Goal: Information Seeking & Learning: Learn about a topic

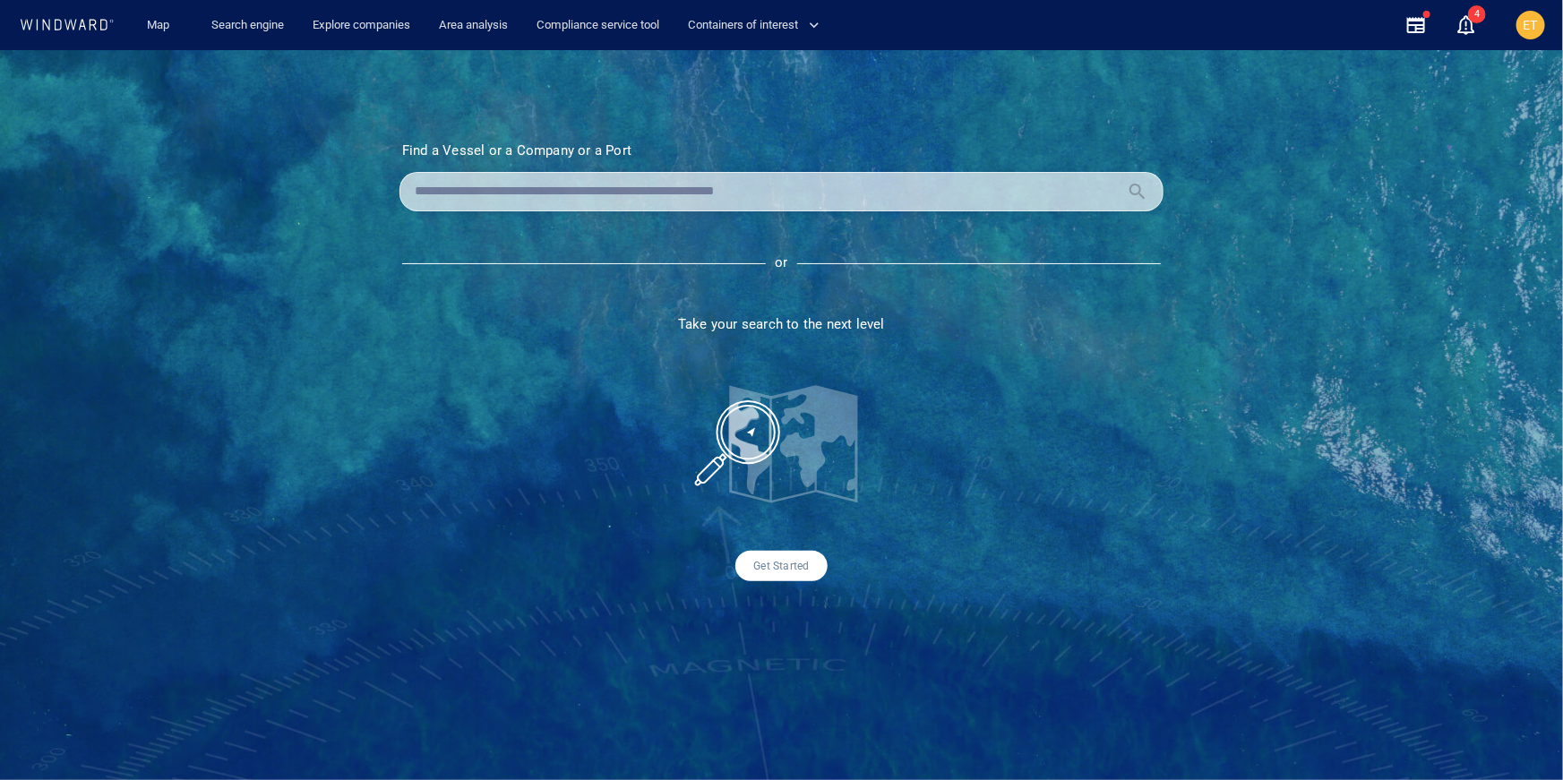
click at [706, 189] on input "text" at bounding box center [767, 191] width 705 height 27
paste input "*******"
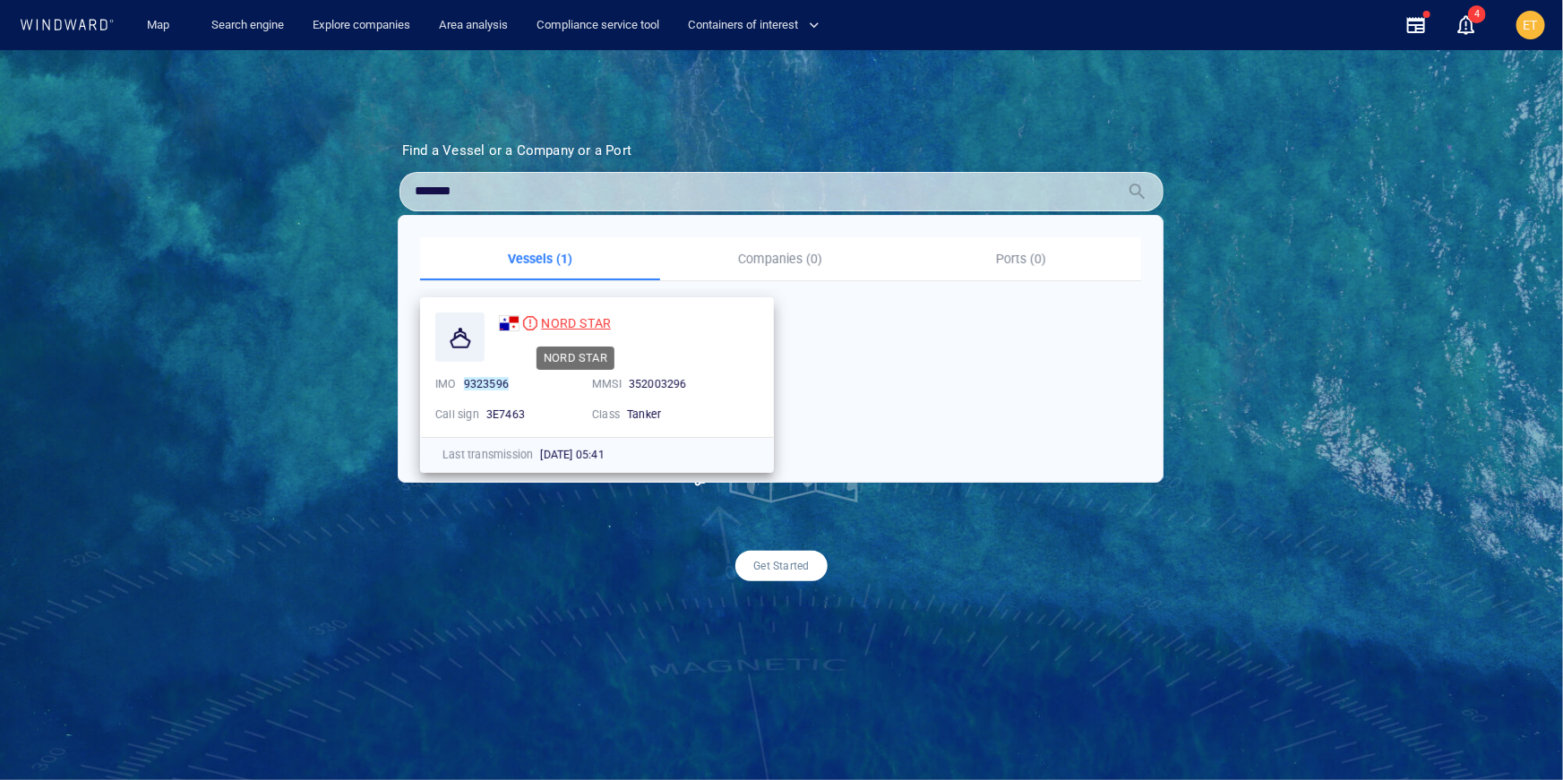
type input "*******"
click at [581, 318] on span "NORD STAR" at bounding box center [576, 323] width 70 height 14
drag, startPoint x: 460, startPoint y: 193, endPoint x: 353, endPoint y: 192, distance: 107.5
click at [353, 192] on div "Find a Vessel or a Company or a Port Name N/A IMO MMSI Call sign N/A Class N/A …" at bounding box center [781, 415] width 1563 height 730
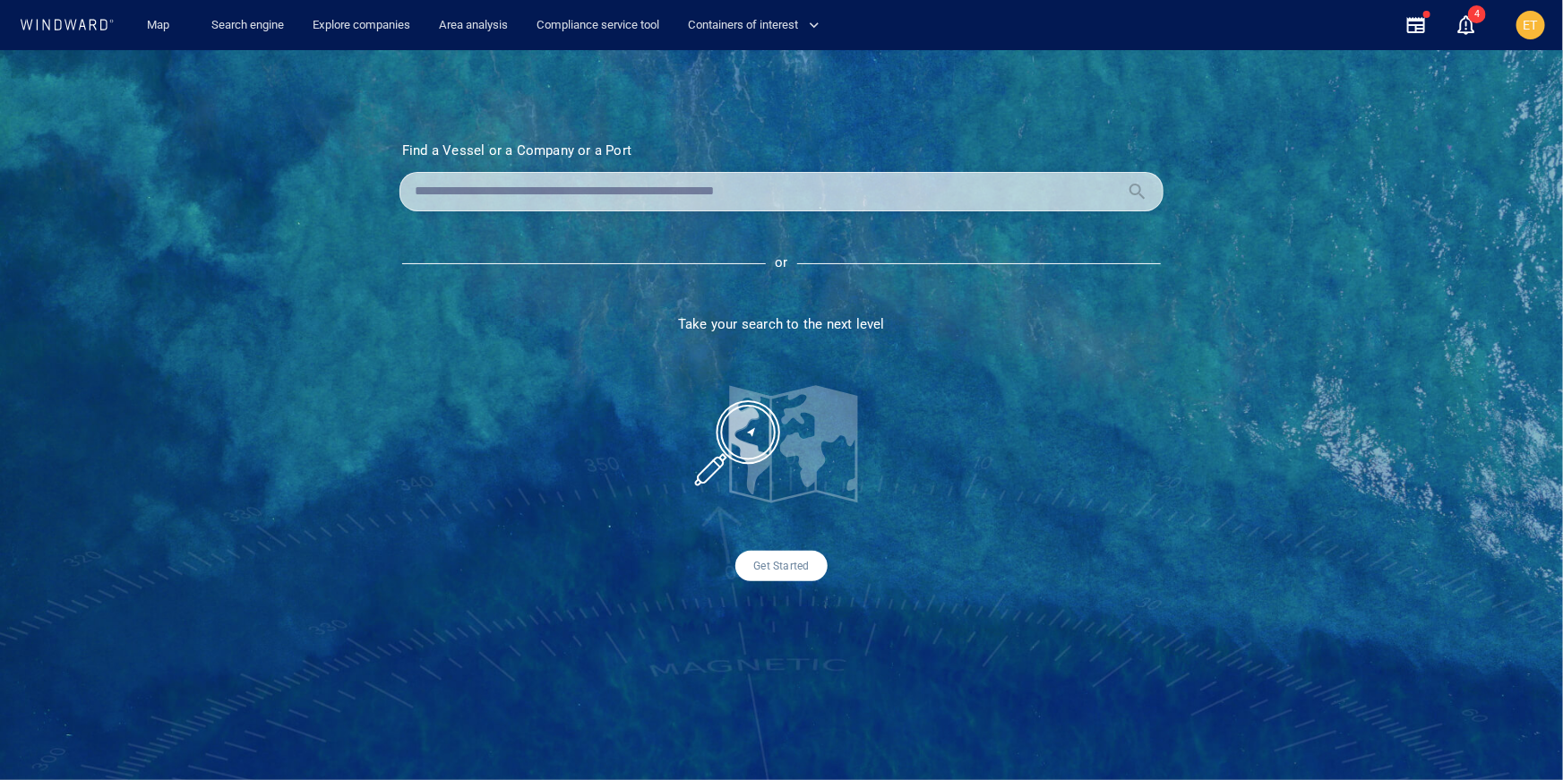
paste input "*******"
type input "*"
paste input "*******"
type input "*******"
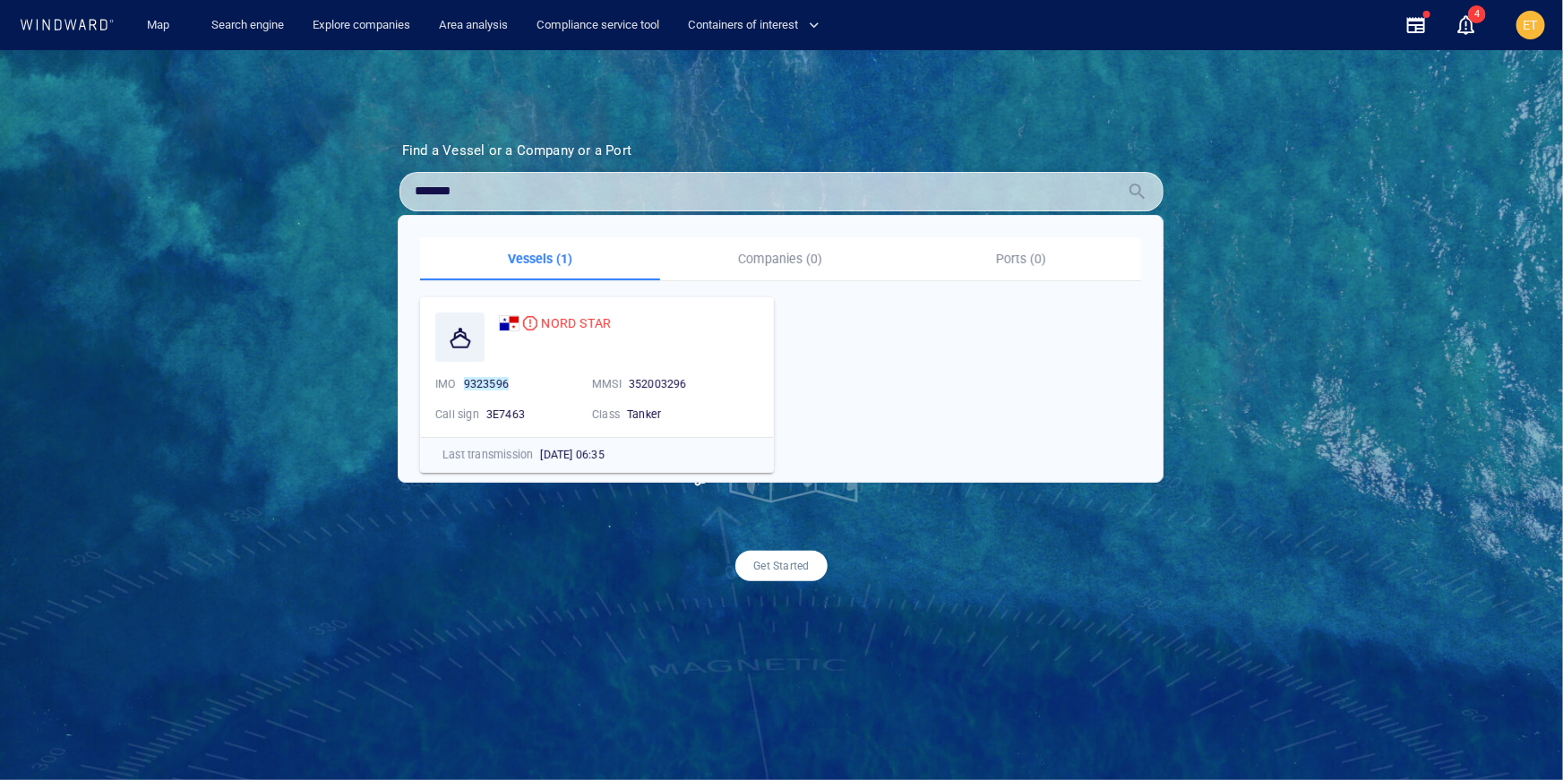
drag, startPoint x: 489, startPoint y: 200, endPoint x: 410, endPoint y: 198, distance: 78.8
click at [410, 198] on div "*******" at bounding box center [781, 191] width 764 height 39
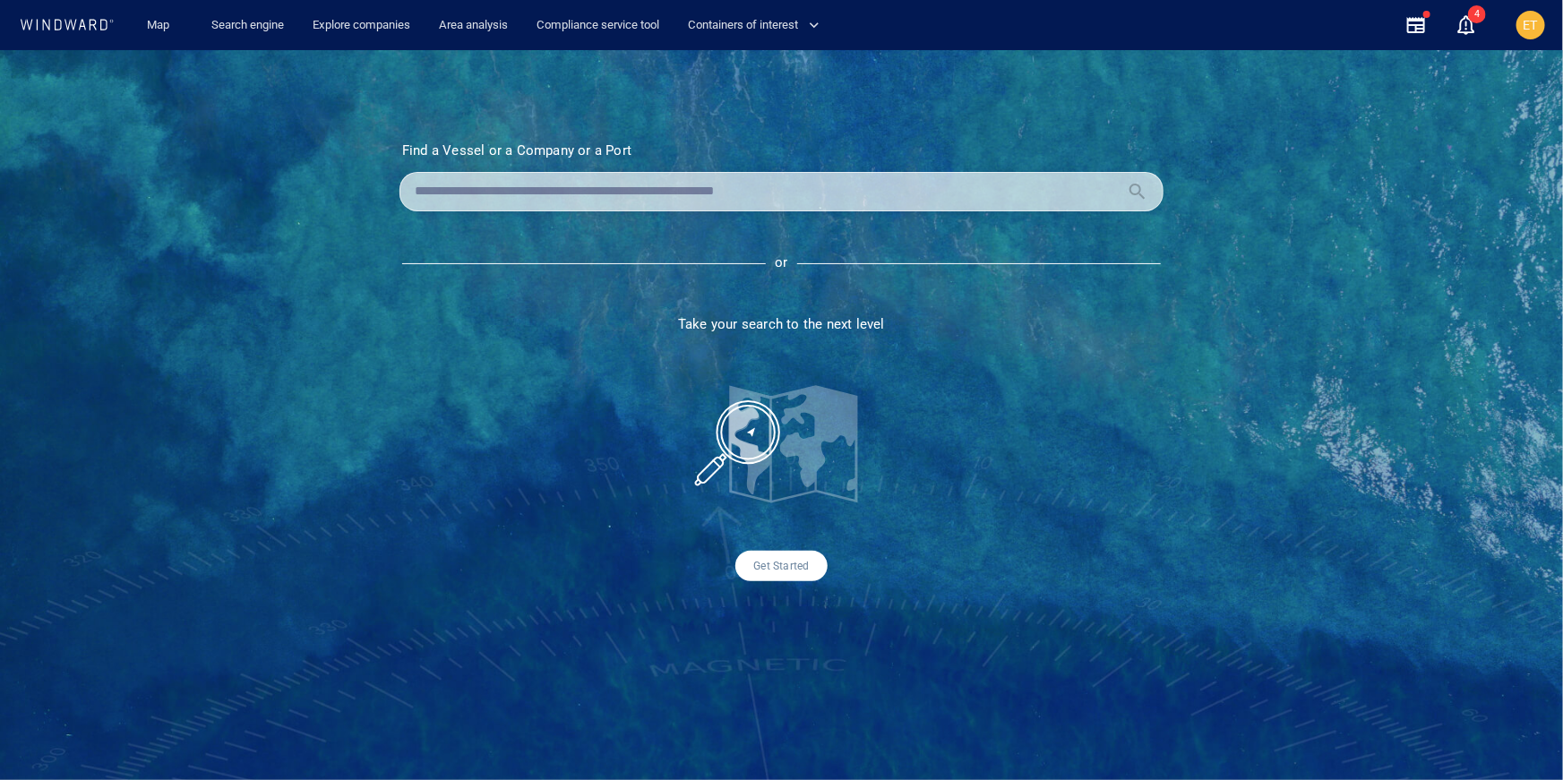
click at [690, 194] on input "text" at bounding box center [767, 191] width 705 height 27
paste input "*******"
type input "*******"
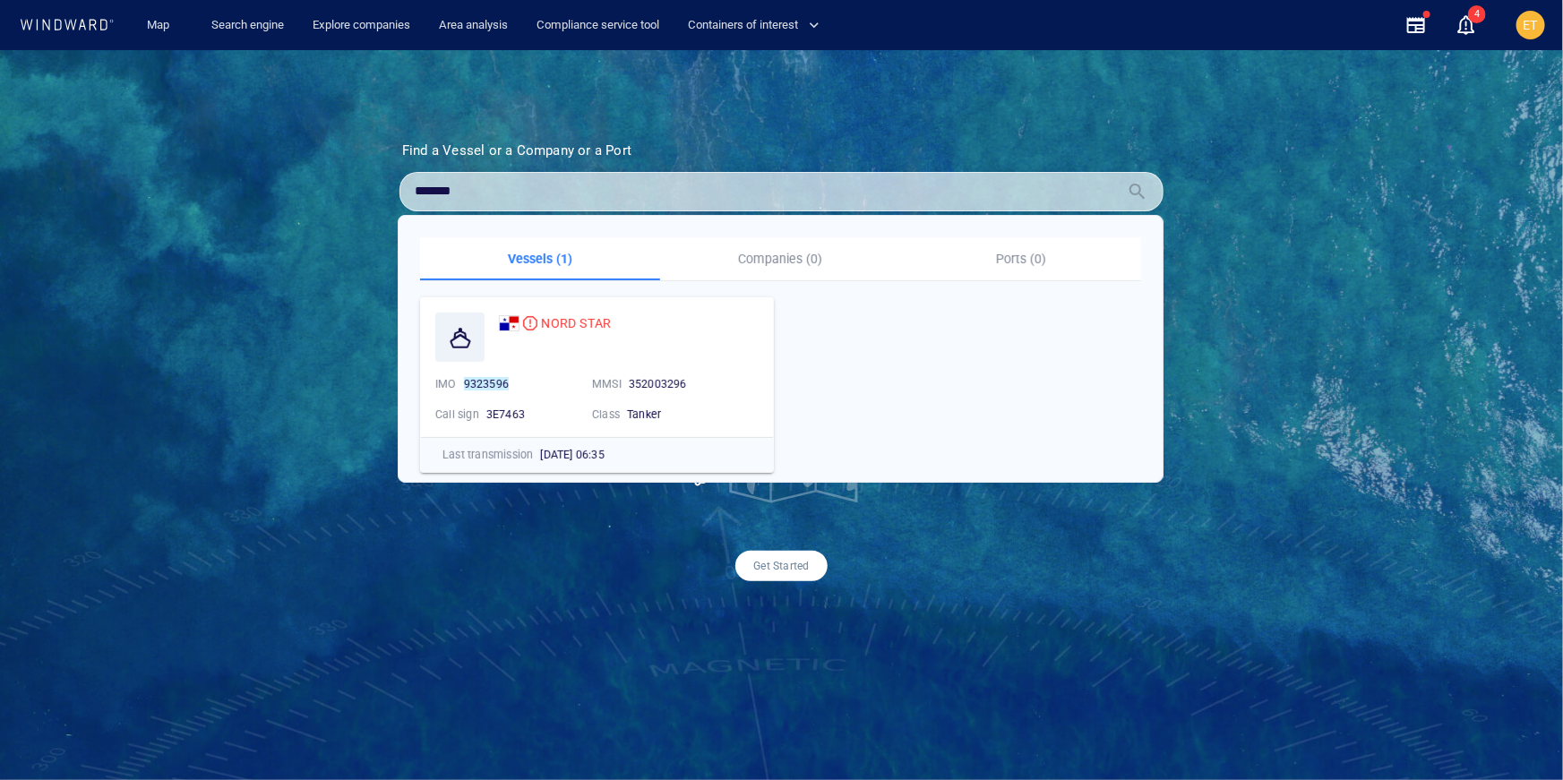
drag, startPoint x: 635, startPoint y: 196, endPoint x: 390, endPoint y: 193, distance: 245.4
click at [390, 193] on section "Find a Vessel or a Company or a Port Name N/A IMO MMSI Call sign N/A Class N/A …" at bounding box center [782, 361] width 854 height 439
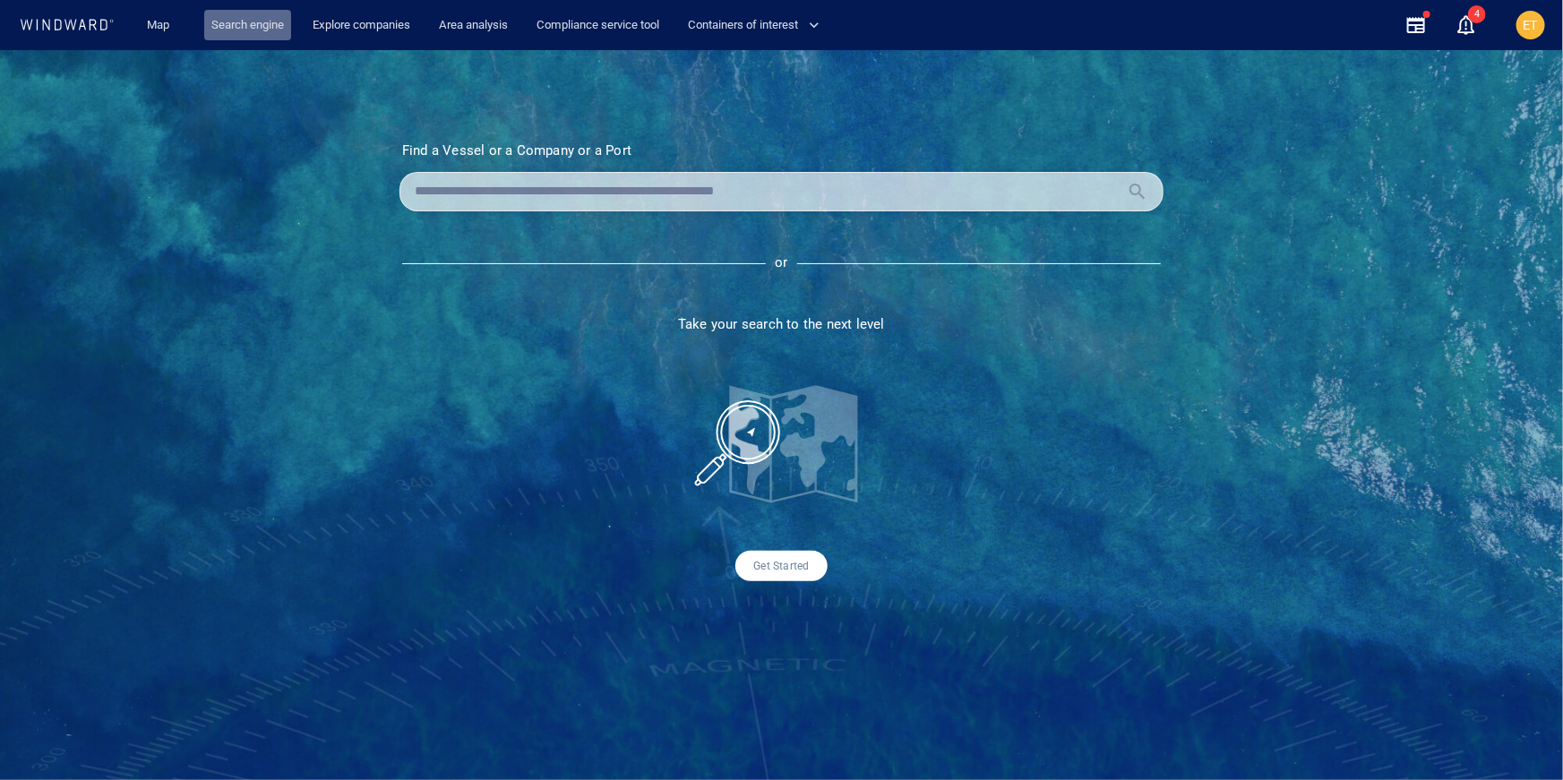
click at [238, 34] on link "Search engine" at bounding box center [247, 25] width 87 height 31
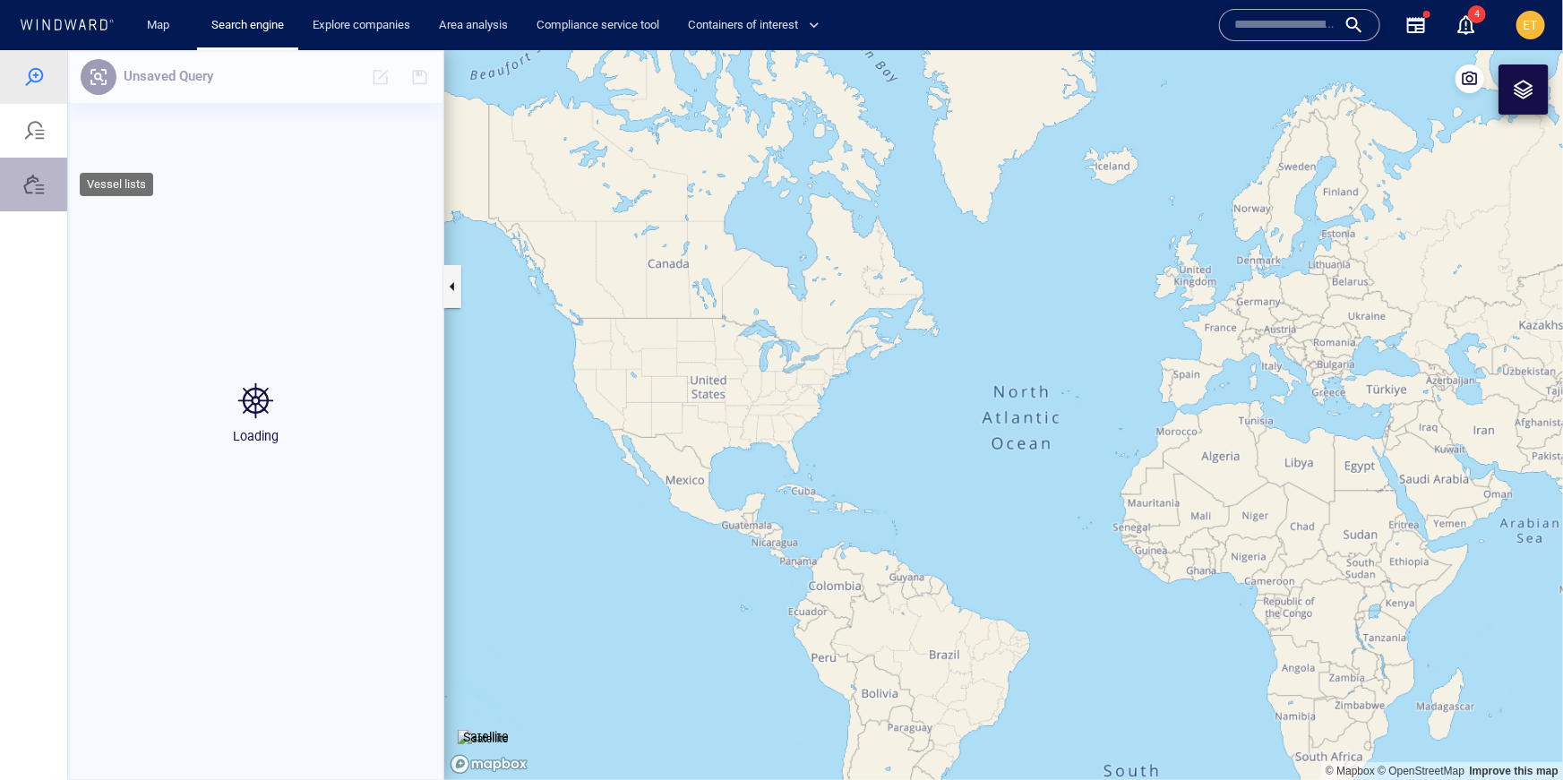
click at [35, 193] on div at bounding box center [33, 183] width 21 height 21
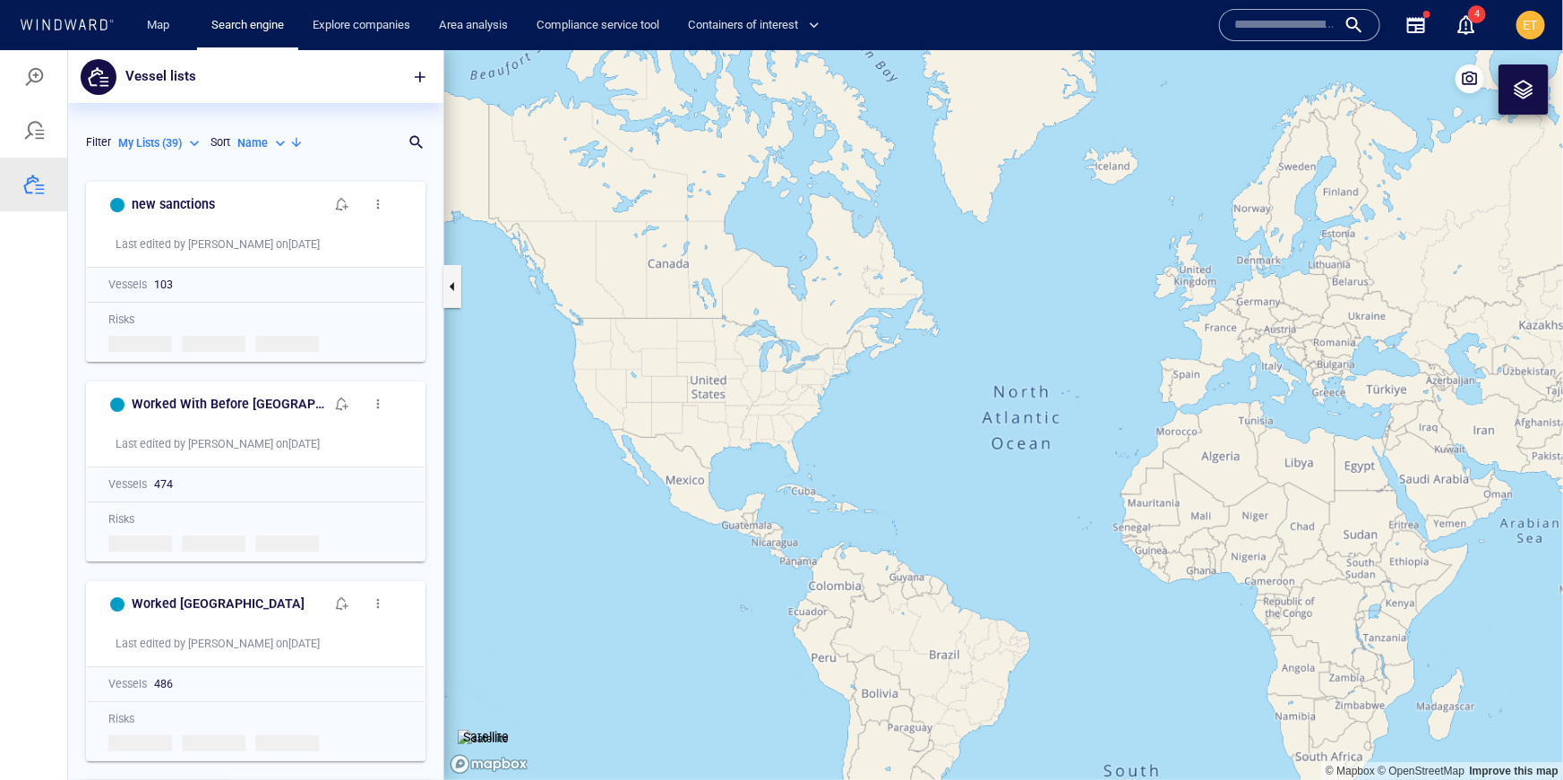
scroll to position [607, 375]
click at [419, 75] on span "button" at bounding box center [420, 76] width 18 height 18
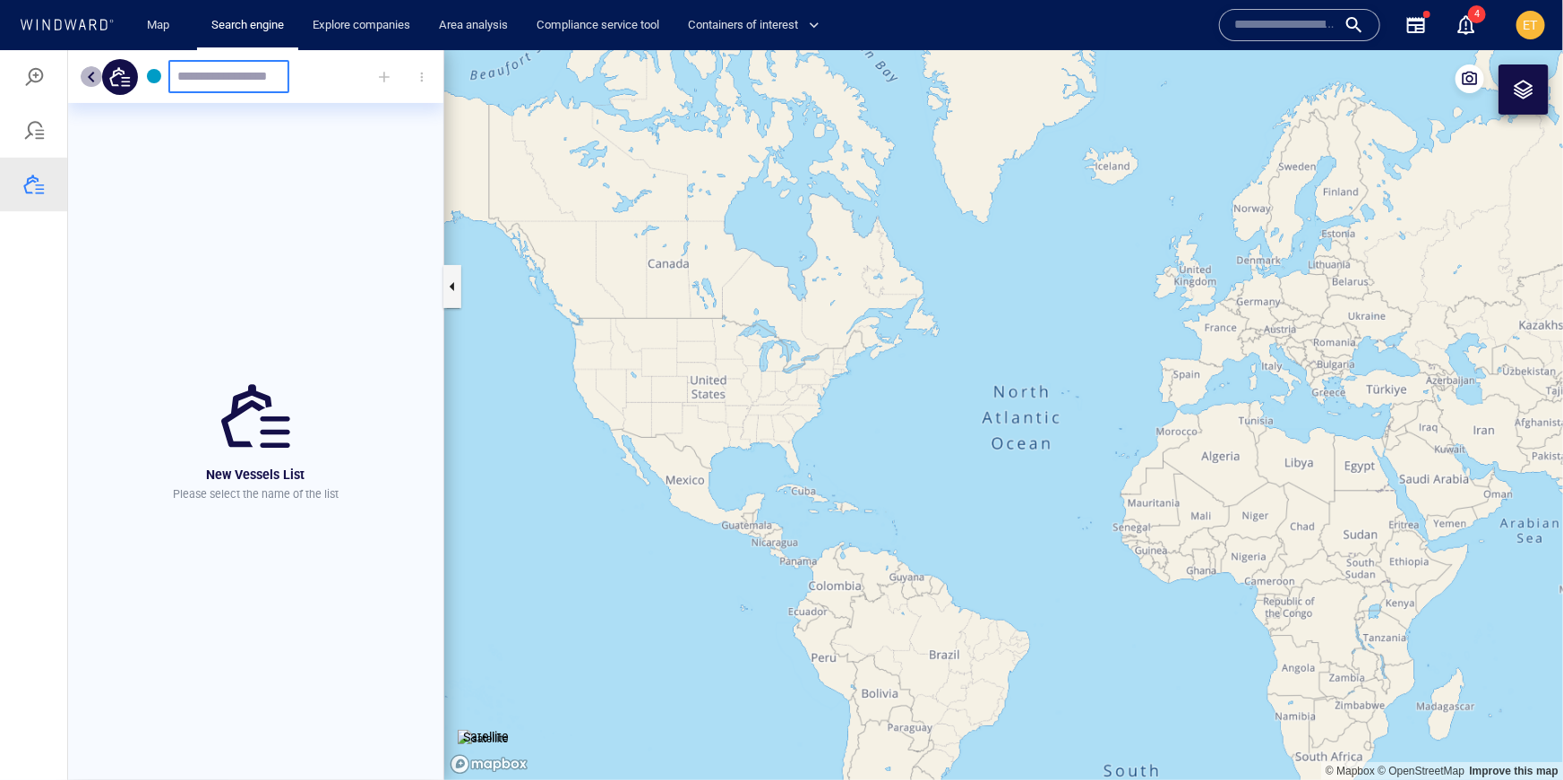
click at [86, 75] on button "button" at bounding box center [91, 75] width 21 height 21
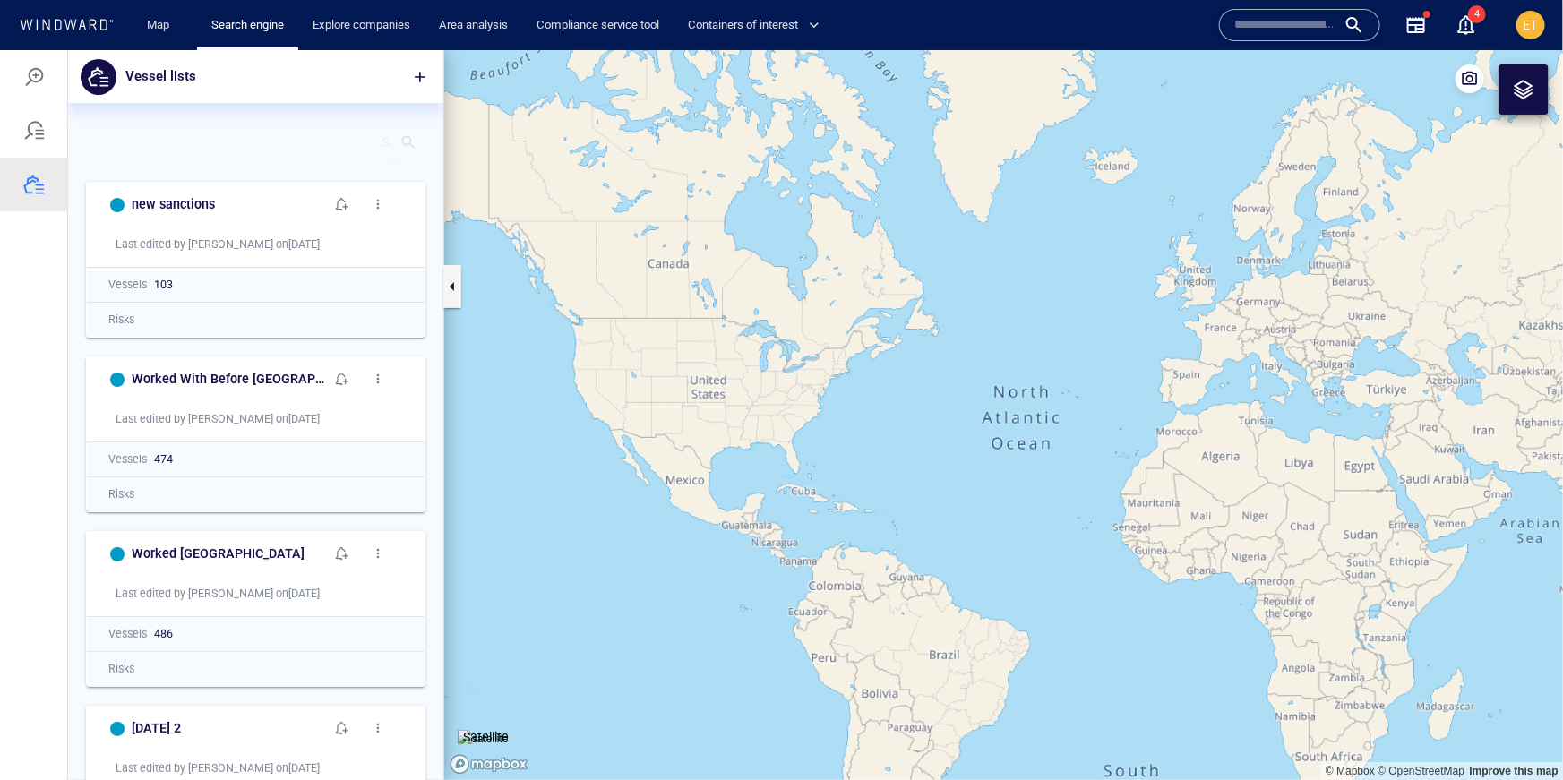
click at [409, 136] on div at bounding box center [408, 142] width 18 height 18
click at [365, 140] on div "Search for a list name" at bounding box center [249, 142] width 302 height 26
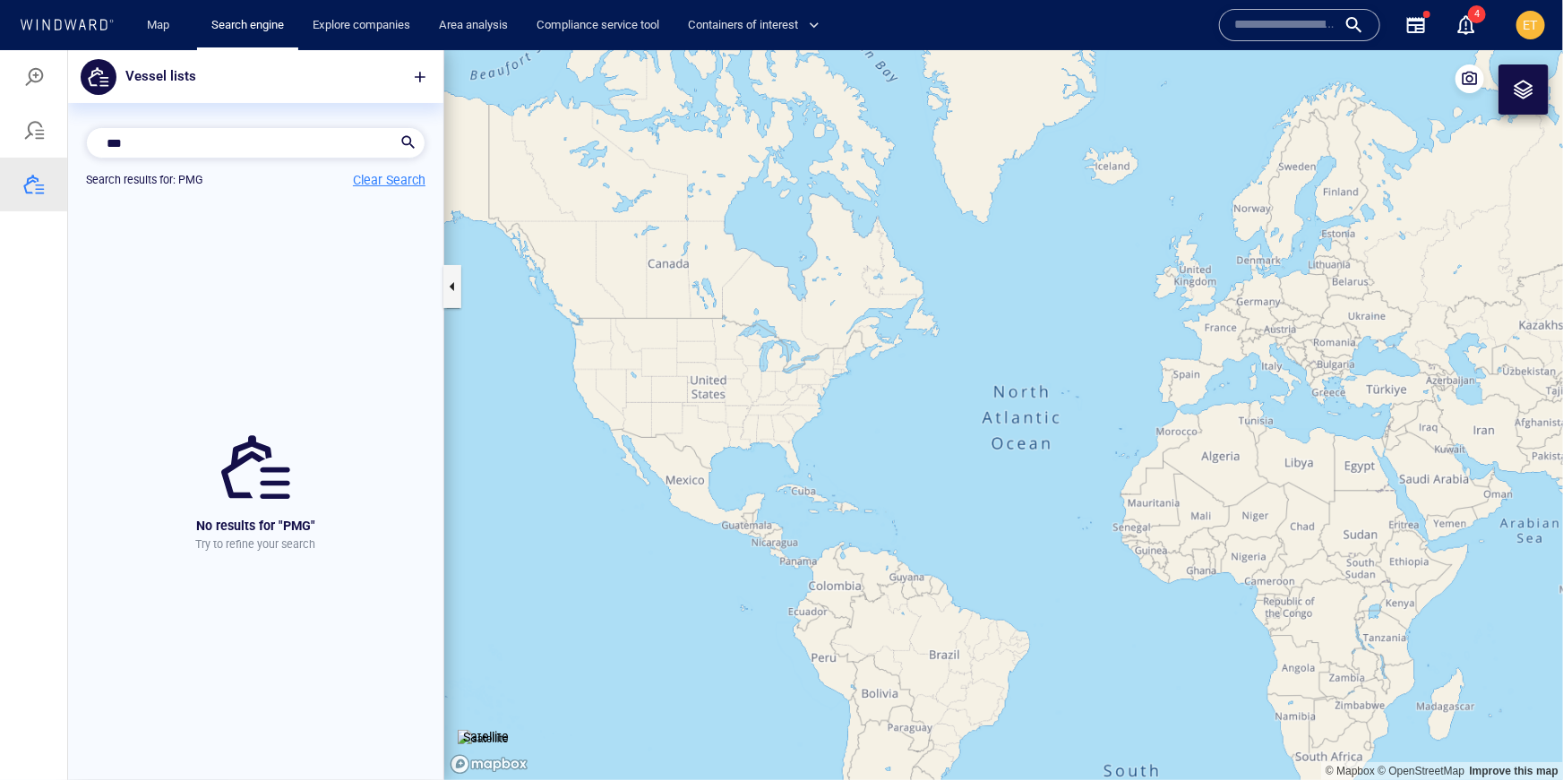
type input "***"
click at [380, 184] on p "Clear Search" at bounding box center [389, 178] width 73 height 21
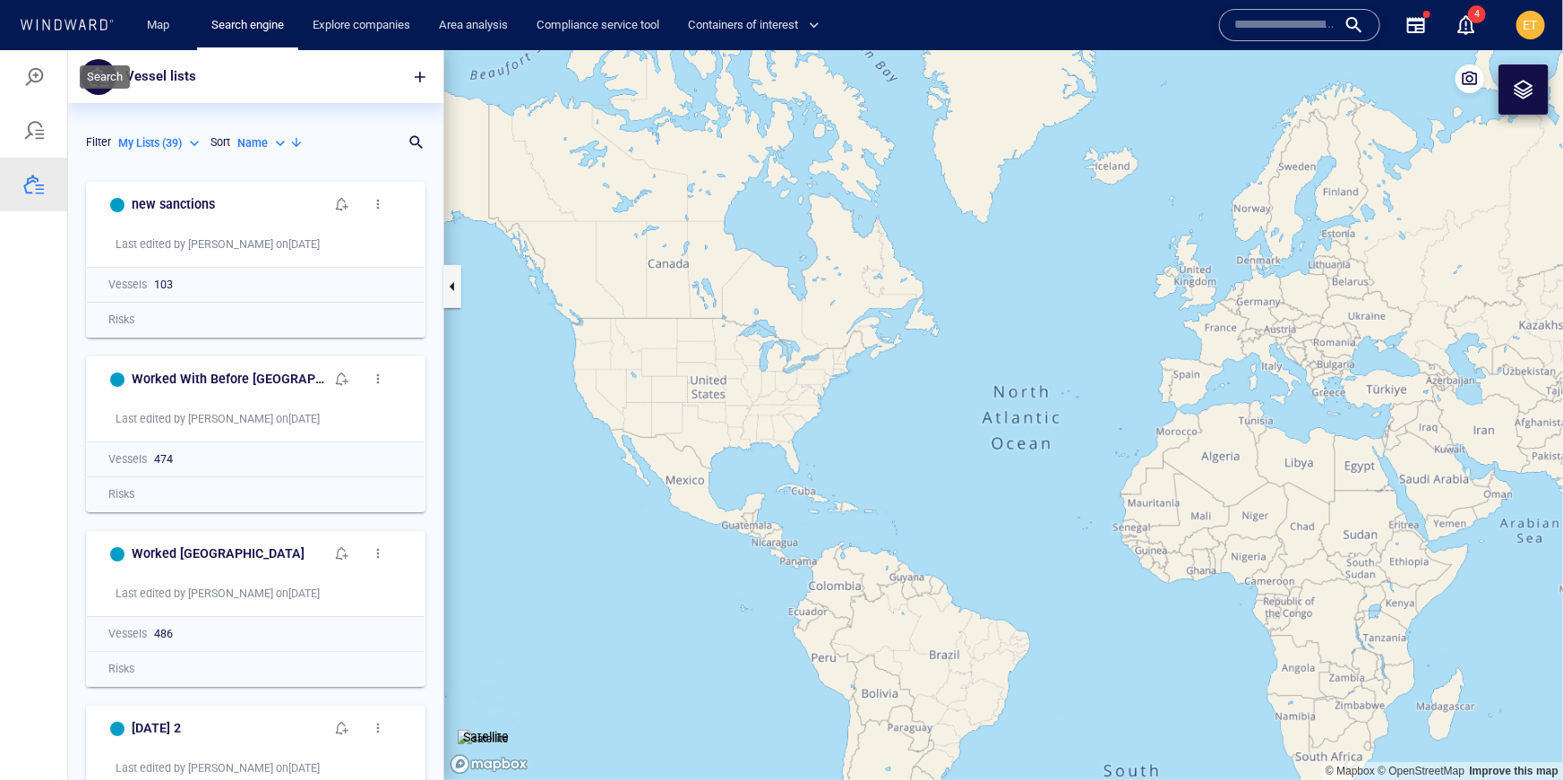
click at [40, 75] on div at bounding box center [33, 75] width 21 height 21
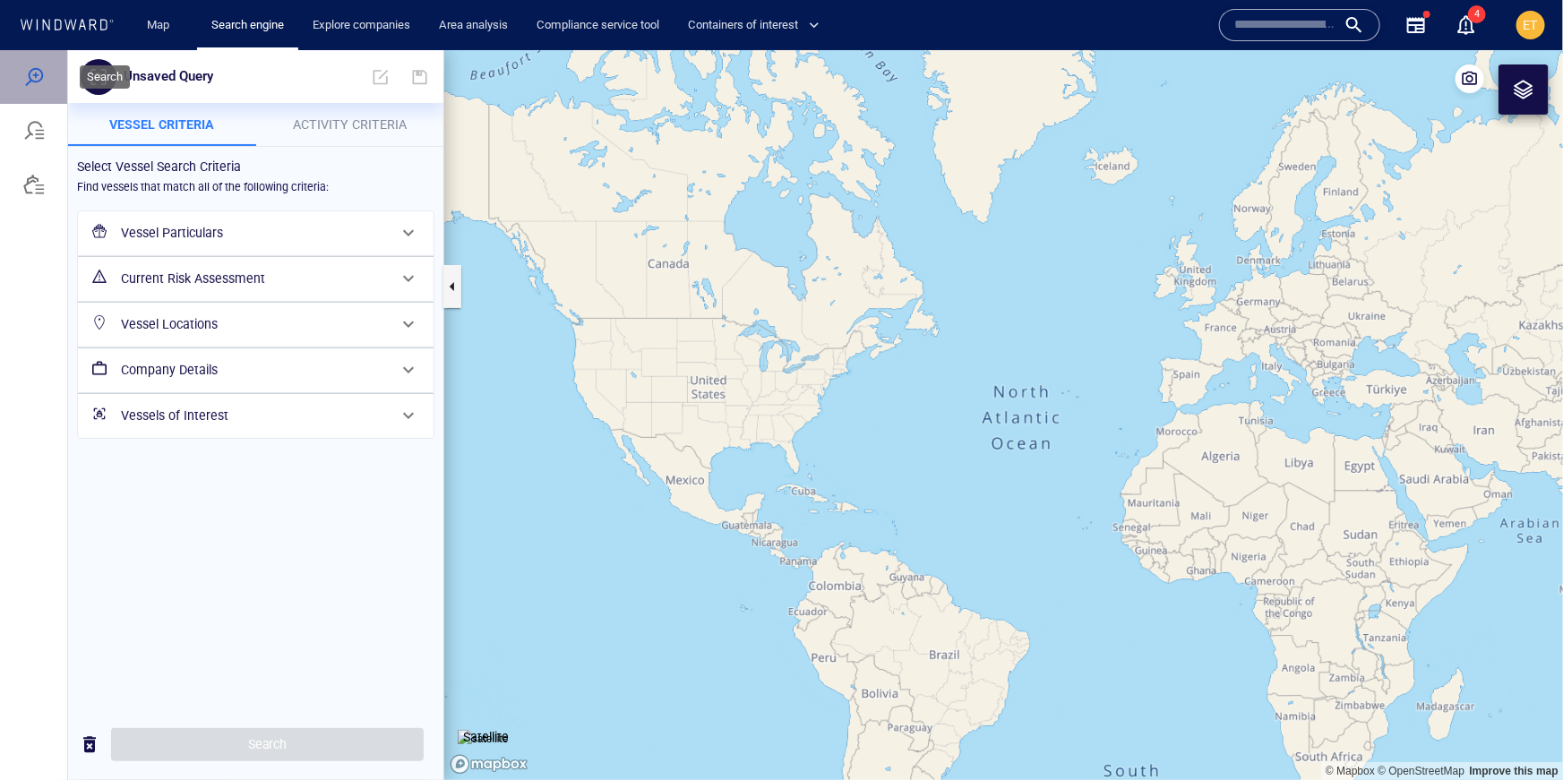
click at [40, 75] on div at bounding box center [33, 75] width 21 height 21
click at [56, 23] on icon at bounding box center [58, 24] width 7 height 11
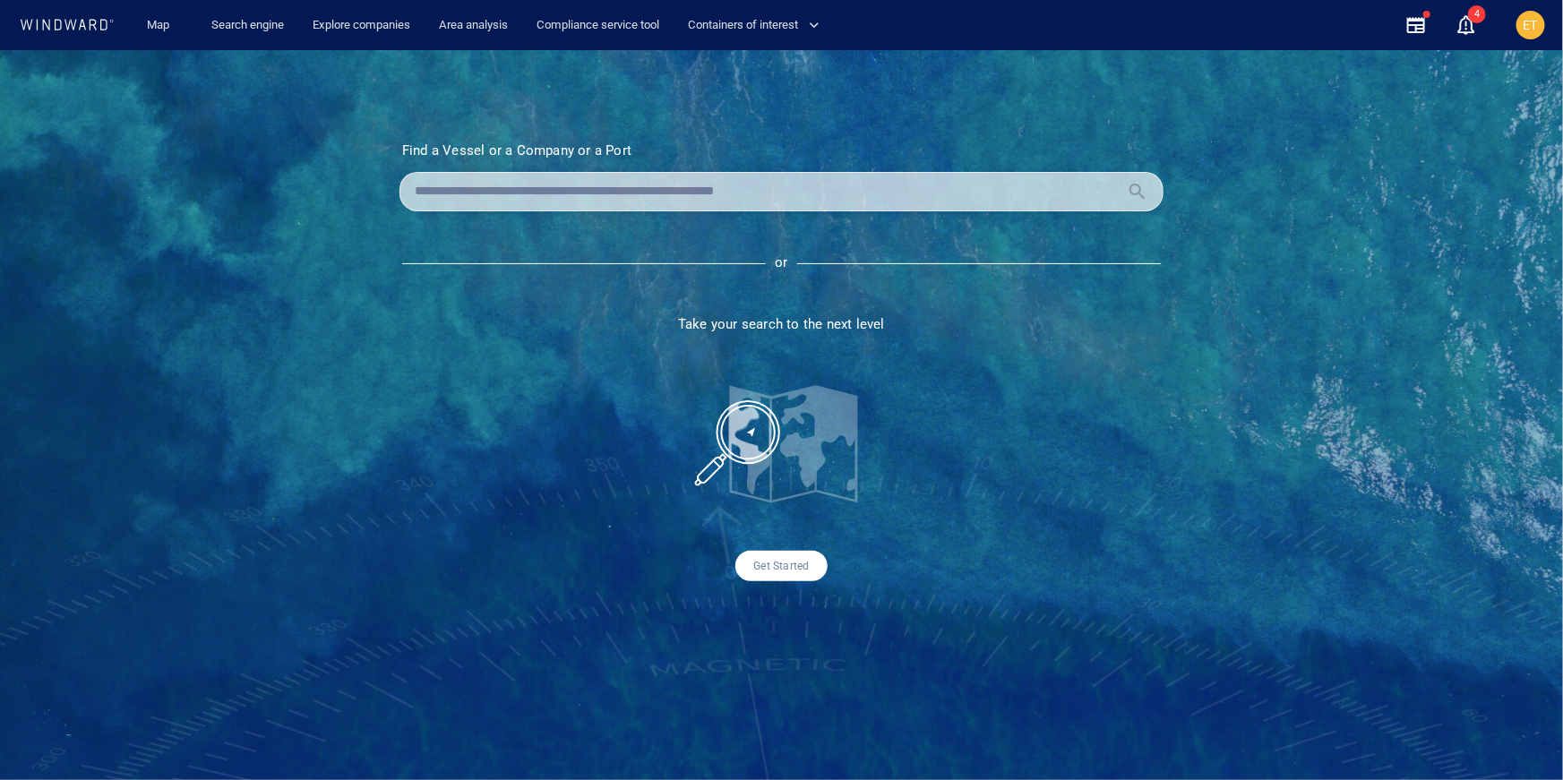
click at [561, 196] on input "text" at bounding box center [767, 191] width 705 height 27
paste input "*******"
type input "*******"
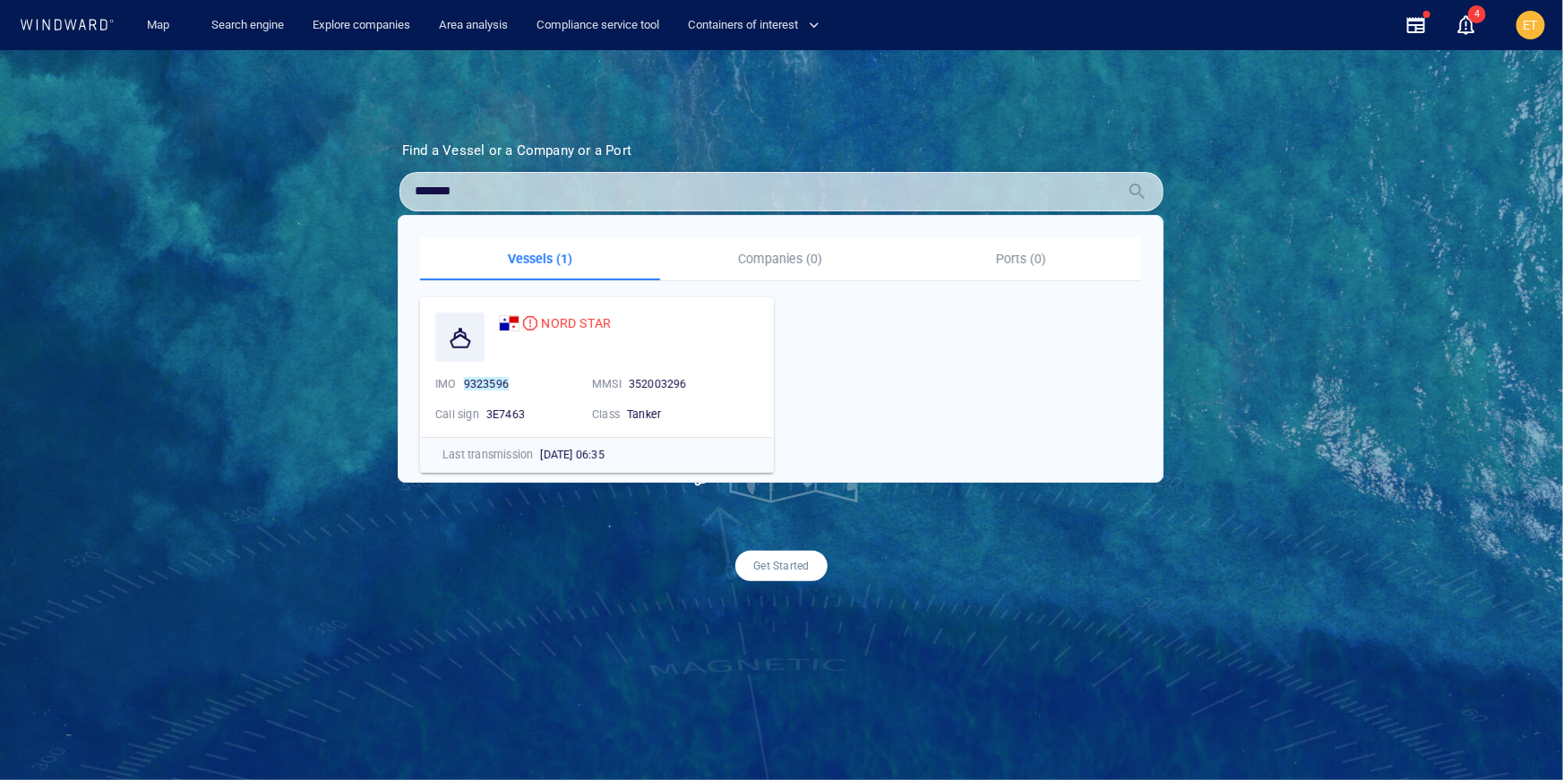
drag, startPoint x: 477, startPoint y: 191, endPoint x: 390, endPoint y: 195, distance: 87.9
click at [390, 195] on section "Find a Vessel or a Company or a Port Name N/A IMO MMSI Call sign N/A Class N/A …" at bounding box center [782, 361] width 854 height 439
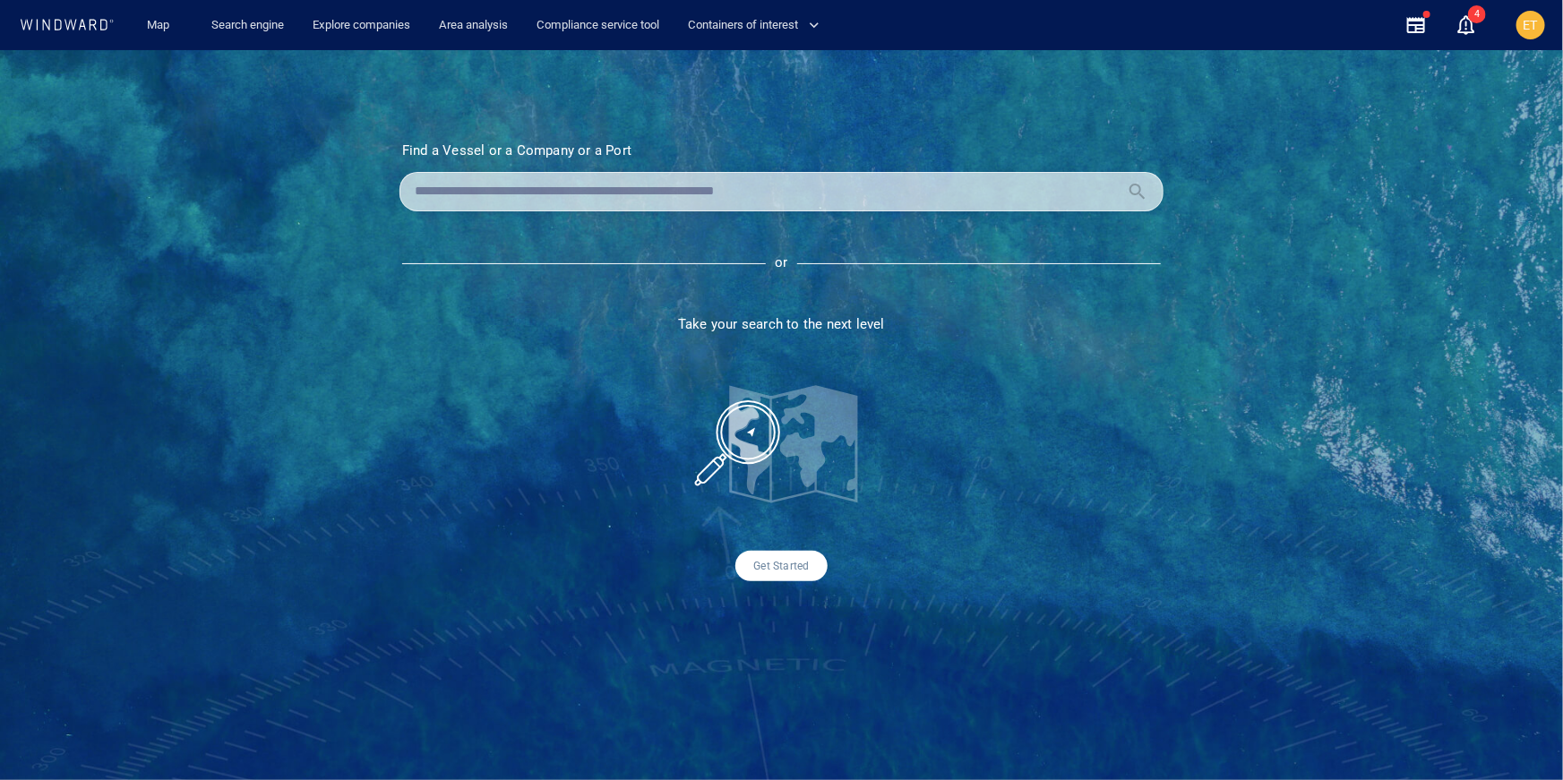
click at [607, 200] on input "text" at bounding box center [767, 191] width 705 height 27
paste input "*******"
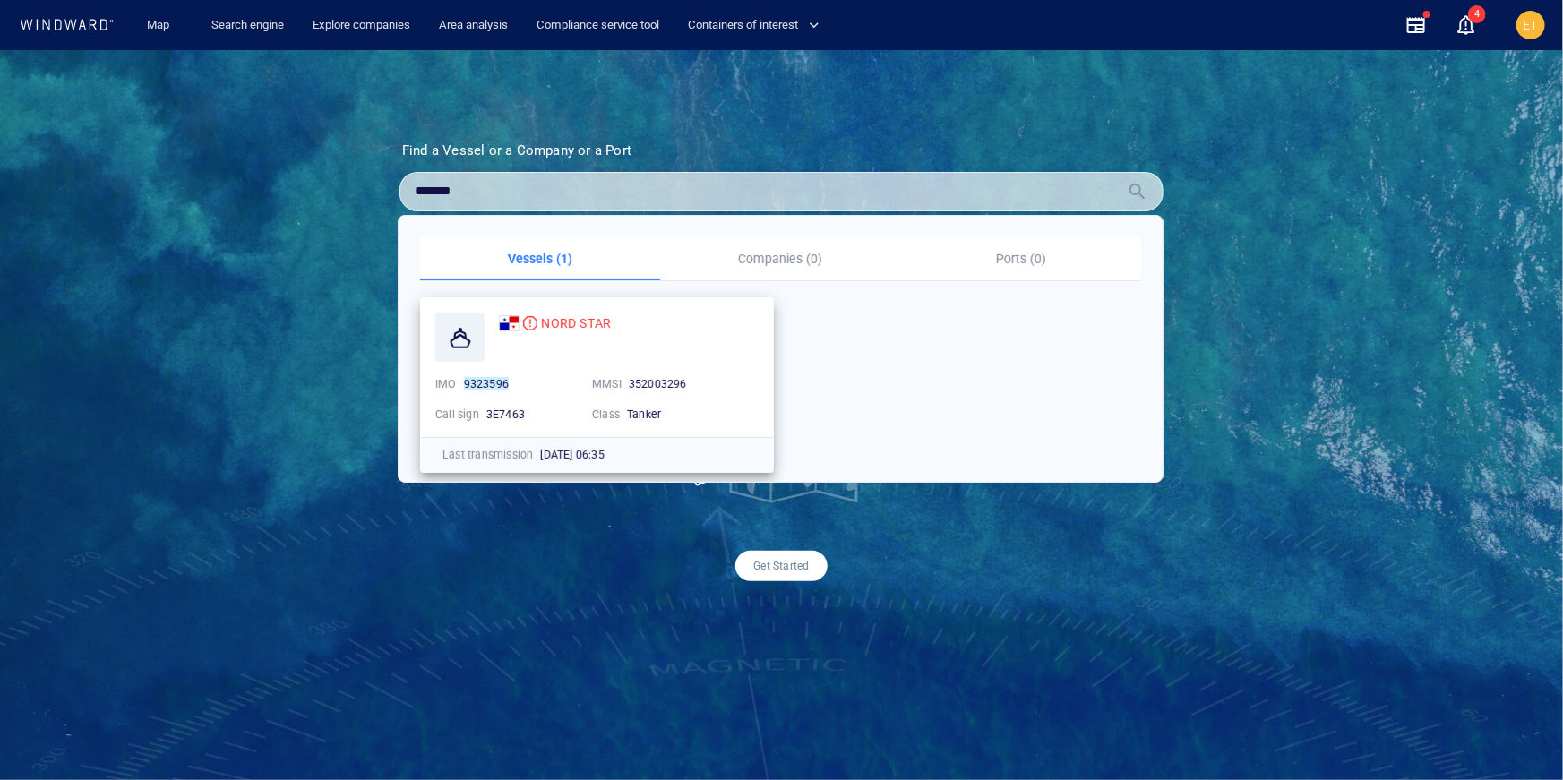
type input "*******"
drag, startPoint x: 626, startPoint y: 332, endPoint x: 538, endPoint y: 324, distance: 88.1
click at [538, 324] on div "NORD STAR" at bounding box center [629, 323] width 260 height 21
copy span "NORD STAR"
drag, startPoint x: 492, startPoint y: 194, endPoint x: 382, endPoint y: 195, distance: 109.3
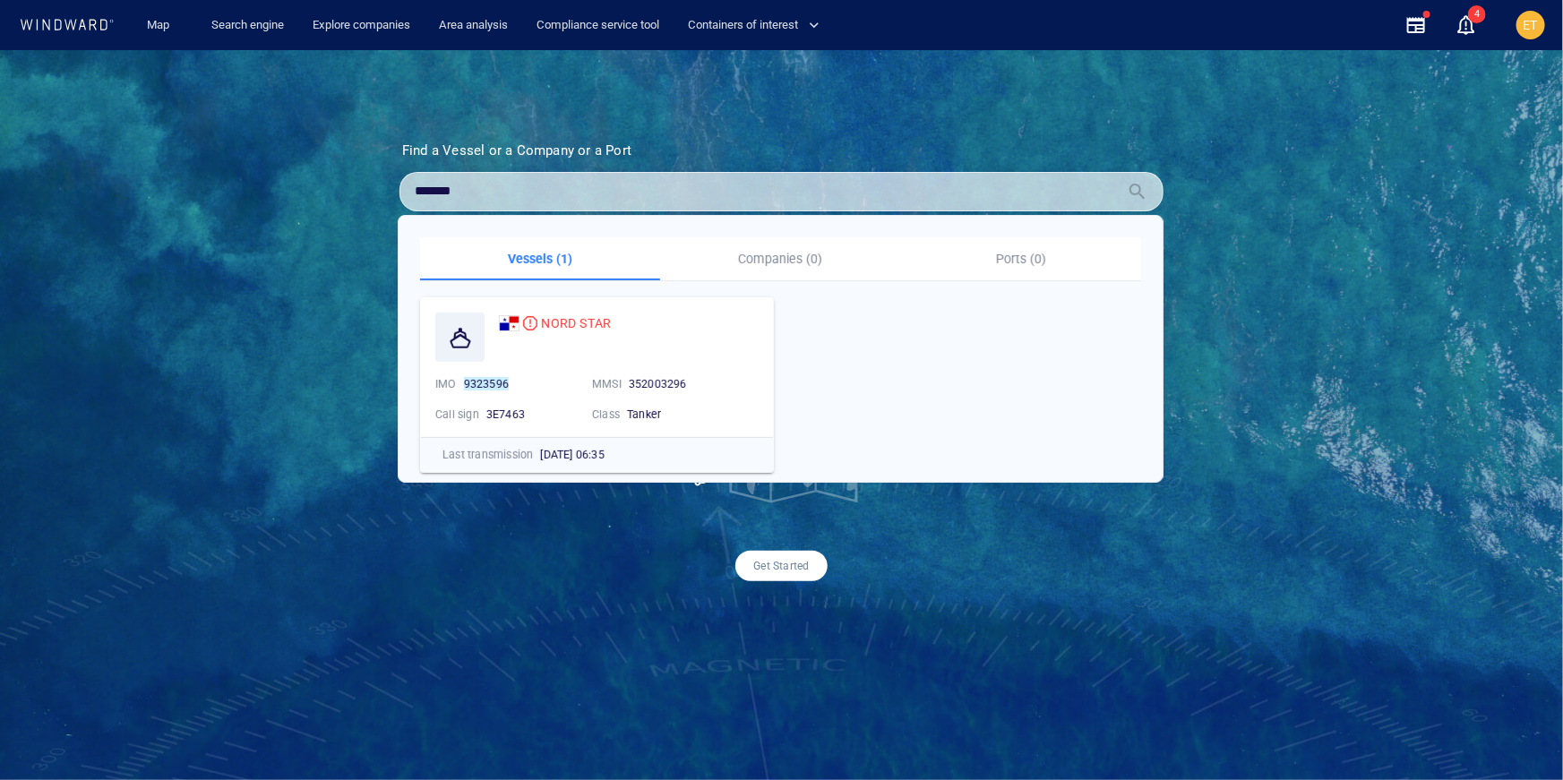
click at [382, 195] on section "Find a Vessel or a Company or a Port Name N/A IMO MMSI Call sign N/A Class N/A …" at bounding box center [782, 361] width 854 height 439
paste input "*********"
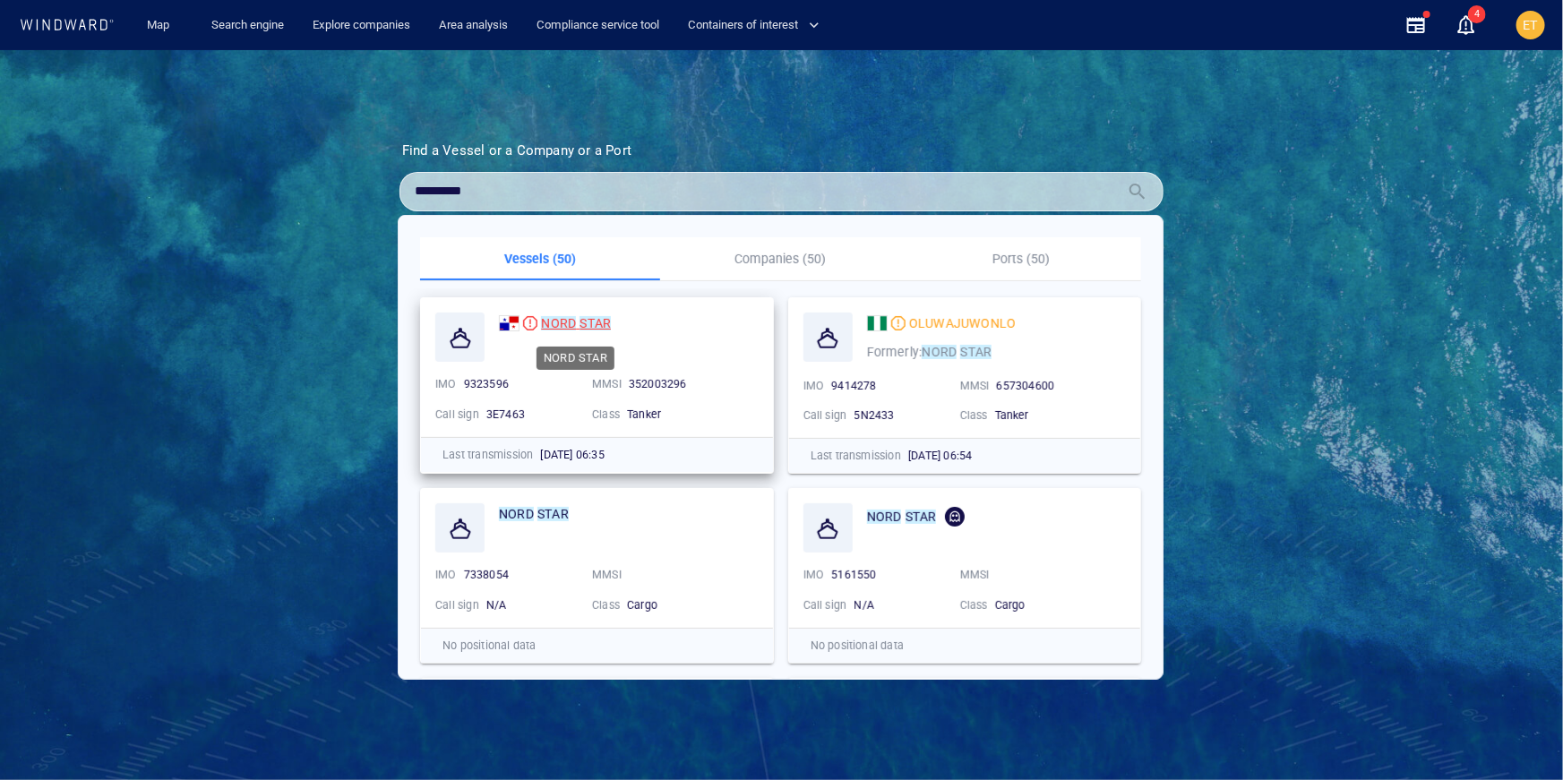
type input "*********"
click at [572, 322] on mark "NORD" at bounding box center [558, 323] width 35 height 14
click at [260, 20] on link "Search engine" at bounding box center [247, 25] width 87 height 31
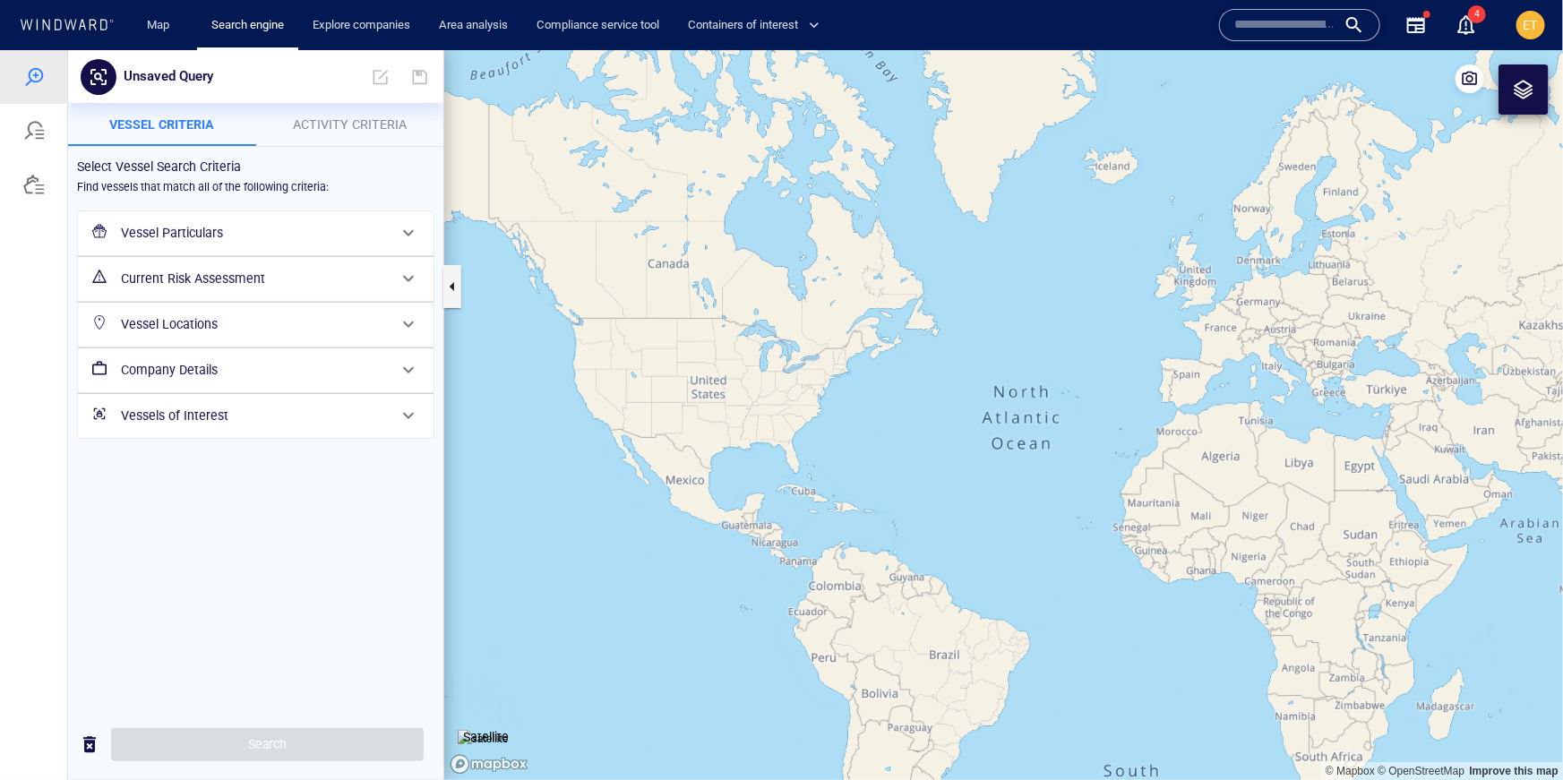
click at [269, 230] on h6 "Vessel Particulars" at bounding box center [254, 232] width 266 height 22
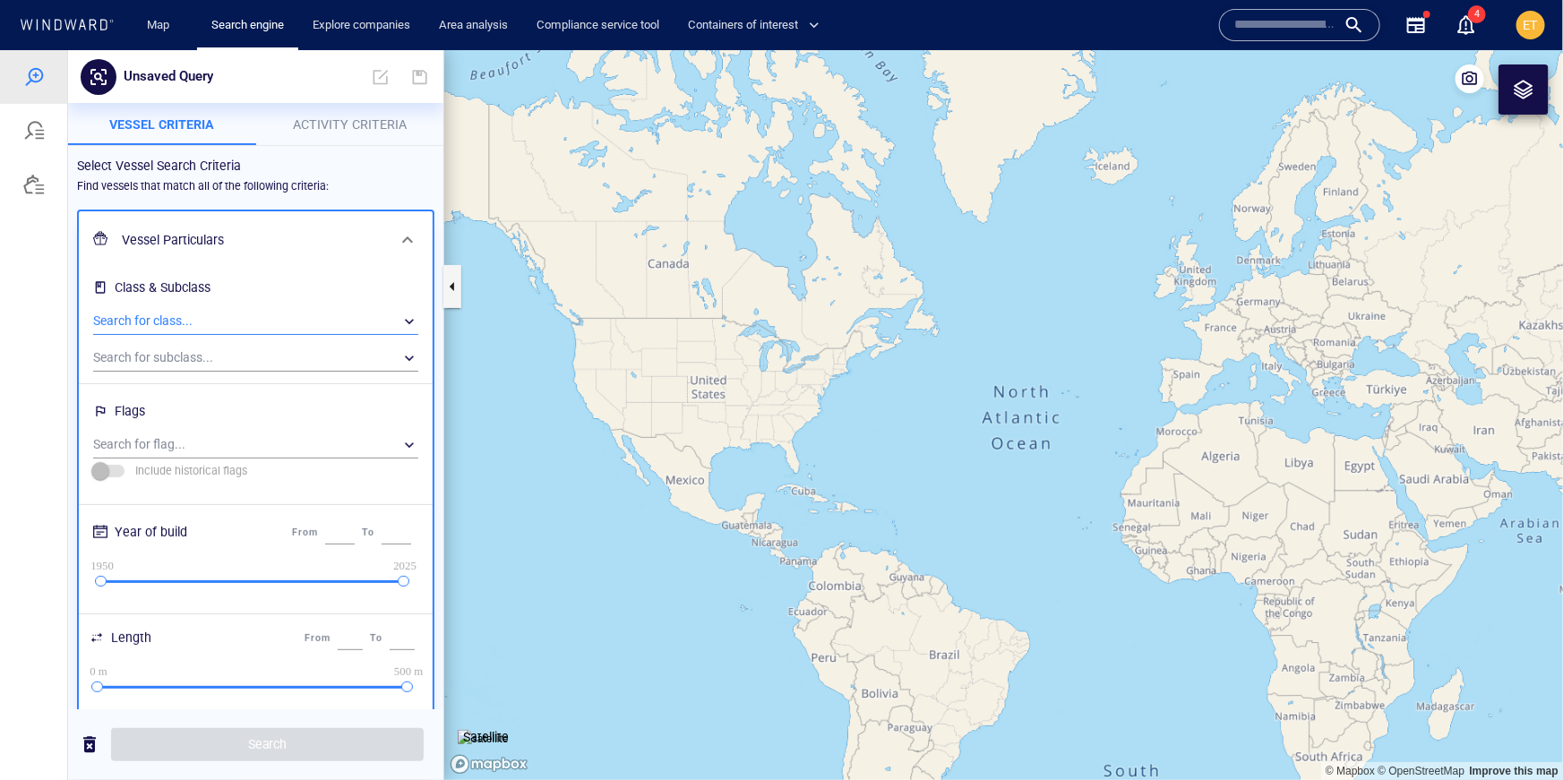
click at [244, 317] on div "​" at bounding box center [255, 320] width 325 height 27
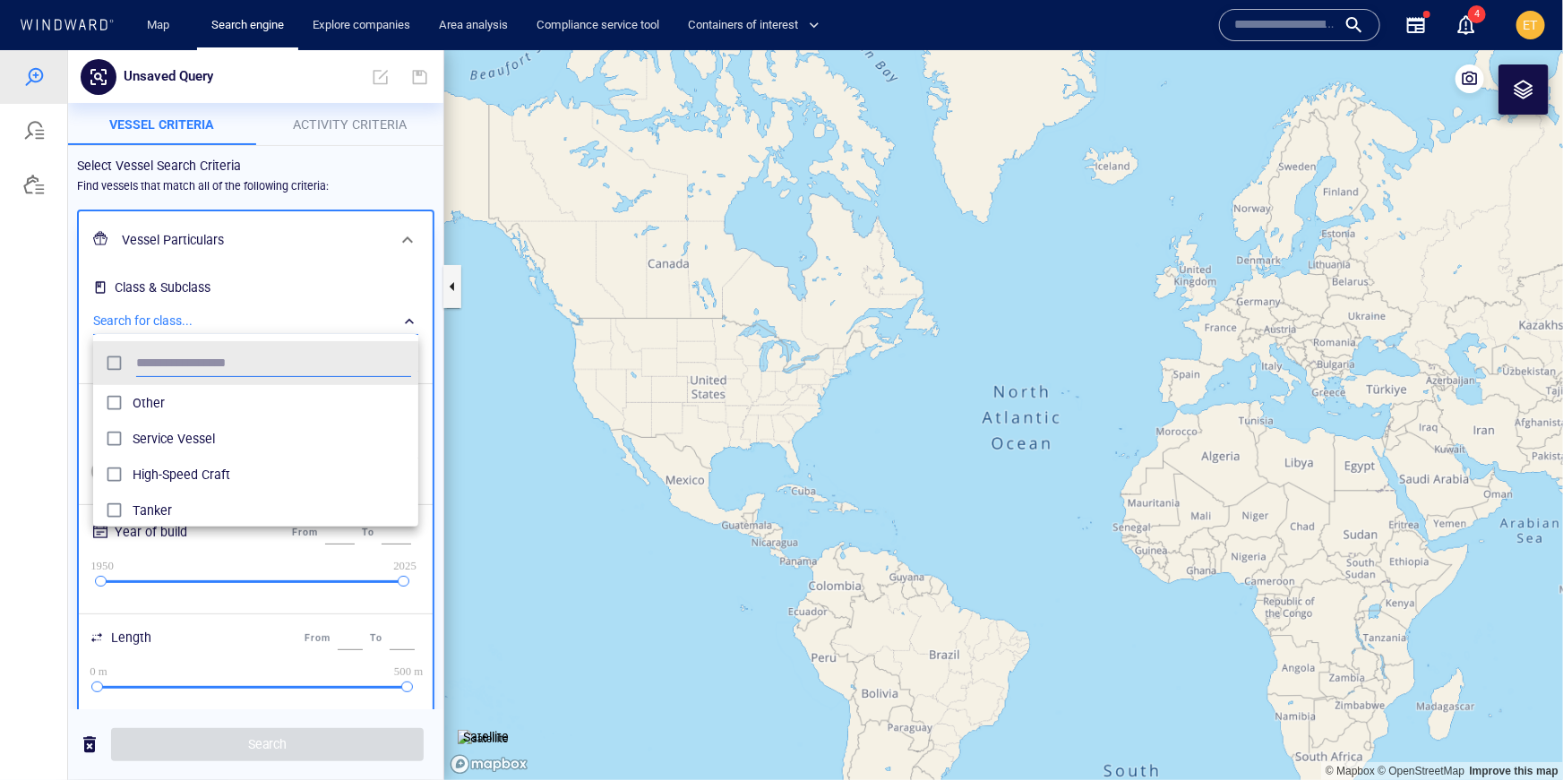
scroll to position [179, 325]
click at [177, 405] on span "Tanker" at bounding box center [272, 401] width 279 height 21
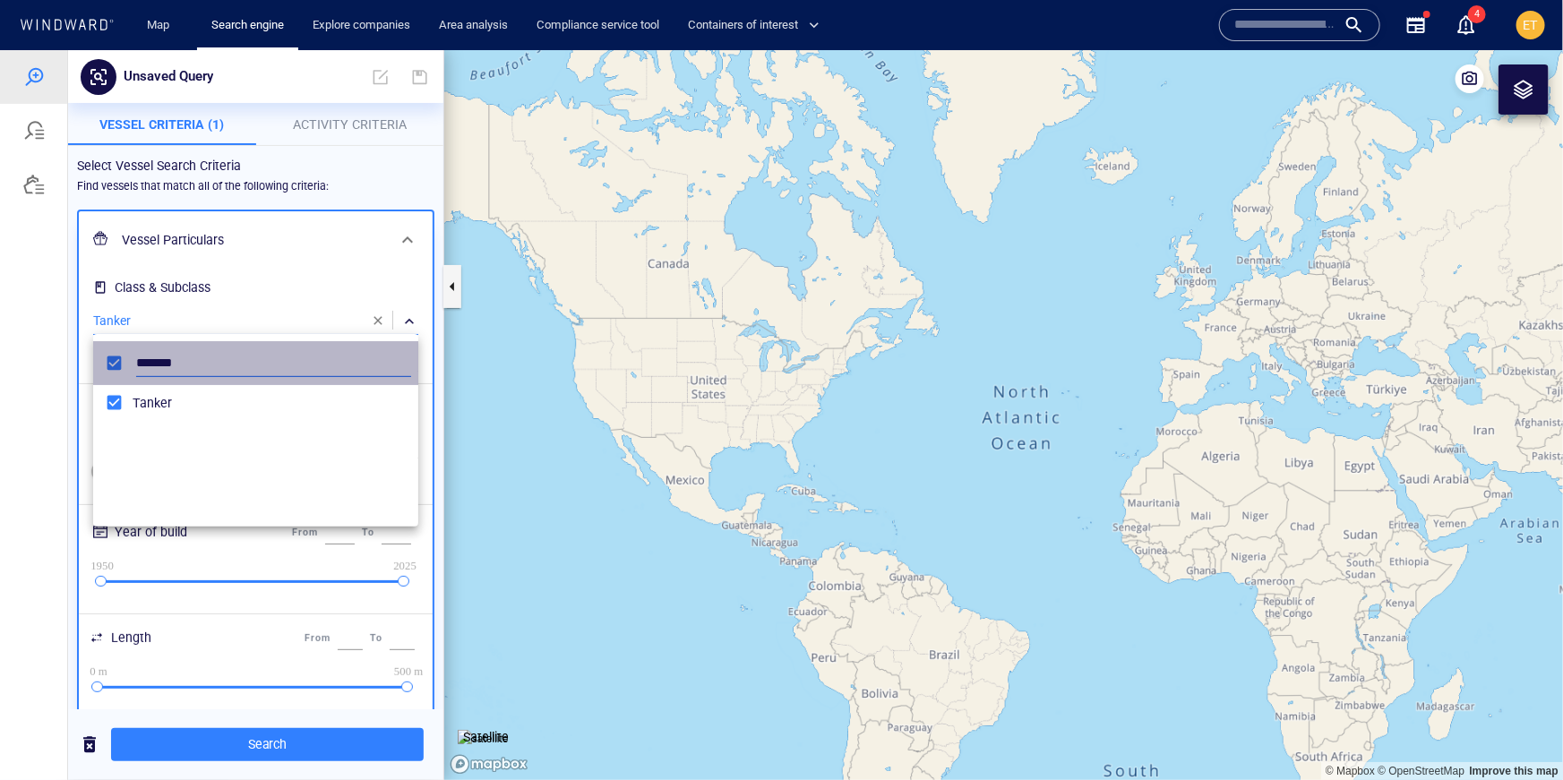
drag, startPoint x: 192, startPoint y: 359, endPoint x: 135, endPoint y: 359, distance: 56.4
click at [136, 359] on input "******" at bounding box center [273, 362] width 275 height 27
type input "*****"
click at [141, 409] on span "Cargo" at bounding box center [272, 401] width 279 height 21
click at [336, 120] on div at bounding box center [781, 414] width 1563 height 730
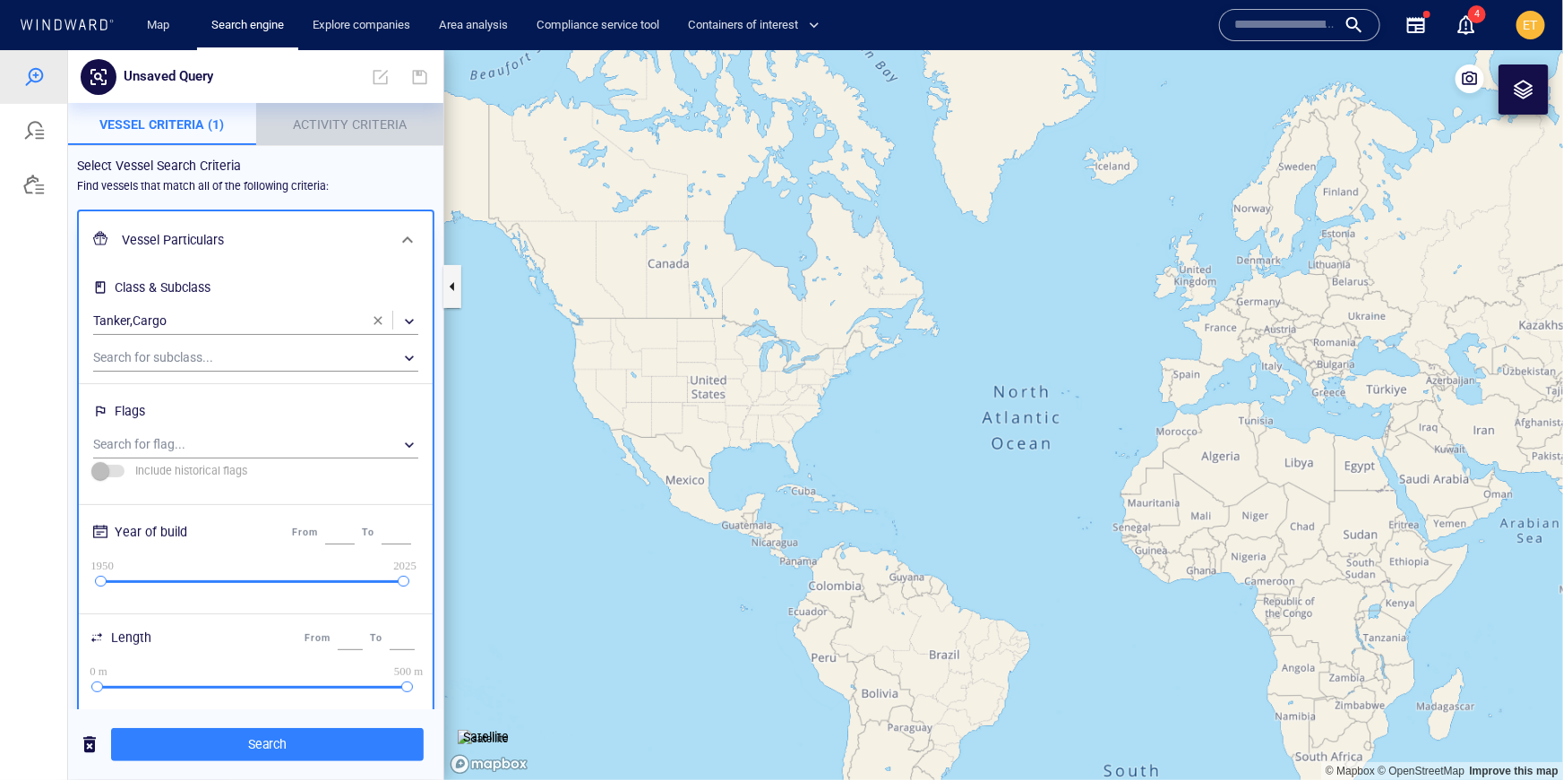
click at [345, 124] on span "Activity Criteria" at bounding box center [350, 123] width 114 height 14
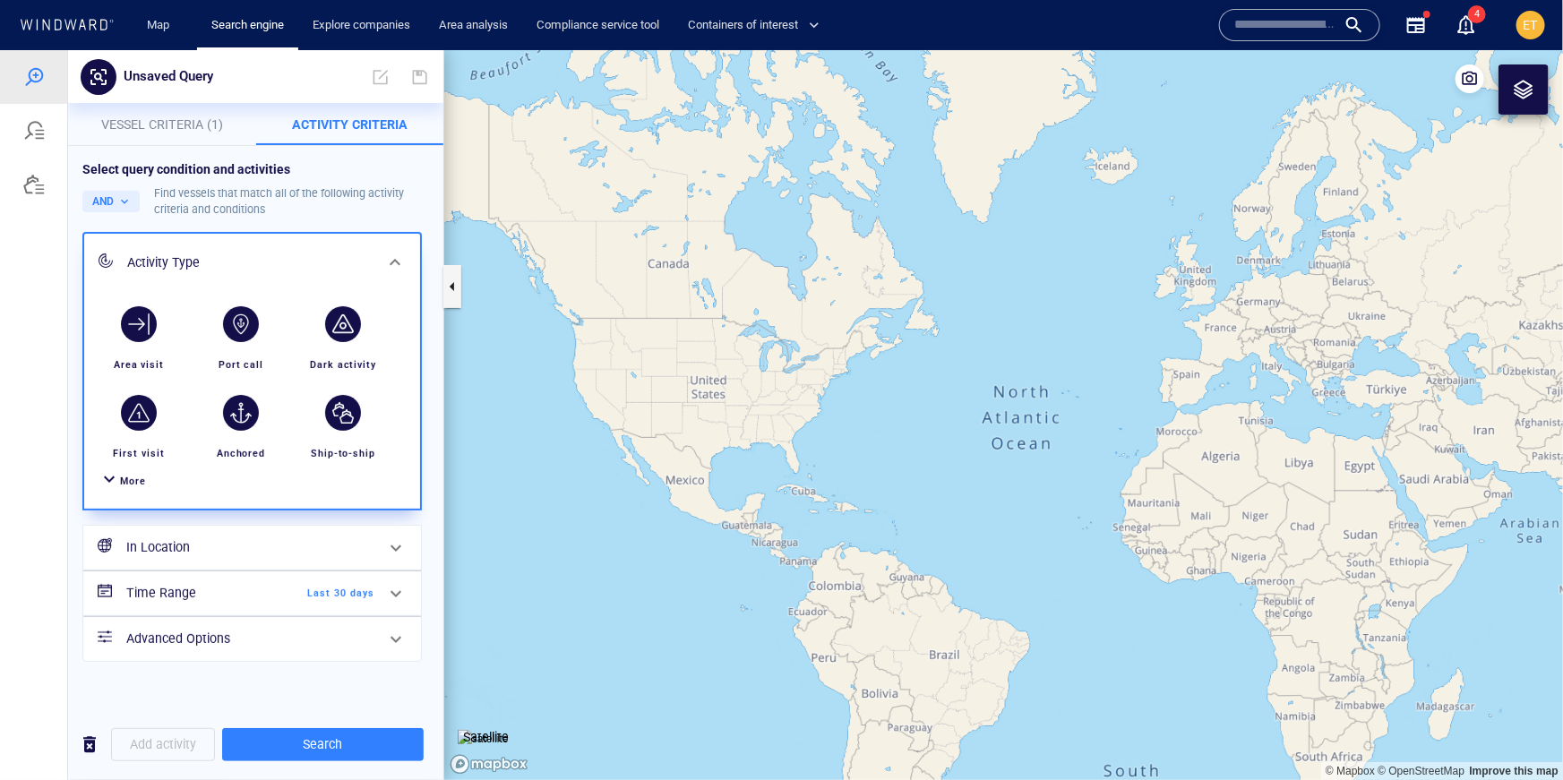
click at [123, 481] on span "More" at bounding box center [133, 481] width 26 height 12
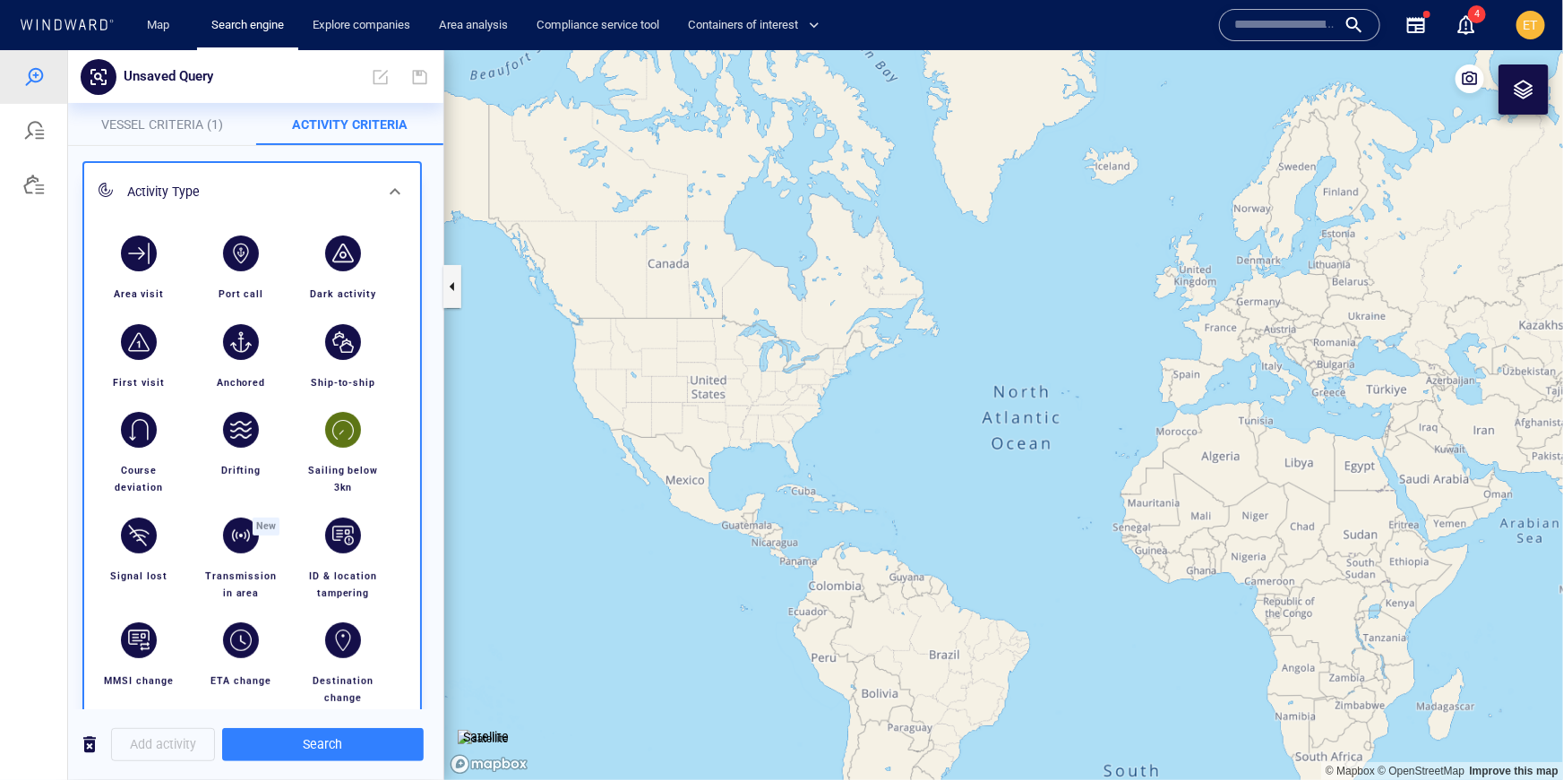
scroll to position [76, 0]
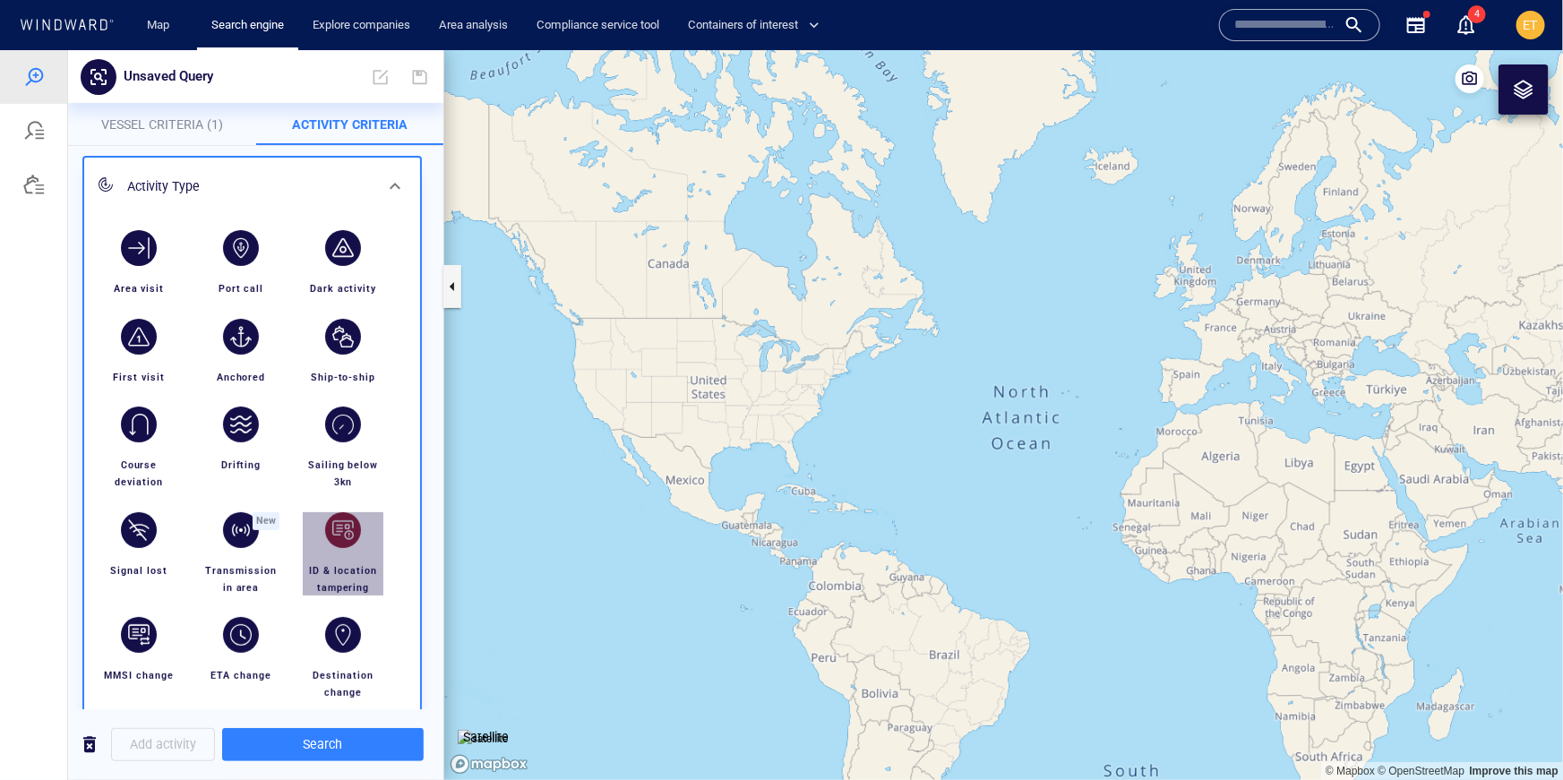
click at [348, 522] on div "button" at bounding box center [343, 529] width 36 height 36
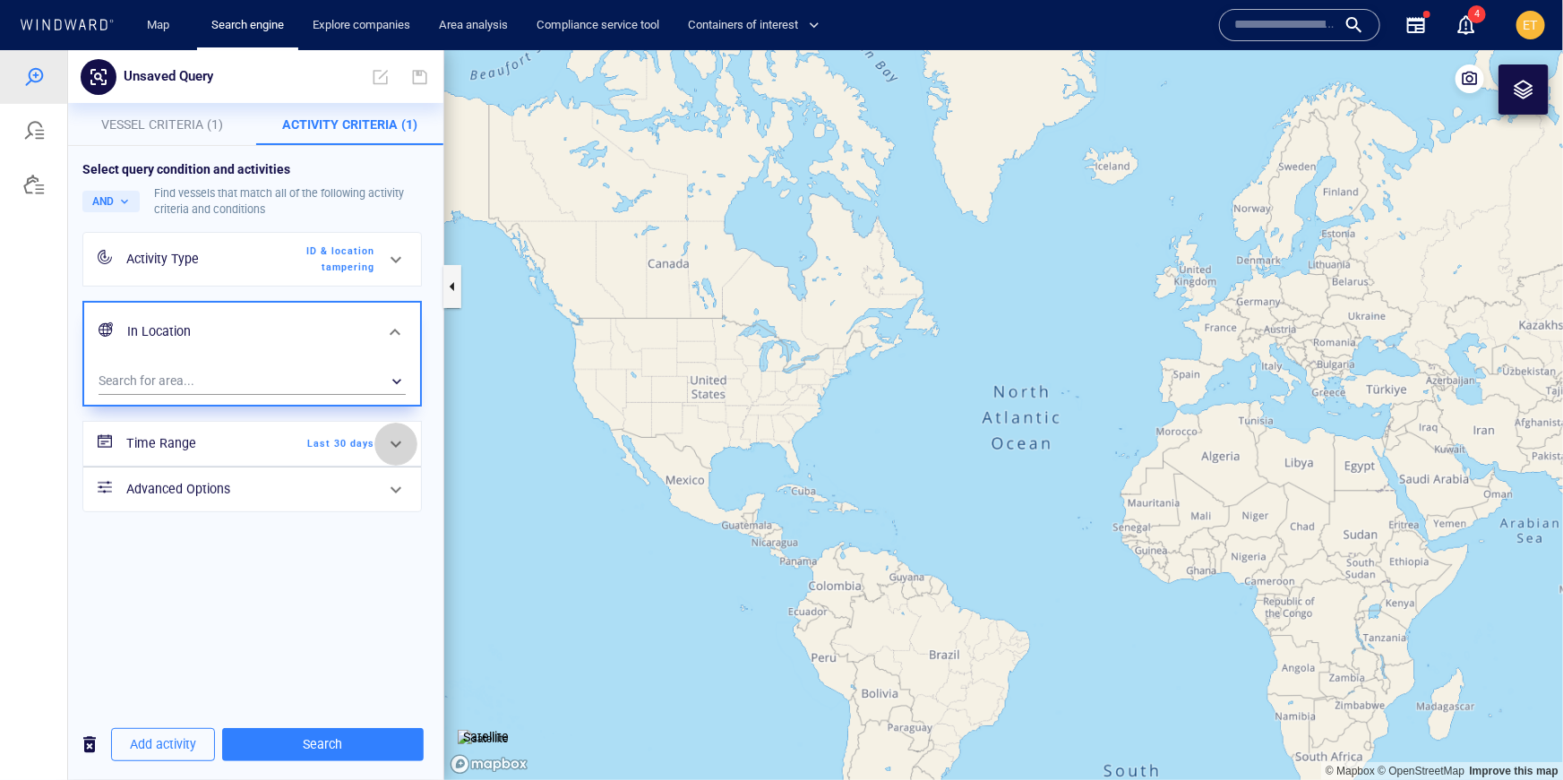
click at [378, 454] on div at bounding box center [395, 443] width 43 height 43
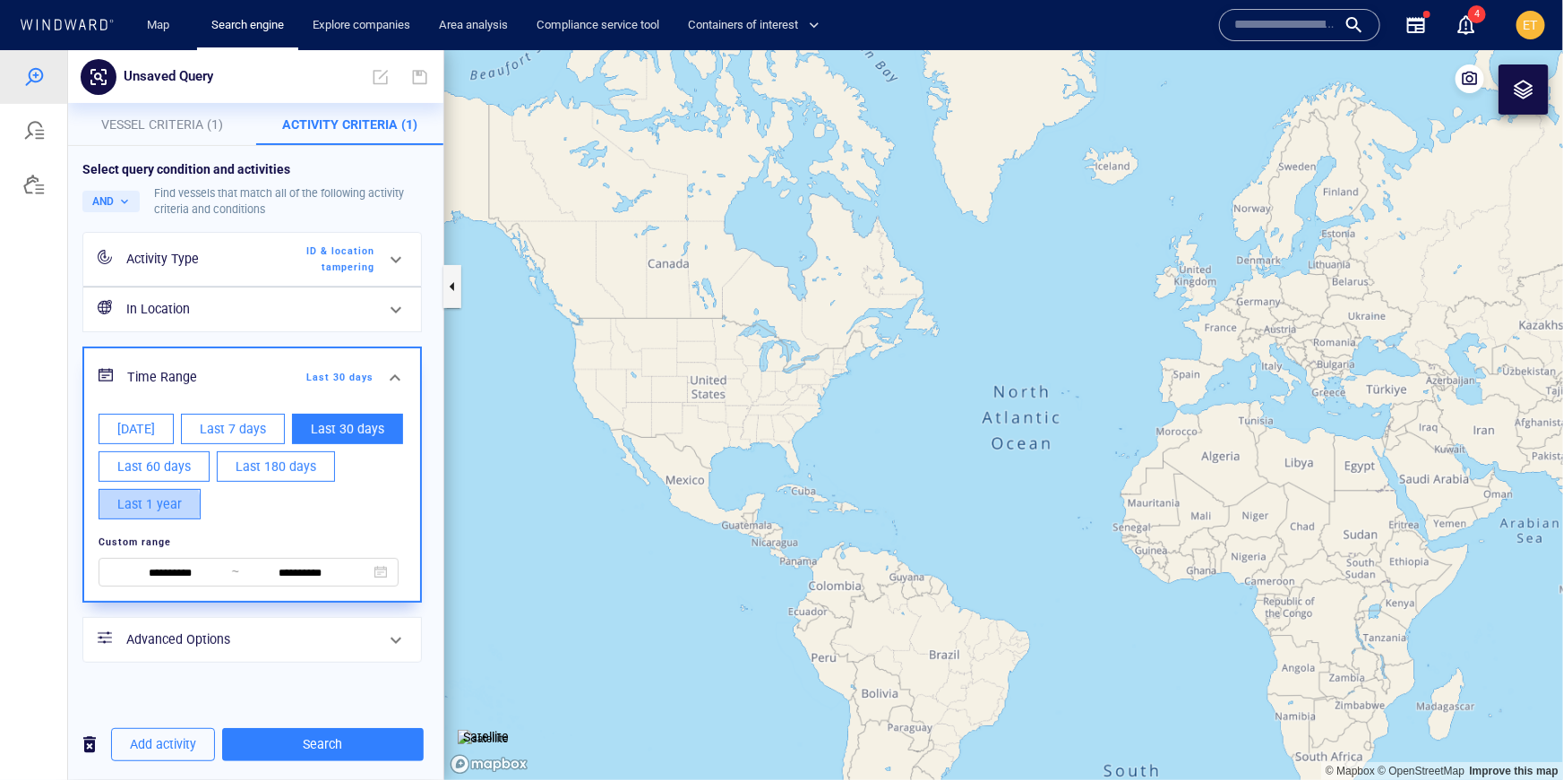
click at [148, 504] on span "Last 1 year" at bounding box center [149, 504] width 64 height 22
type input "**********"
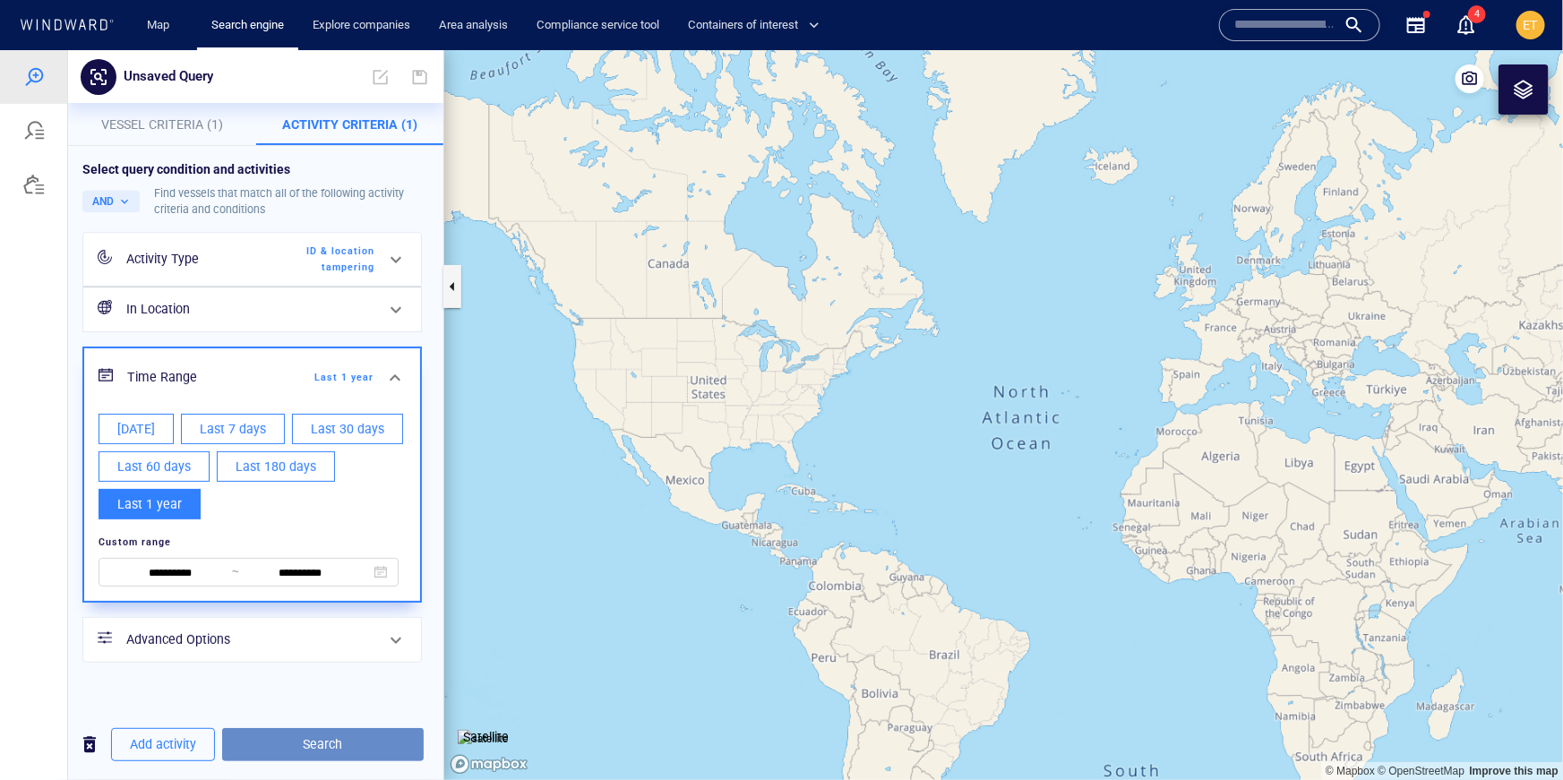
click at [337, 751] on span "Search" at bounding box center [322, 744] width 173 height 22
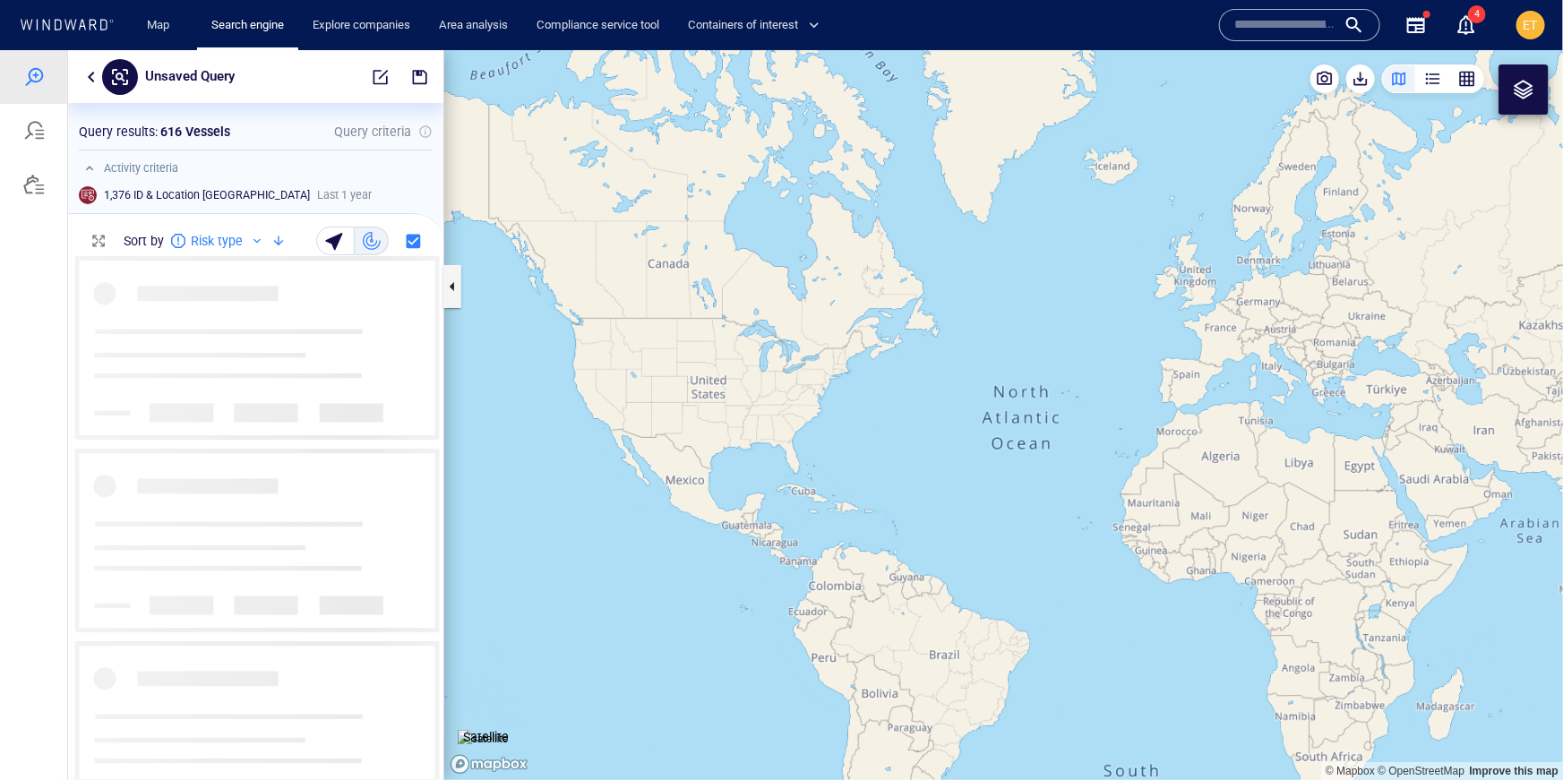
scroll to position [522, 375]
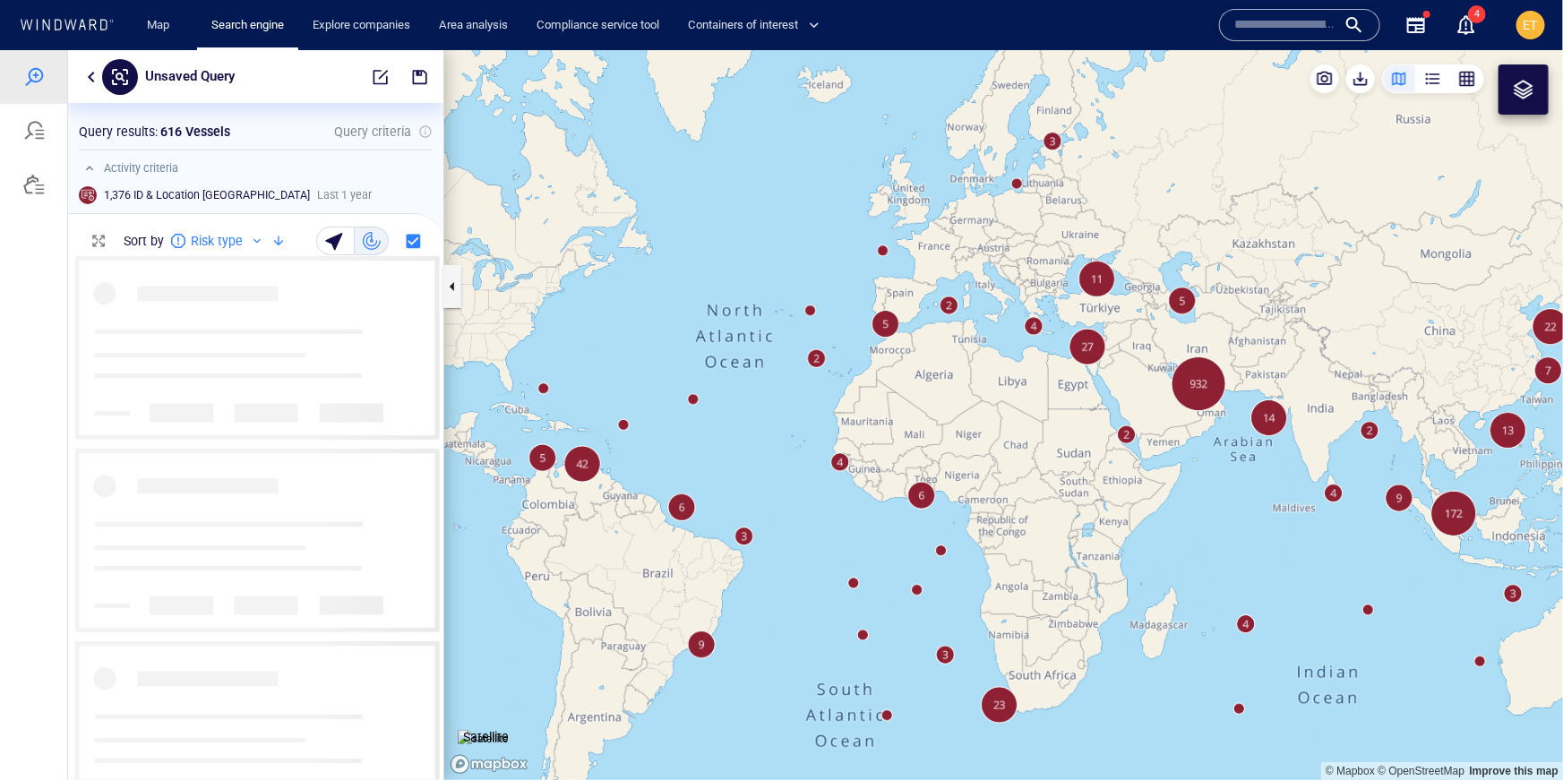
drag, startPoint x: 1046, startPoint y: 427, endPoint x: 751, endPoint y: 338, distance: 308.0
click at [751, 338] on canvas "Map" at bounding box center [1003, 414] width 1119 height 730
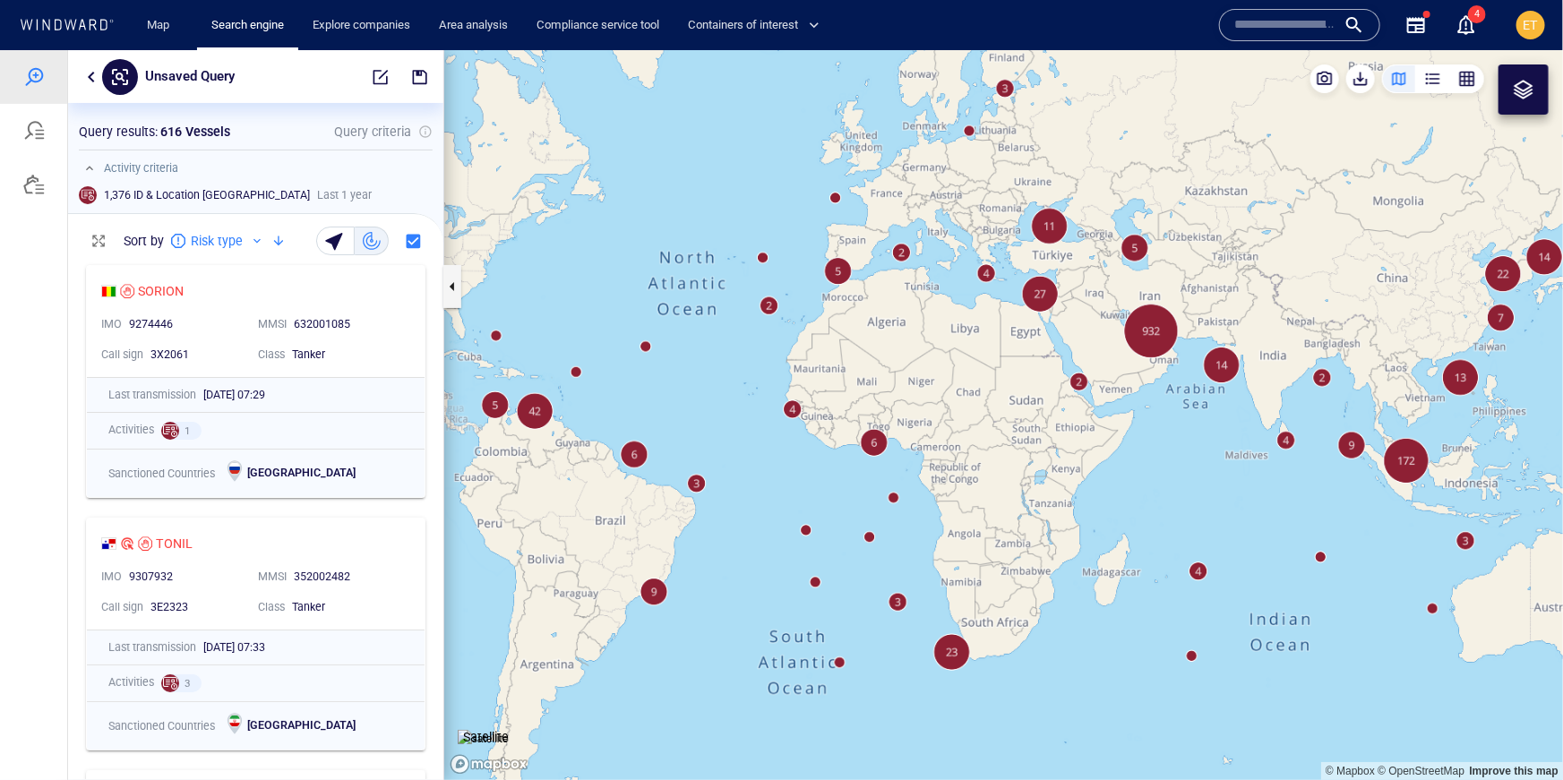
drag, startPoint x: 908, startPoint y: 415, endPoint x: 869, endPoint y: 370, distance: 59.7
click at [869, 370] on canvas "Map" at bounding box center [1003, 414] width 1119 height 730
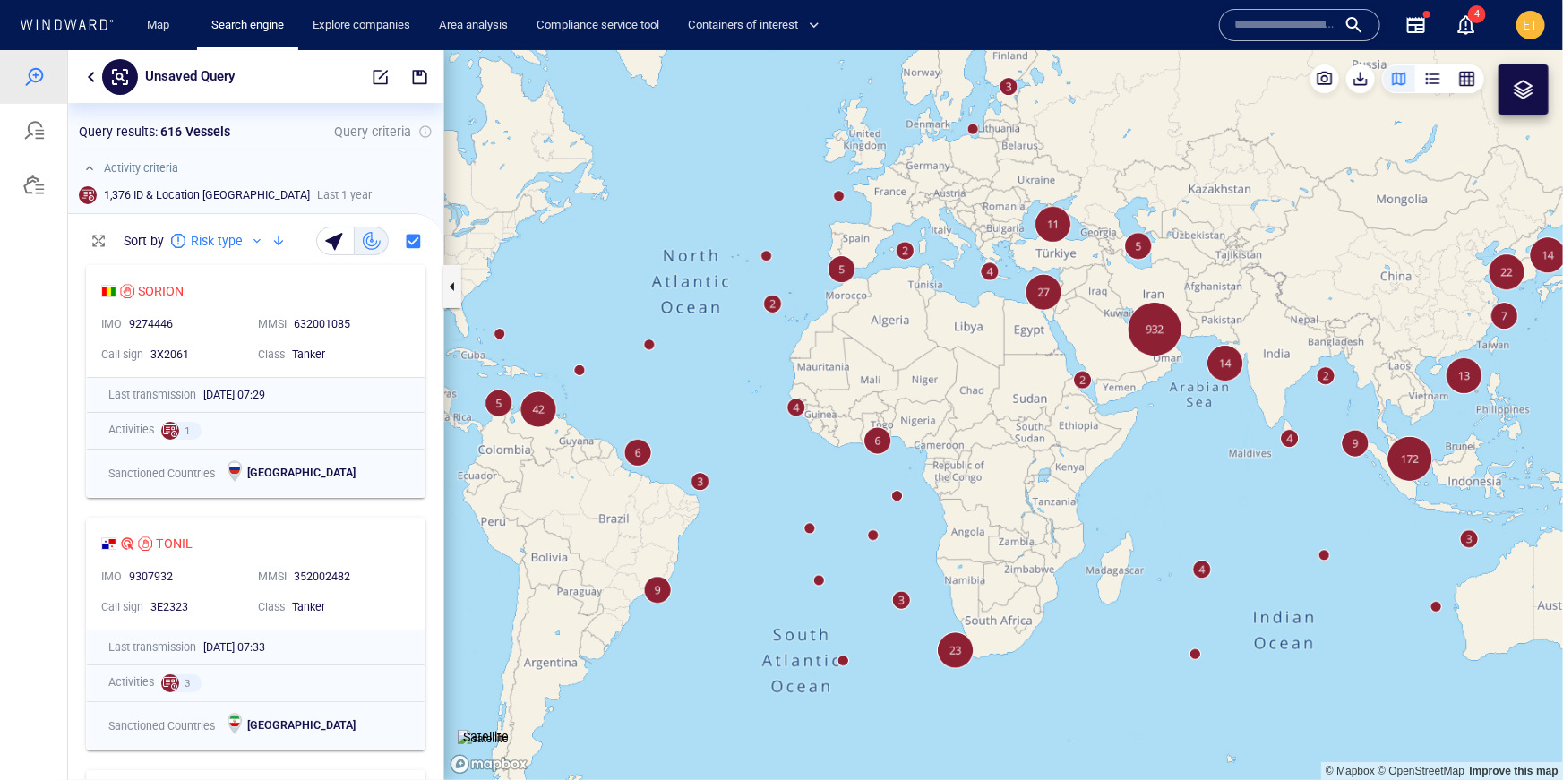
drag, startPoint x: 1003, startPoint y: 506, endPoint x: 860, endPoint y: 585, distance: 163.5
click at [860, 585] on canvas "Map" at bounding box center [1003, 414] width 1119 height 730
click at [934, 459] on canvas "Map" at bounding box center [1003, 414] width 1119 height 730
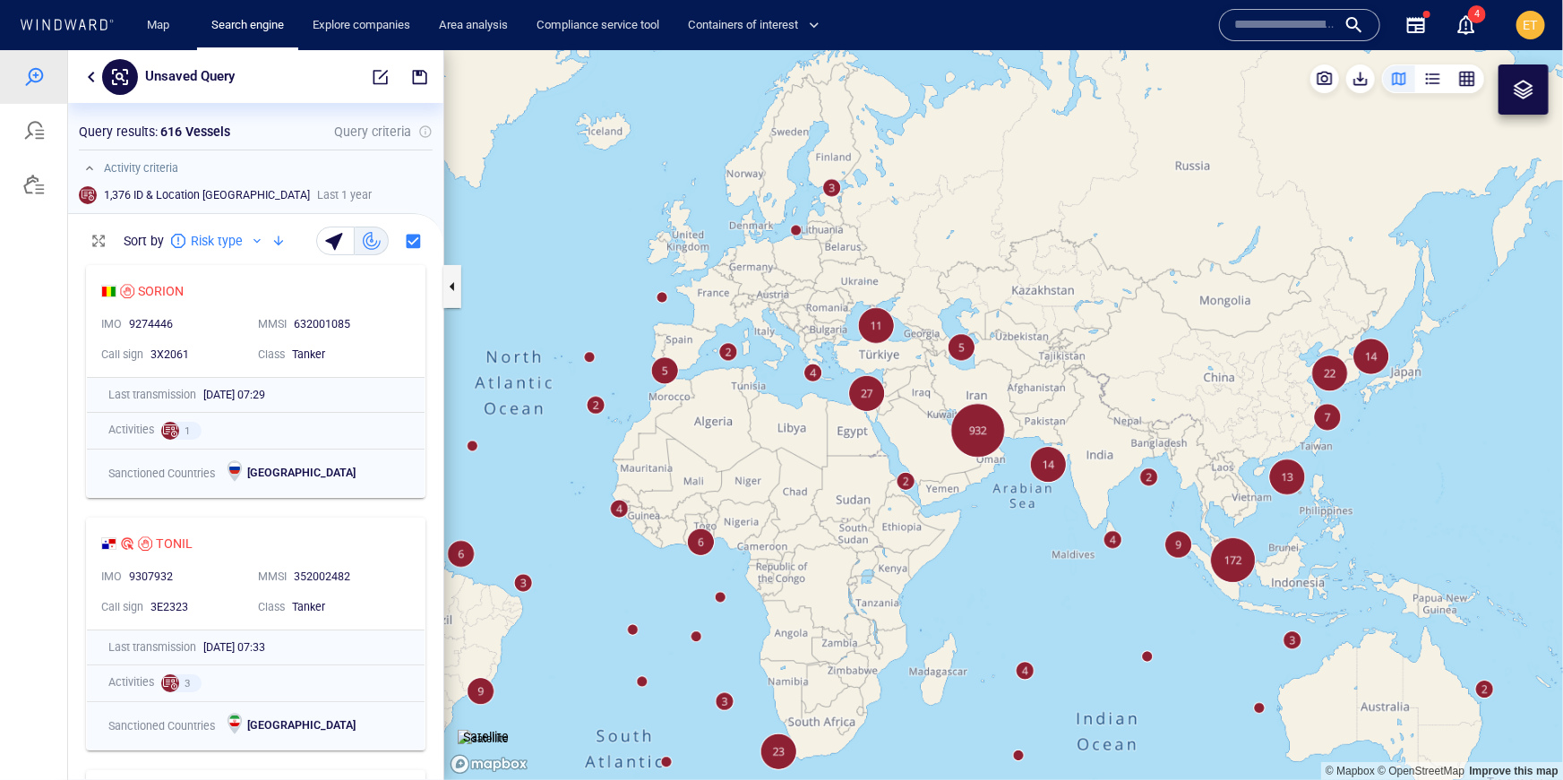
click at [934, 459] on canvas "Map" at bounding box center [1003, 414] width 1119 height 730
click at [958, 450] on canvas "Map" at bounding box center [1003, 414] width 1119 height 730
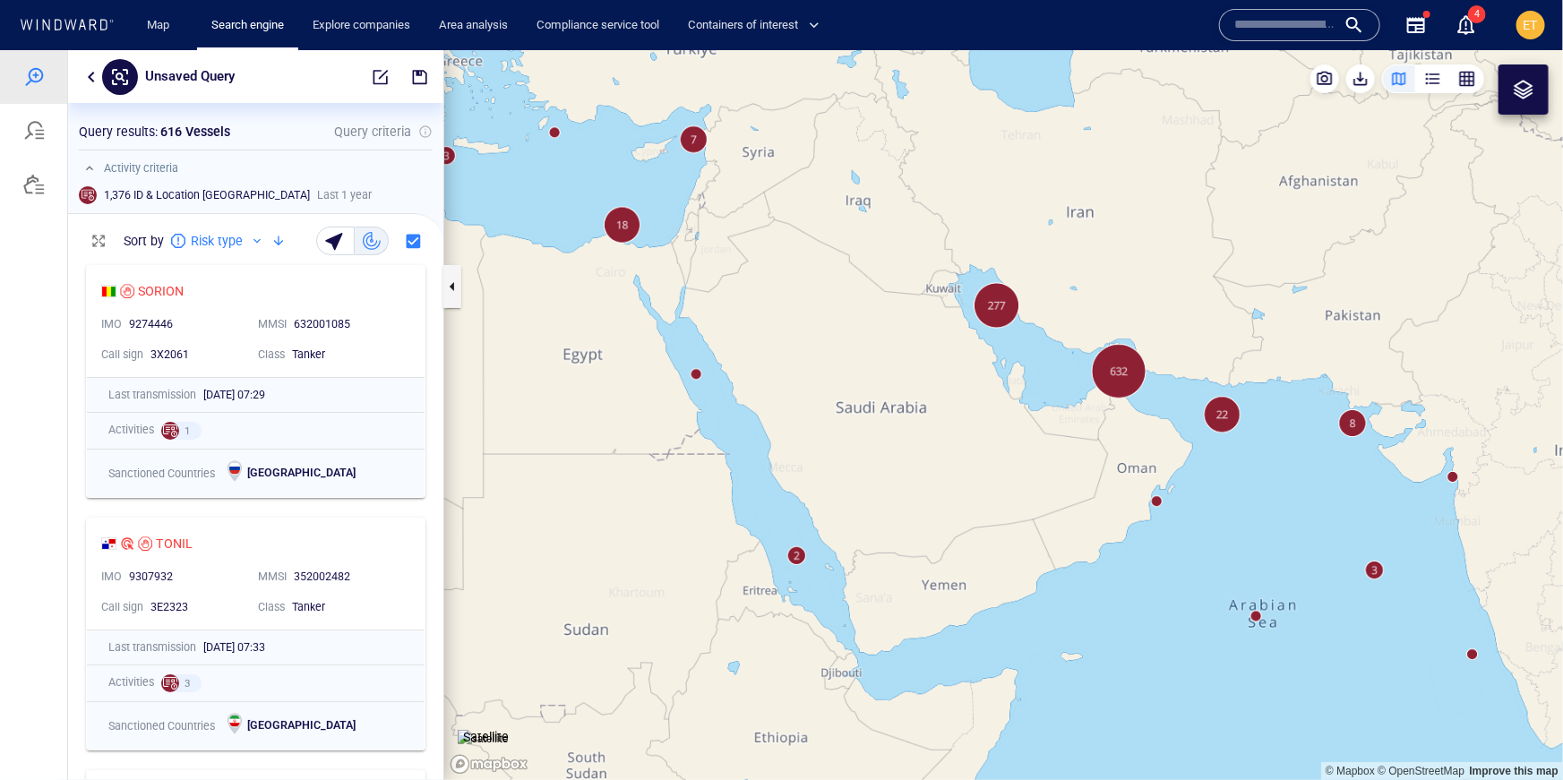
drag, startPoint x: 1007, startPoint y: 424, endPoint x: 947, endPoint y: 467, distance: 73.8
click at [947, 467] on canvas "Map" at bounding box center [1003, 414] width 1119 height 730
click at [961, 465] on canvas "Map" at bounding box center [1003, 414] width 1119 height 730
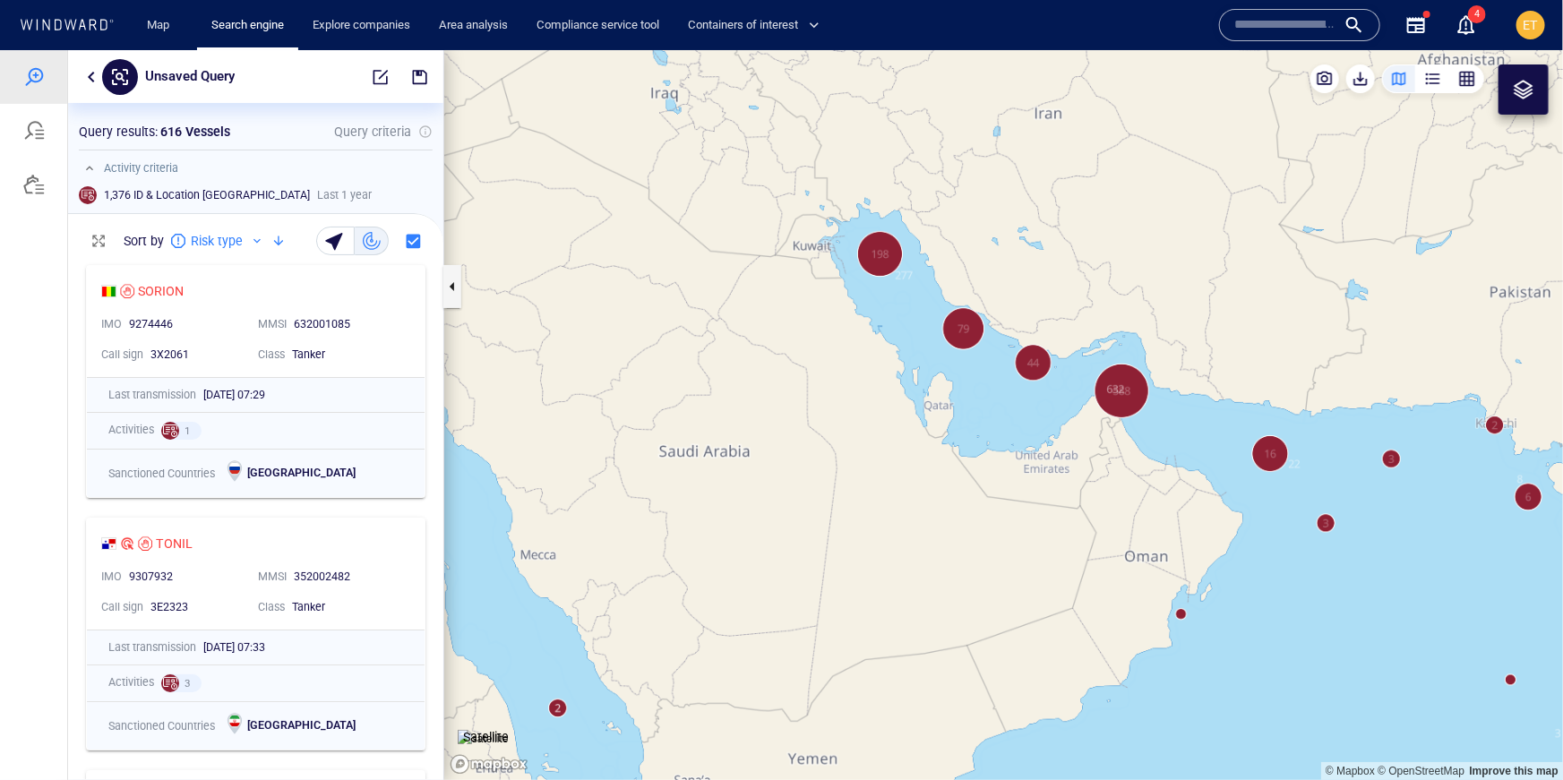
drag, startPoint x: 938, startPoint y: 416, endPoint x: 897, endPoint y: 505, distance: 97.4
click at [897, 505] on canvas "Map" at bounding box center [1003, 414] width 1119 height 730
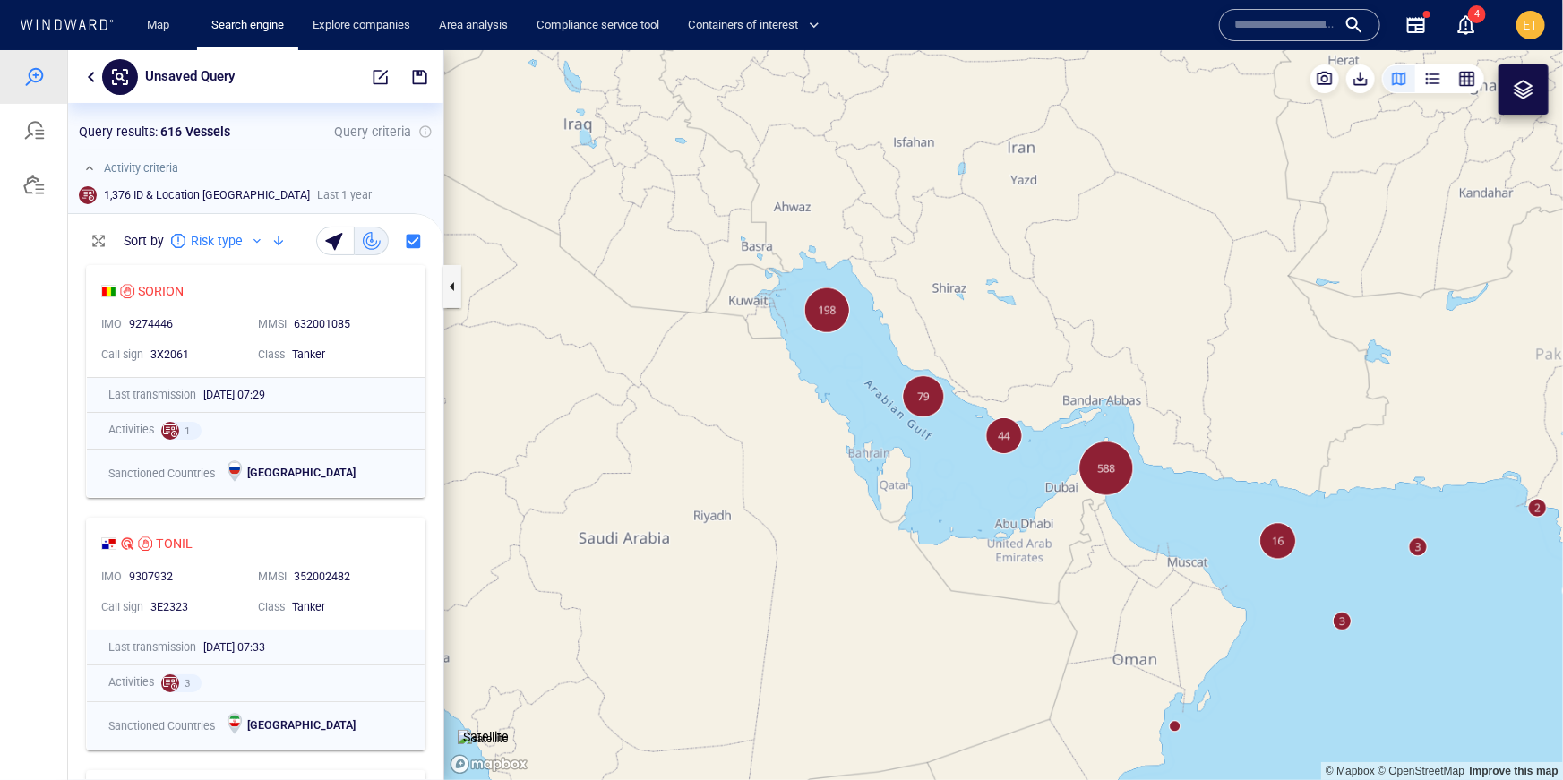
click at [880, 472] on canvas "Map" at bounding box center [1003, 414] width 1119 height 730
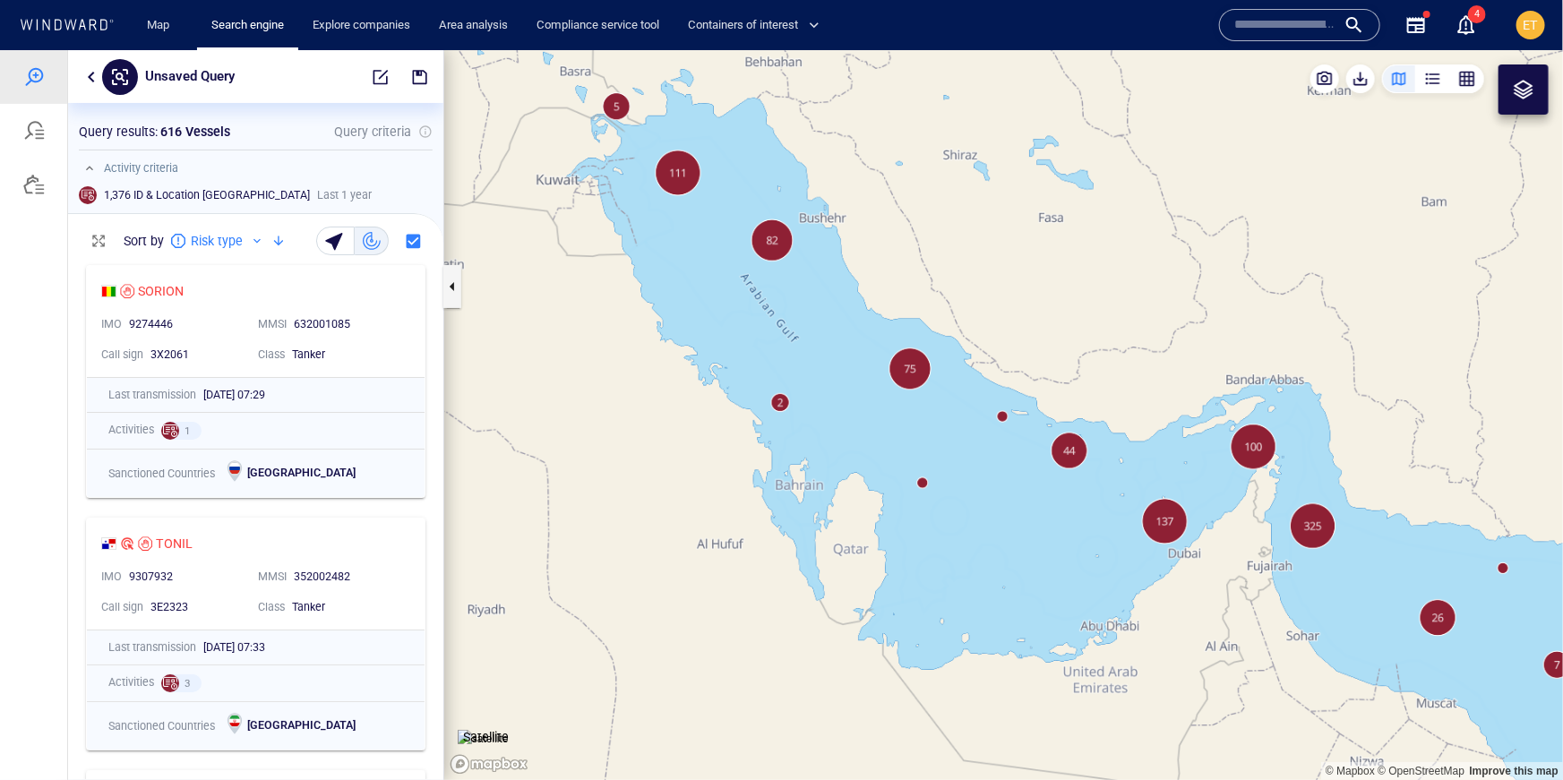
drag, startPoint x: 1002, startPoint y: 273, endPoint x: 943, endPoint y: 305, distance: 66.9
click at [943, 305] on canvas "Map" at bounding box center [1003, 414] width 1119 height 730
click at [335, 245] on div "button" at bounding box center [336, 239] width 25 height 25
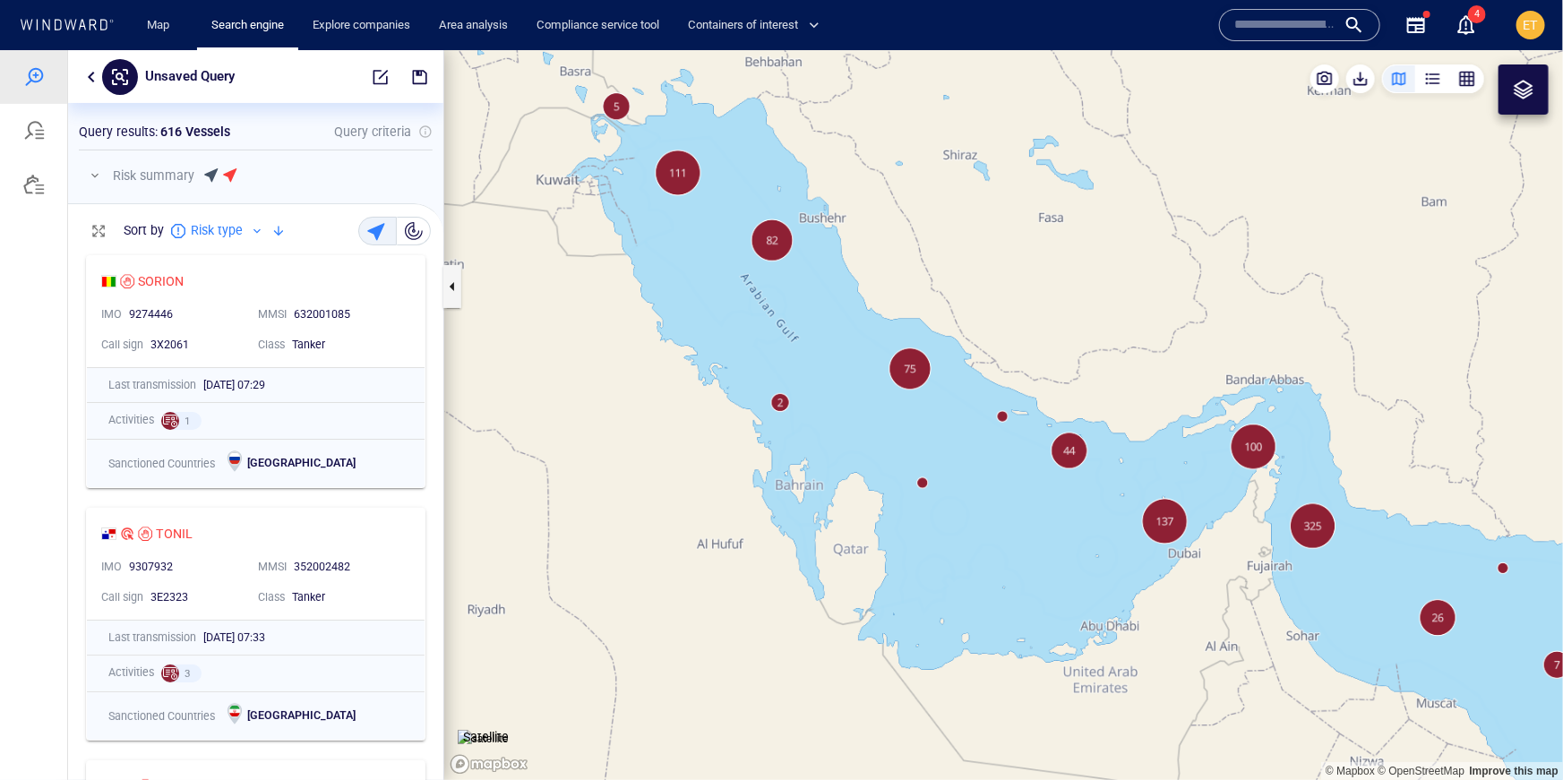
scroll to position [533, 375]
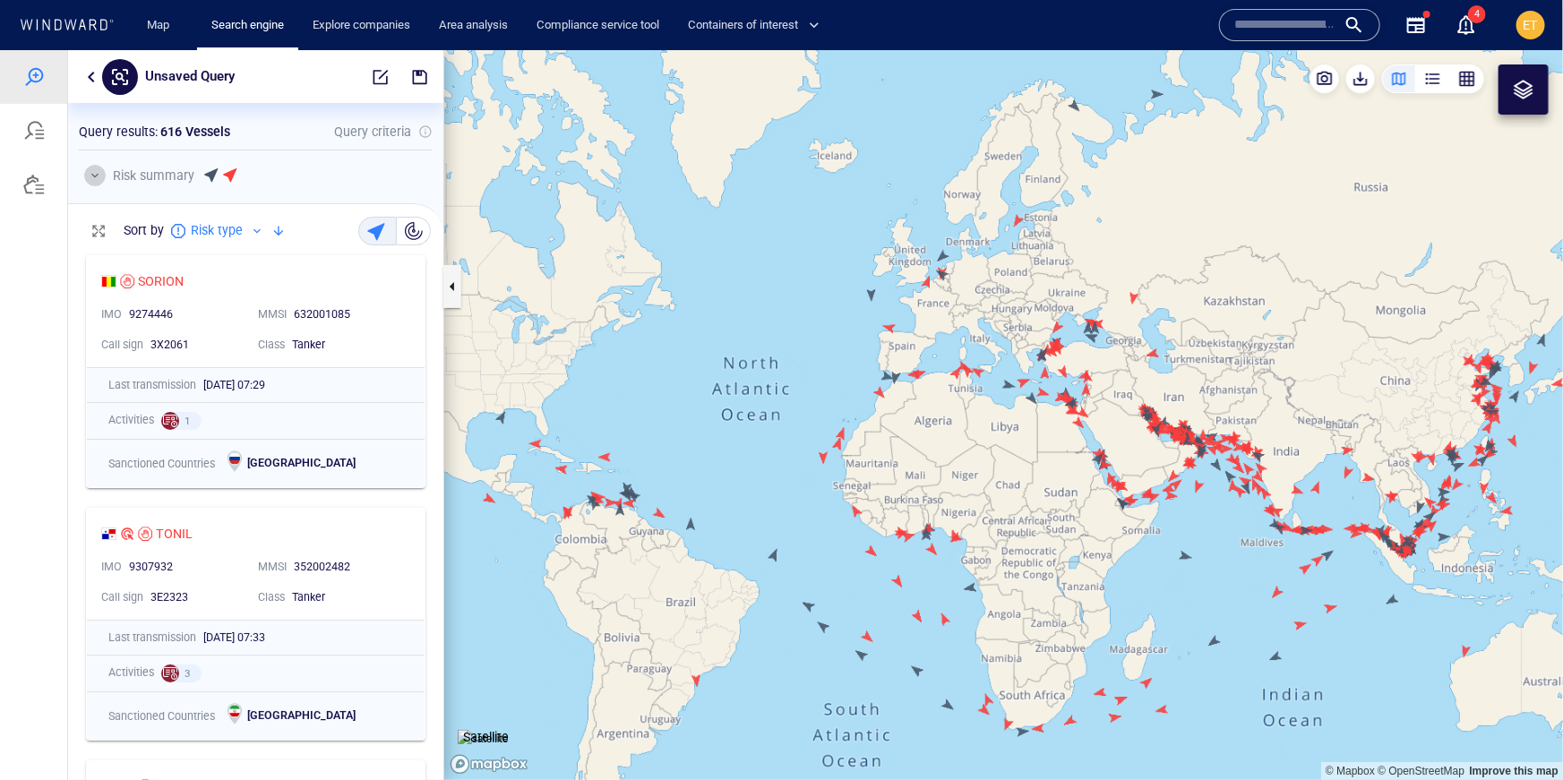
click at [93, 175] on button "button" at bounding box center [94, 174] width 21 height 21
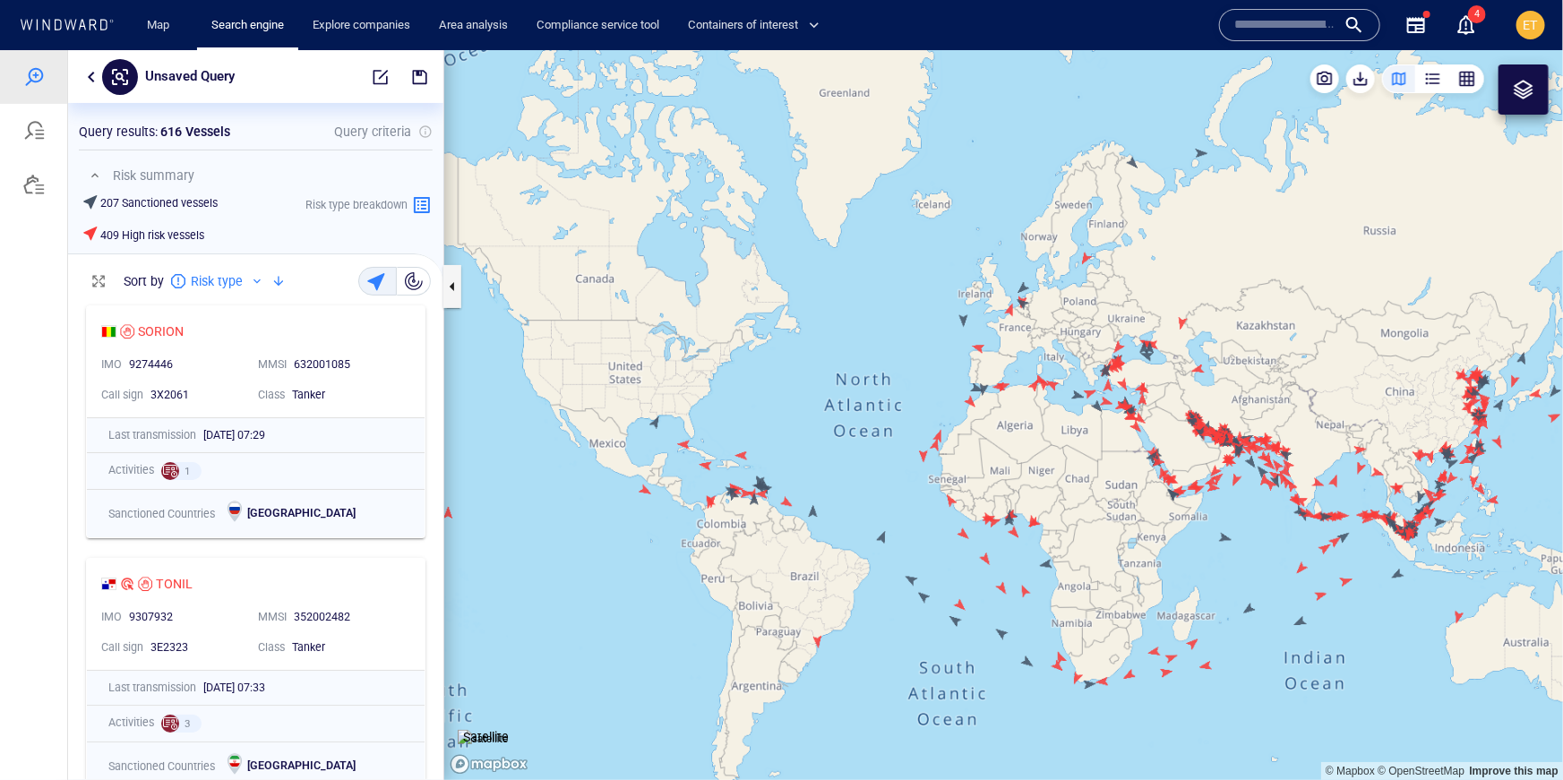
click at [89, 30] on div at bounding box center [67, 25] width 96 height 17
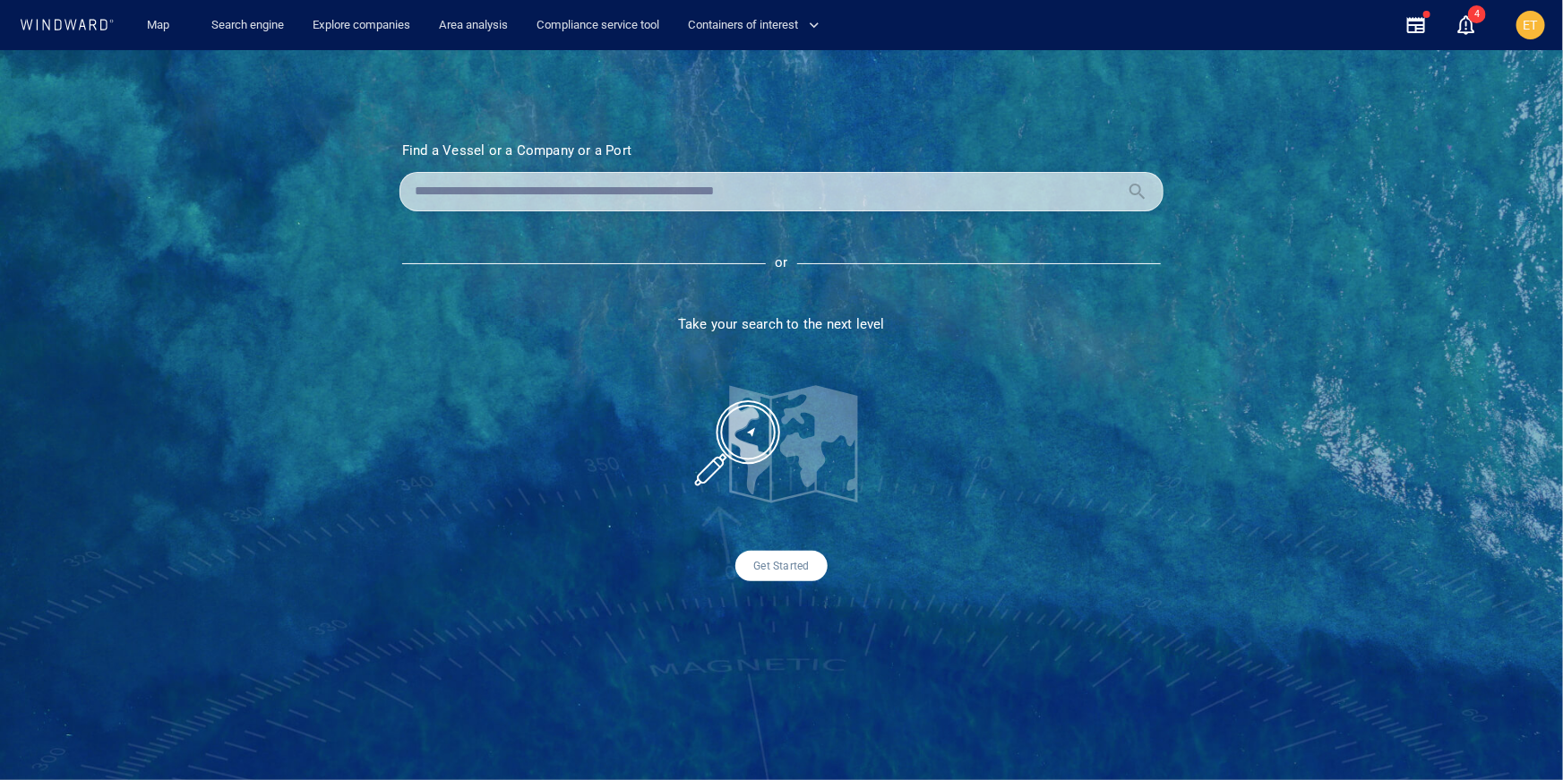
click at [469, 178] on input "text" at bounding box center [767, 191] width 705 height 27
type input "********"
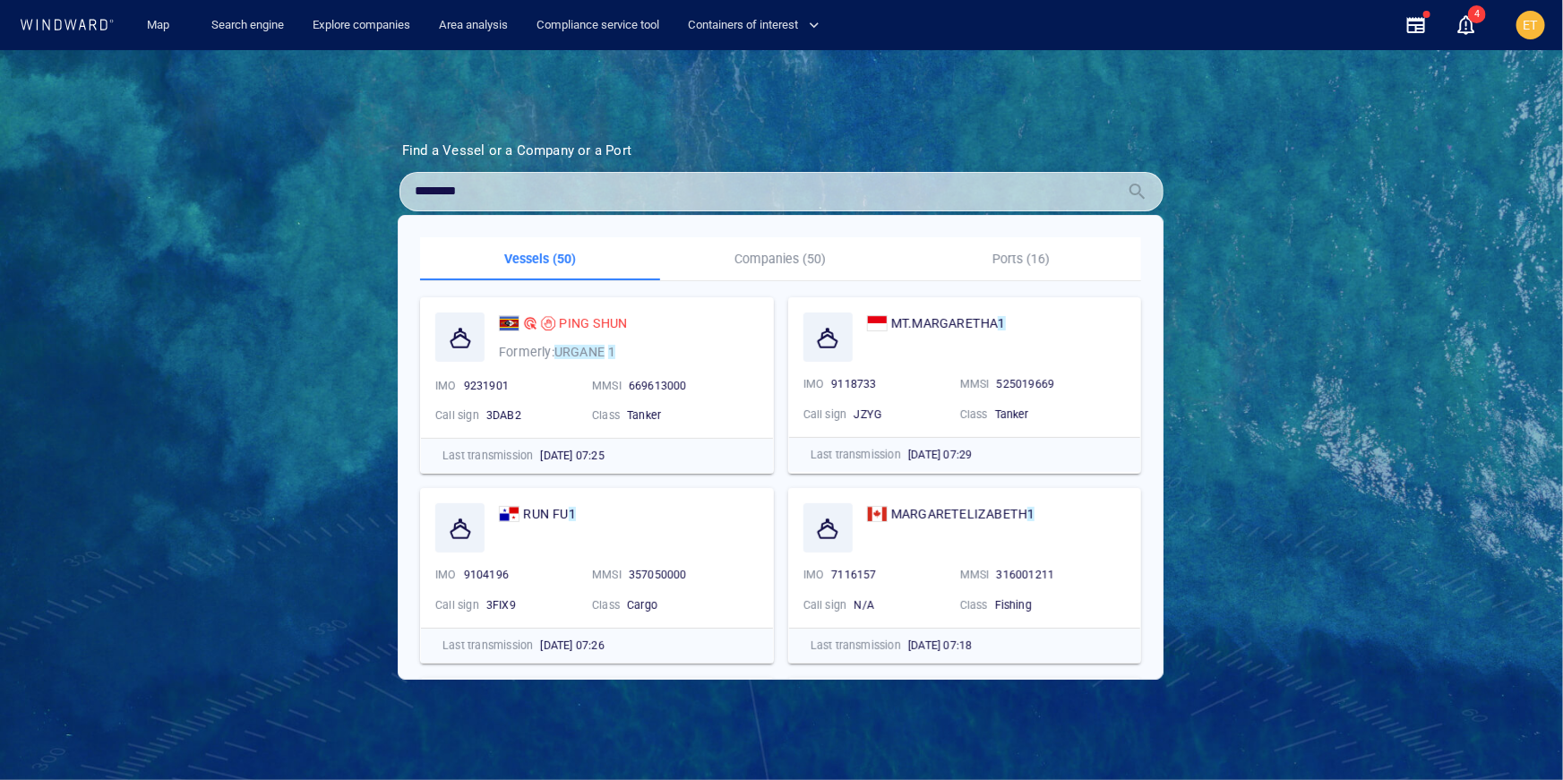
drag, startPoint x: 476, startPoint y: 190, endPoint x: 407, endPoint y: 190, distance: 69.9
click at [407, 190] on div "********" at bounding box center [781, 191] width 764 height 39
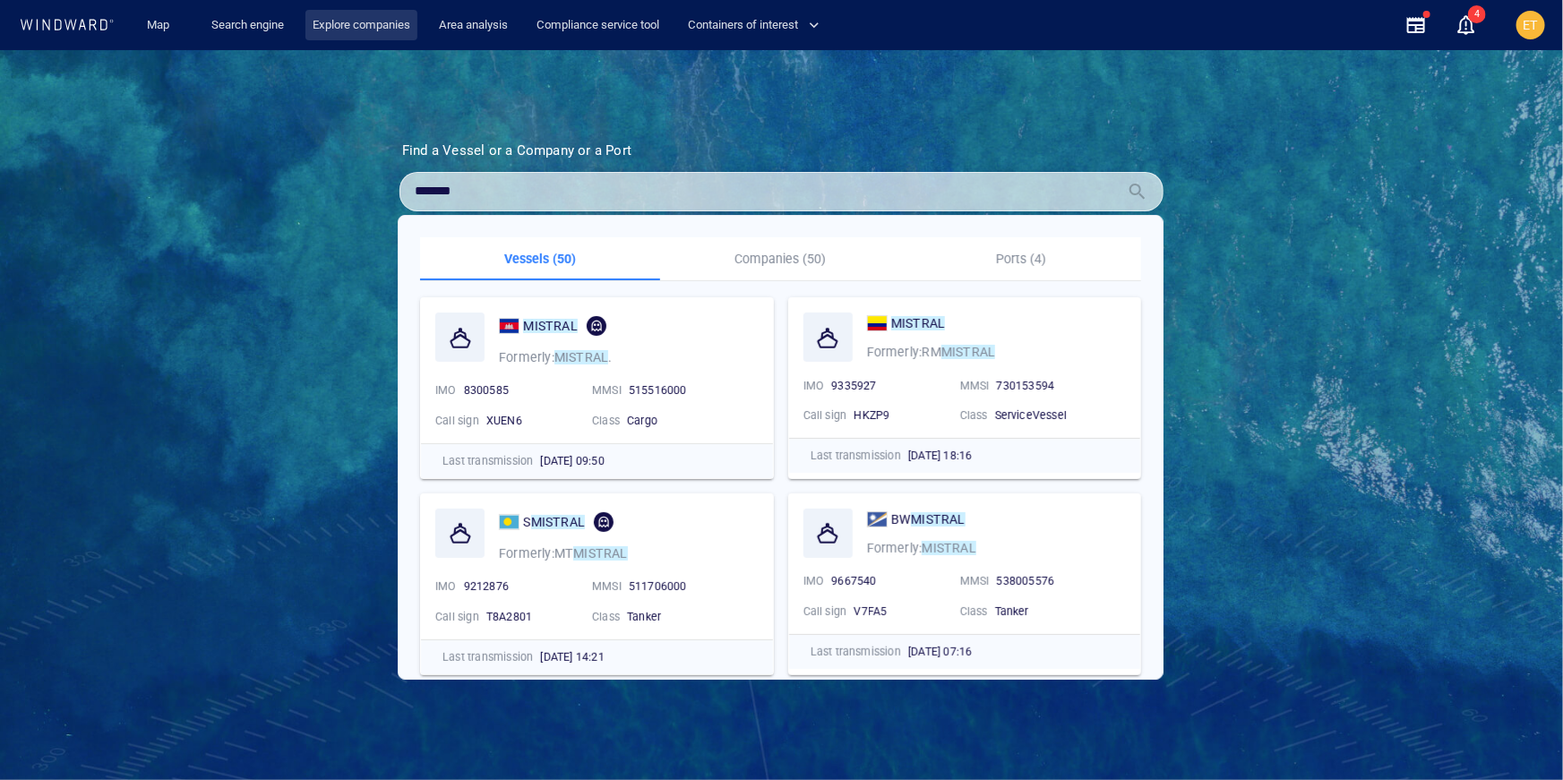
type input "*******"
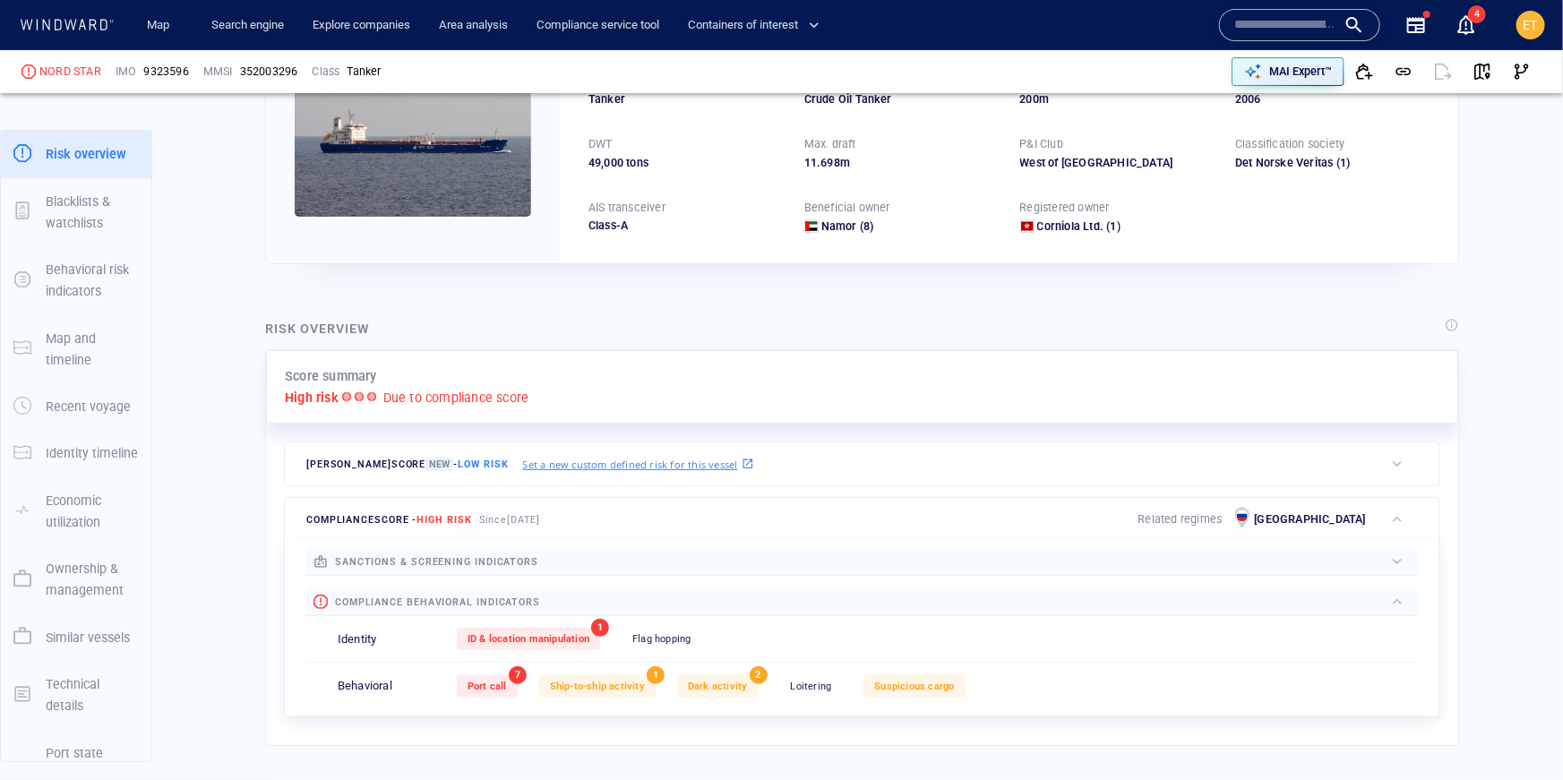
scroll to position [188, 0]
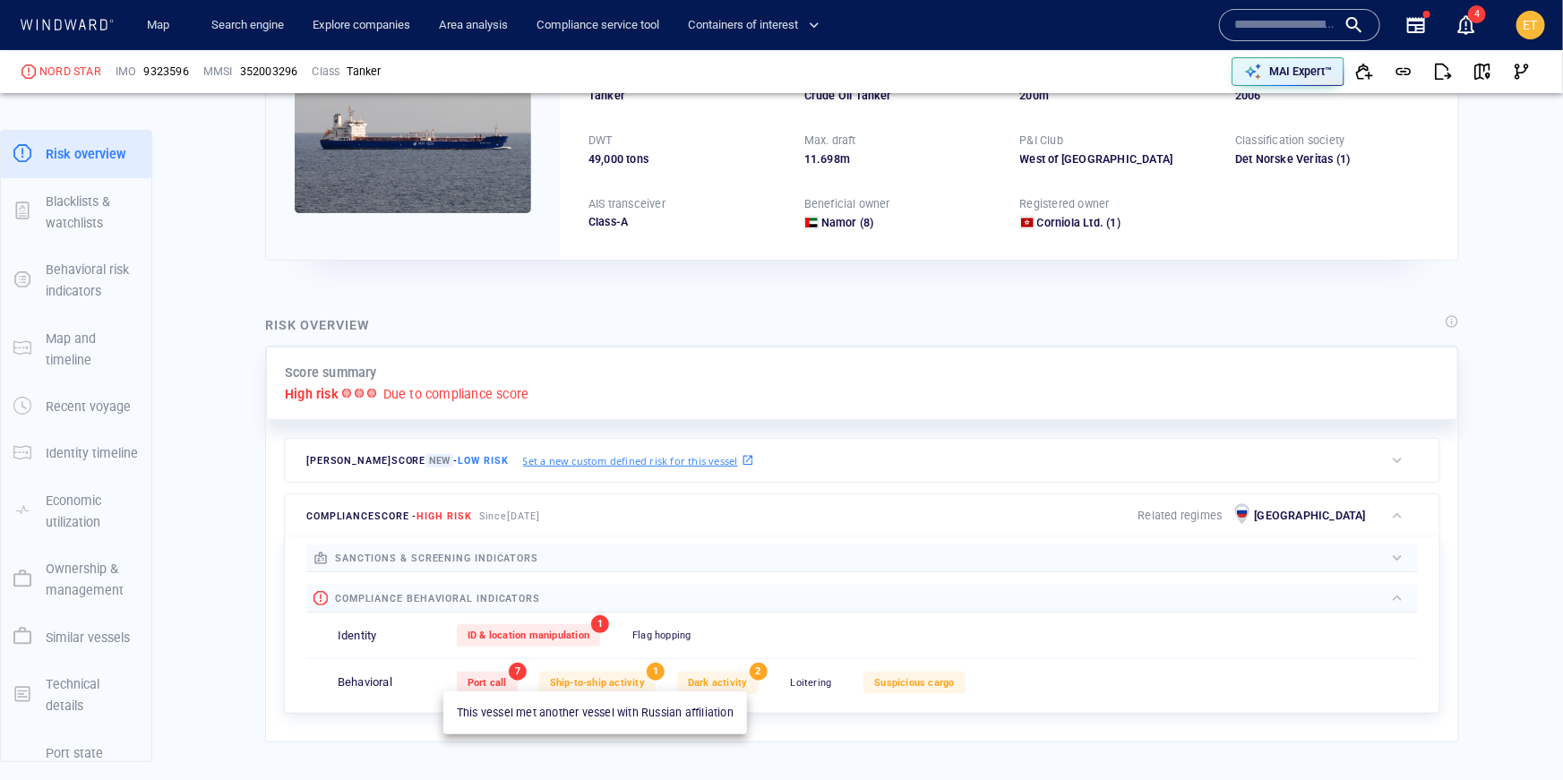
click at [609, 682] on span "Ship-to-ship activity" at bounding box center [597, 683] width 95 height 12
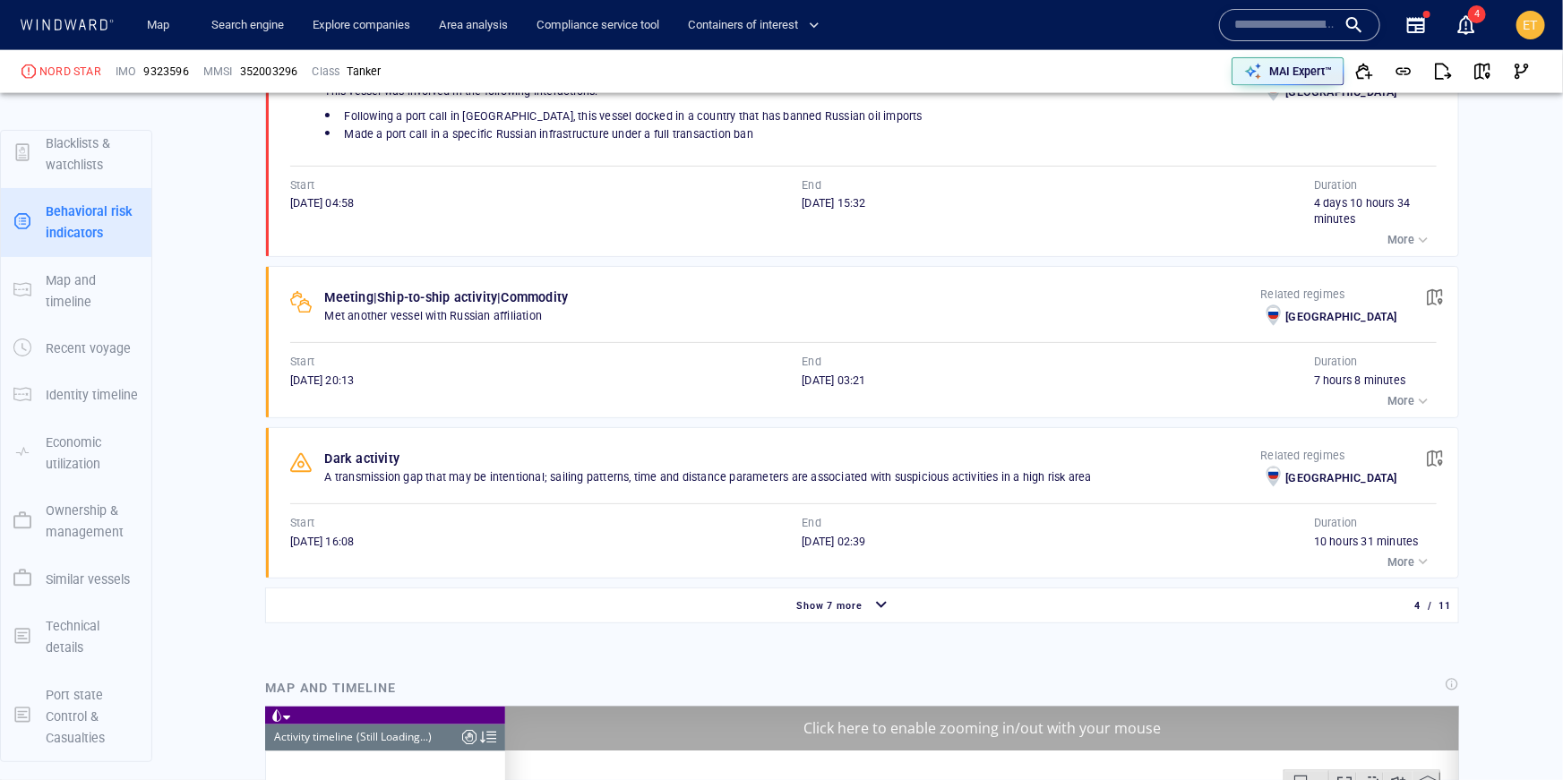
scroll to position [1291, 0]
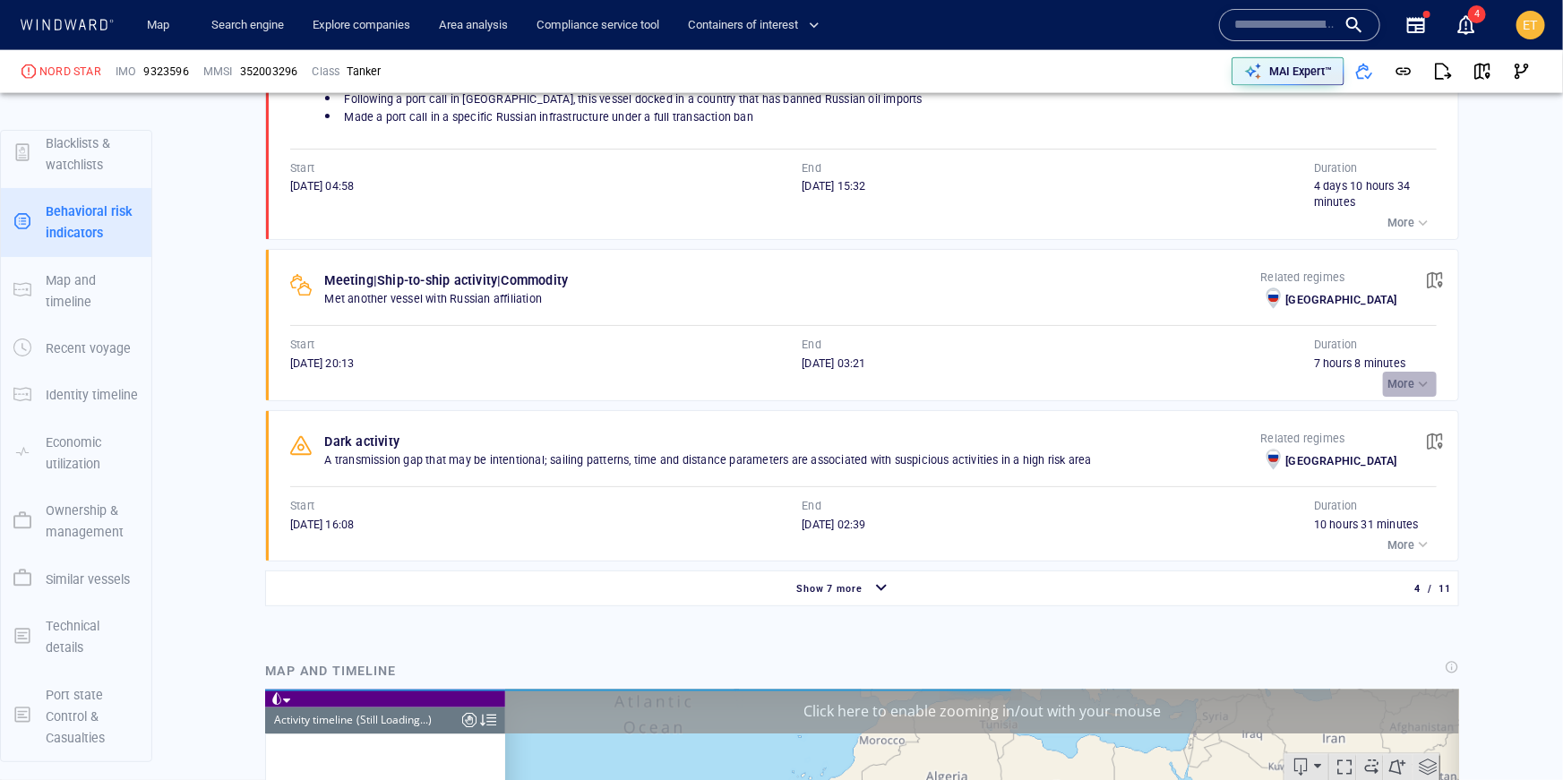
click at [1413, 385] on p "More" at bounding box center [1400, 384] width 27 height 16
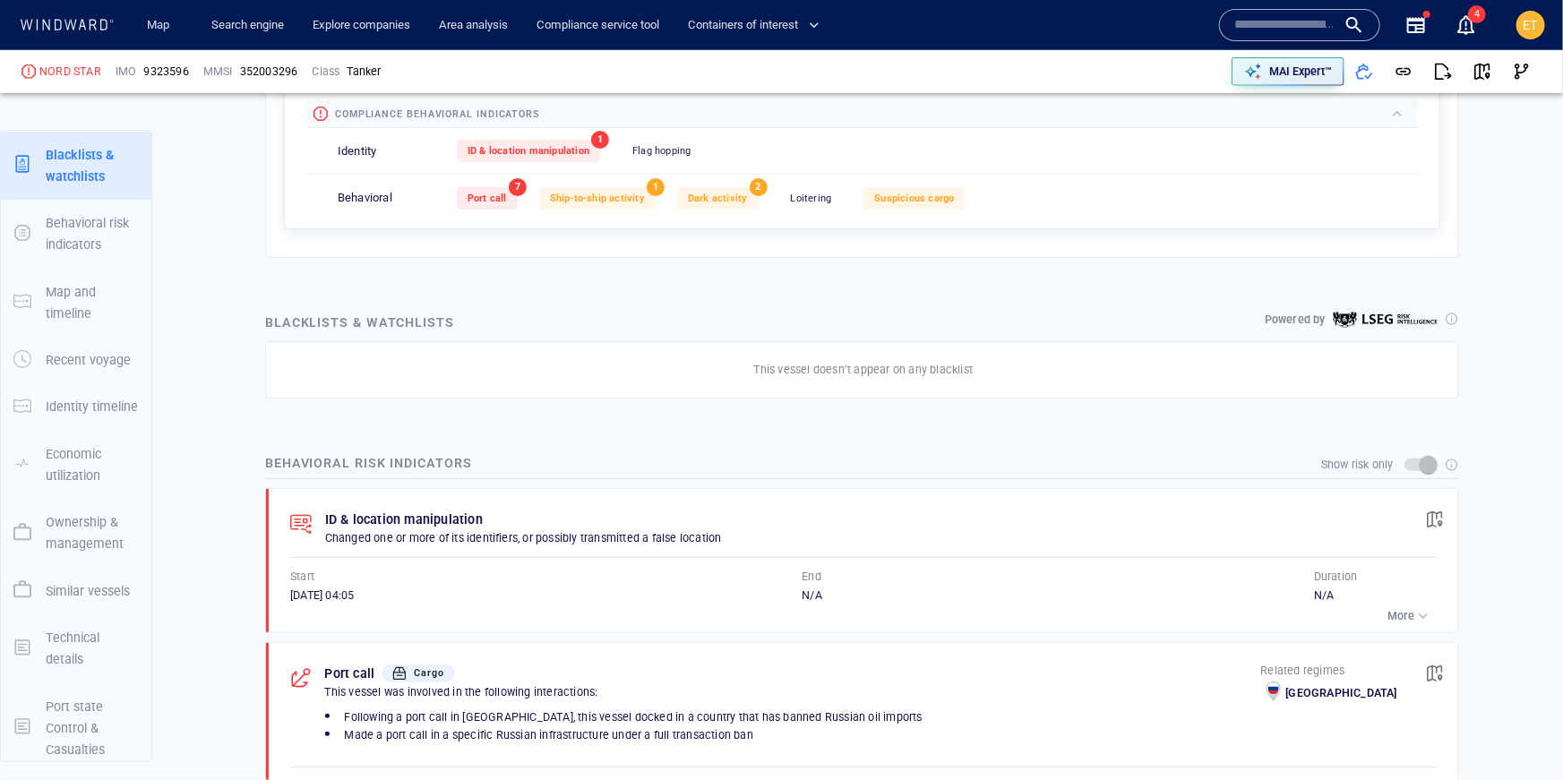
scroll to position [629, 0]
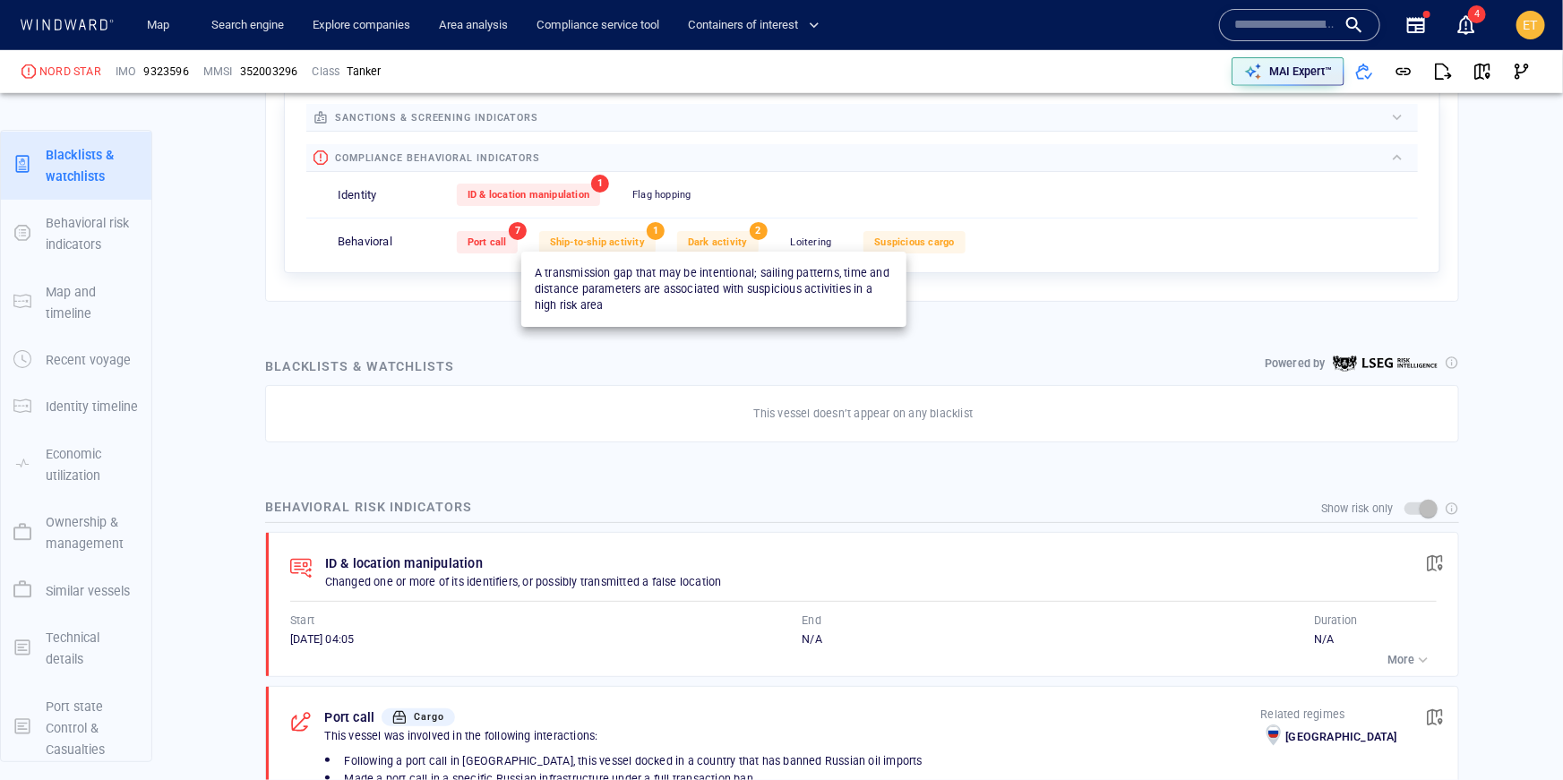
click at [718, 243] on span "Dark activity" at bounding box center [718, 242] width 60 height 12
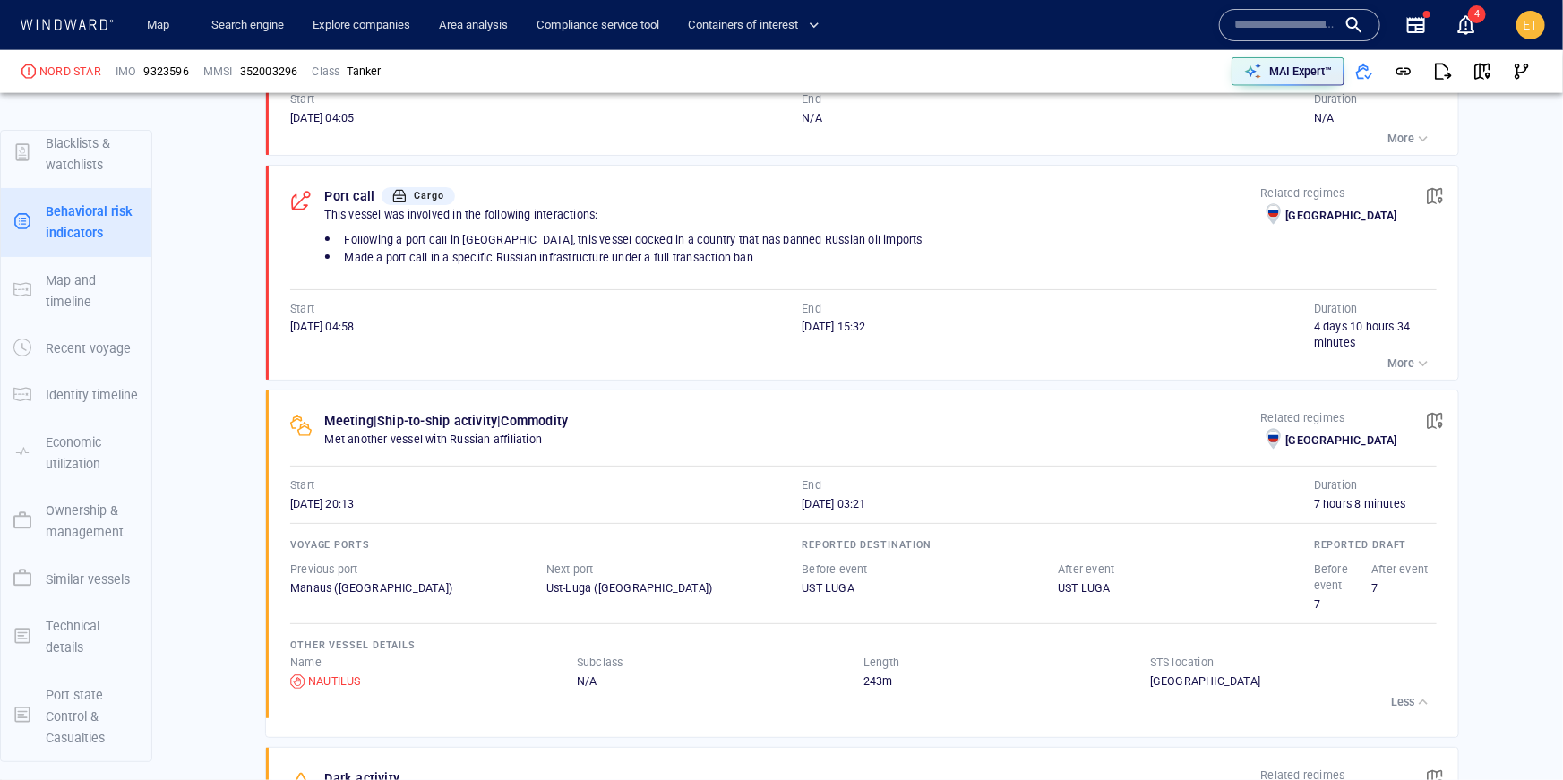
scroll to position [1537, 0]
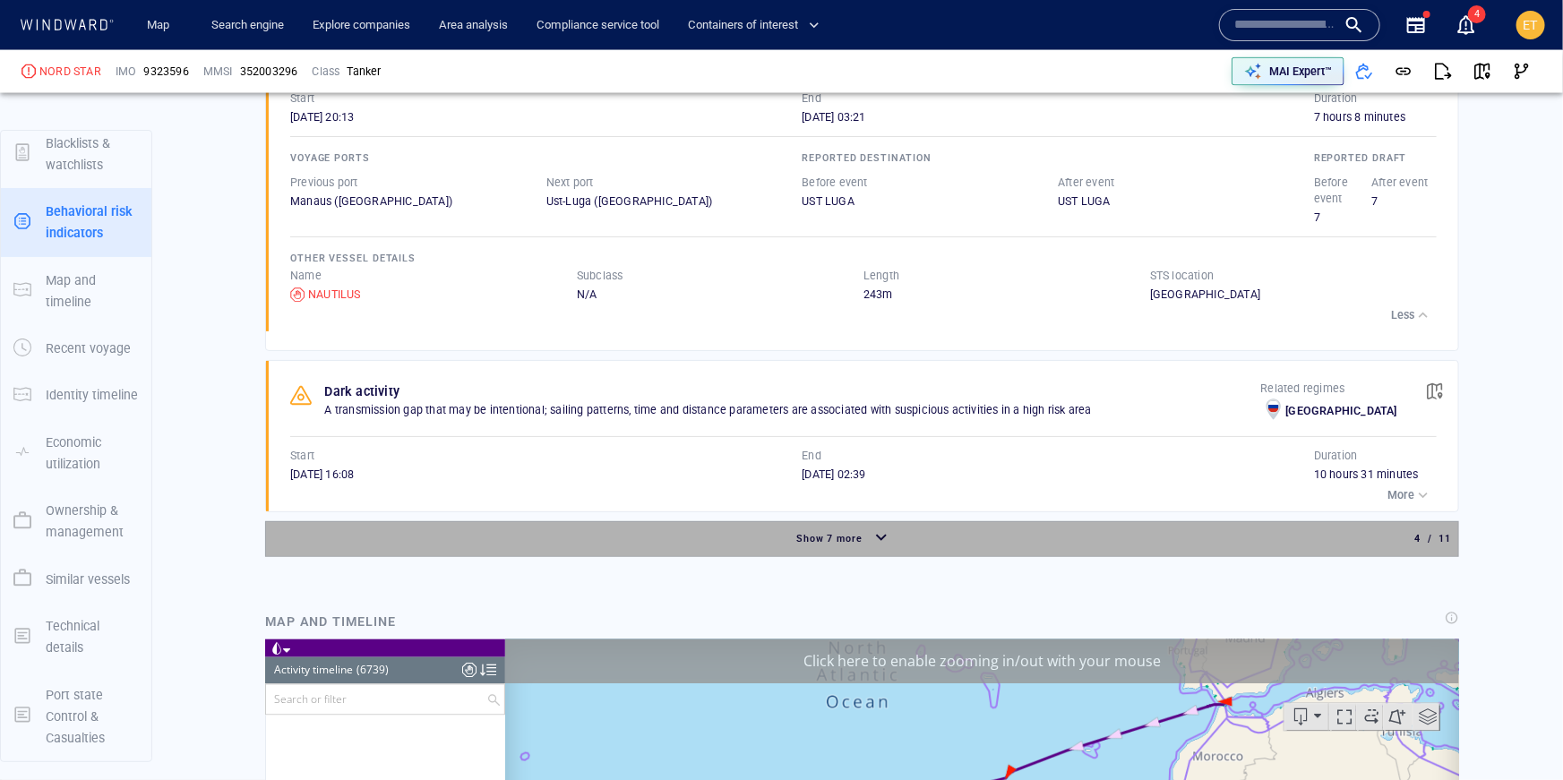
click at [911, 523] on div "Show 7 more" at bounding box center [844, 538] width 1148 height 31
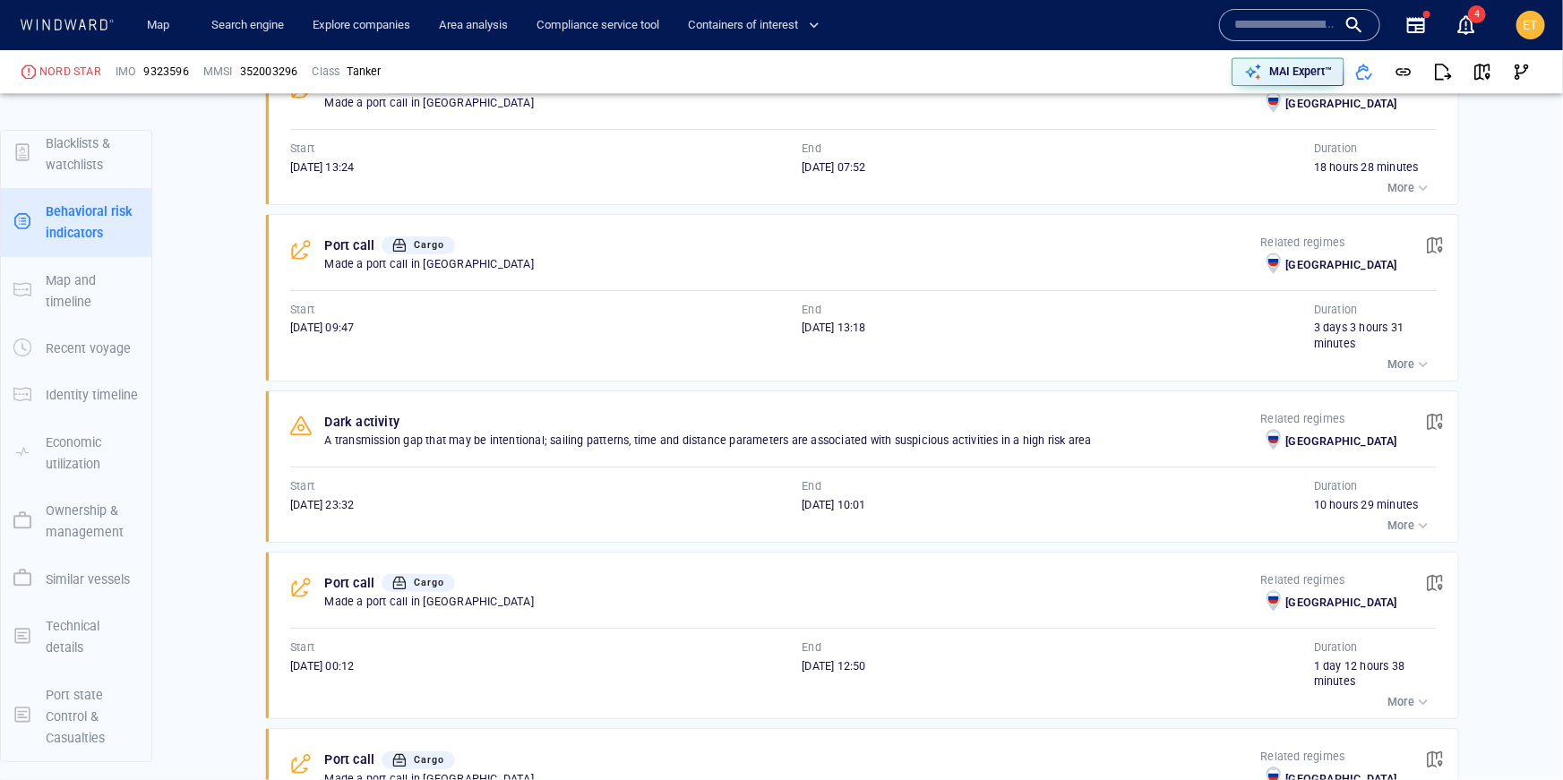
scroll to position [2230, 0]
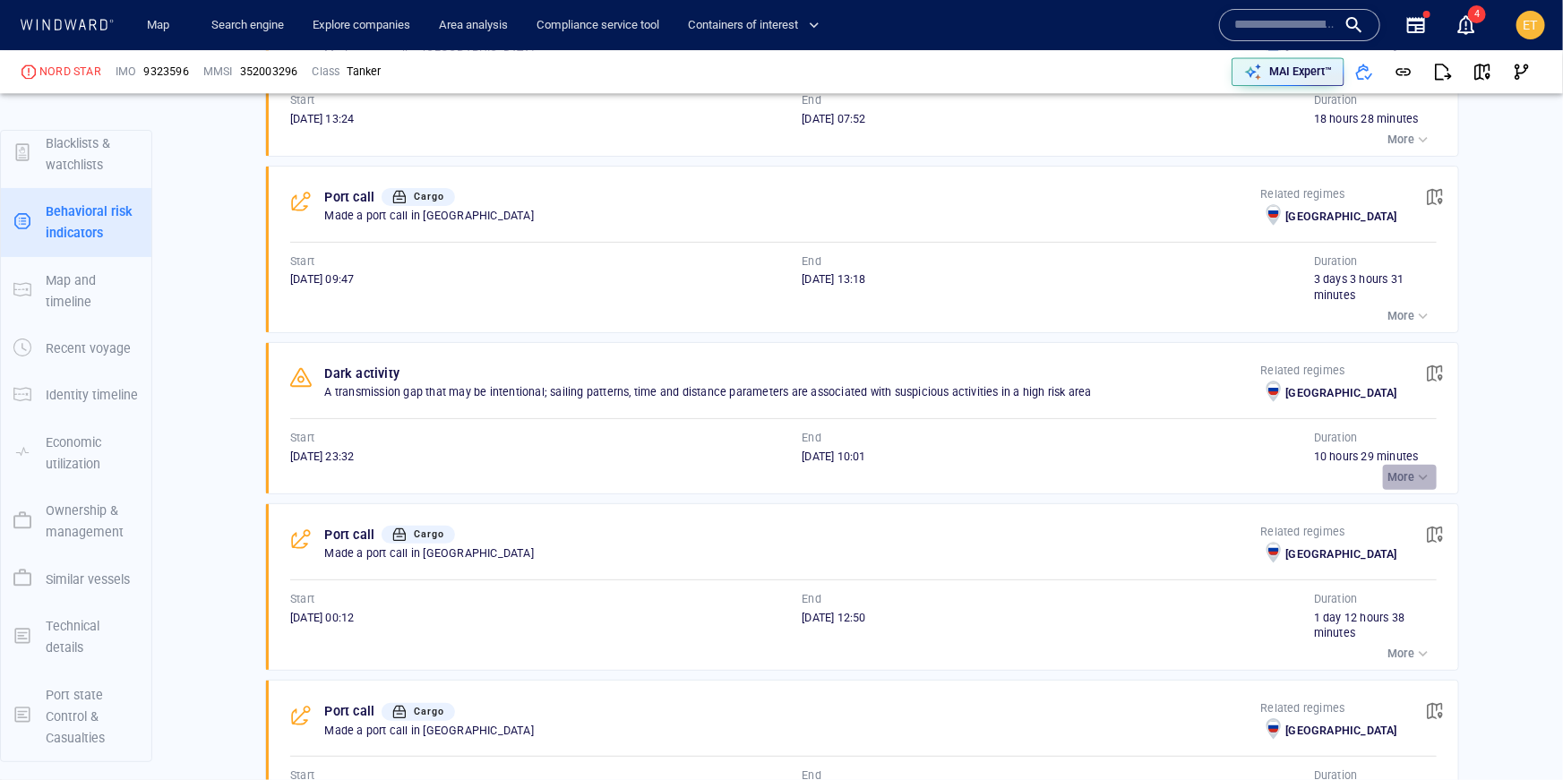
click at [1403, 469] on p "More" at bounding box center [1400, 477] width 27 height 16
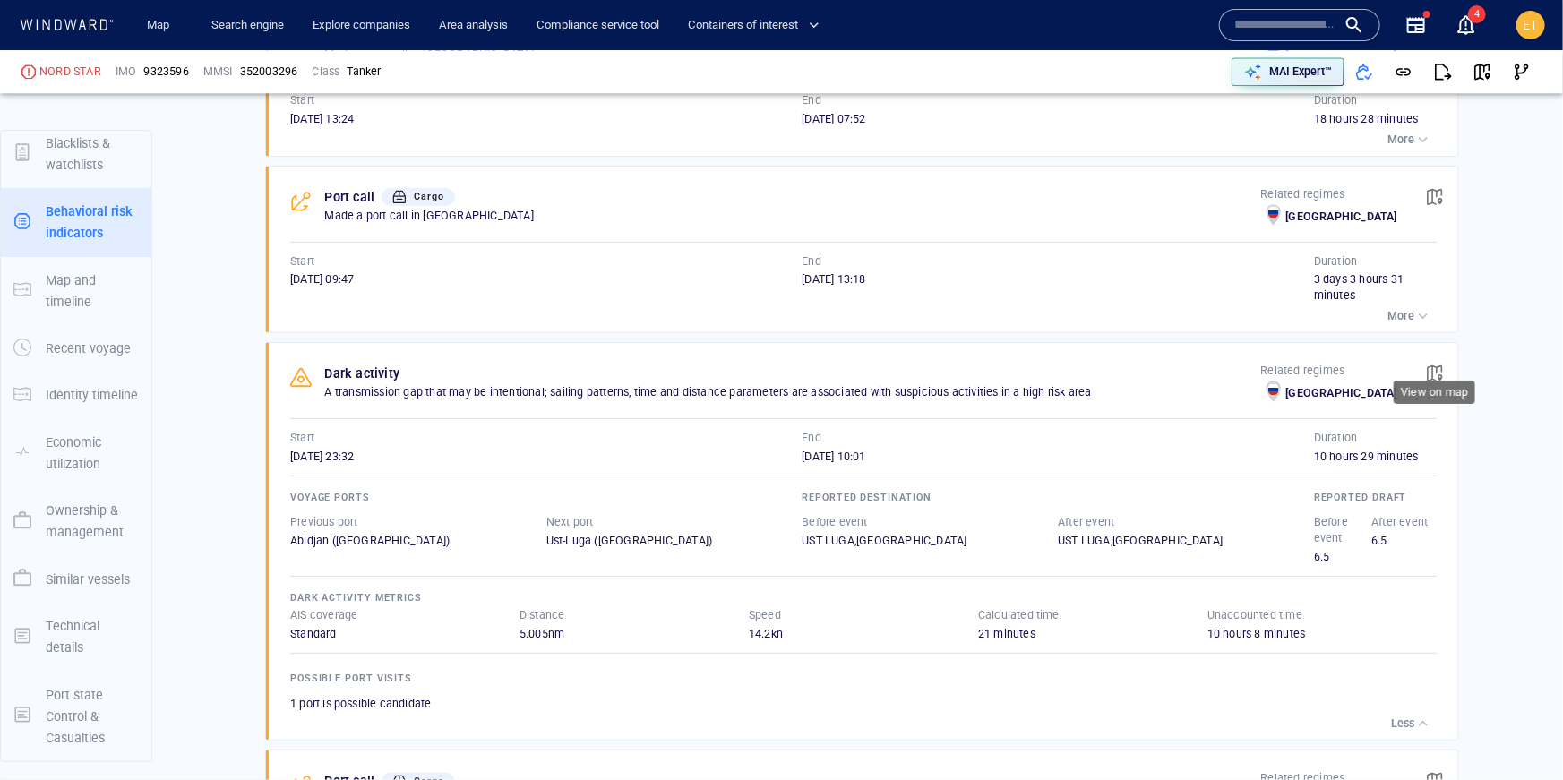
click at [1428, 365] on span "button" at bounding box center [1435, 374] width 18 height 18
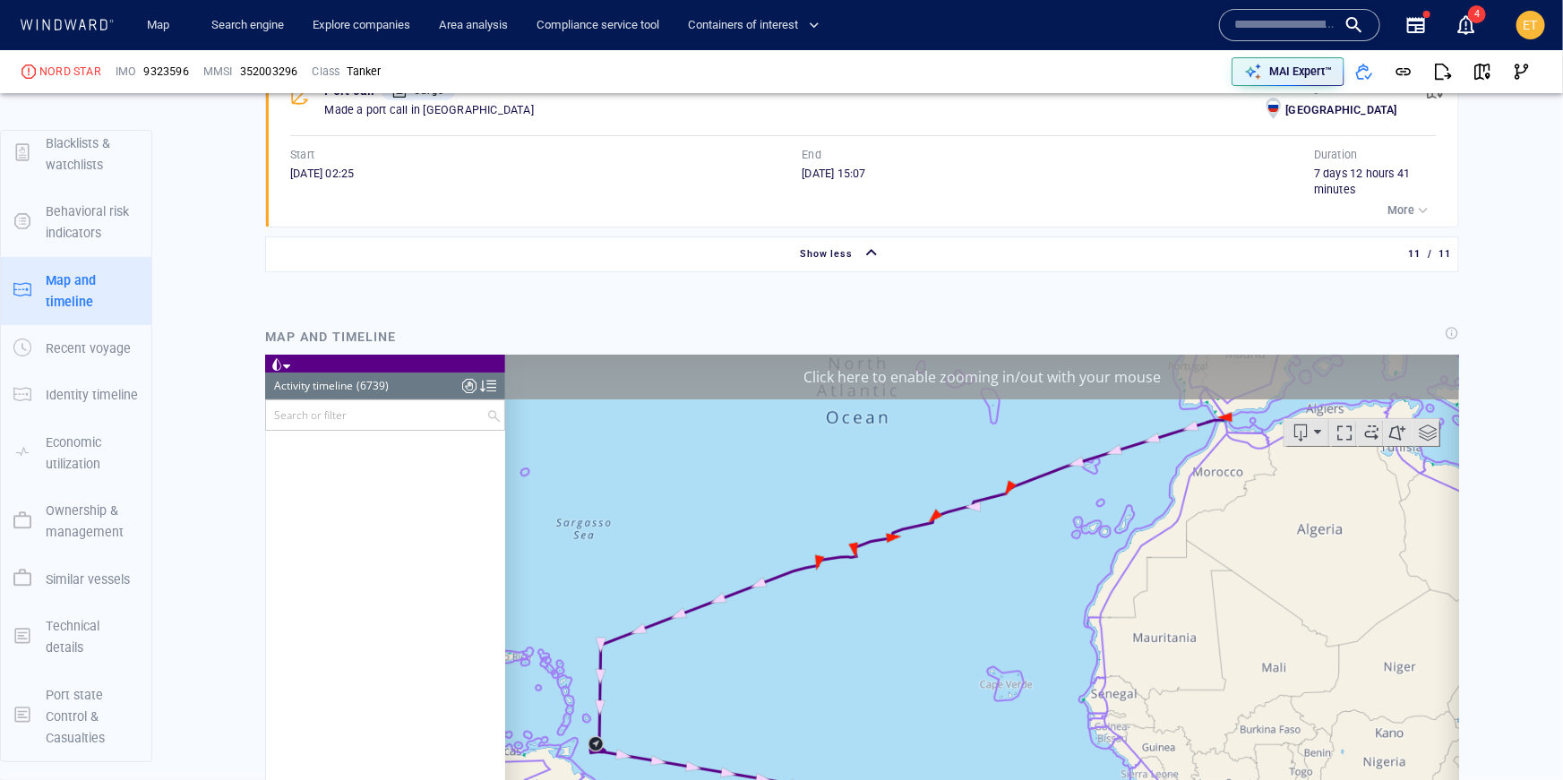
scroll to position [273736, 0]
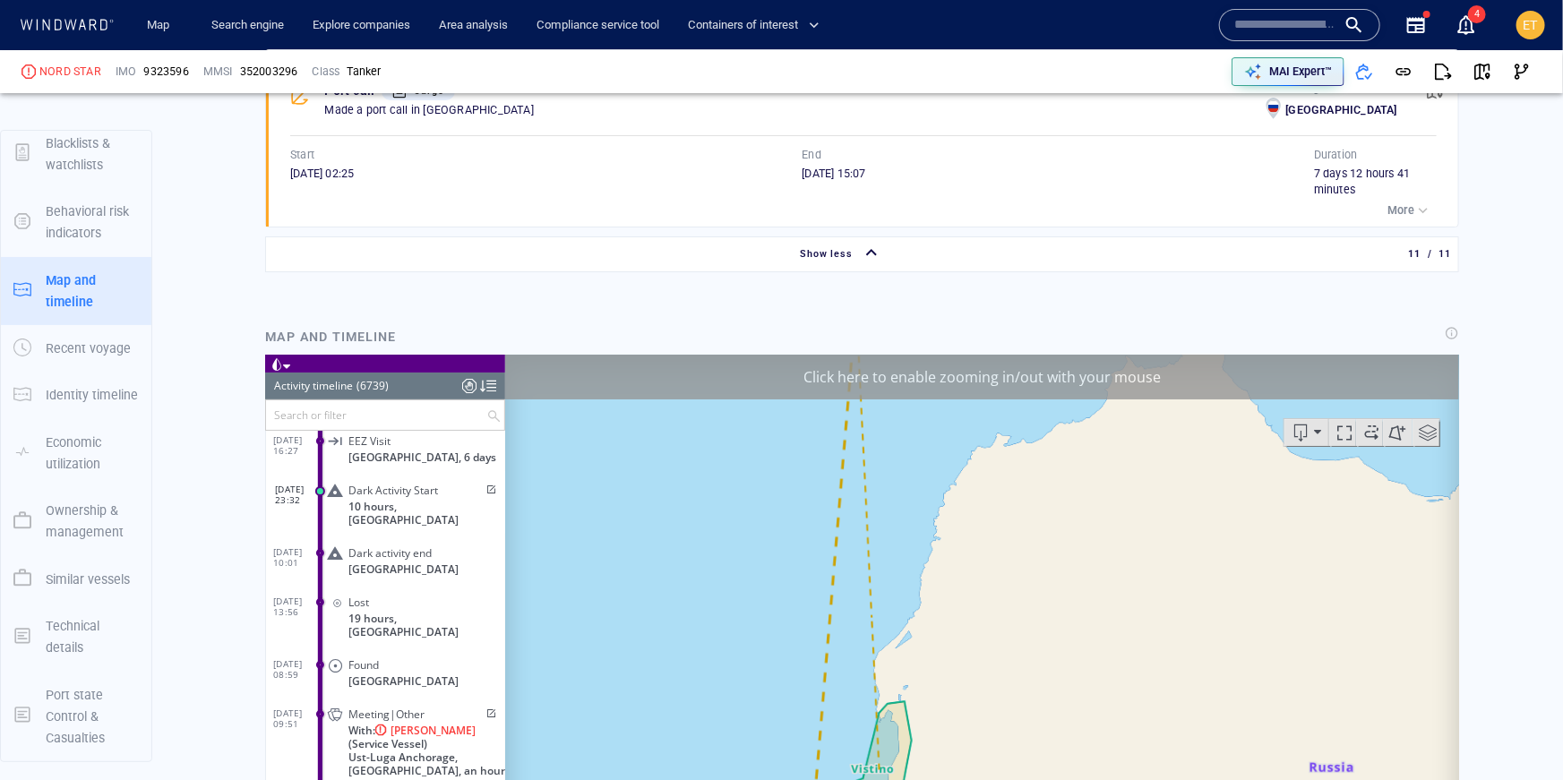
drag, startPoint x: 1309, startPoint y: 483, endPoint x: 1217, endPoint y: 367, distance: 147.8
click at [1217, 367] on div "Click here to enable zooming in/out with your mouse 1km © Mapbox © OpenStreetMa…" at bounding box center [981, 632] width 954 height 555
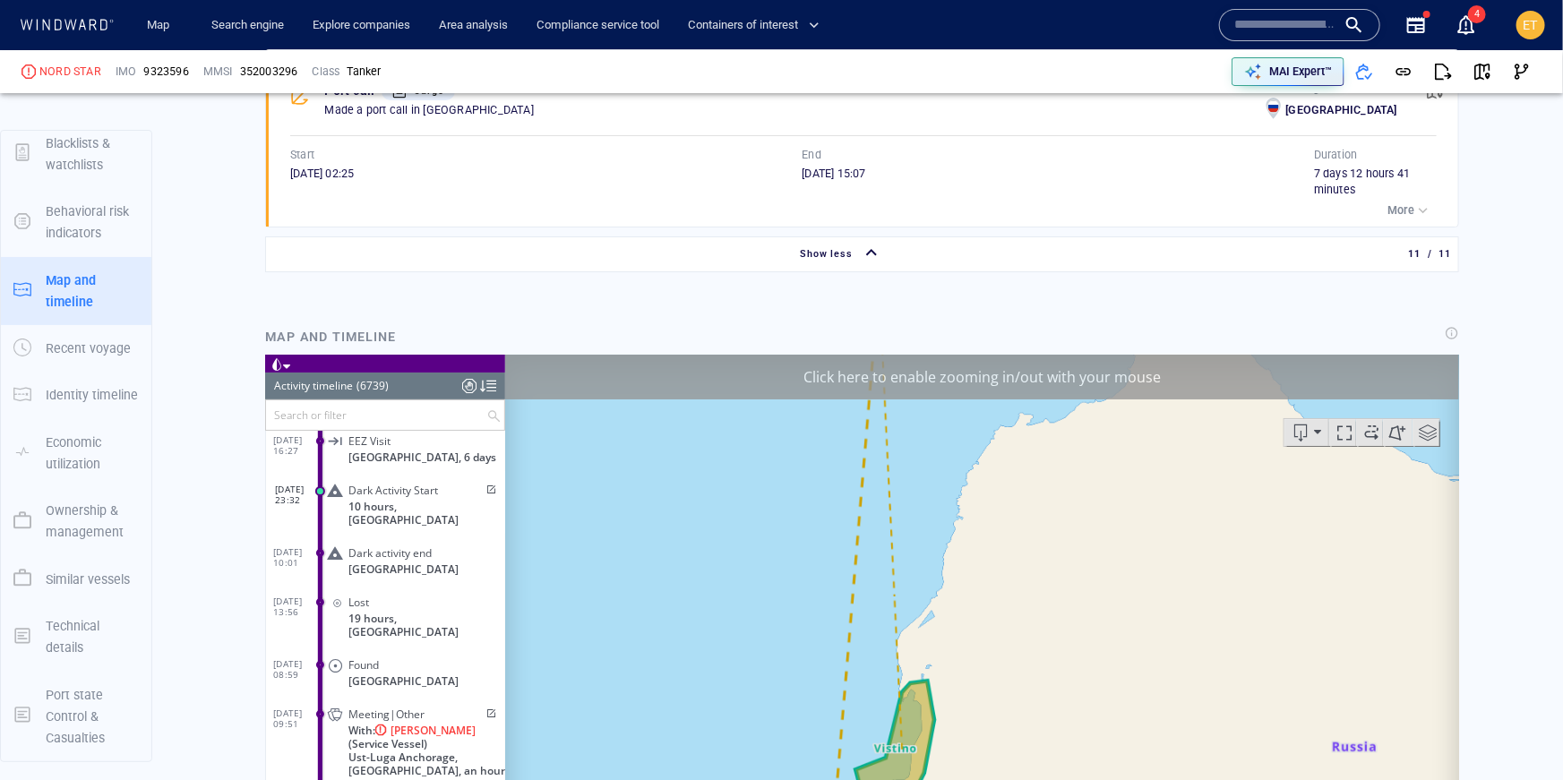
drag, startPoint x: 1306, startPoint y: 654, endPoint x: 1291, endPoint y: 553, distance: 101.5
click at [1291, 553] on canvas "Map" at bounding box center [981, 632] width 955 height 555
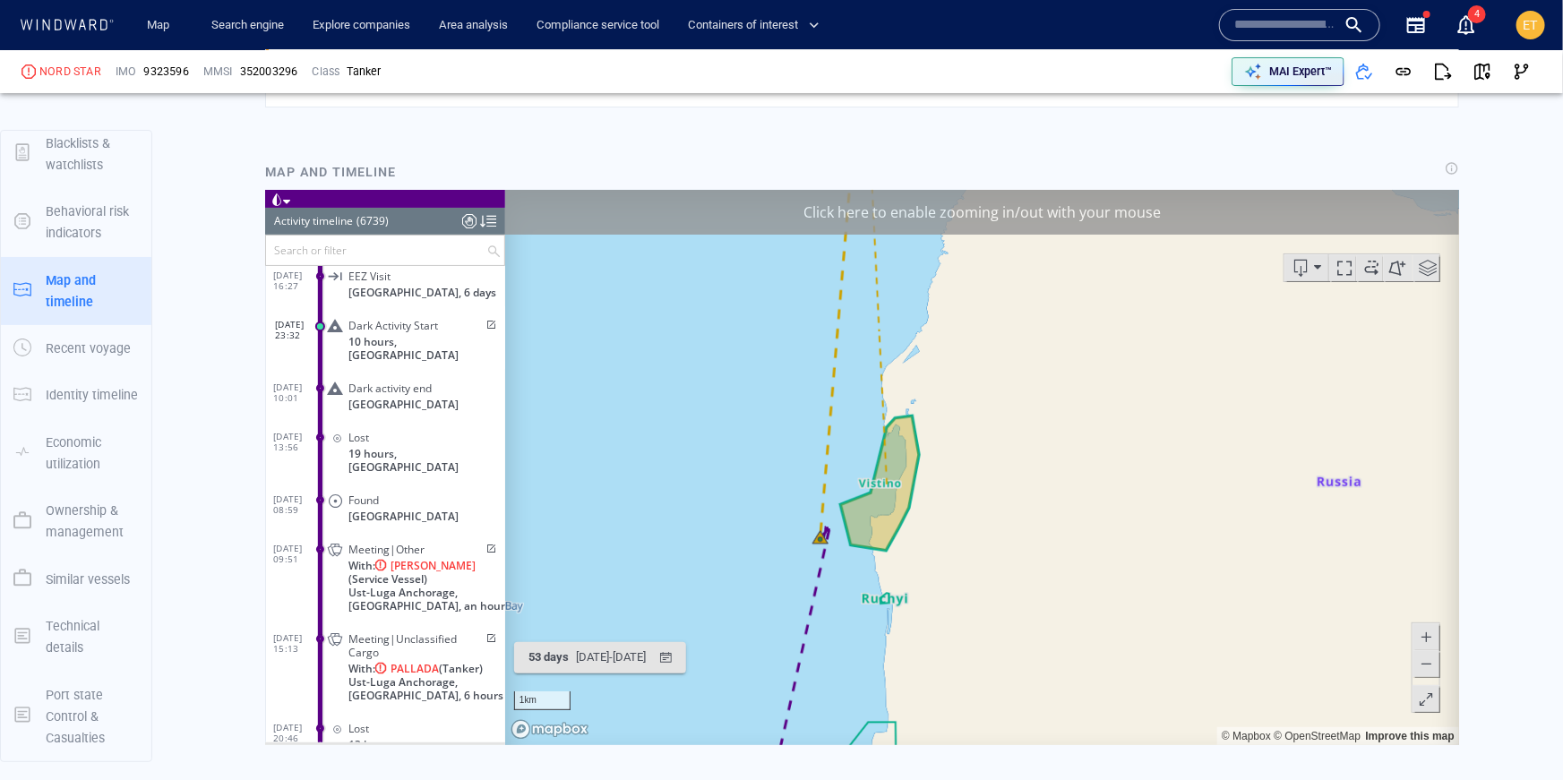
scroll to position [3440, 0]
click at [1421, 663] on span at bounding box center [1425, 662] width 18 height 27
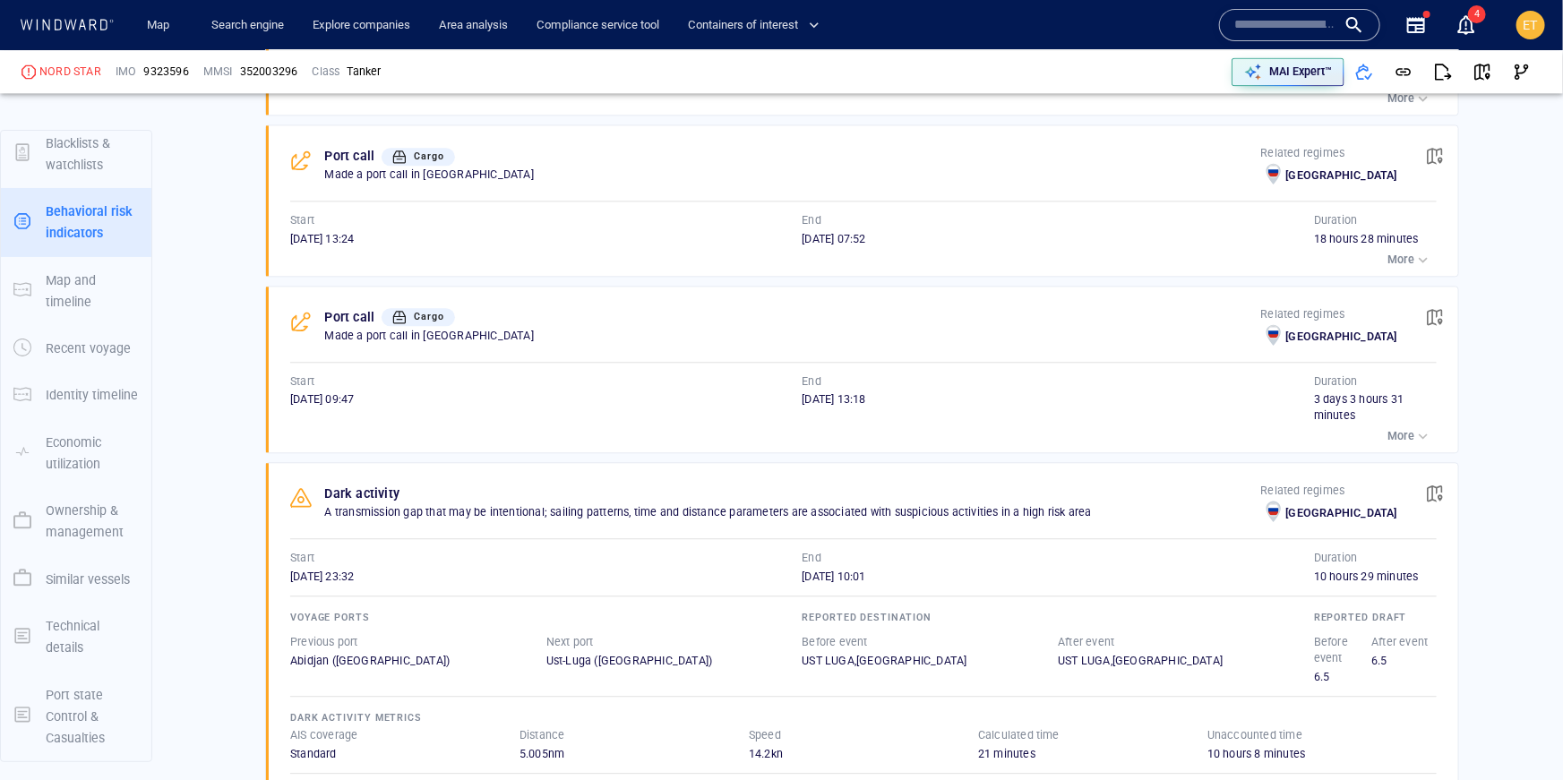
scroll to position [1978, 0]
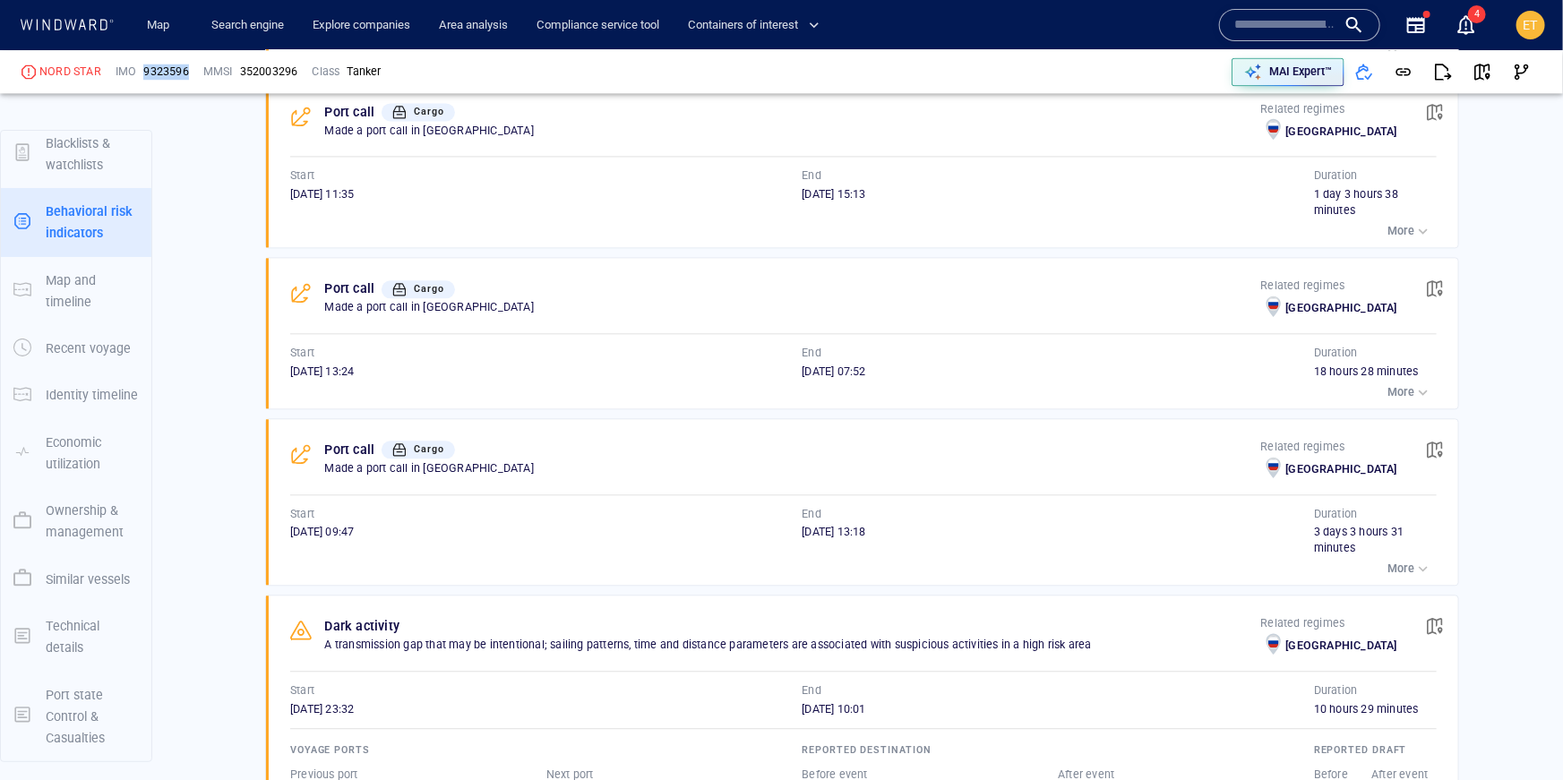
drag, startPoint x: 186, startPoint y: 73, endPoint x: 145, endPoint y: 73, distance: 41.2
click at [145, 73] on span "9323596" at bounding box center [165, 72] width 45 height 16
copy span "9323596"
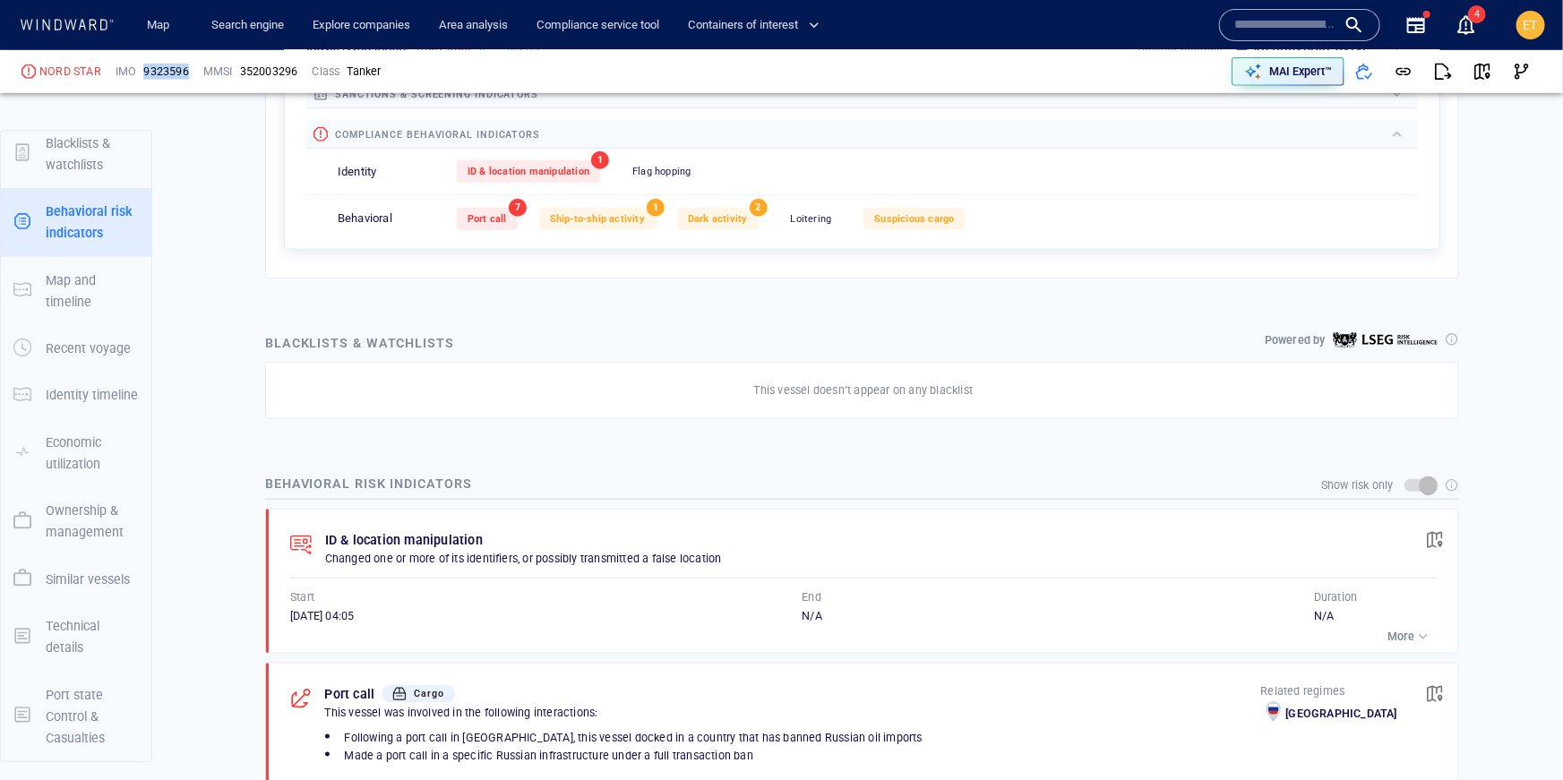
scroll to position [93, 0]
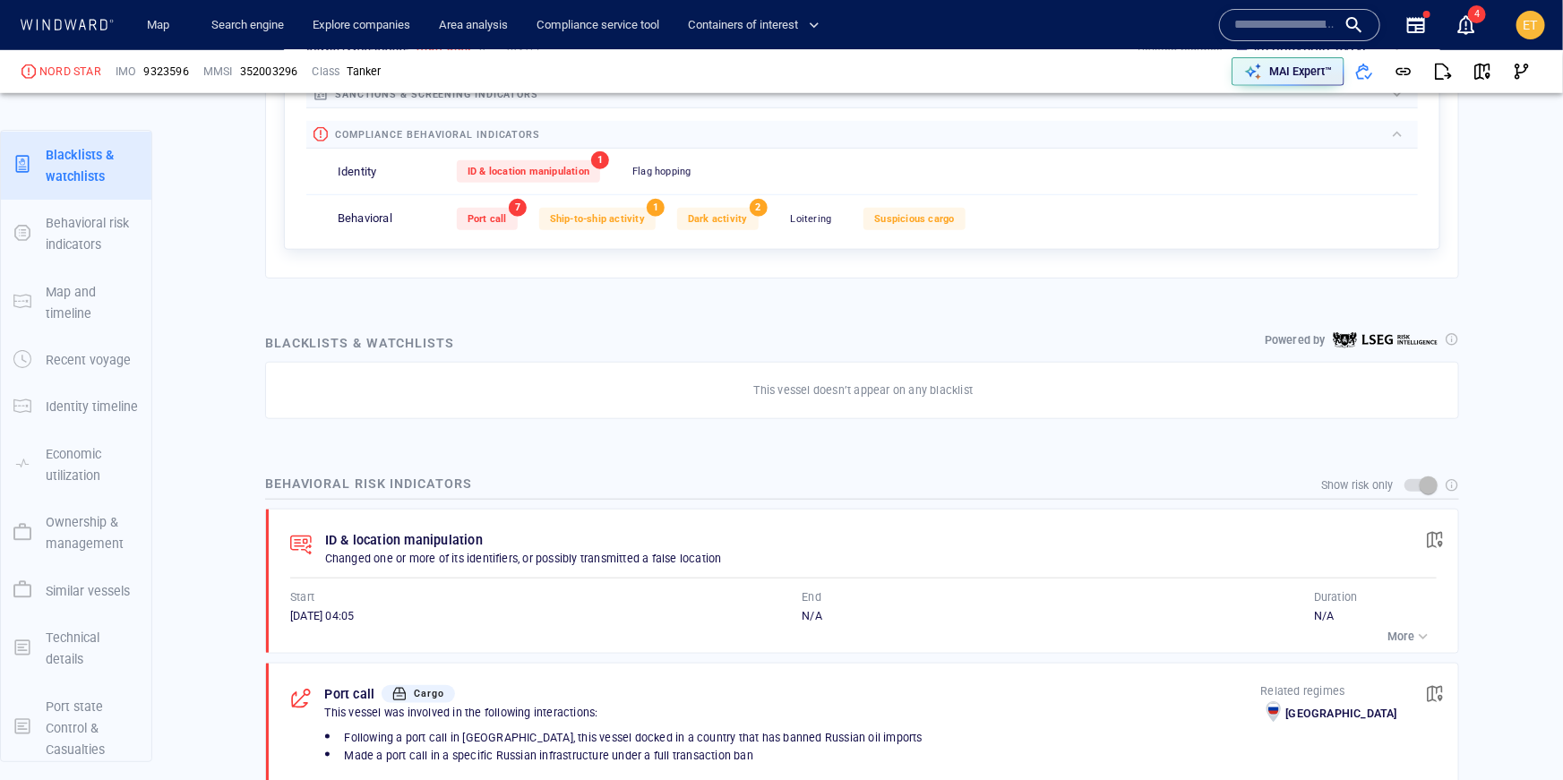
click at [528, 427] on div "Blacklists & watchlists Powered by This vessel doesn’t appear on any blacklist" at bounding box center [862, 375] width 1223 height 115
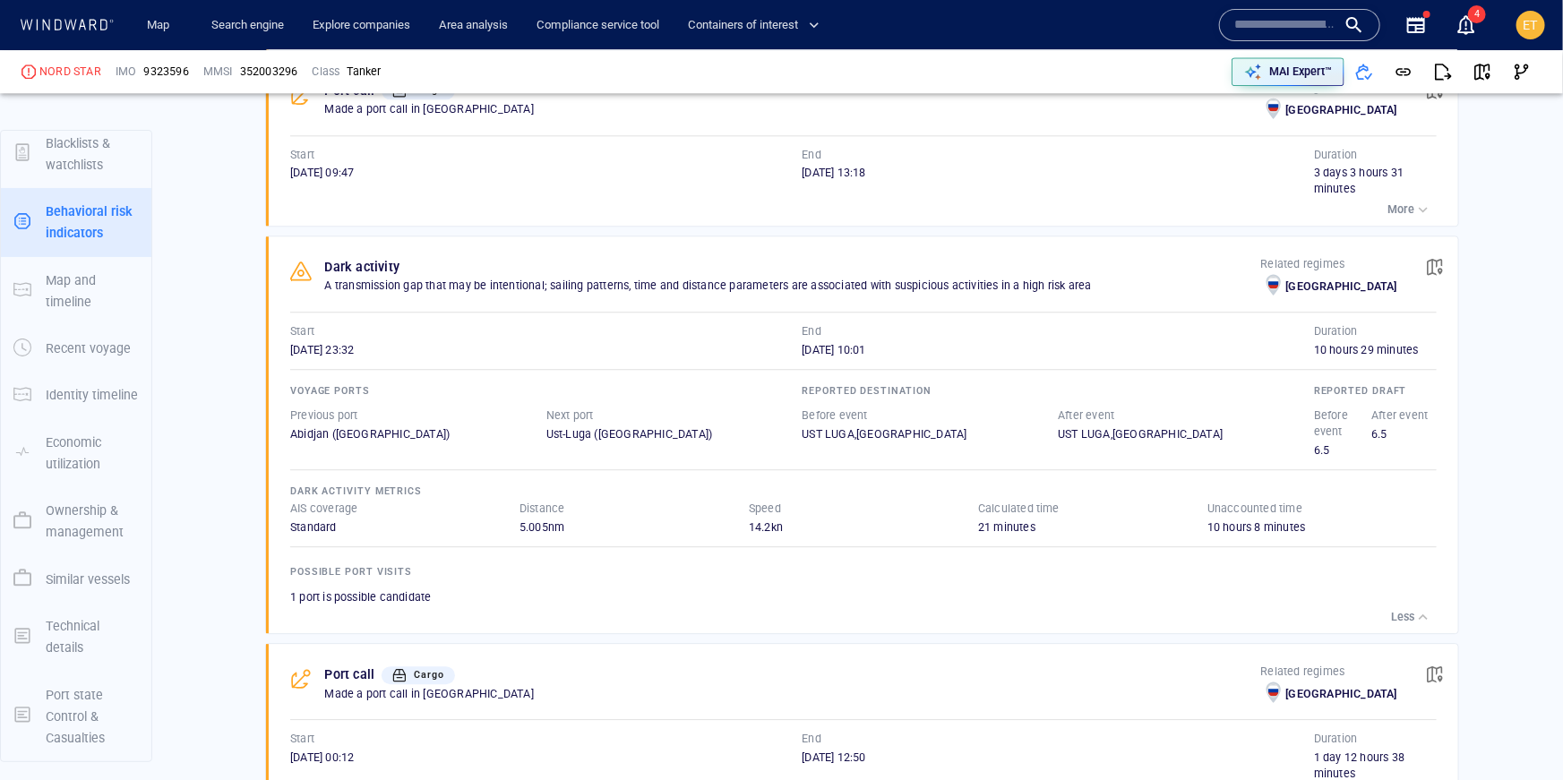
scroll to position [1662, 0]
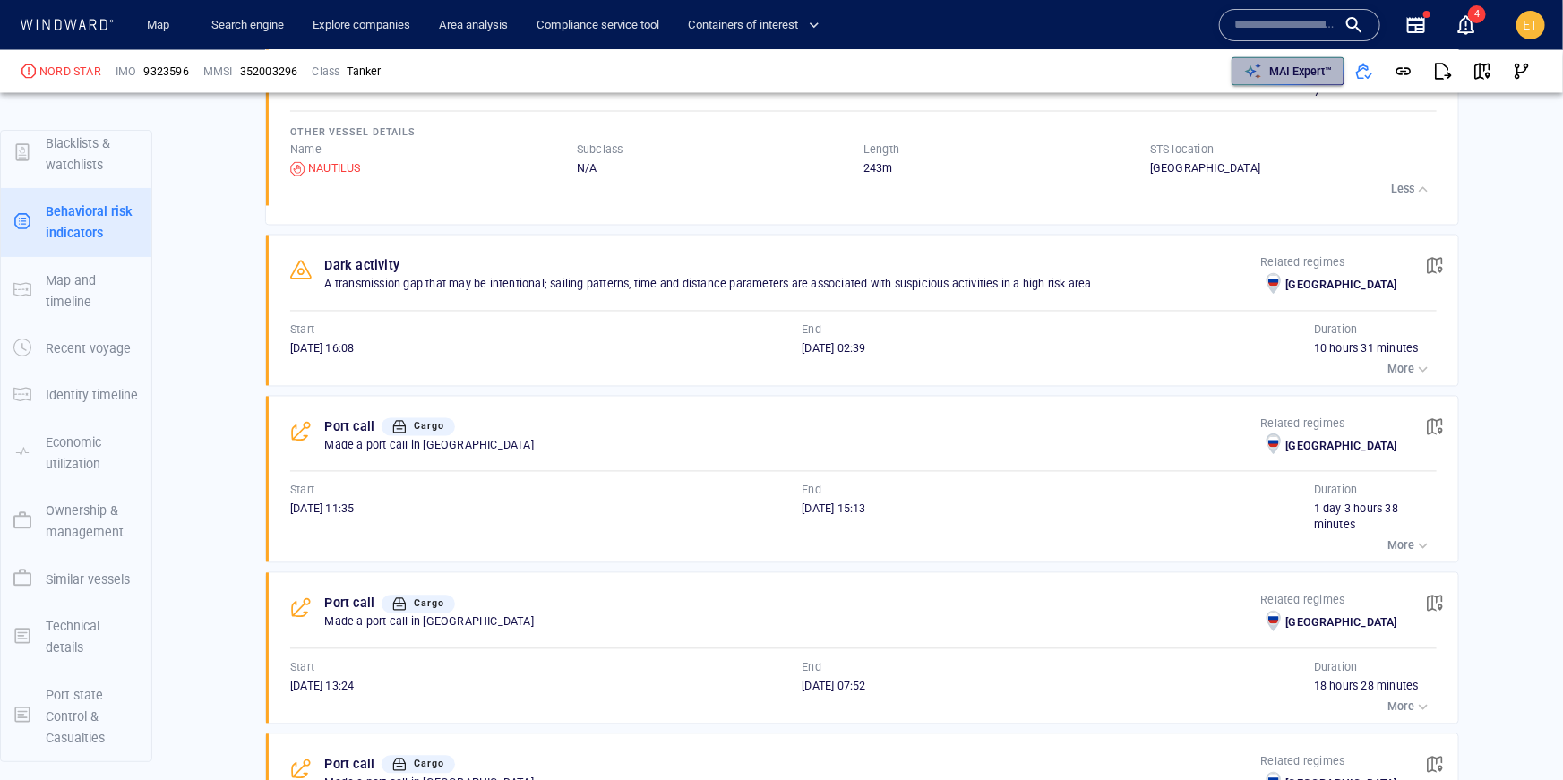
click at [1294, 76] on p "MAI Expert™" at bounding box center [1300, 72] width 63 height 16
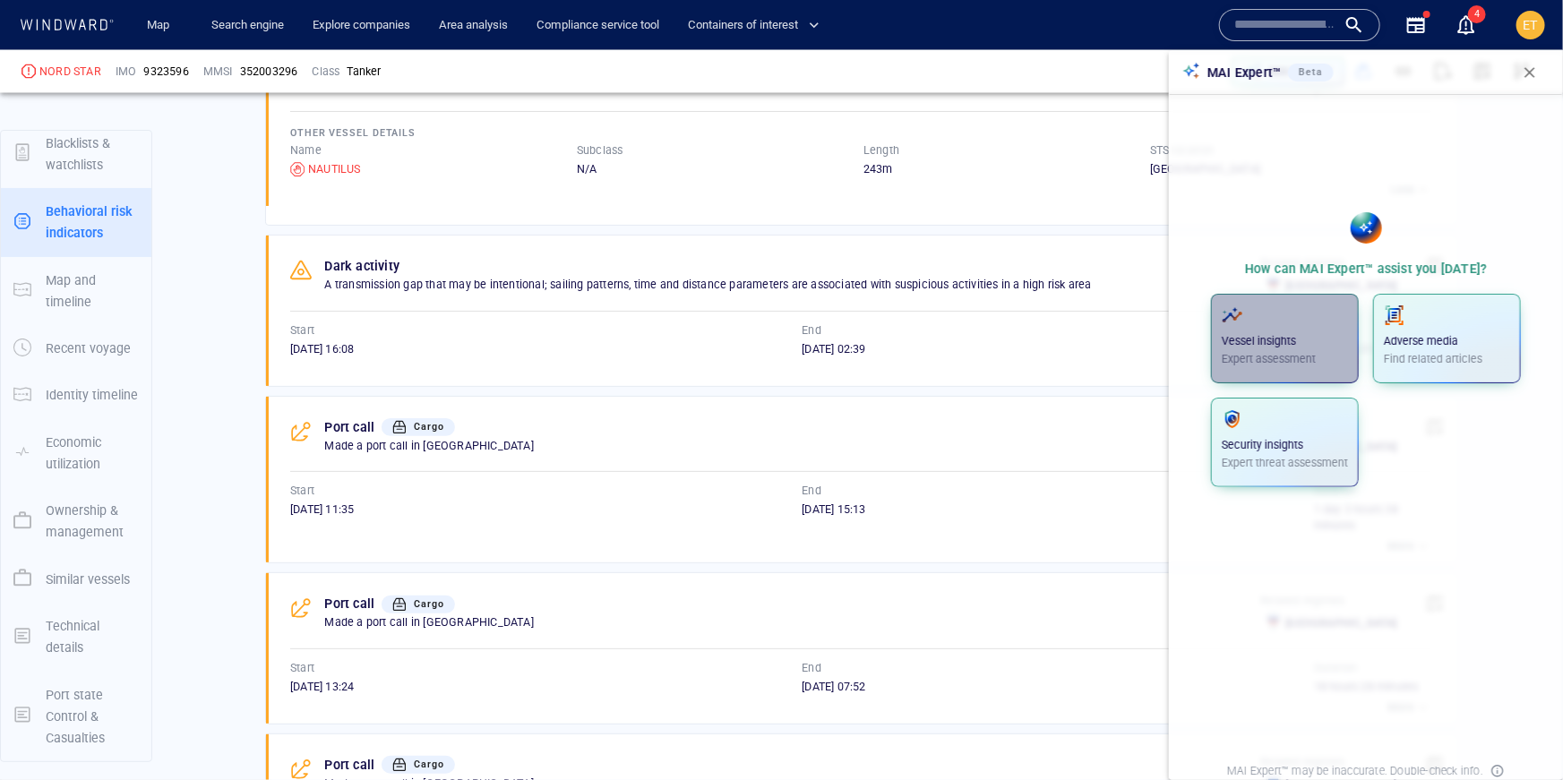
click at [1295, 343] on p "Vessel insights" at bounding box center [1285, 341] width 126 height 16
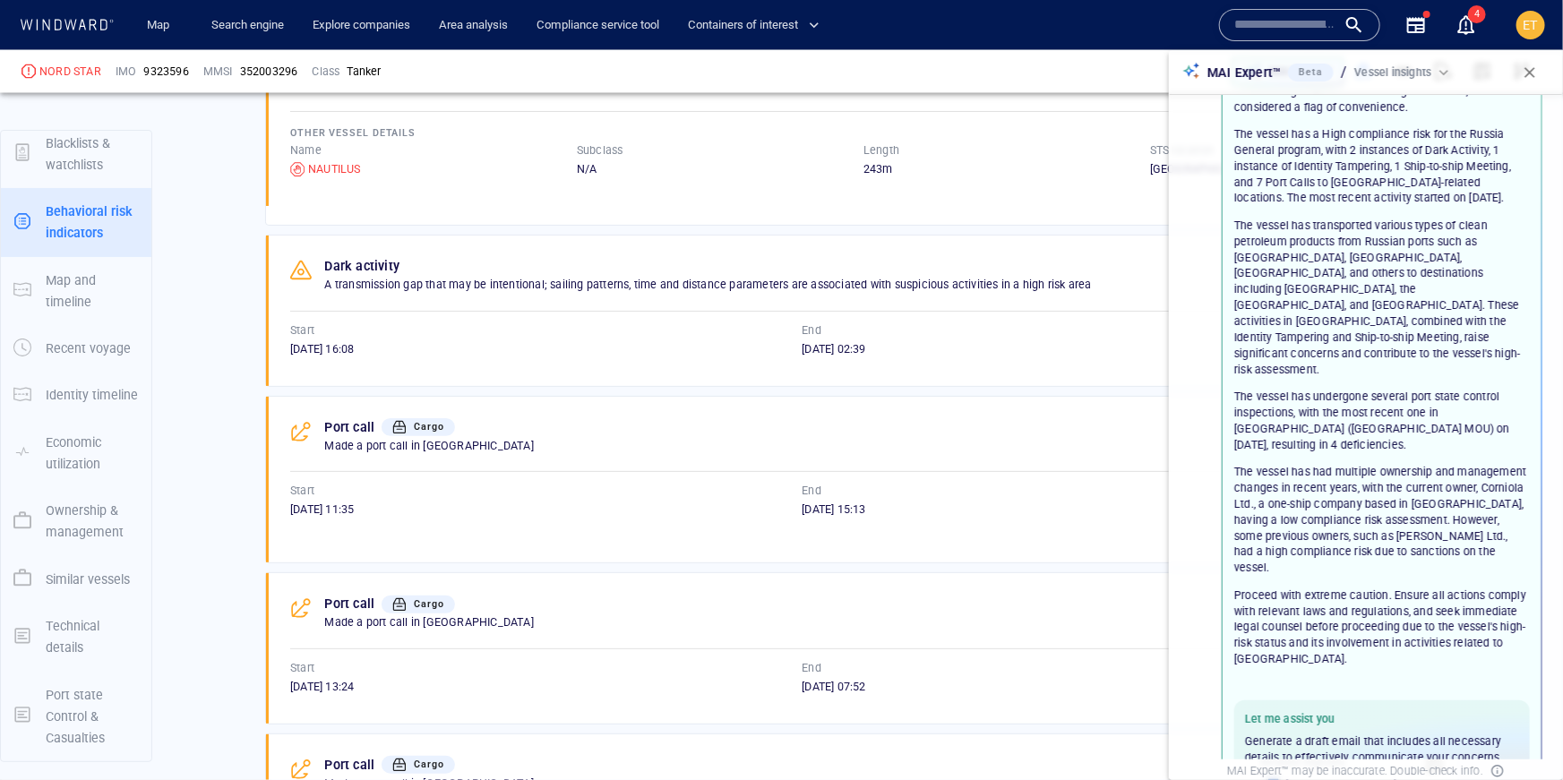
scroll to position [142, 0]
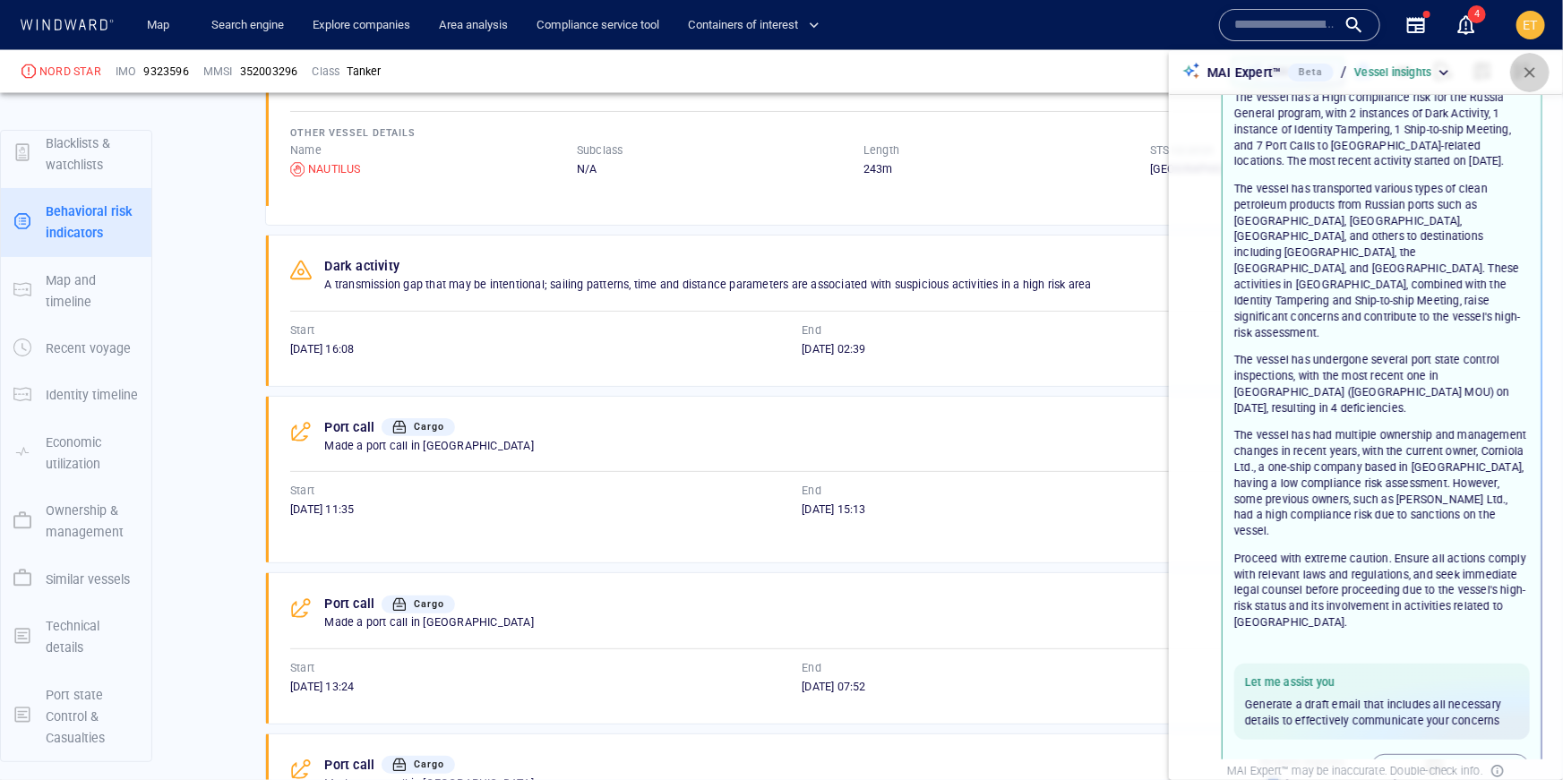
click at [1520, 81] on button "button" at bounding box center [1529, 72] width 39 height 39
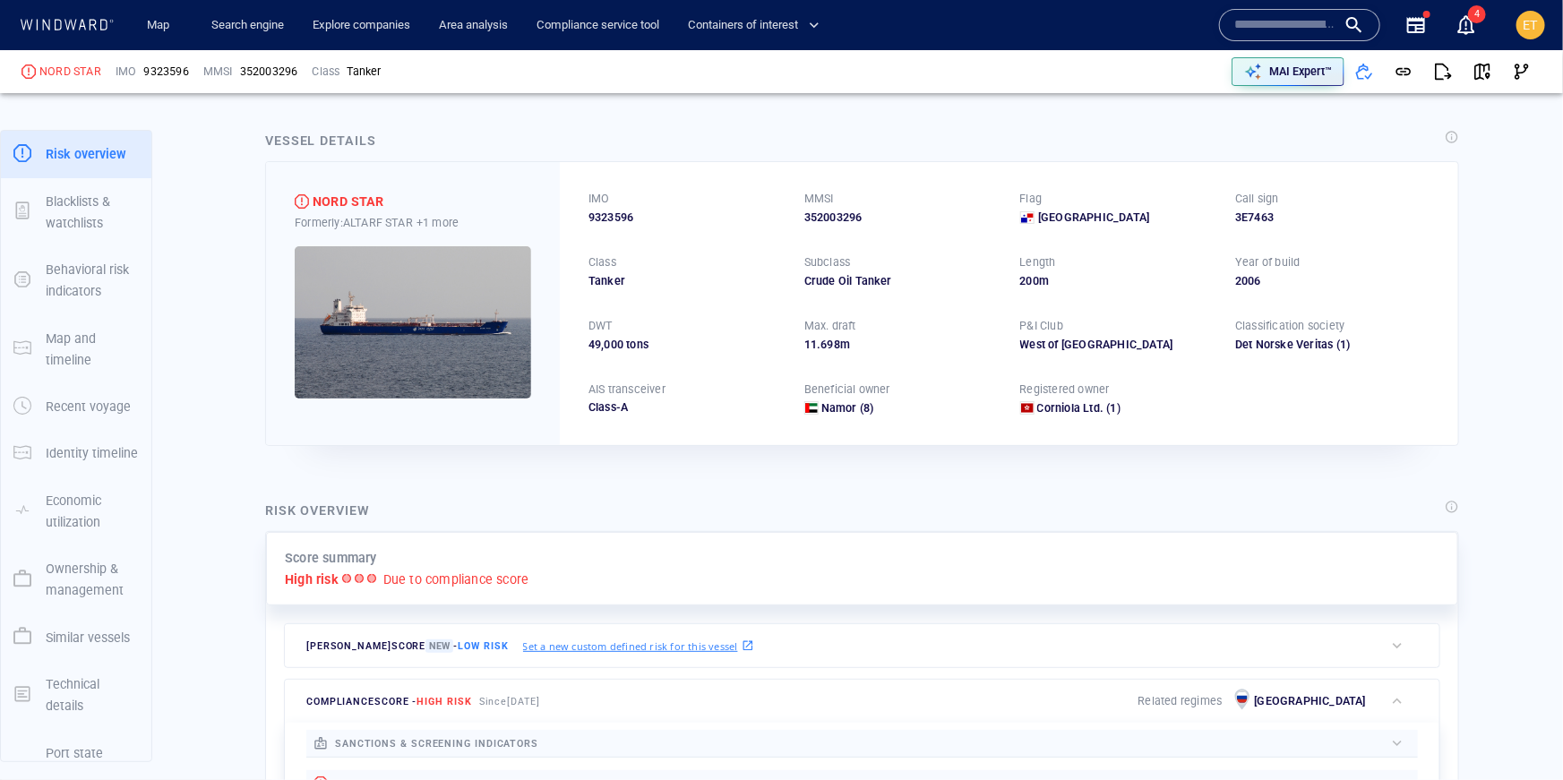
scroll to position [0, 0]
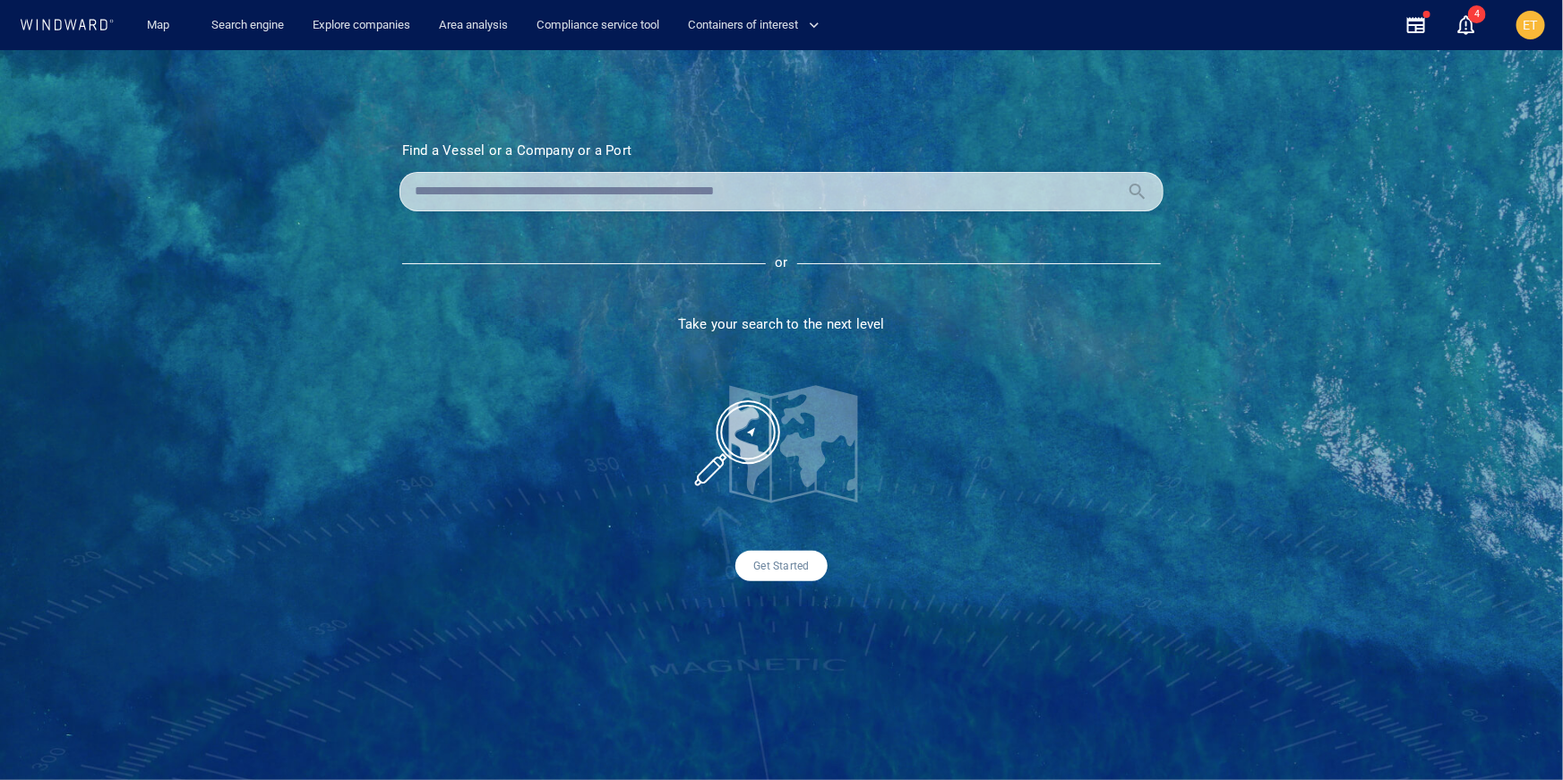
click at [602, 197] on input "text" at bounding box center [767, 191] width 705 height 27
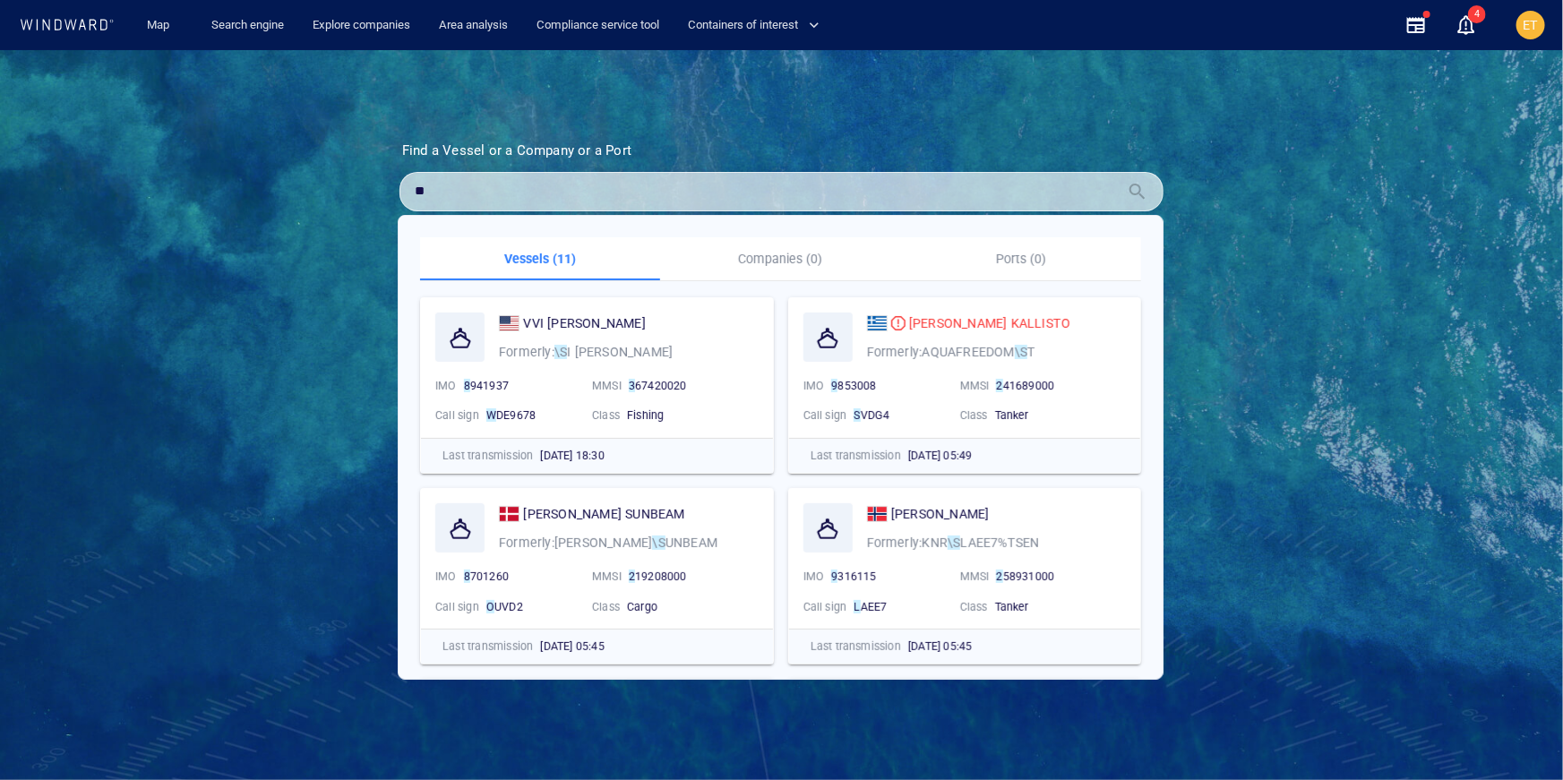
type input "*"
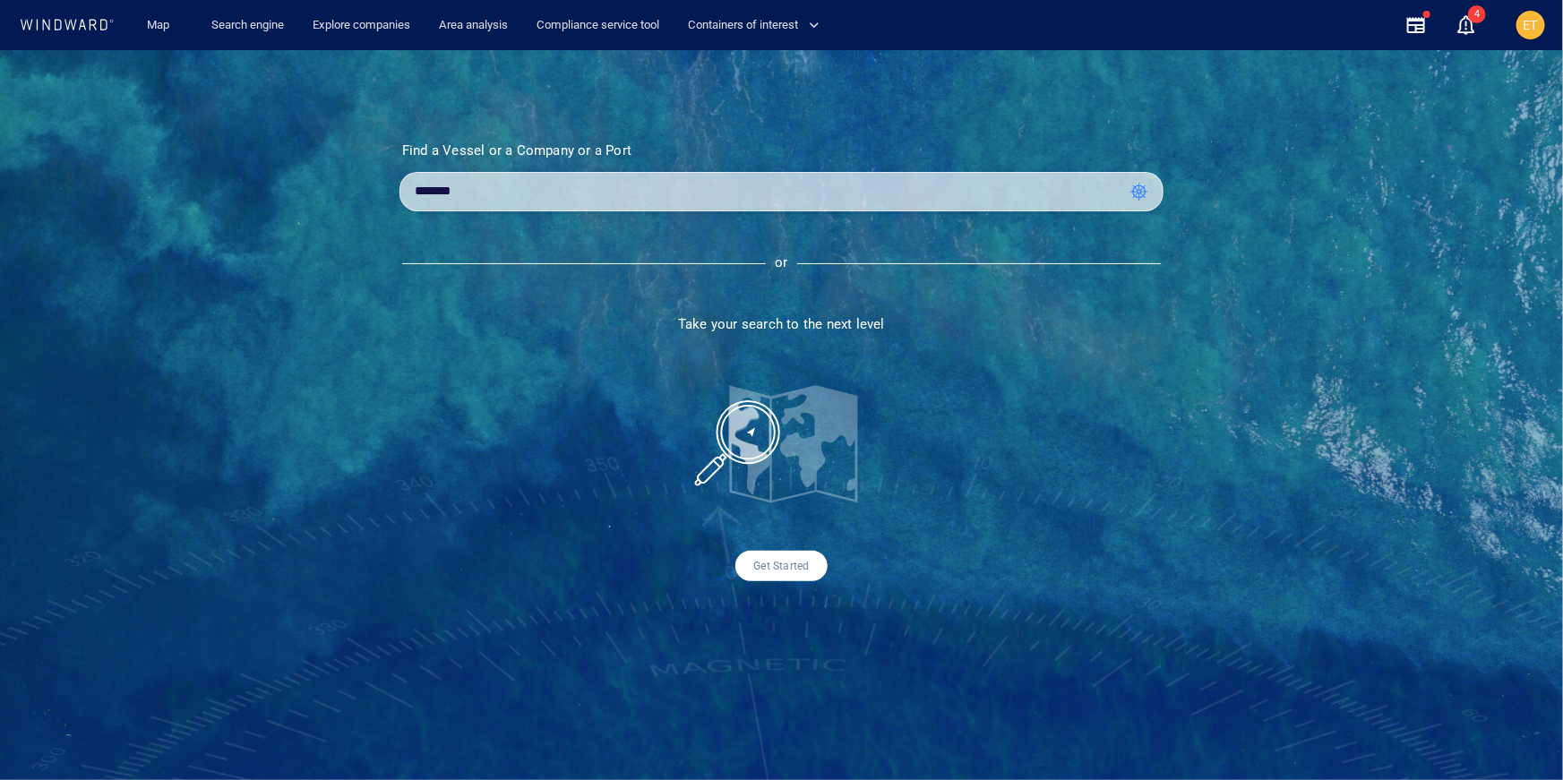
type input "*******"
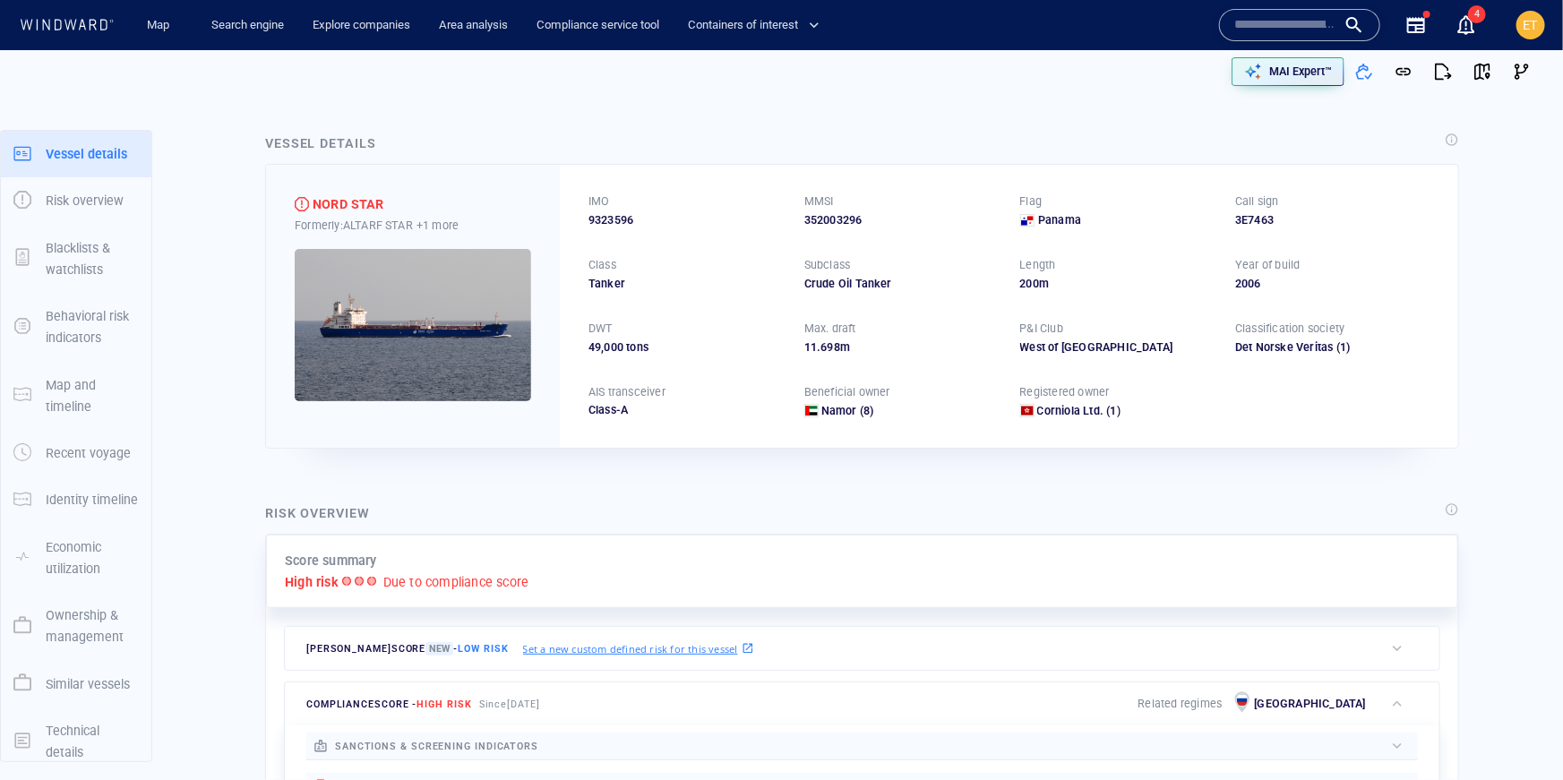
click at [372, 311] on img at bounding box center [413, 325] width 236 height 152
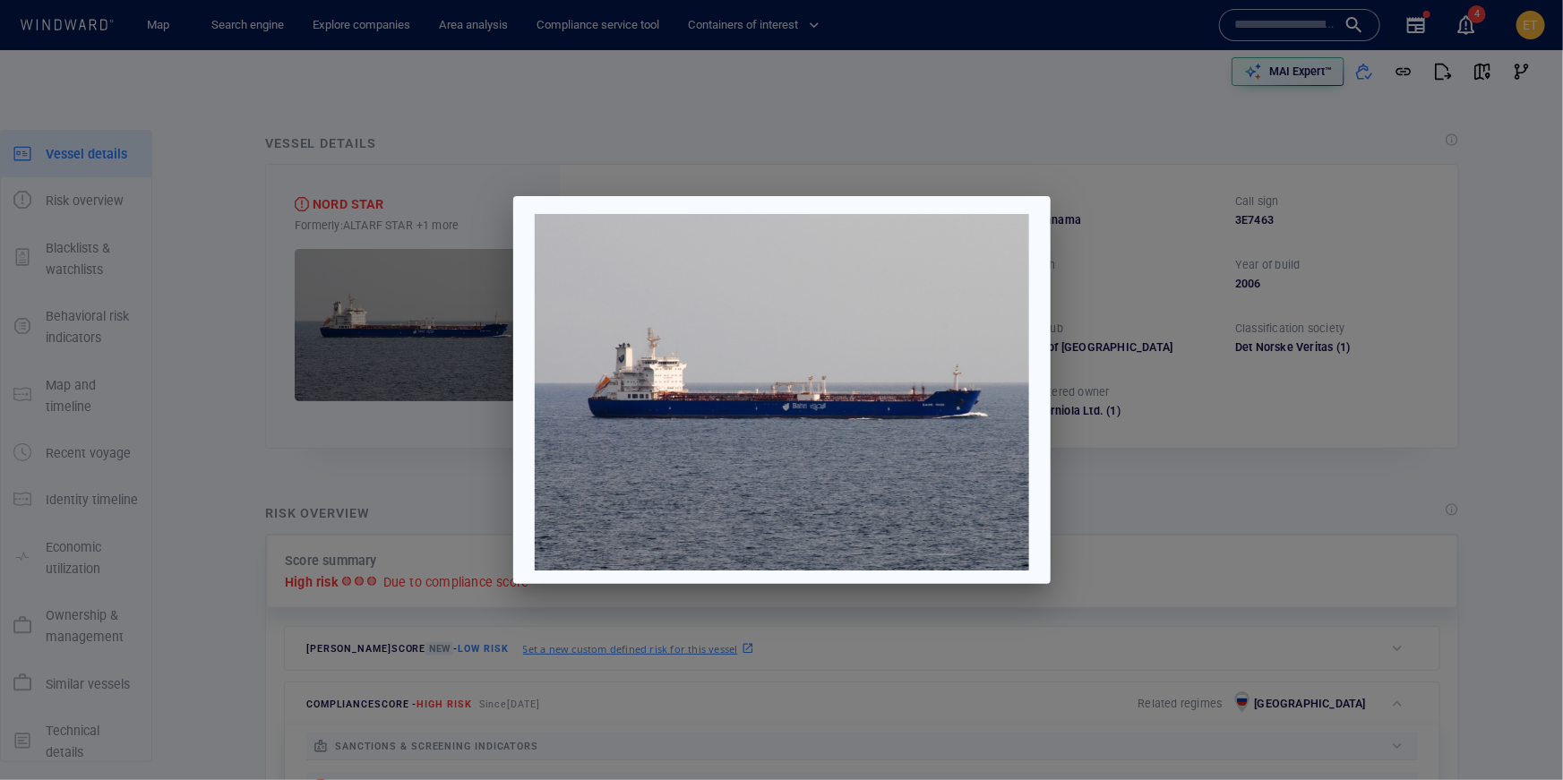
click at [1111, 374] on div at bounding box center [781, 390] width 1563 height 780
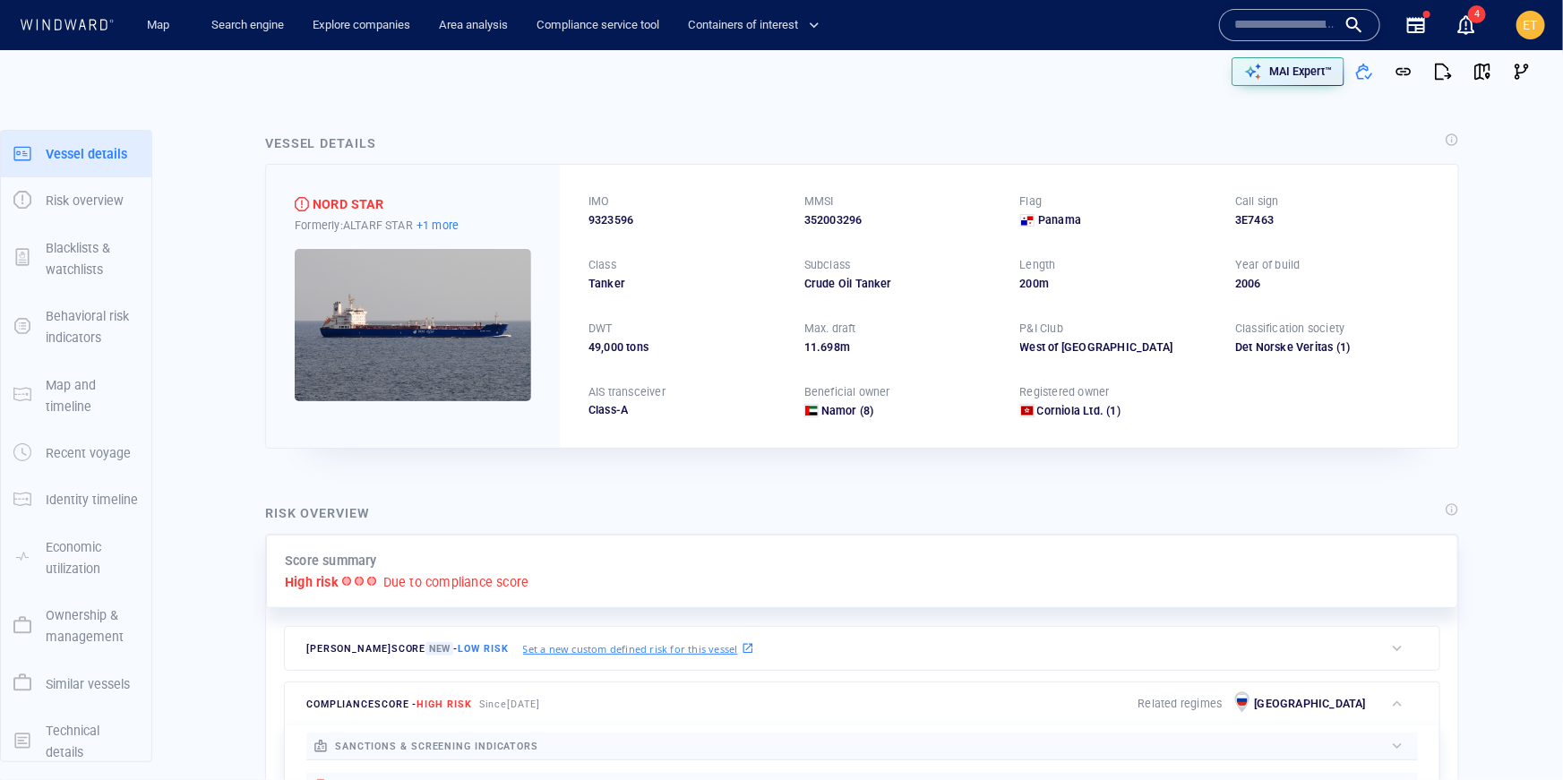
click at [459, 218] on p "+1 more" at bounding box center [437, 225] width 42 height 19
click at [511, 200] on div at bounding box center [781, 390] width 1563 height 780
click at [74, 614] on p "Ownership & management" at bounding box center [92, 627] width 93 height 44
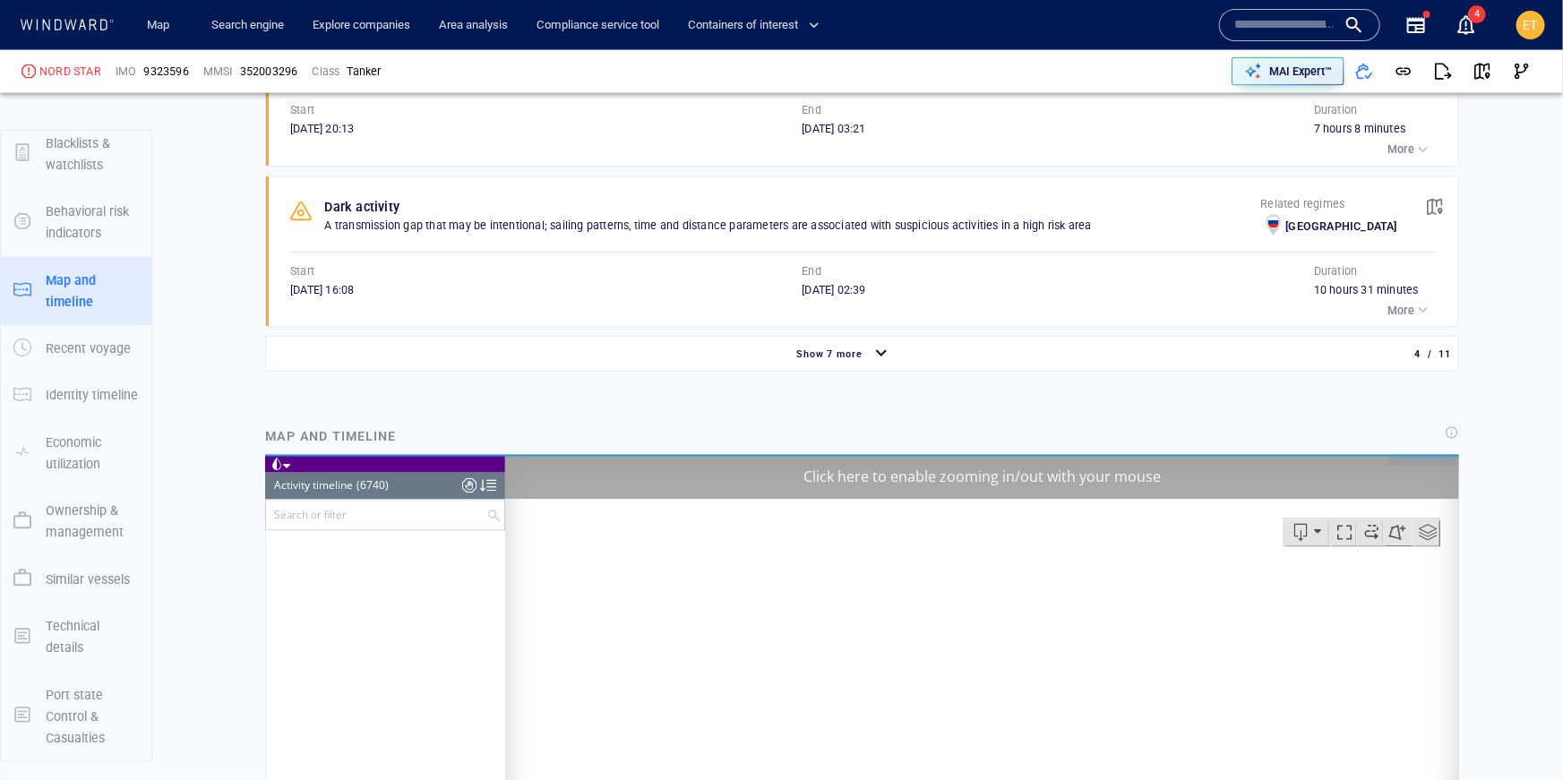
scroll to position [2074, 0]
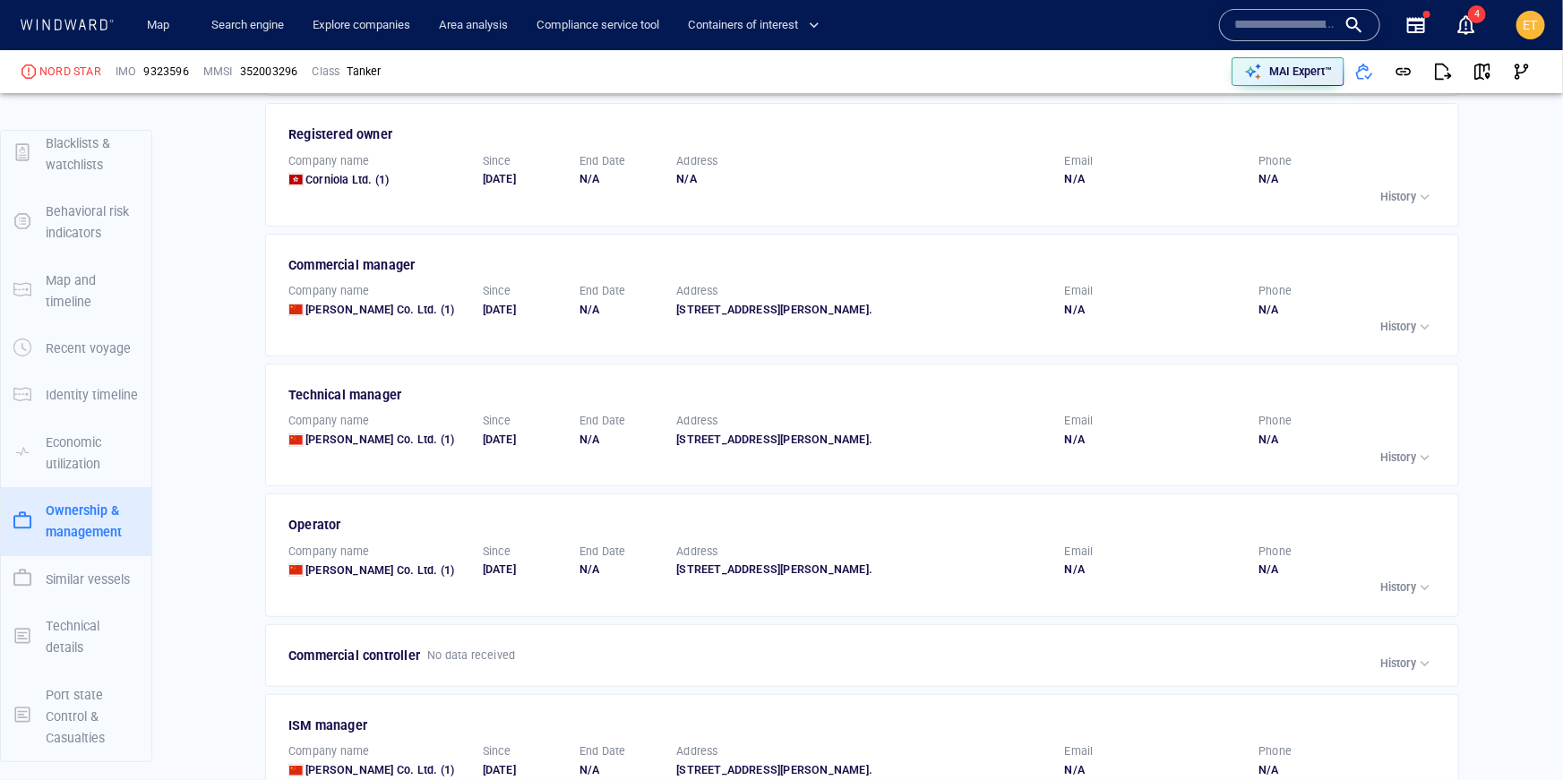
scroll to position [3486, 0]
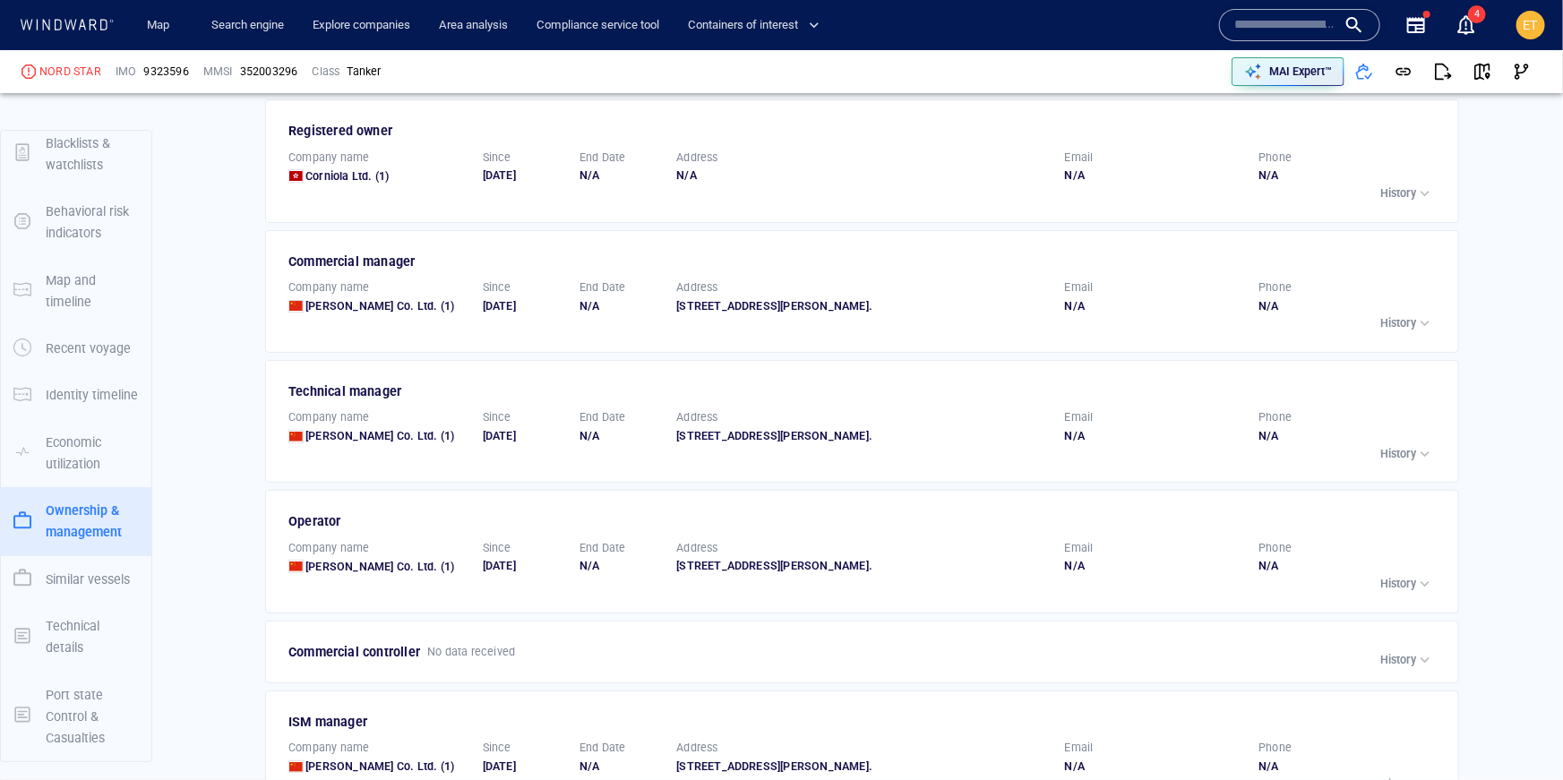
click at [1395, 202] on p "History" at bounding box center [1398, 193] width 36 height 16
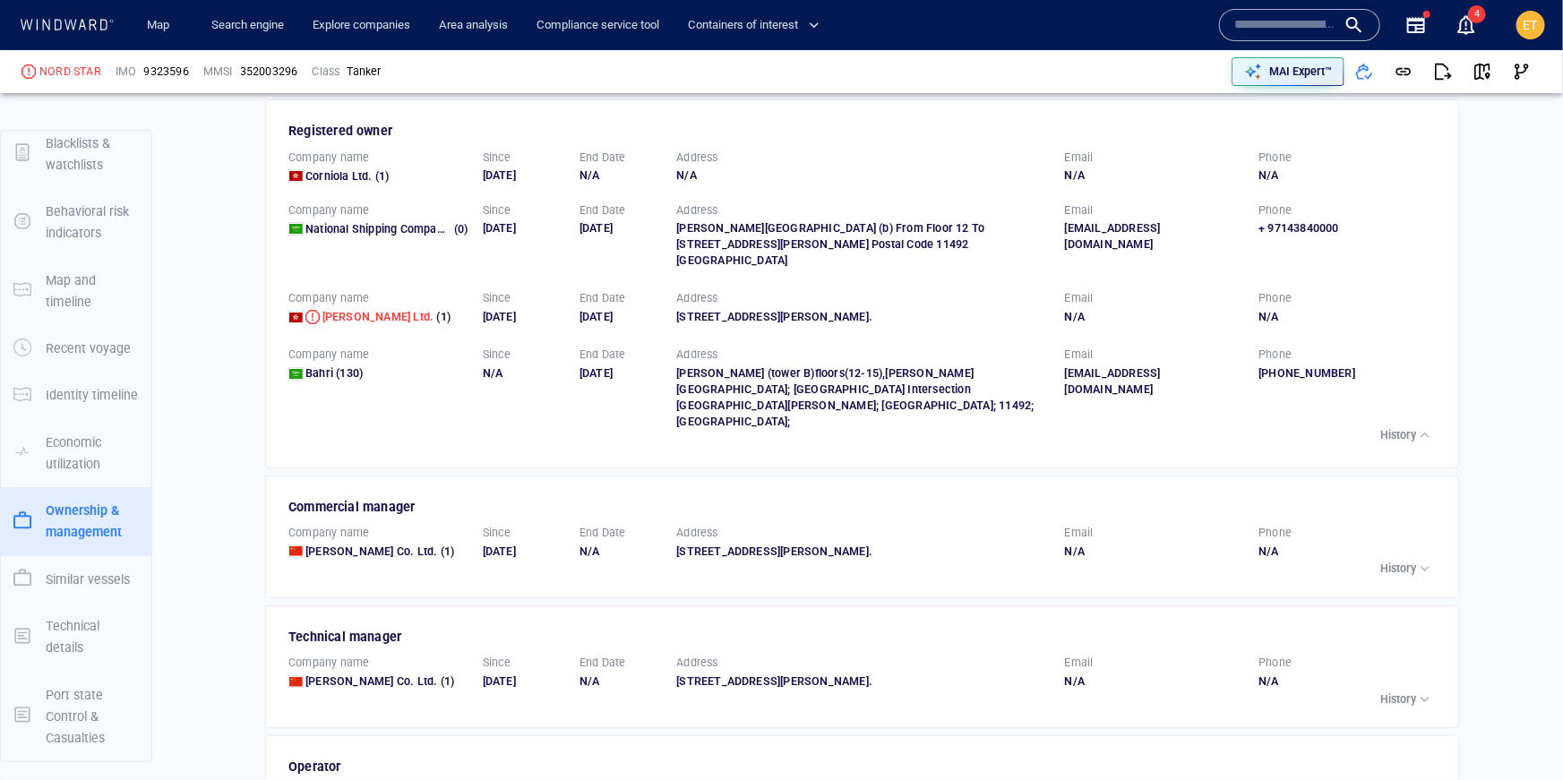
scroll to position [0, 0]
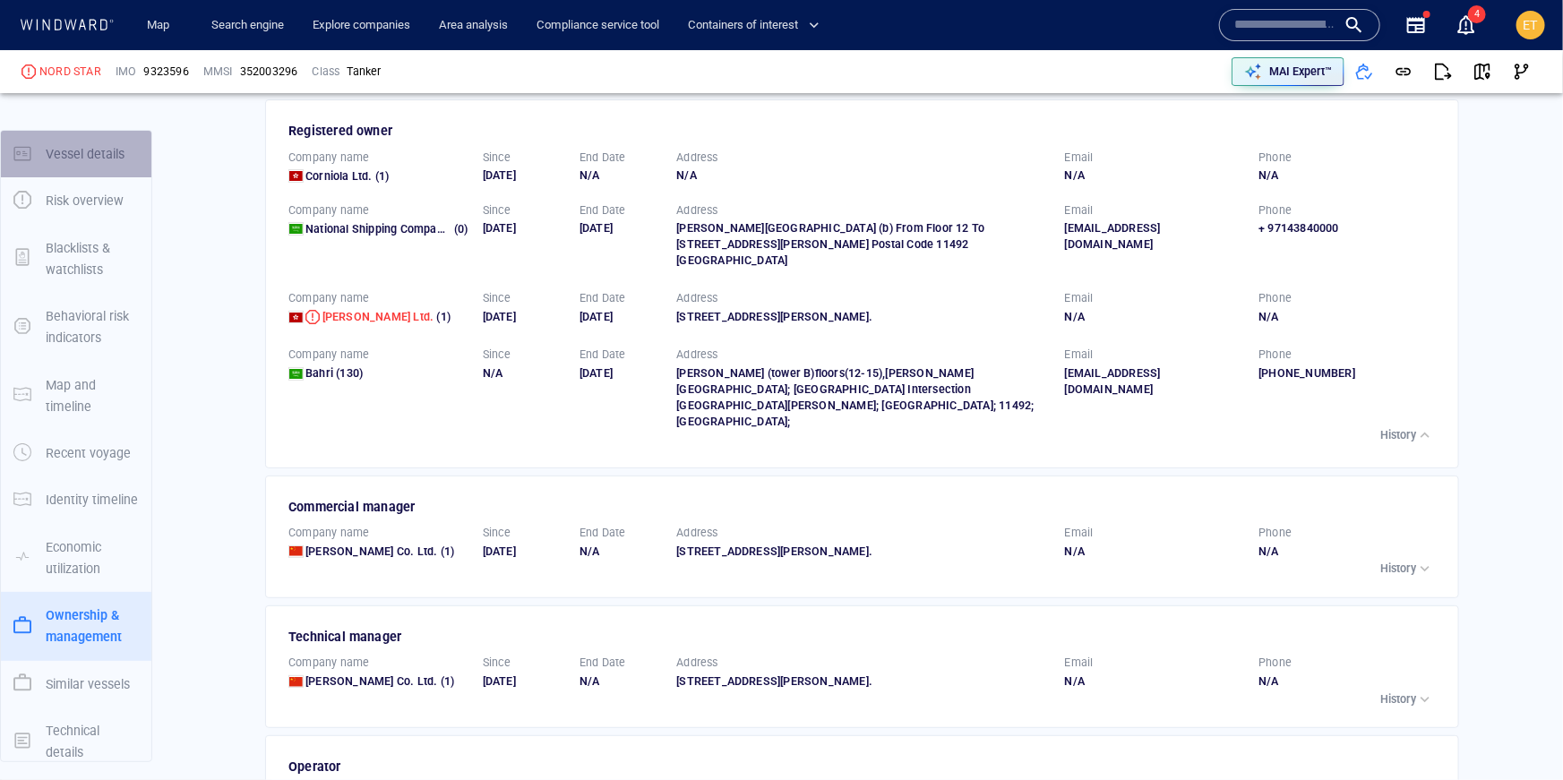
click at [60, 147] on p "Vessel details" at bounding box center [85, 153] width 79 height 21
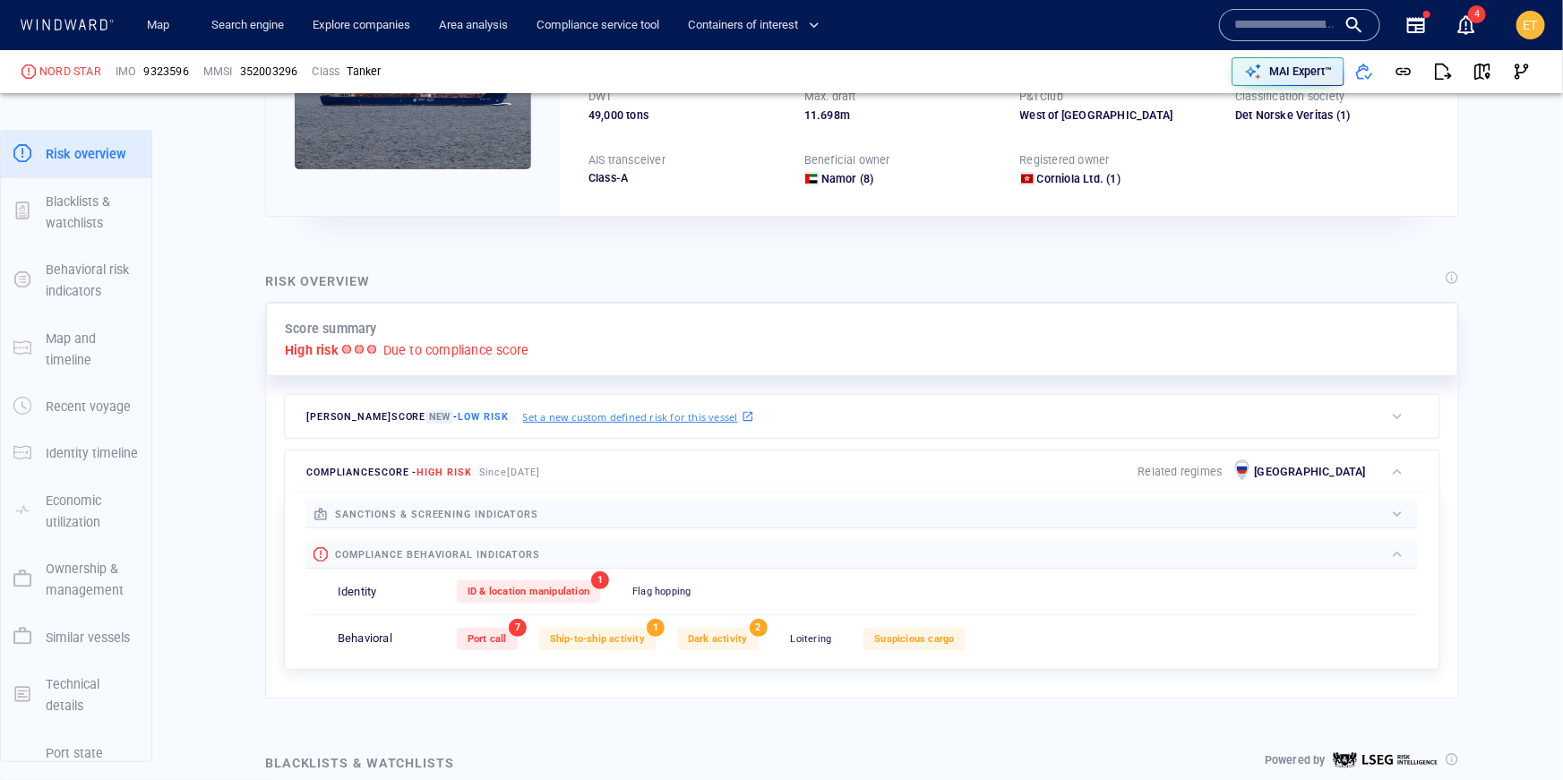
scroll to position [233, 0]
click at [488, 508] on span "sanctions & screening indicators" at bounding box center [436, 514] width 203 height 12
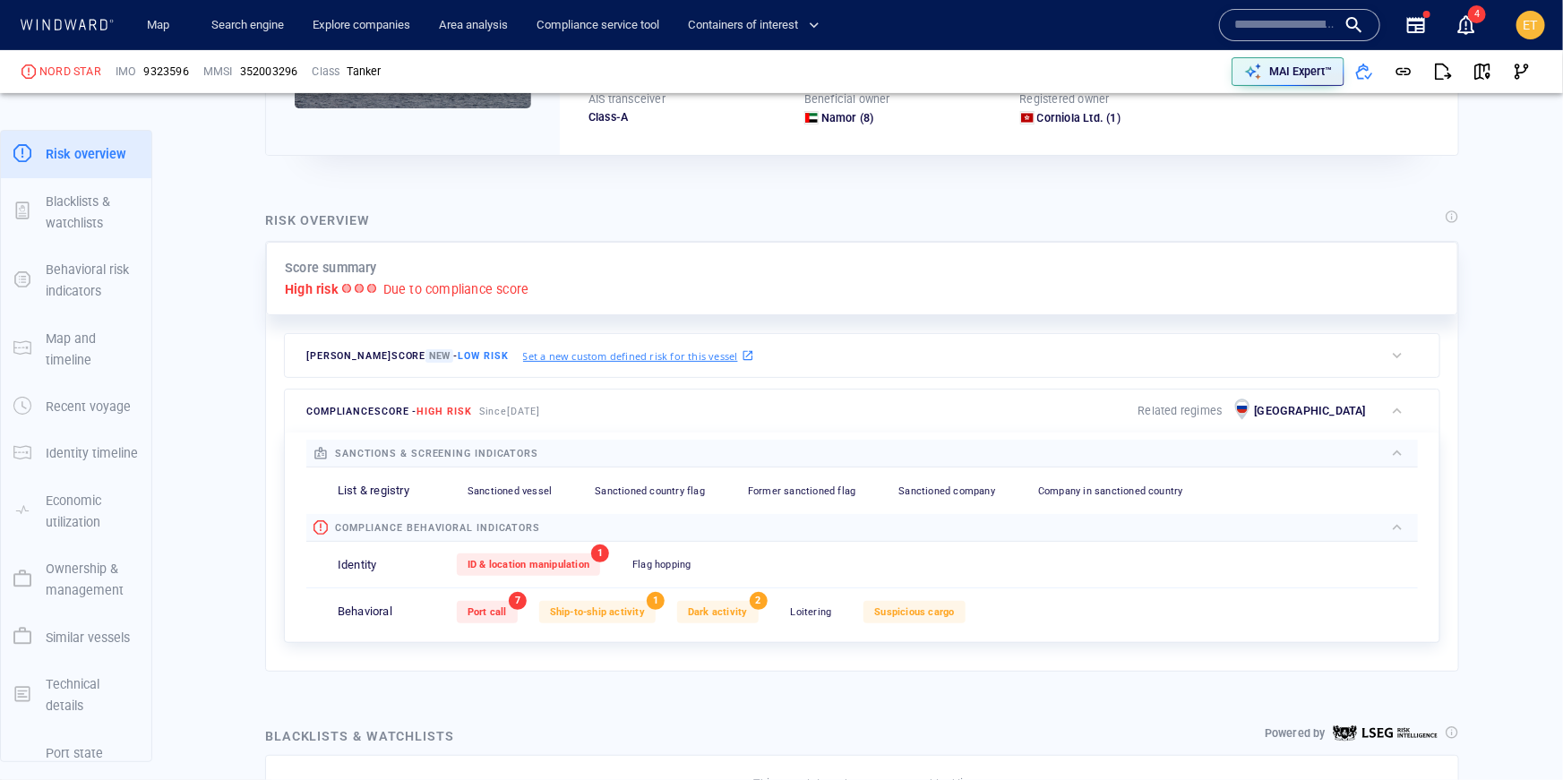
scroll to position [297, 0]
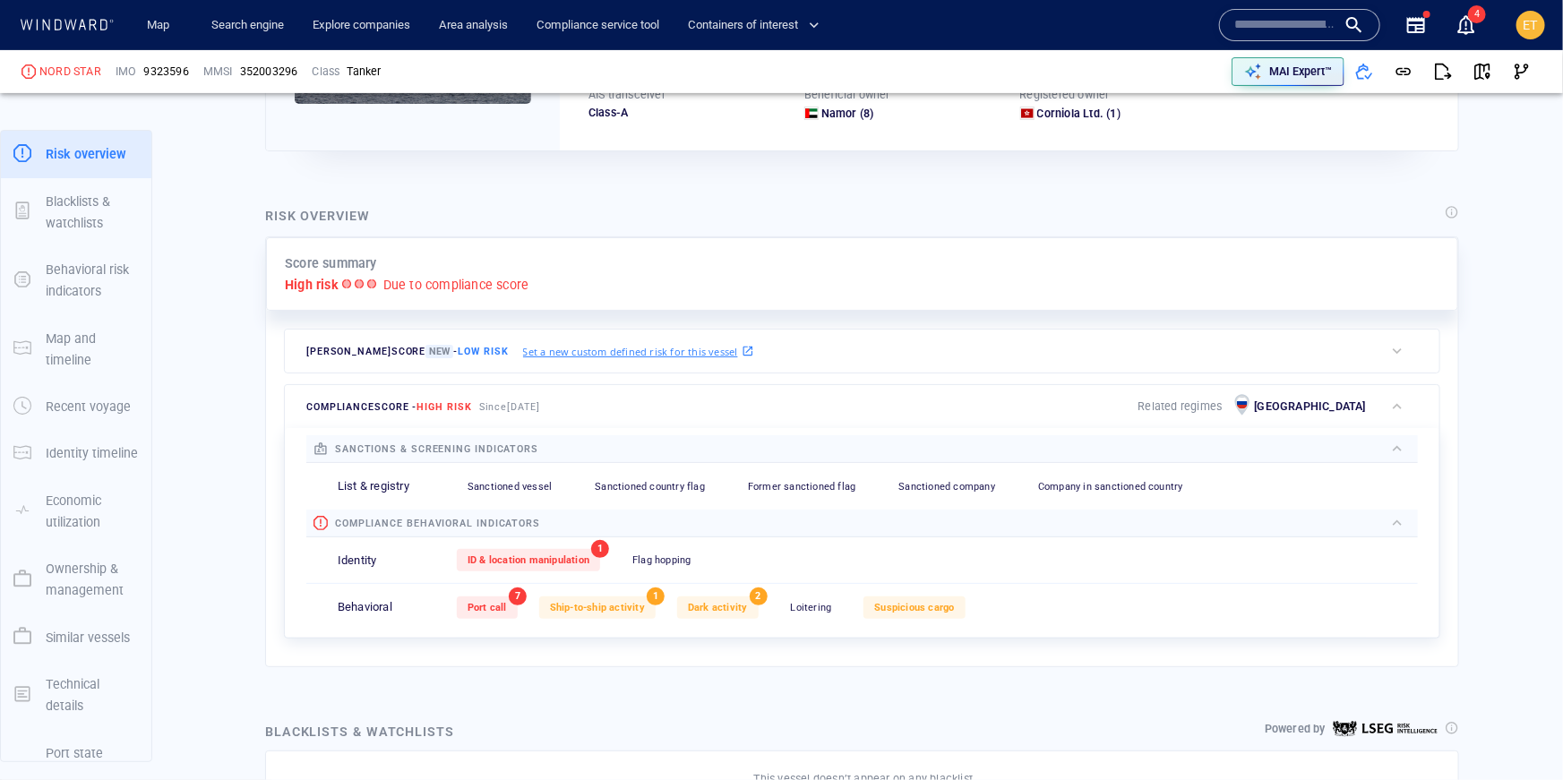
click at [323, 483] on div "List & registry Sanctioned vessel 0 Sanctioned country flag 0 Former sanctioned…" at bounding box center [861, 486] width 1111 height 47
drag, startPoint x: 323, startPoint y: 483, endPoint x: 487, endPoint y: 476, distance: 164.1
click at [487, 476] on div "List & registry Sanctioned vessel 0 Sanctioned country flag 0 Former sanctioned…" at bounding box center [861, 486] width 1111 height 47
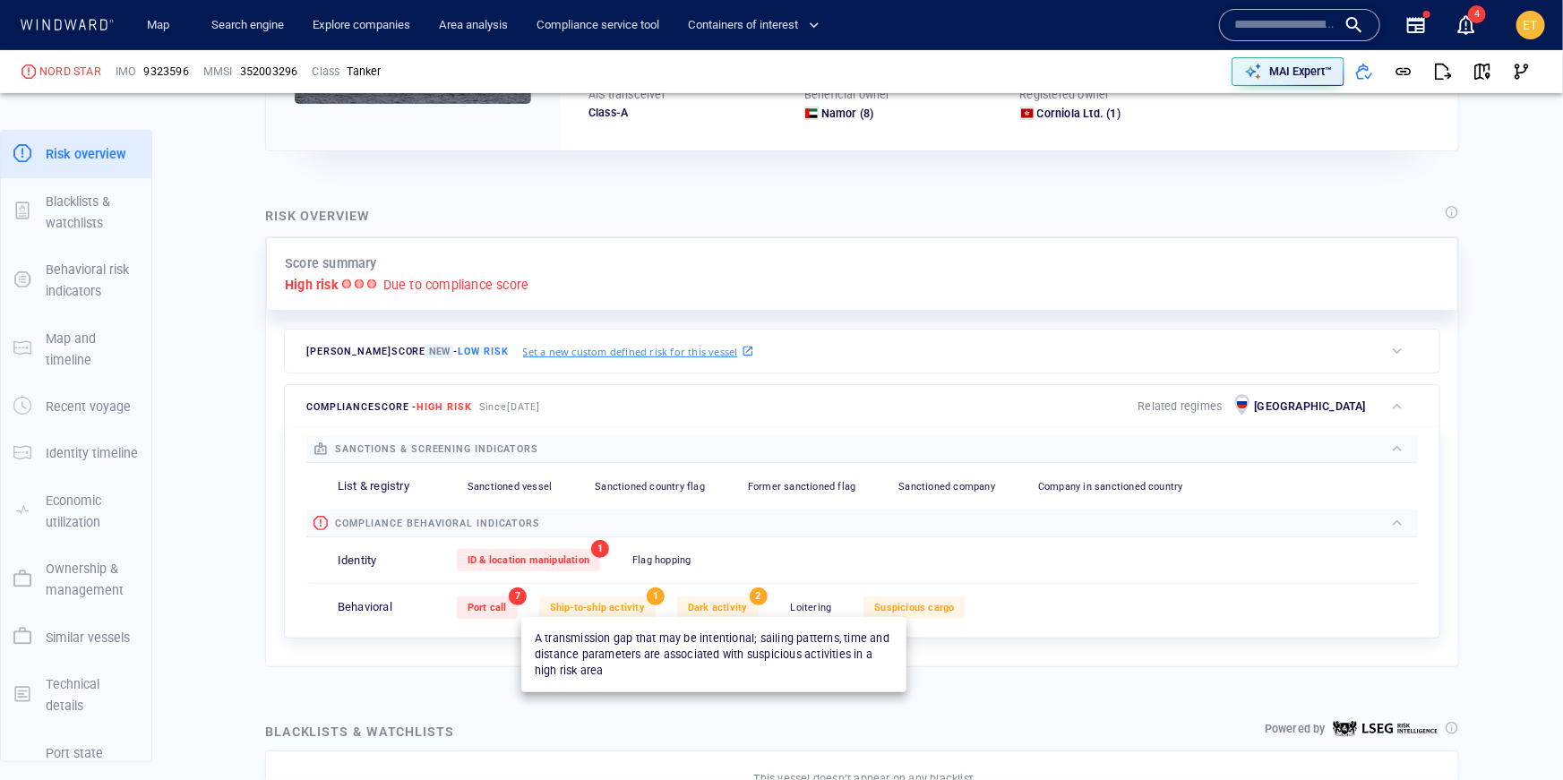
click at [733, 605] on span "Dark activity" at bounding box center [718, 608] width 60 height 12
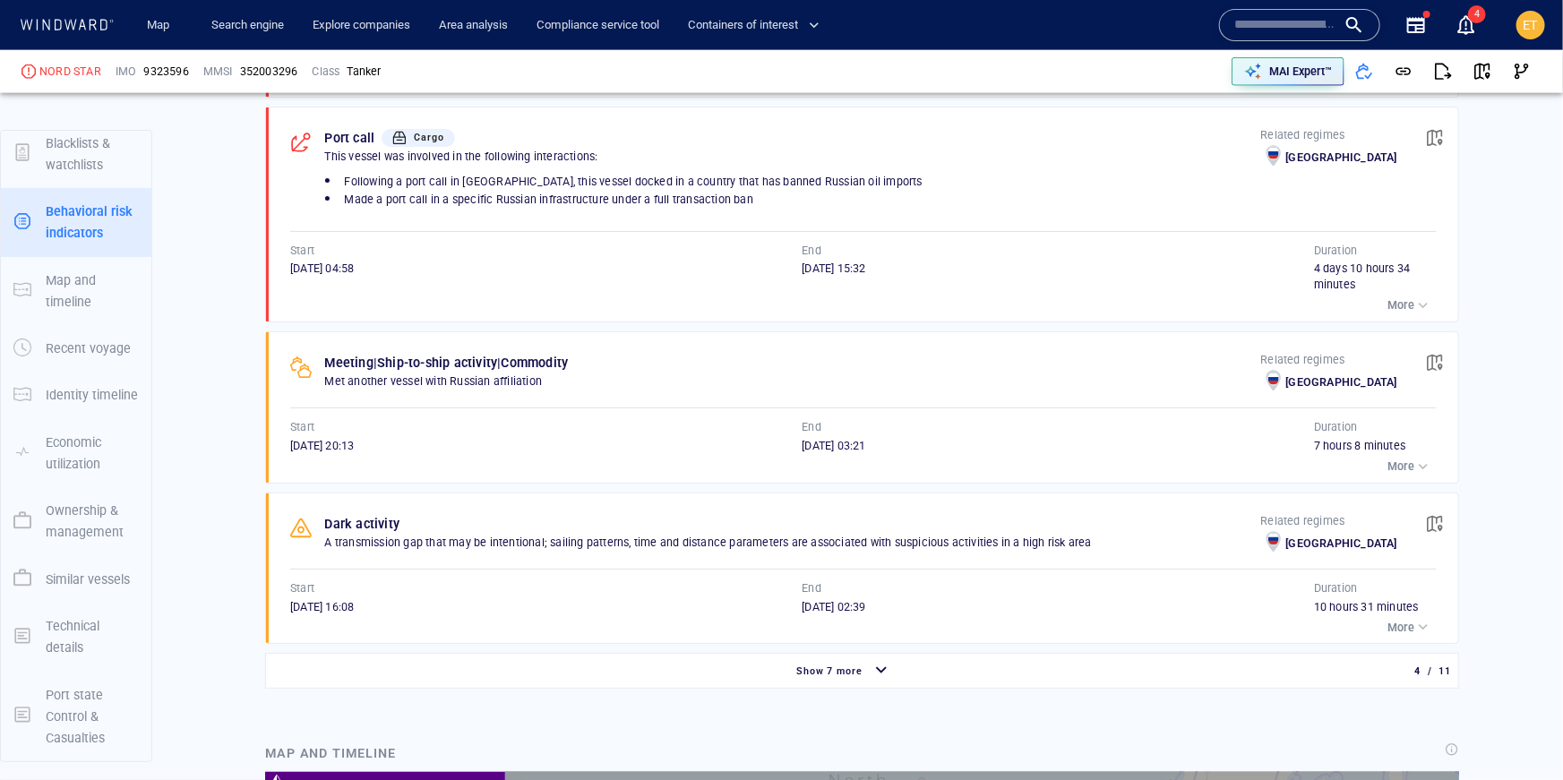
scroll to position [1257, 0]
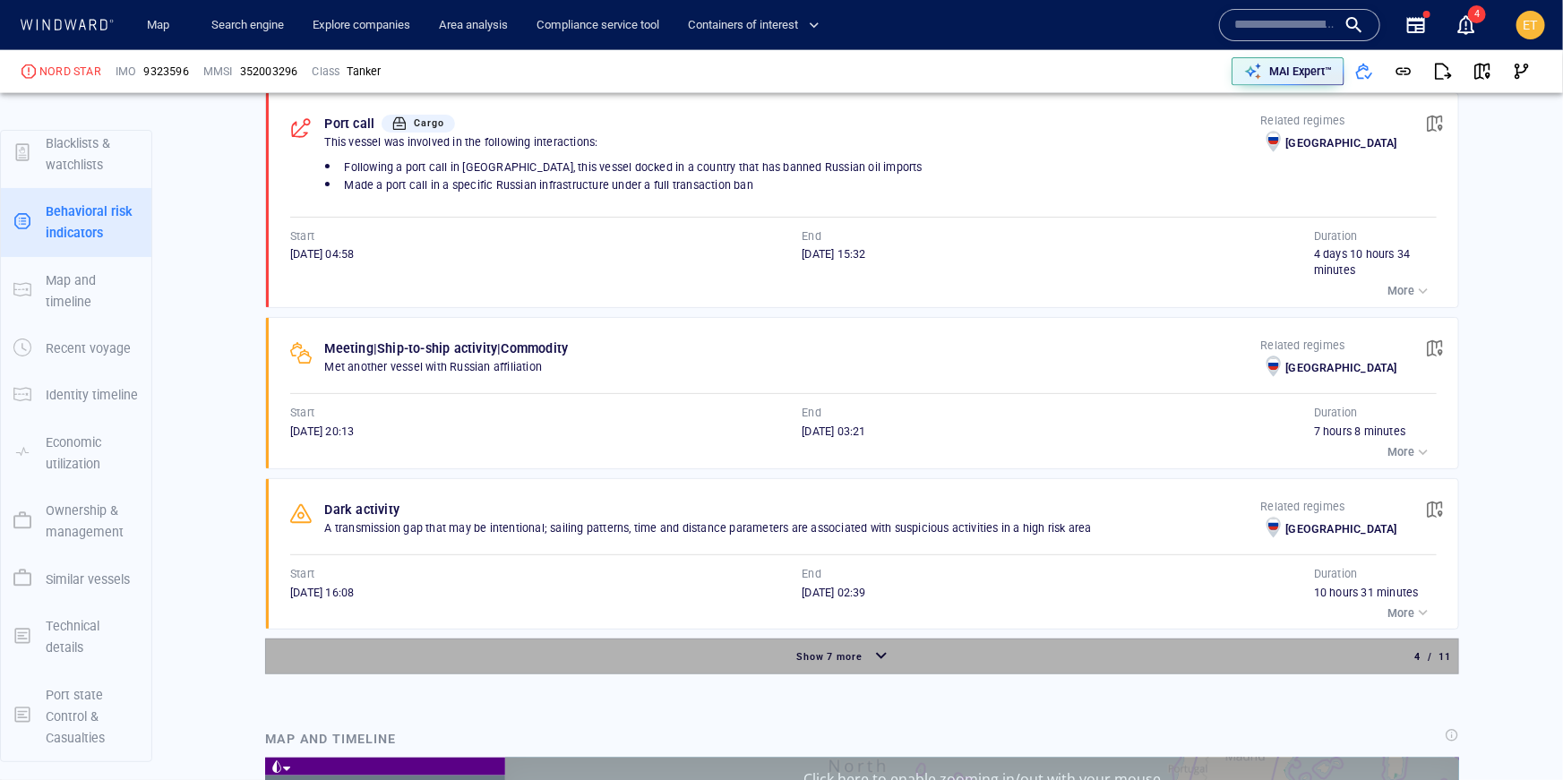
click at [902, 641] on div "Show 7 more" at bounding box center [844, 656] width 1148 height 31
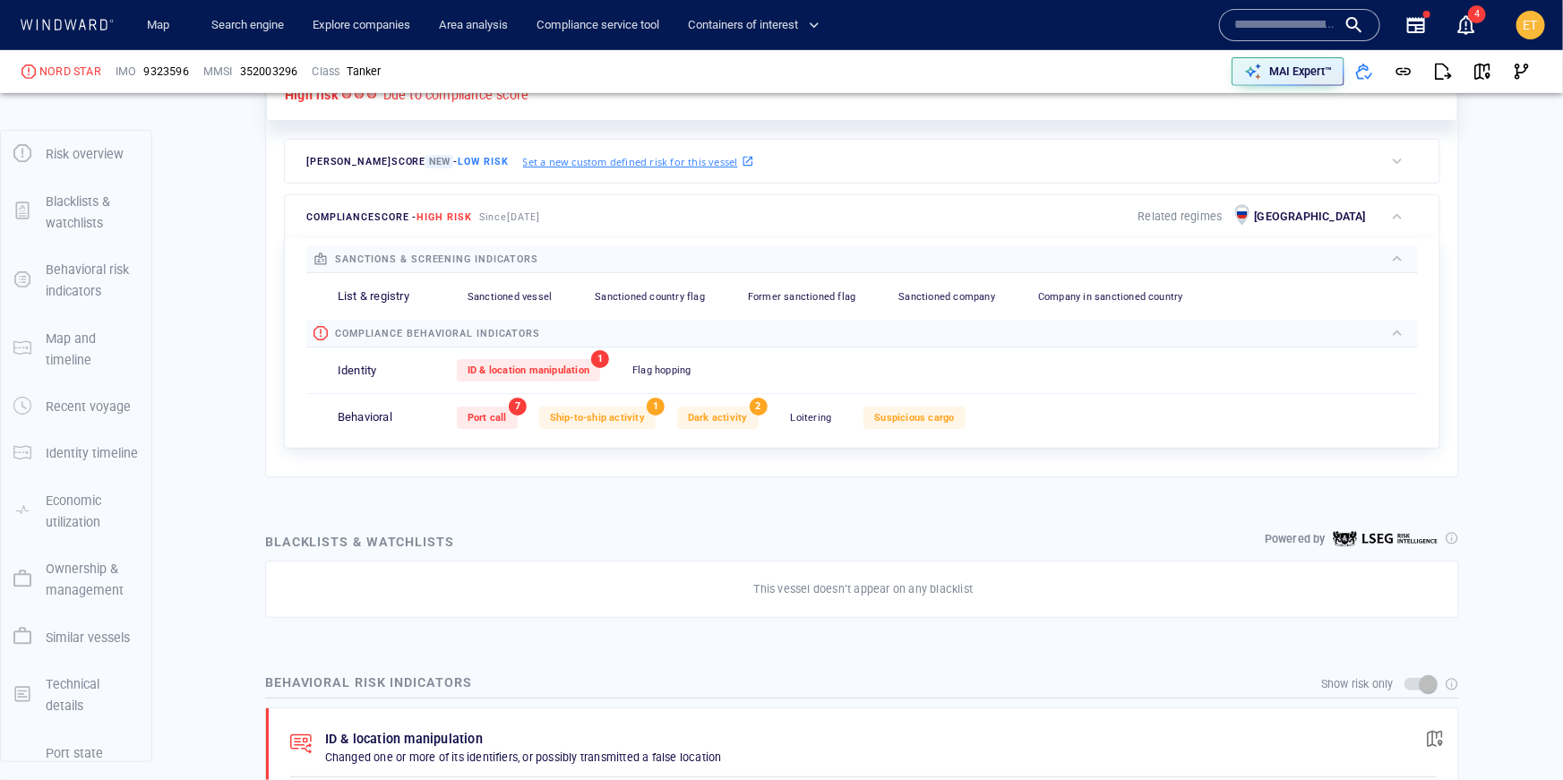
scroll to position [373, 0]
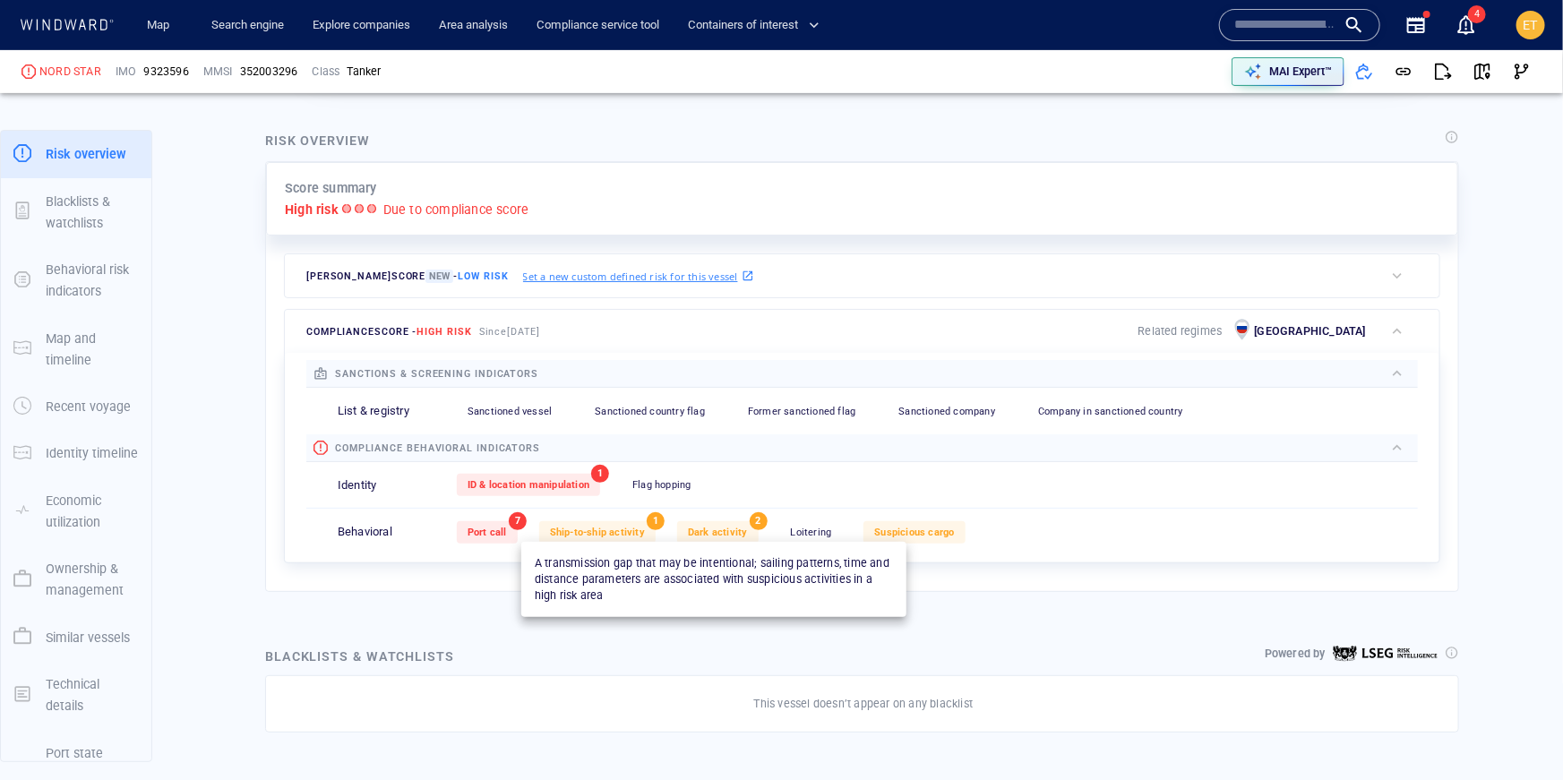
click at [708, 531] on span "Dark activity" at bounding box center [718, 533] width 60 height 12
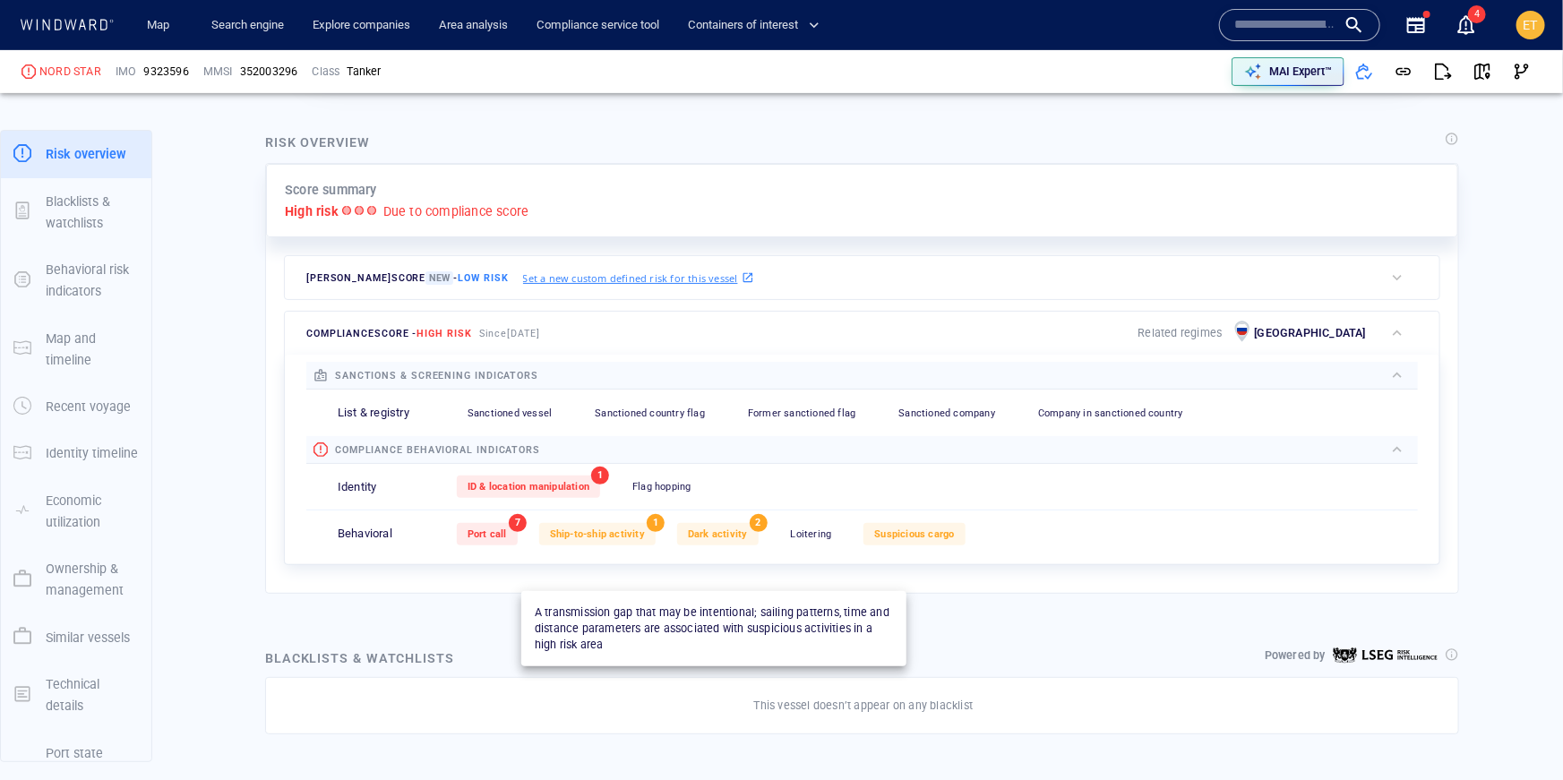
scroll to position [394, 0]
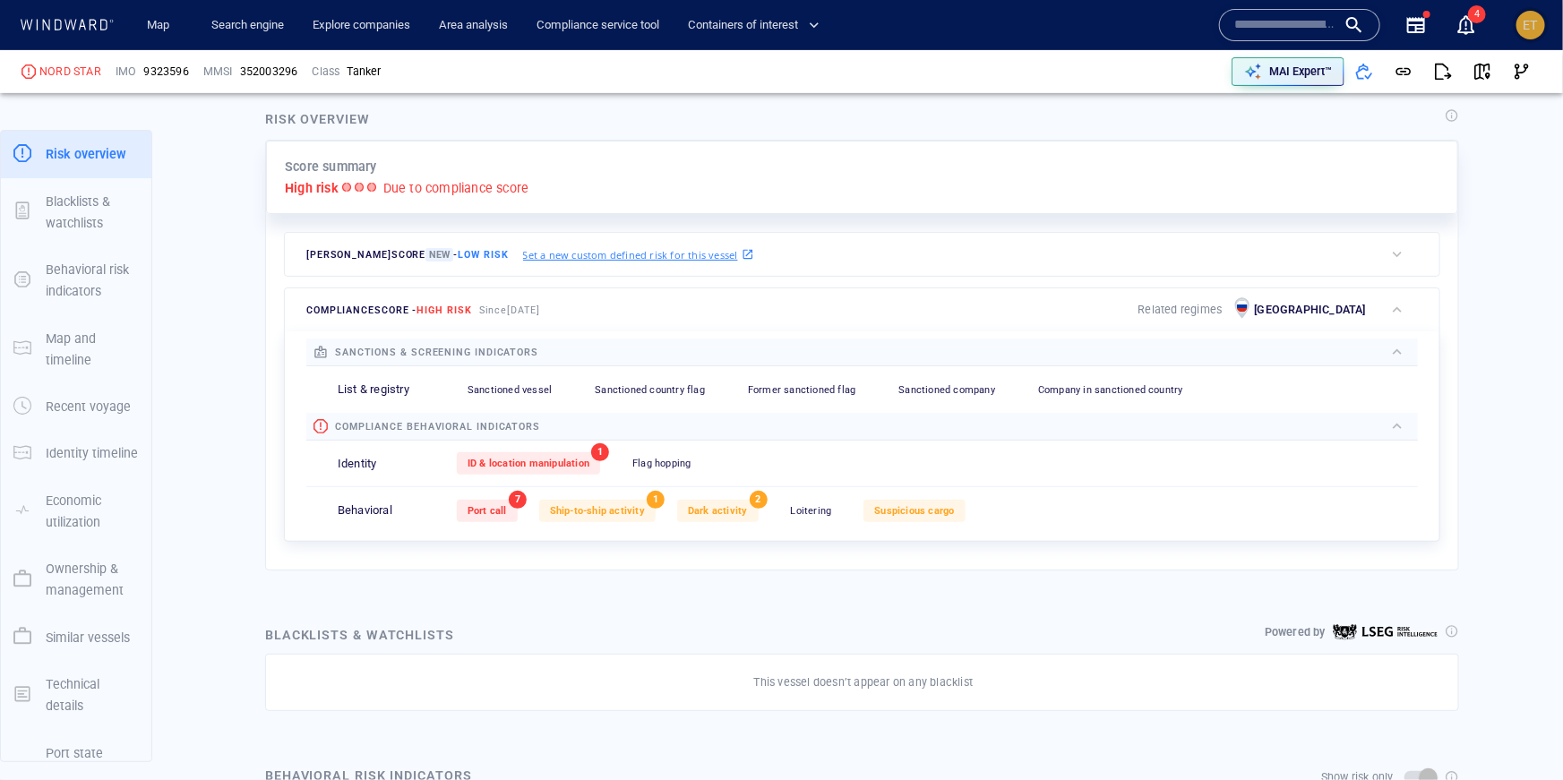
click at [1521, 29] on div "ET" at bounding box center [1530, 25] width 29 height 29
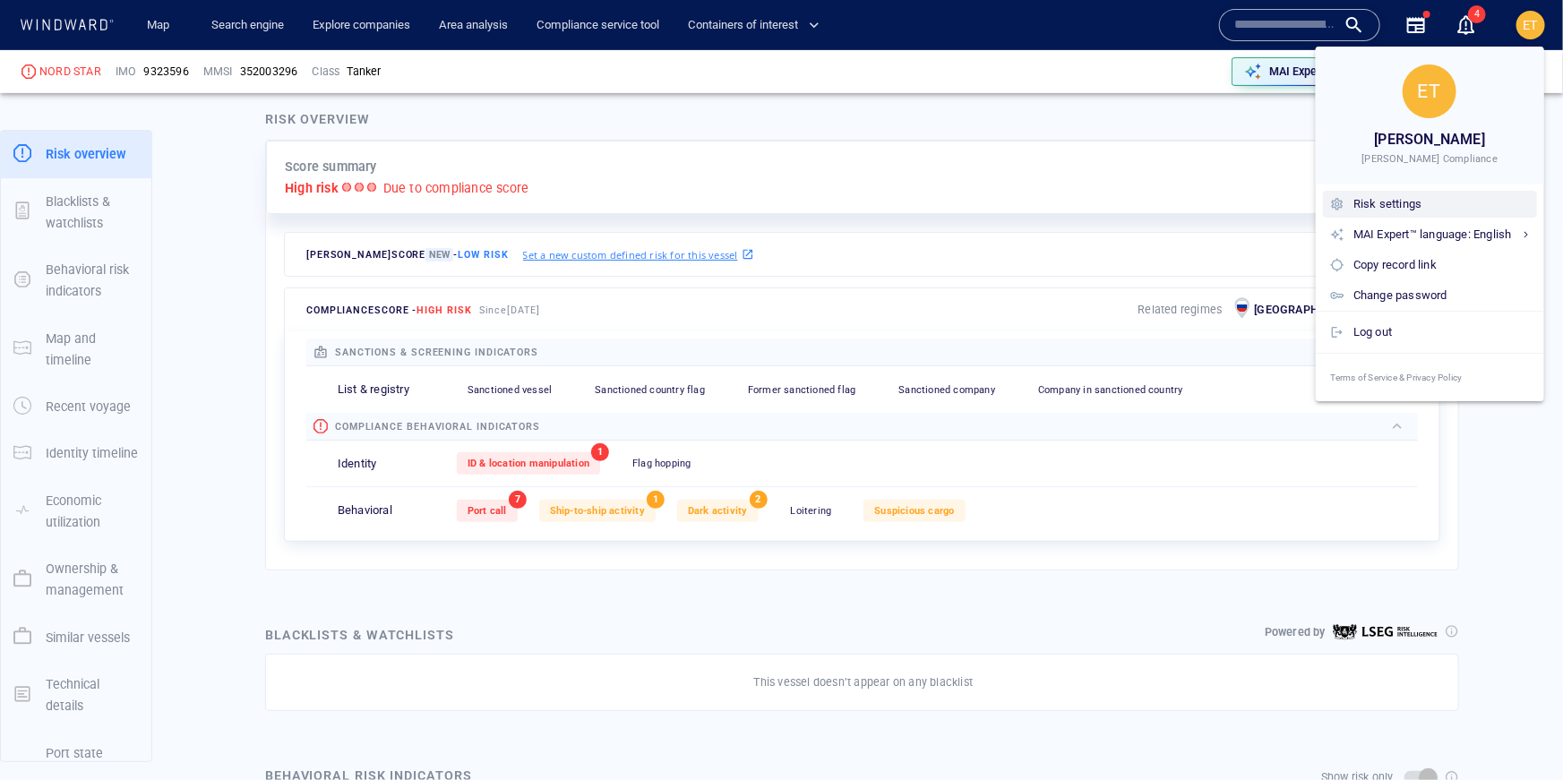
click at [1362, 208] on div "Risk settings" at bounding box center [1441, 204] width 176 height 20
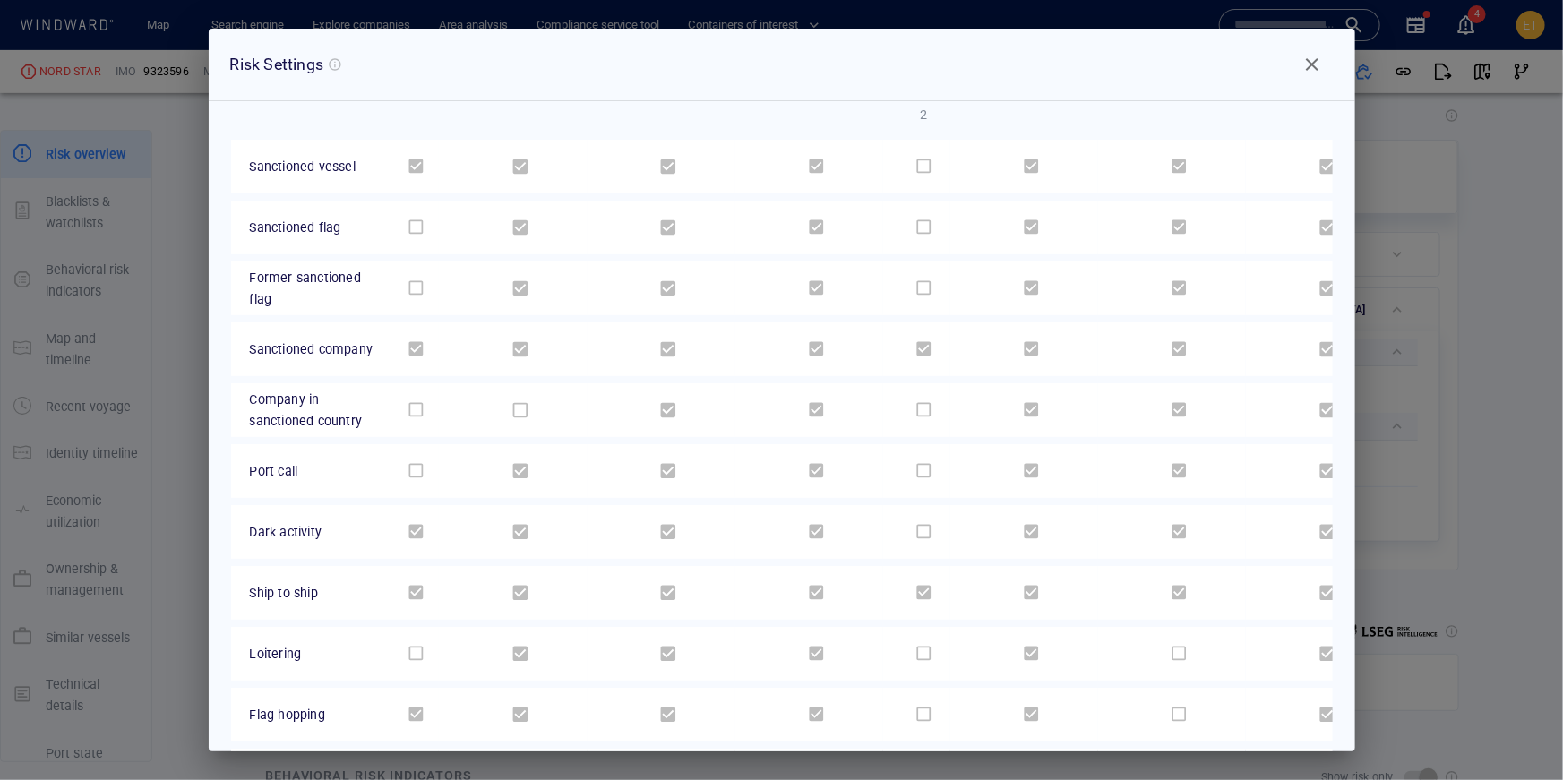
scroll to position [133, 0]
click at [1308, 62] on span "Close" at bounding box center [1311, 64] width 21 height 21
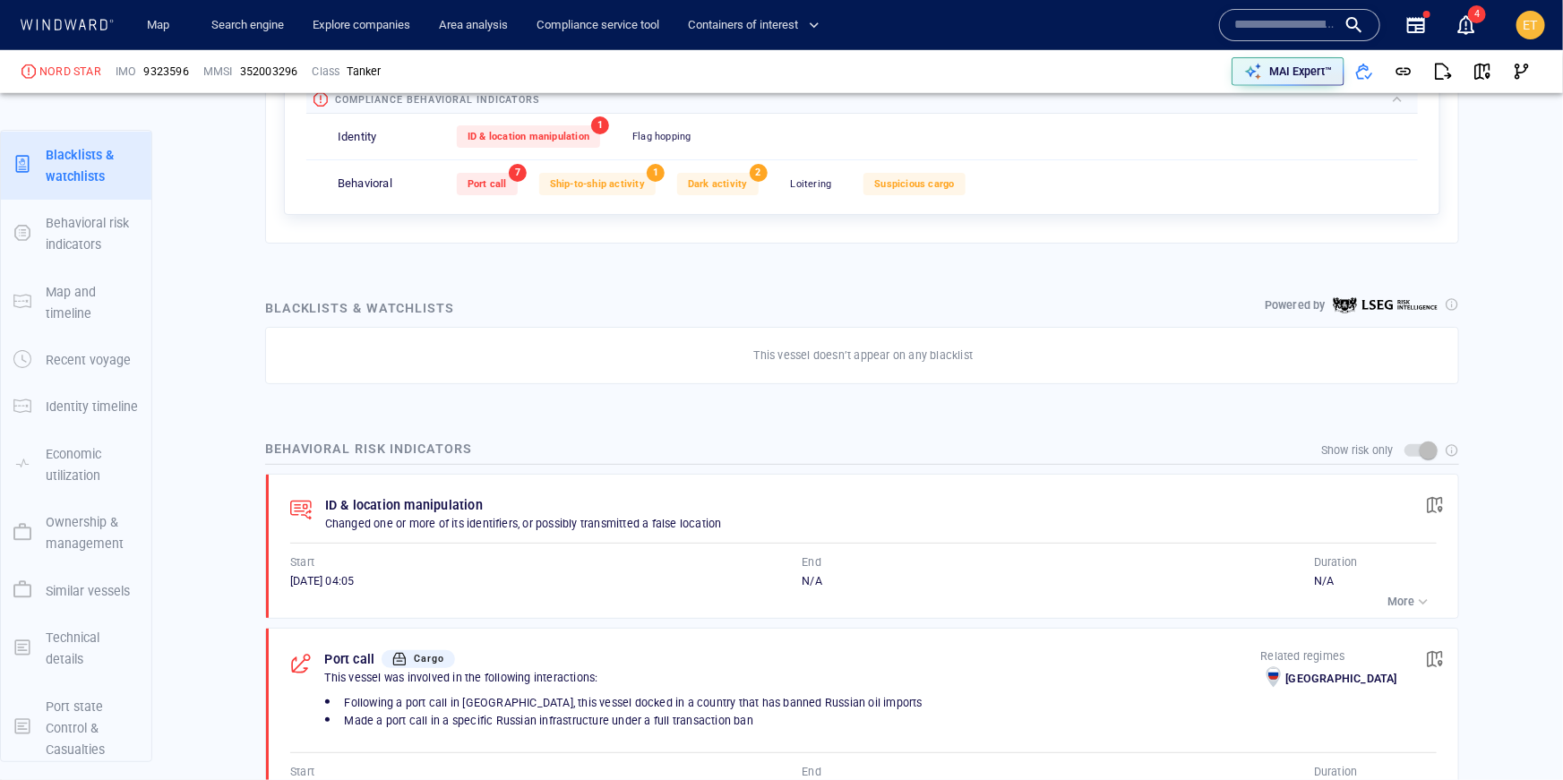
scroll to position [760, 0]
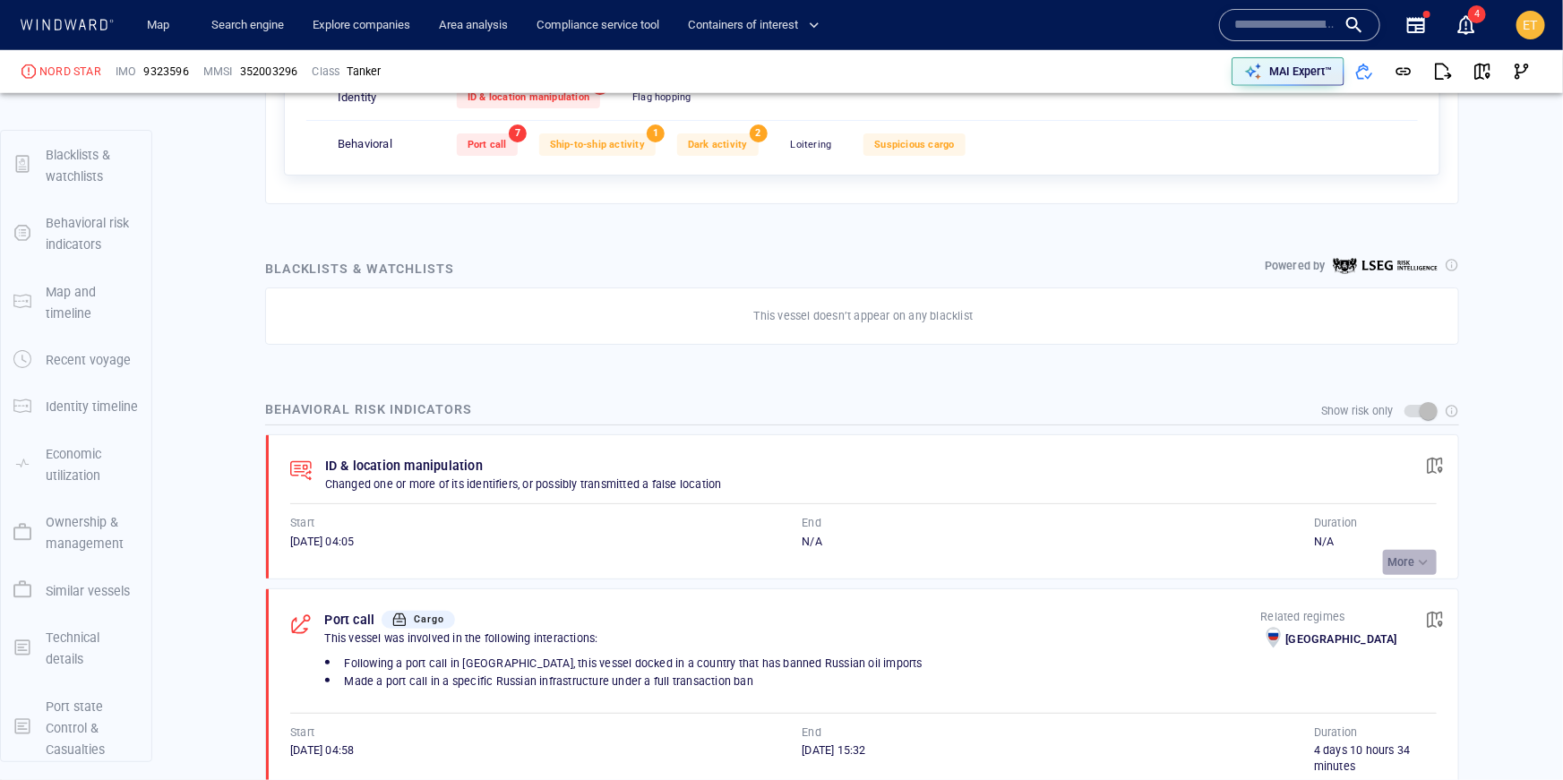
click at [1395, 554] on p "More" at bounding box center [1400, 562] width 27 height 16
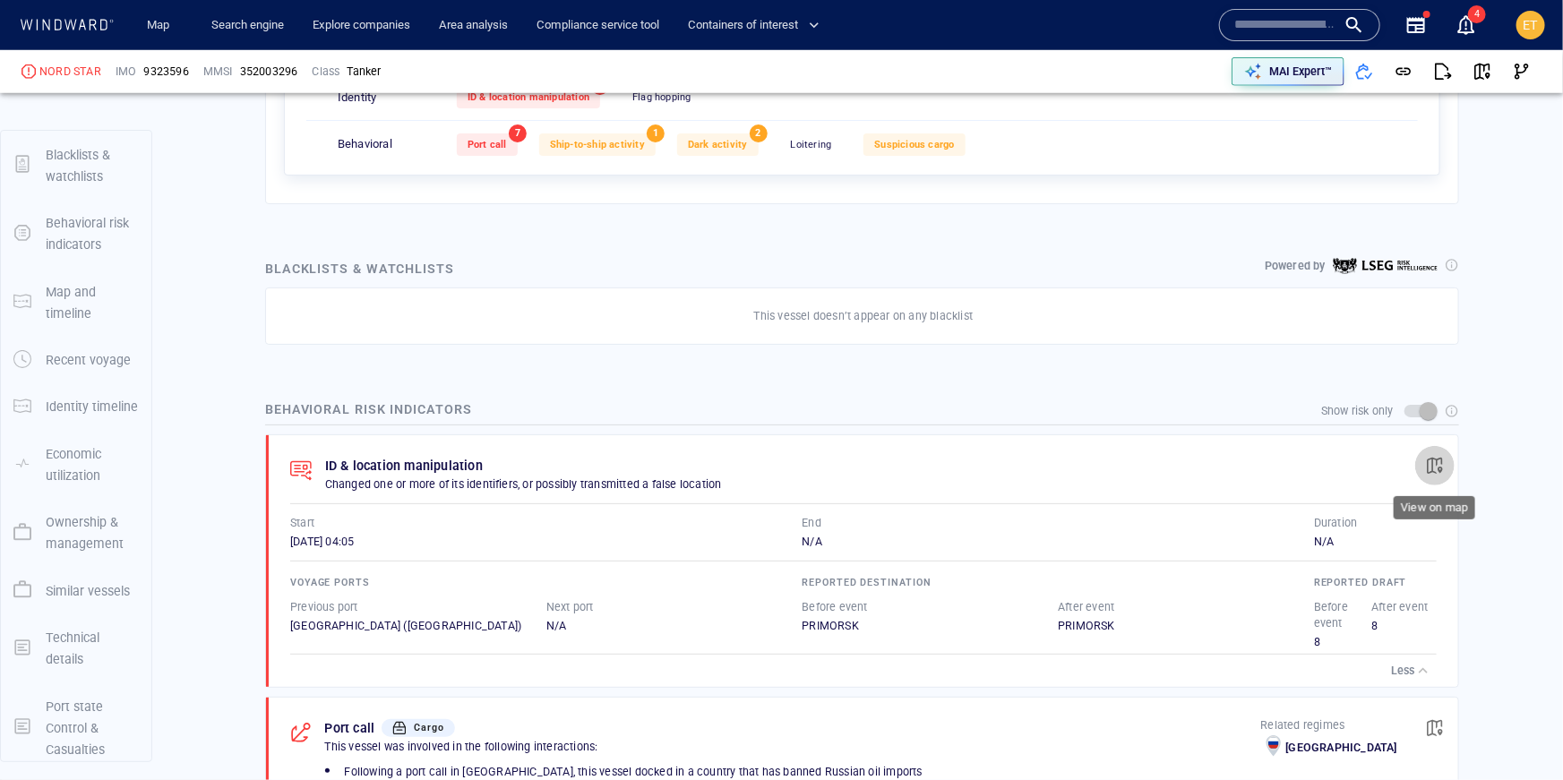
click at [1431, 457] on span "button" at bounding box center [1435, 466] width 18 height 18
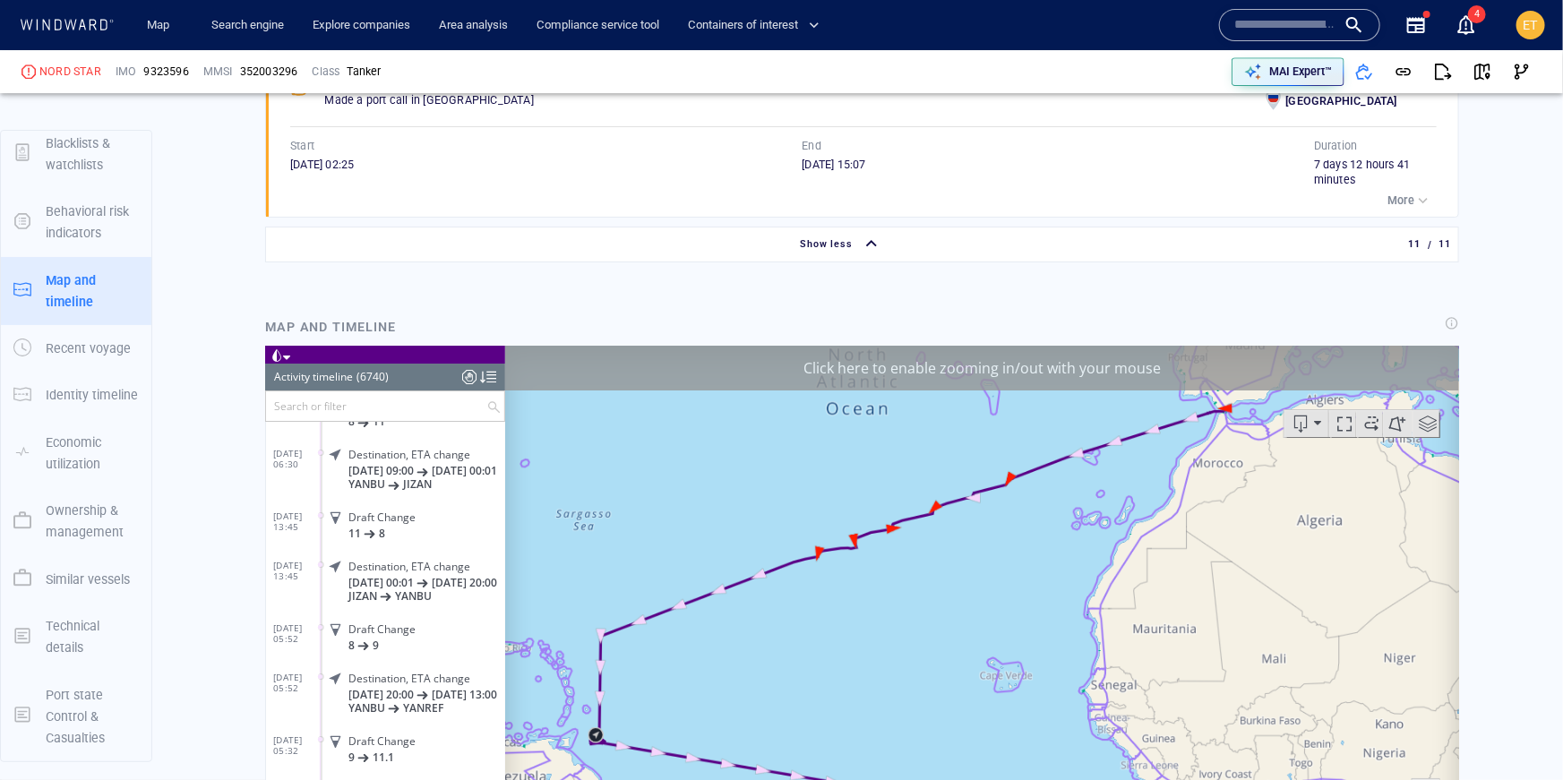
scroll to position [2992, 0]
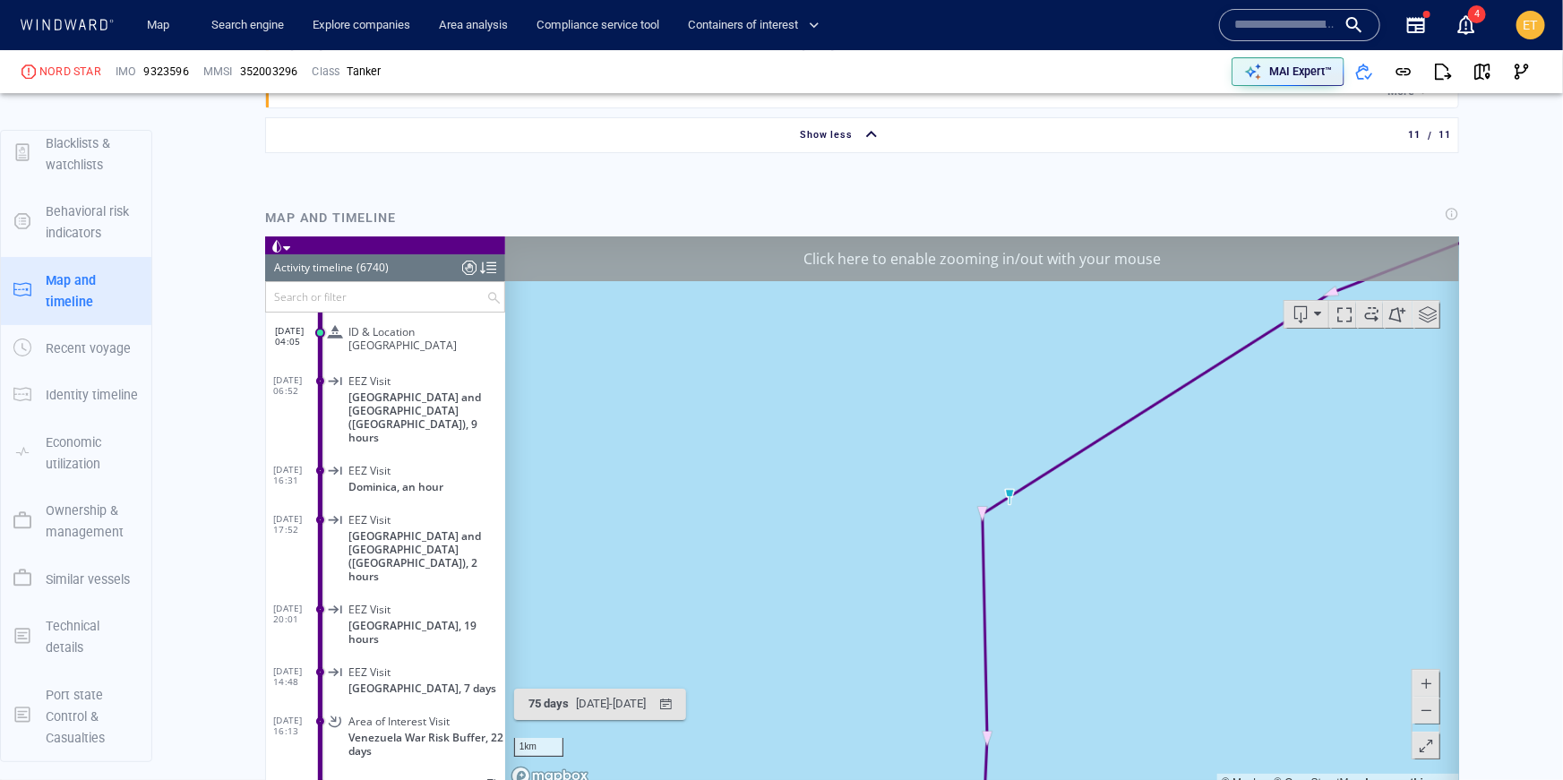
scroll to position [3113, 0]
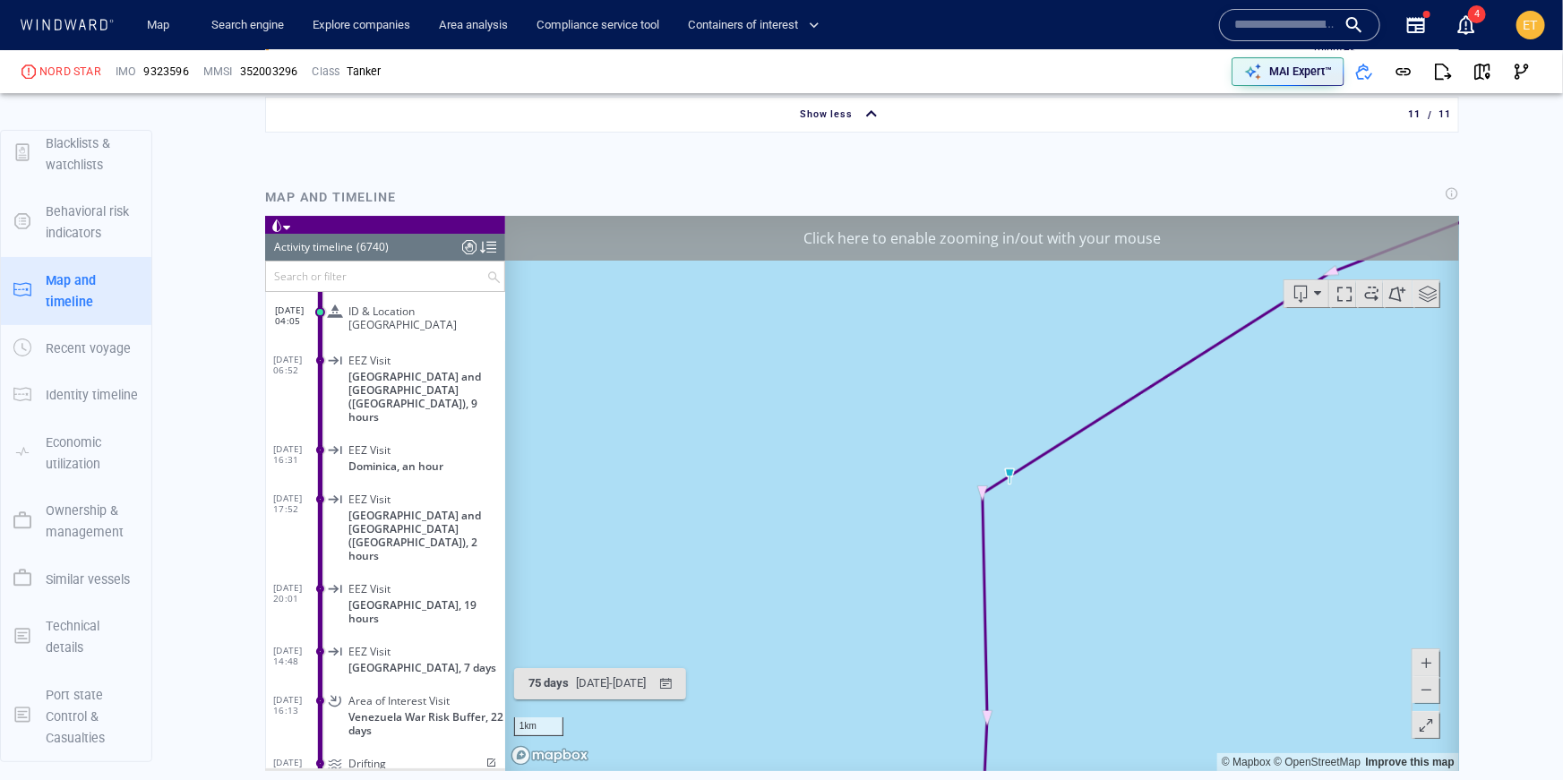
drag, startPoint x: 1203, startPoint y: 579, endPoint x: 1004, endPoint y: 640, distance: 207.9
click at [1004, 640] on canvas "Map" at bounding box center [981, 492] width 955 height 555
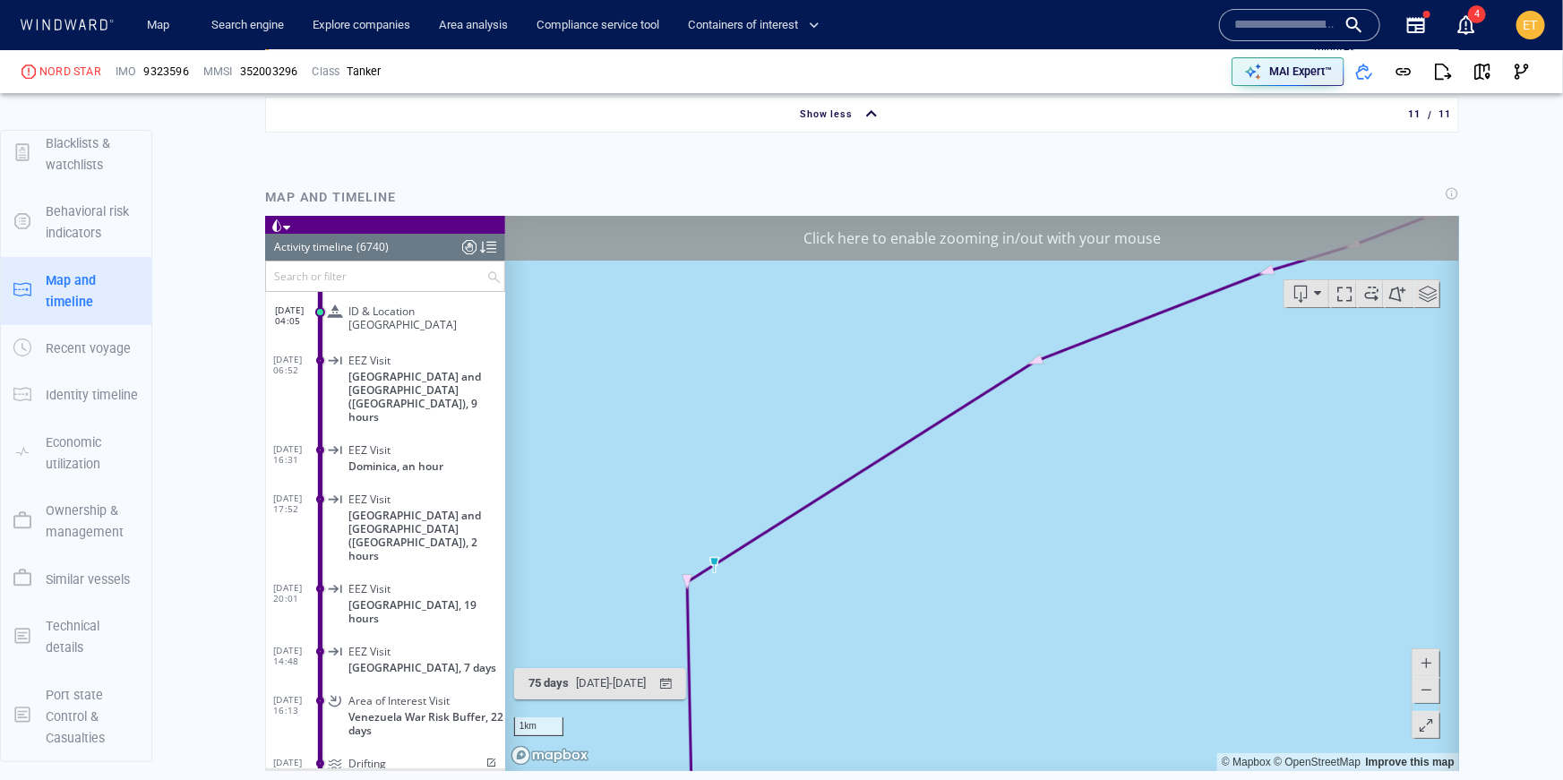
drag, startPoint x: 1299, startPoint y: 539, endPoint x: 1068, endPoint y: 648, distance: 254.8
click at [1068, 648] on canvas "Map" at bounding box center [981, 492] width 955 height 555
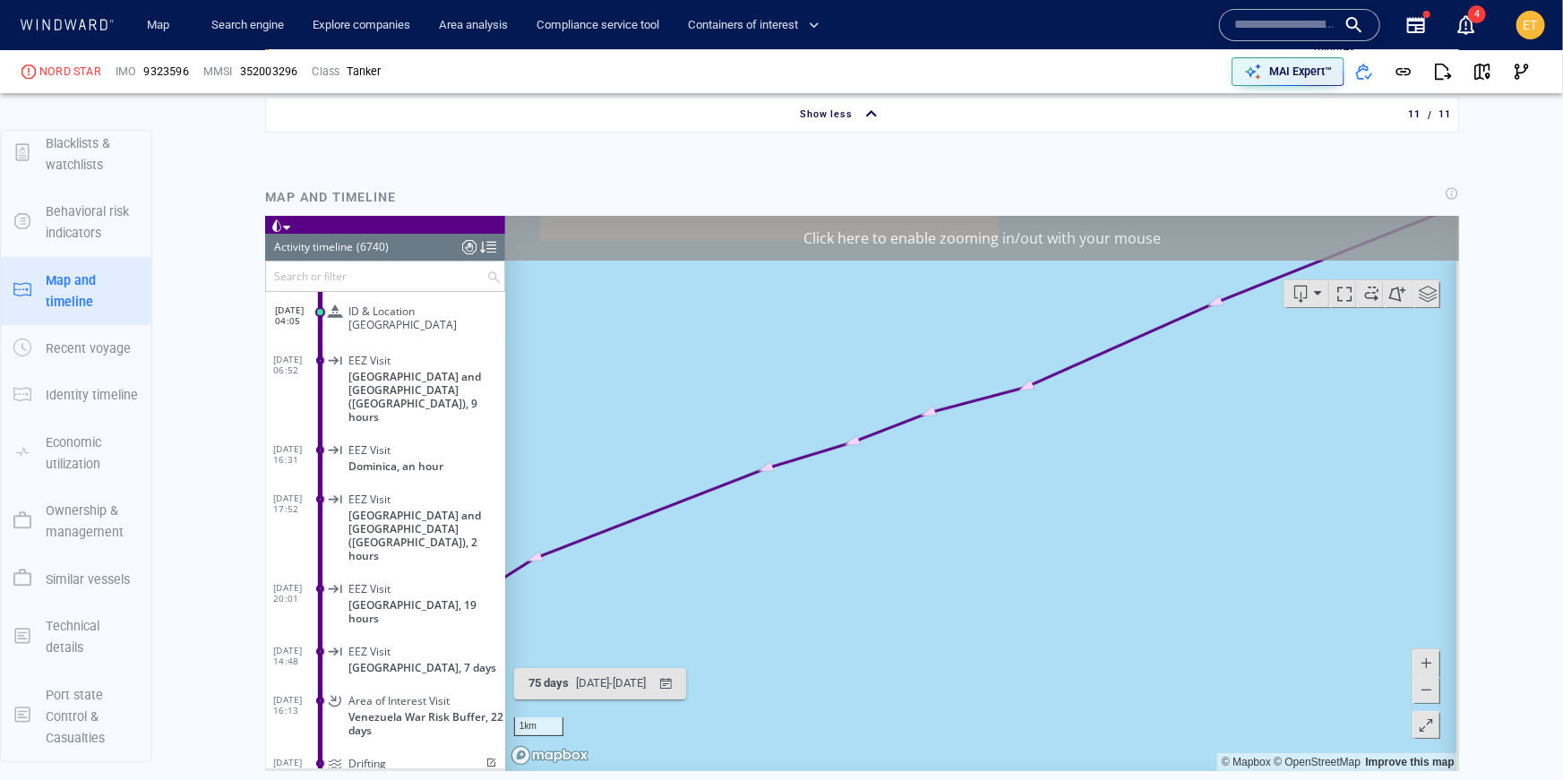
click at [1423, 698] on span at bounding box center [1425, 688] width 18 height 27
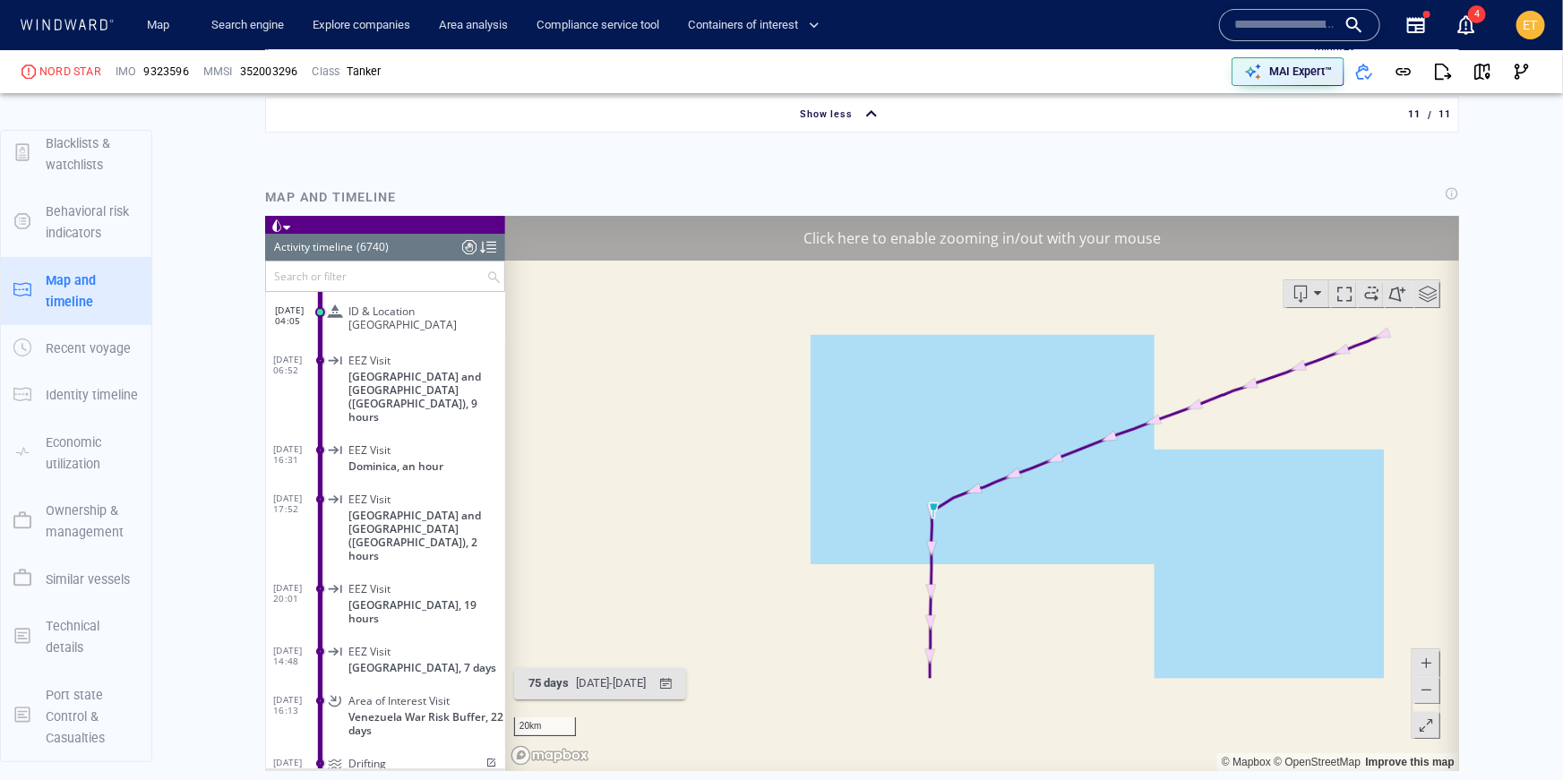
click at [1423, 698] on span at bounding box center [1425, 688] width 18 height 27
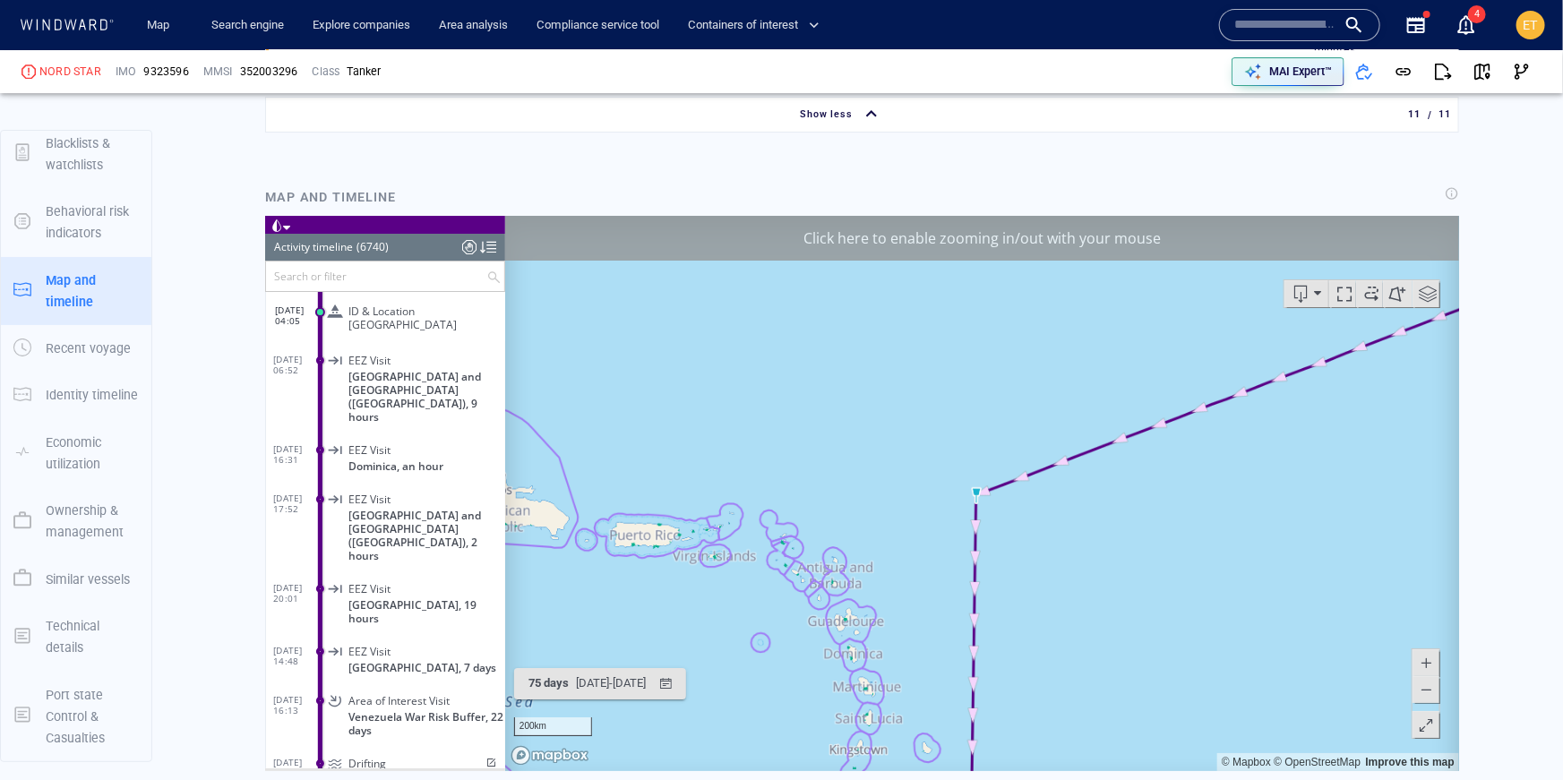
click at [1423, 698] on span at bounding box center [1425, 688] width 18 height 27
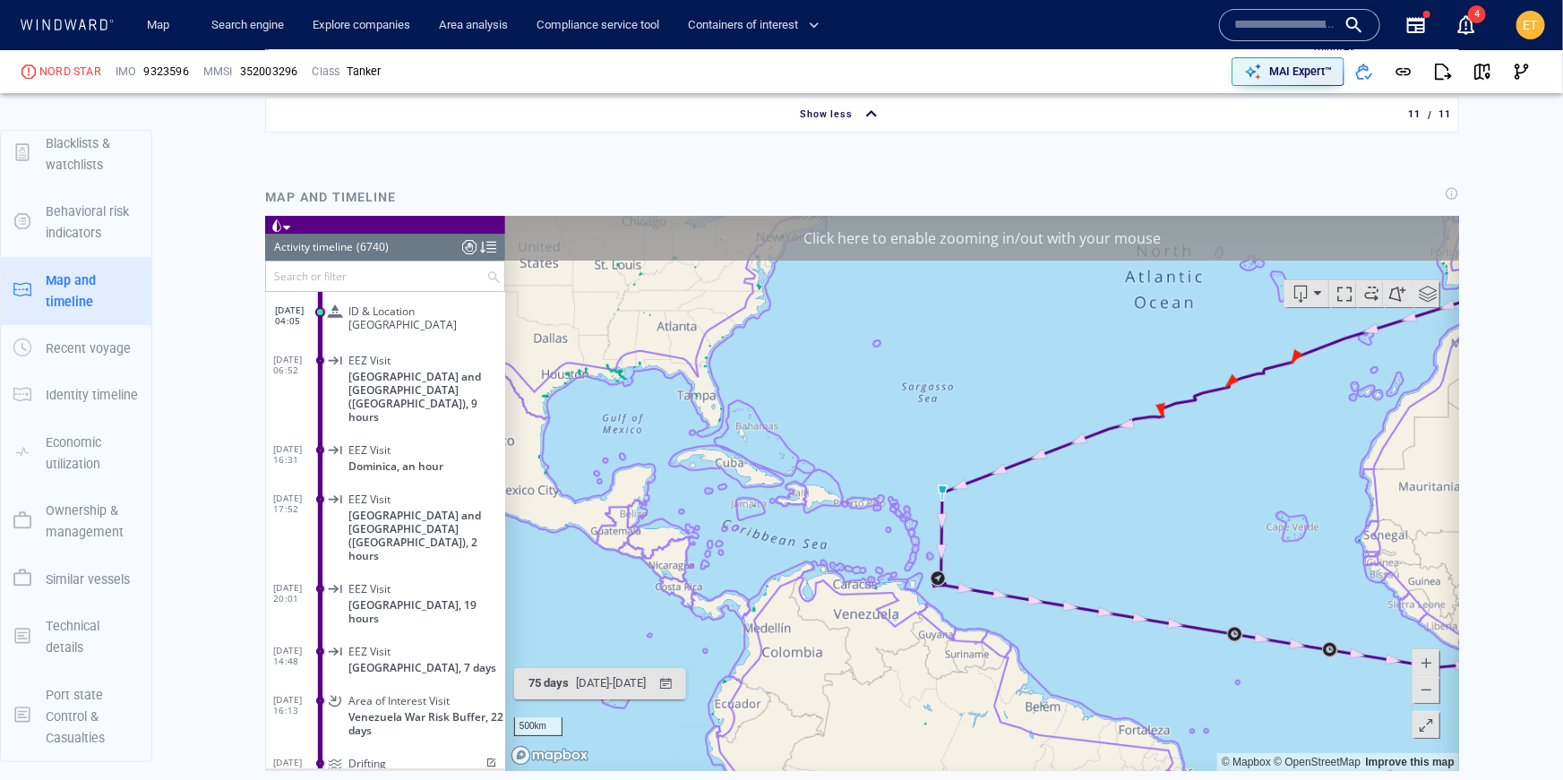
drag, startPoint x: 1220, startPoint y: 451, endPoint x: 1146, endPoint y: 472, distance: 76.5
click at [1146, 472] on canvas "Map" at bounding box center [981, 492] width 955 height 555
click at [1133, 442] on canvas "Map" at bounding box center [981, 492] width 955 height 555
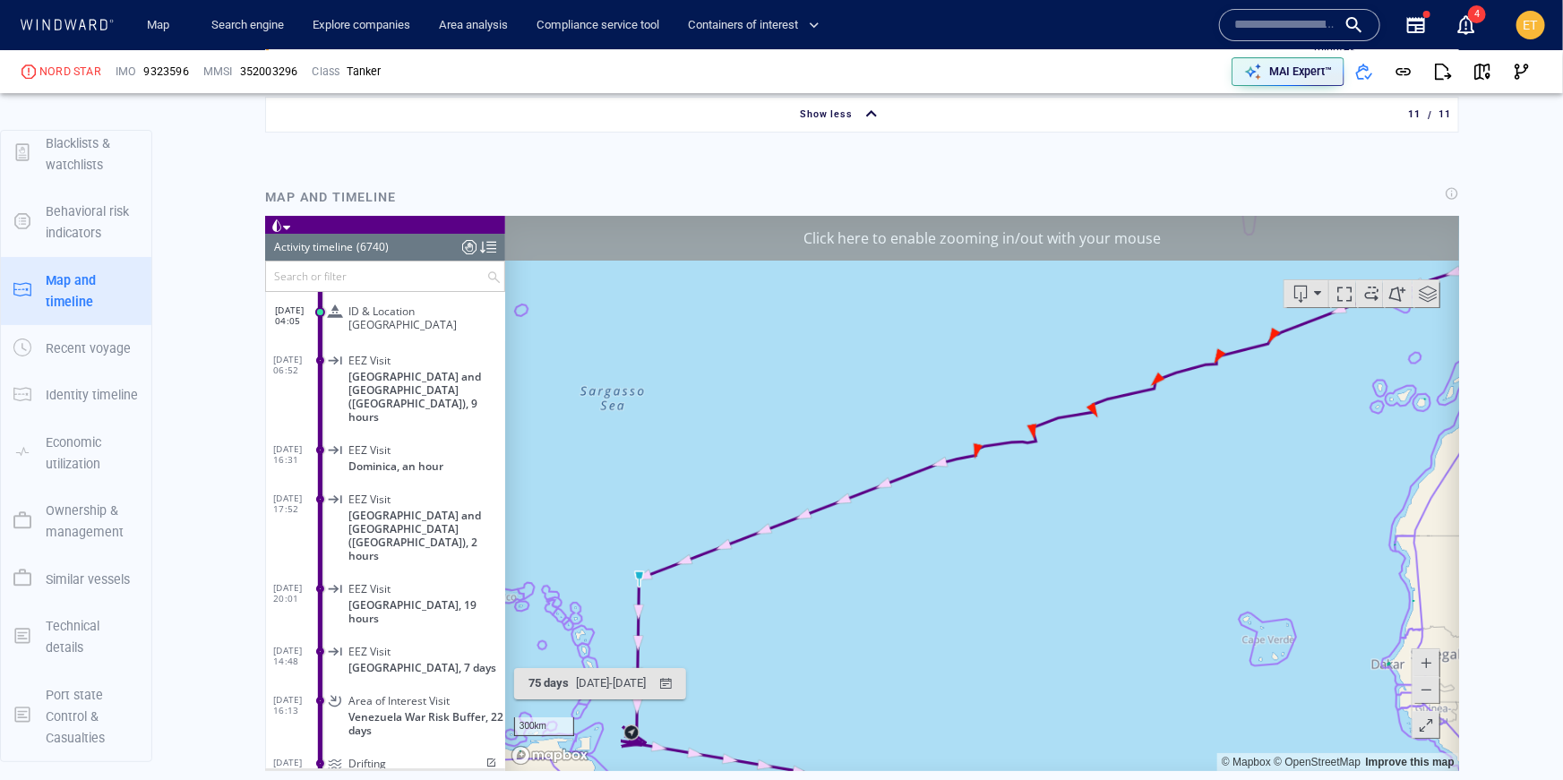
click at [1163, 416] on canvas "Map" at bounding box center [981, 492] width 955 height 555
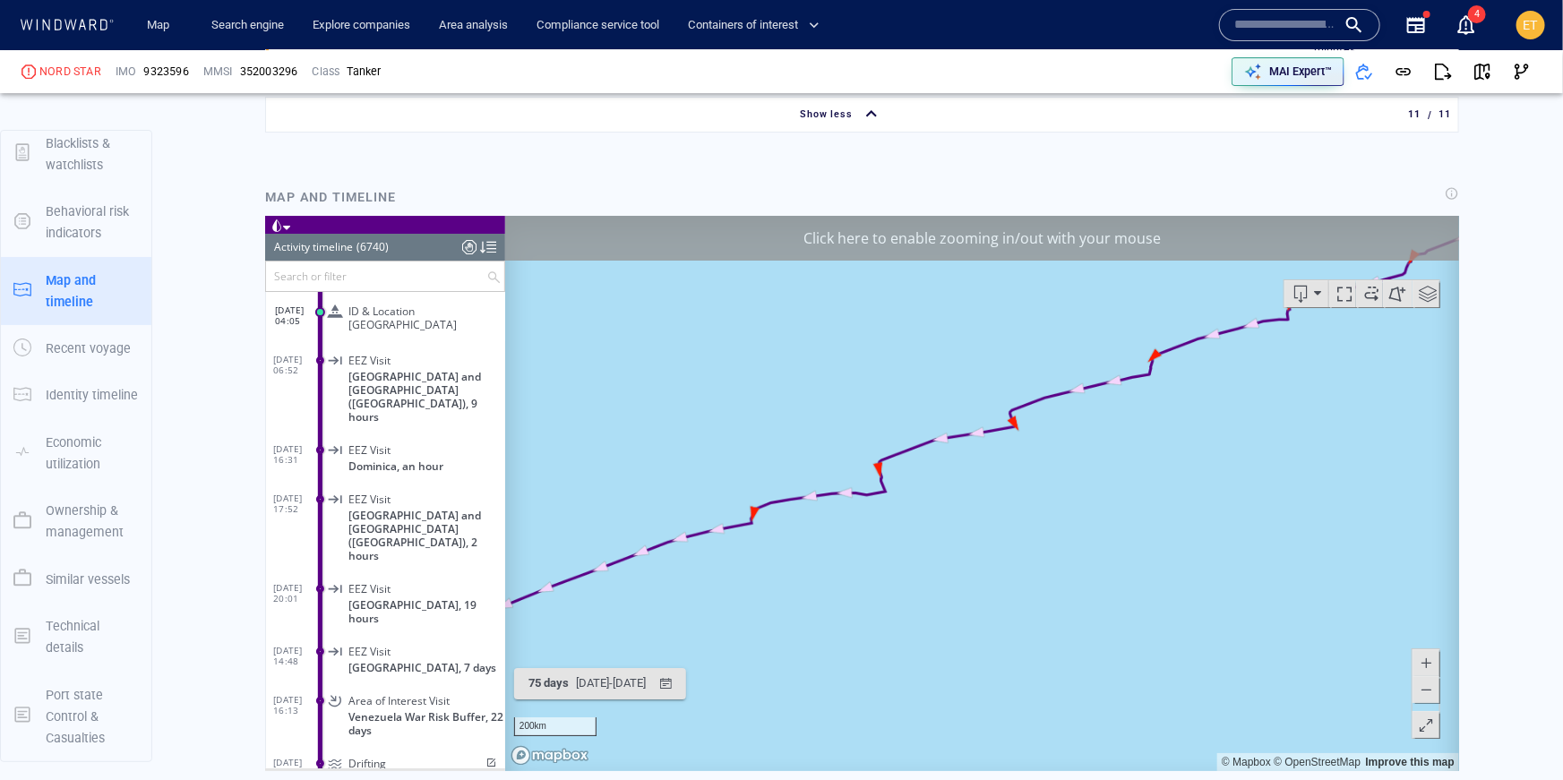
drag, startPoint x: 1154, startPoint y: 420, endPoint x: 1153, endPoint y: 532, distance: 112.0
click at [1153, 532] on canvas "Map" at bounding box center [981, 492] width 955 height 555
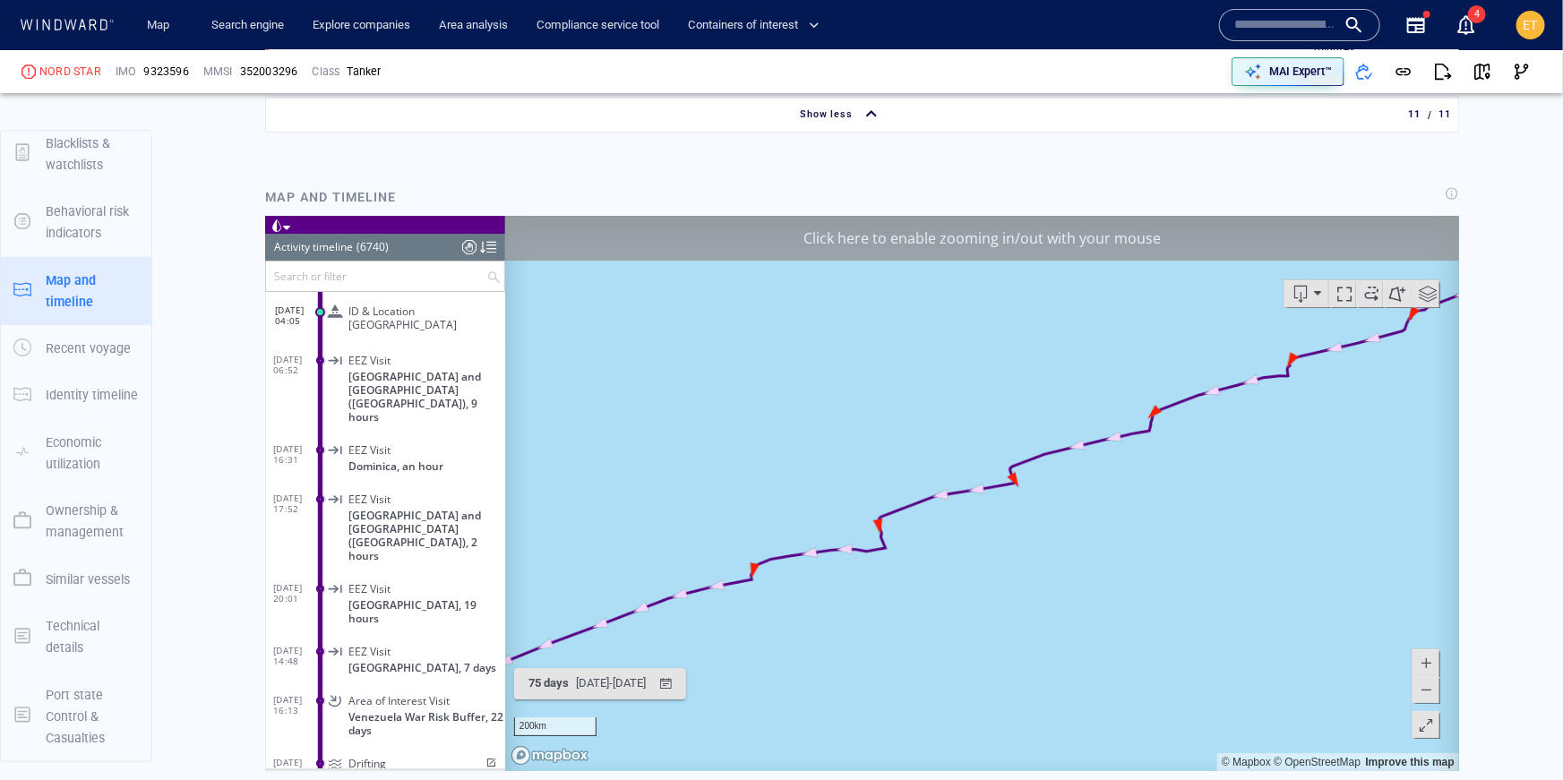
click at [914, 527] on canvas "Map" at bounding box center [981, 492] width 955 height 555
click at [900, 528] on canvas "Map" at bounding box center [981, 492] width 955 height 555
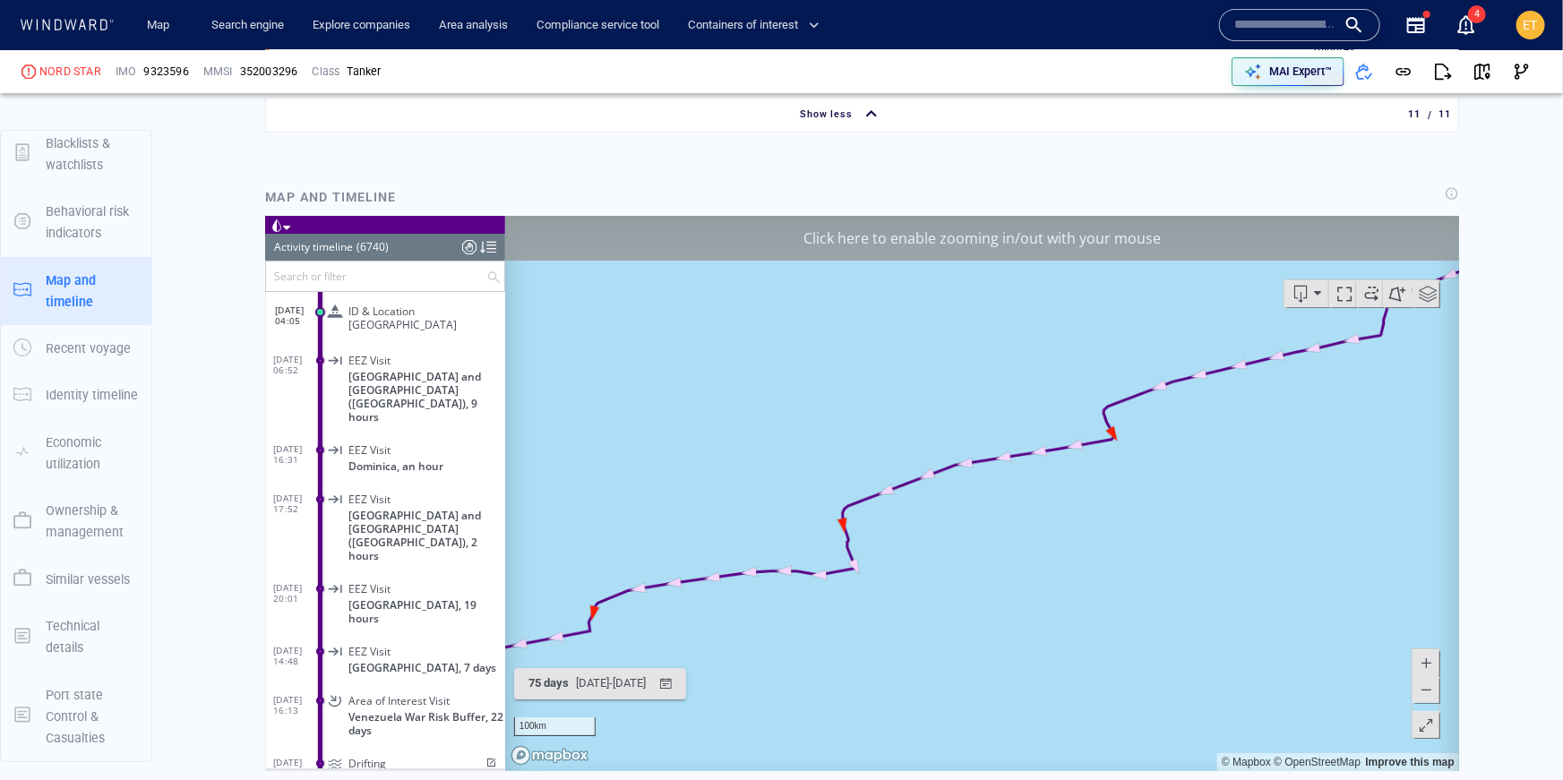
click at [900, 528] on canvas "Map" at bounding box center [981, 492] width 955 height 555
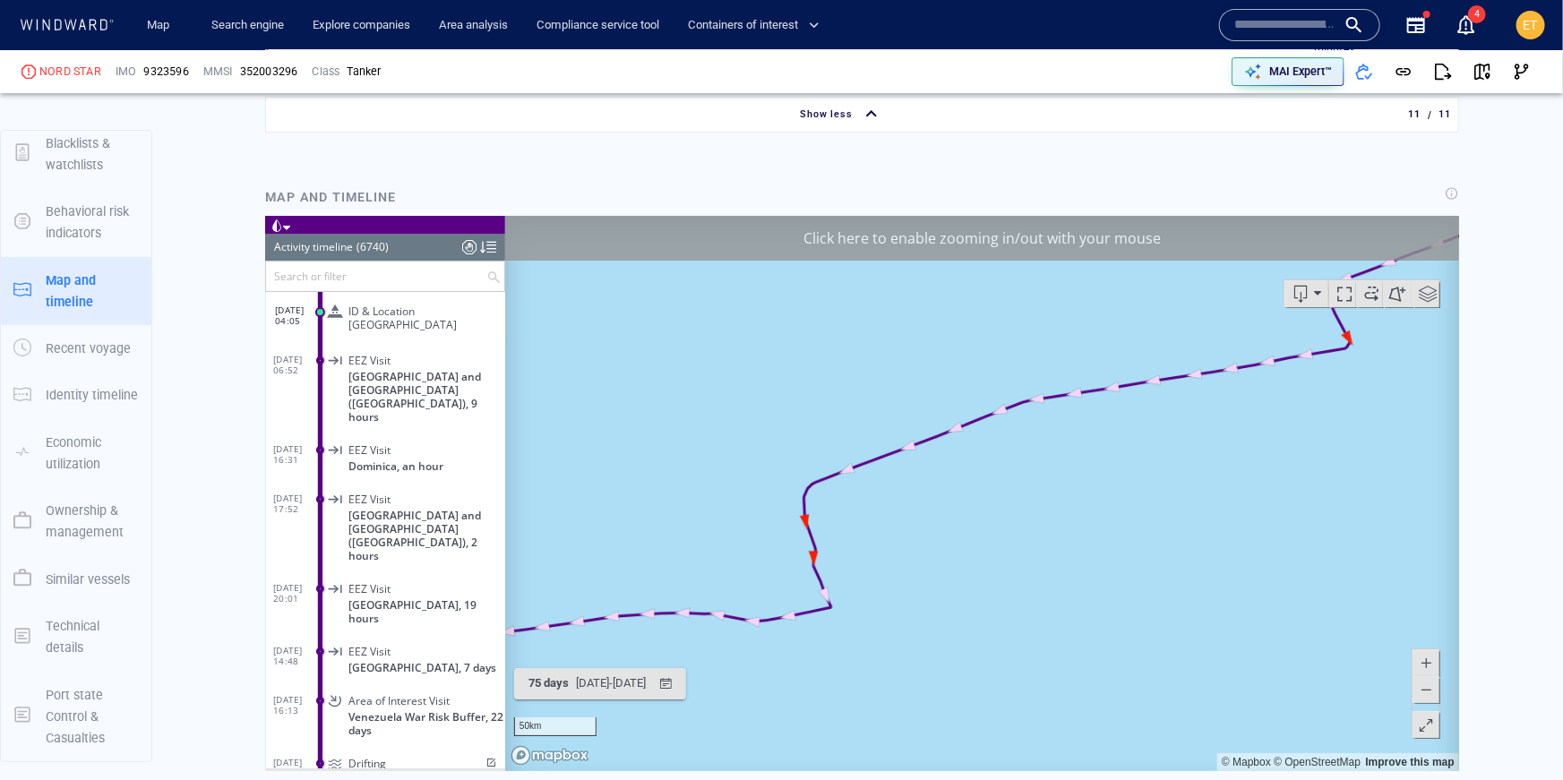
drag, startPoint x: 881, startPoint y: 531, endPoint x: 908, endPoint y: 530, distance: 26.9
click at [908, 530] on canvas "Map" at bounding box center [981, 492] width 955 height 555
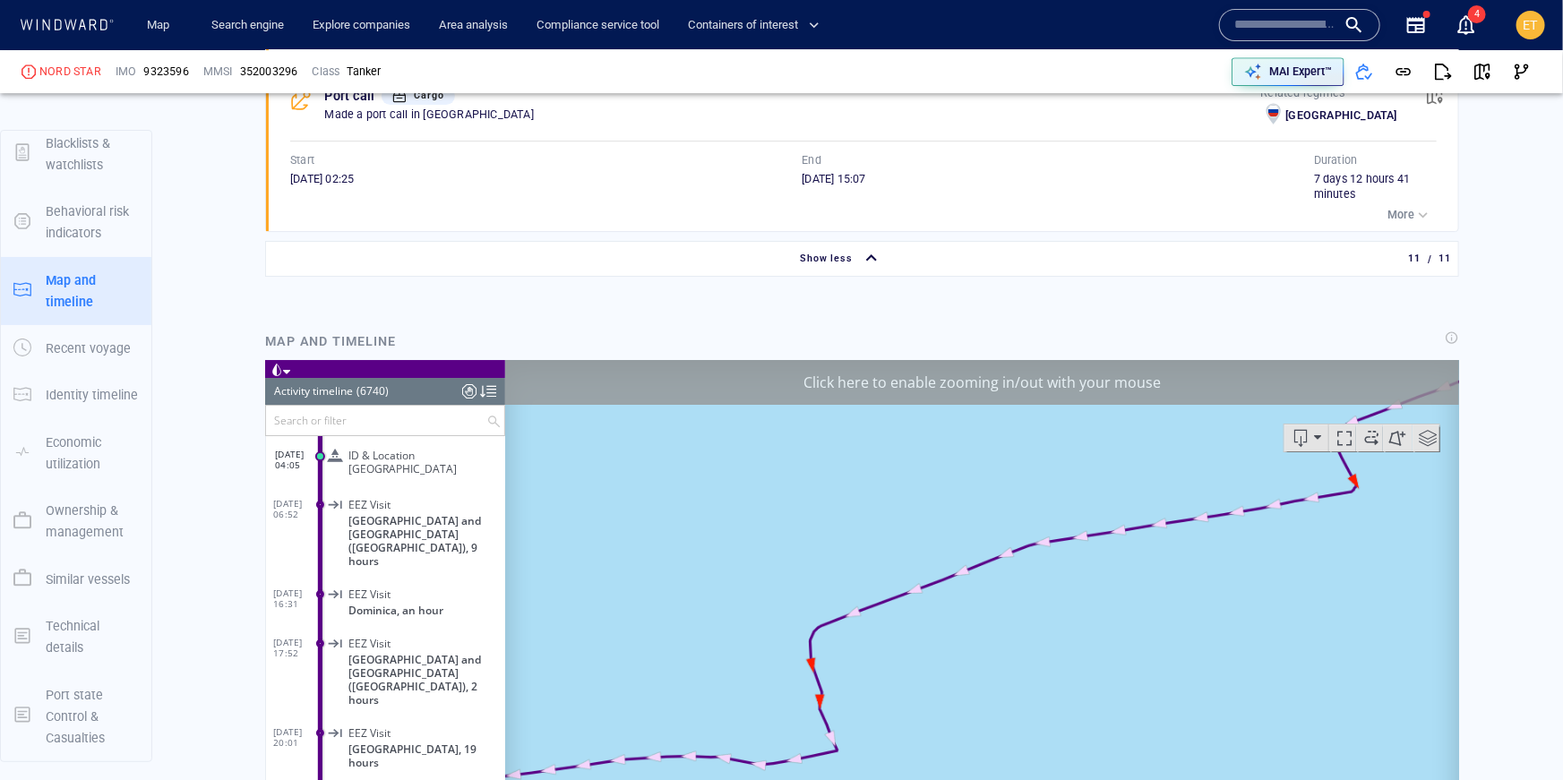
scroll to position [3054, 0]
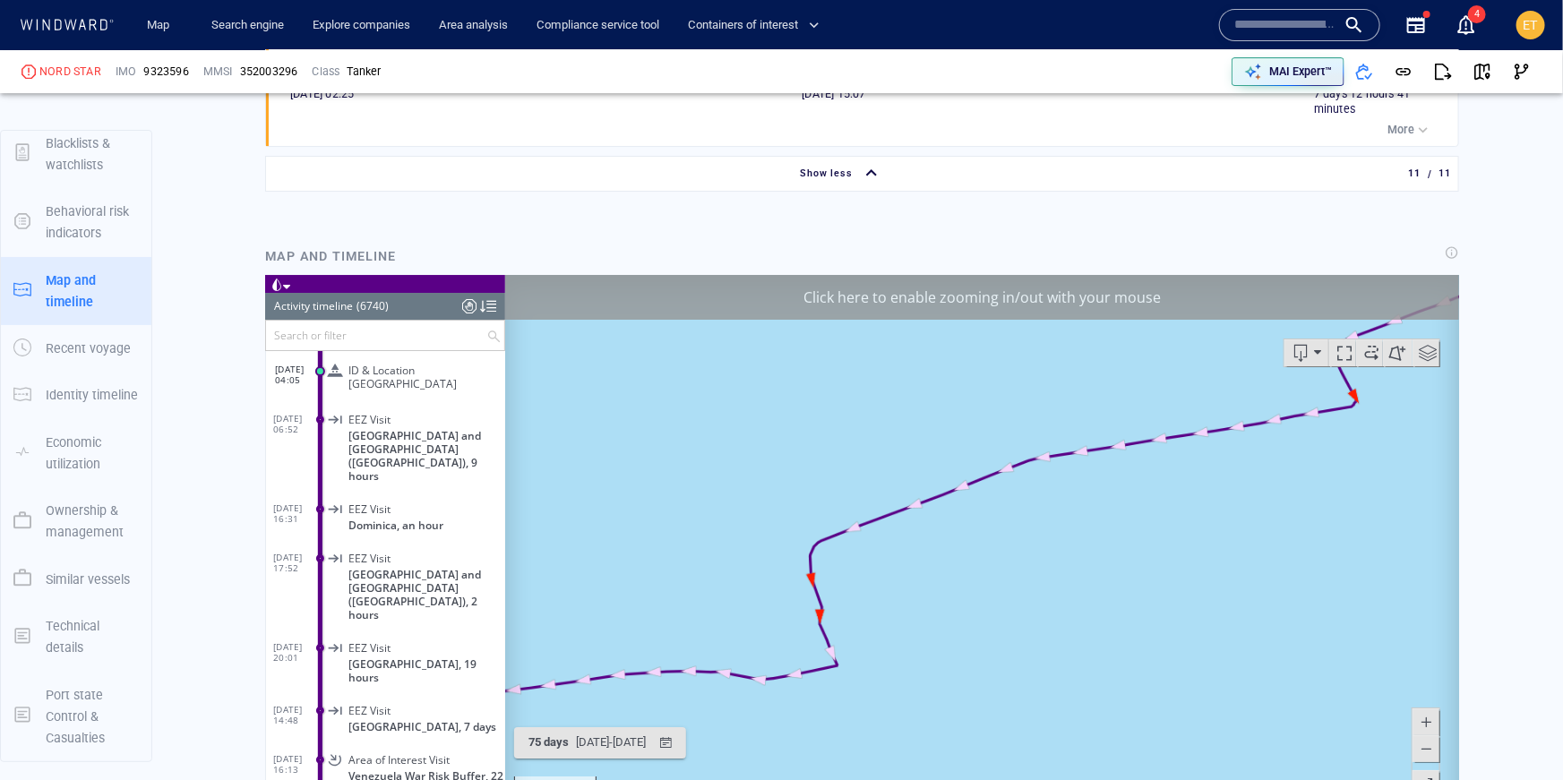
drag, startPoint x: 1077, startPoint y: 564, endPoint x: 983, endPoint y: 611, distance: 104.9
click at [983, 611] on canvas "Map" at bounding box center [981, 551] width 955 height 555
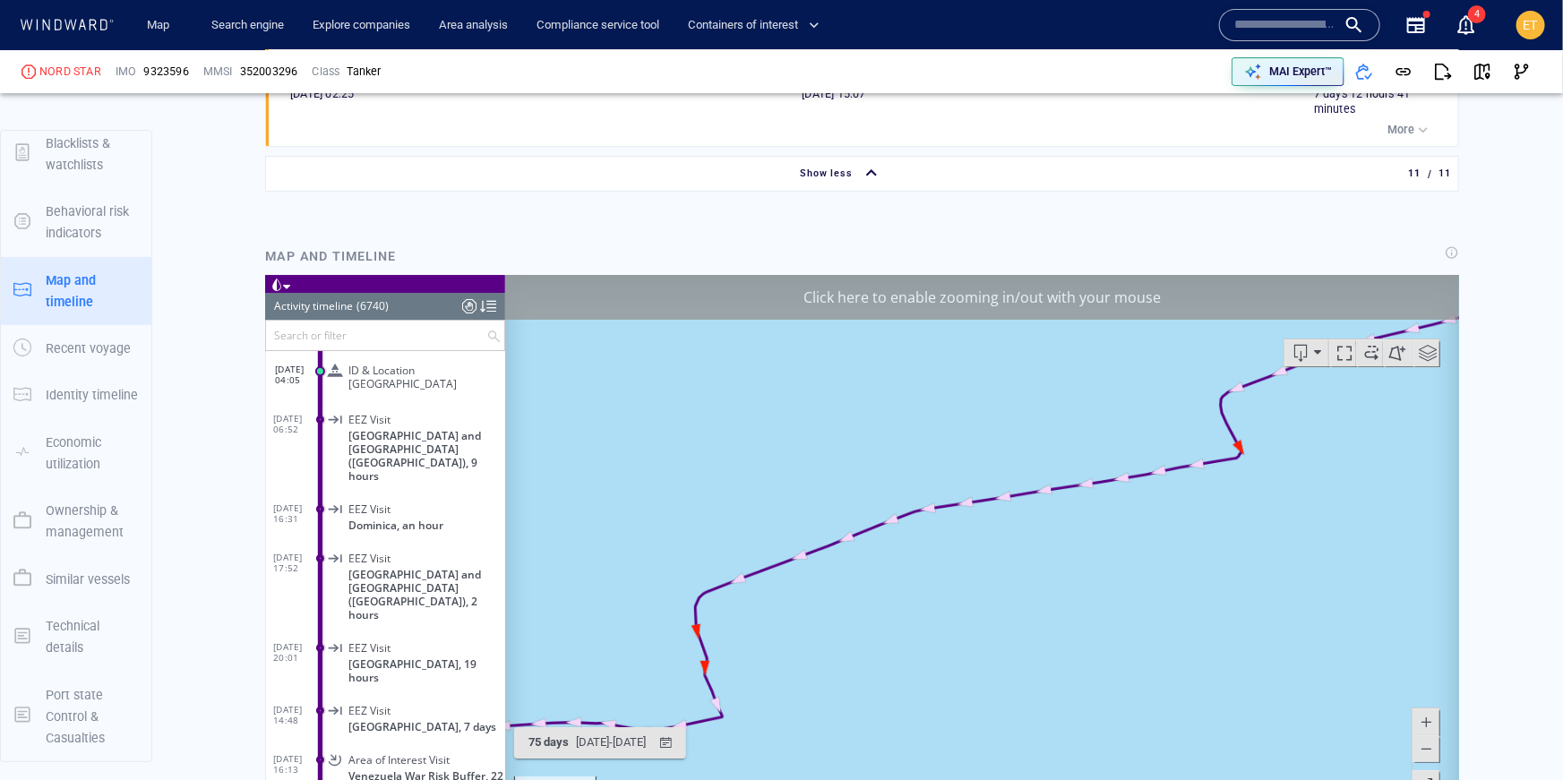
click at [1438, 758] on div at bounding box center [1425, 752] width 29 height 90
click at [1435, 753] on button at bounding box center [1425, 747] width 27 height 27
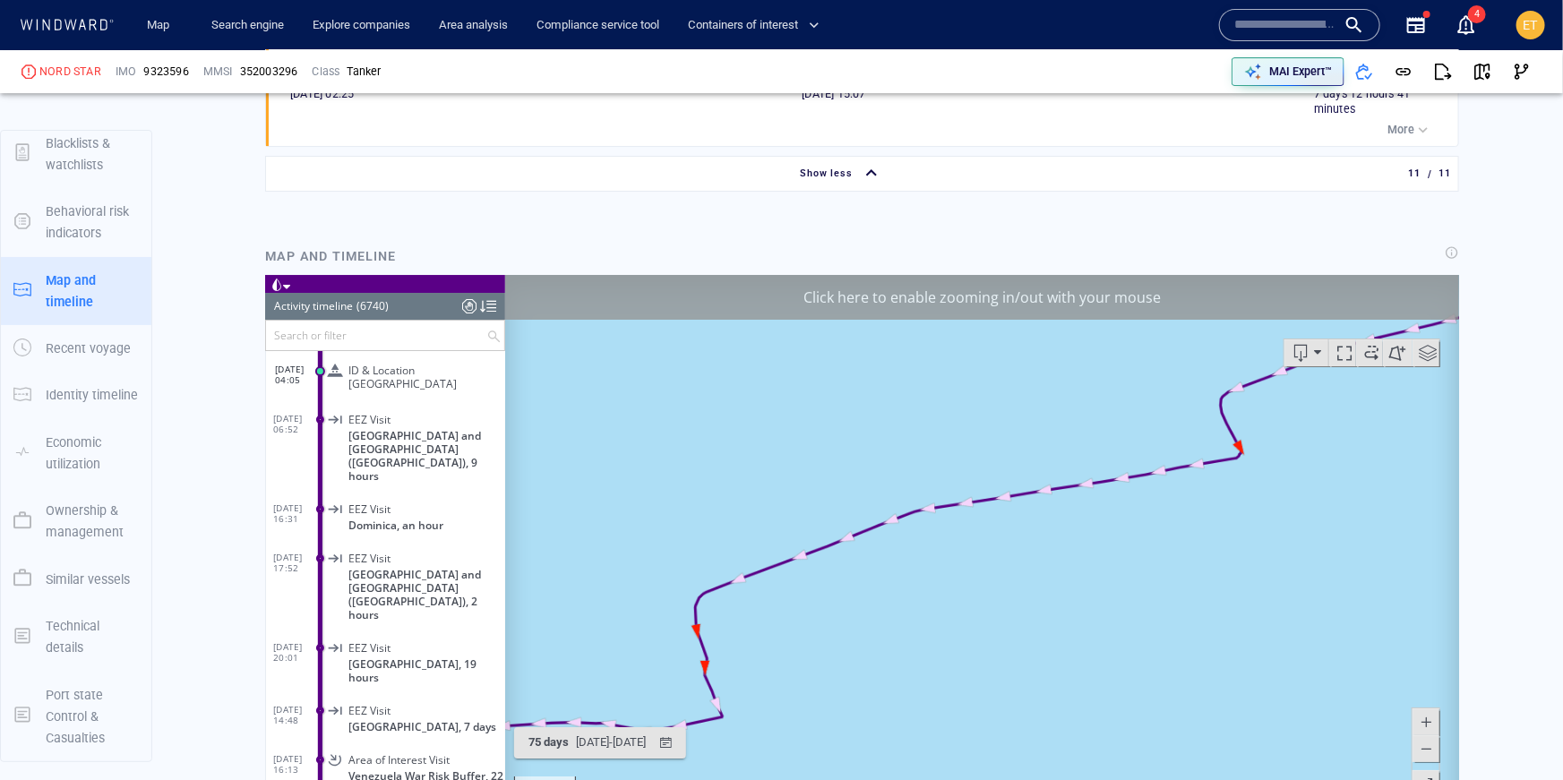
click at [1435, 753] on button at bounding box center [1425, 747] width 27 height 27
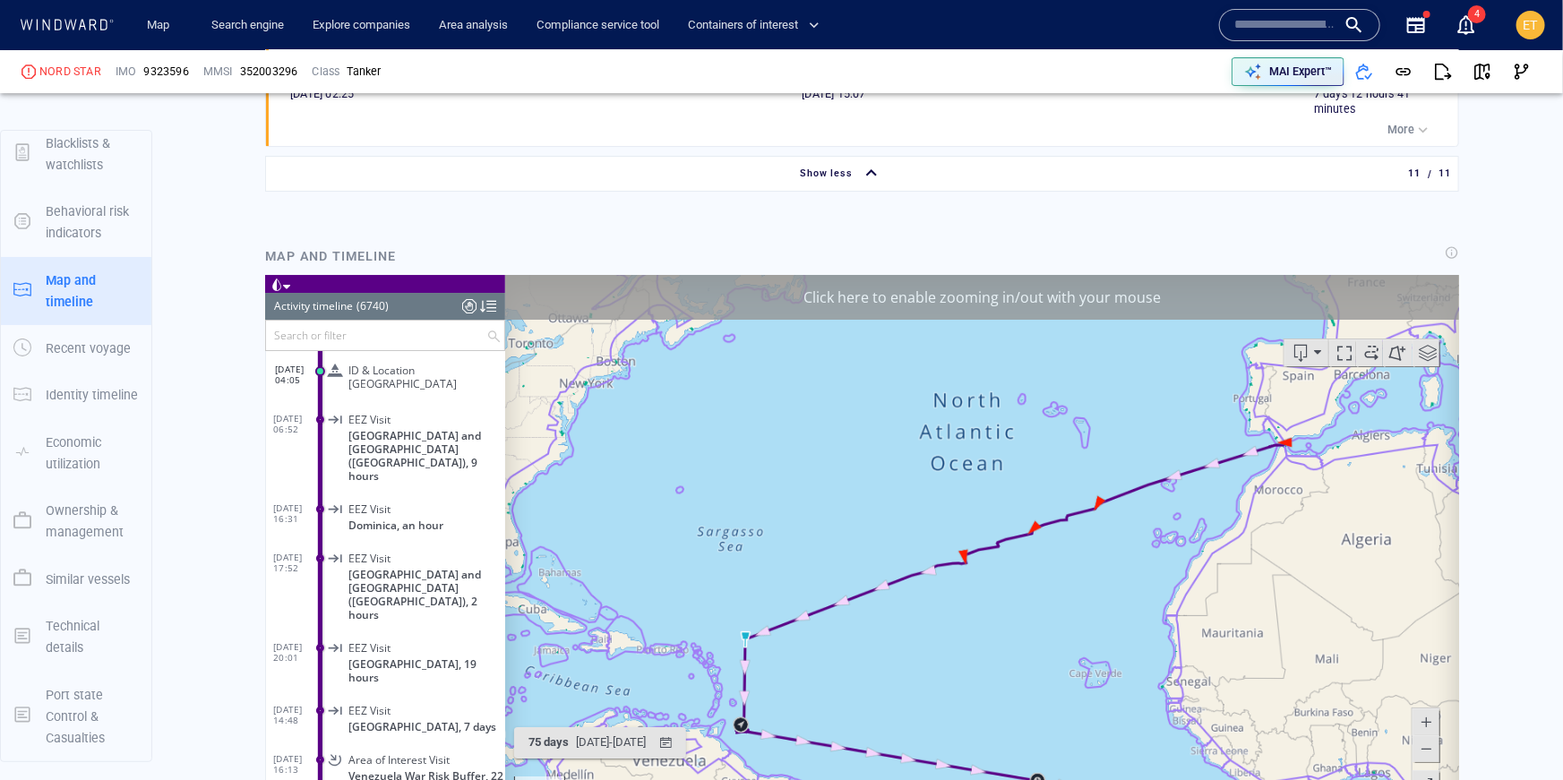
click at [1435, 753] on button at bounding box center [1425, 747] width 27 height 27
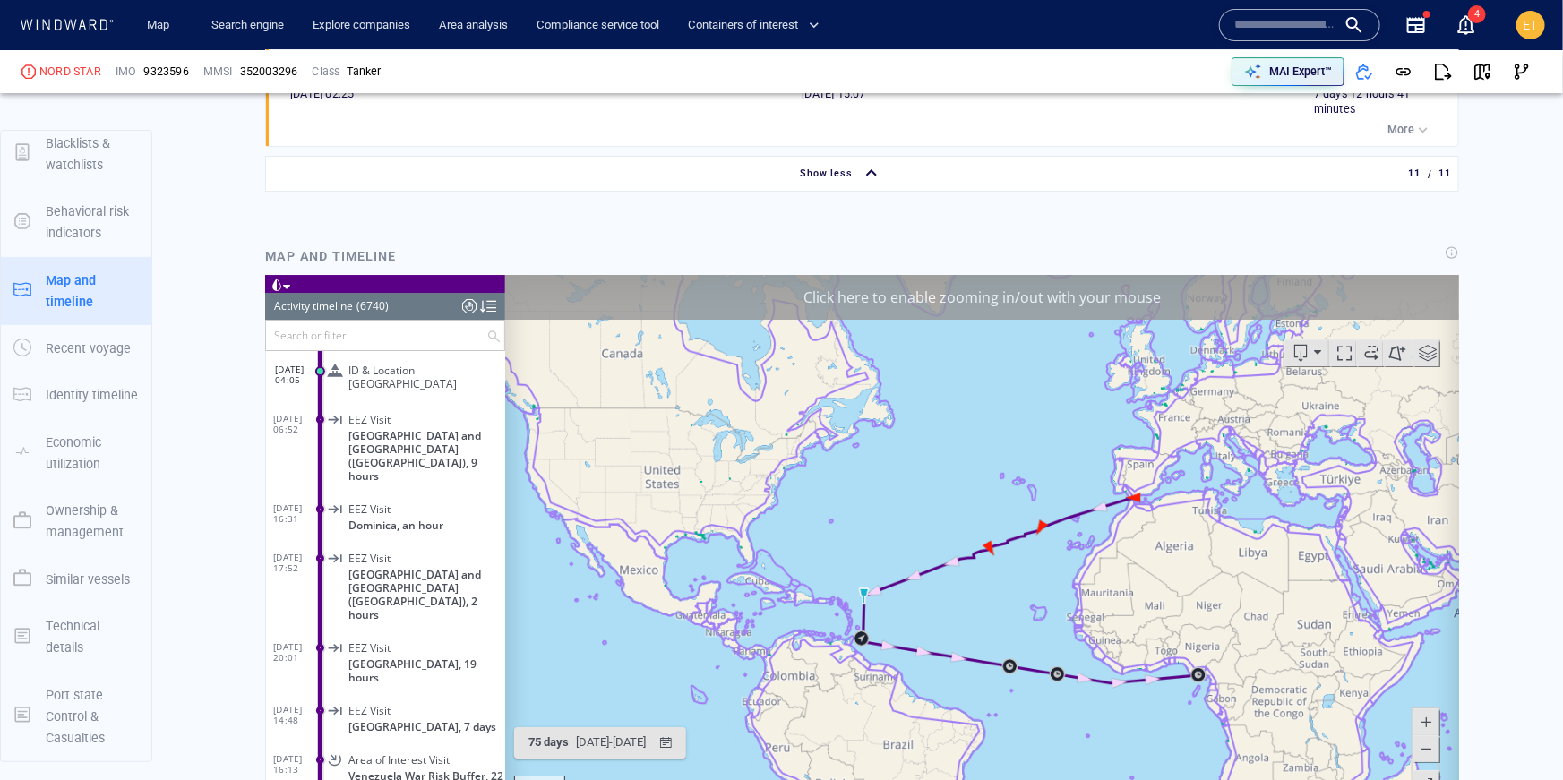
click at [923, 628] on canvas "Map" at bounding box center [981, 551] width 955 height 555
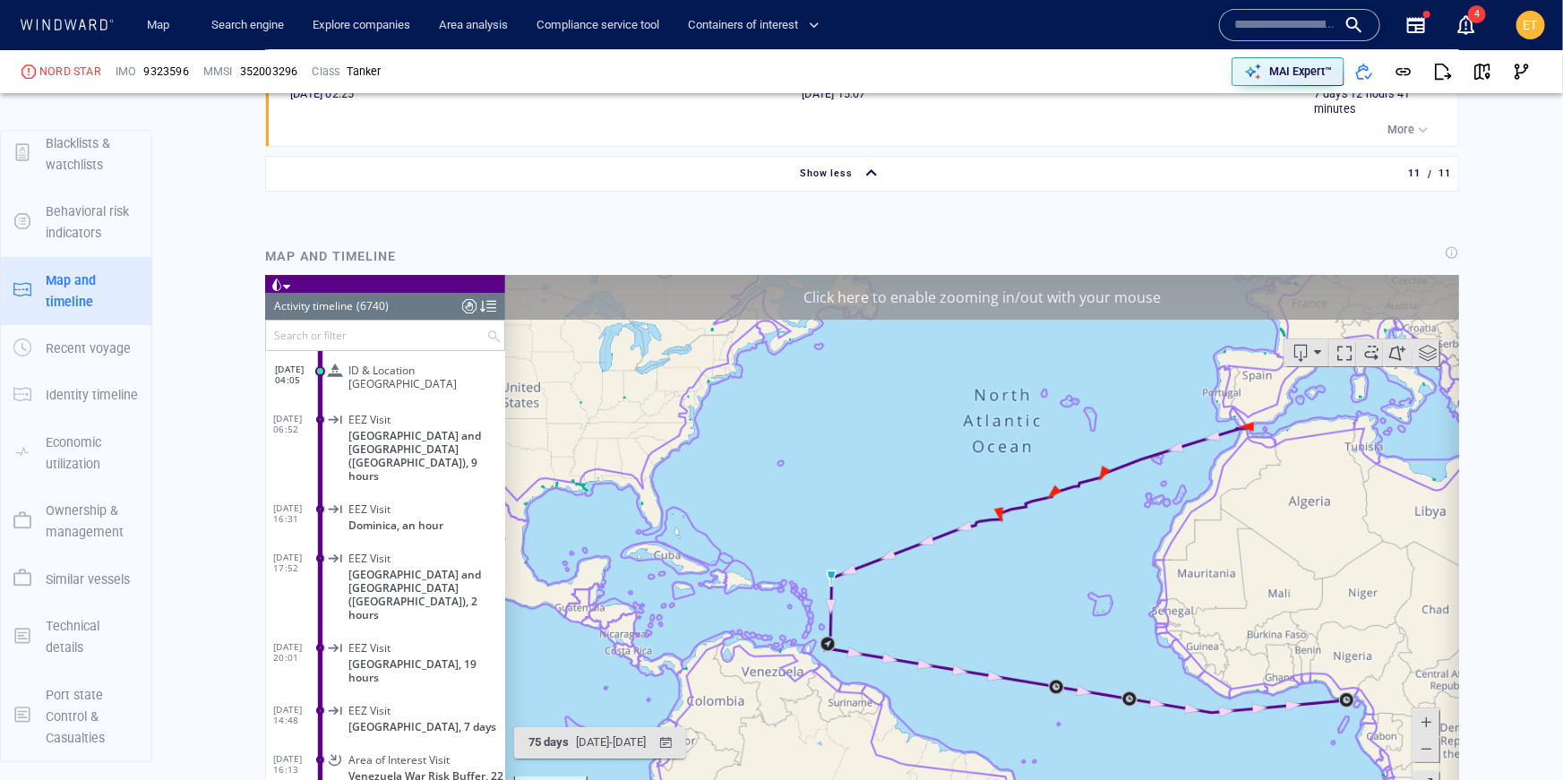
click at [857, 630] on canvas "Map" at bounding box center [981, 551] width 955 height 555
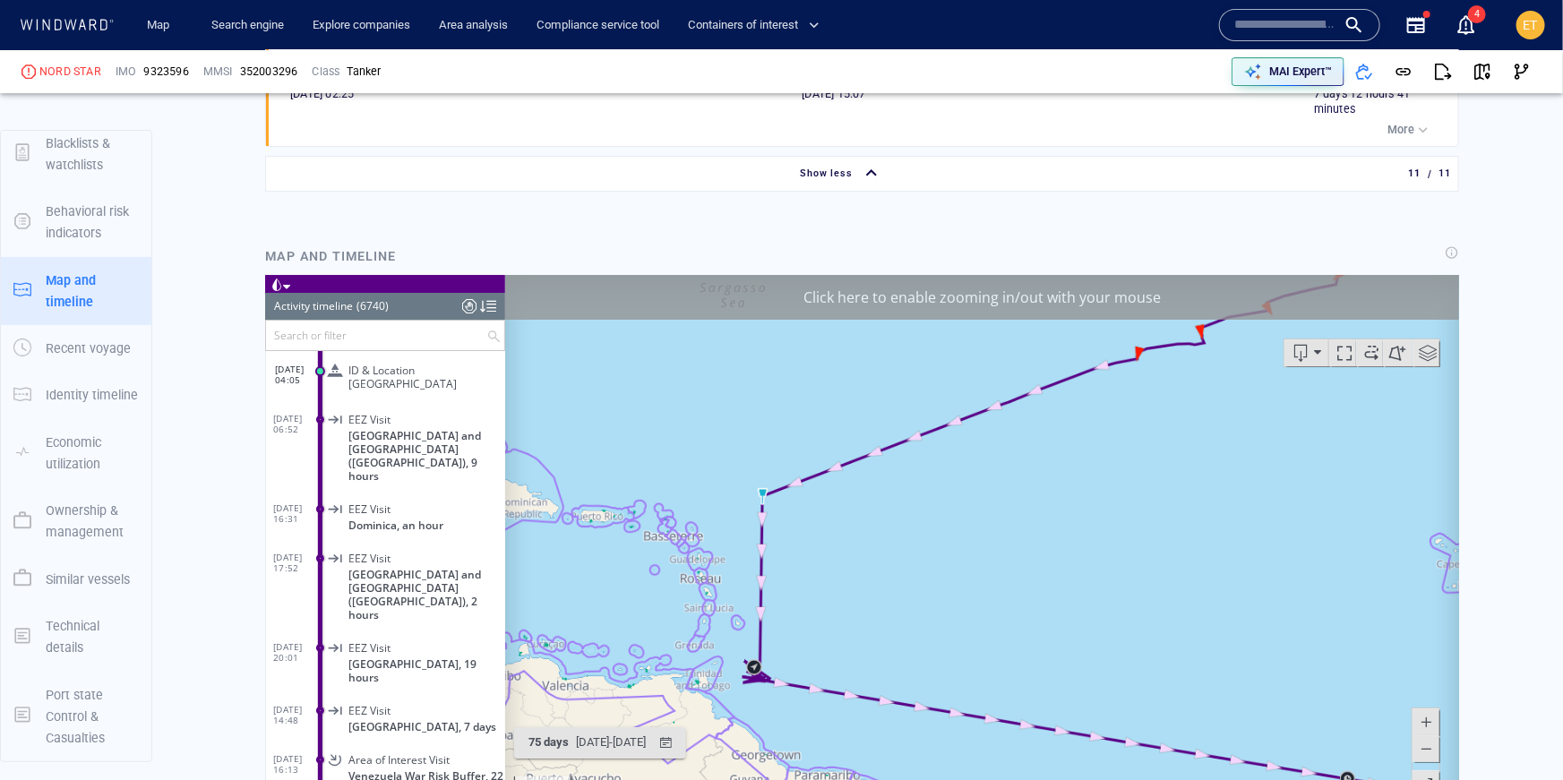
drag, startPoint x: 837, startPoint y: 630, endPoint x: 907, endPoint y: 626, distance: 70.0
click at [907, 626] on canvas "Map" at bounding box center [981, 551] width 955 height 555
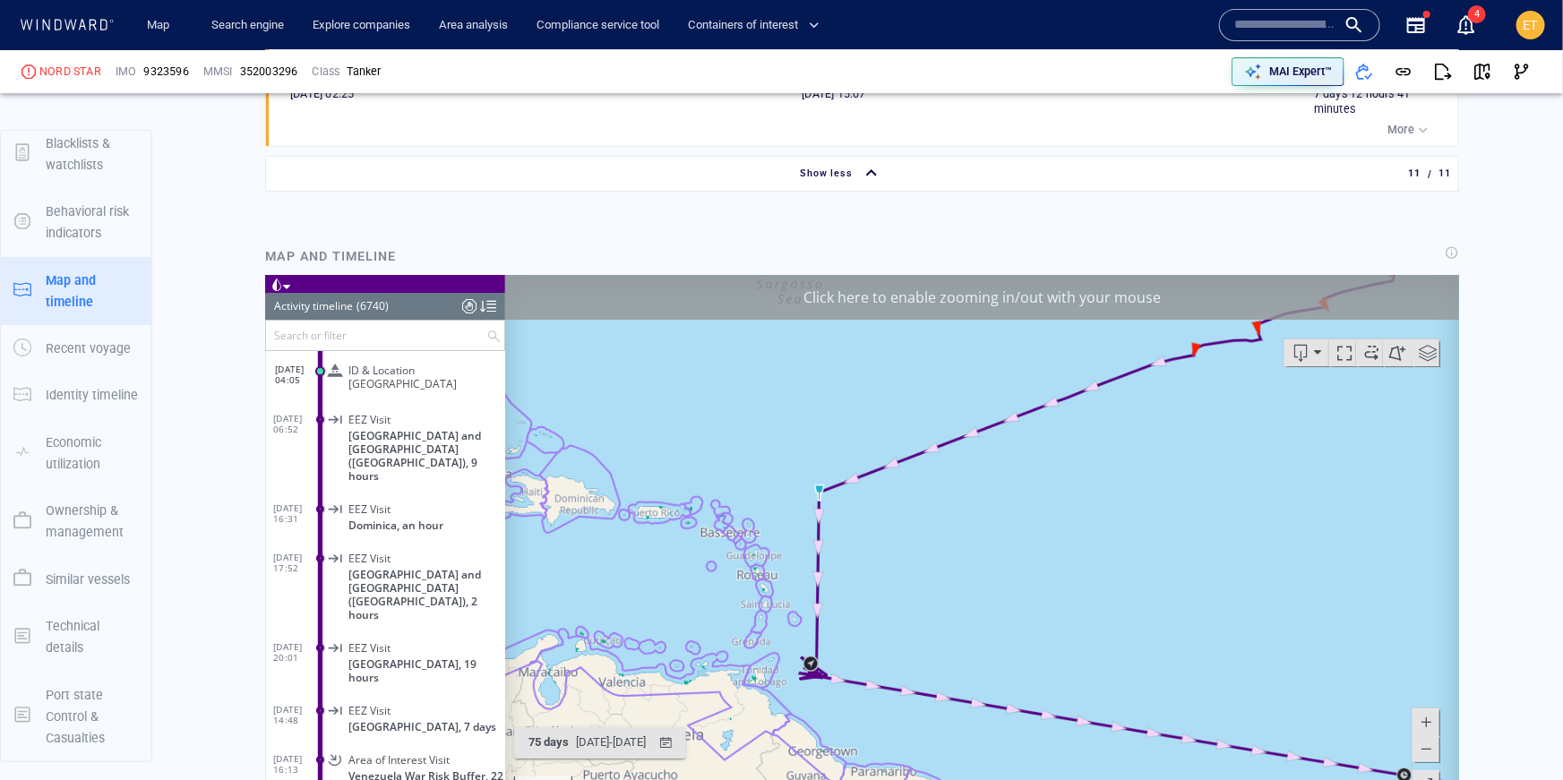
drag, startPoint x: 1060, startPoint y: 543, endPoint x: 880, endPoint y: 636, distance: 202.7
click at [880, 636] on canvas "Map" at bounding box center [981, 551] width 955 height 555
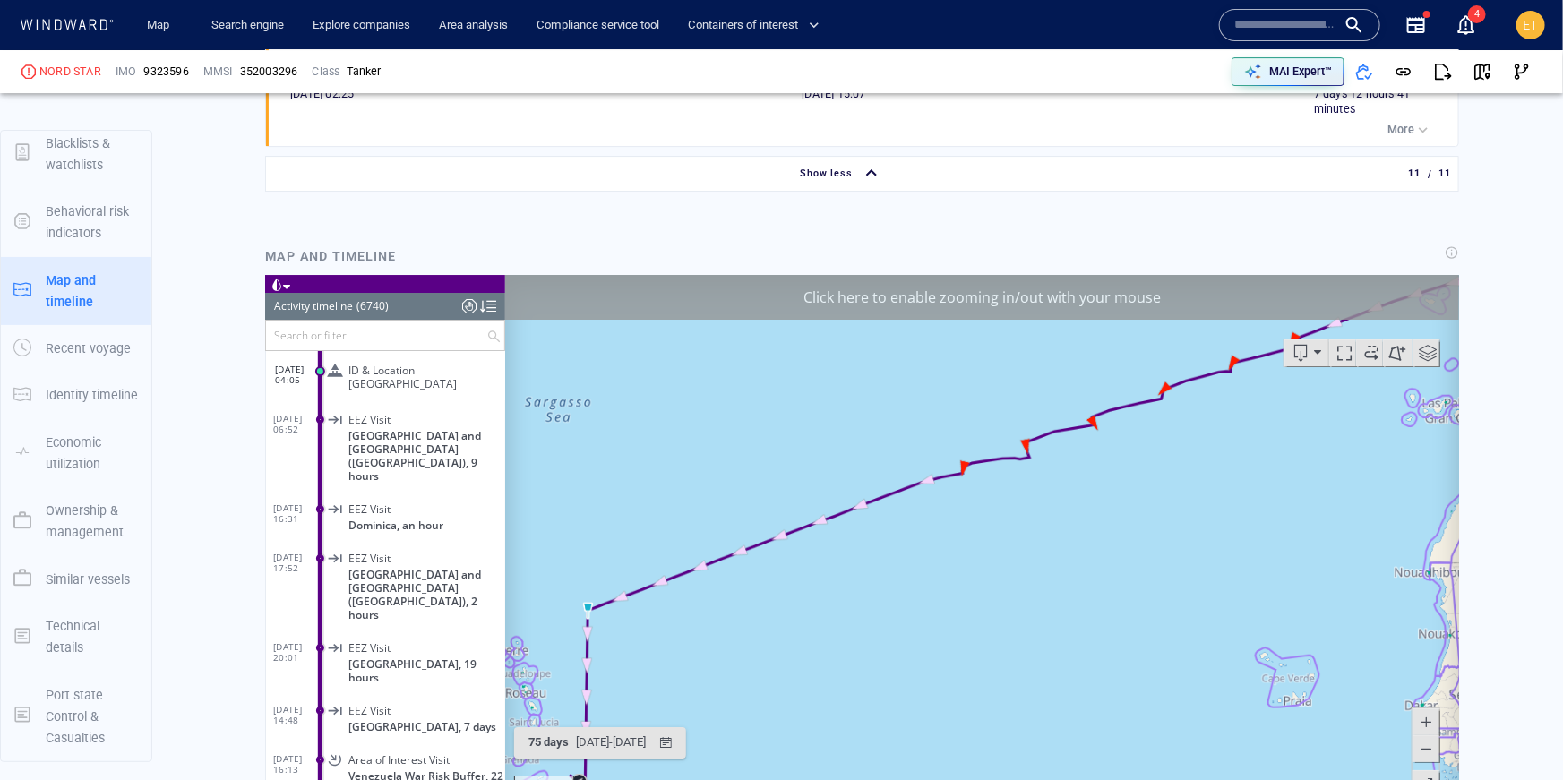
click at [1018, 496] on canvas "Map" at bounding box center [981, 551] width 955 height 555
click at [1038, 447] on canvas "Map" at bounding box center [981, 551] width 955 height 555
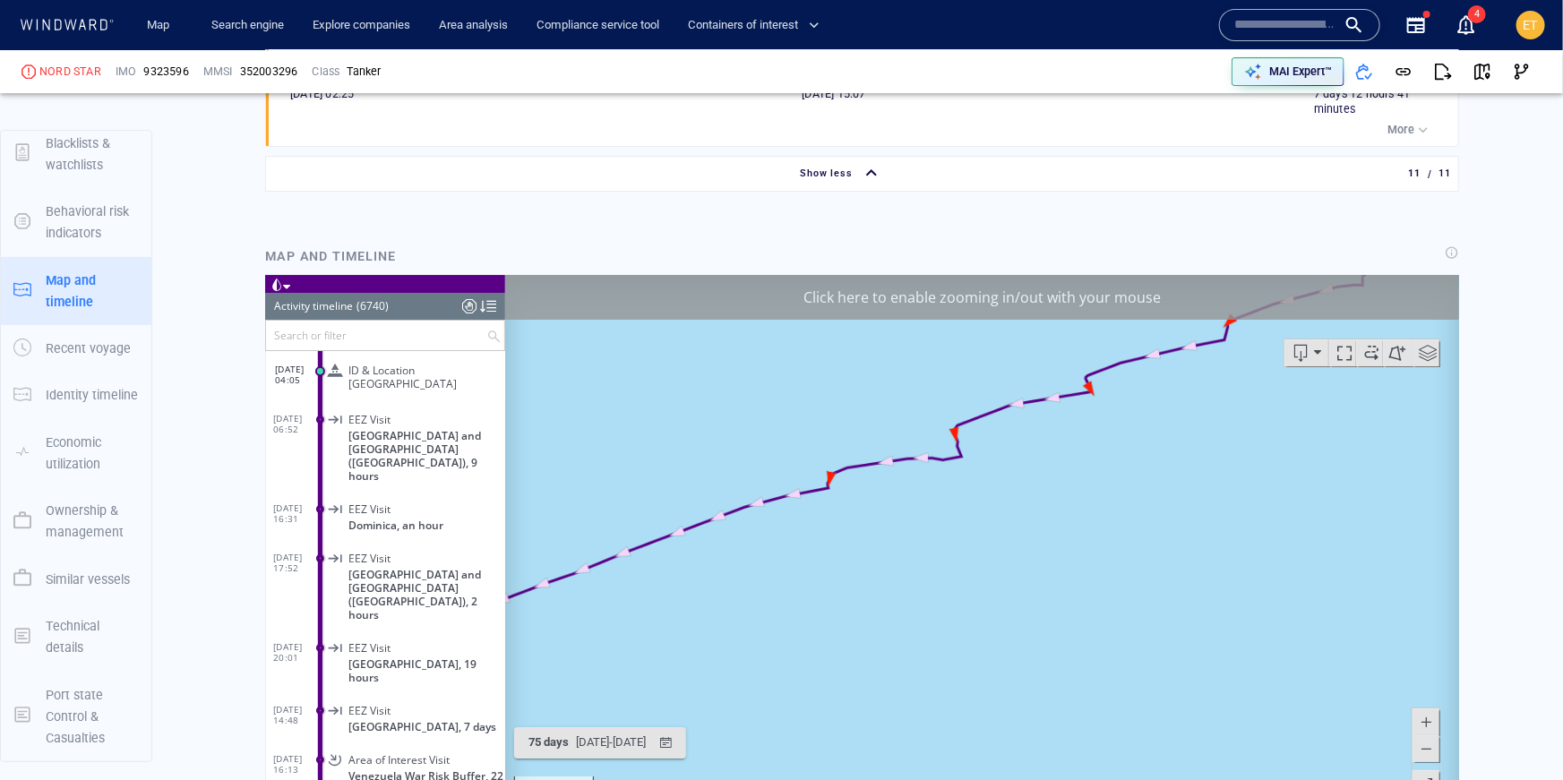
click at [1038, 447] on canvas "Map" at bounding box center [981, 551] width 955 height 555
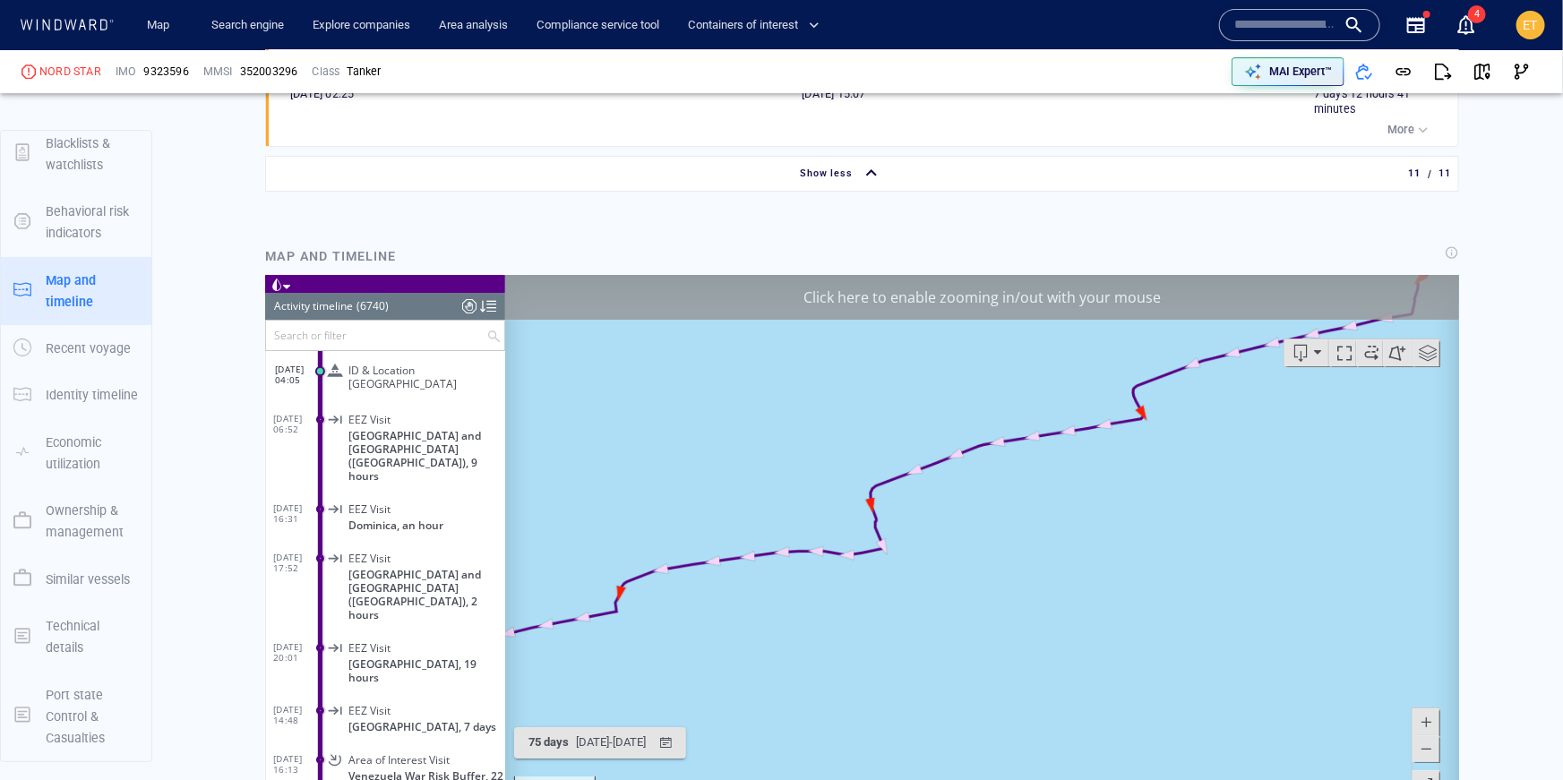
drag, startPoint x: 973, startPoint y: 444, endPoint x: 973, endPoint y: 528, distance: 83.3
click at [973, 528] on canvas "Map" at bounding box center [981, 551] width 955 height 555
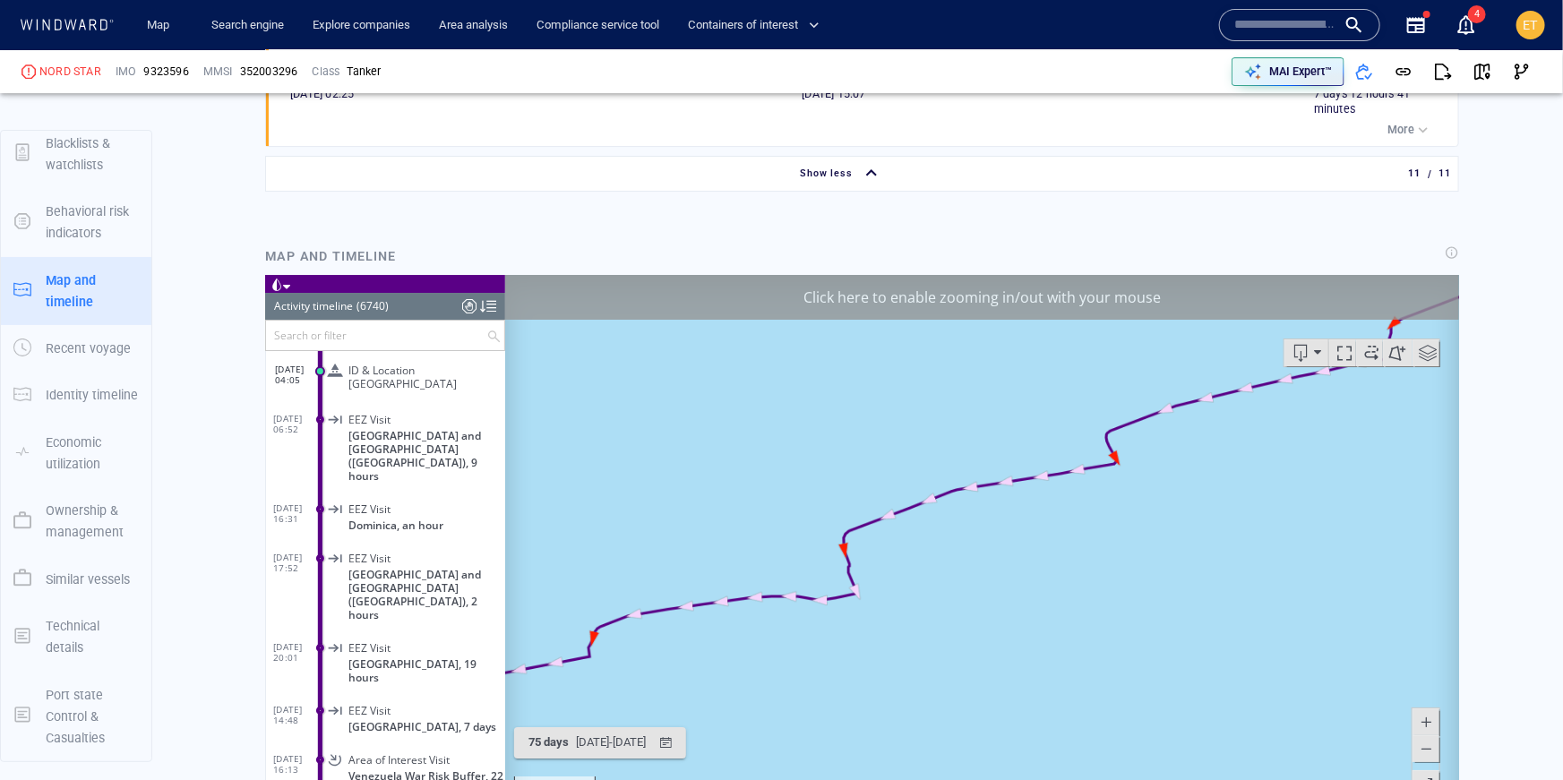
drag, startPoint x: 1109, startPoint y: 481, endPoint x: 1082, endPoint y: 524, distance: 50.7
click at [1082, 524] on canvas "Map" at bounding box center [981, 551] width 955 height 555
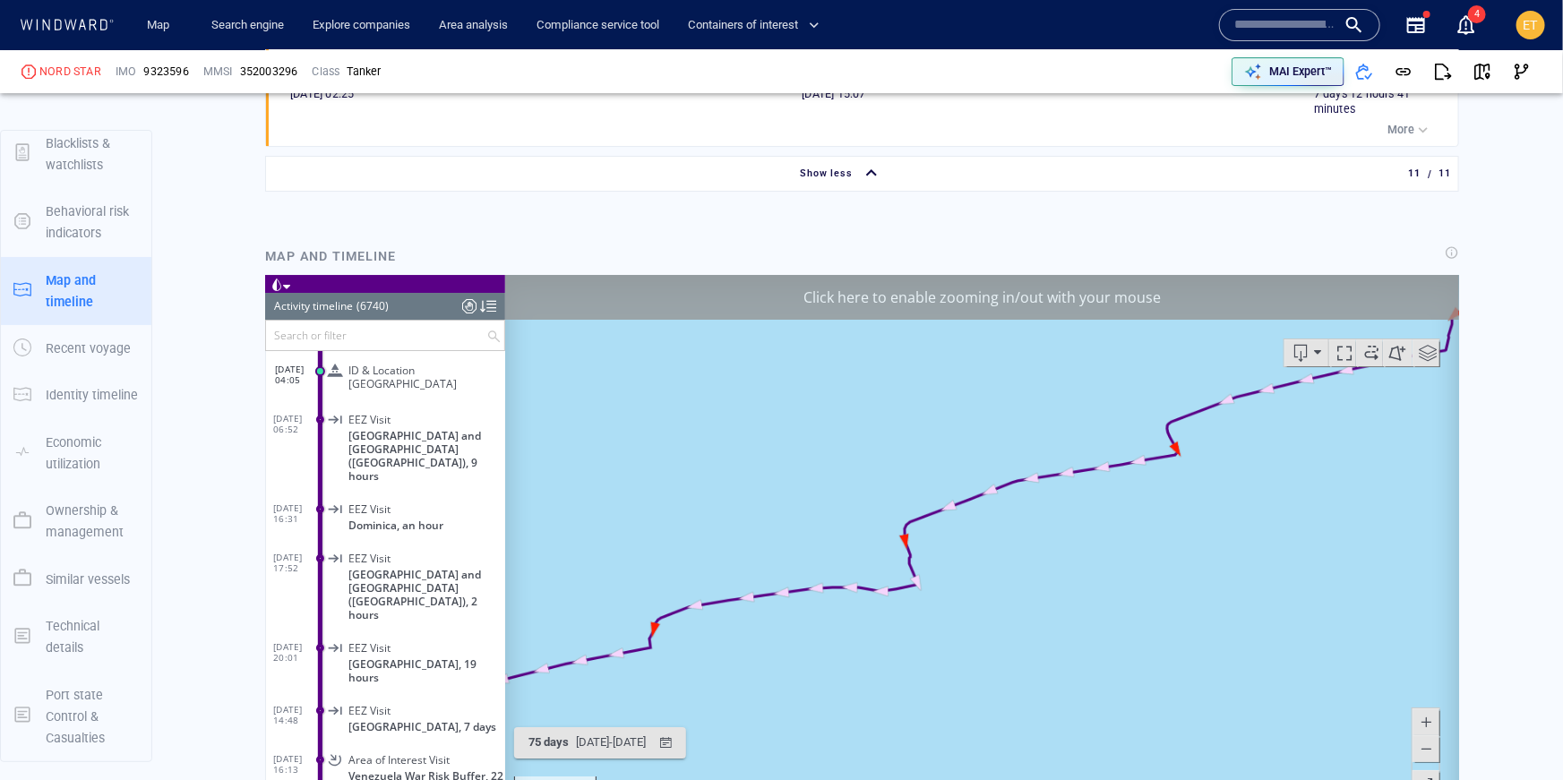
drag, startPoint x: 1048, startPoint y: 526, endPoint x: 1040, endPoint y: 536, distance: 13.4
click at [1040, 536] on canvas "Map" at bounding box center [981, 551] width 955 height 555
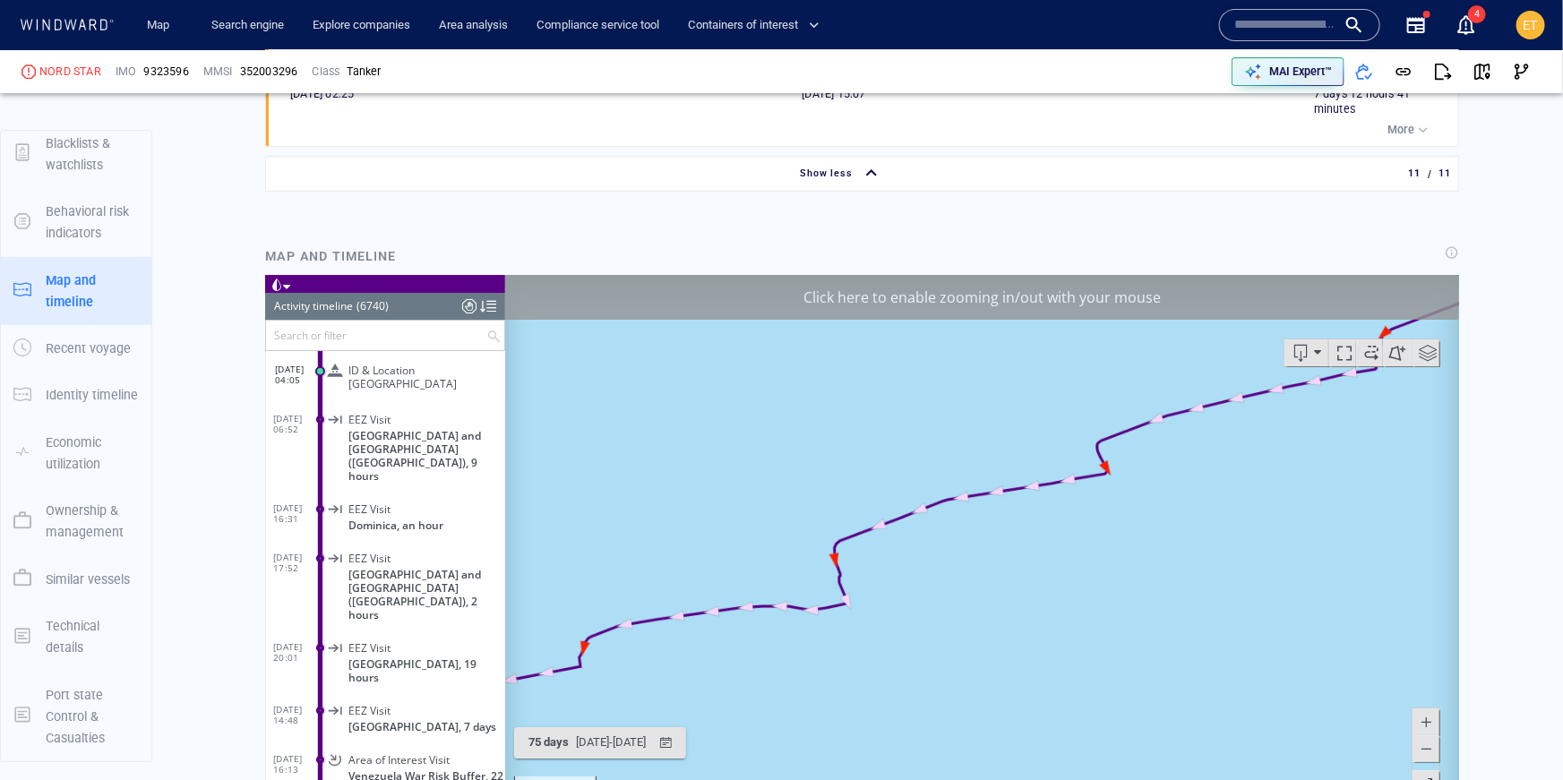
drag, startPoint x: 1117, startPoint y: 499, endPoint x: 1051, endPoint y: 541, distance: 78.5
click at [1051, 541] on canvas "Map" at bounding box center [981, 551] width 955 height 555
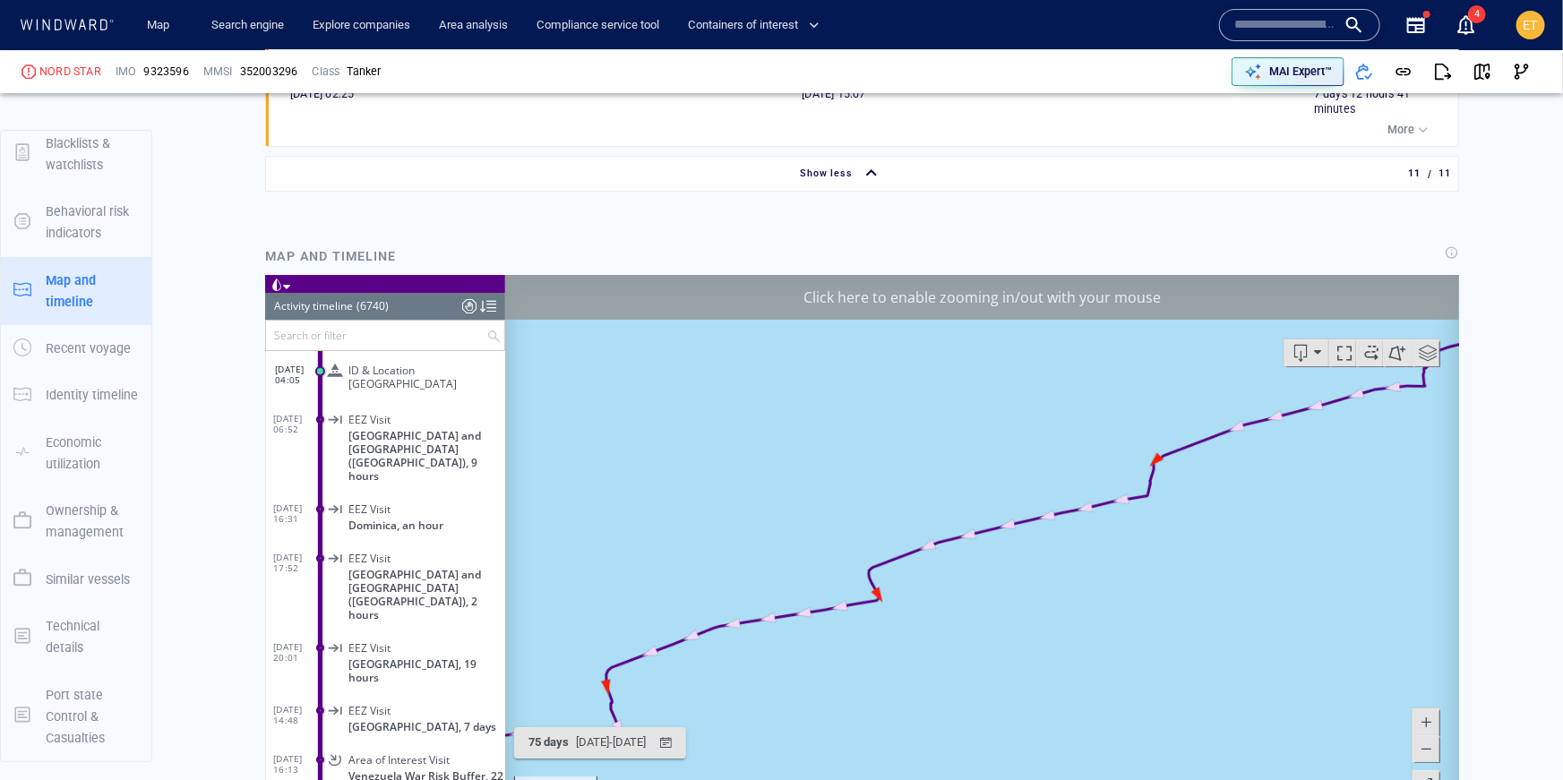
drag, startPoint x: 1176, startPoint y: 468, endPoint x: 1023, endPoint y: 547, distance: 172.2
click at [1023, 547] on canvas "Map" at bounding box center [981, 551] width 955 height 555
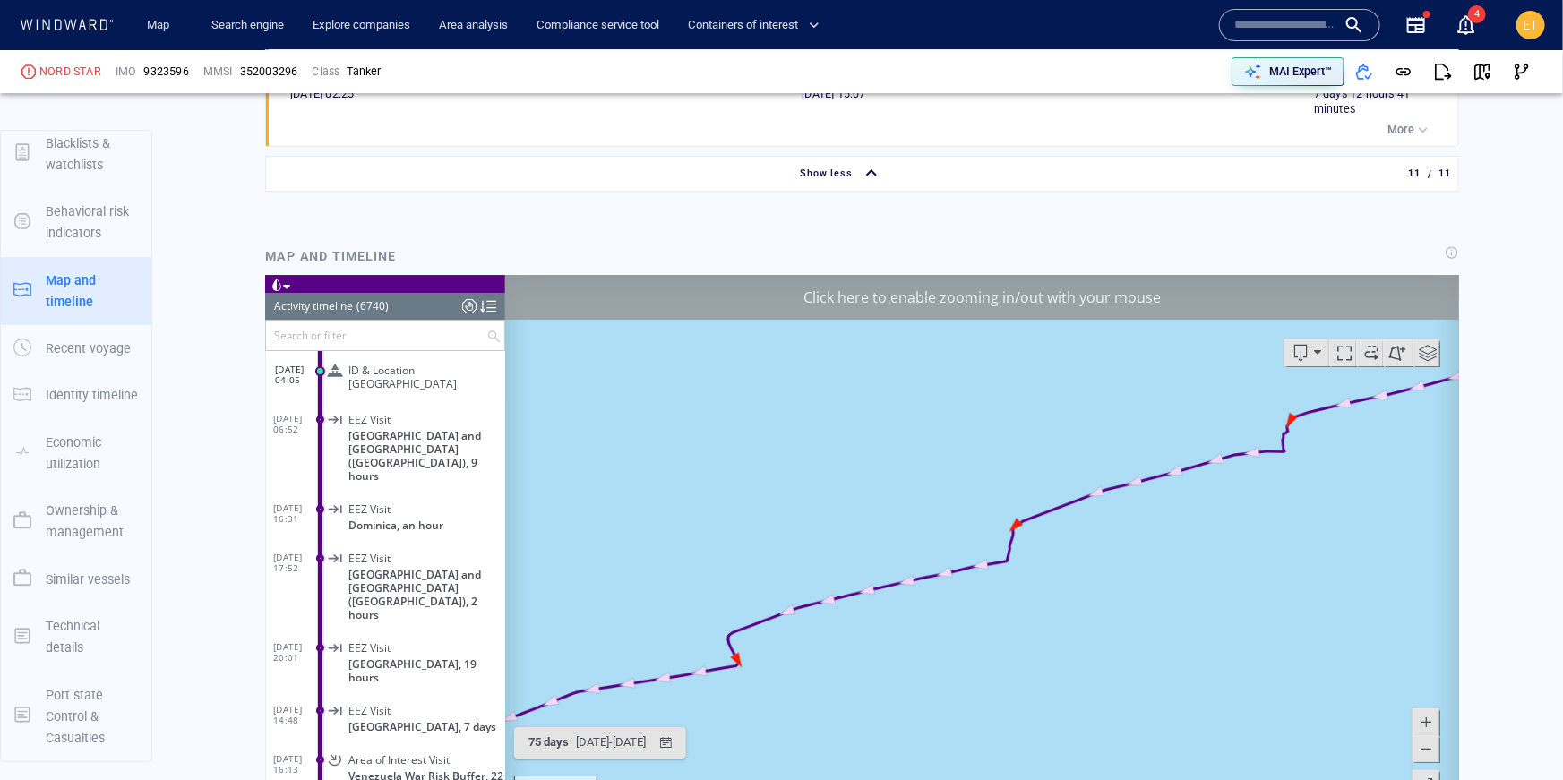
drag, startPoint x: 1262, startPoint y: 485, endPoint x: 1103, endPoint y: 558, distance: 174.7
click at [1103, 558] on canvas "Map" at bounding box center [981, 551] width 955 height 555
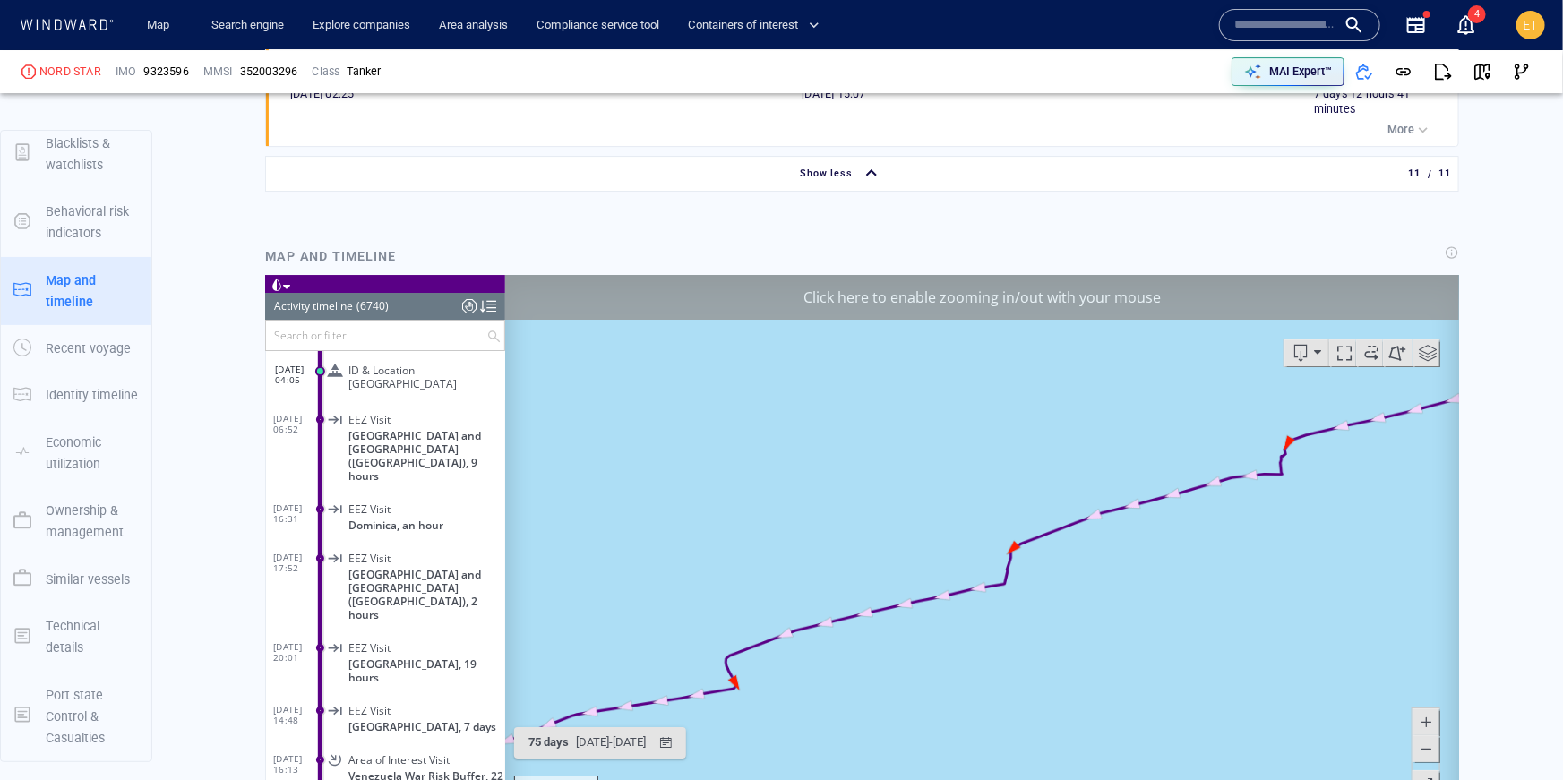
drag, startPoint x: 1251, startPoint y: 534, endPoint x: 1245, endPoint y: 583, distance: 49.7
click at [1245, 583] on canvas "Map" at bounding box center [981, 551] width 955 height 555
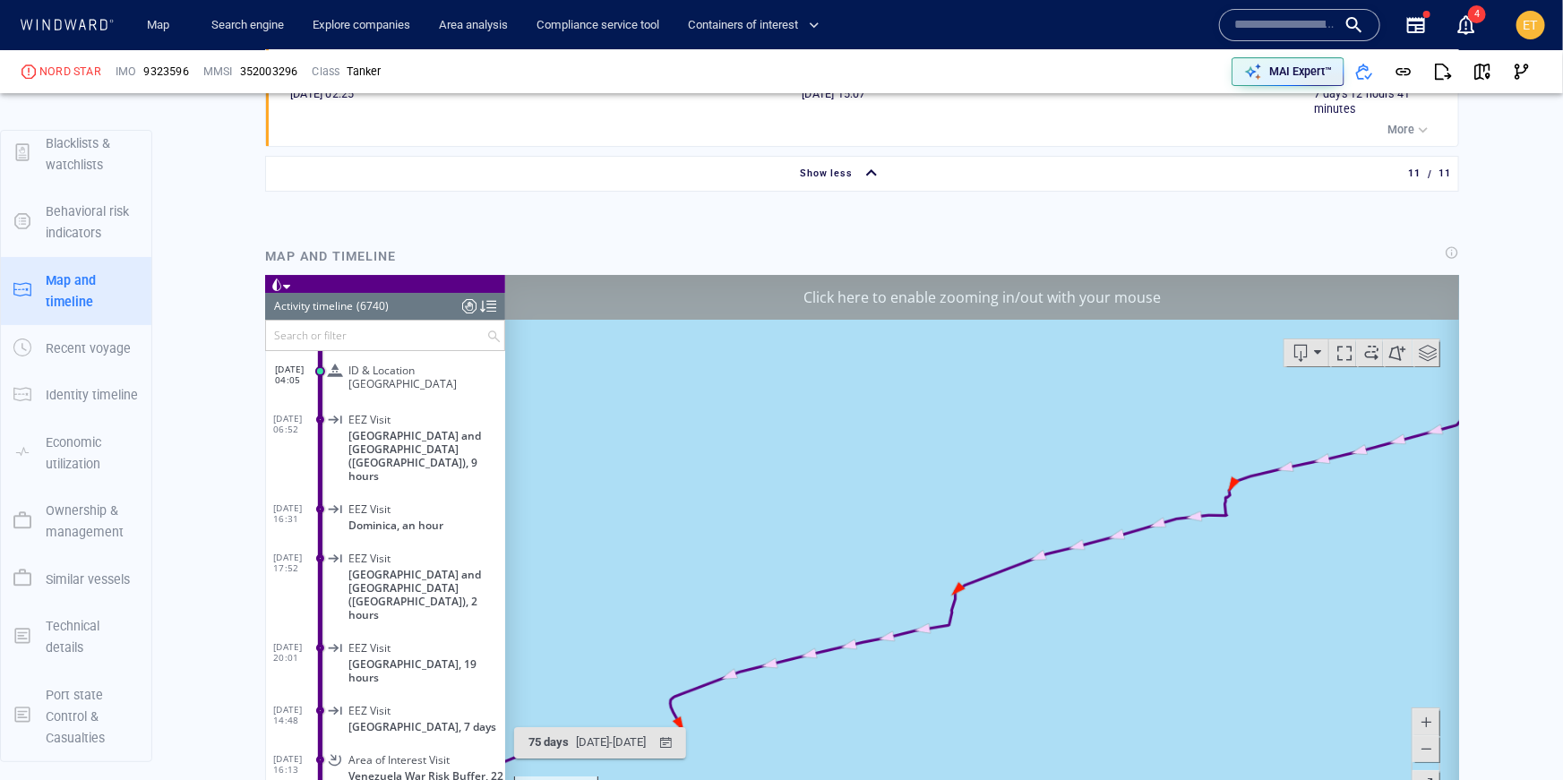
drag, startPoint x: 1253, startPoint y: 543, endPoint x: 1214, endPoint y: 551, distance: 39.3
click at [1214, 551] on canvas "Map" at bounding box center [981, 551] width 955 height 555
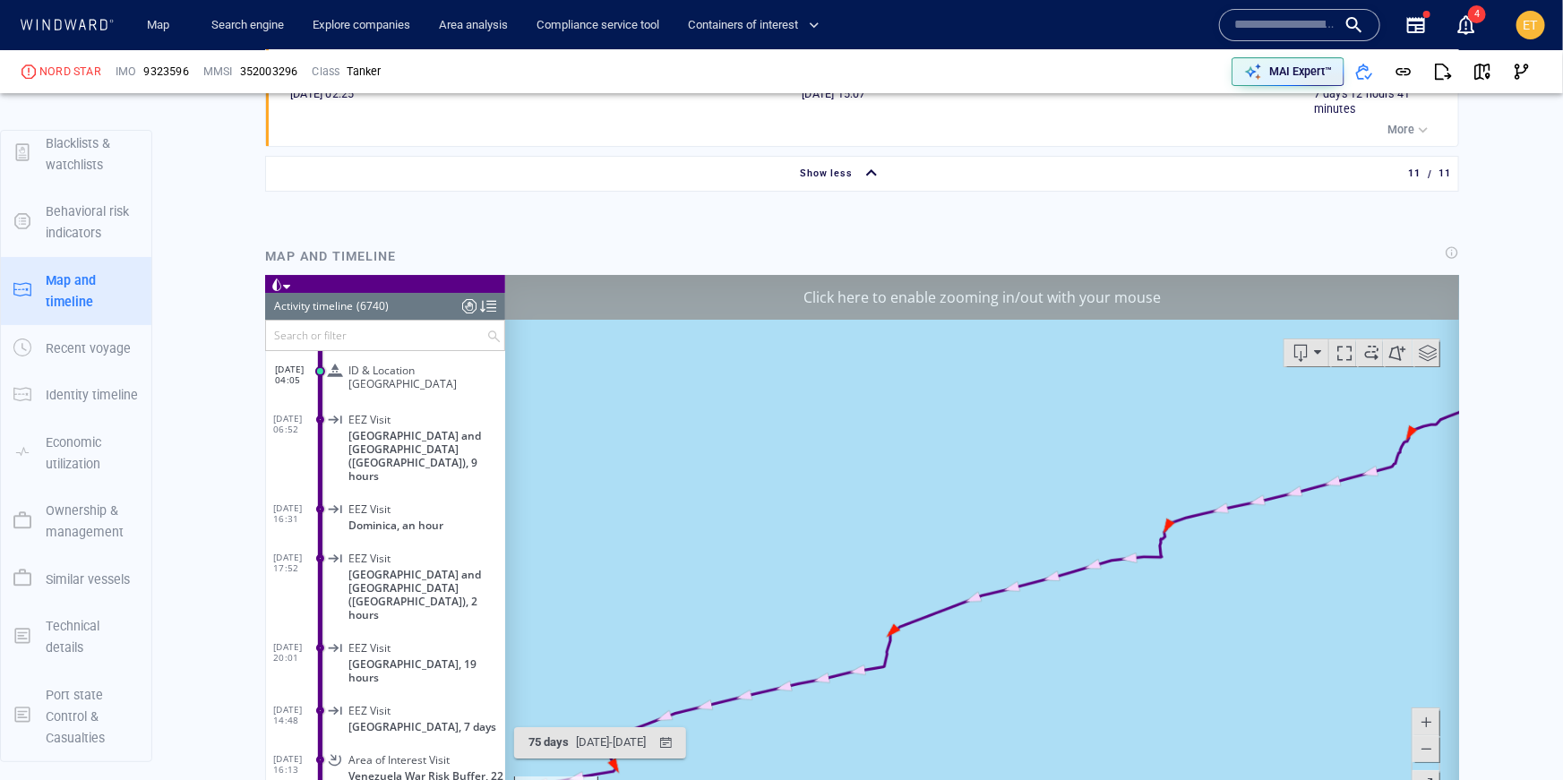
drag, startPoint x: 1265, startPoint y: 556, endPoint x: 1210, endPoint y: 596, distance: 67.4
click at [1210, 596] on canvas "Map" at bounding box center [981, 551] width 955 height 555
drag, startPoint x: 1207, startPoint y: 594, endPoint x: 1160, endPoint y: 630, distance: 59.5
click at [1160, 630] on canvas "Map" at bounding box center [981, 551] width 955 height 555
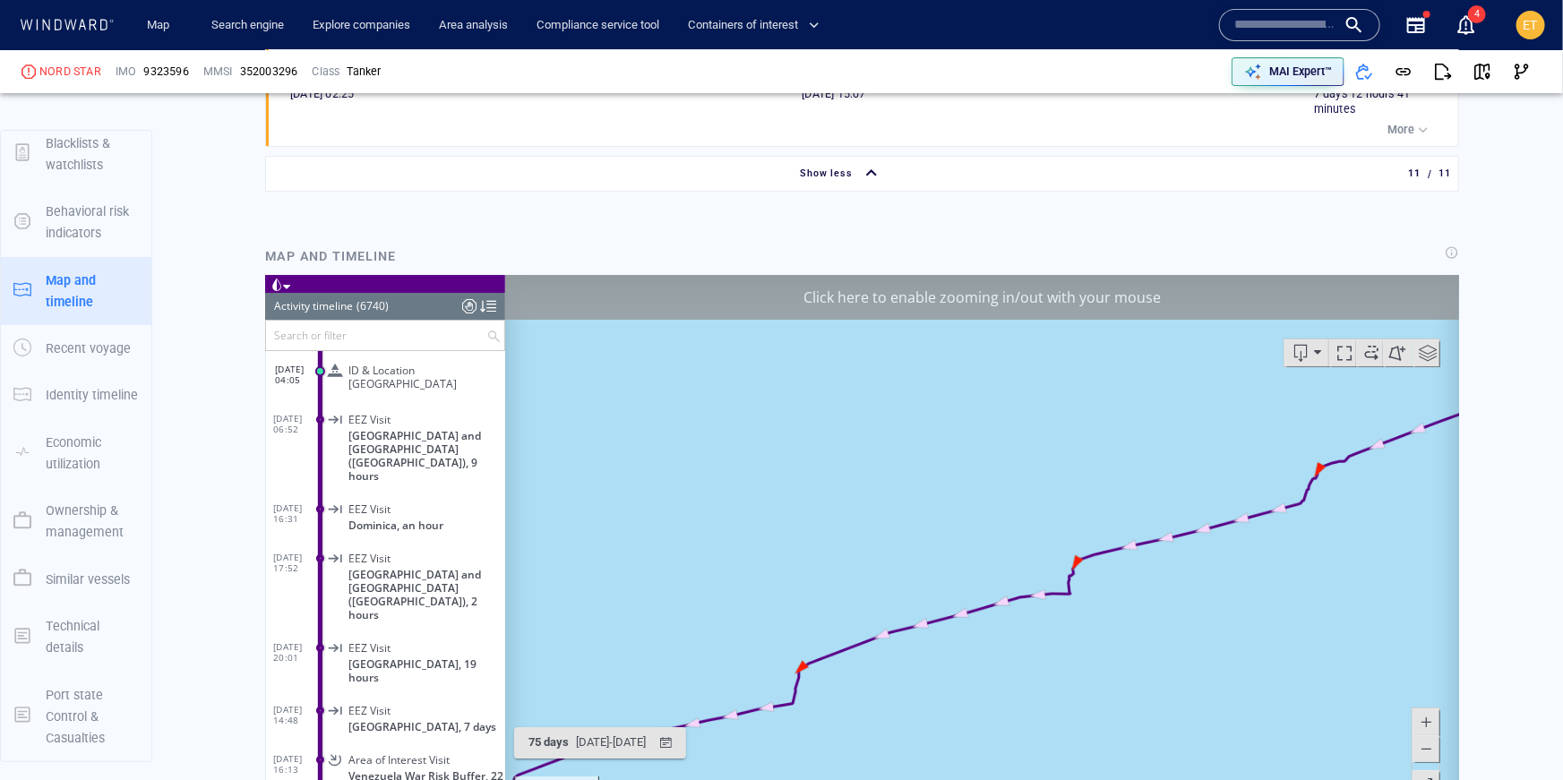
drag, startPoint x: 1177, startPoint y: 602, endPoint x: 1131, endPoint y: 605, distance: 45.8
click at [1131, 605] on canvas "Map" at bounding box center [981, 551] width 955 height 555
click at [1077, 586] on canvas "Map" at bounding box center [981, 551] width 955 height 555
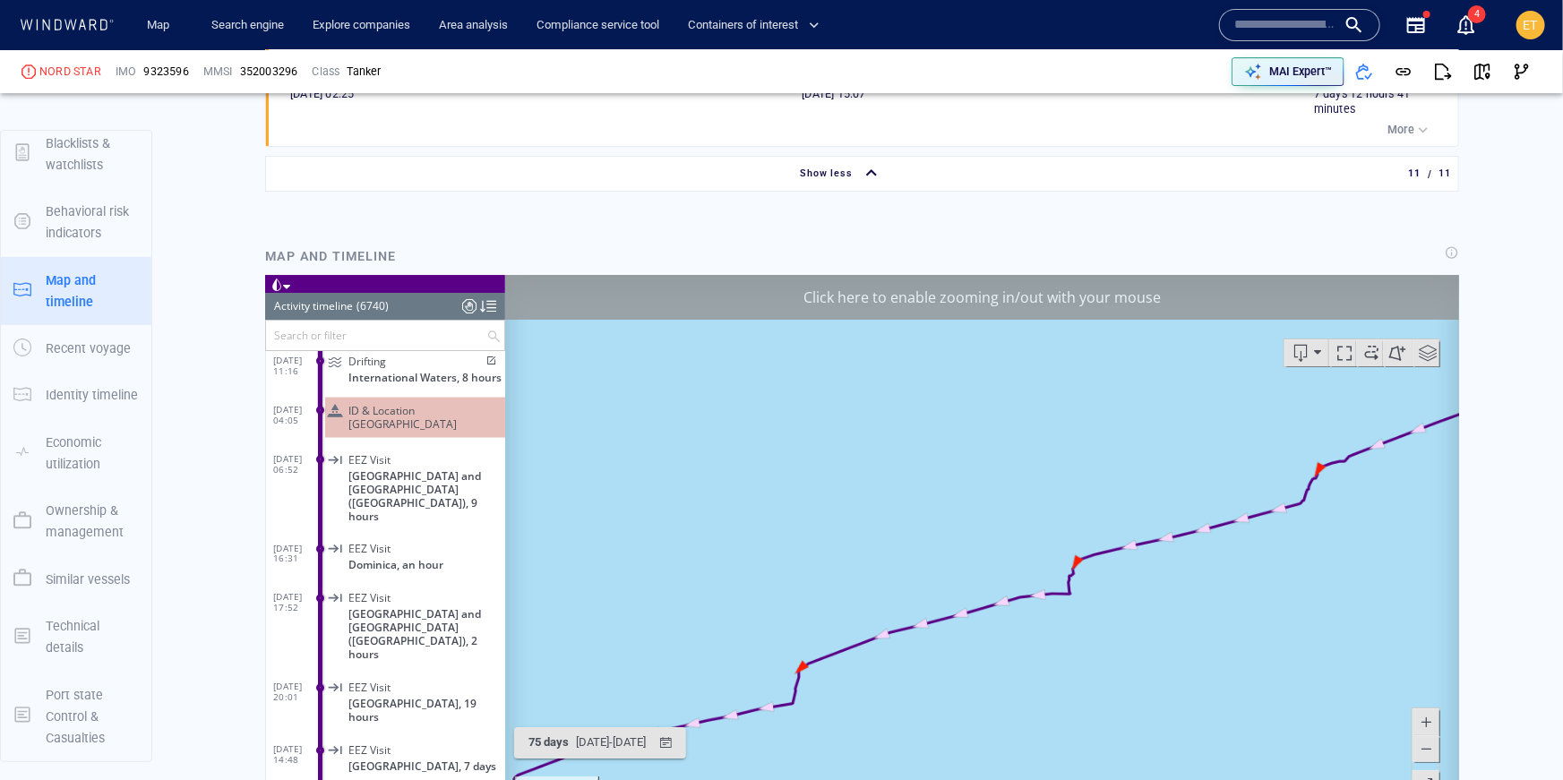
click at [1077, 586] on canvas "Map" at bounding box center [981, 551] width 955 height 555
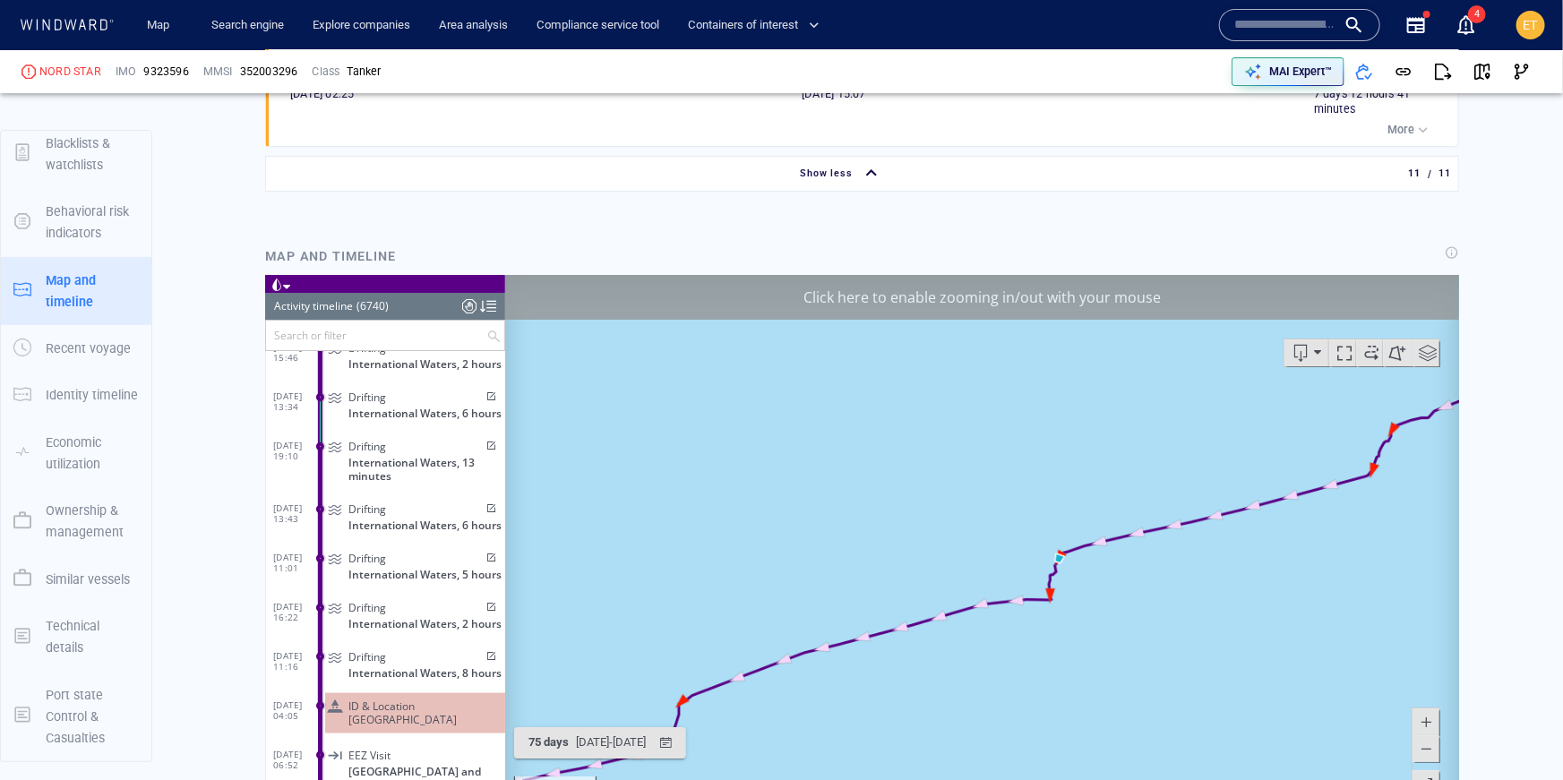
click at [1064, 574] on canvas "Map" at bounding box center [981, 551] width 955 height 555
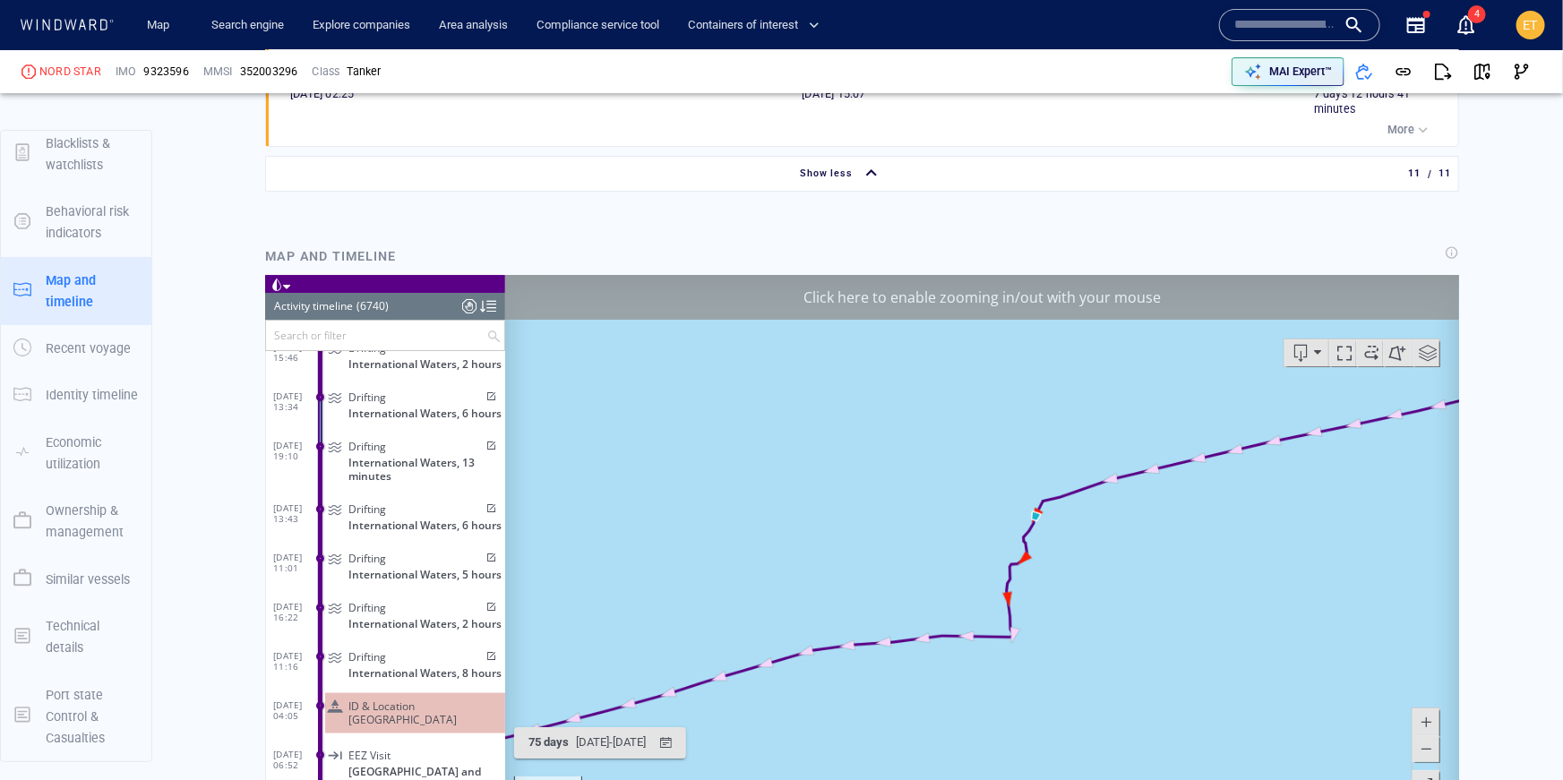
click at [1051, 571] on canvas "Map" at bounding box center [981, 551] width 955 height 555
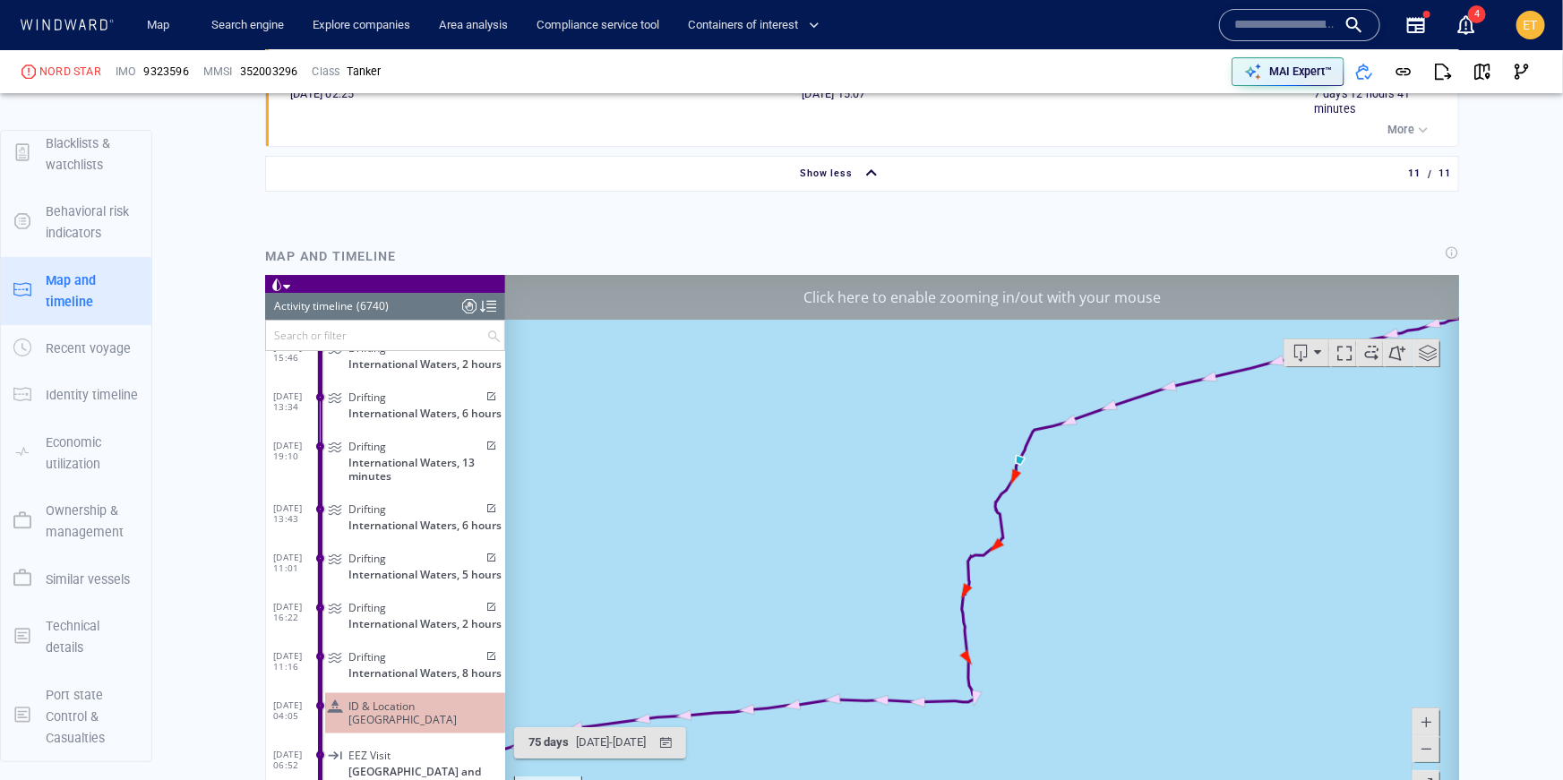
click at [1423, 763] on div at bounding box center [1425, 752] width 29 height 90
click at [1423, 753] on span at bounding box center [1425, 747] width 18 height 27
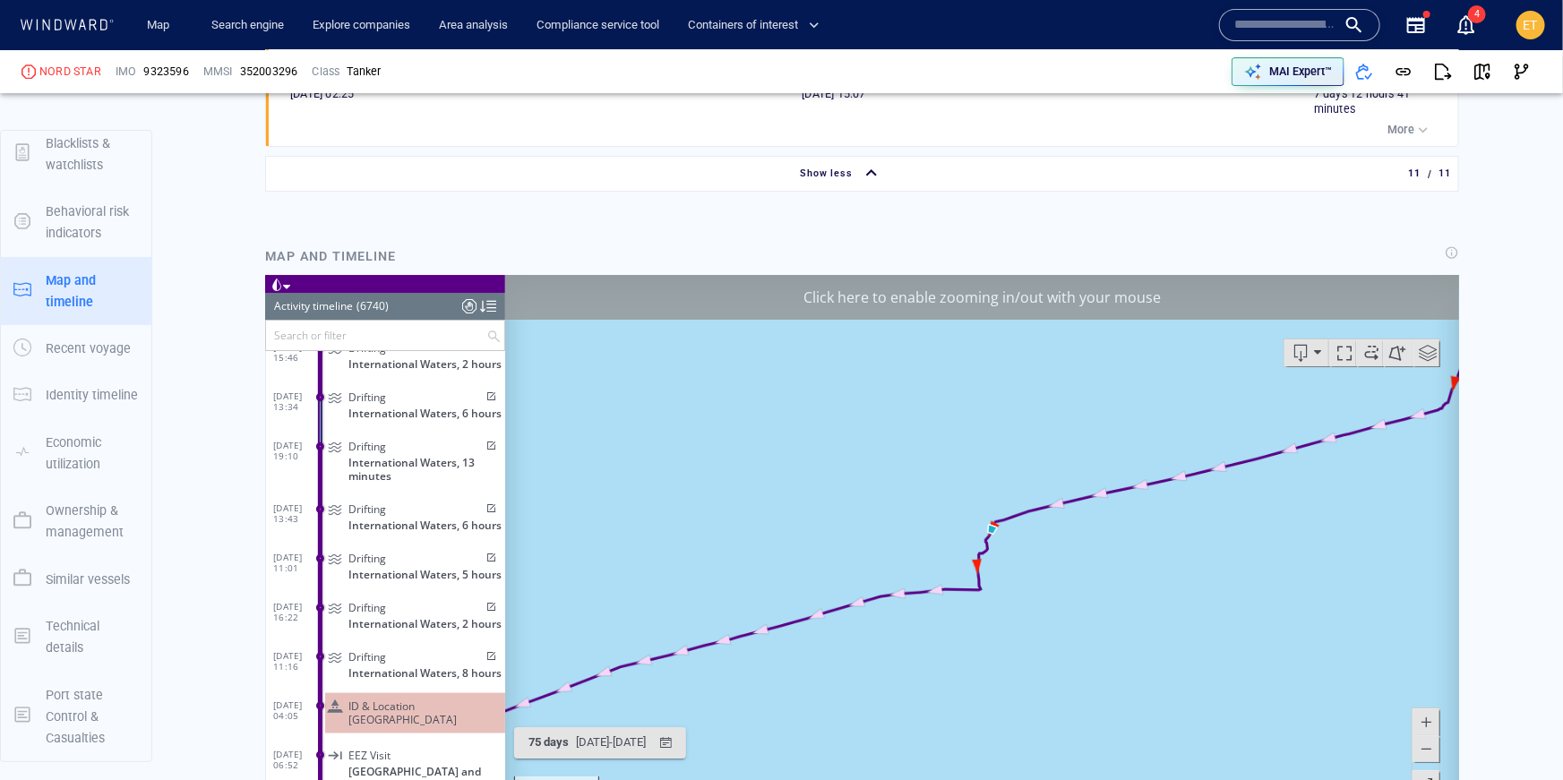
click at [1423, 753] on span at bounding box center [1425, 747] width 18 height 27
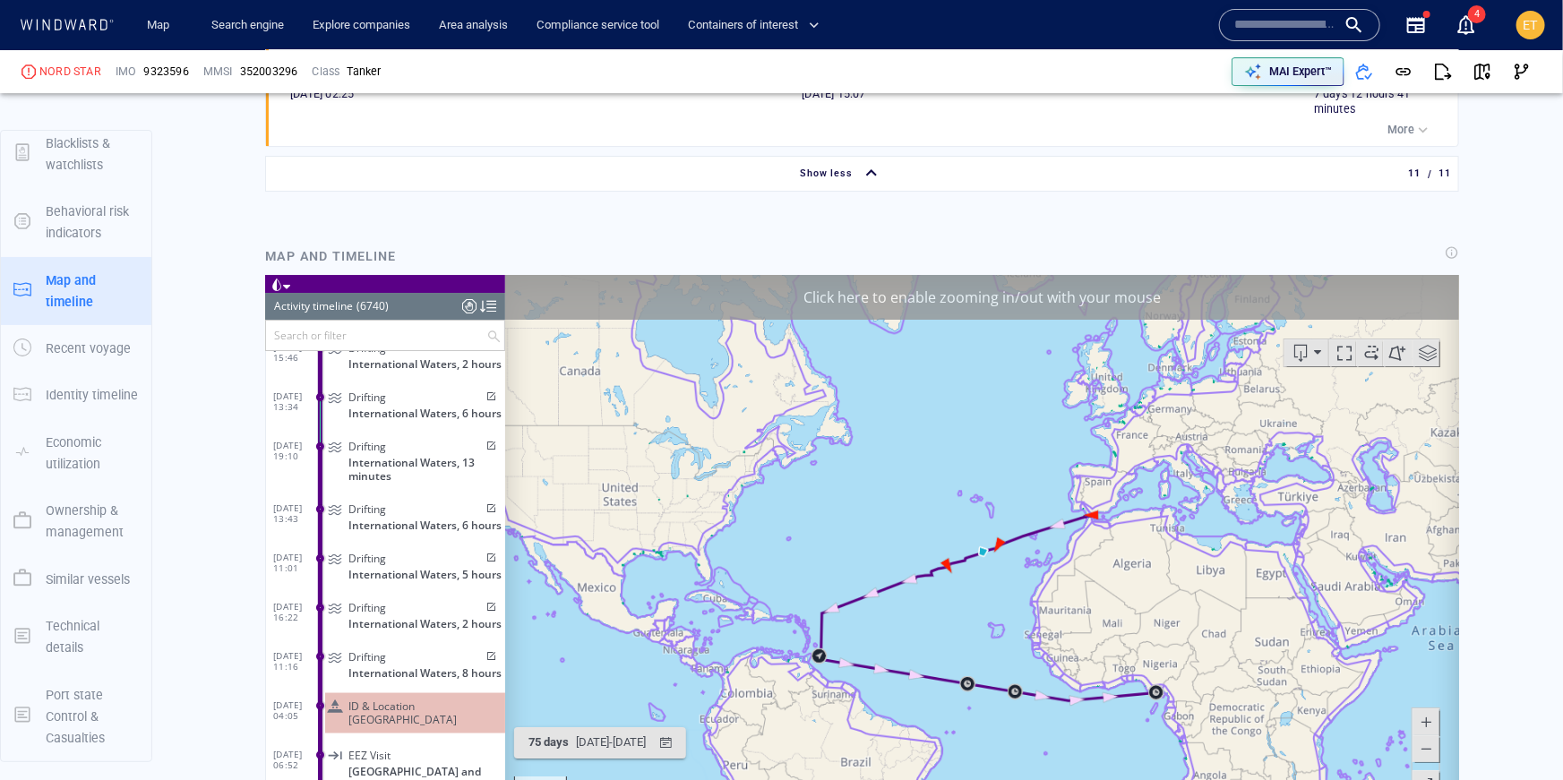
click at [877, 631] on canvas "Map" at bounding box center [981, 551] width 955 height 555
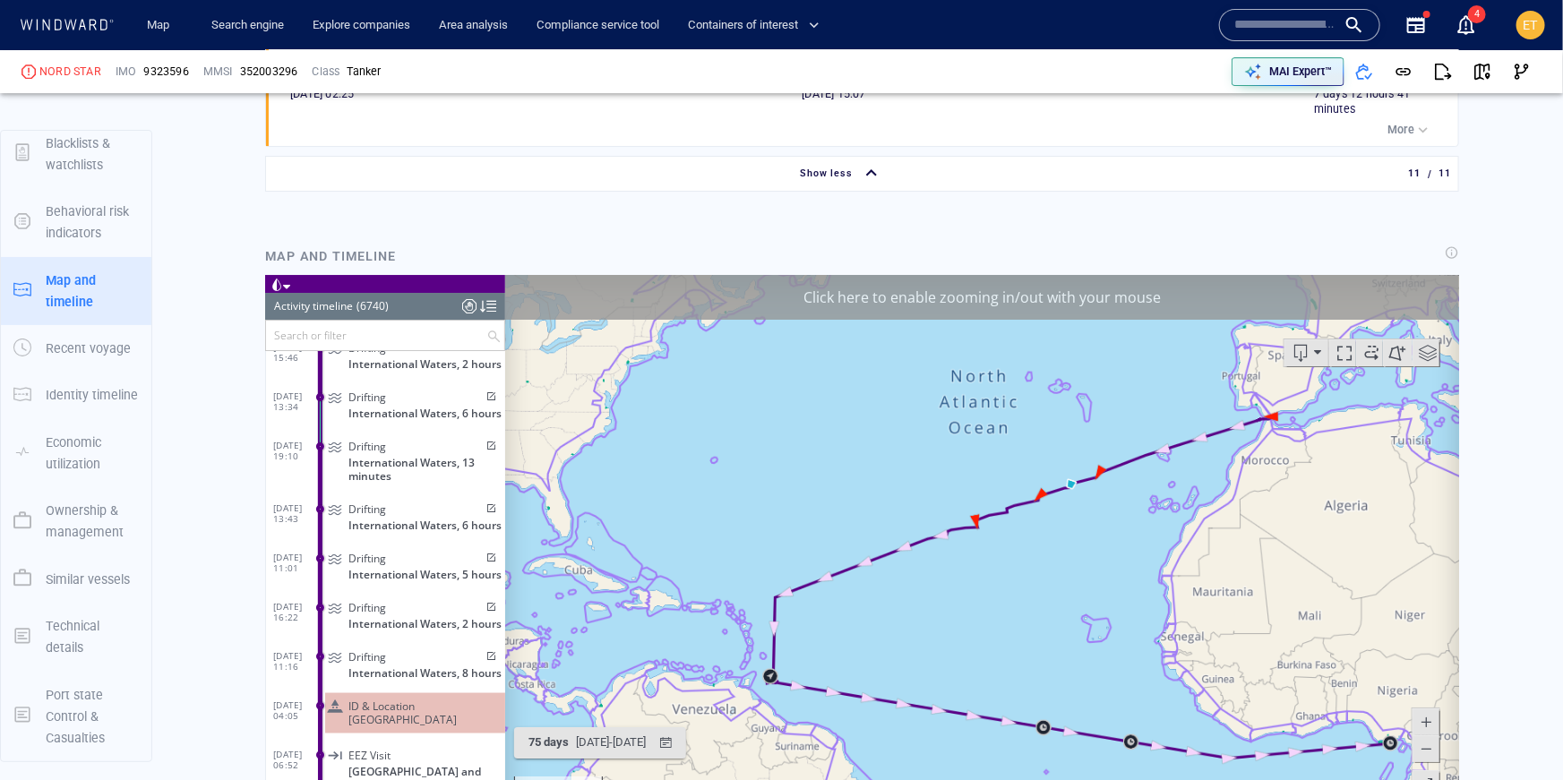
click at [852, 637] on canvas "Map" at bounding box center [981, 551] width 955 height 555
click at [811, 620] on canvas "Map" at bounding box center [981, 551] width 955 height 555
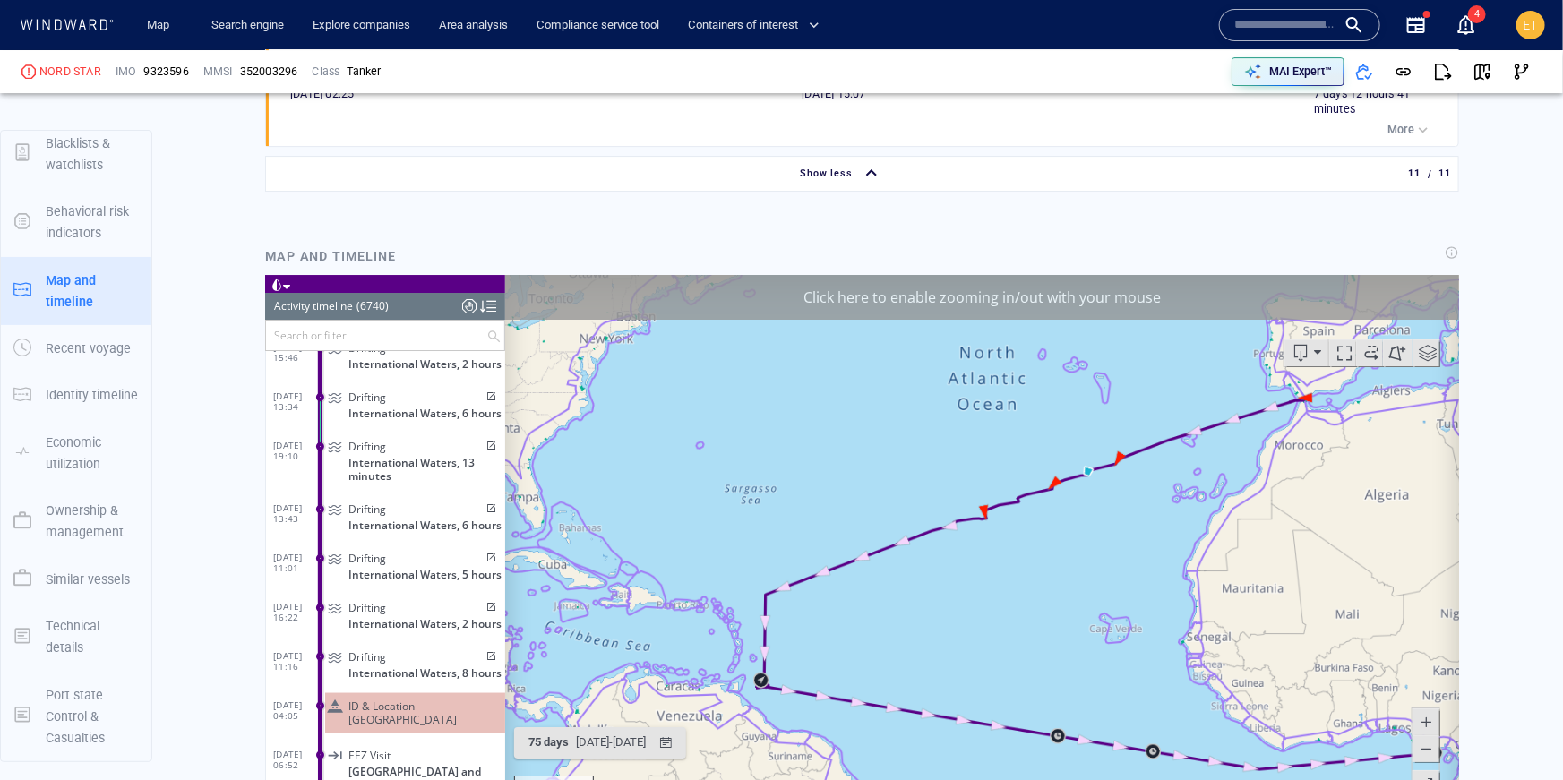
click at [763, 605] on canvas "Map" at bounding box center [981, 551] width 955 height 555
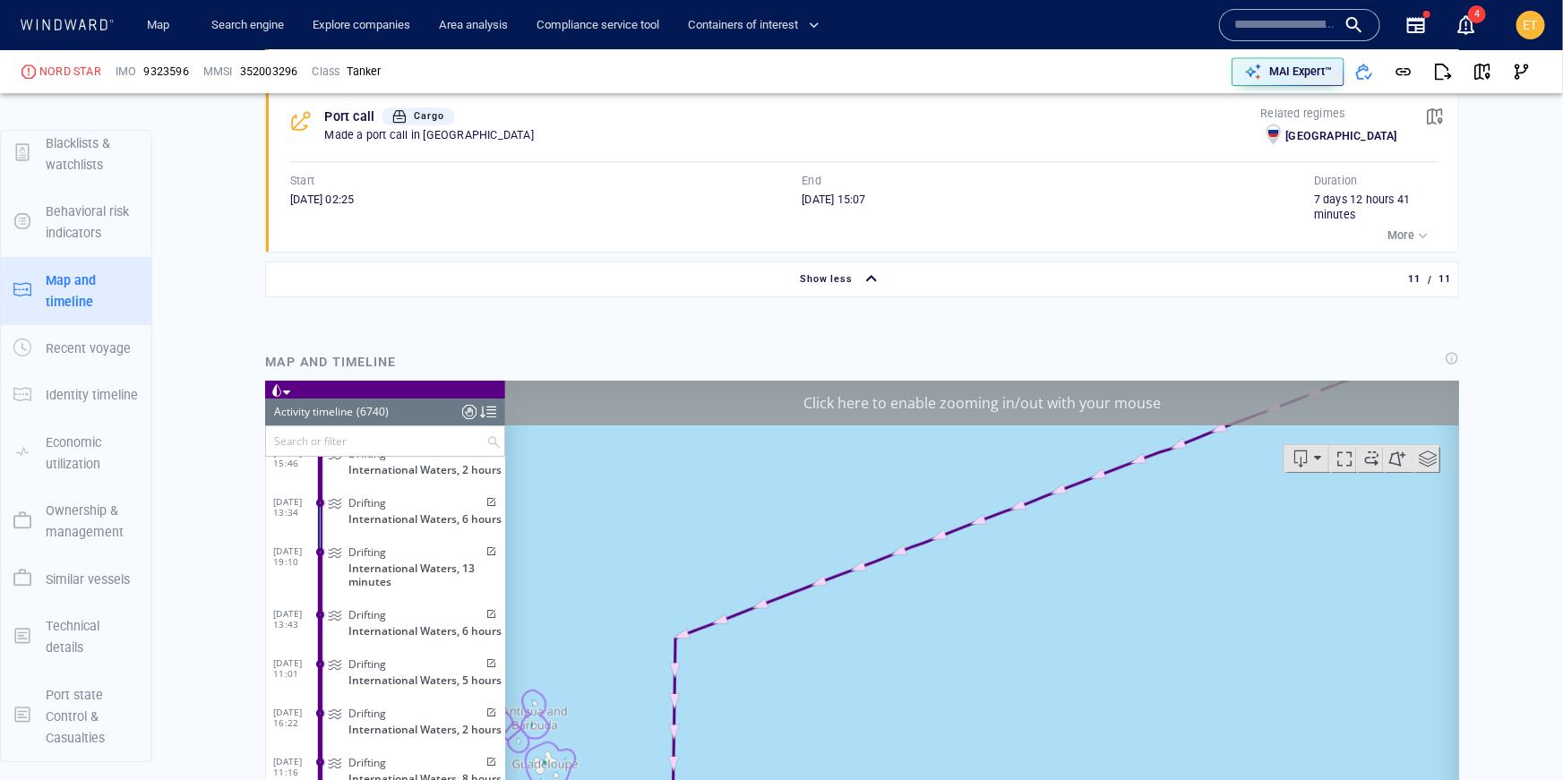
scroll to position [2978, 0]
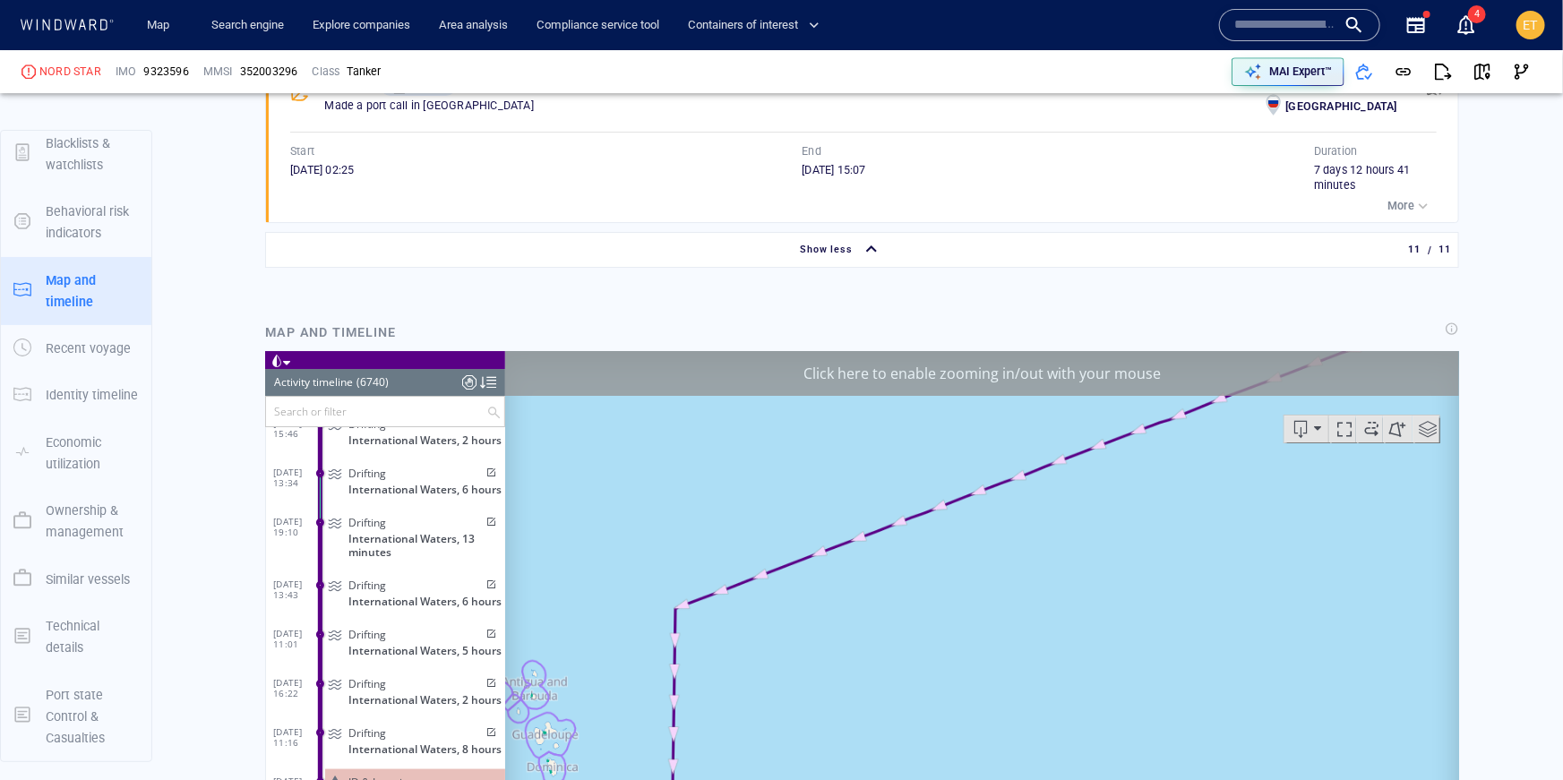
drag, startPoint x: 1180, startPoint y: 446, endPoint x: 904, endPoint y: 542, distance: 292.9
click at [904, 542] on canvas "Map" at bounding box center [981, 627] width 955 height 555
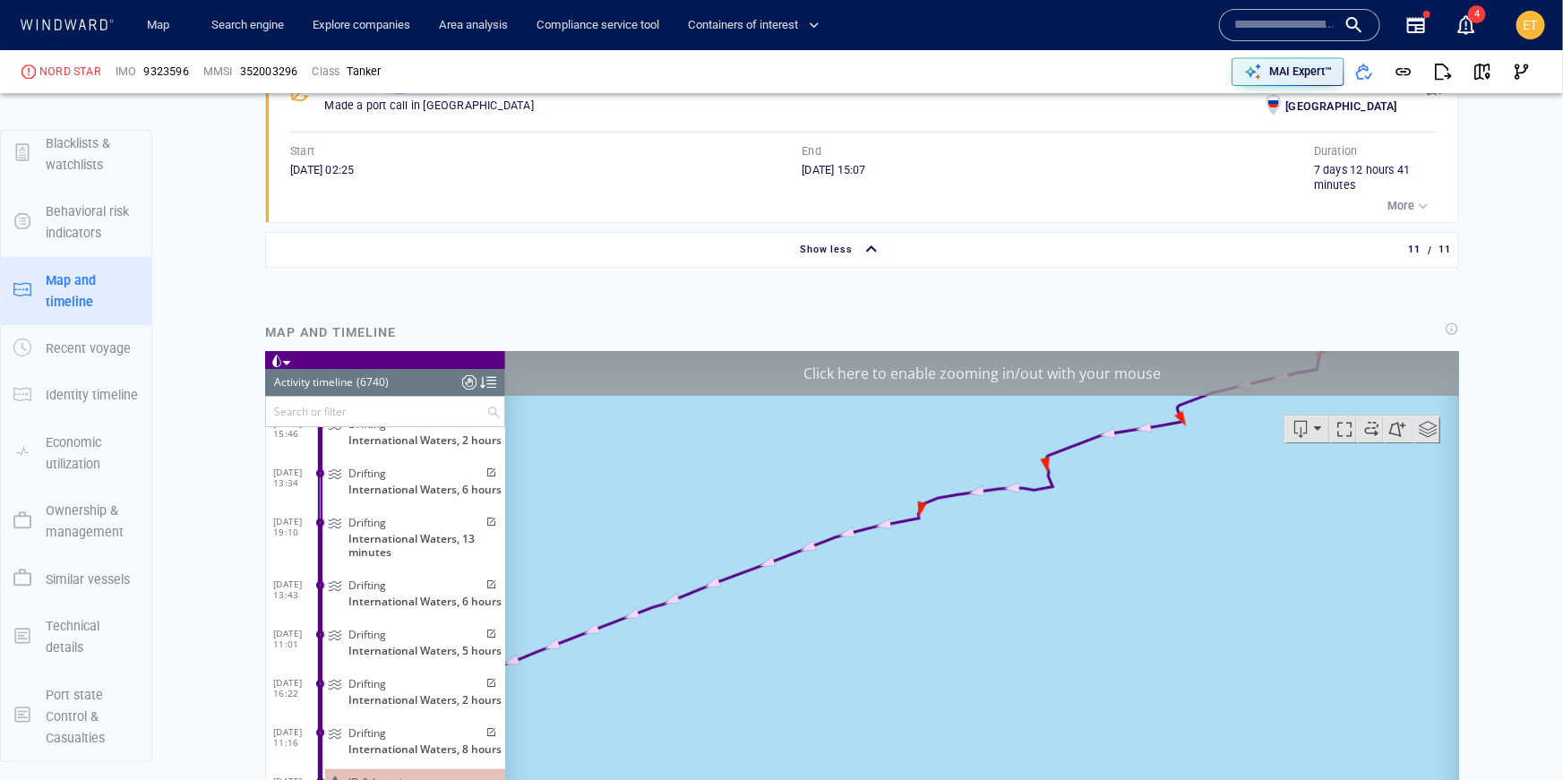
drag, startPoint x: 1168, startPoint y: 498, endPoint x: 956, endPoint y: 585, distance: 229.4
click at [956, 585] on canvas "Map" at bounding box center [981, 627] width 955 height 555
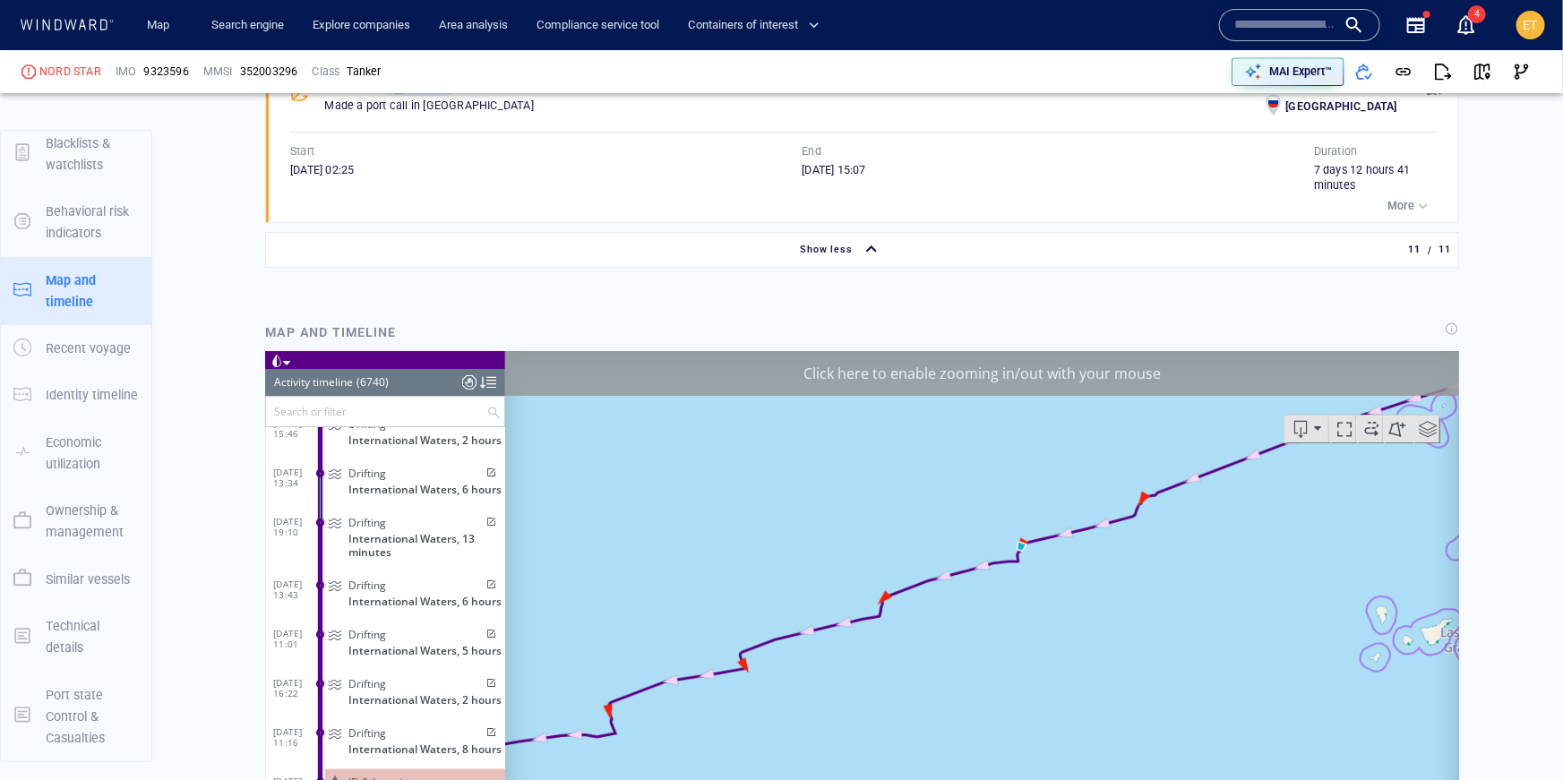
drag, startPoint x: 1003, startPoint y: 565, endPoint x: 889, endPoint y: 667, distance: 152.8
click at [889, 667] on canvas "Map" at bounding box center [981, 627] width 955 height 555
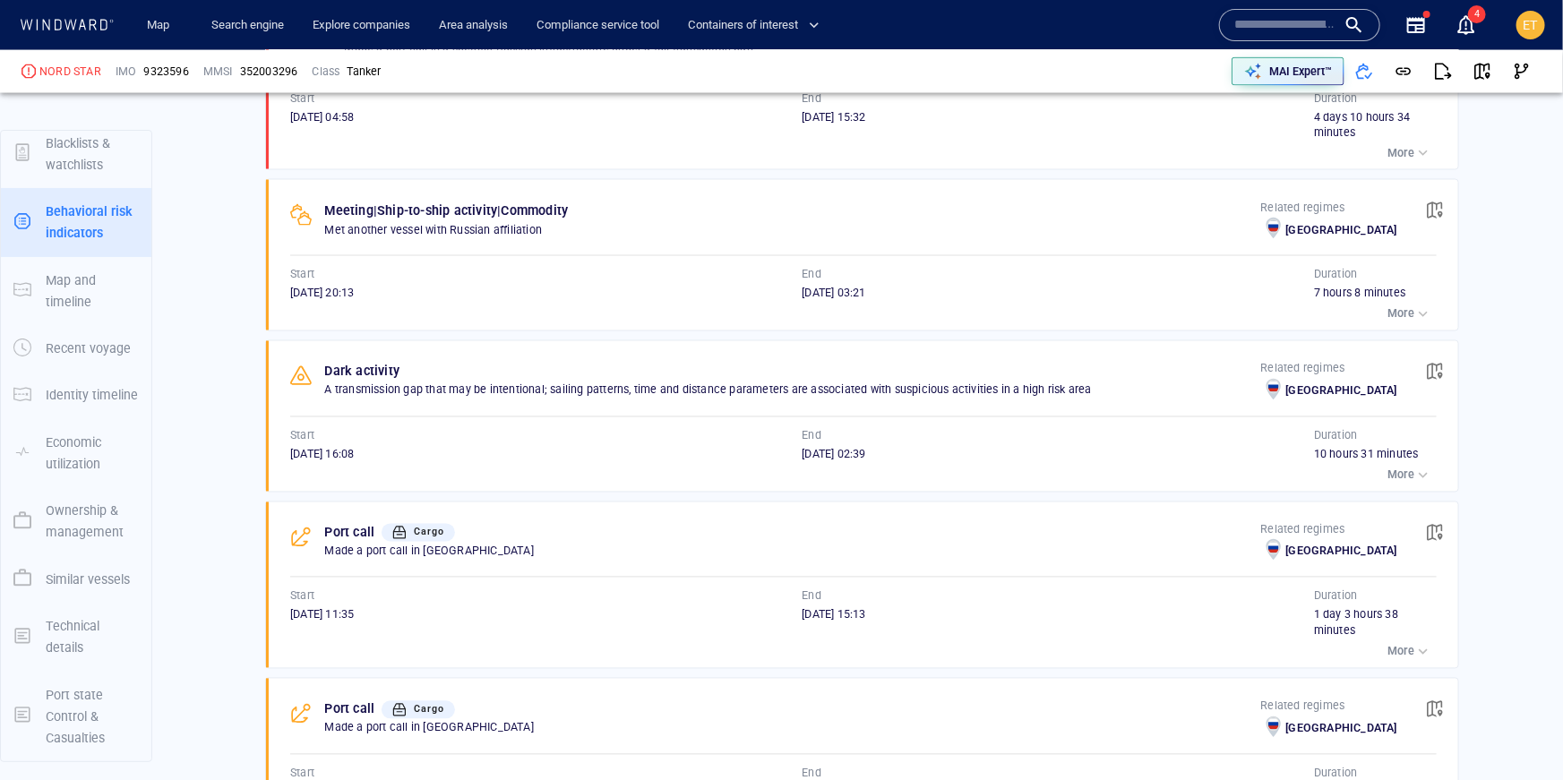
scroll to position [1532, 0]
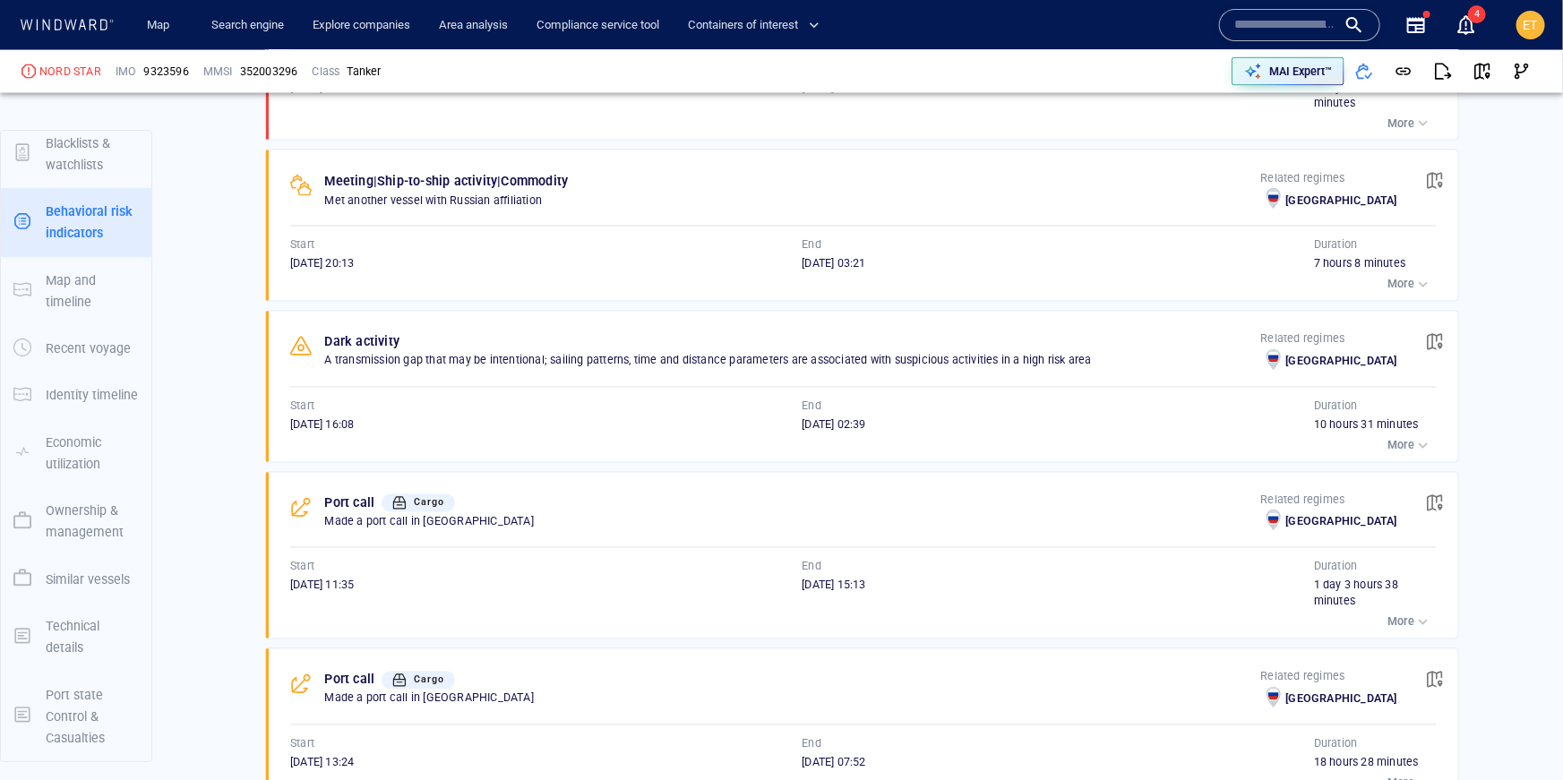
click at [1406, 277] on p "More" at bounding box center [1400, 285] width 27 height 16
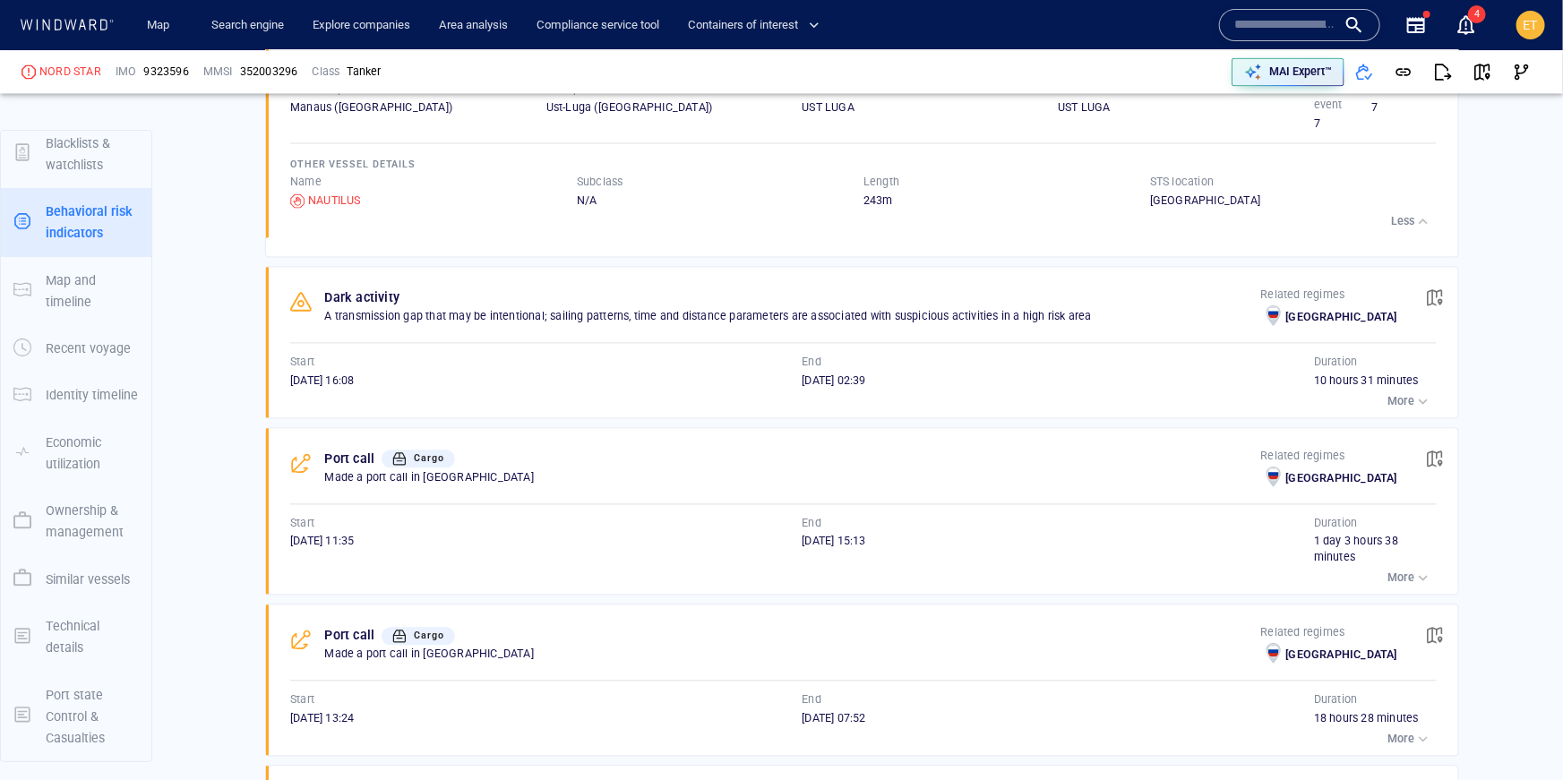
scroll to position [1793, 0]
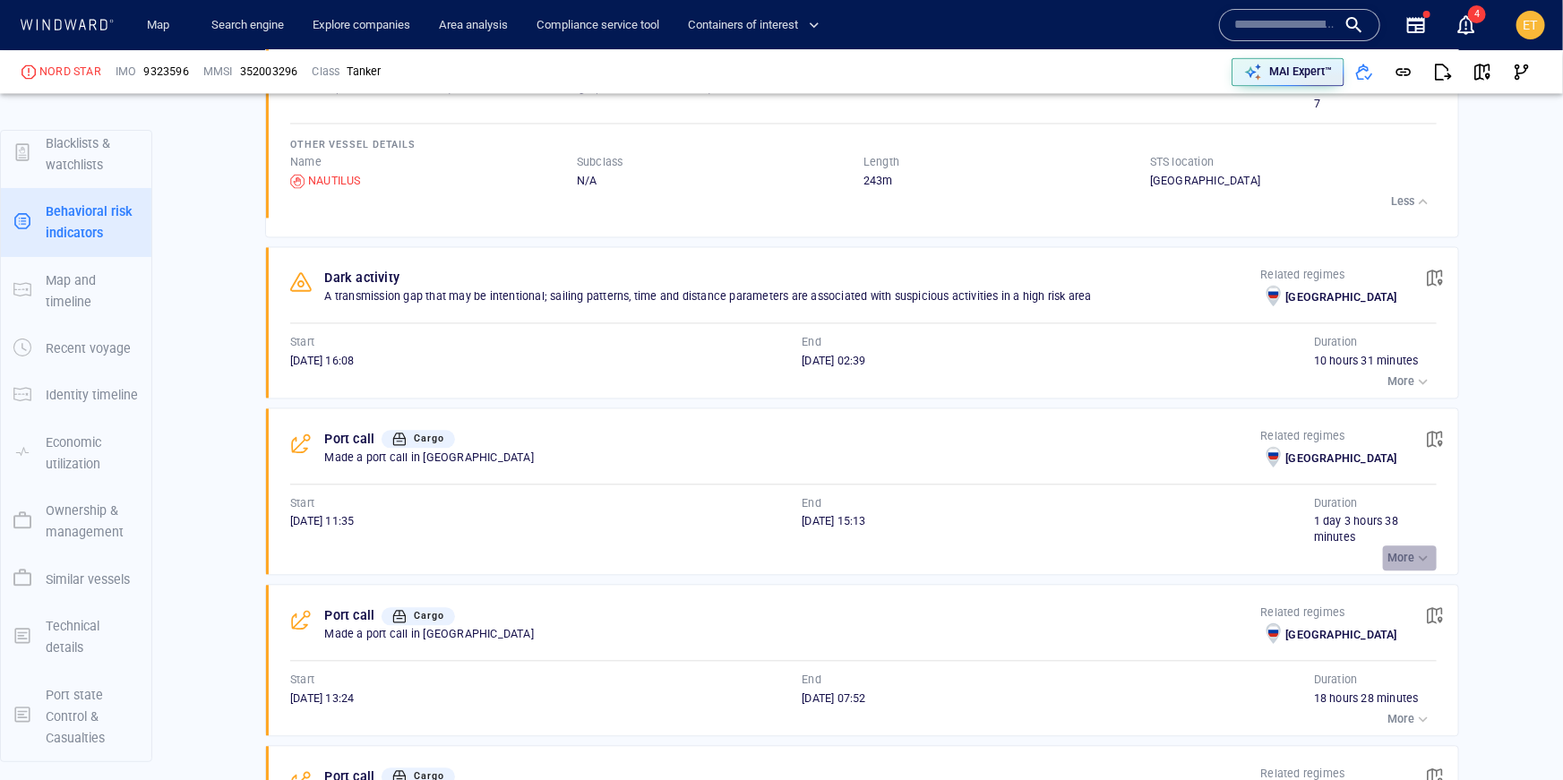
click at [1420, 549] on div "button" at bounding box center [1423, 558] width 18 height 18
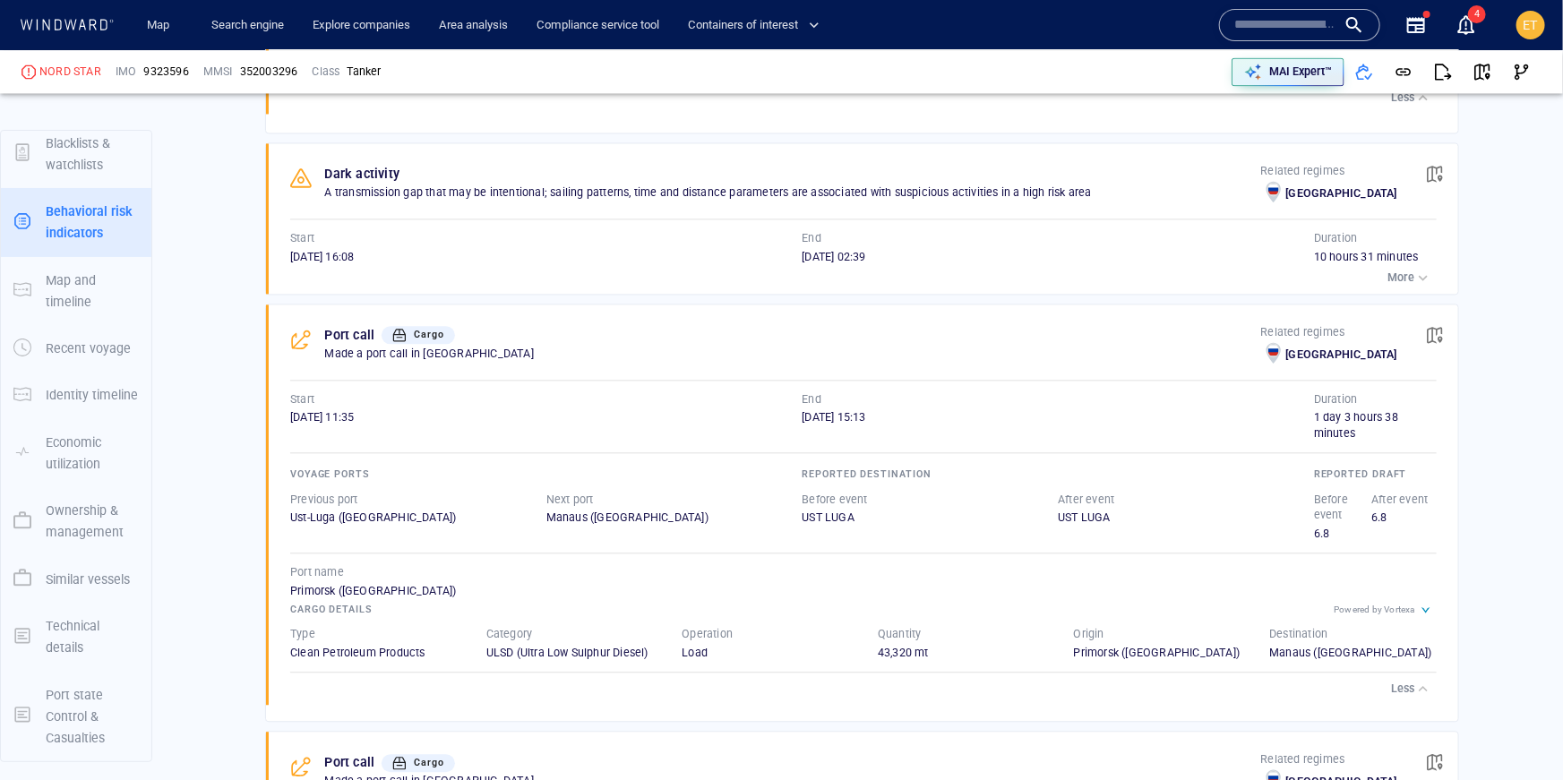
scroll to position [1901, 0]
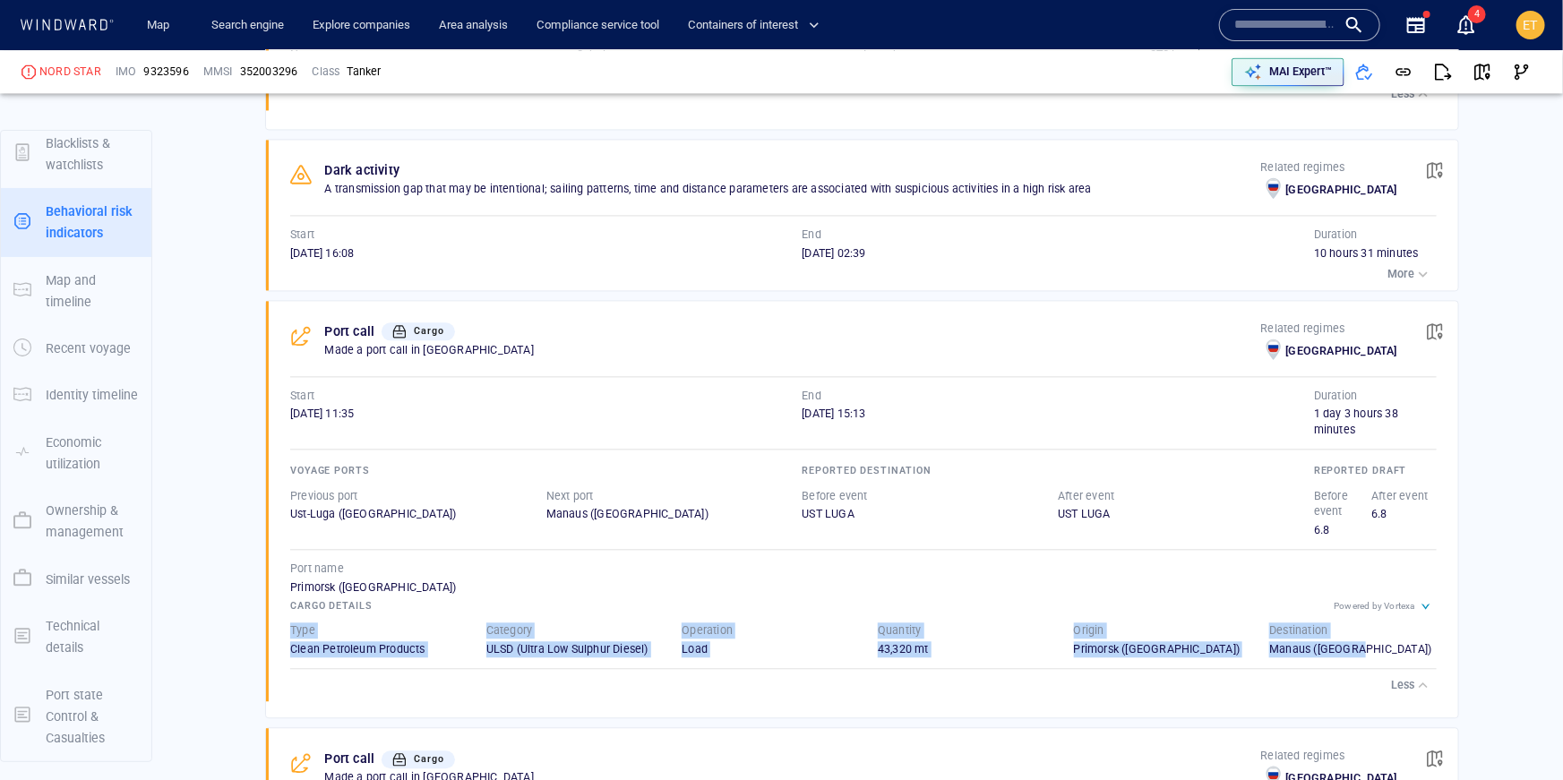
drag, startPoint x: 1369, startPoint y: 625, endPoint x: 283, endPoint y: 609, distance: 1085.6
click at [283, 609] on div "Type Clean Petroleum Products Category ULSD (Ultra Low Sulphur Diesel) Operatio…" at bounding box center [863, 640] width 1182 height 71
click at [1437, 322] on span "button" at bounding box center [1435, 331] width 18 height 18
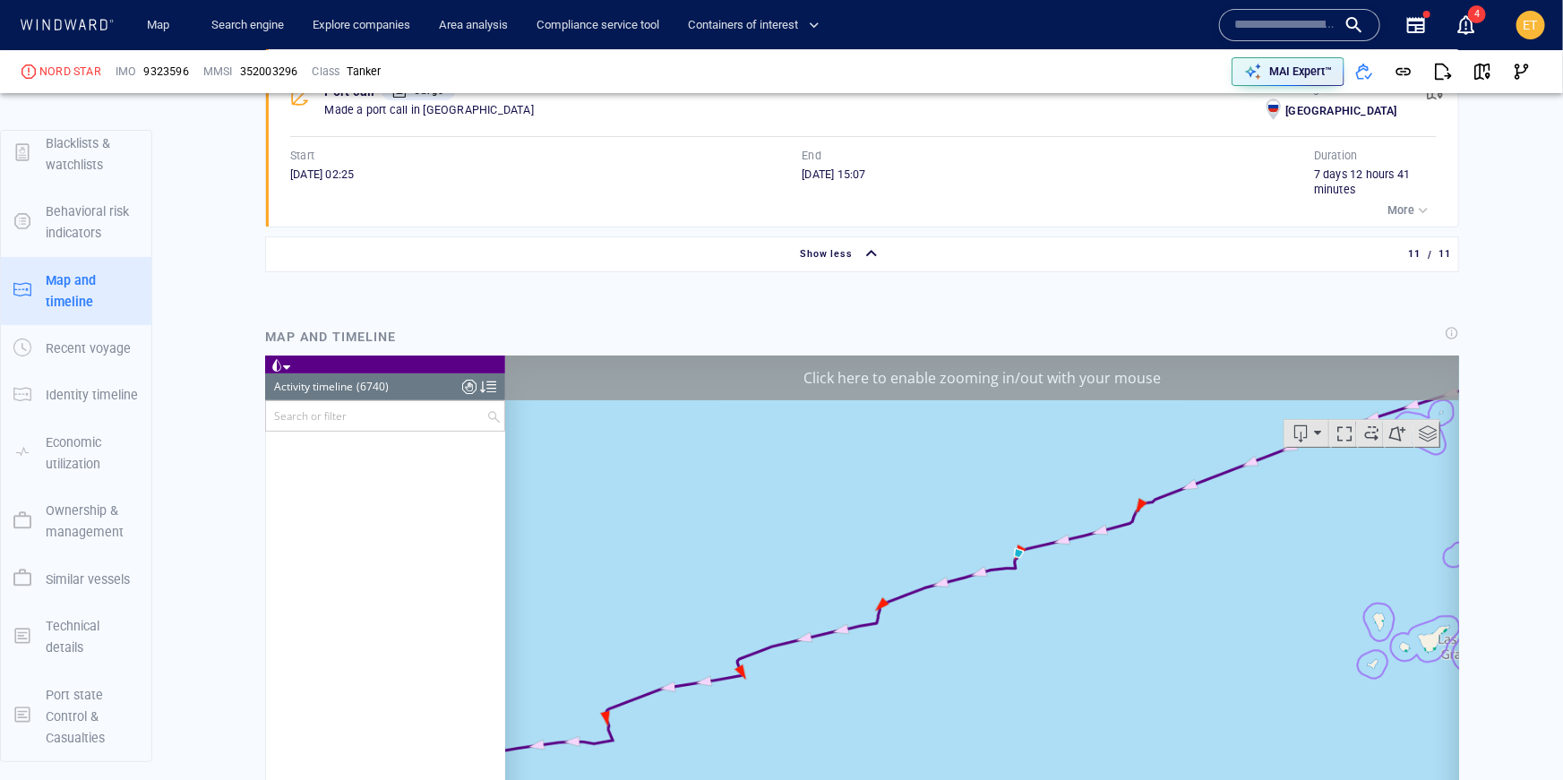
scroll to position [286937, 0]
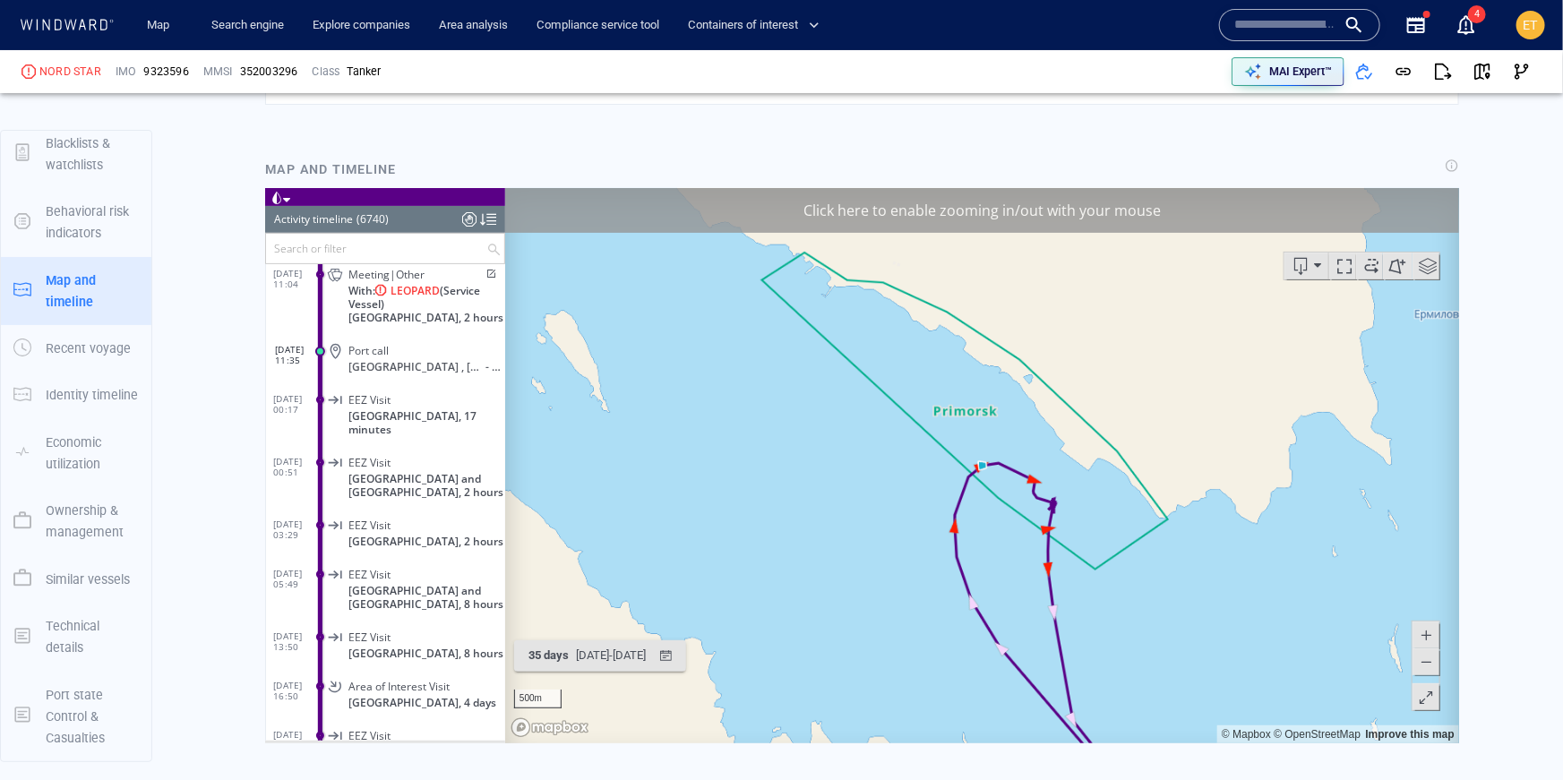
scroll to position [3591, 0]
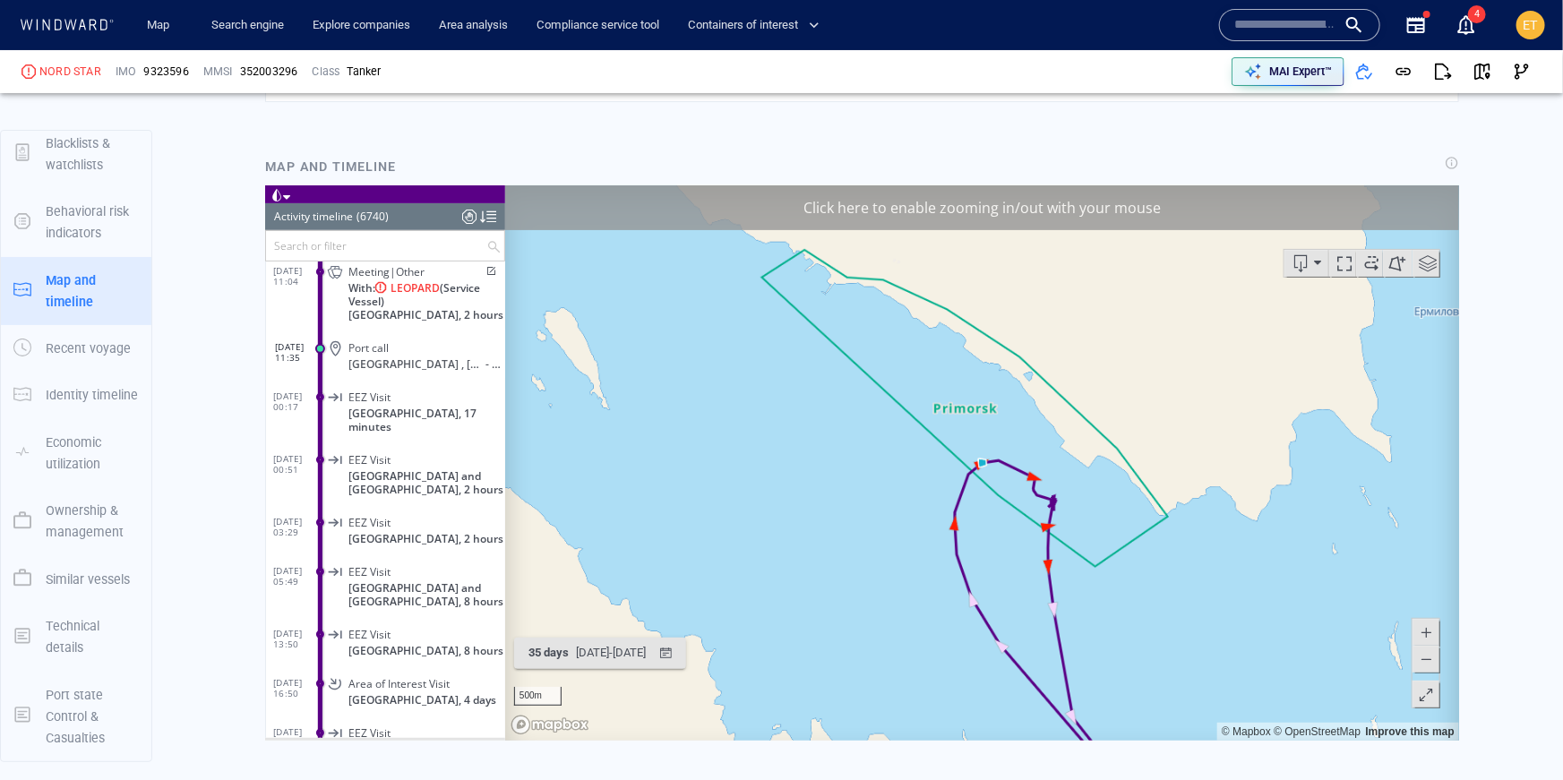
click at [1429, 662] on span at bounding box center [1425, 658] width 18 height 27
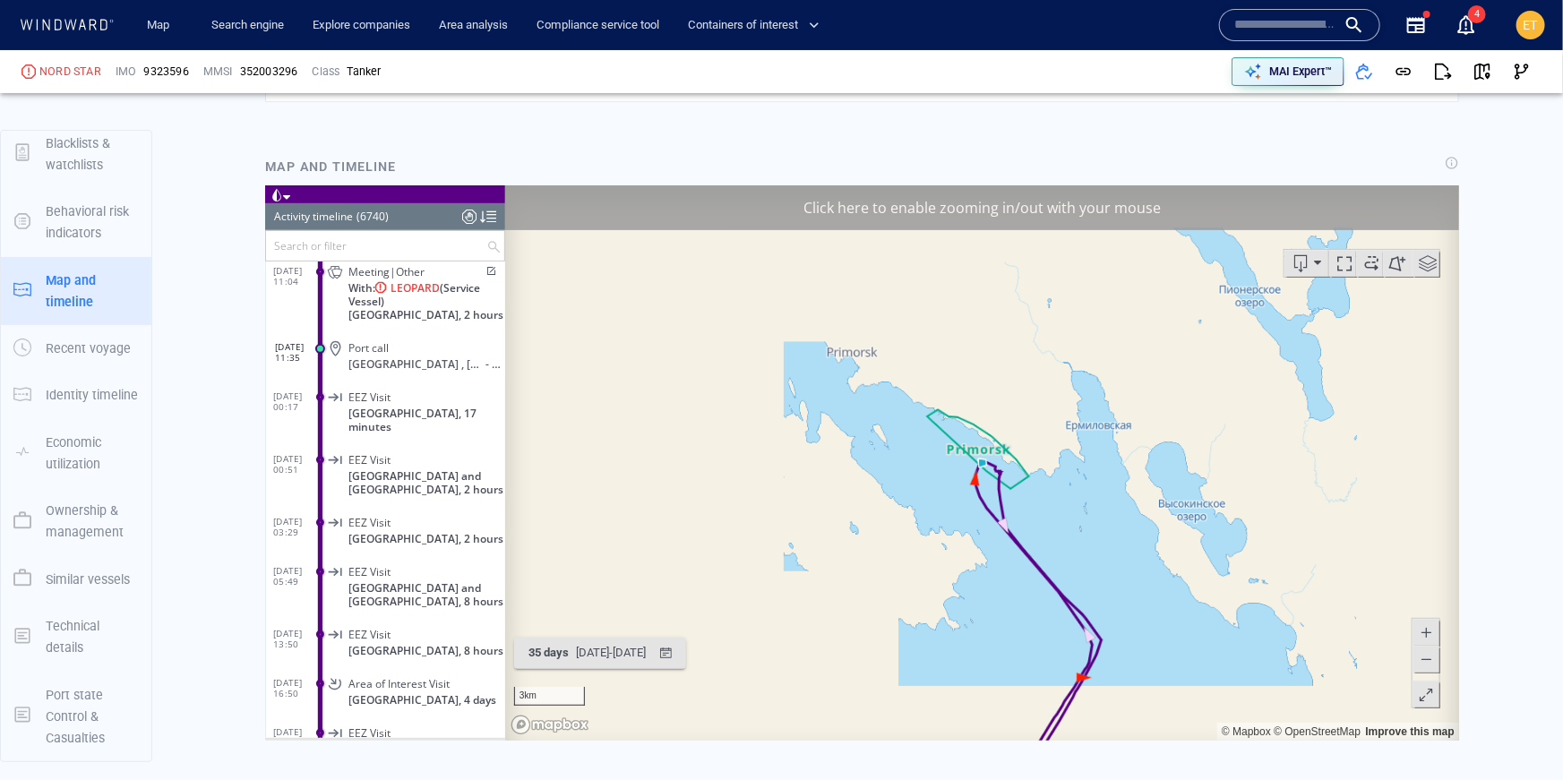
click at [1429, 662] on span at bounding box center [1425, 658] width 18 height 27
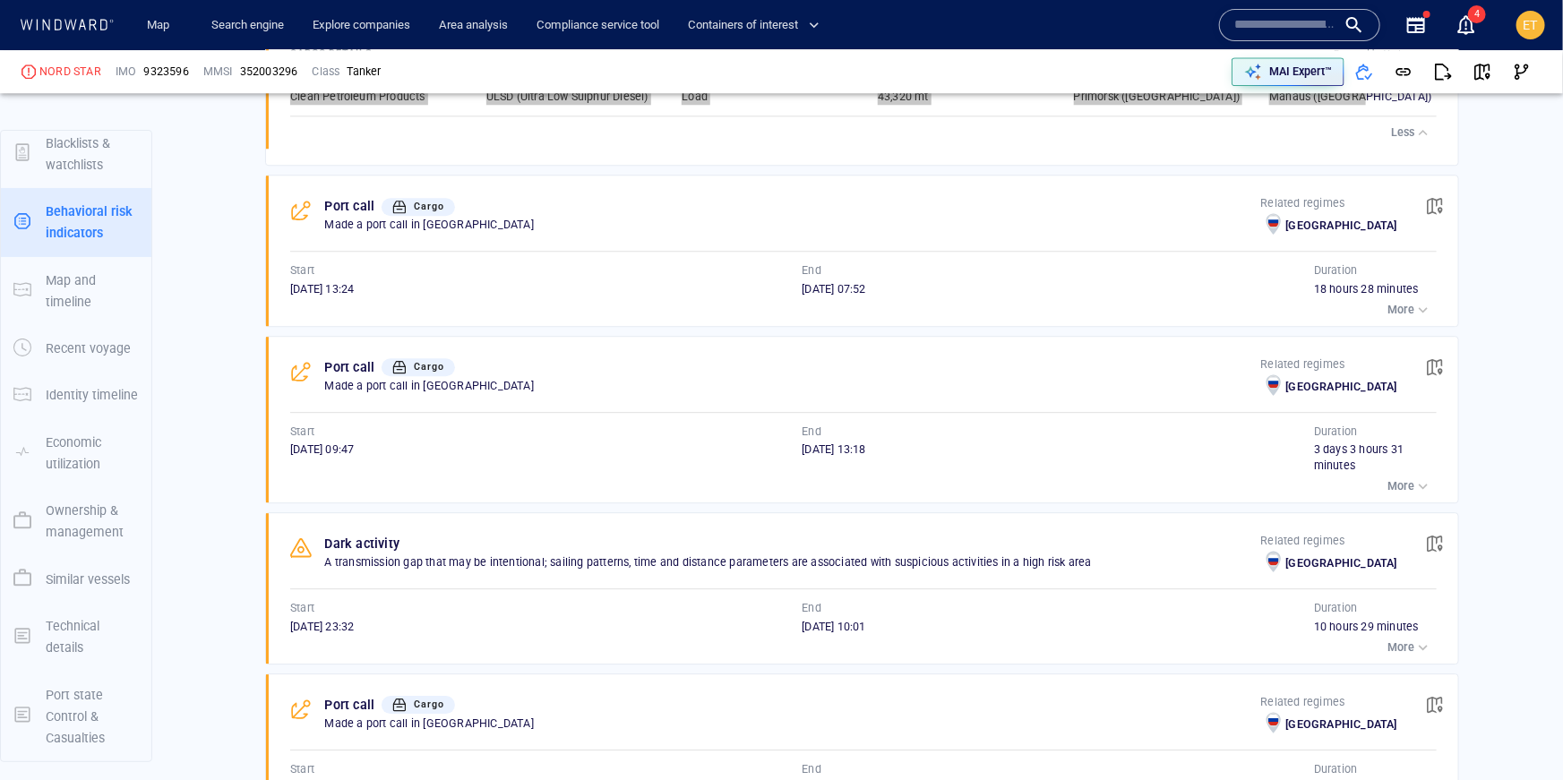
scroll to position [2459, 0]
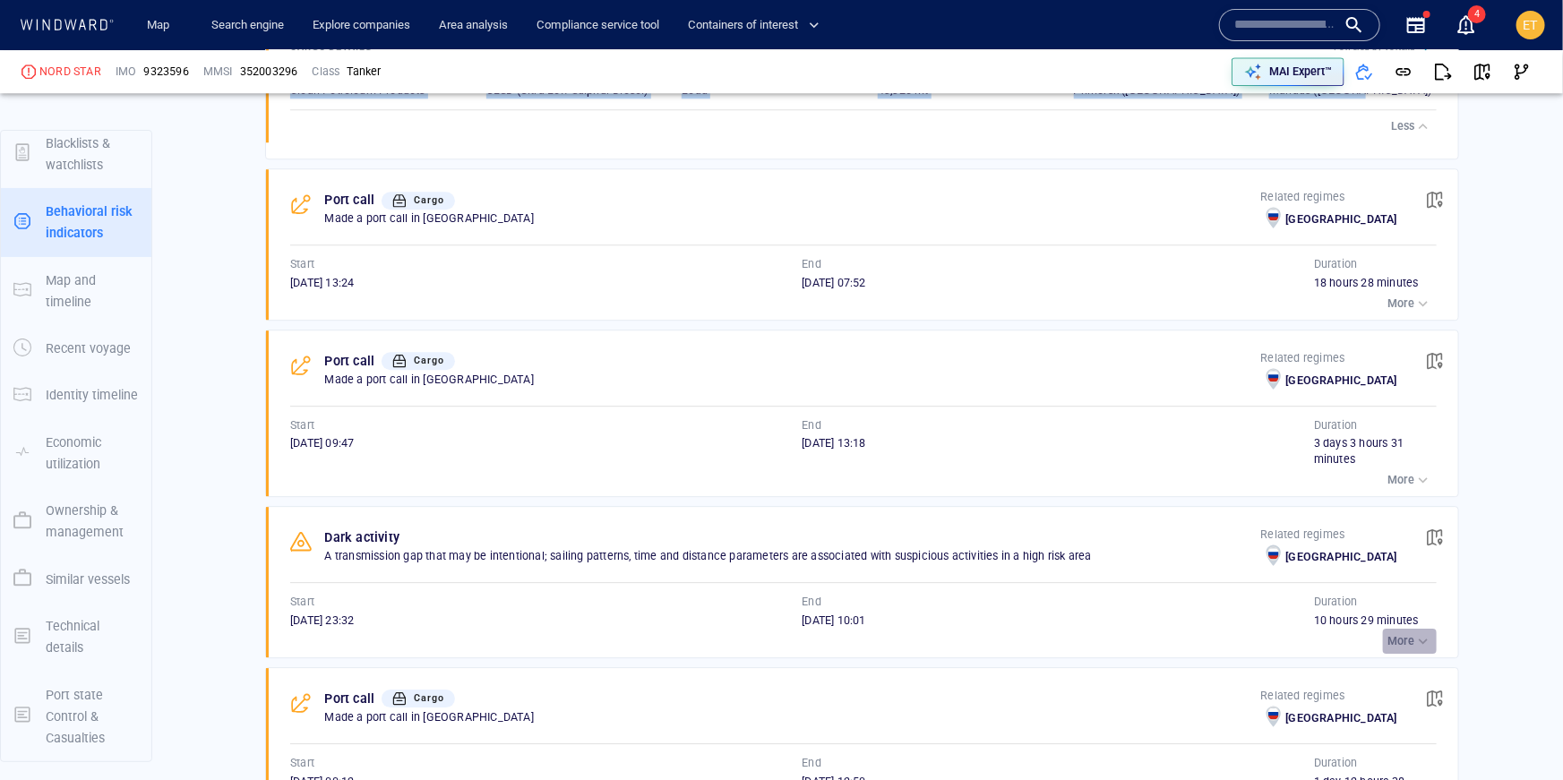
click at [1407, 633] on p "More" at bounding box center [1400, 641] width 27 height 16
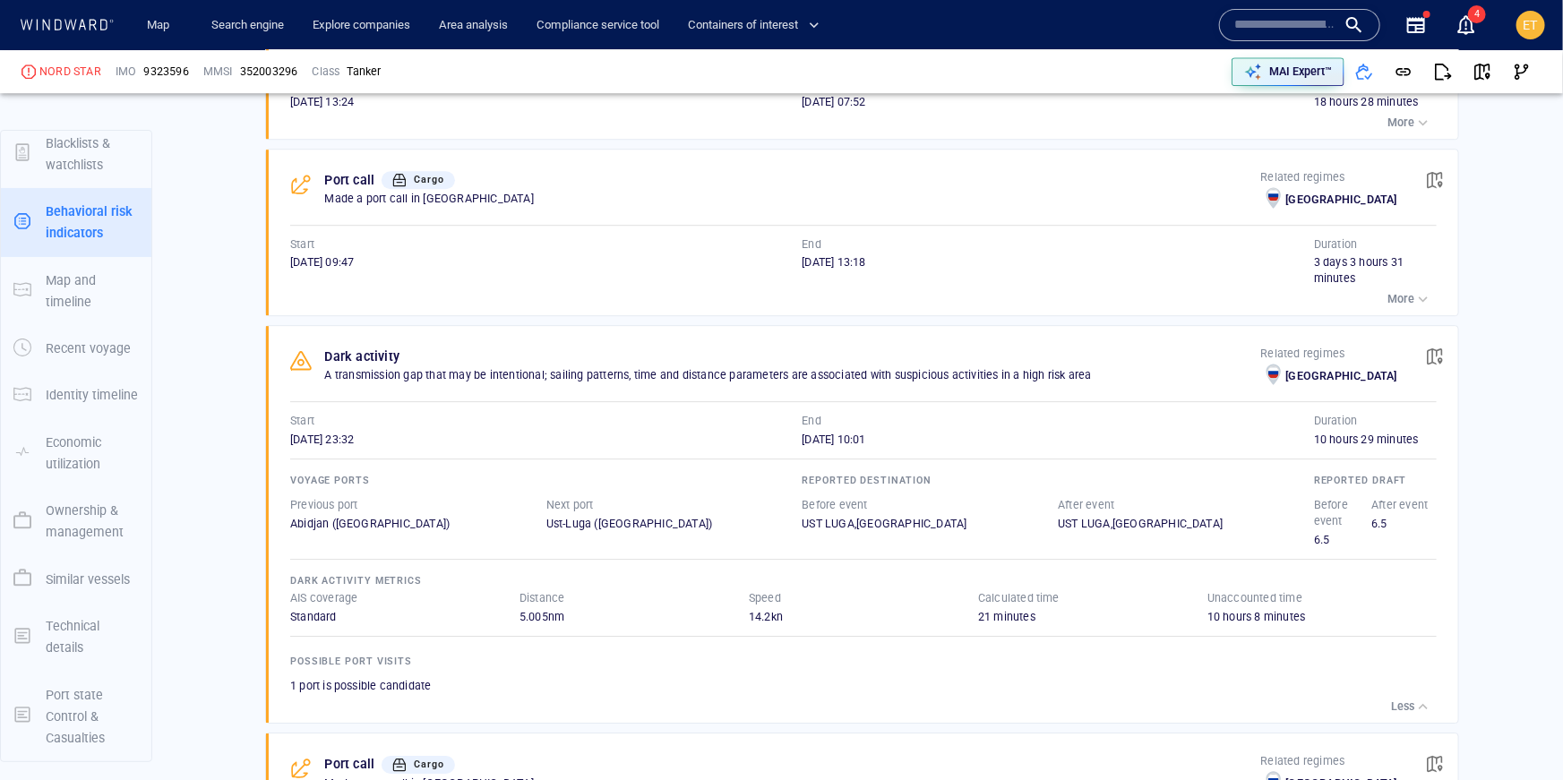
scroll to position [2642, 0]
drag, startPoint x: 339, startPoint y: 591, endPoint x: 282, endPoint y: 540, distance: 76.8
click at [282, 540] on div "Dark activity A transmission gap that may be intentional; sailing patterns, tim…" at bounding box center [868, 522] width 1180 height 397
click at [323, 607] on div "Standard" at bounding box center [404, 615] width 229 height 16
drag, startPoint x: 346, startPoint y: 589, endPoint x: 287, endPoint y: 577, distance: 60.4
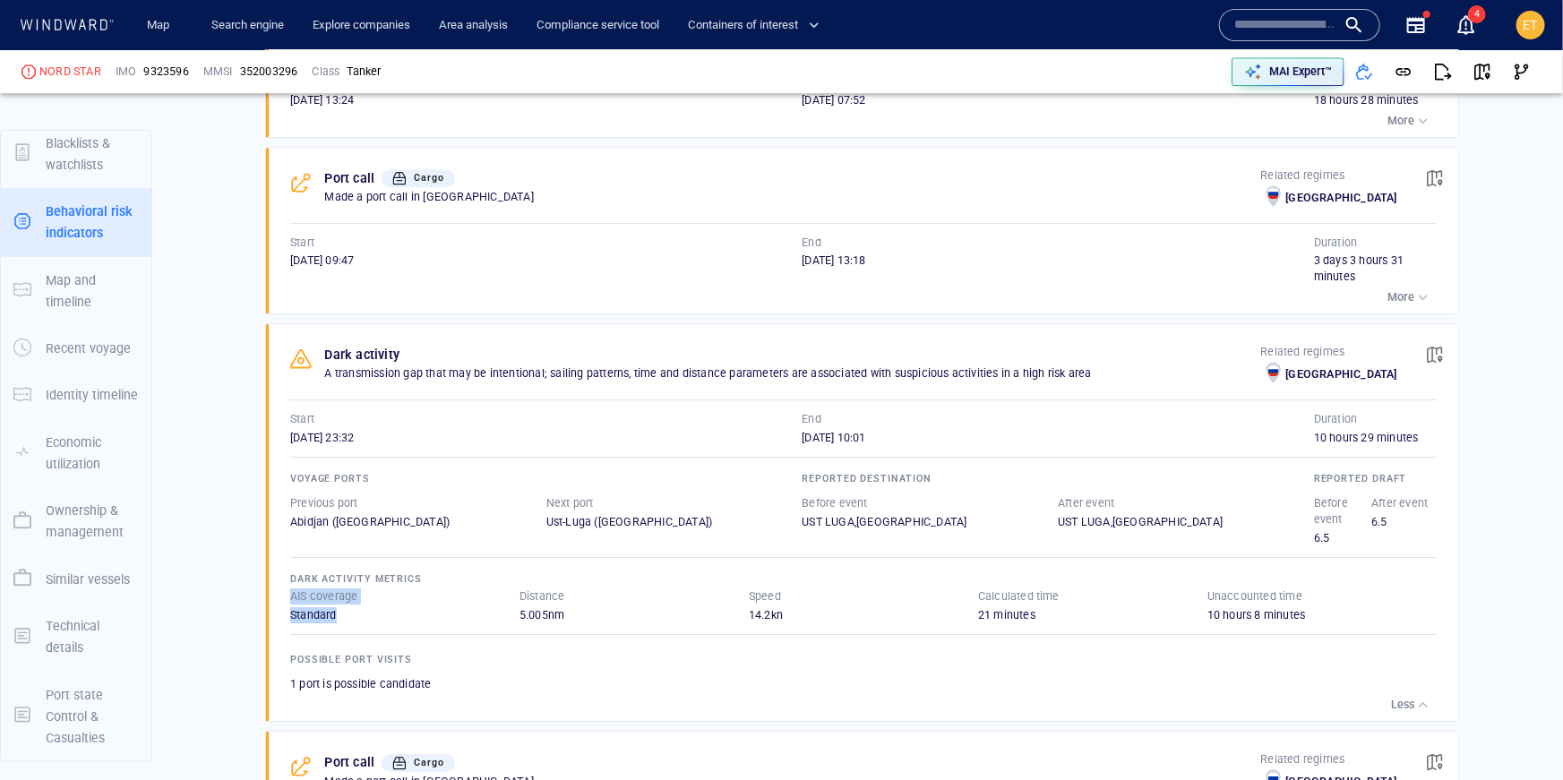
click at [290, 588] on div "AIS coverage Standard" at bounding box center [404, 605] width 229 height 35
drag, startPoint x: 1321, startPoint y: 588, endPoint x: 1203, endPoint y: 572, distance: 119.3
click at [1203, 588] on div "AIS coverage Standard Distance 5.005 nm Speed 14.2 kn Calculated time 21 minute…" at bounding box center [863, 605] width 1146 height 35
click at [1429, 346] on span "button" at bounding box center [1435, 355] width 18 height 18
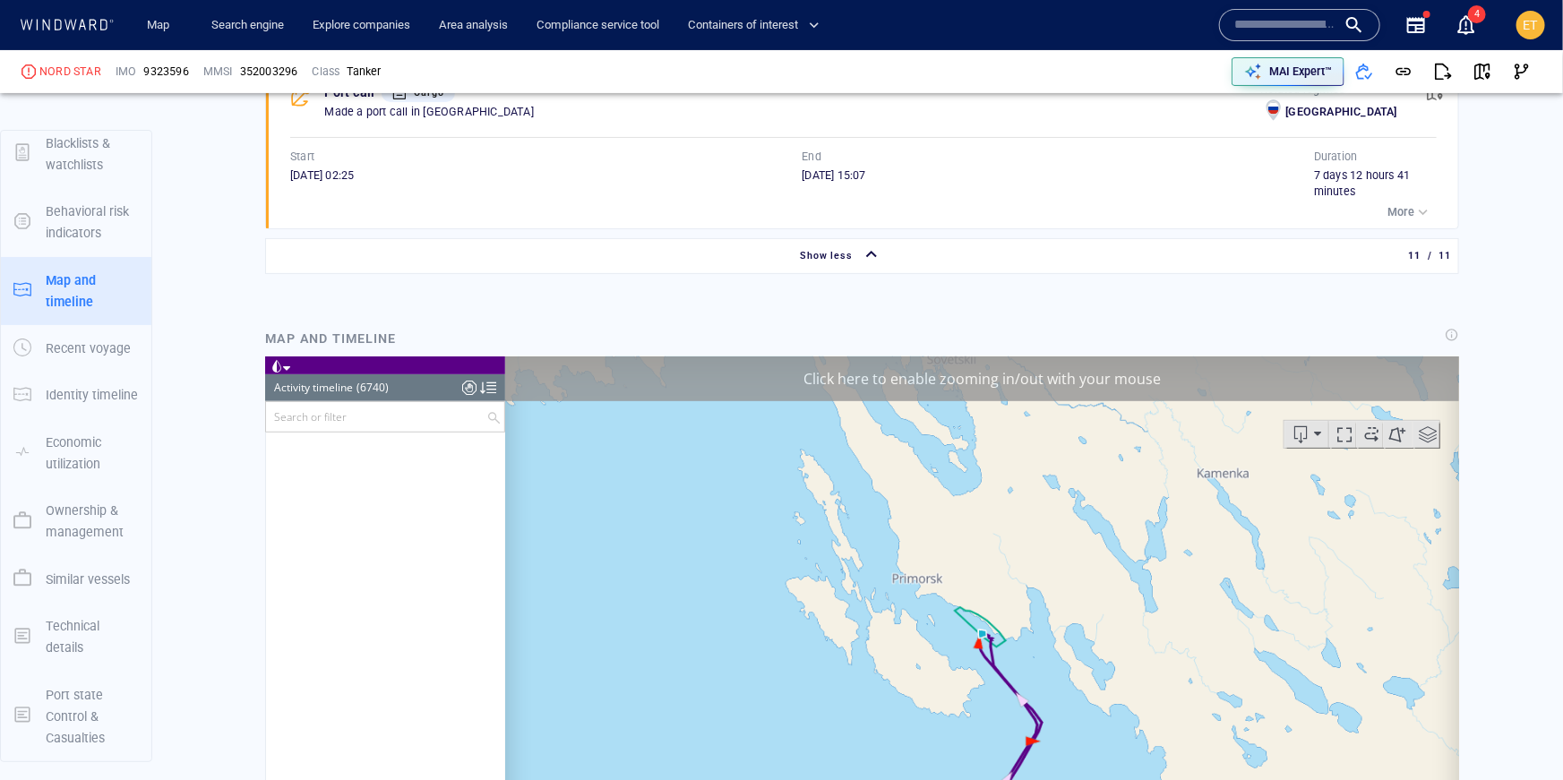
scroll to position [273736, 0]
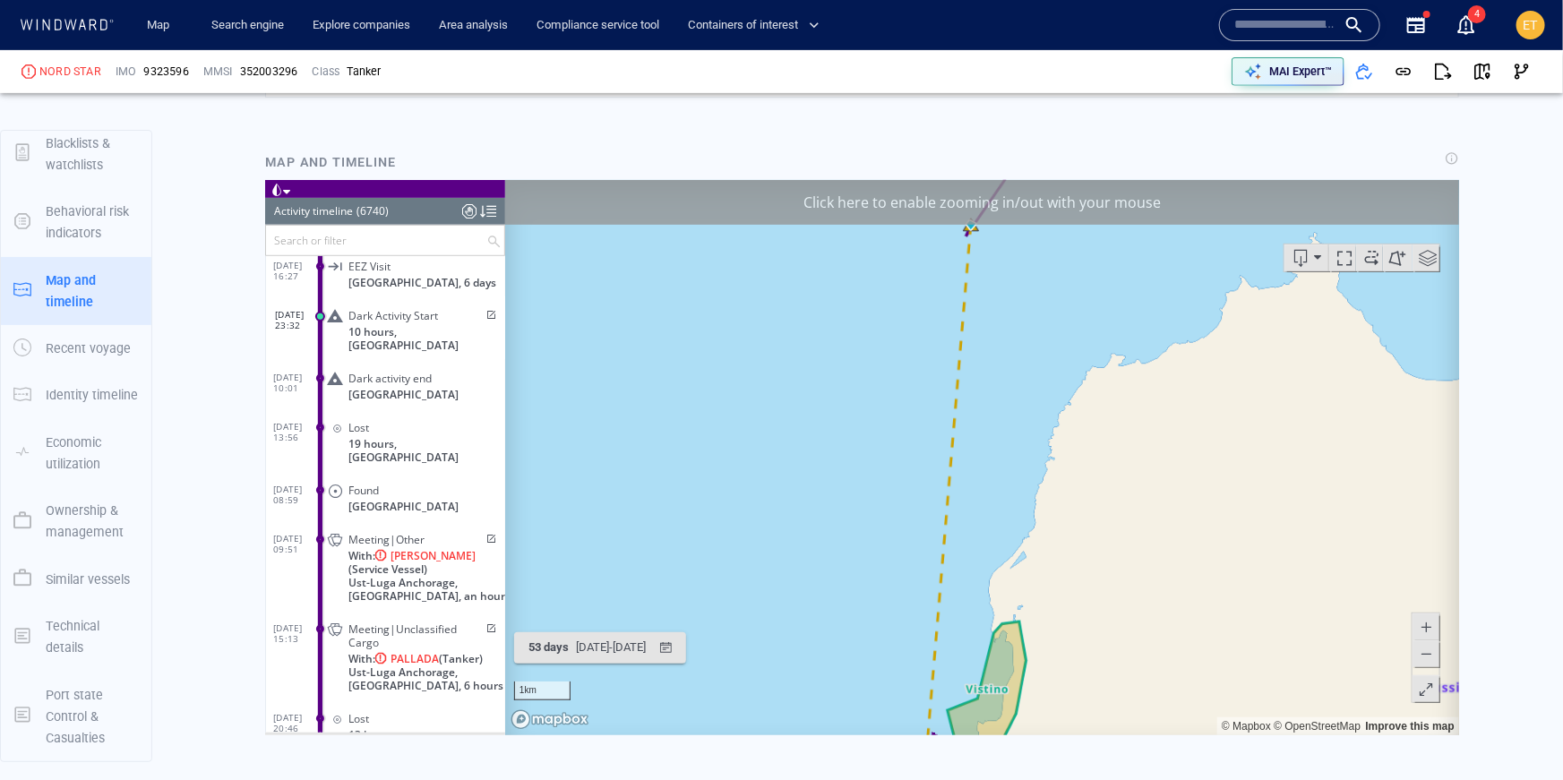
scroll to position [3847, 0]
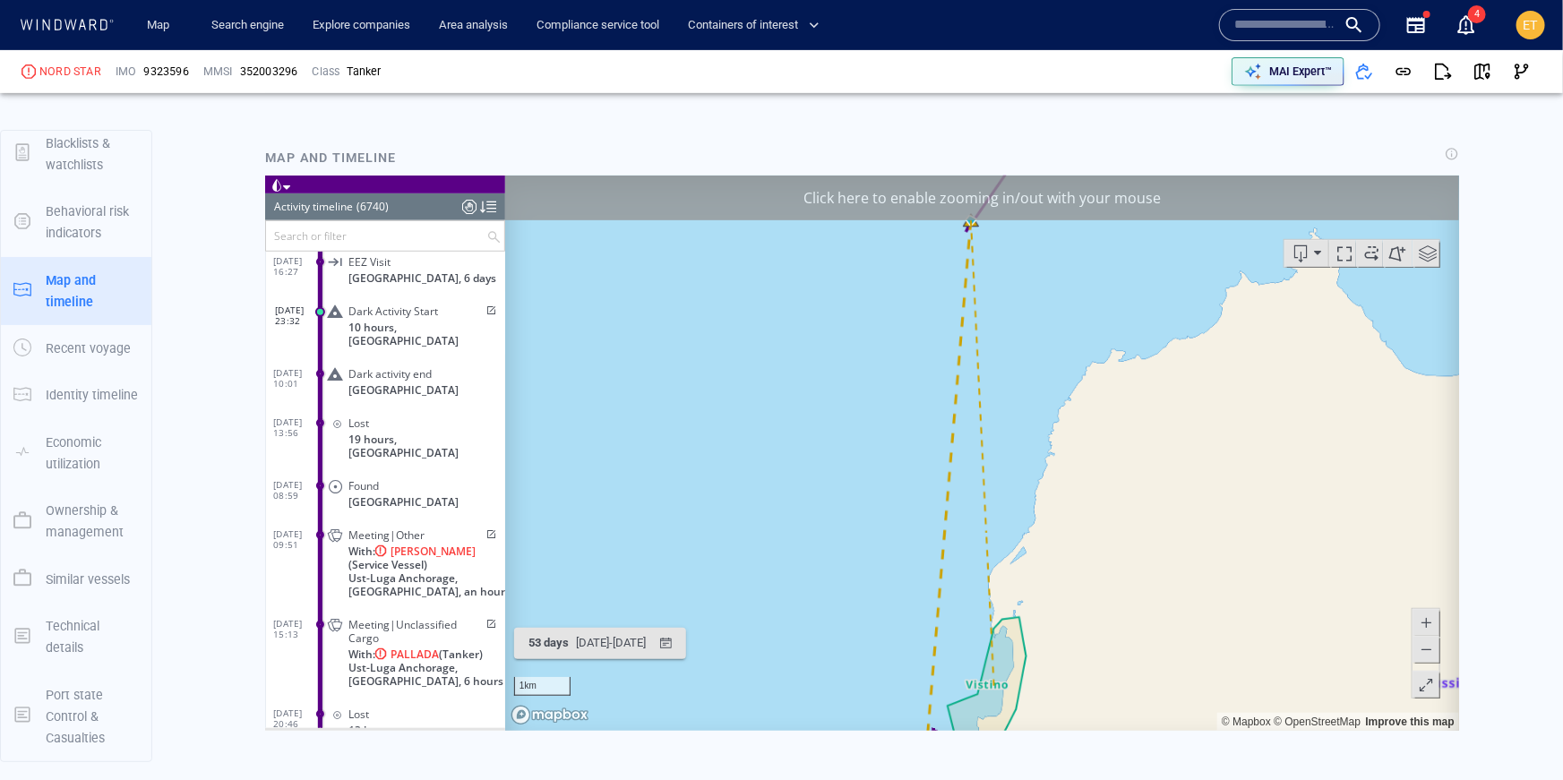
click at [1431, 643] on span at bounding box center [1425, 649] width 18 height 27
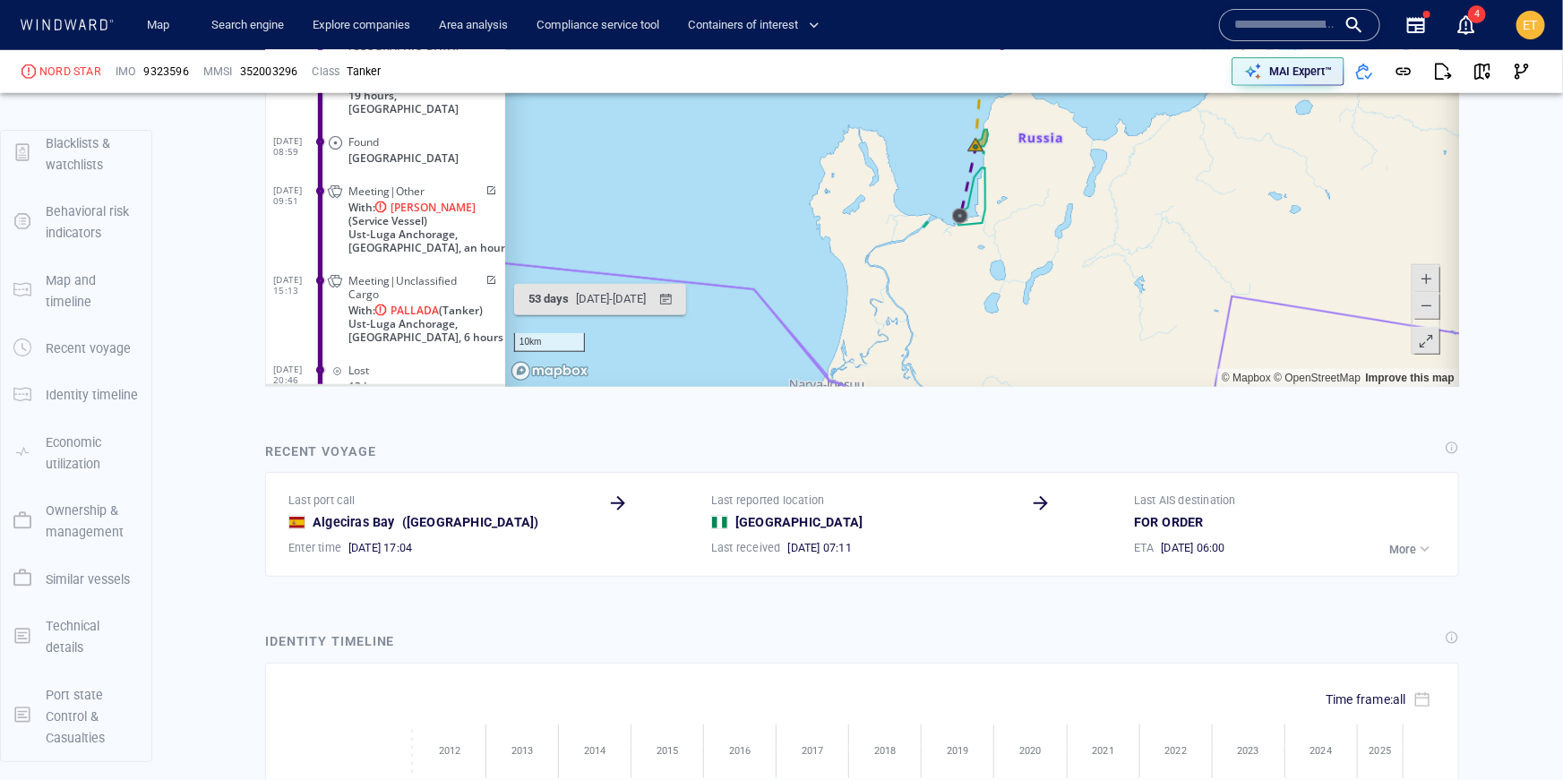
scroll to position [4235, 0]
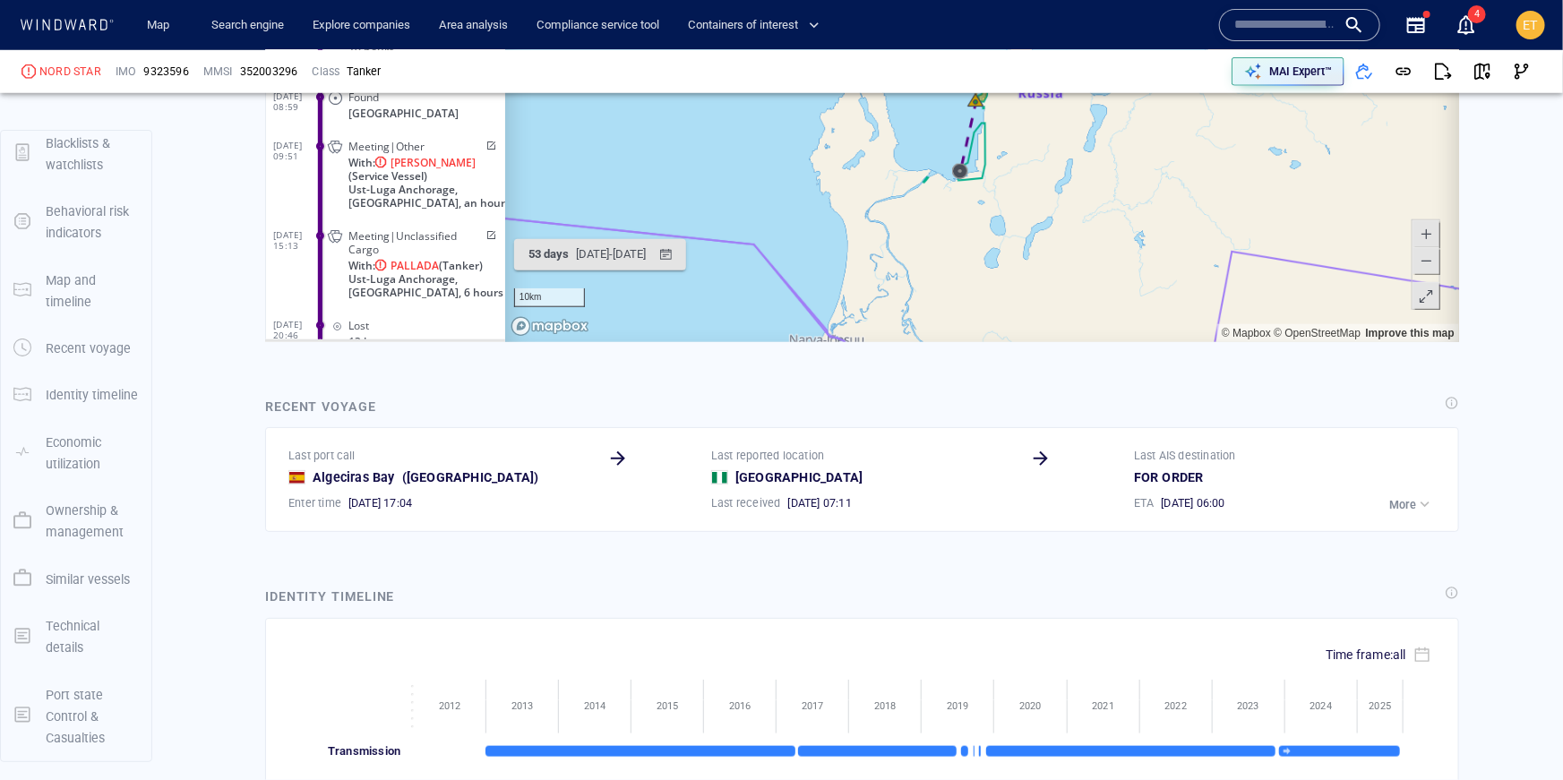
click at [1427, 495] on div "button" at bounding box center [1425, 504] width 18 height 18
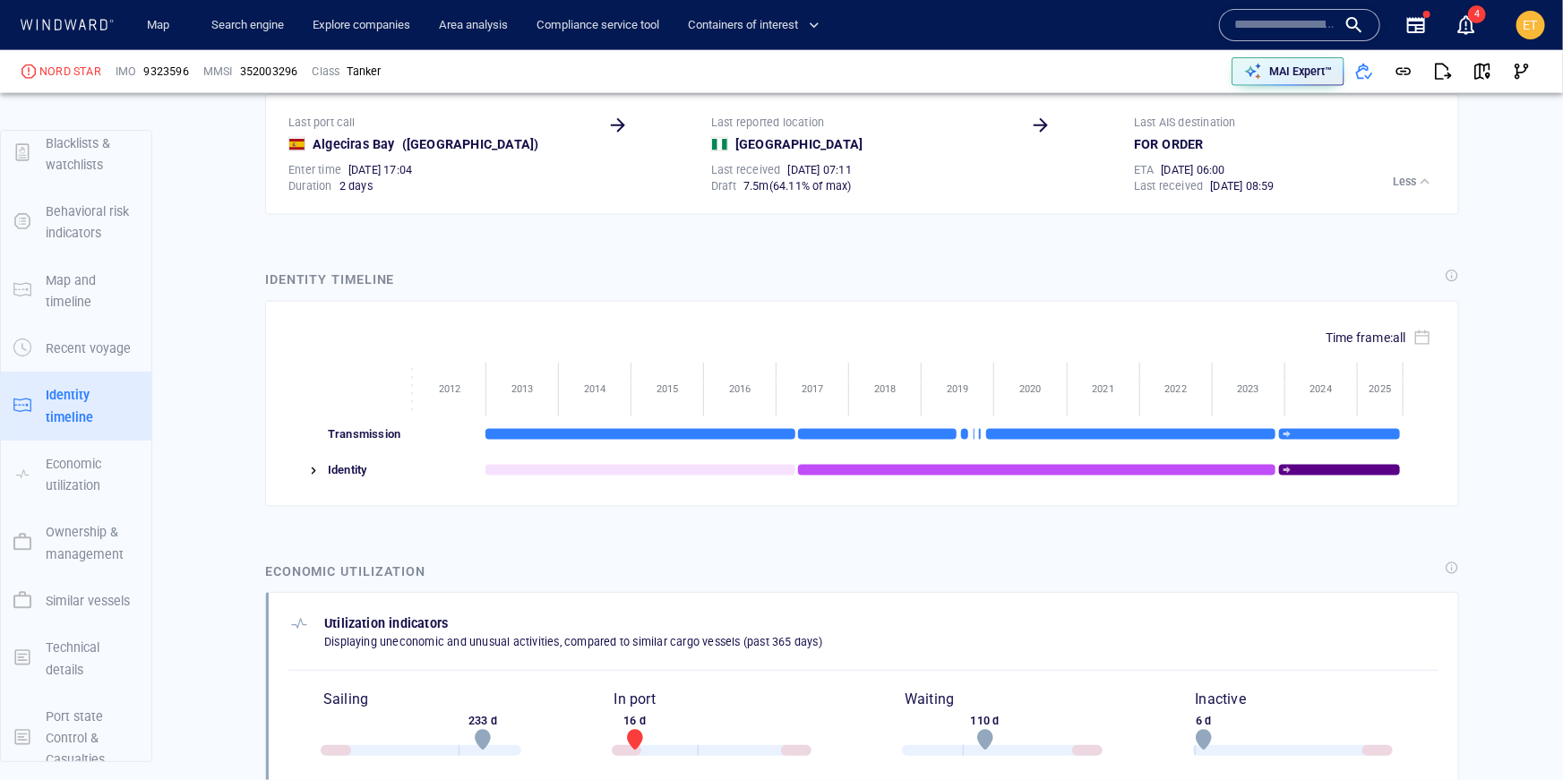
scroll to position [4638, 0]
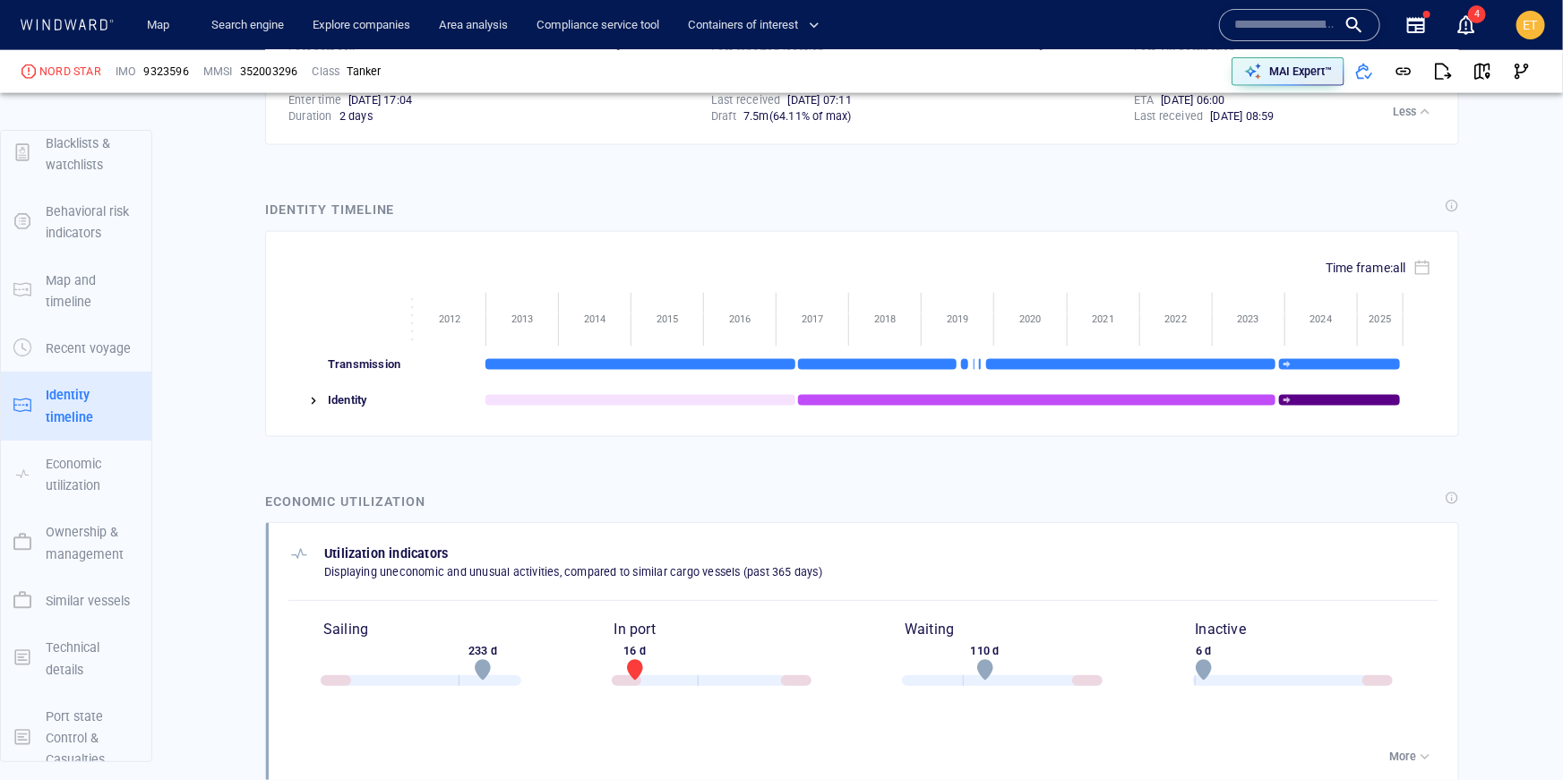
click at [305, 382] on div at bounding box center [305, 400] width 34 height 36
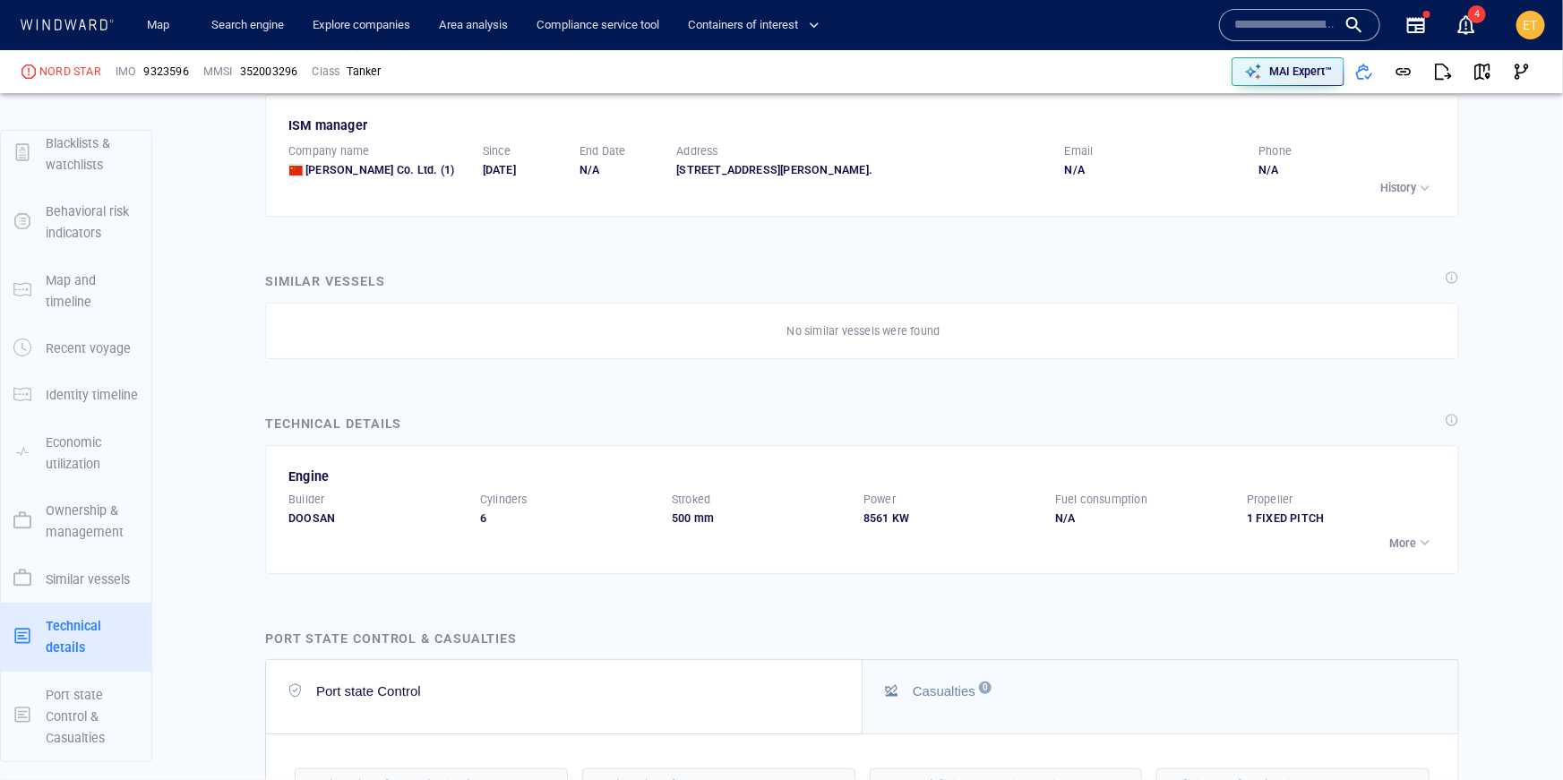
scroll to position [6640, 0]
click at [1404, 532] on p "More" at bounding box center [1402, 540] width 27 height 16
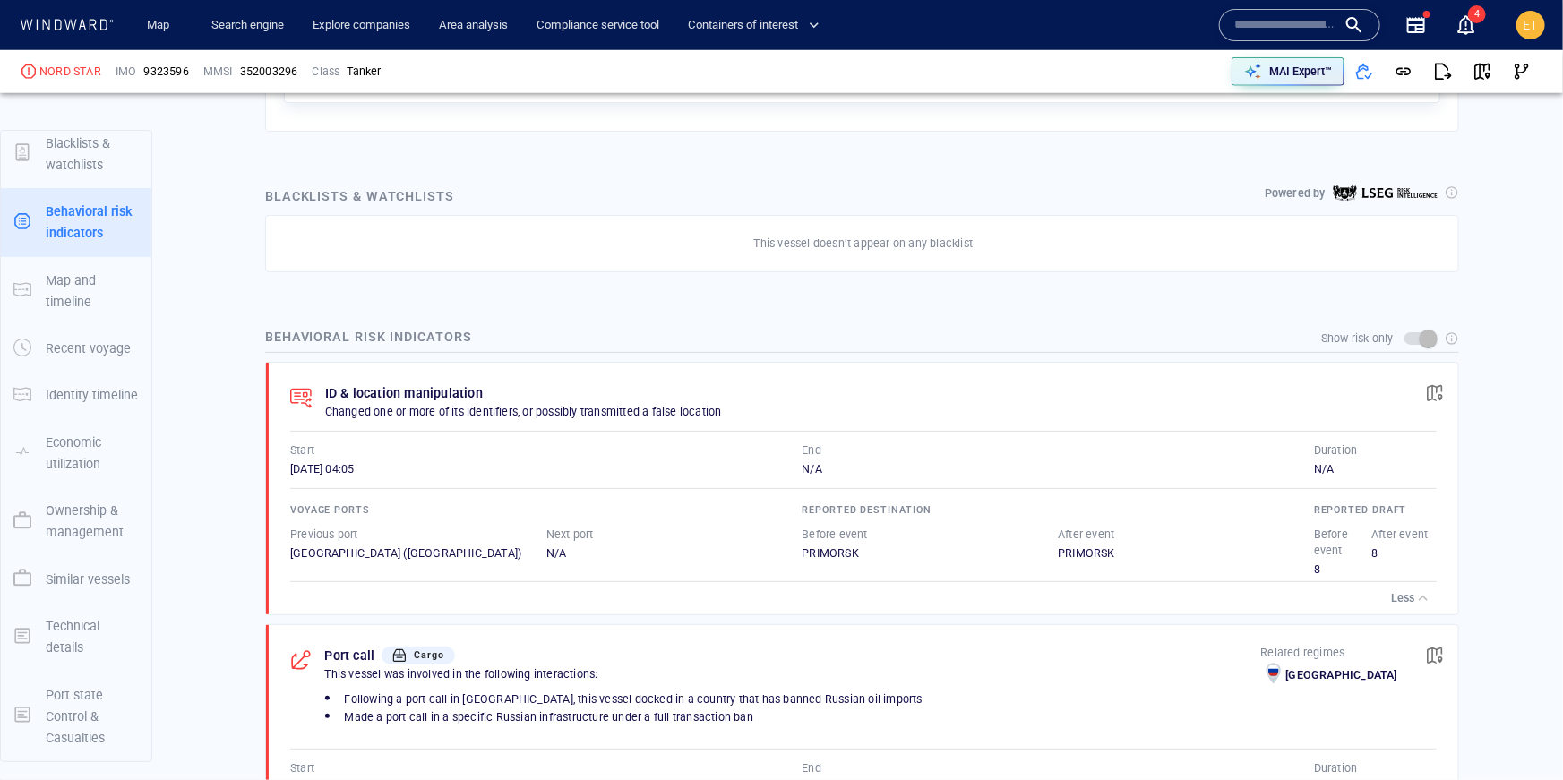
scroll to position [0, 0]
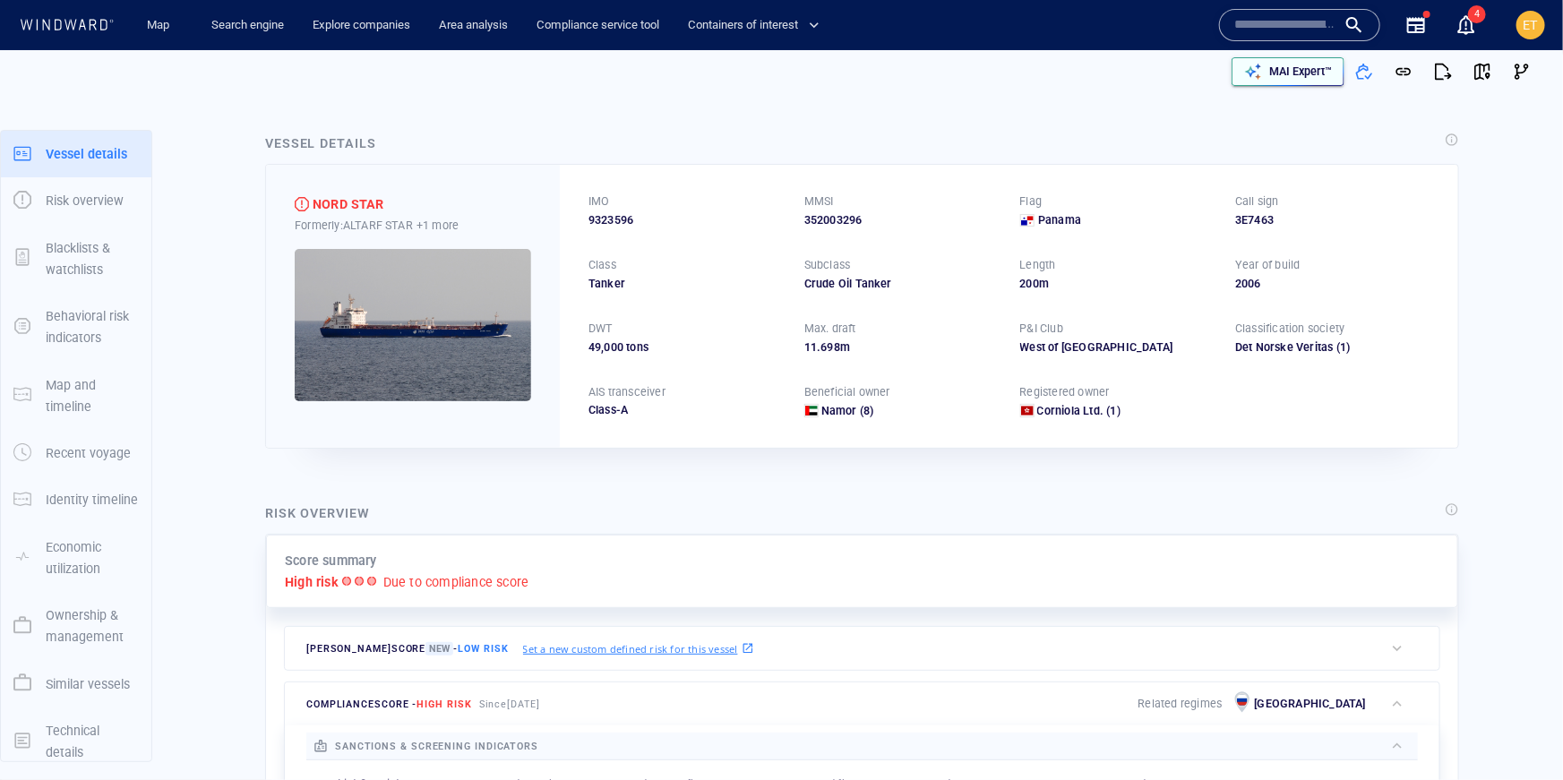
click at [1291, 64] on p "MAI Expert™" at bounding box center [1300, 72] width 63 height 16
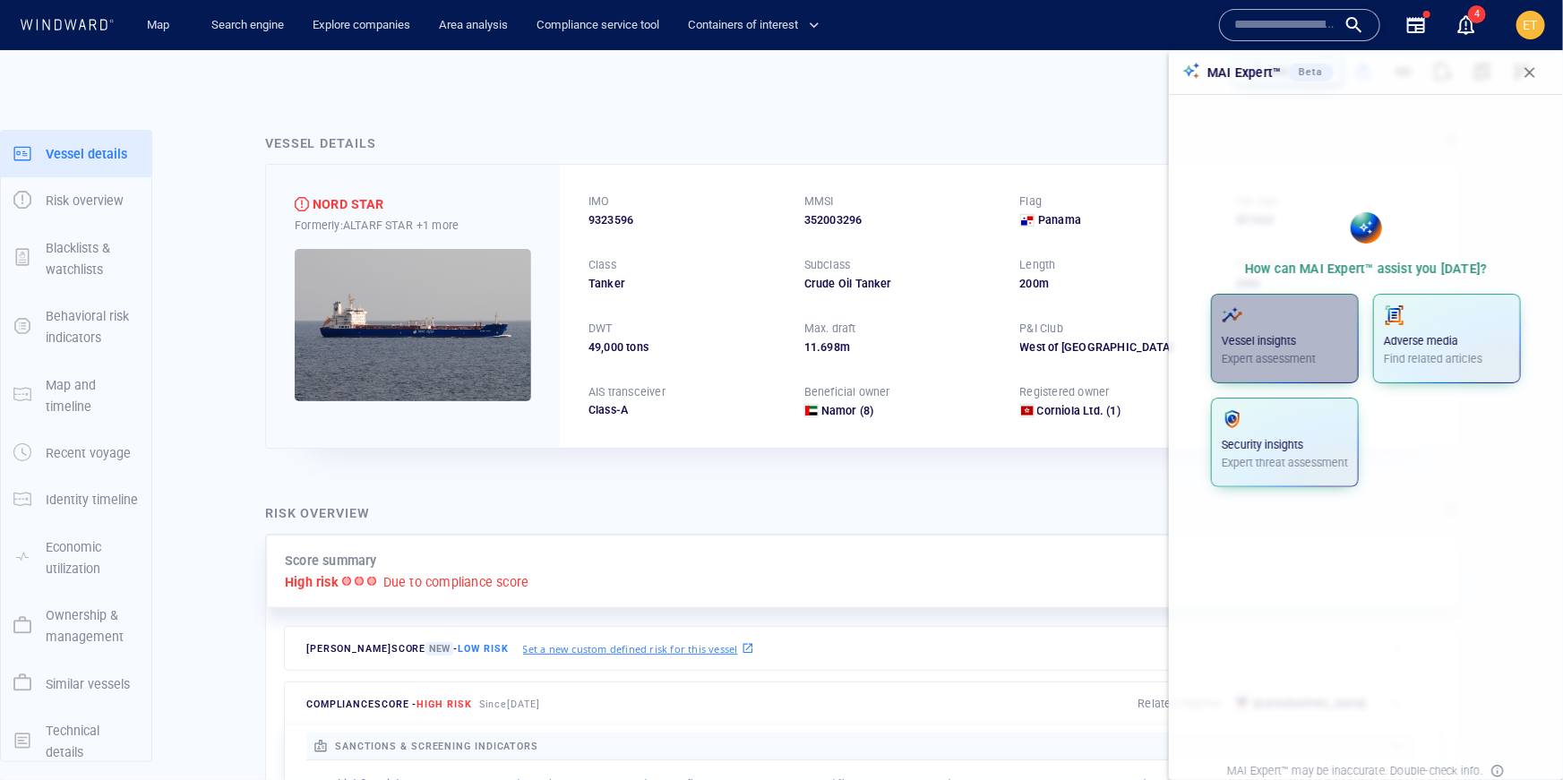
click at [1257, 348] on p "Vessel insights" at bounding box center [1285, 341] width 126 height 16
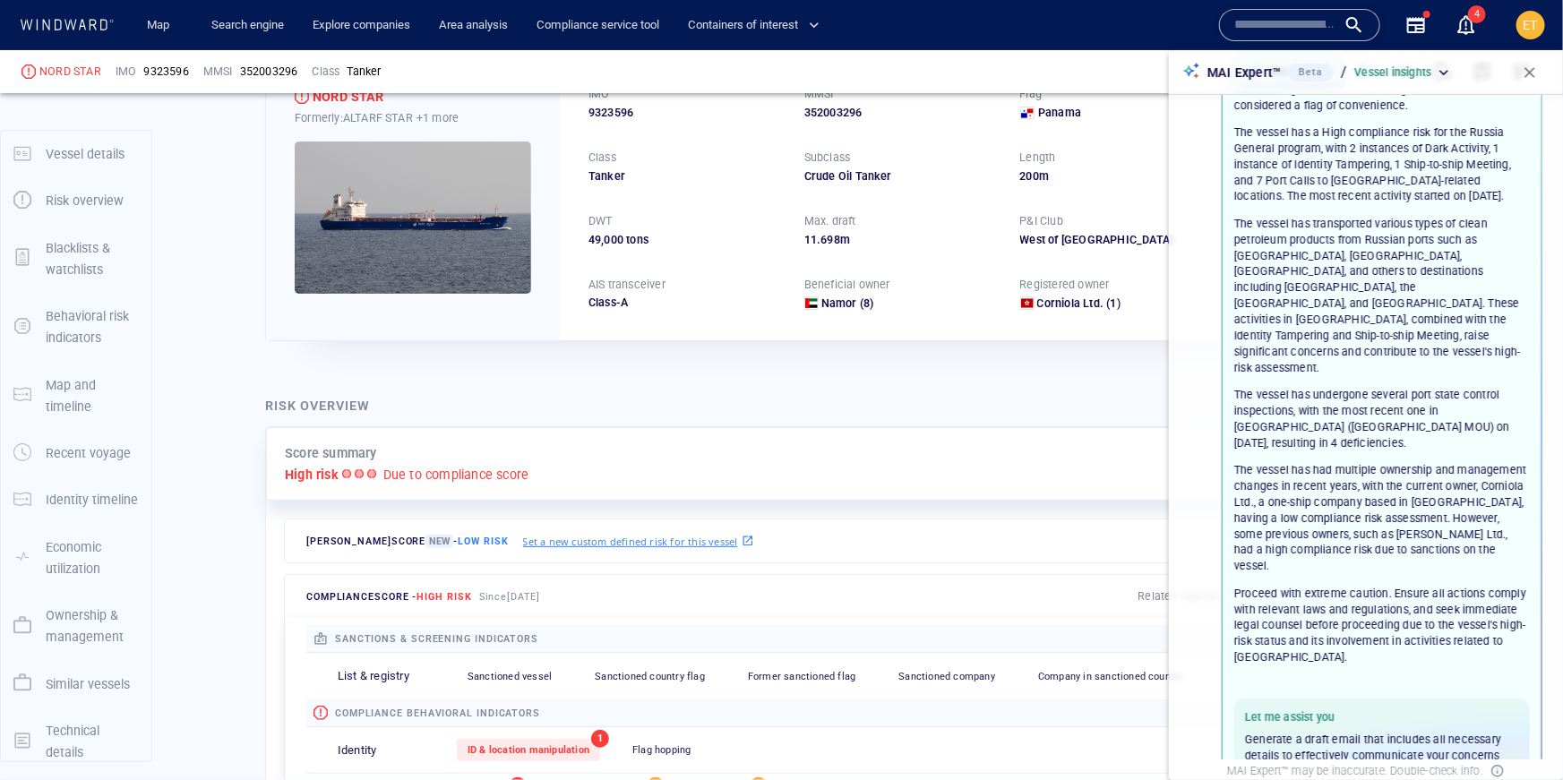
scroll to position [104, 0]
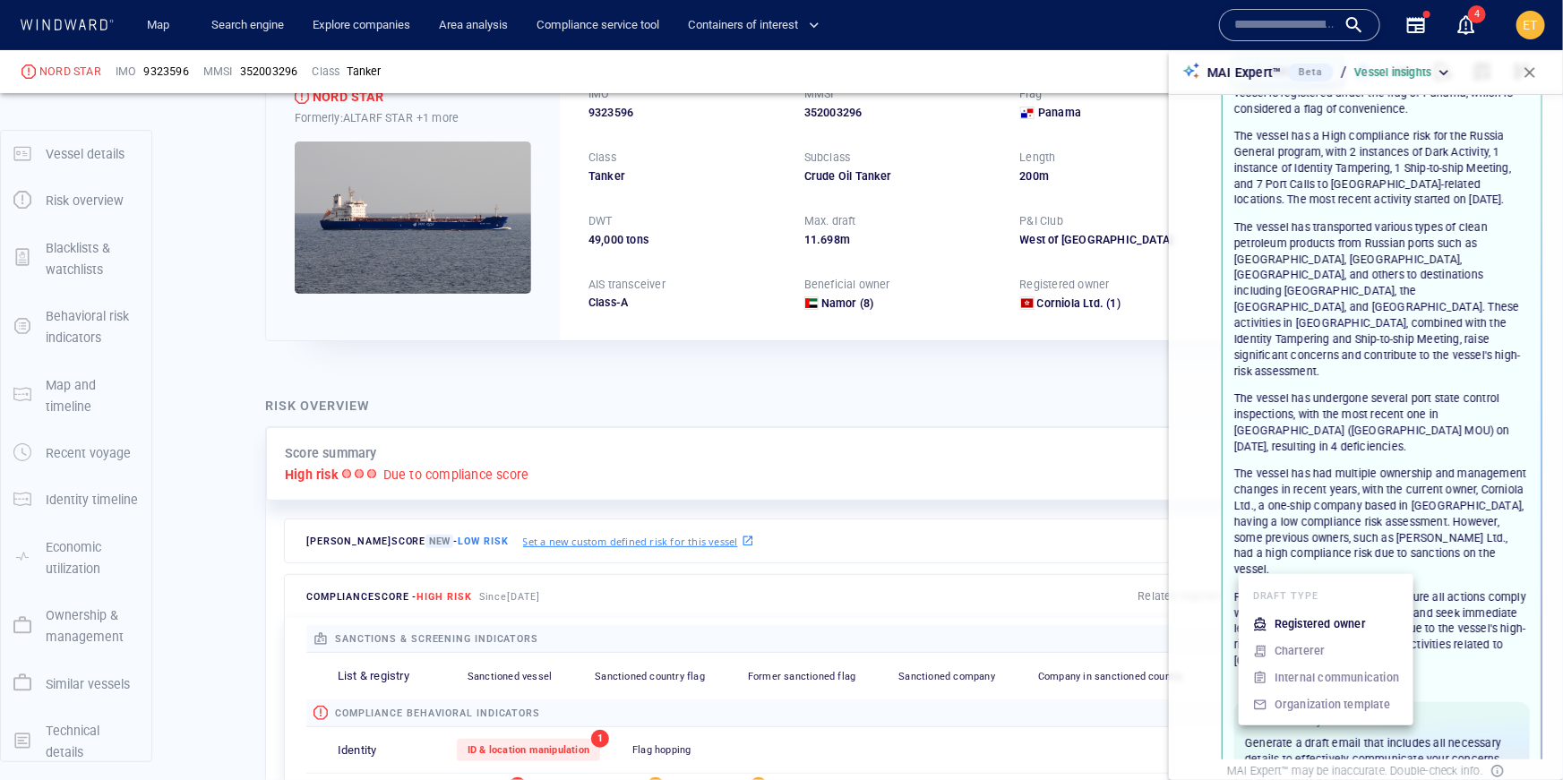
click at [1351, 616] on p "Registered owner" at bounding box center [1319, 624] width 91 height 16
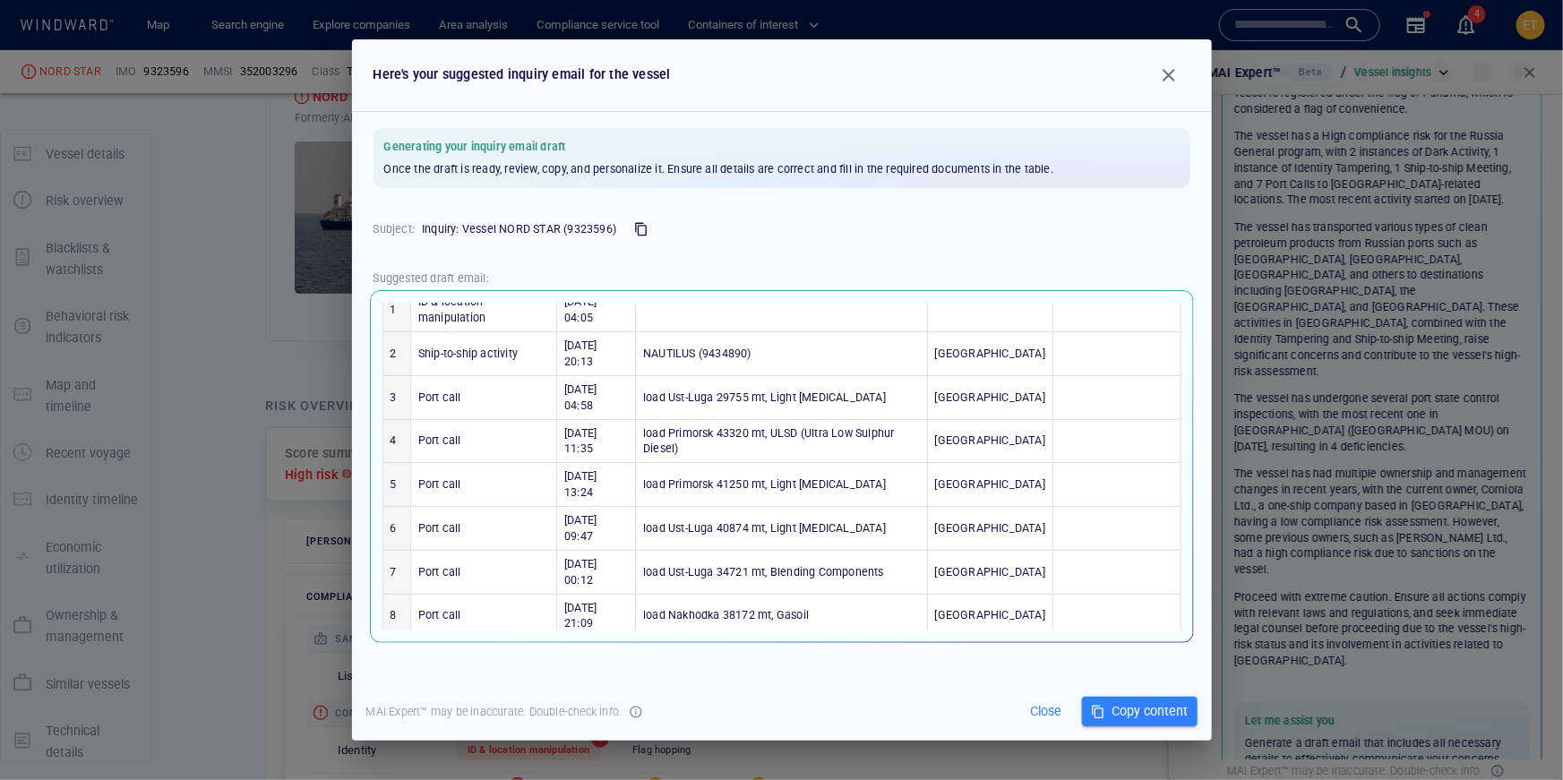
scroll to position [322, 0]
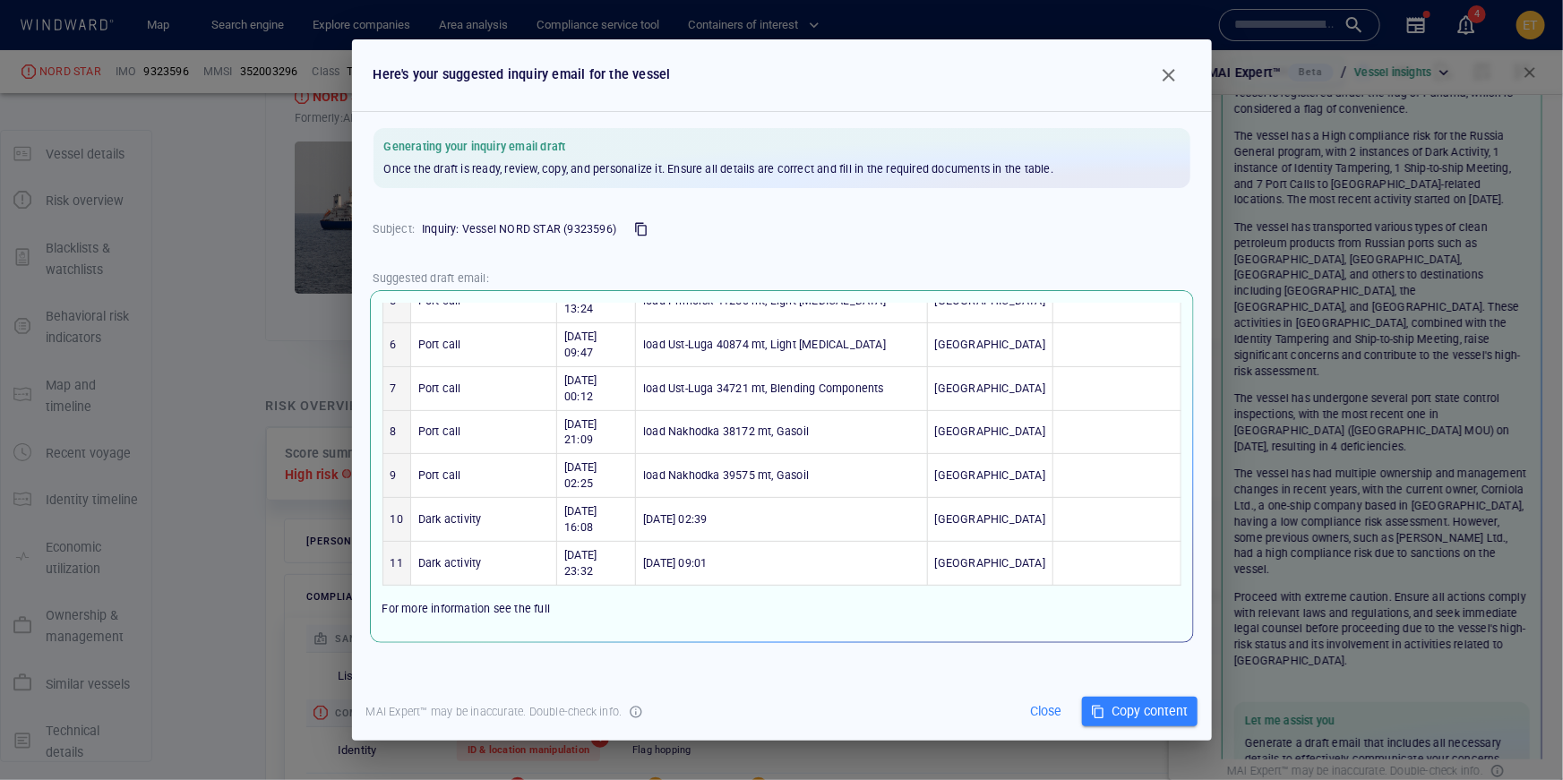
click at [490, 633] on span "NORD STAR vessel profile" at bounding box center [449, 641] width 134 height 16
click at [1171, 78] on span "button" at bounding box center [1168, 74] width 21 height 21
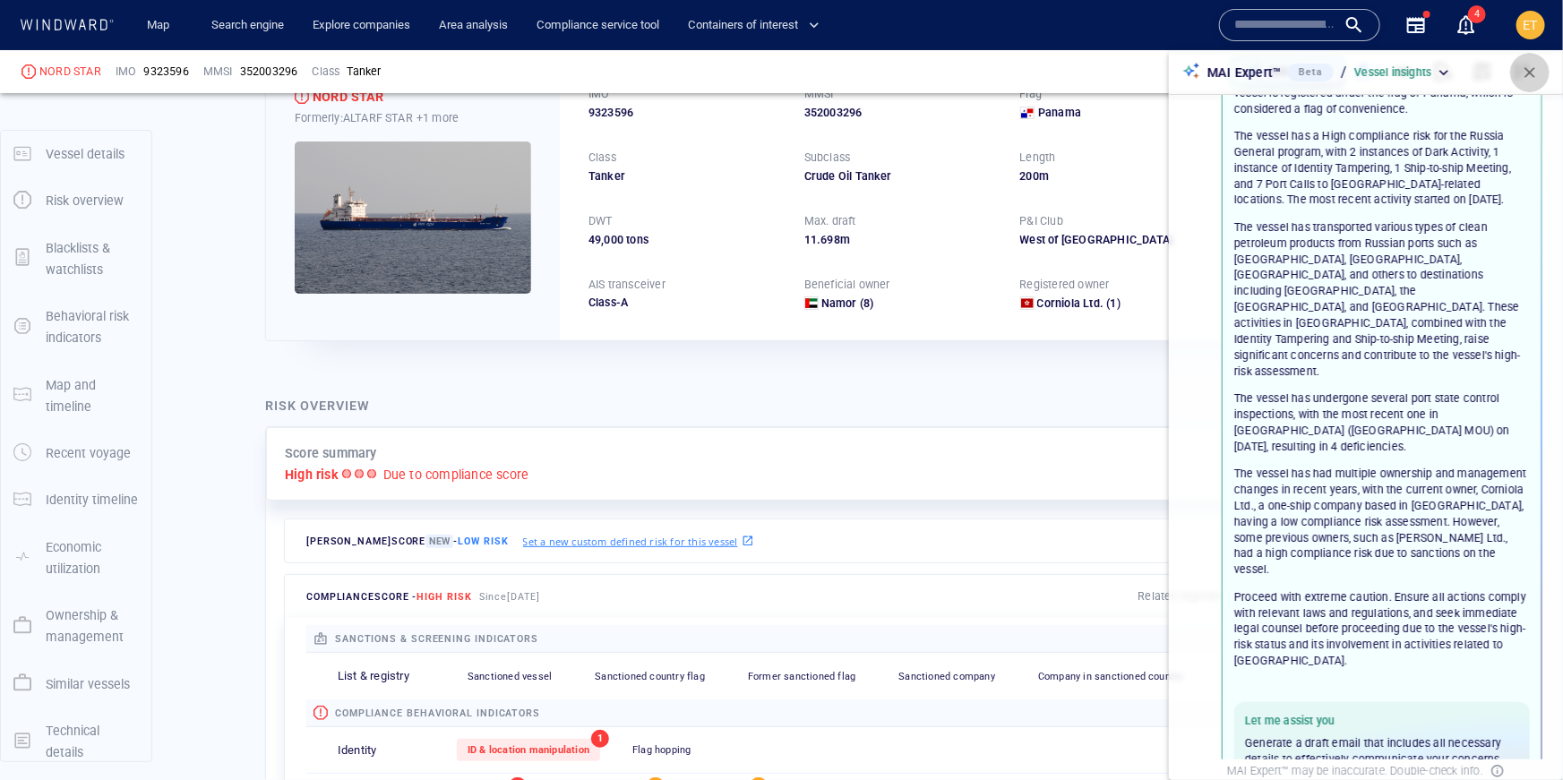
click at [1532, 69] on span "button" at bounding box center [1530, 73] width 18 height 18
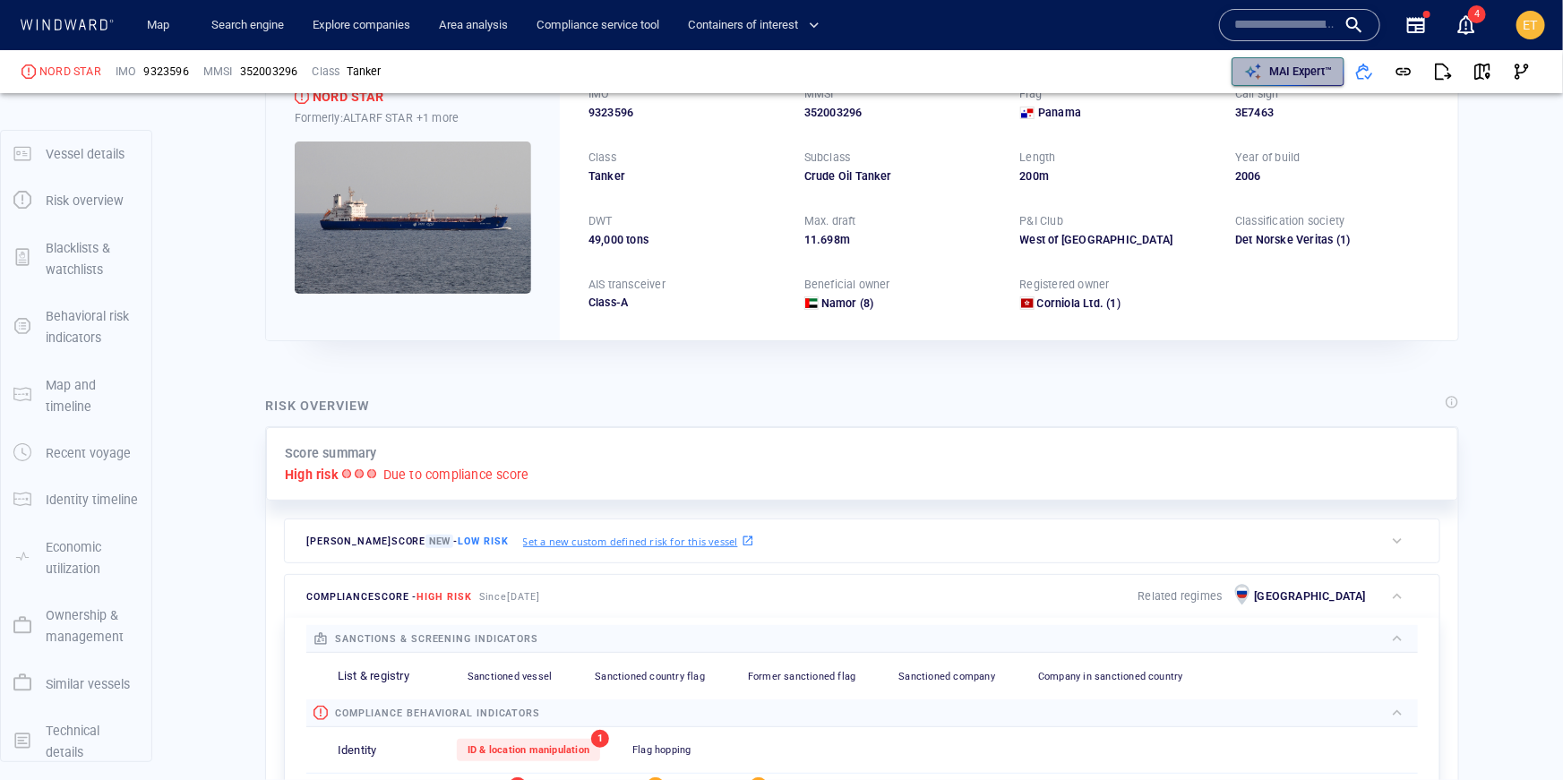
click at [1302, 69] on p "MAI Expert™" at bounding box center [1300, 72] width 63 height 16
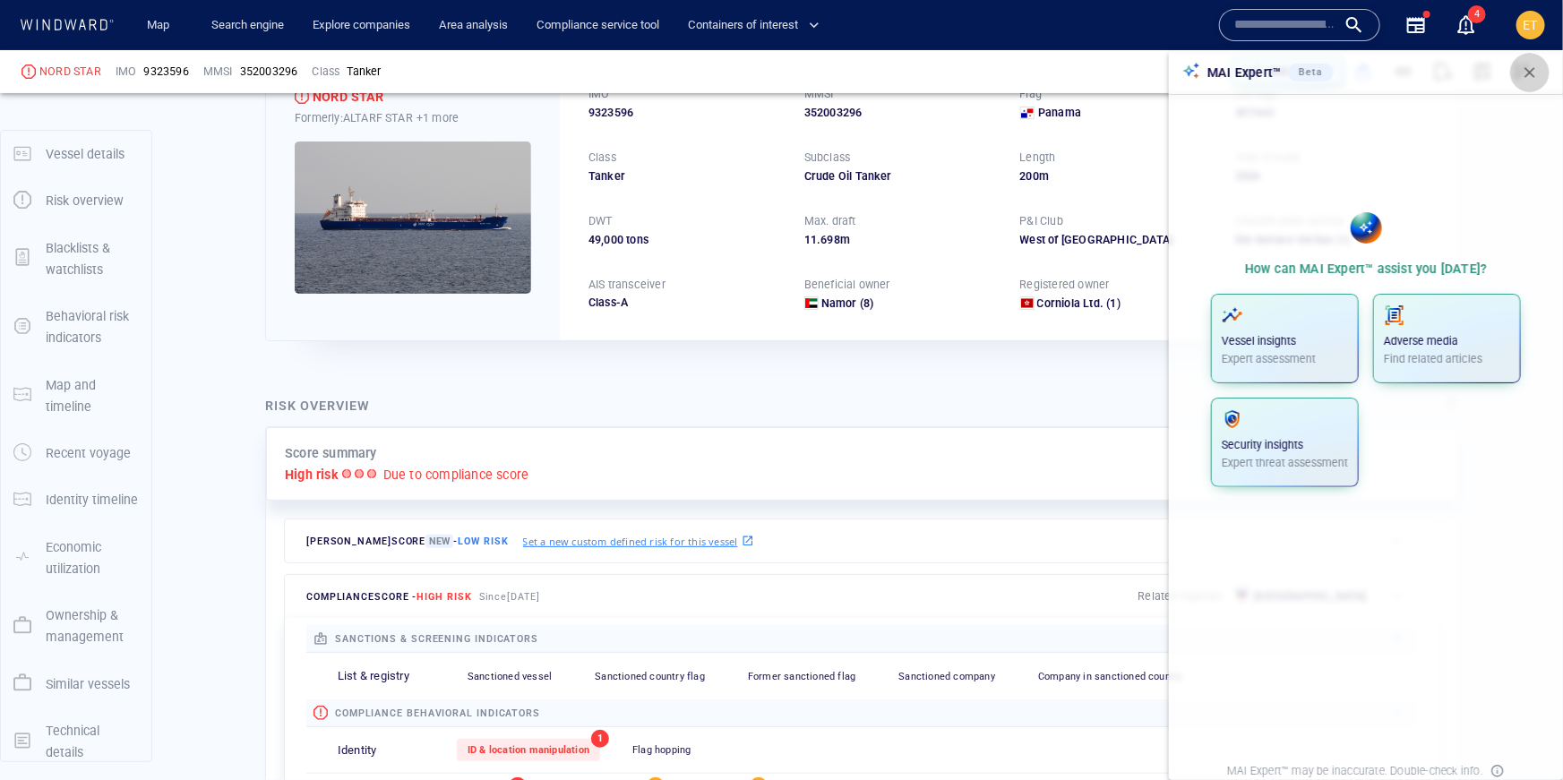
click at [1524, 72] on span "button" at bounding box center [1530, 73] width 18 height 18
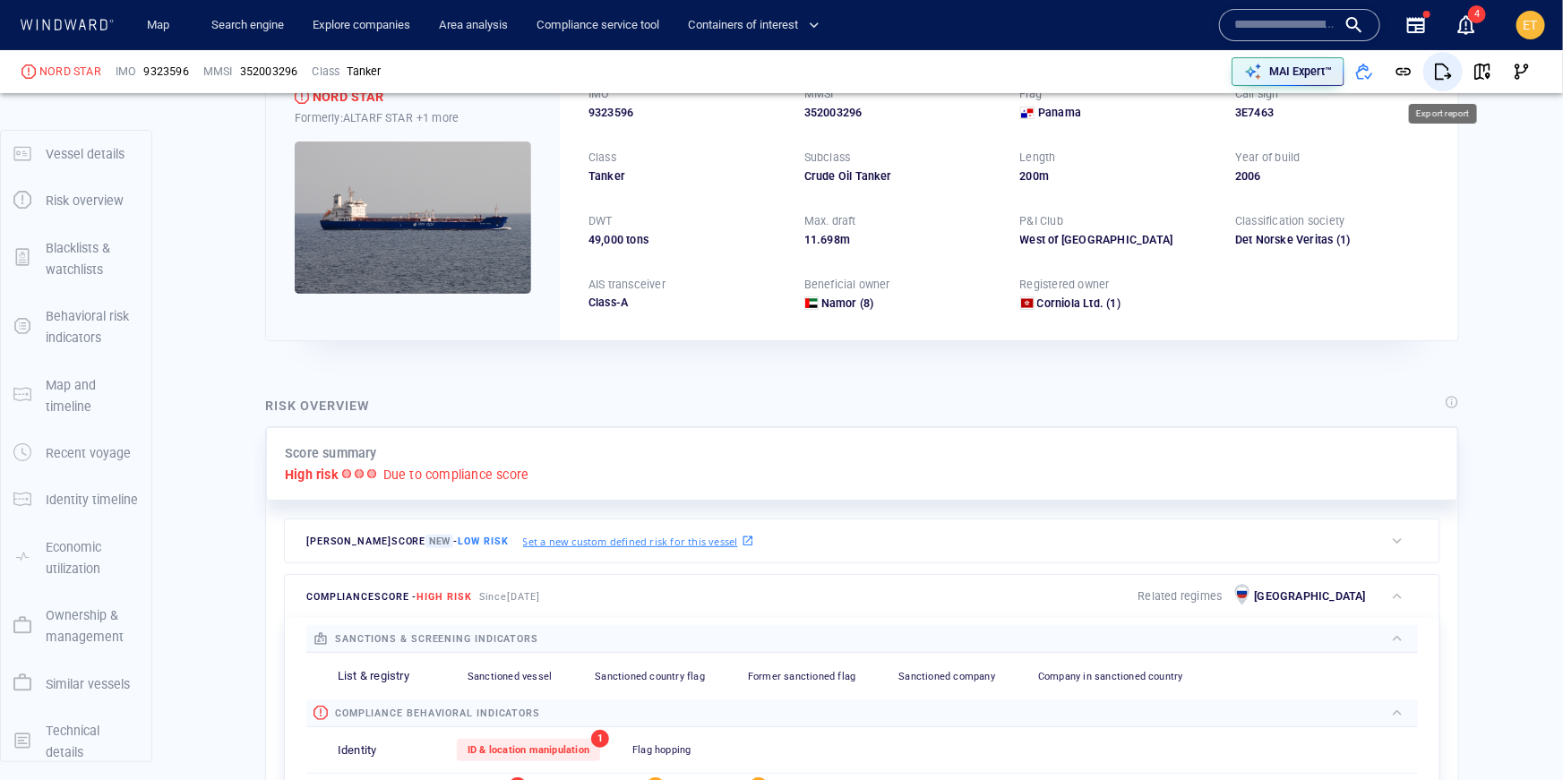
click at [1446, 74] on span "button" at bounding box center [1443, 72] width 18 height 18
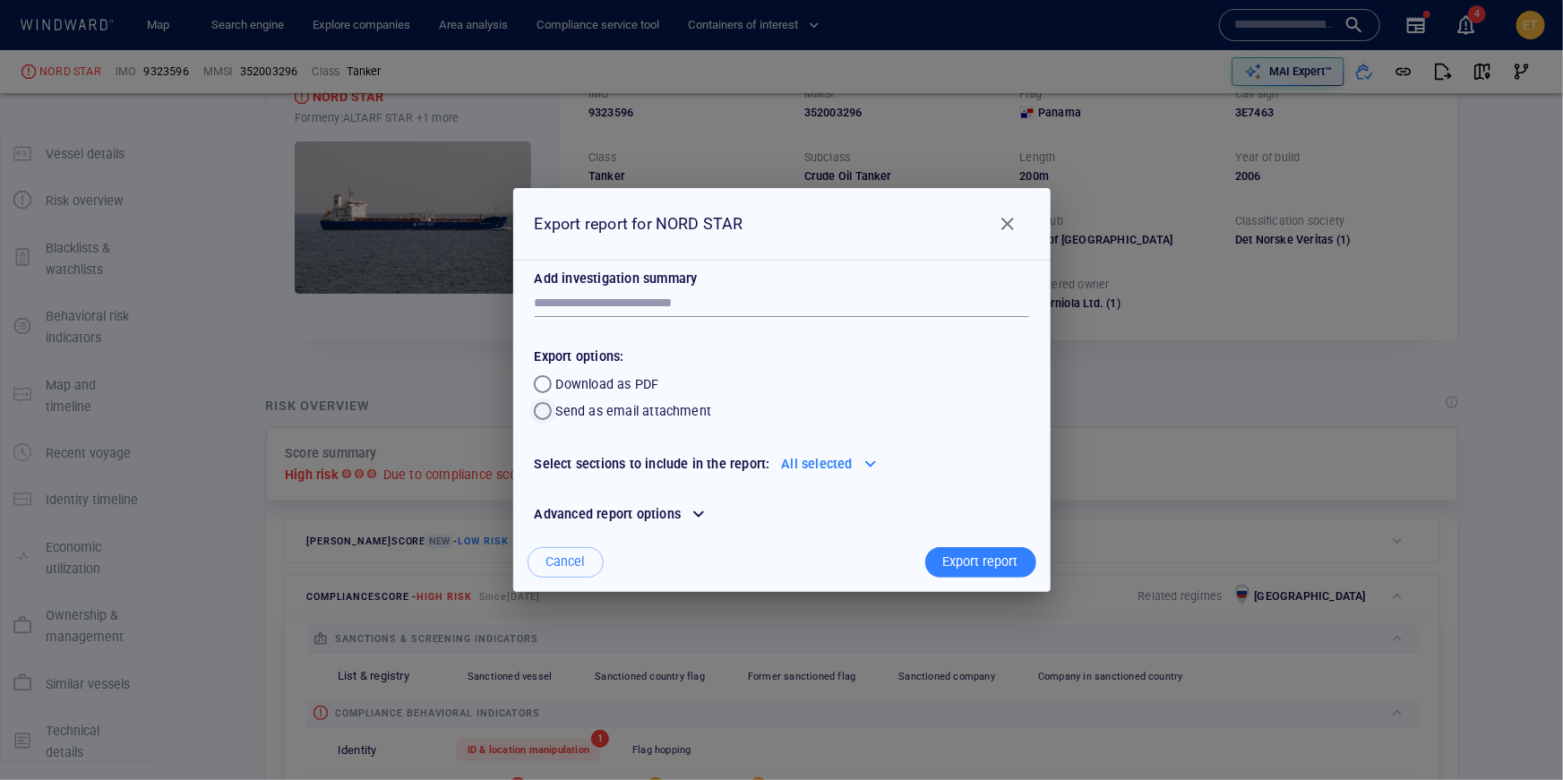
click at [547, 413] on div "button" at bounding box center [543, 411] width 18 height 18
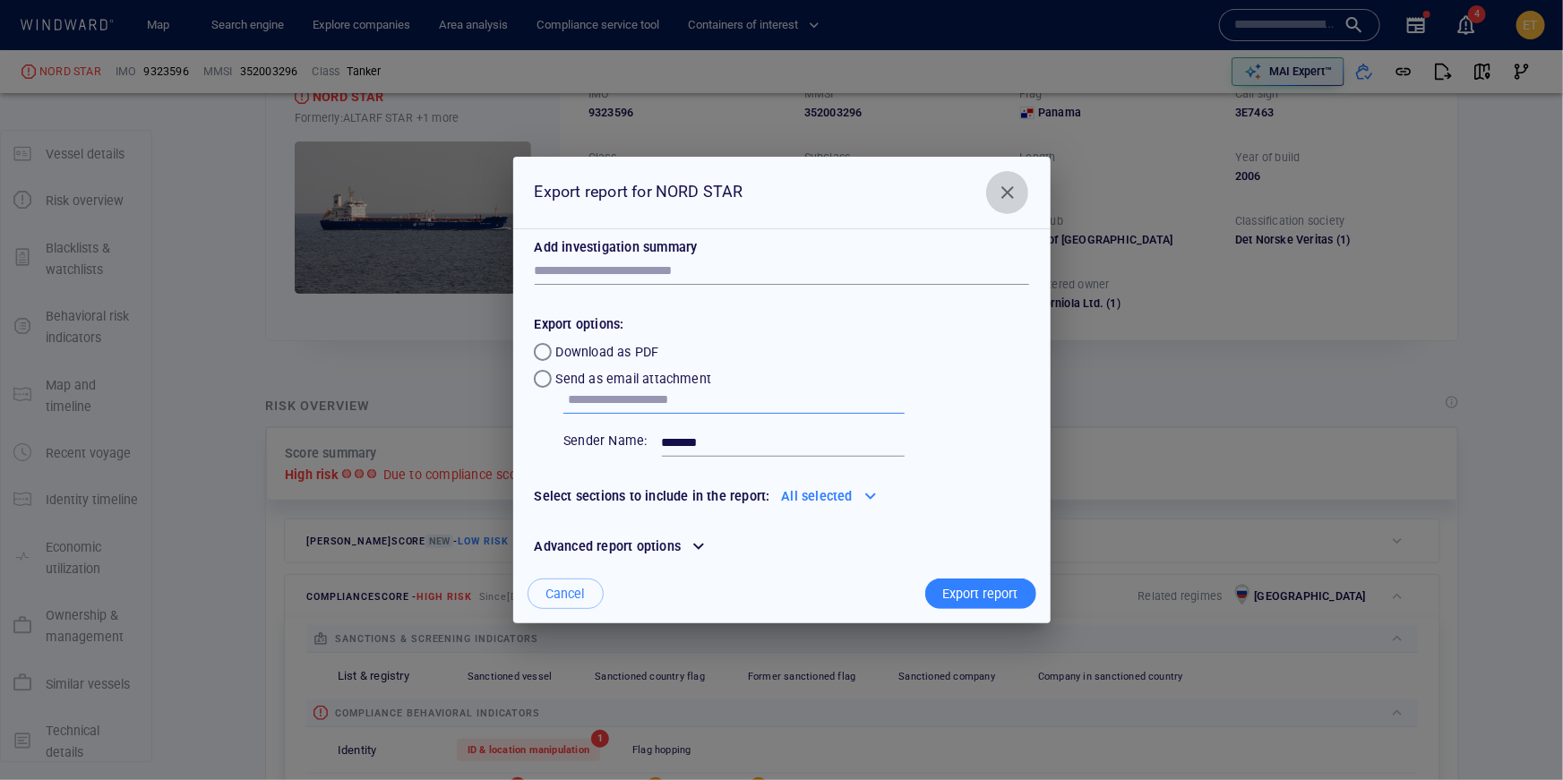
click at [1008, 188] on span "Close" at bounding box center [1007, 192] width 21 height 21
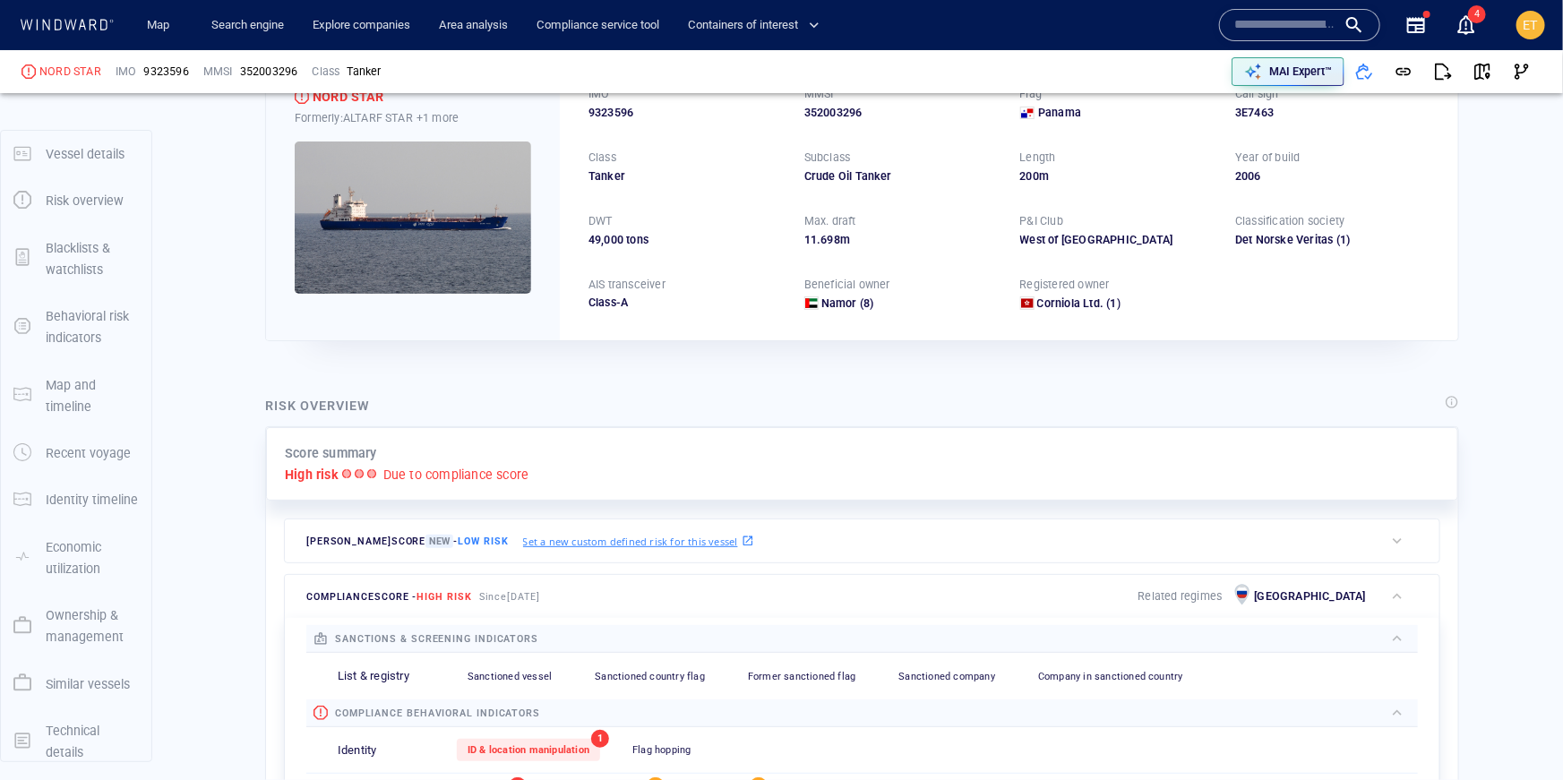
click at [82, 25] on icon at bounding box center [67, 25] width 96 height 12
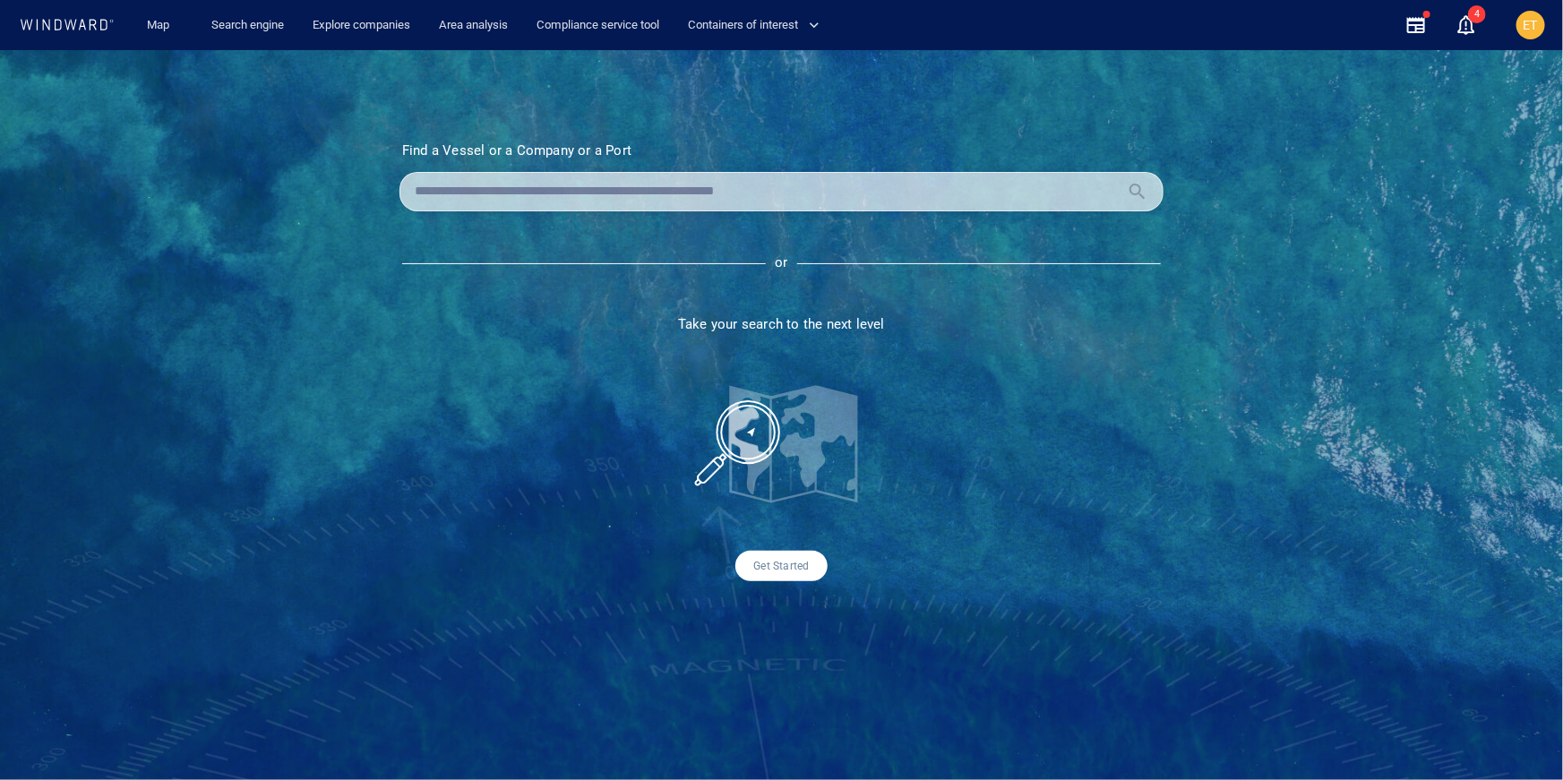
click at [469, 184] on input "text" at bounding box center [767, 191] width 705 height 27
click at [478, 190] on input "text" at bounding box center [767, 191] width 705 height 27
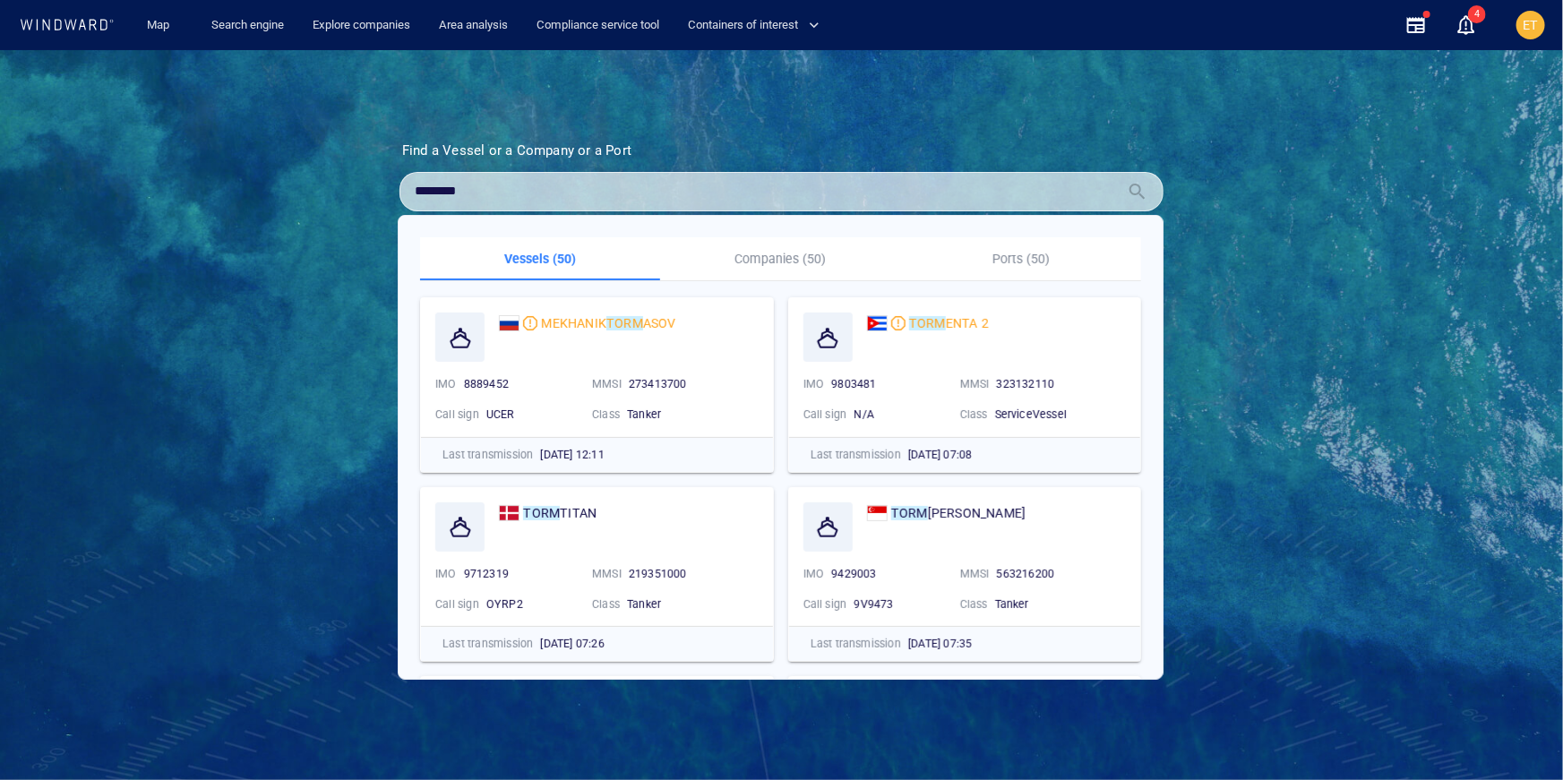
click at [781, 256] on p "Companies (50)" at bounding box center [780, 258] width 219 height 21
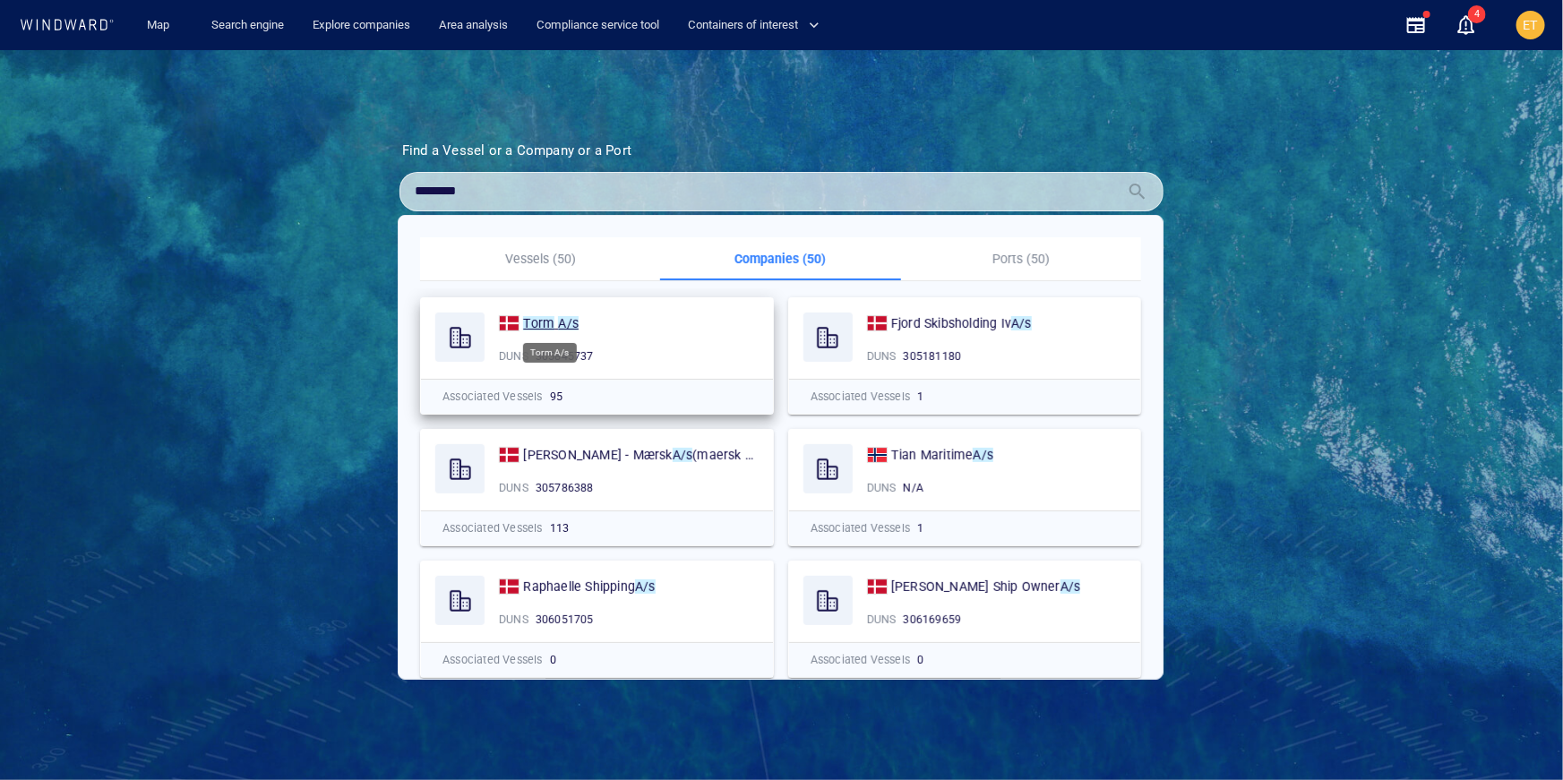
click at [541, 325] on mark "Torm" at bounding box center [538, 323] width 31 height 14
drag, startPoint x: 476, startPoint y: 187, endPoint x: 367, endPoint y: 189, distance: 108.4
click at [367, 189] on section "Find a Vessel or a Company or a Port Name N/A IMO MMSI Call sign N/A Class N/A …" at bounding box center [782, 361] width 854 height 439
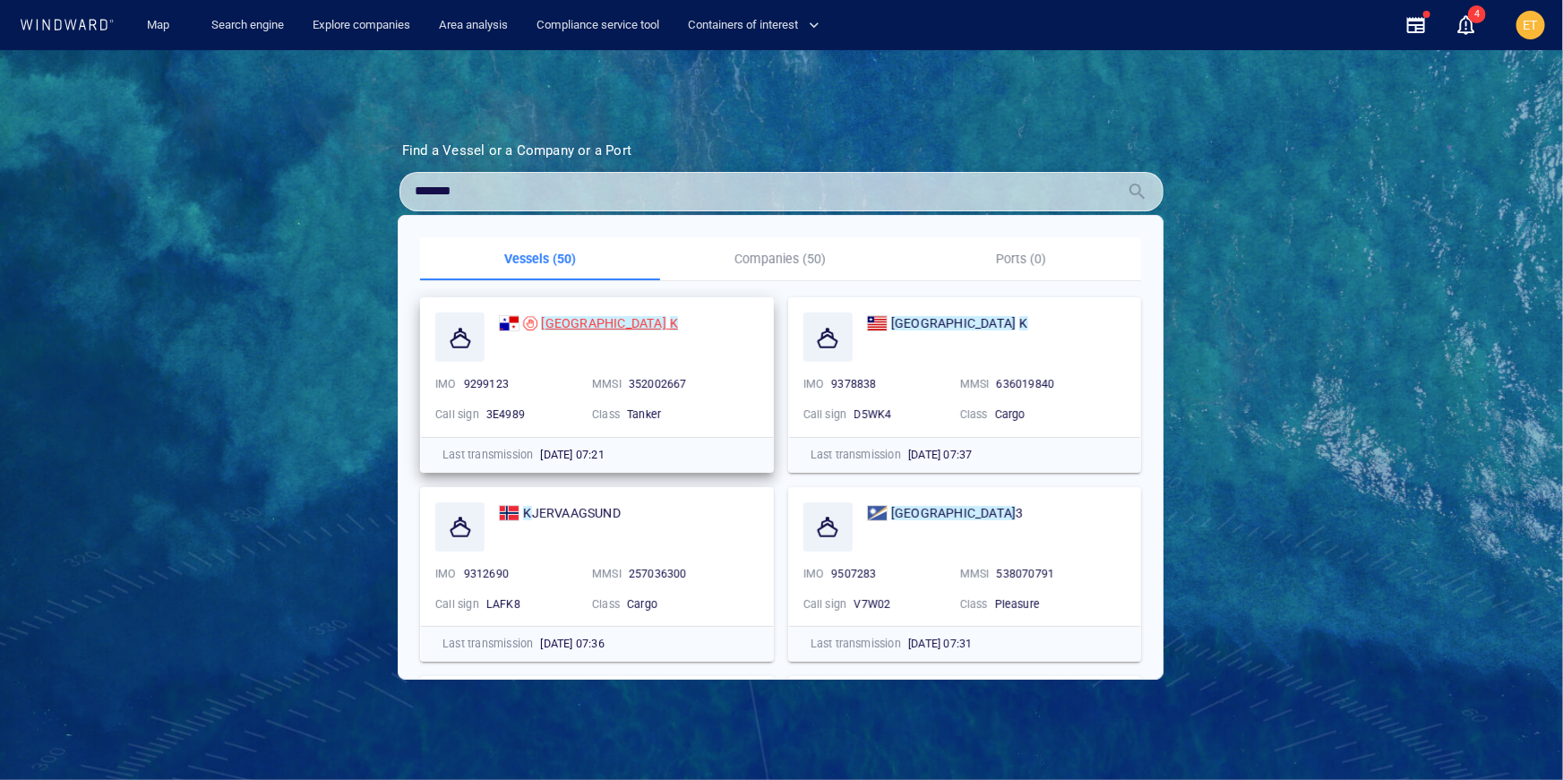
type input "*******"
click at [545, 322] on mark "SOFIA" at bounding box center [603, 323] width 124 height 14
click at [261, 21] on link "Search engine" at bounding box center [247, 25] width 87 height 31
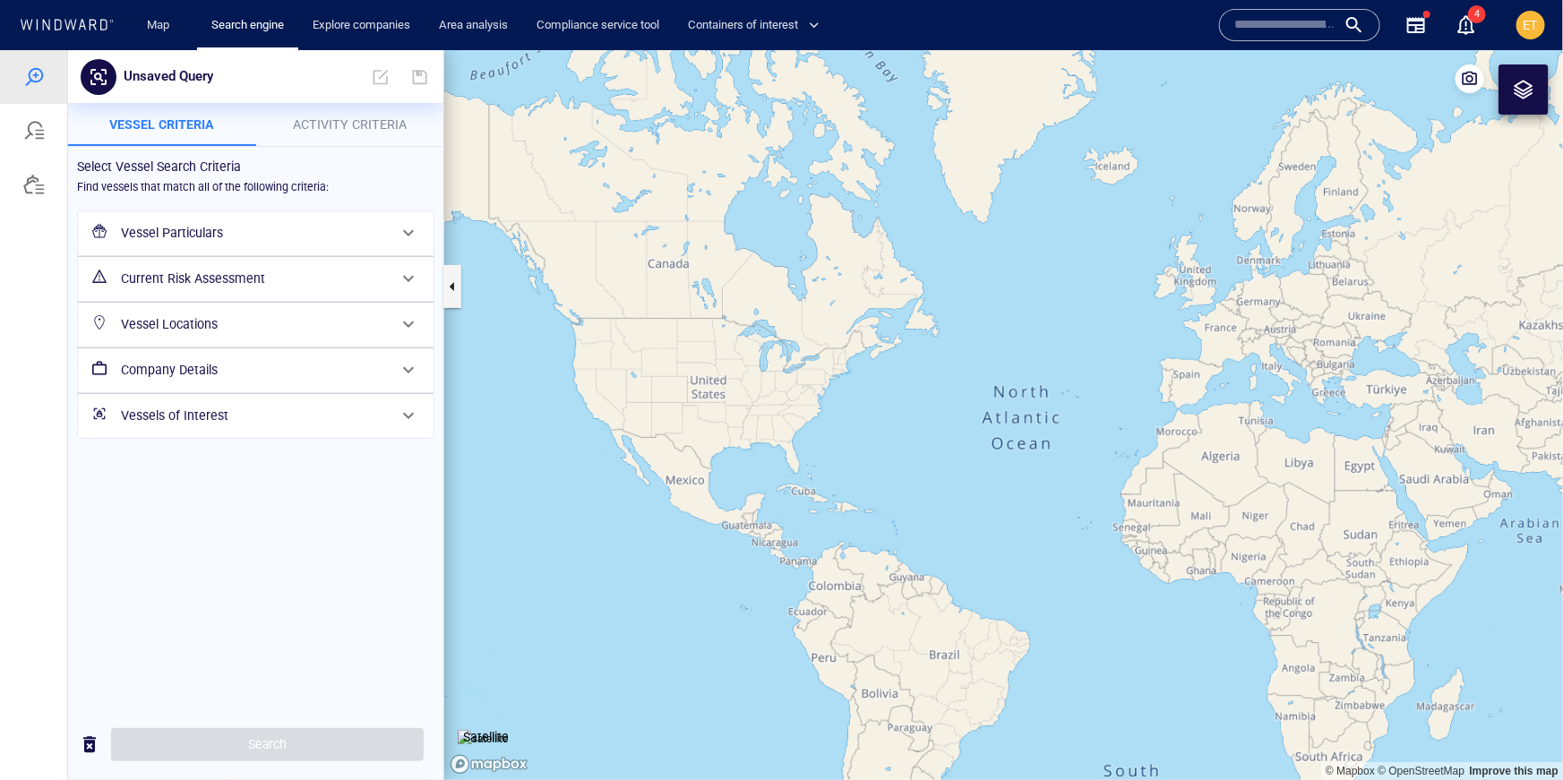
click at [288, 236] on h6 "Vessel Particulars" at bounding box center [254, 232] width 266 height 22
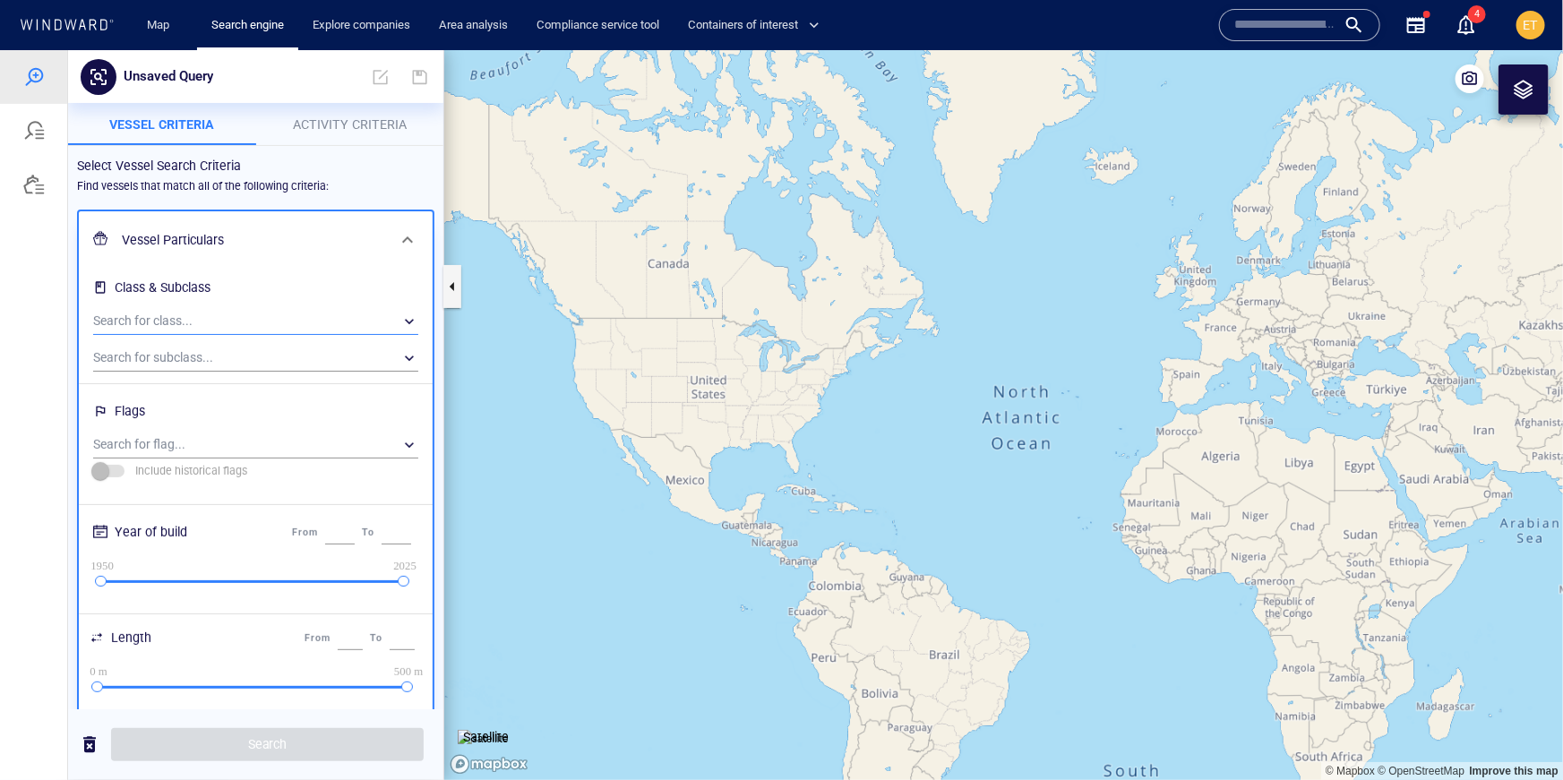
click at [196, 311] on div "​" at bounding box center [255, 320] width 325 height 27
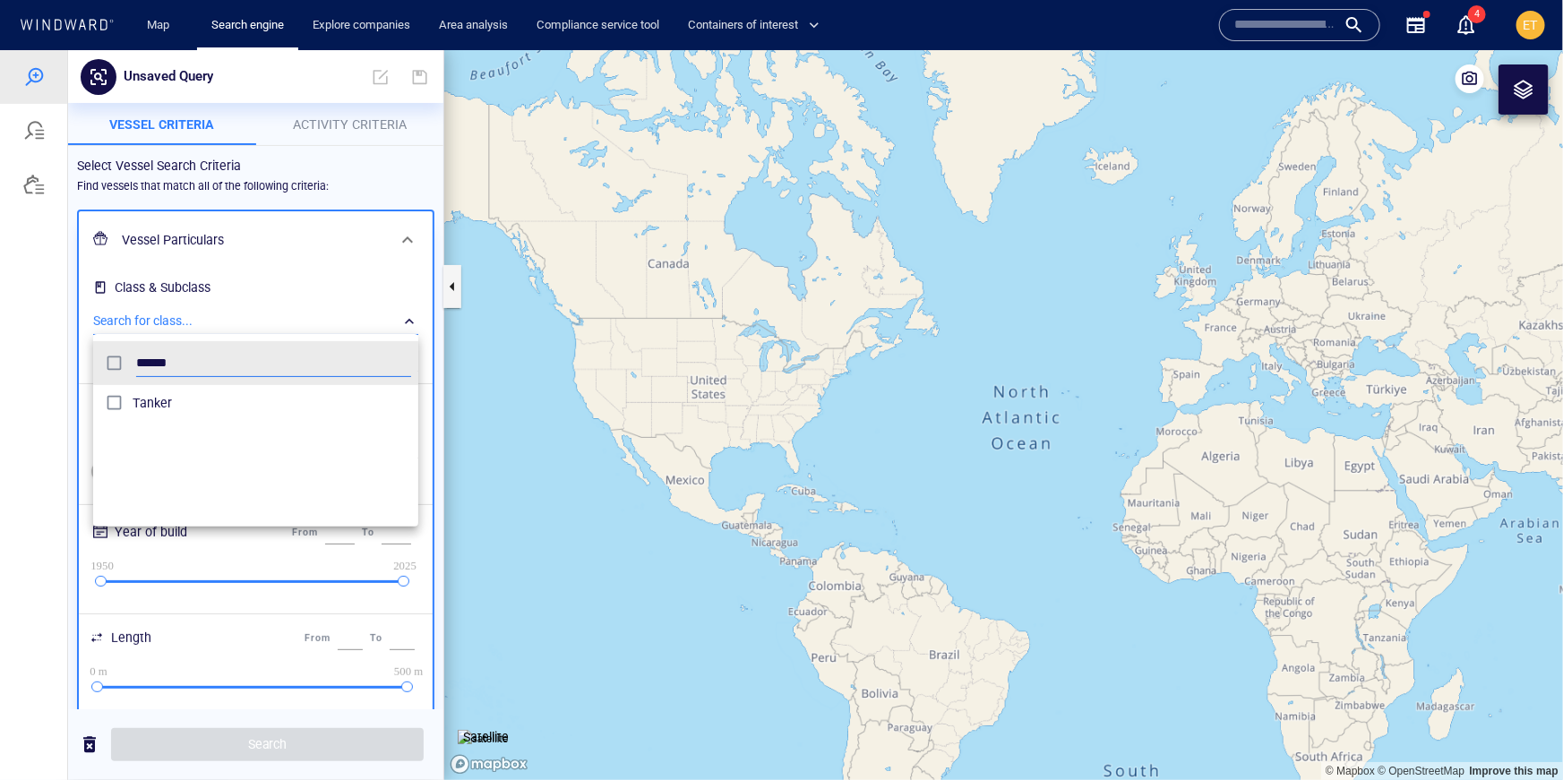
type input "******"
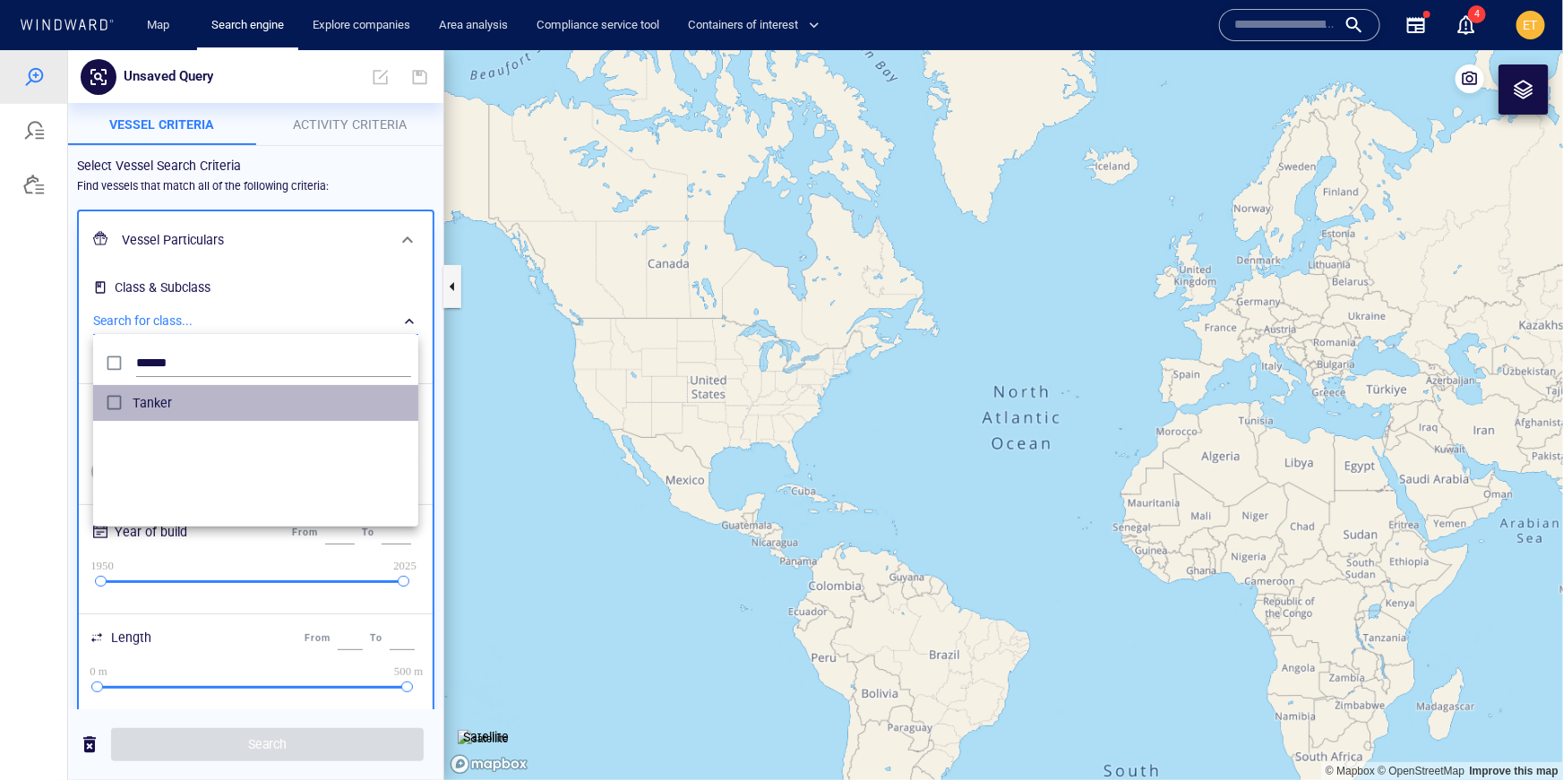
click at [151, 399] on span "Tanker" at bounding box center [272, 401] width 279 height 21
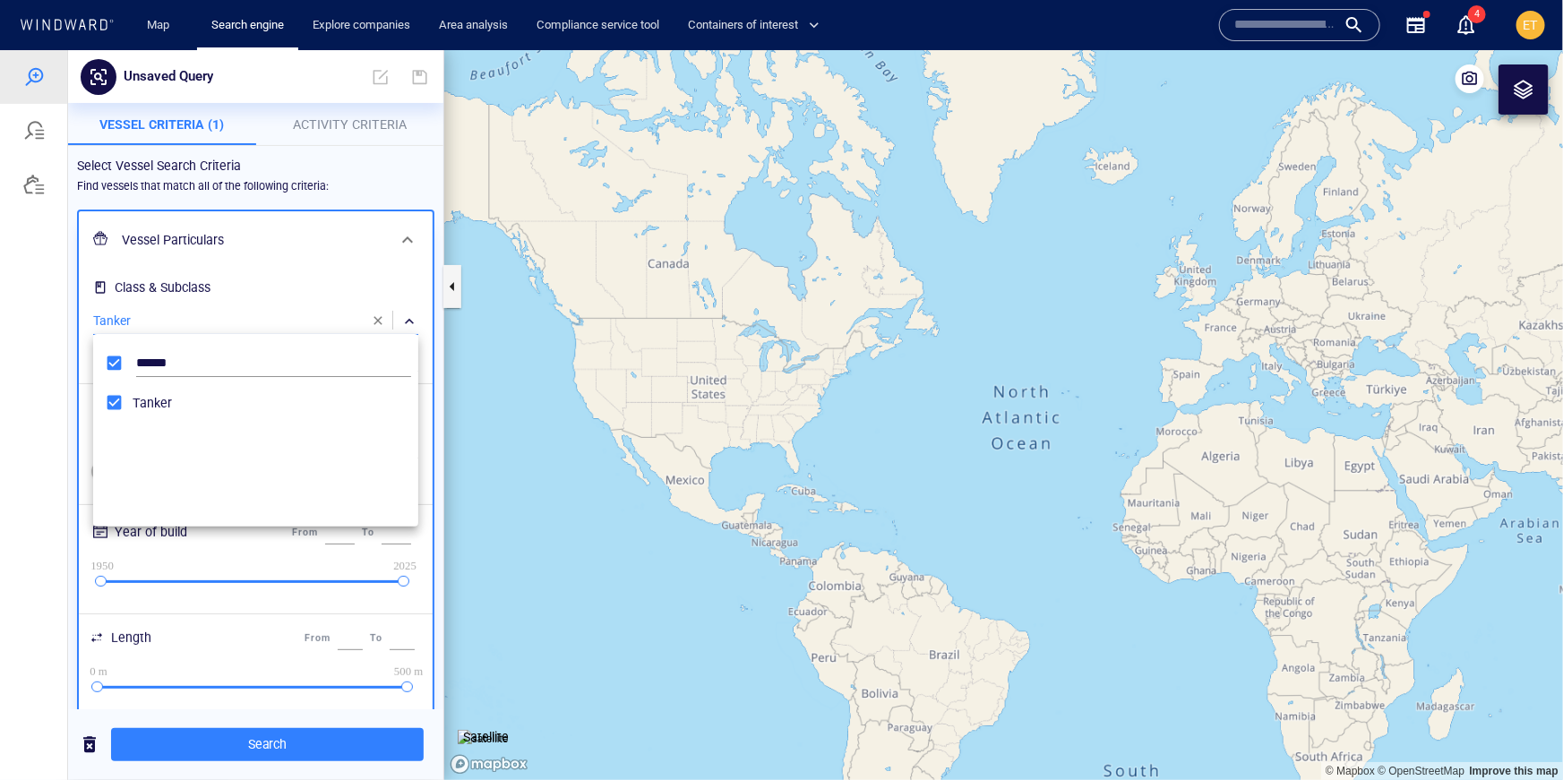
click at [62, 398] on div at bounding box center [781, 414] width 1563 height 730
drag, startPoint x: 336, startPoint y: 529, endPoint x: 312, endPoint y: 529, distance: 24.2
click at [312, 529] on div "From **** To ****" at bounding box center [351, 532] width 126 height 30
click at [325, 531] on input "****" at bounding box center [340, 531] width 30 height 23
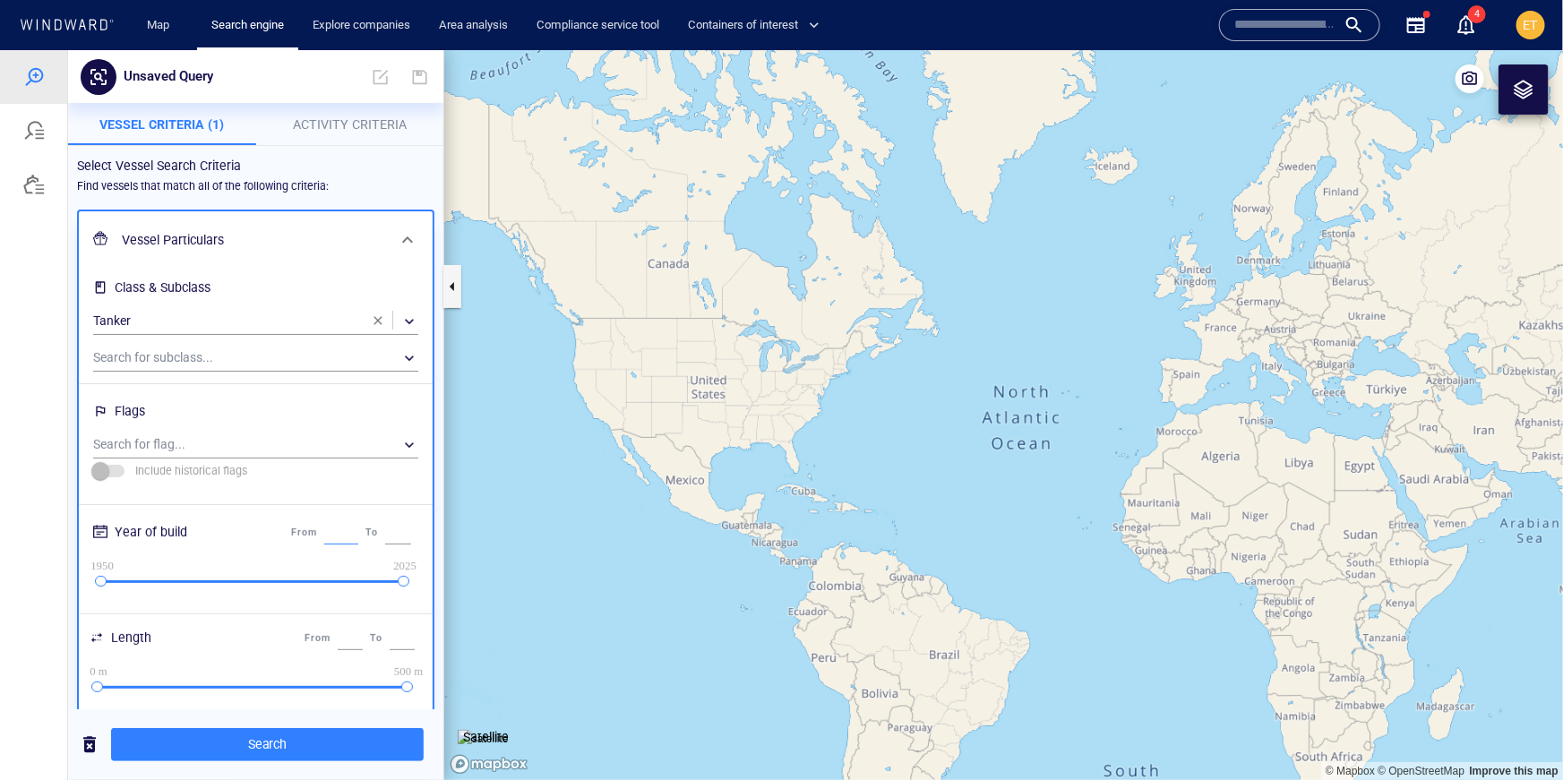
drag, startPoint x: 316, startPoint y: 531, endPoint x: 352, endPoint y: 532, distance: 35.8
click at [352, 532] on div "****" at bounding box center [341, 532] width 41 height 30
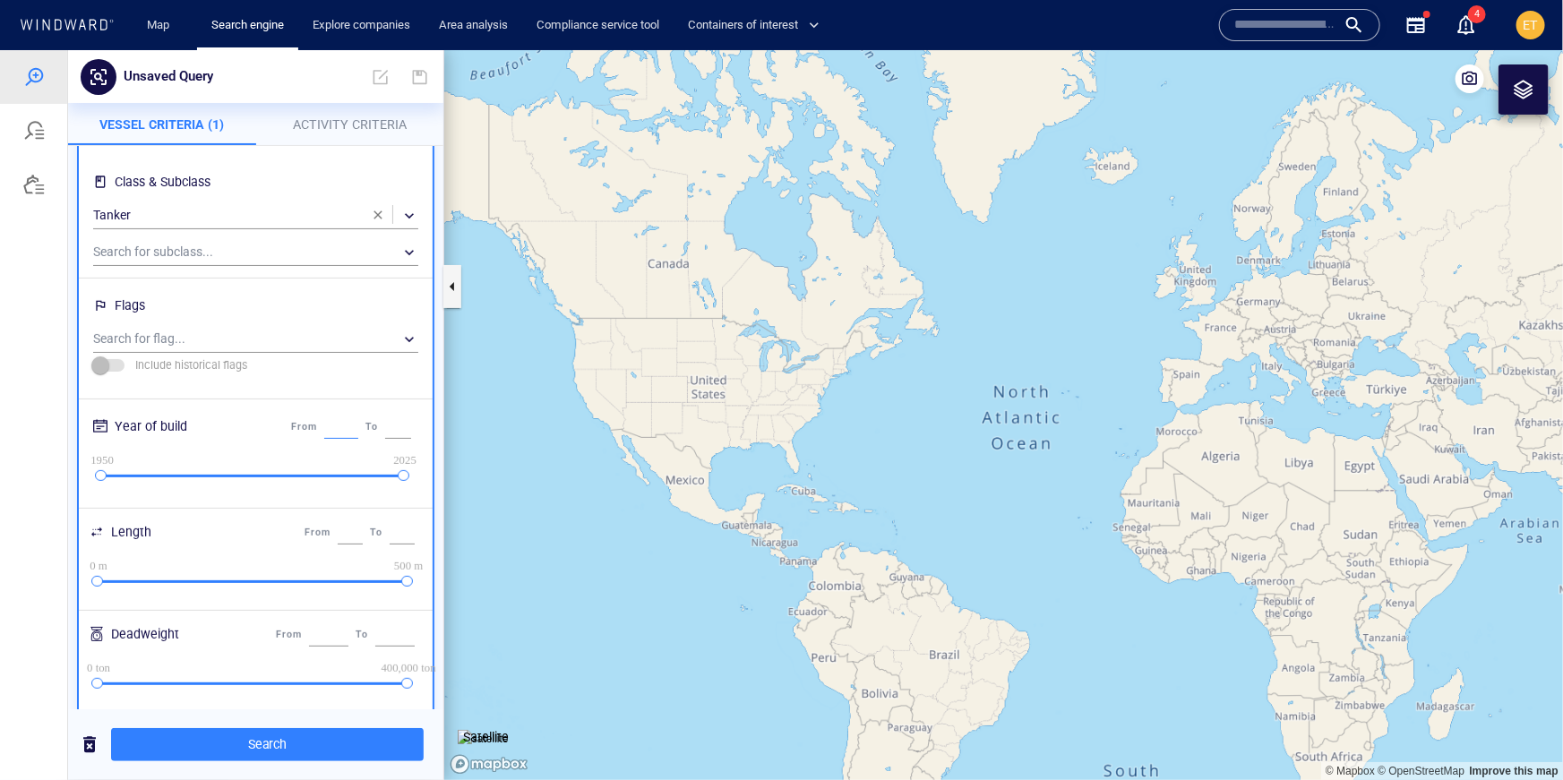
scroll to position [206, 0]
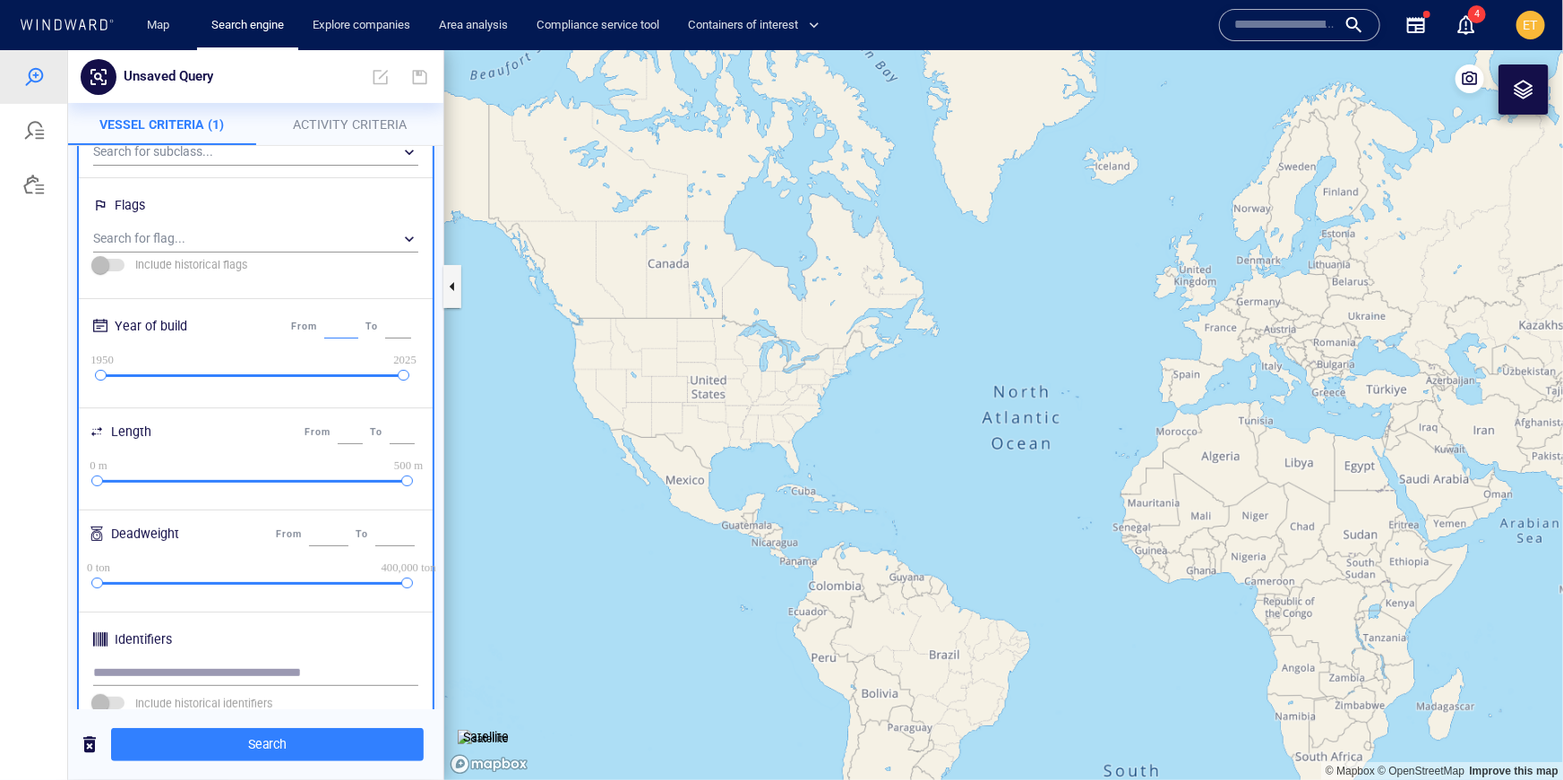
type input "*"
click at [349, 433] on input "*" at bounding box center [350, 431] width 25 height 23
drag, startPoint x: 339, startPoint y: 432, endPoint x: 317, endPoint y: 432, distance: 22.4
click at [317, 432] on div "From * To ***" at bounding box center [359, 431] width 117 height 30
type input "***"
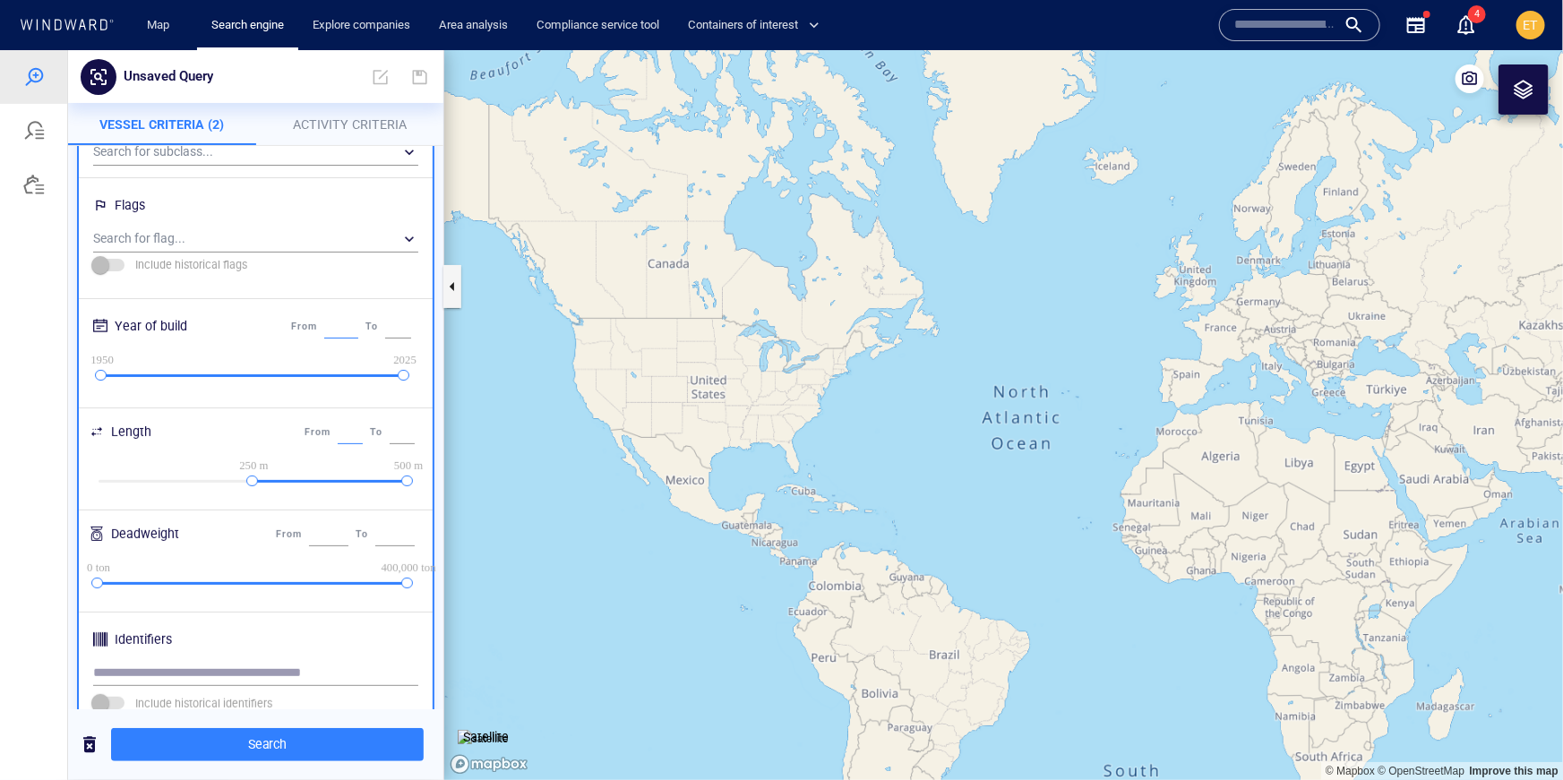
click at [329, 326] on input "number" at bounding box center [341, 325] width 34 height 23
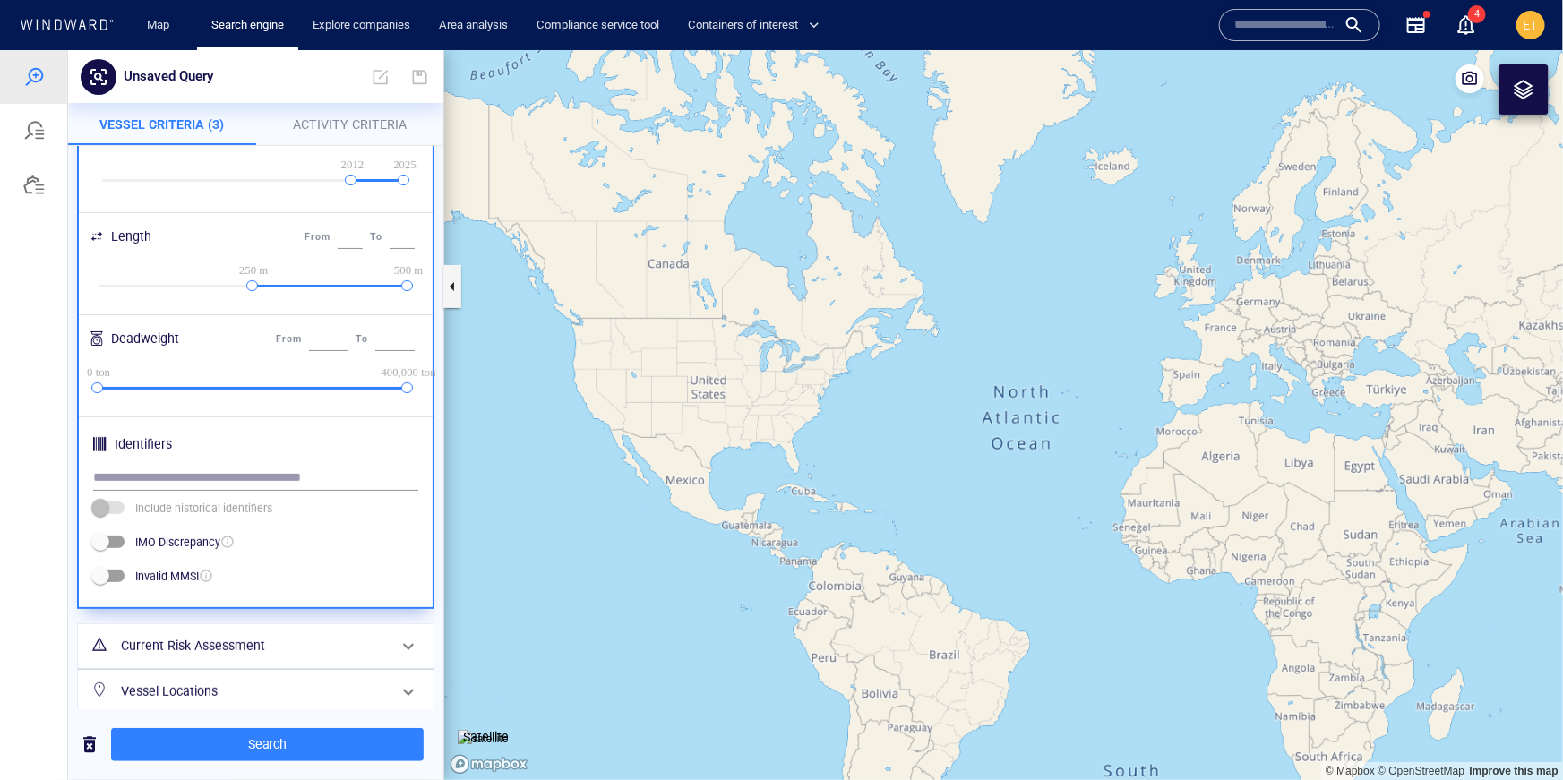
scroll to position [507, 0]
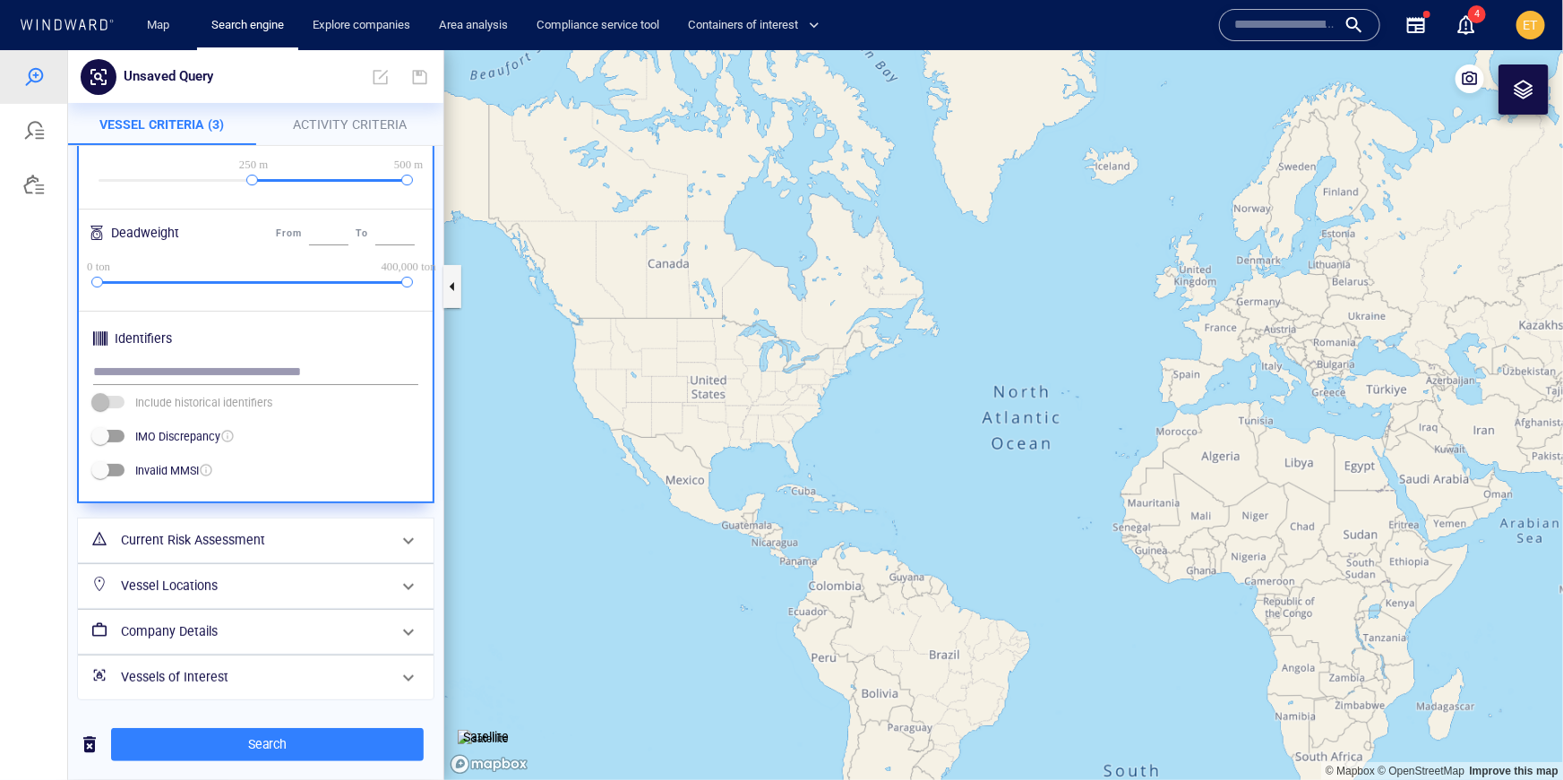
type input "****"
click at [271, 598] on div "Vessel Locations" at bounding box center [254, 585] width 280 height 37
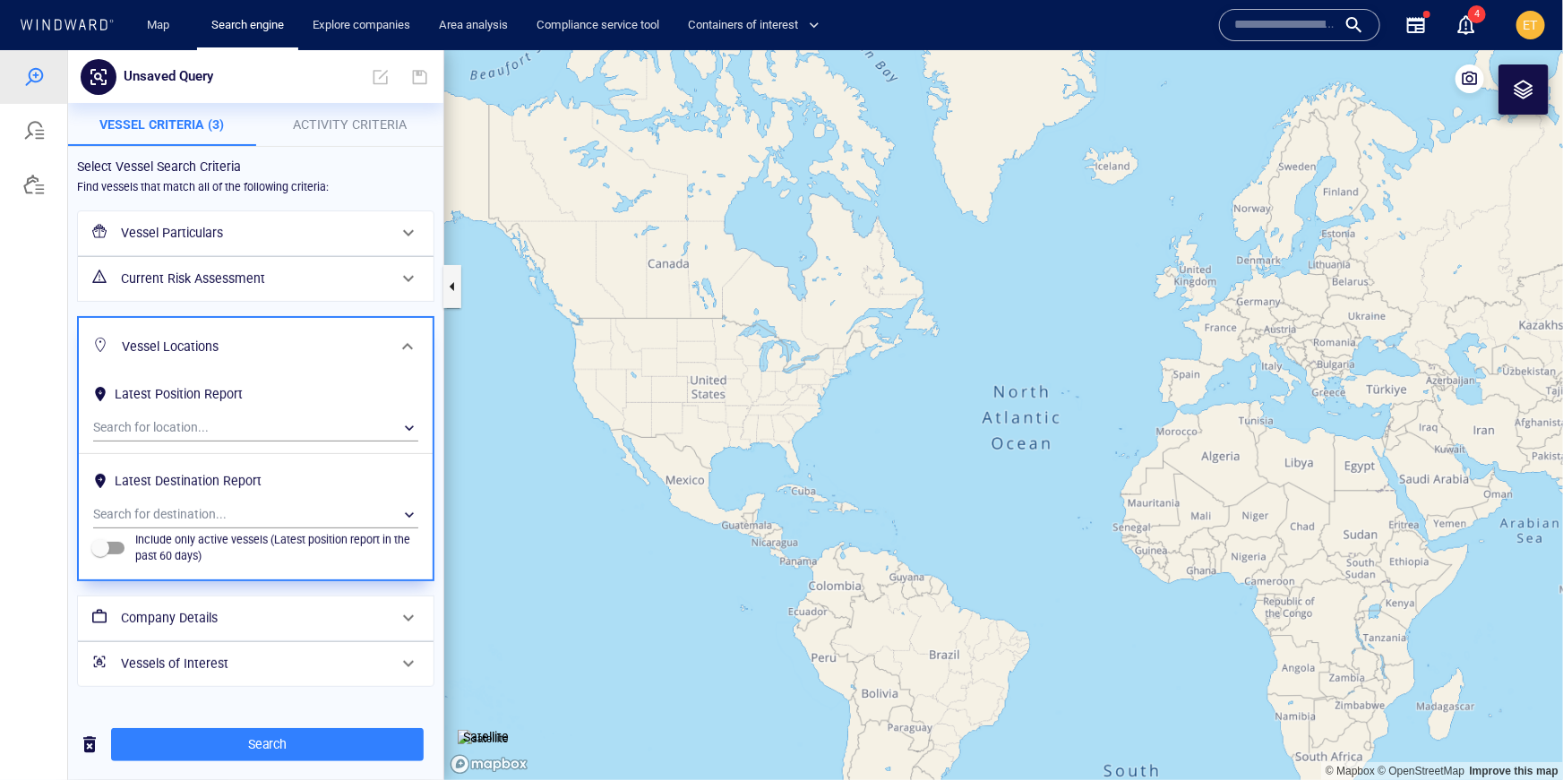
scroll to position [0, 0]
click at [219, 509] on div "​" at bounding box center [255, 514] width 325 height 27
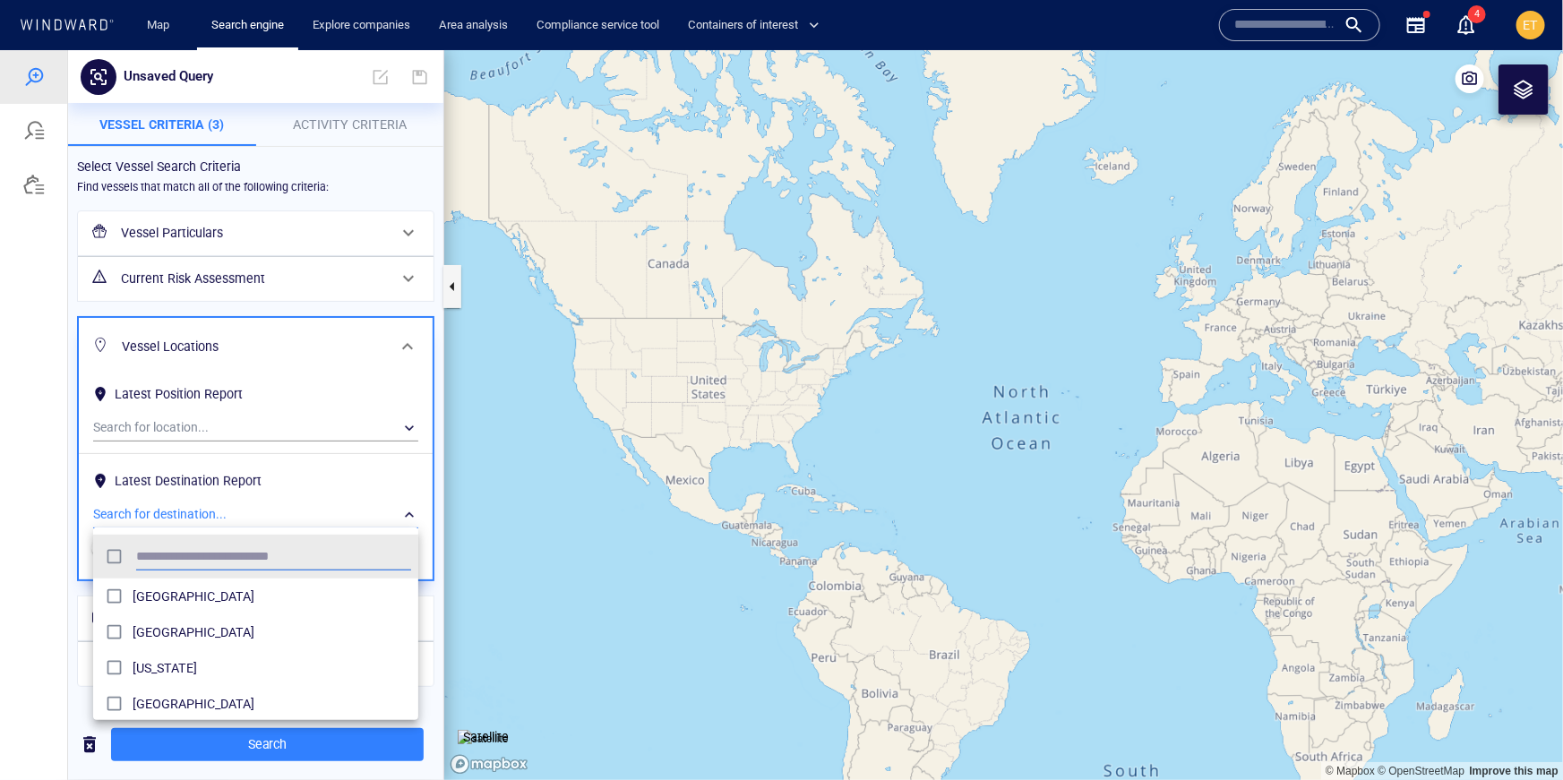
scroll to position [179, 325]
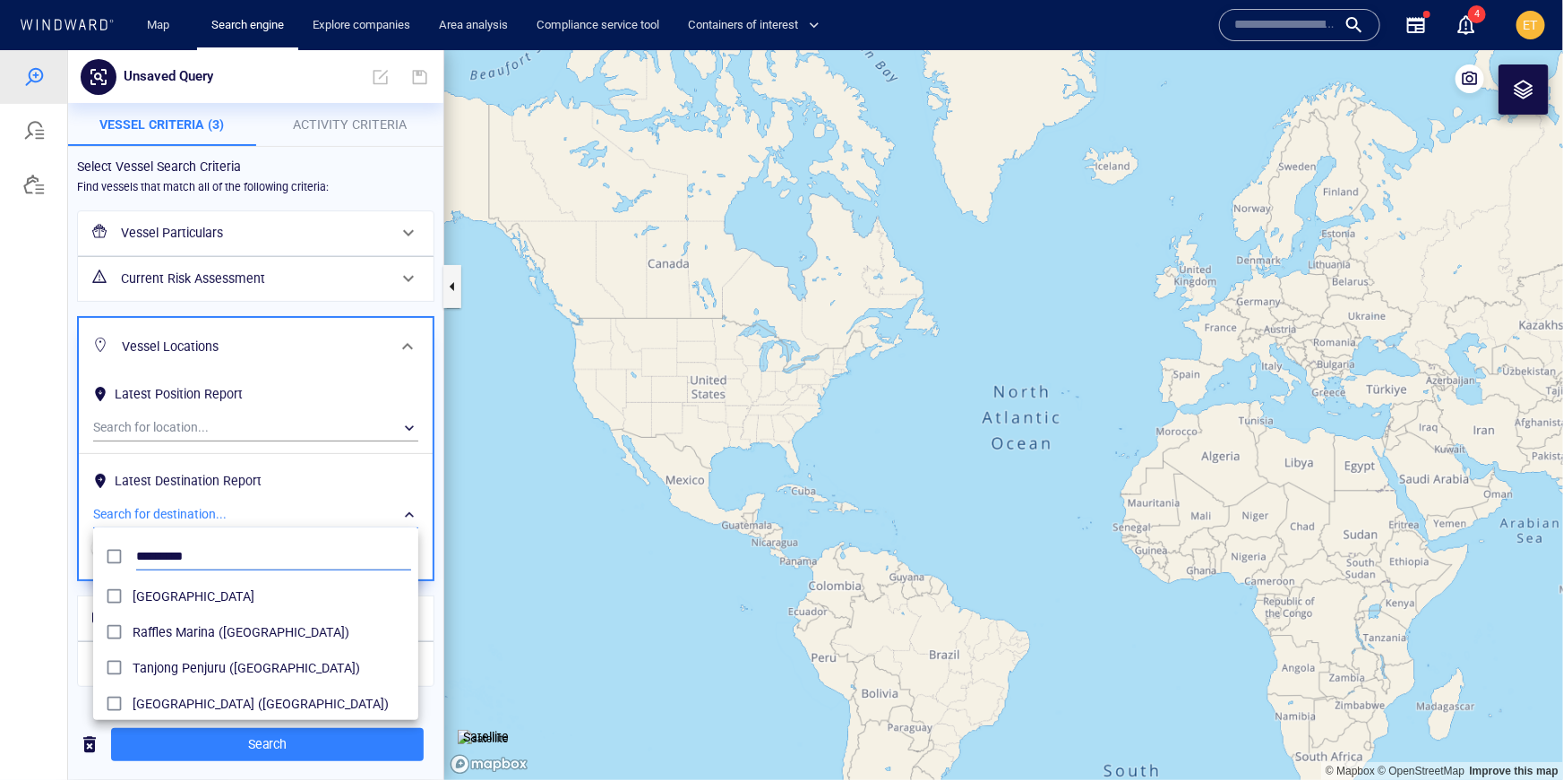
type input "*********"
click at [56, 551] on div at bounding box center [781, 414] width 1563 height 730
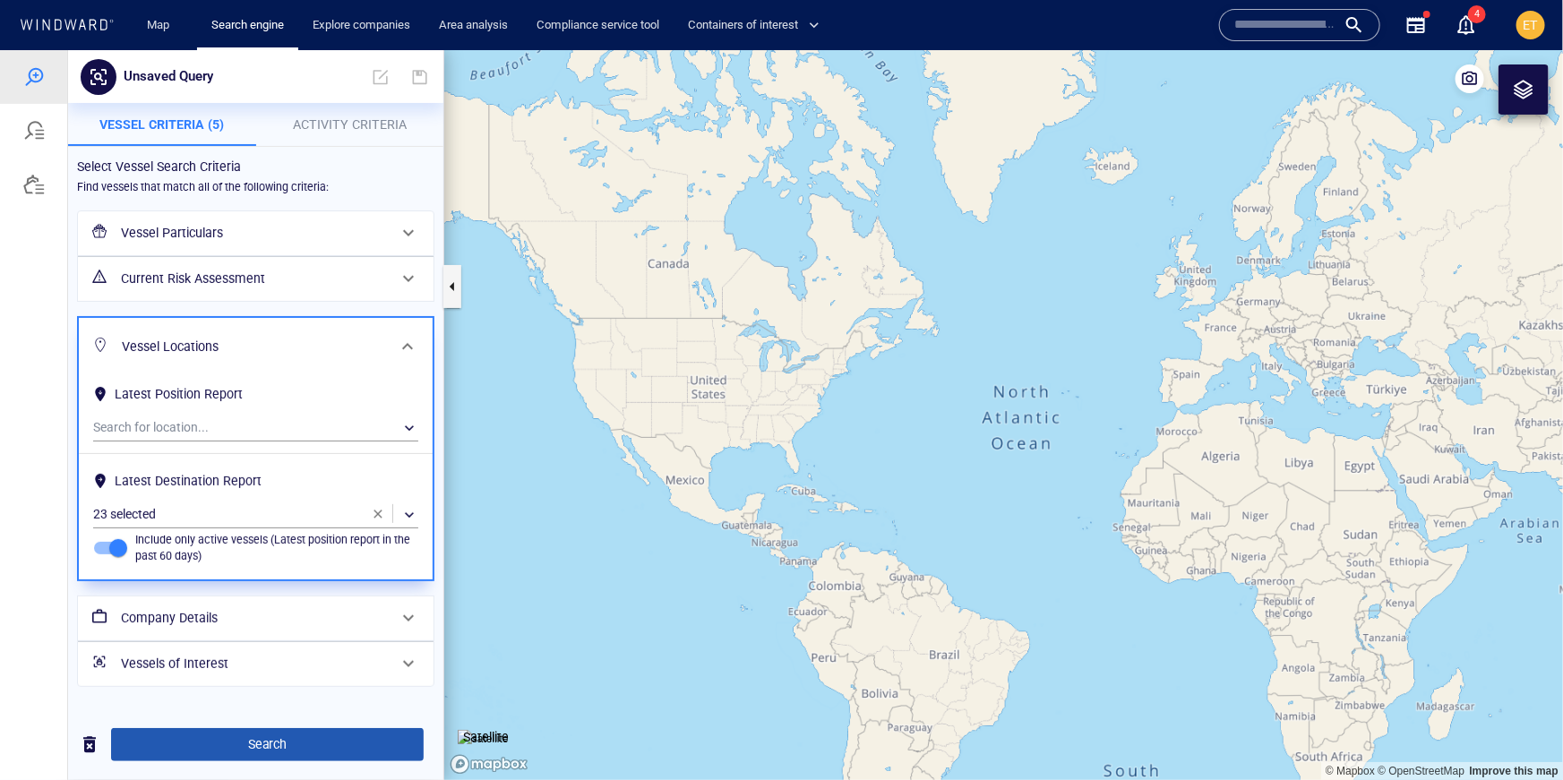
click at [245, 747] on span "Search" at bounding box center [267, 744] width 284 height 22
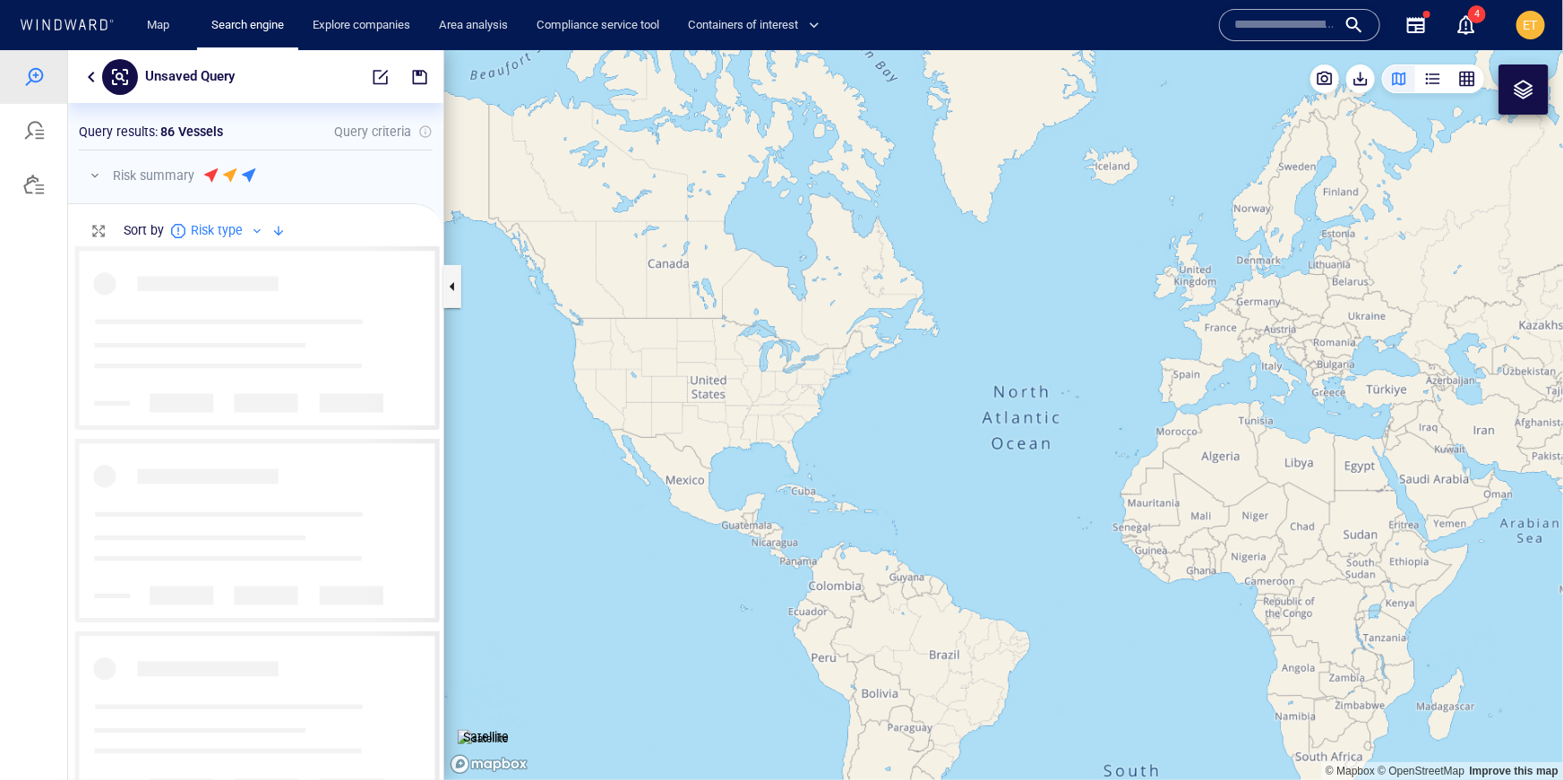
scroll to position [533, 375]
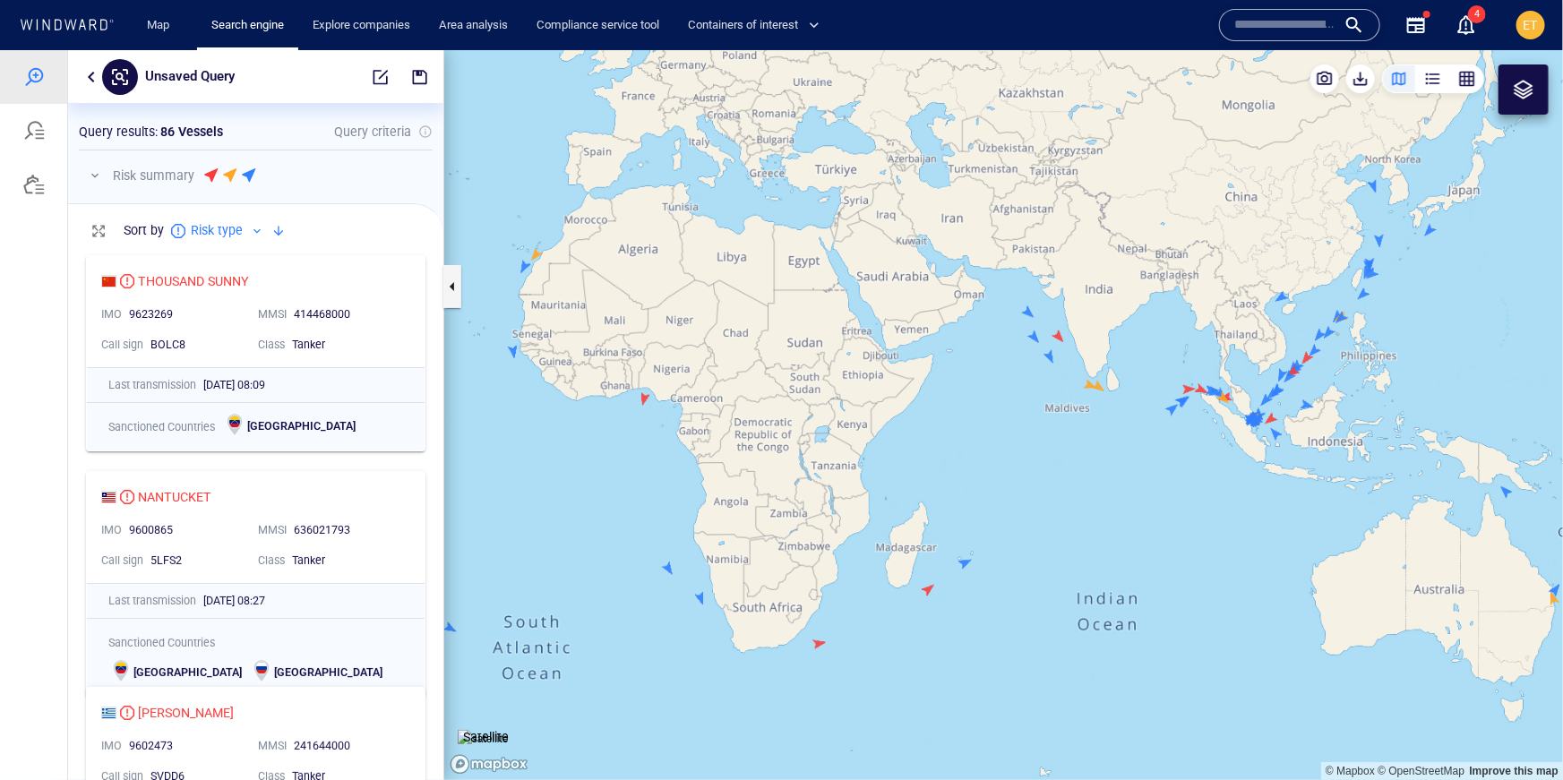
drag, startPoint x: 786, startPoint y: 509, endPoint x: 812, endPoint y: 529, distance: 33.2
click at [812, 529] on canvas "Map" at bounding box center [1003, 414] width 1119 height 730
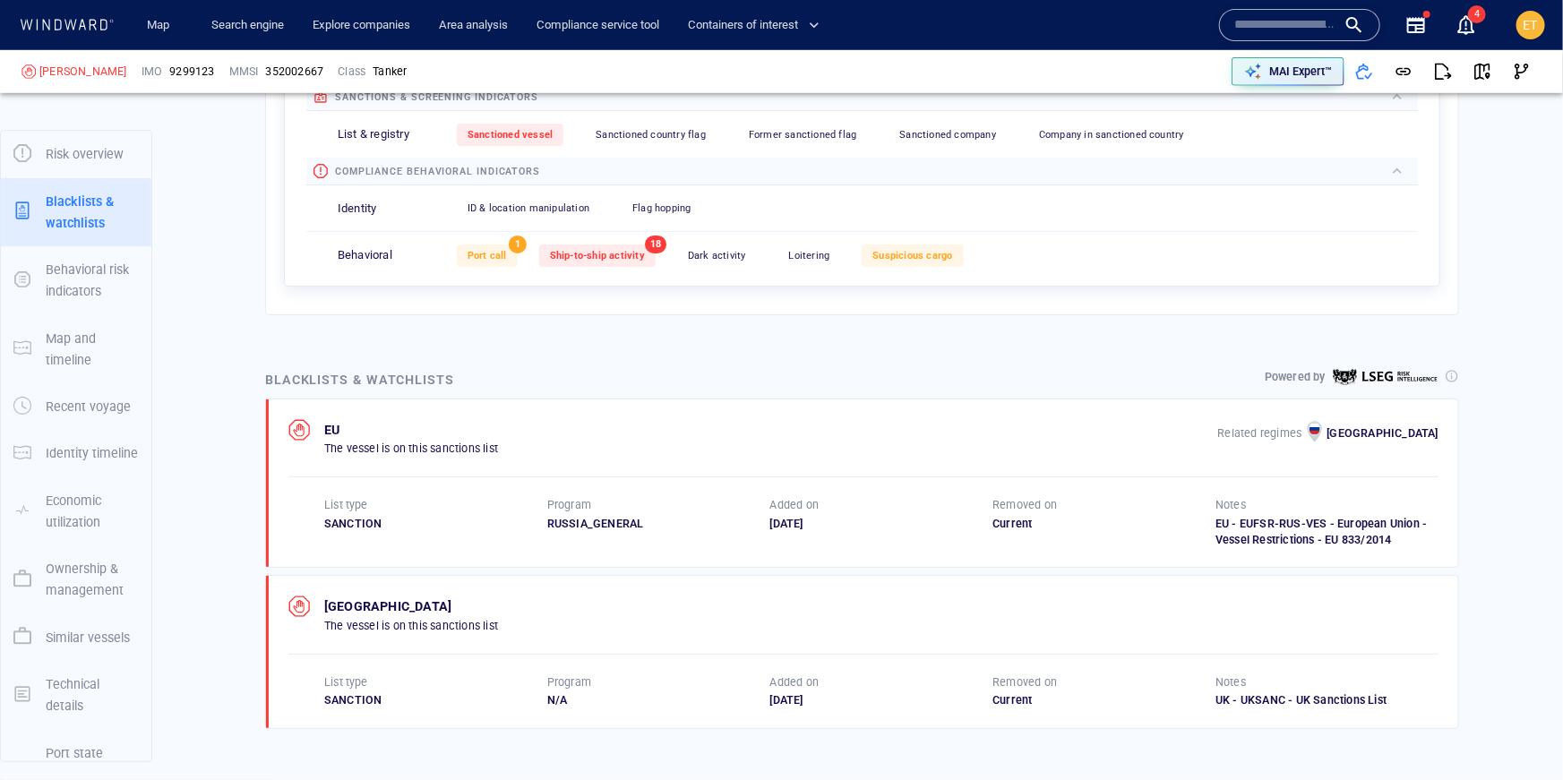
scroll to position [93, 0]
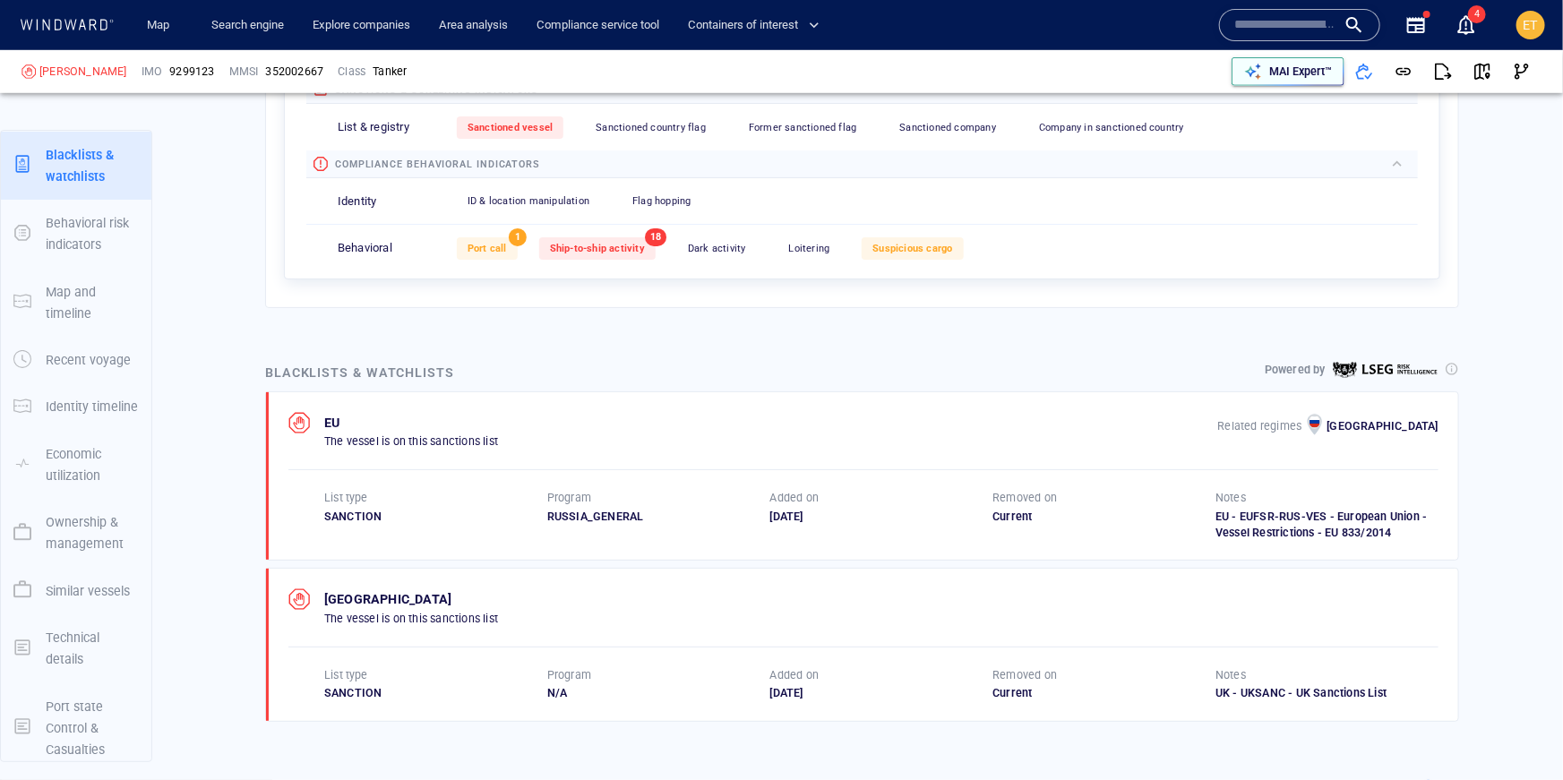
click at [1294, 60] on div "MAI Expert™" at bounding box center [1301, 71] width 70 height 23
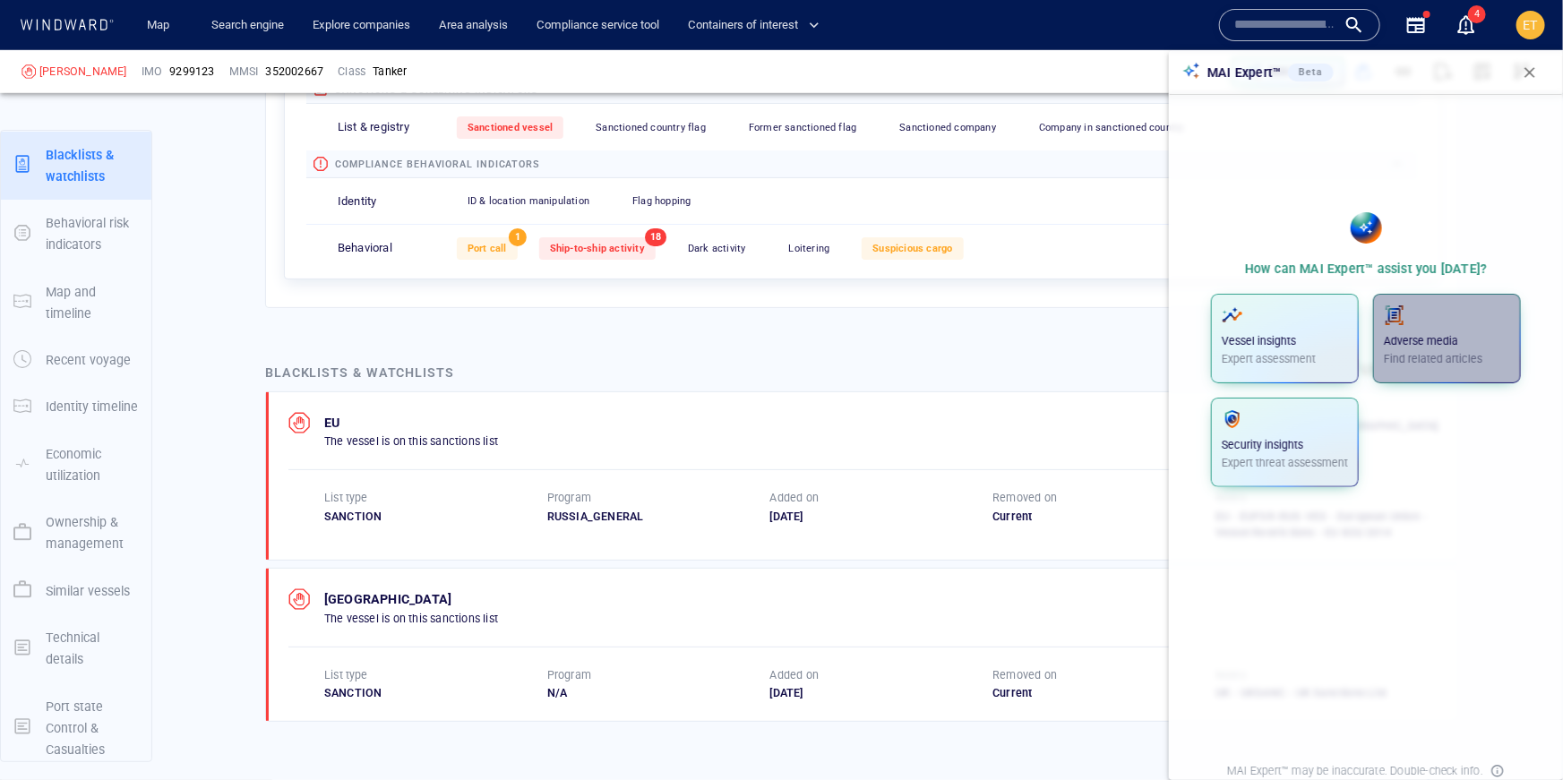
click at [1429, 330] on div "Adverse media Find related articles" at bounding box center [1447, 336] width 126 height 63
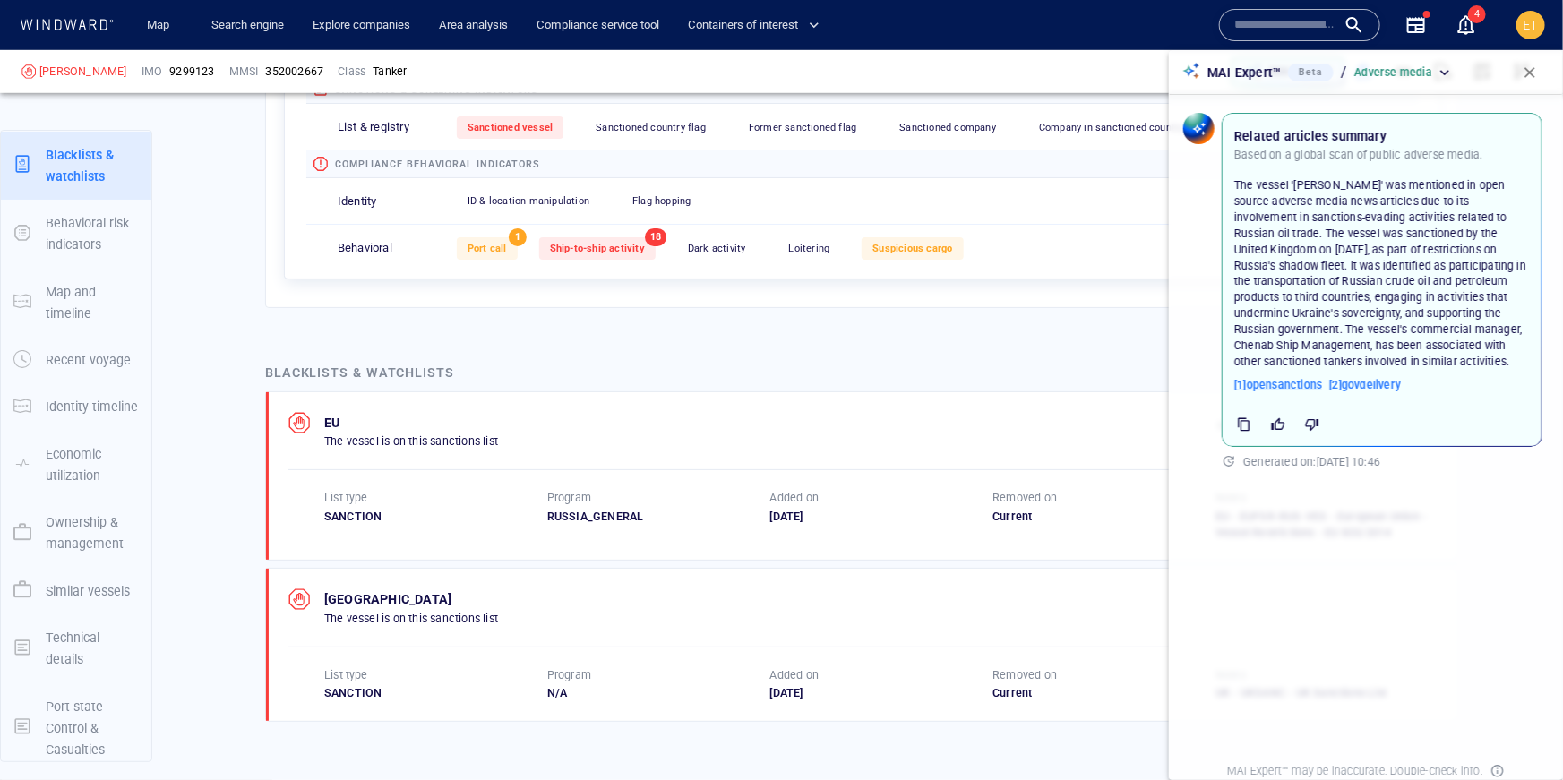
click at [1305, 383] on span "[ 1 ] opensanctions" at bounding box center [1278, 385] width 88 height 16
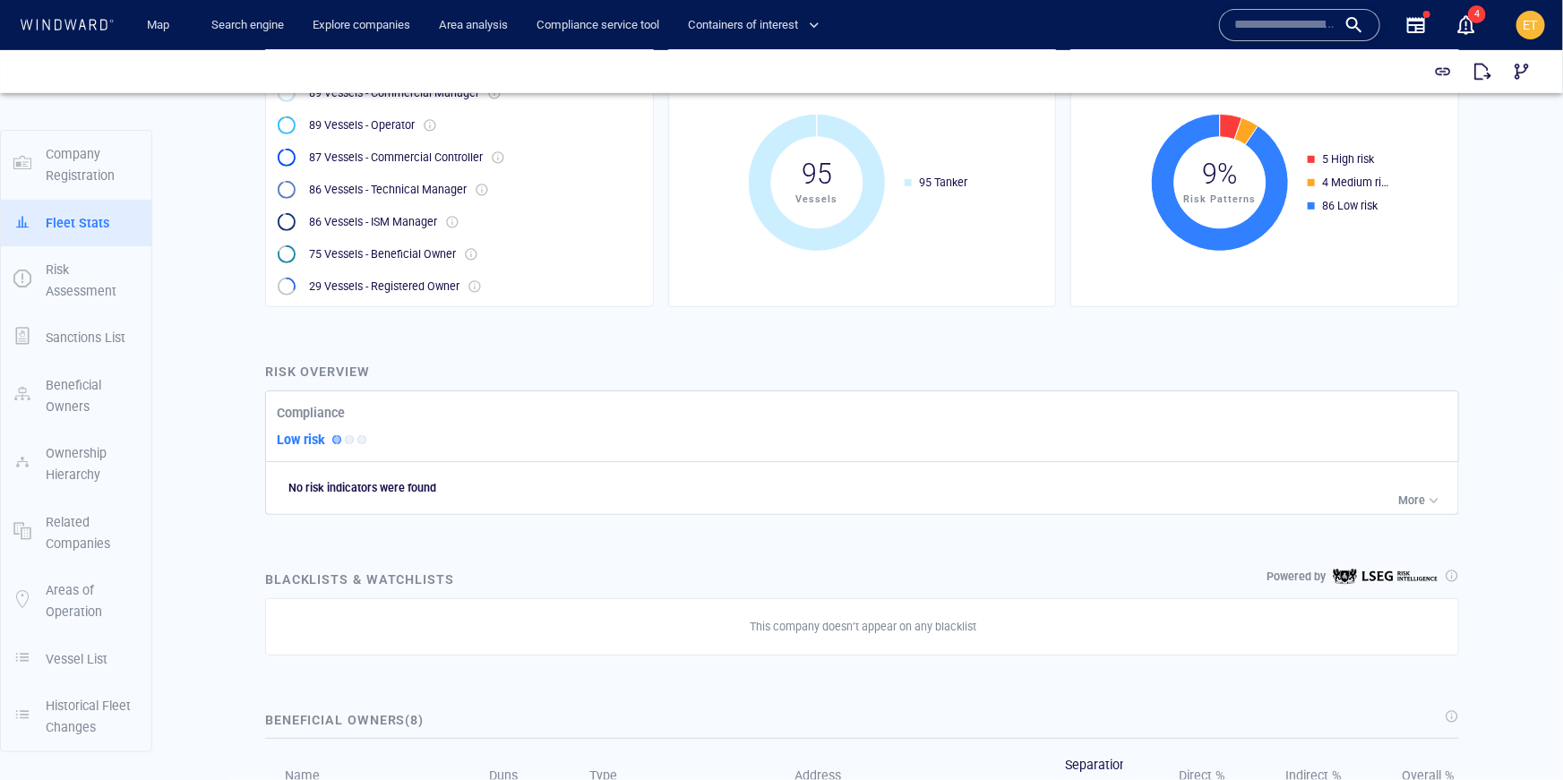
scroll to position [471, 0]
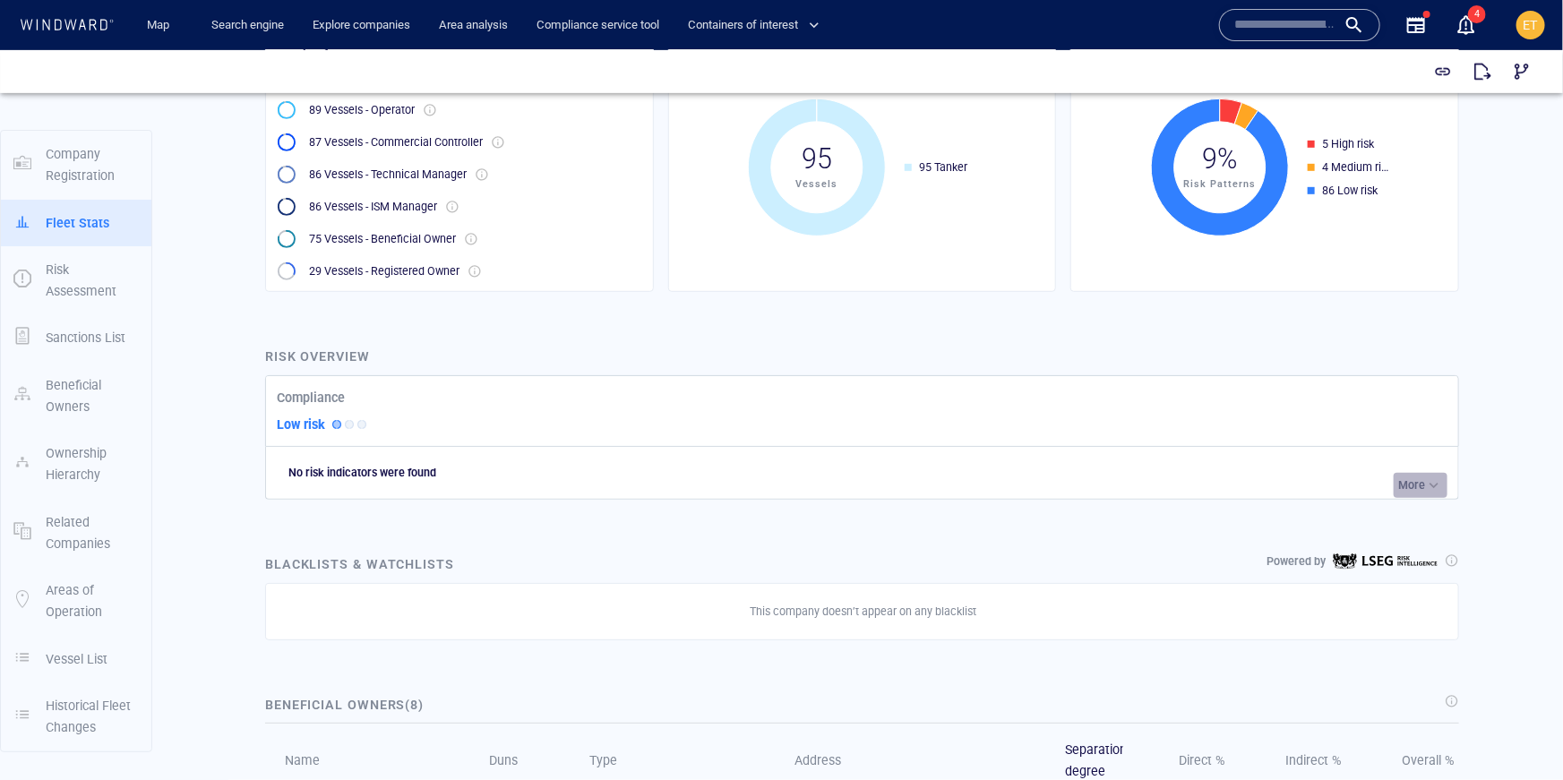
click at [1410, 489] on p "More" at bounding box center [1411, 484] width 27 height 16
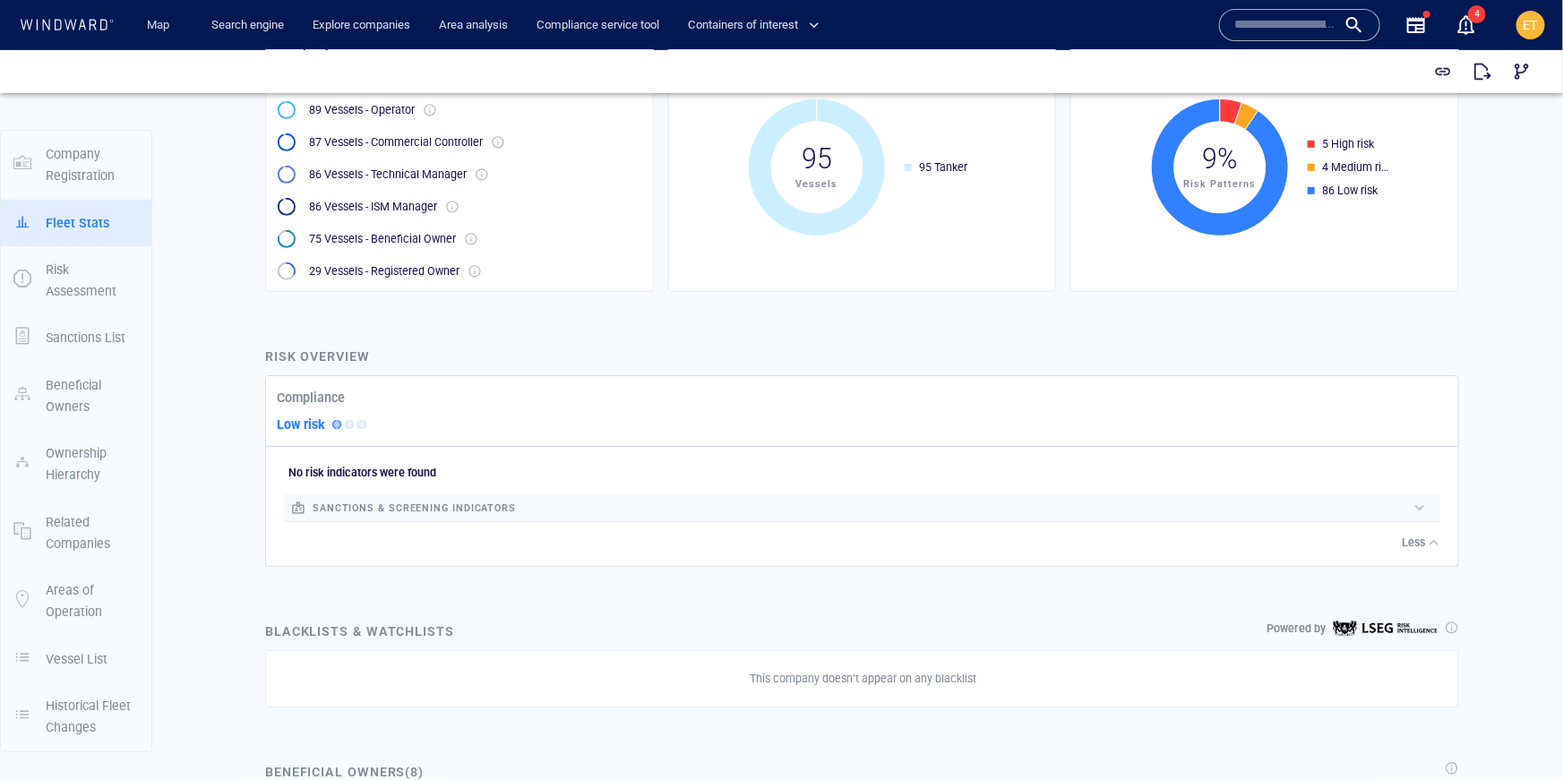
click at [1369, 508] on div at bounding box center [961, 507] width 890 height 19
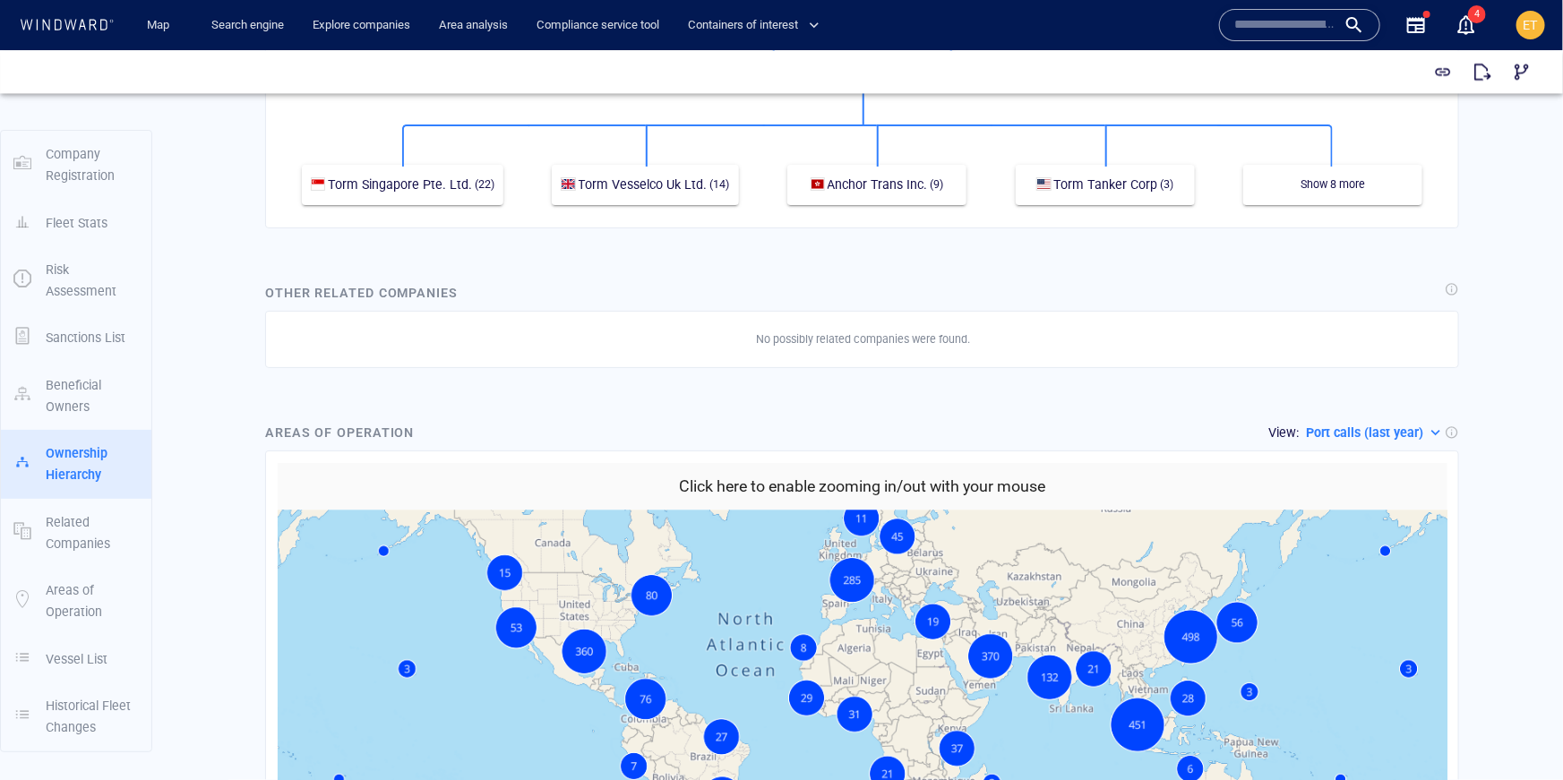
scroll to position [2006, 0]
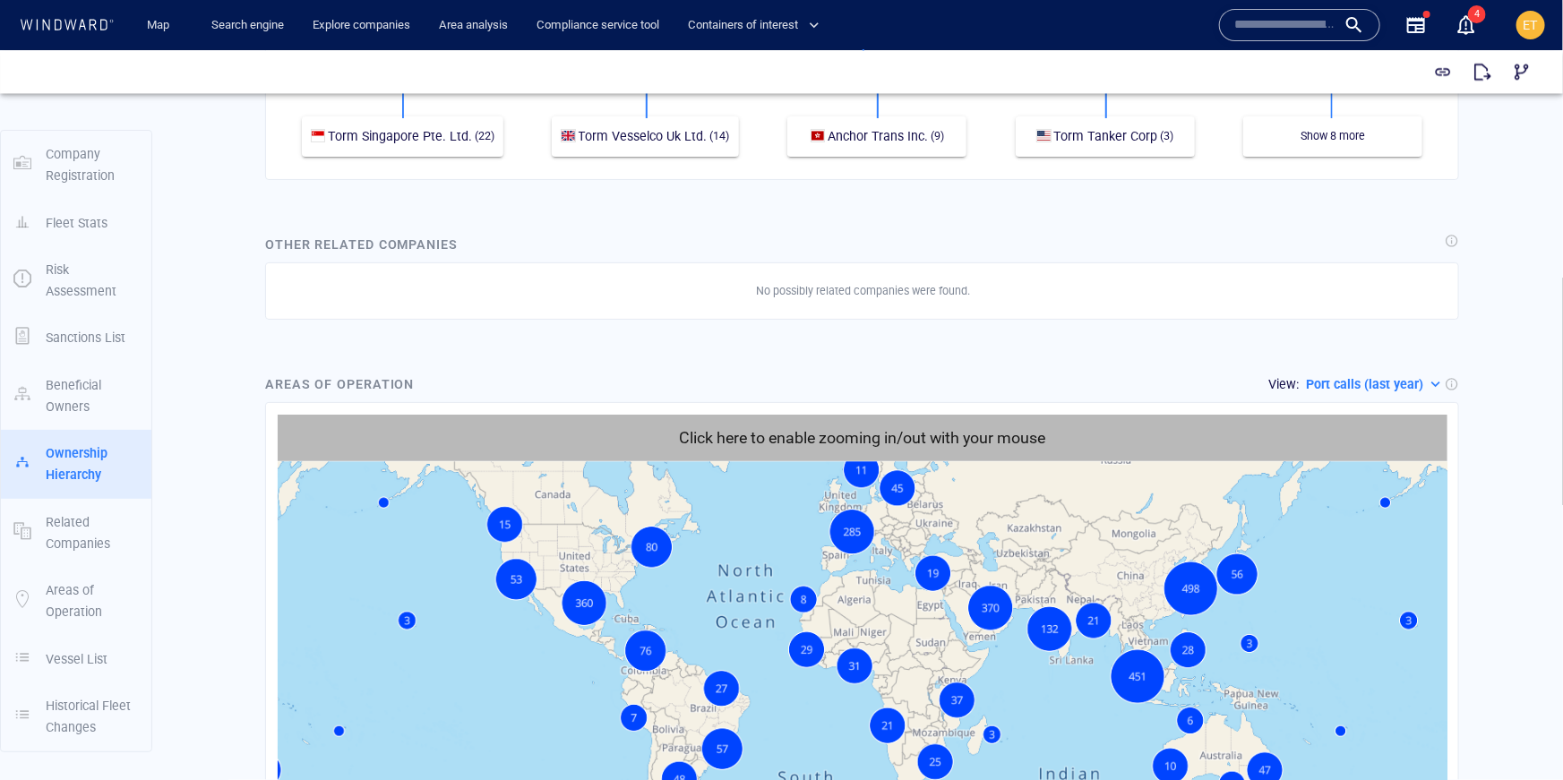
click at [860, 425] on h6 "Click here to enable zooming in/out with your mouse" at bounding box center [862, 438] width 366 height 26
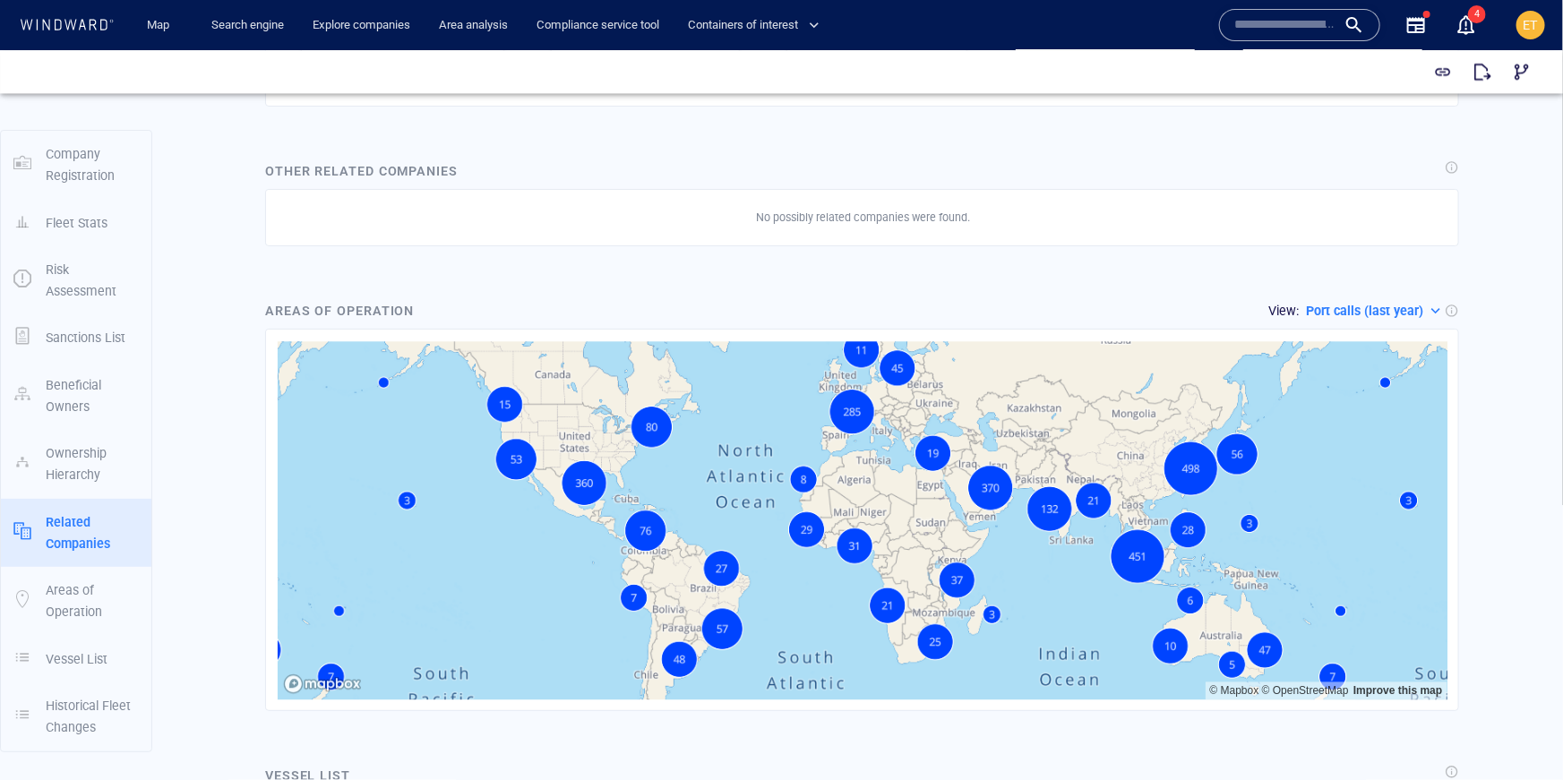
scroll to position [2092, 0]
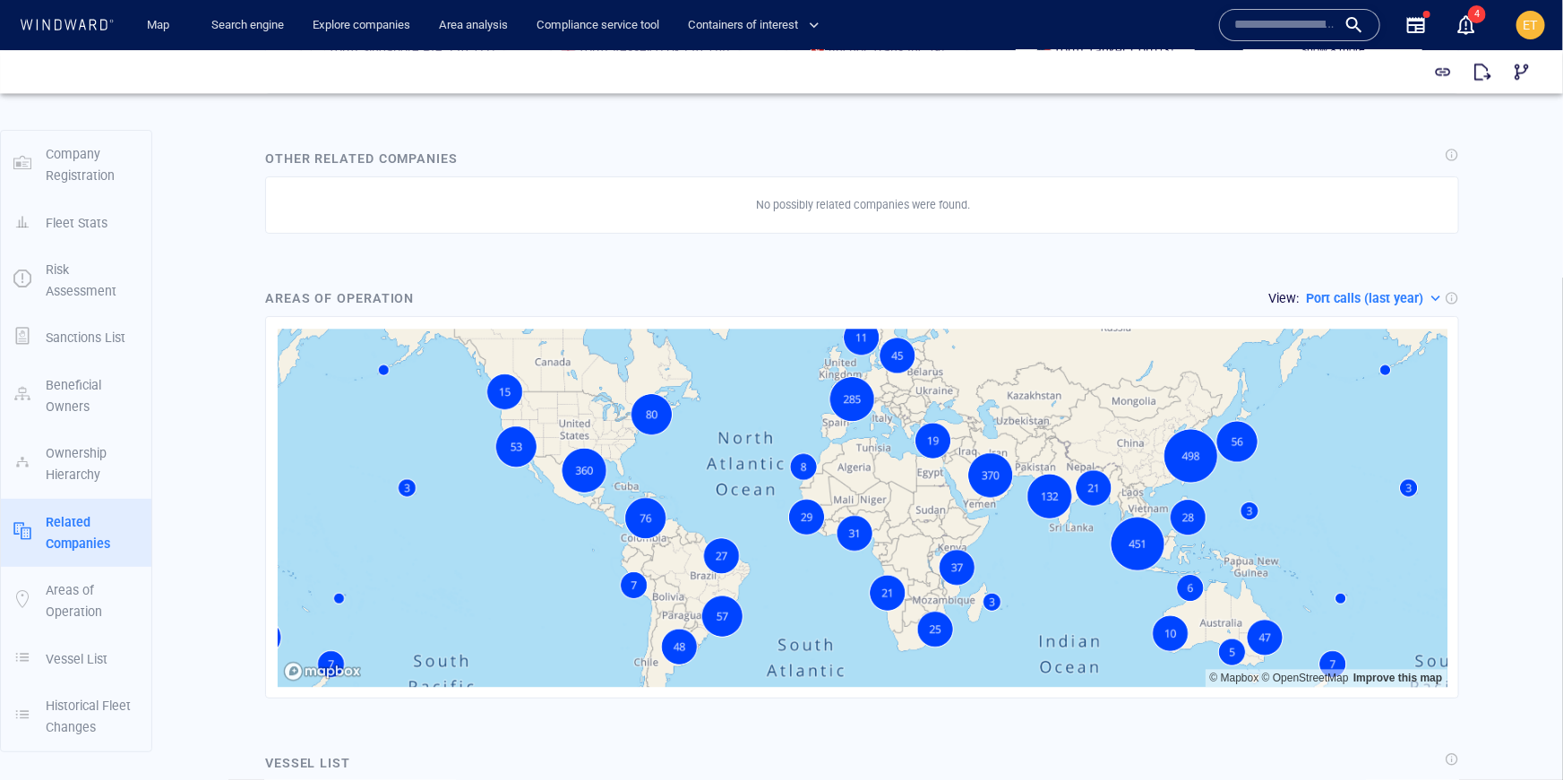
drag, startPoint x: 904, startPoint y: 456, endPoint x: 876, endPoint y: 494, distance: 47.5
click at [876, 494] on canvas "Map" at bounding box center [863, 507] width 1171 height 358
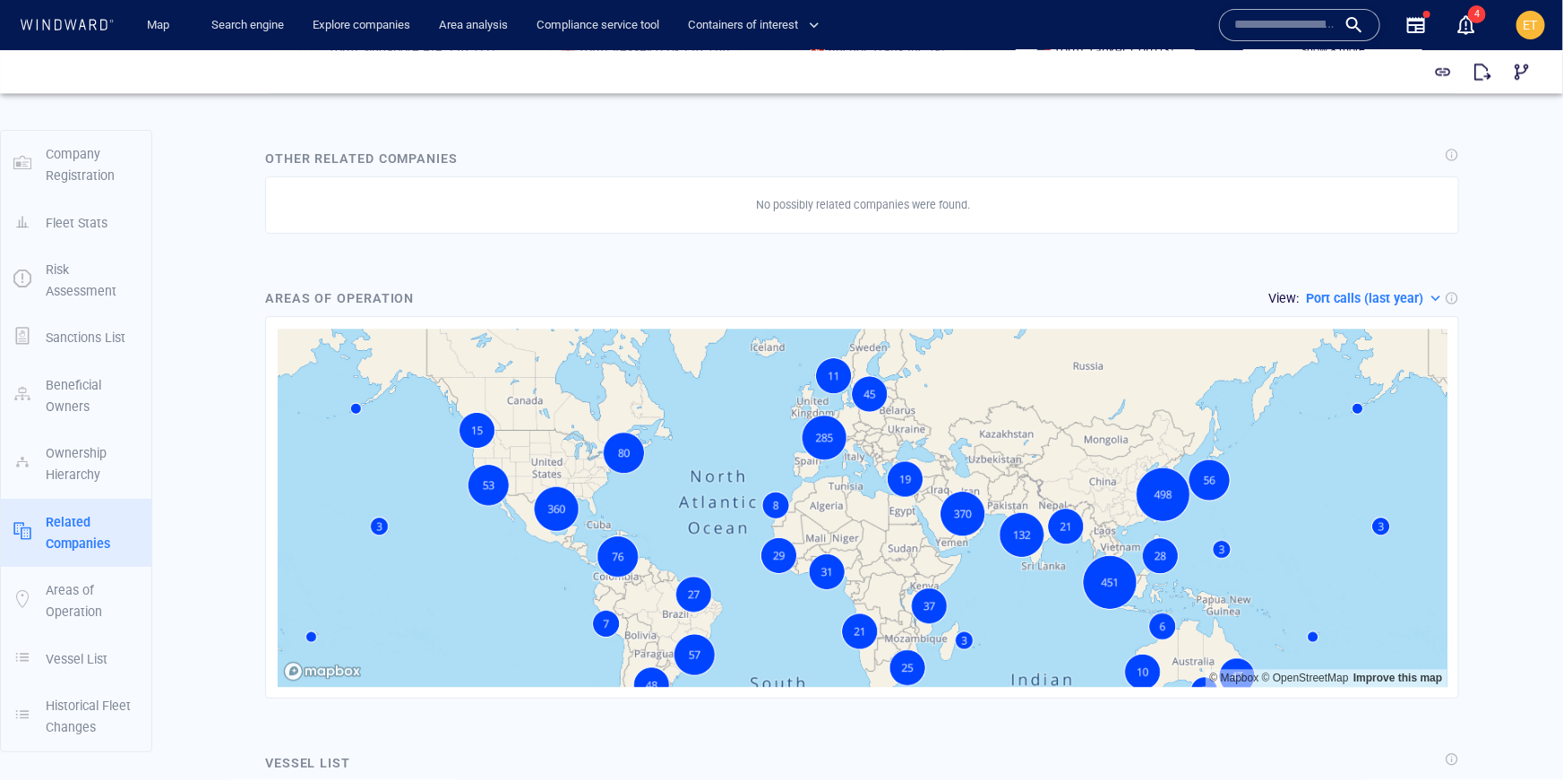
click at [1387, 287] on p "Port calls (last year)" at bounding box center [1364, 297] width 117 height 21
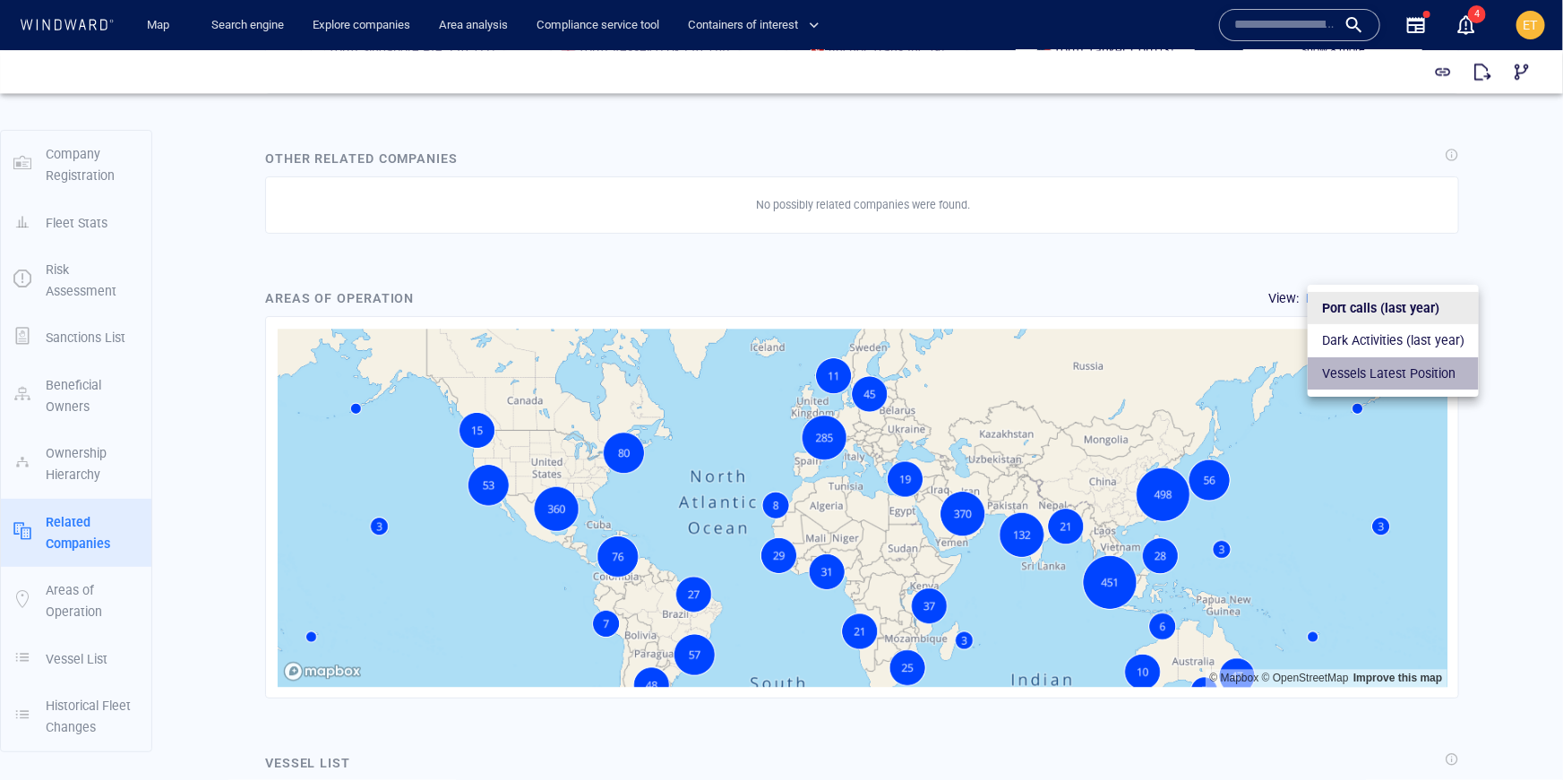
click at [1395, 366] on p "Vessels Latest Position" at bounding box center [1388, 372] width 133 height 21
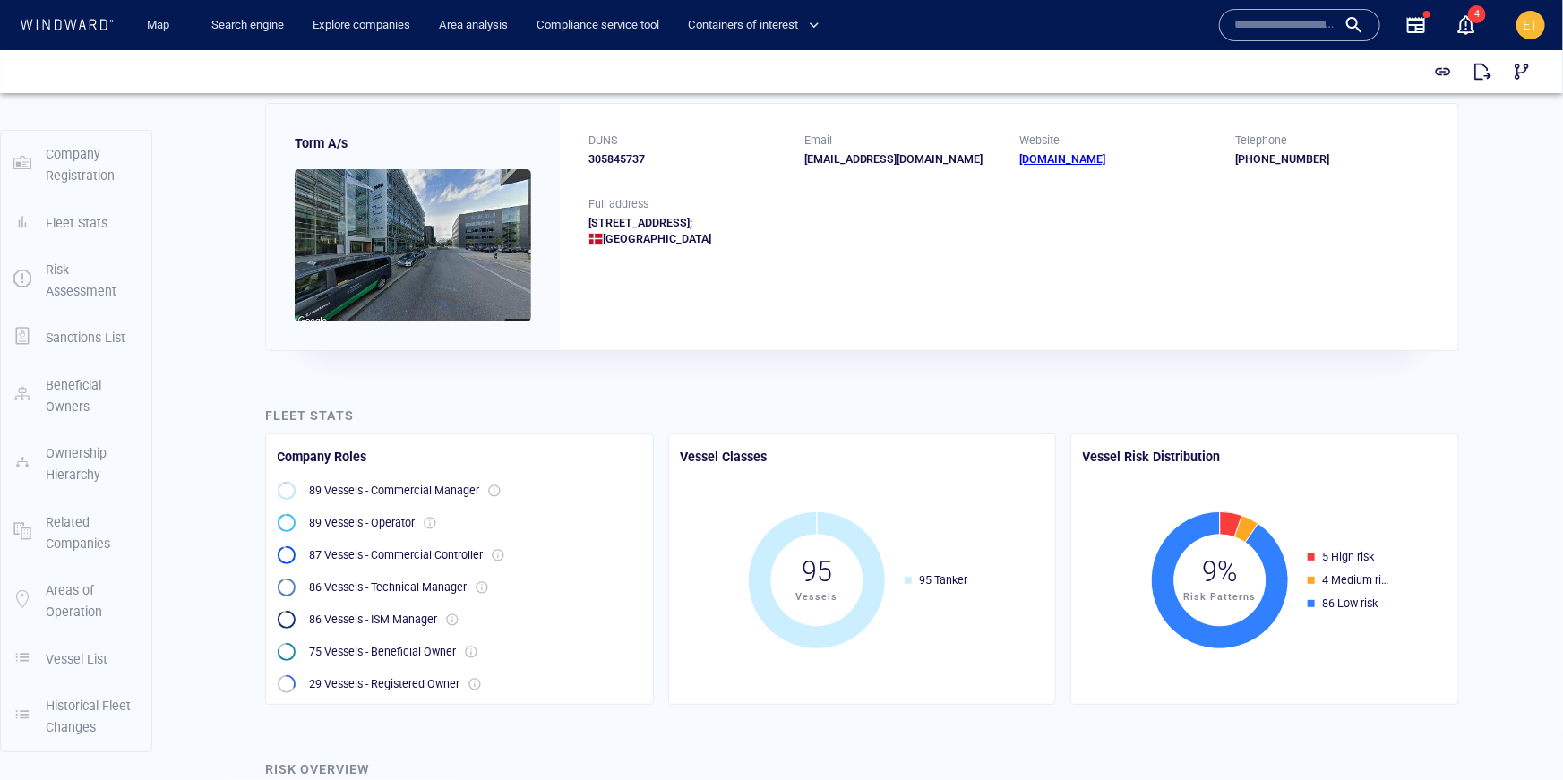
scroll to position [0, 0]
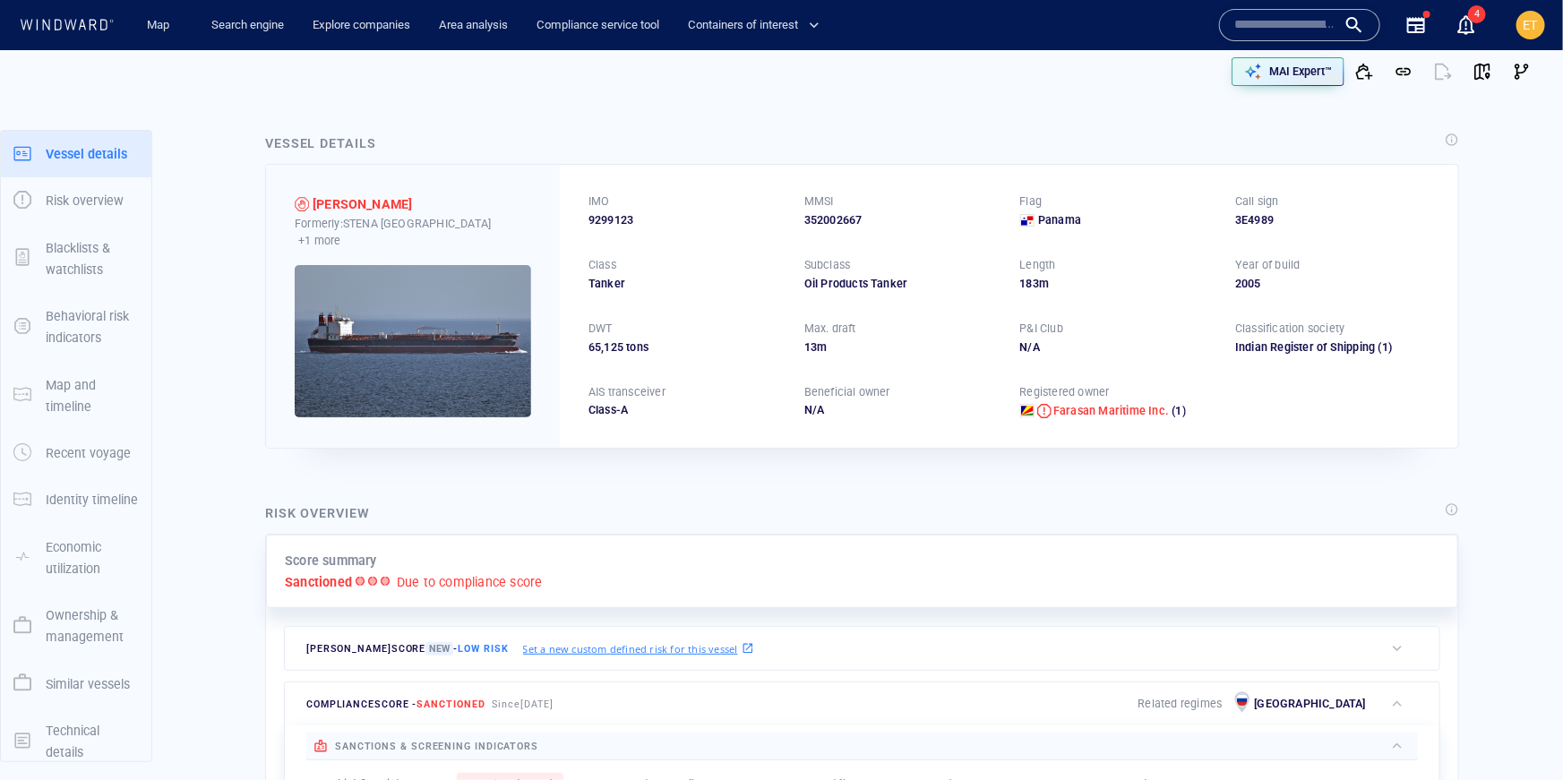
click at [925, 665] on div "[PERSON_NAME] risk score New - Low risk Set a new custom defined risk for this …" at bounding box center [834, 648] width 1099 height 43
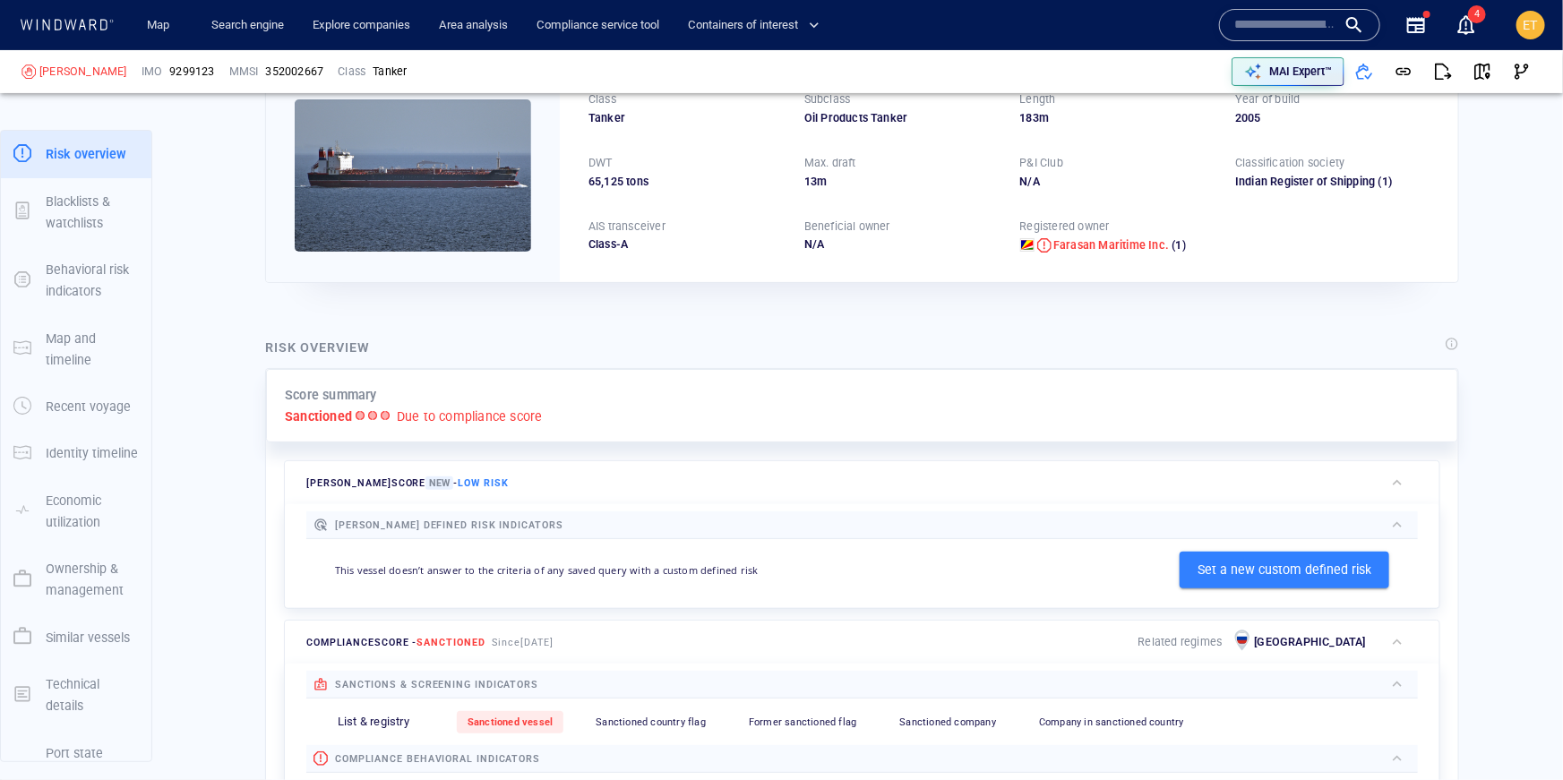
scroll to position [163, 0]
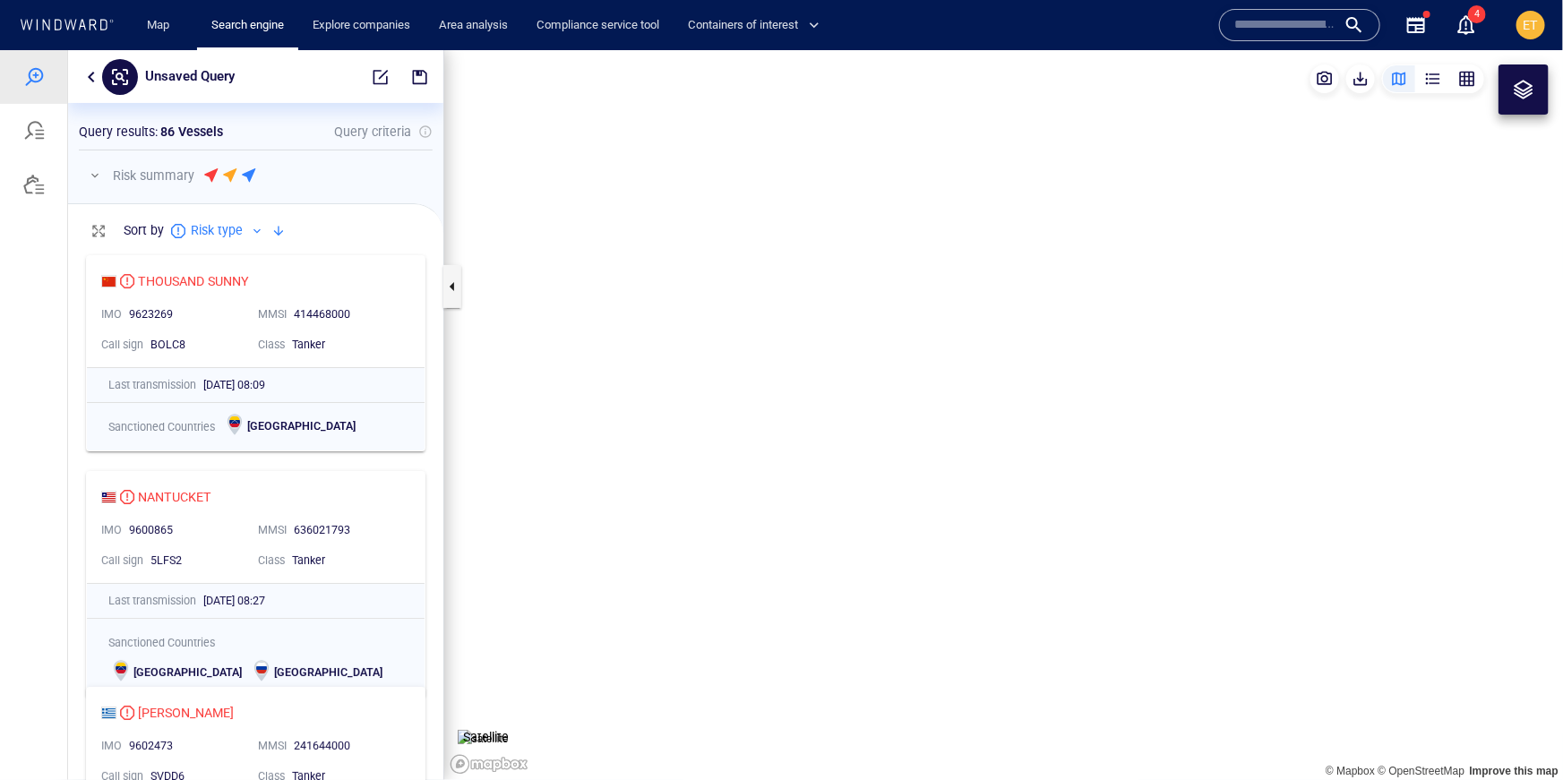
scroll to position [533, 375]
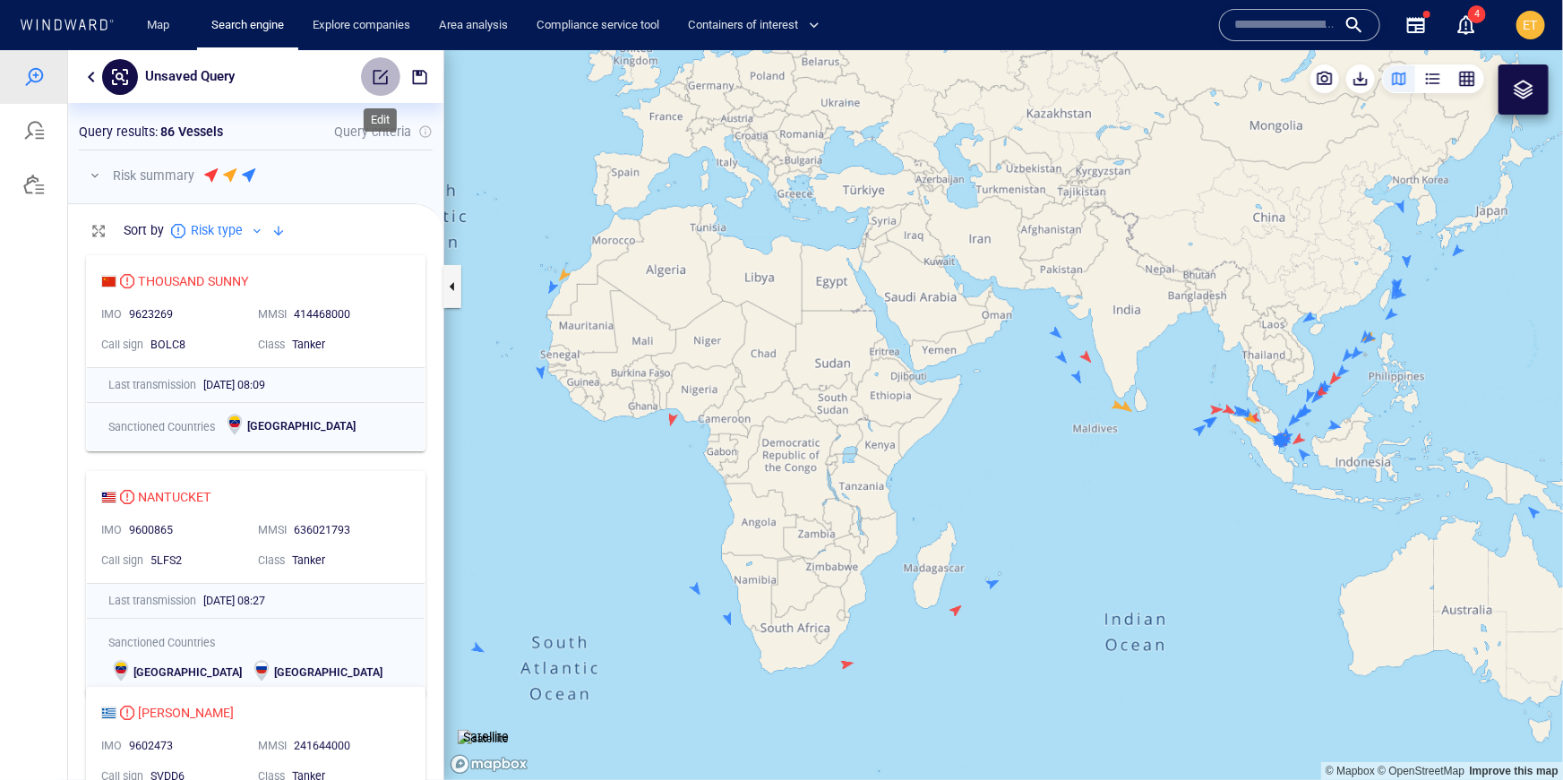
click at [372, 81] on span "button" at bounding box center [381, 76] width 18 height 18
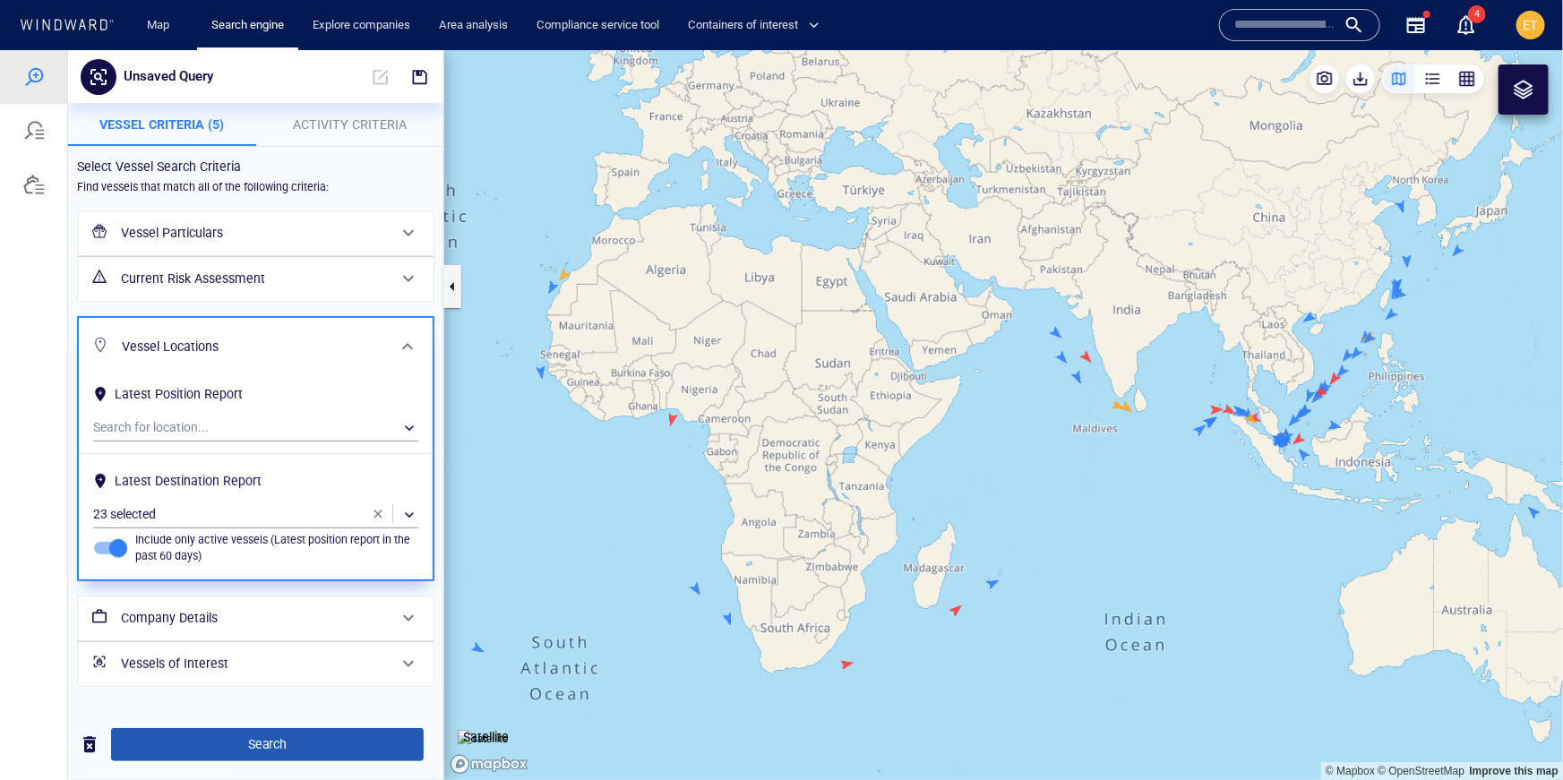
click at [260, 730] on button "Search" at bounding box center [267, 743] width 313 height 33
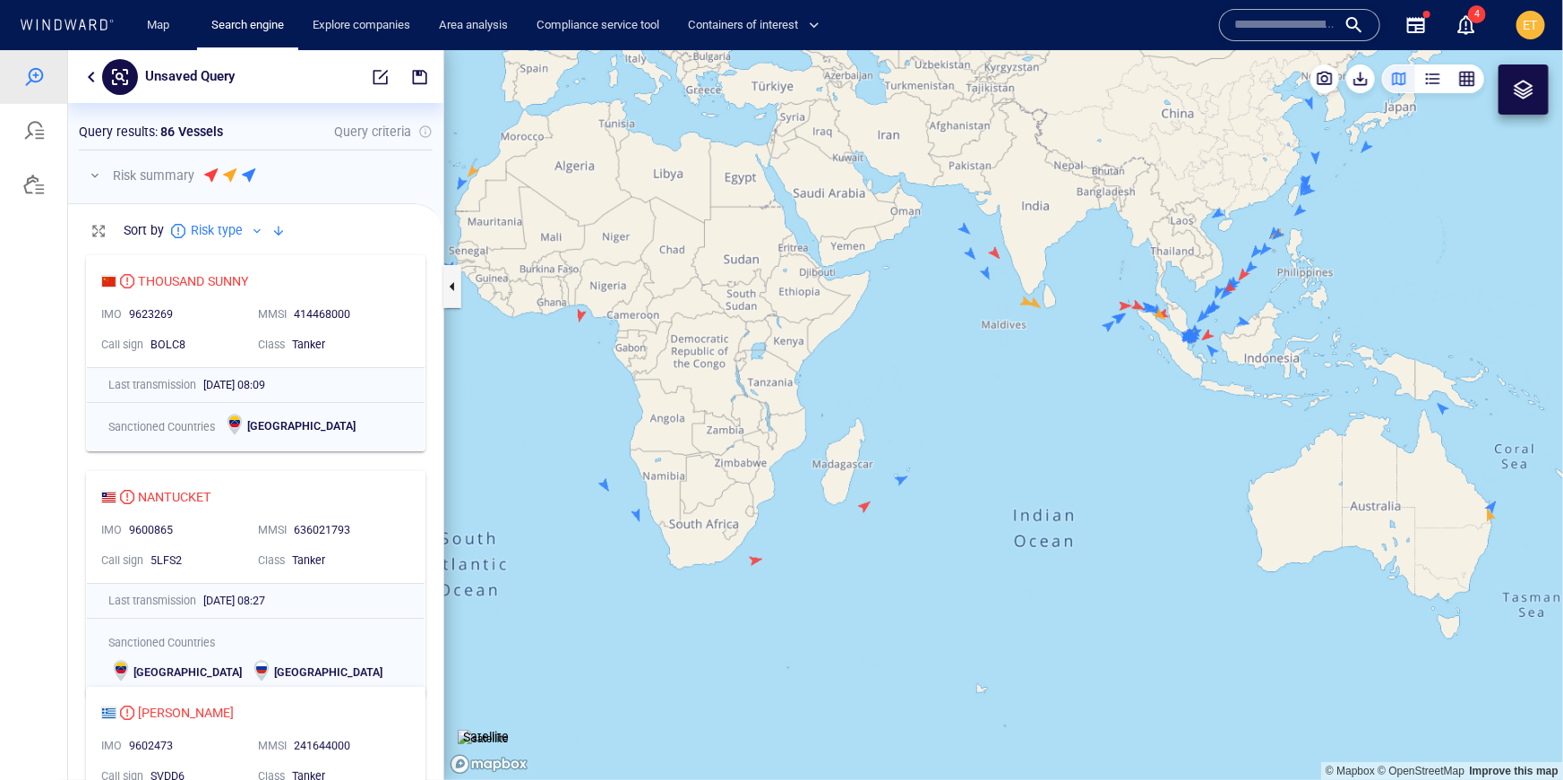
drag, startPoint x: 796, startPoint y: 476, endPoint x: 697, endPoint y: 369, distance: 145.7
click at [697, 369] on canvas "Map" at bounding box center [1003, 414] width 1119 height 730
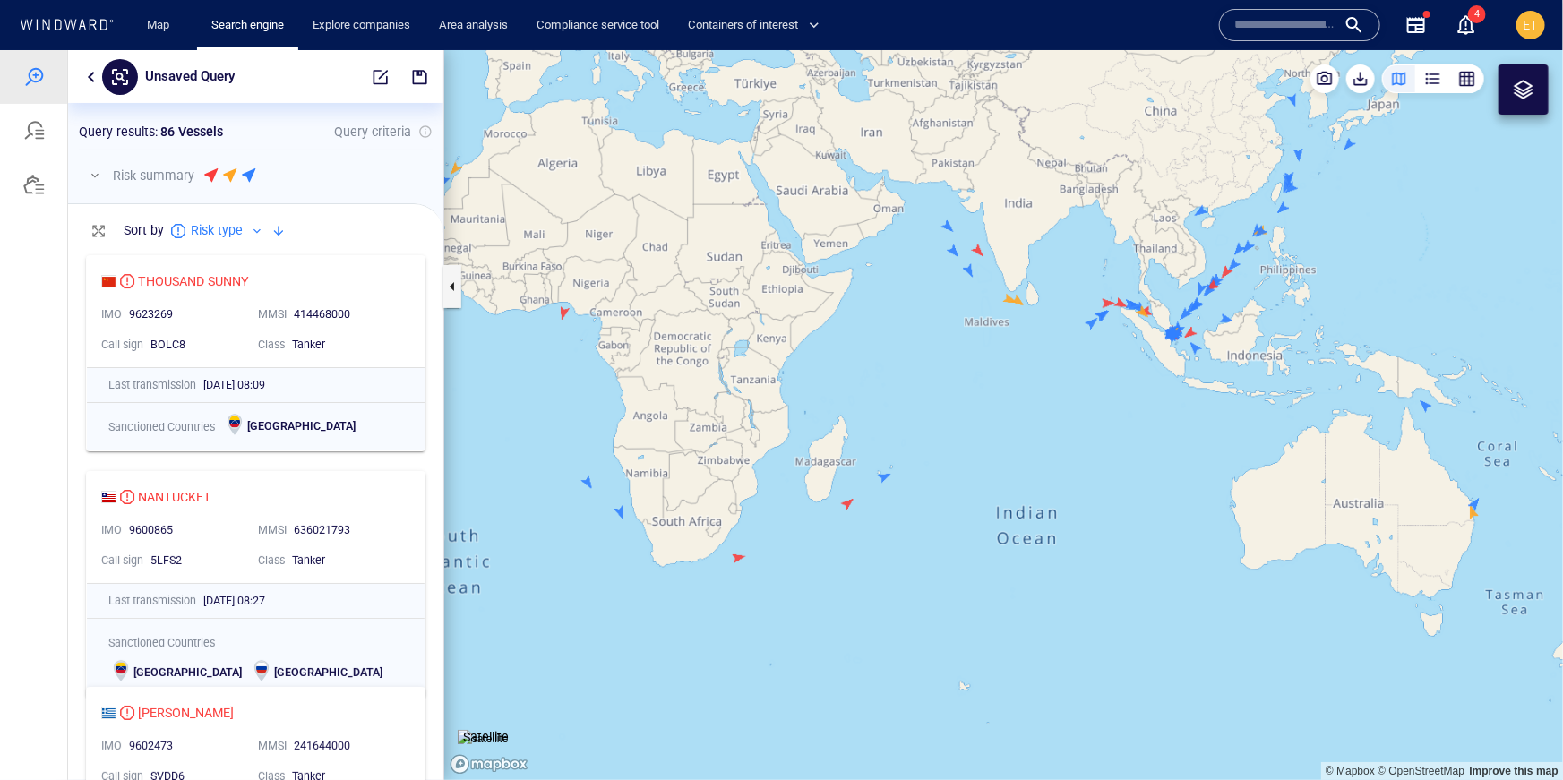
drag, startPoint x: 1158, startPoint y: 356, endPoint x: 1111, endPoint y: 366, distance: 48.7
click at [1111, 366] on canvas "Map" at bounding box center [1003, 414] width 1119 height 730
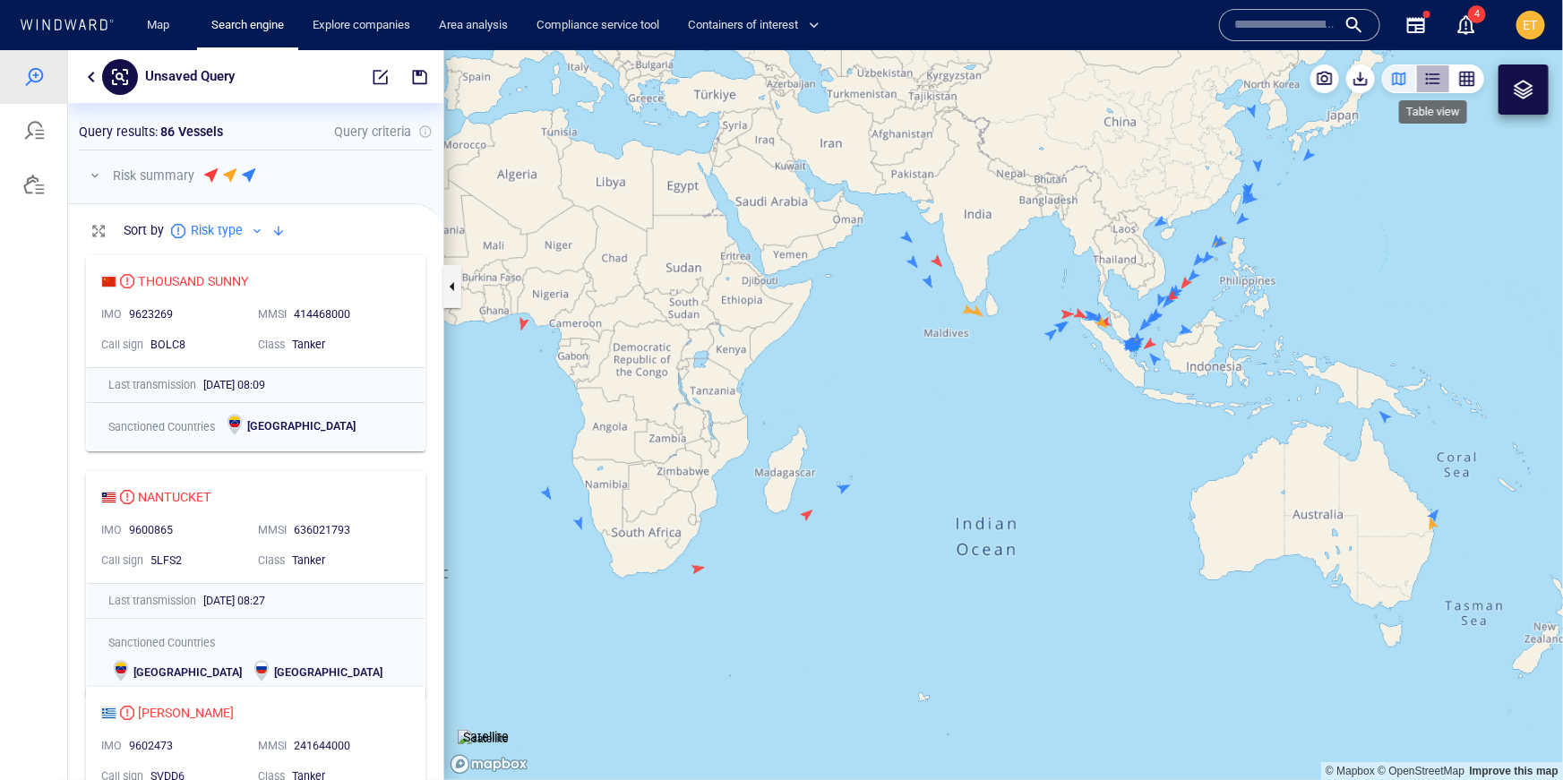
click at [1435, 85] on div "button" at bounding box center [1433, 78] width 18 height 18
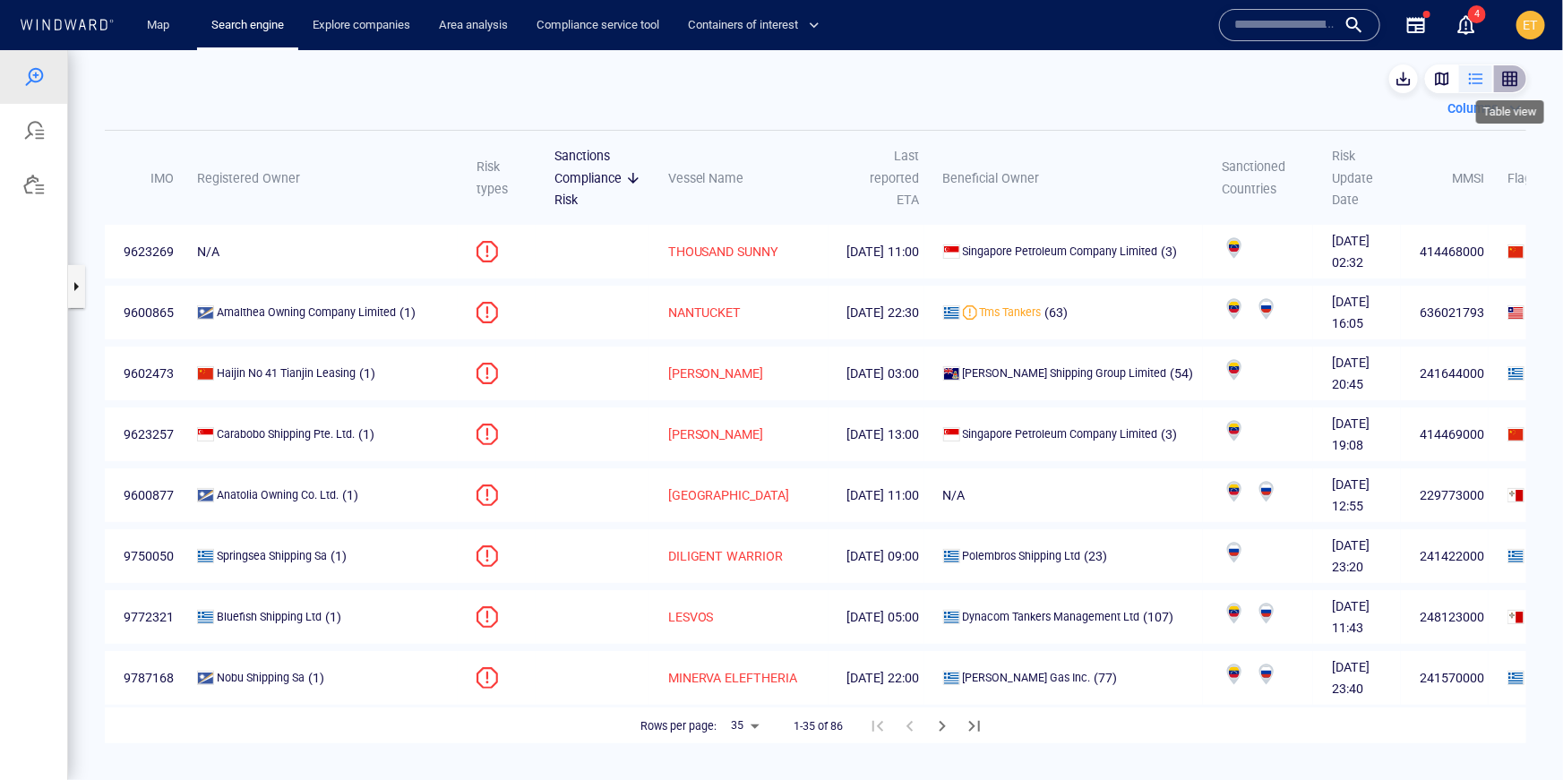
click at [1514, 77] on div "button" at bounding box center [1510, 78] width 18 height 18
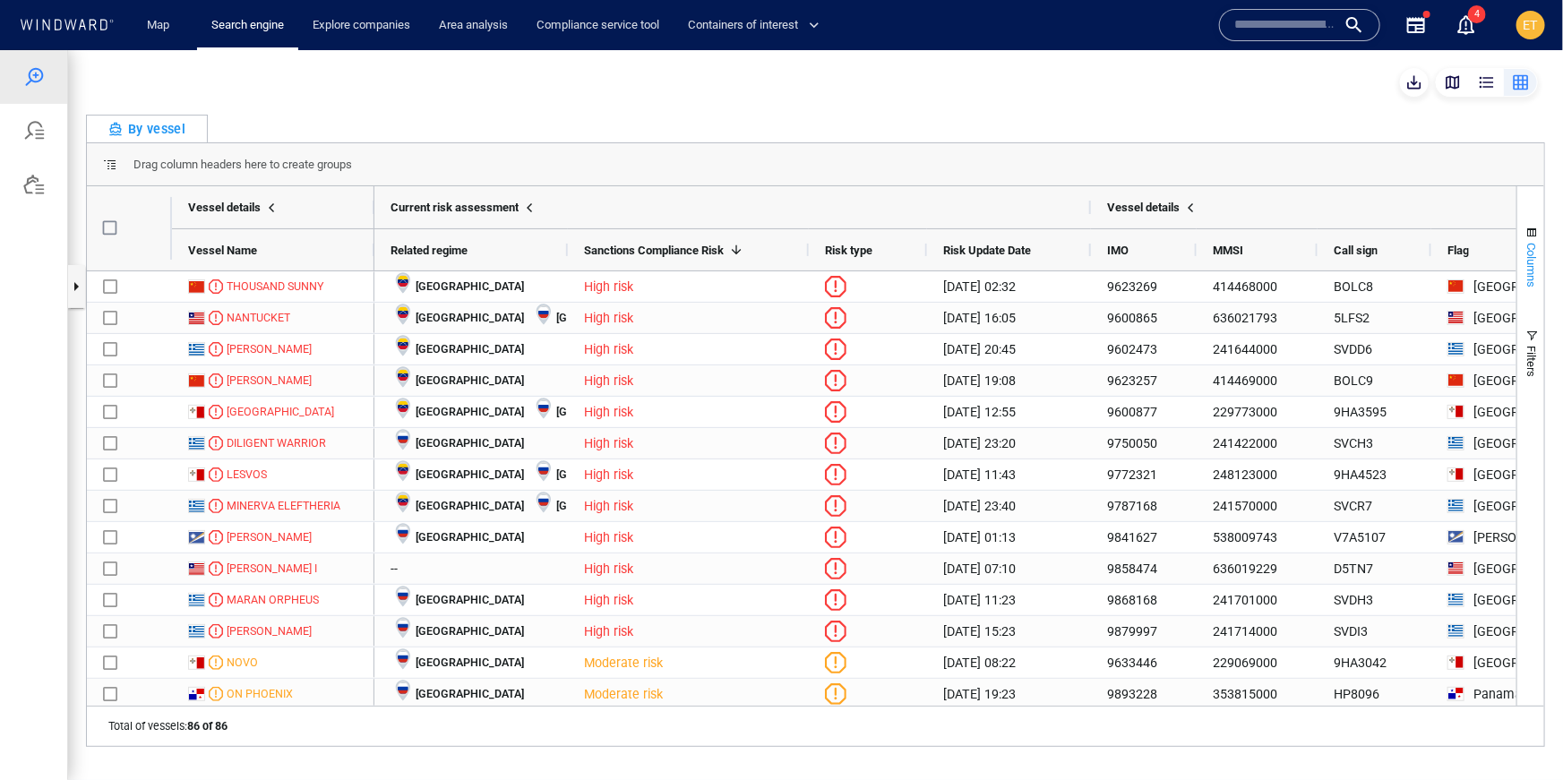
click at [1532, 244] on span "Columns" at bounding box center [1531, 264] width 13 height 45
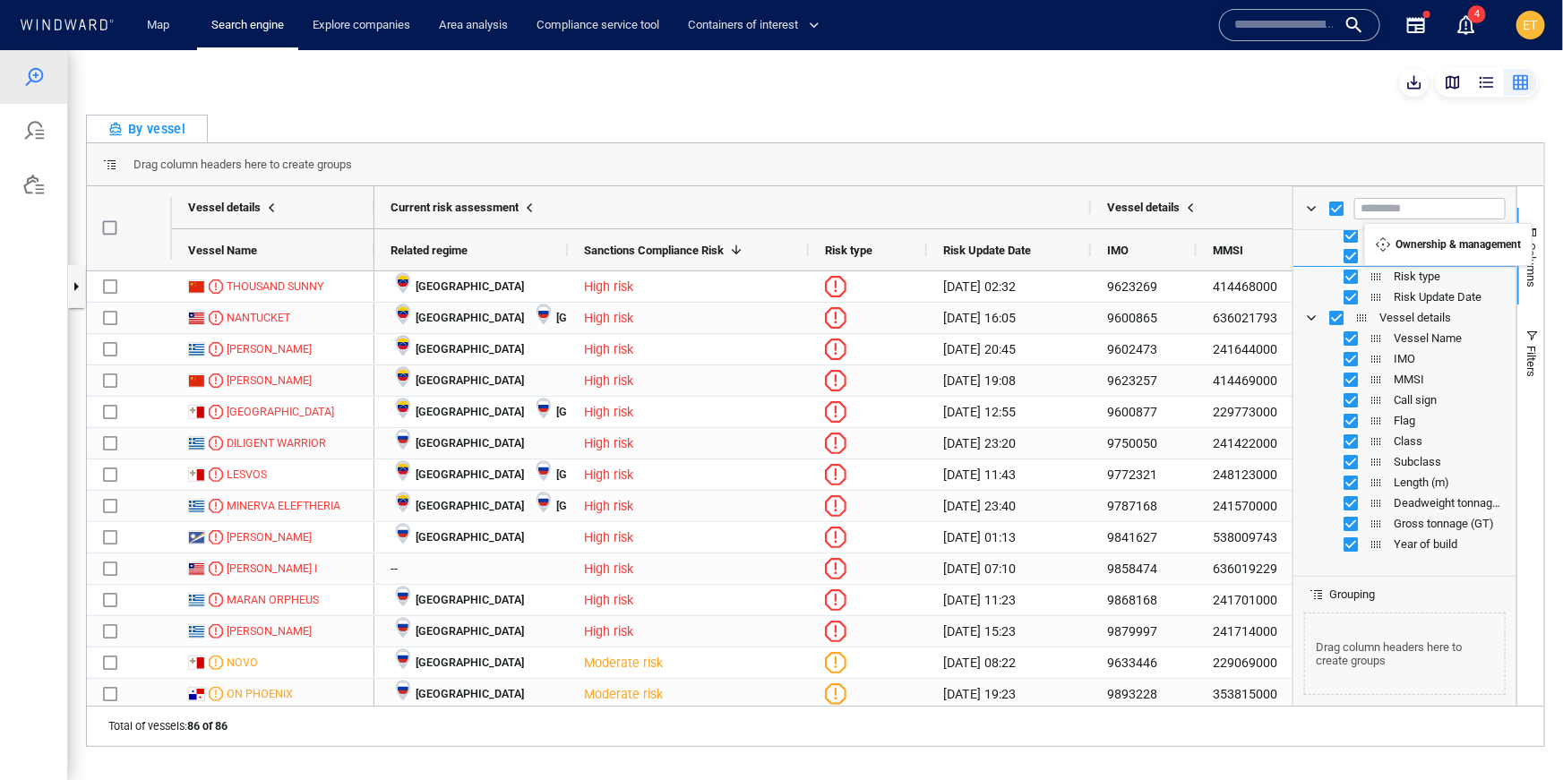
scroll to position [0, 0]
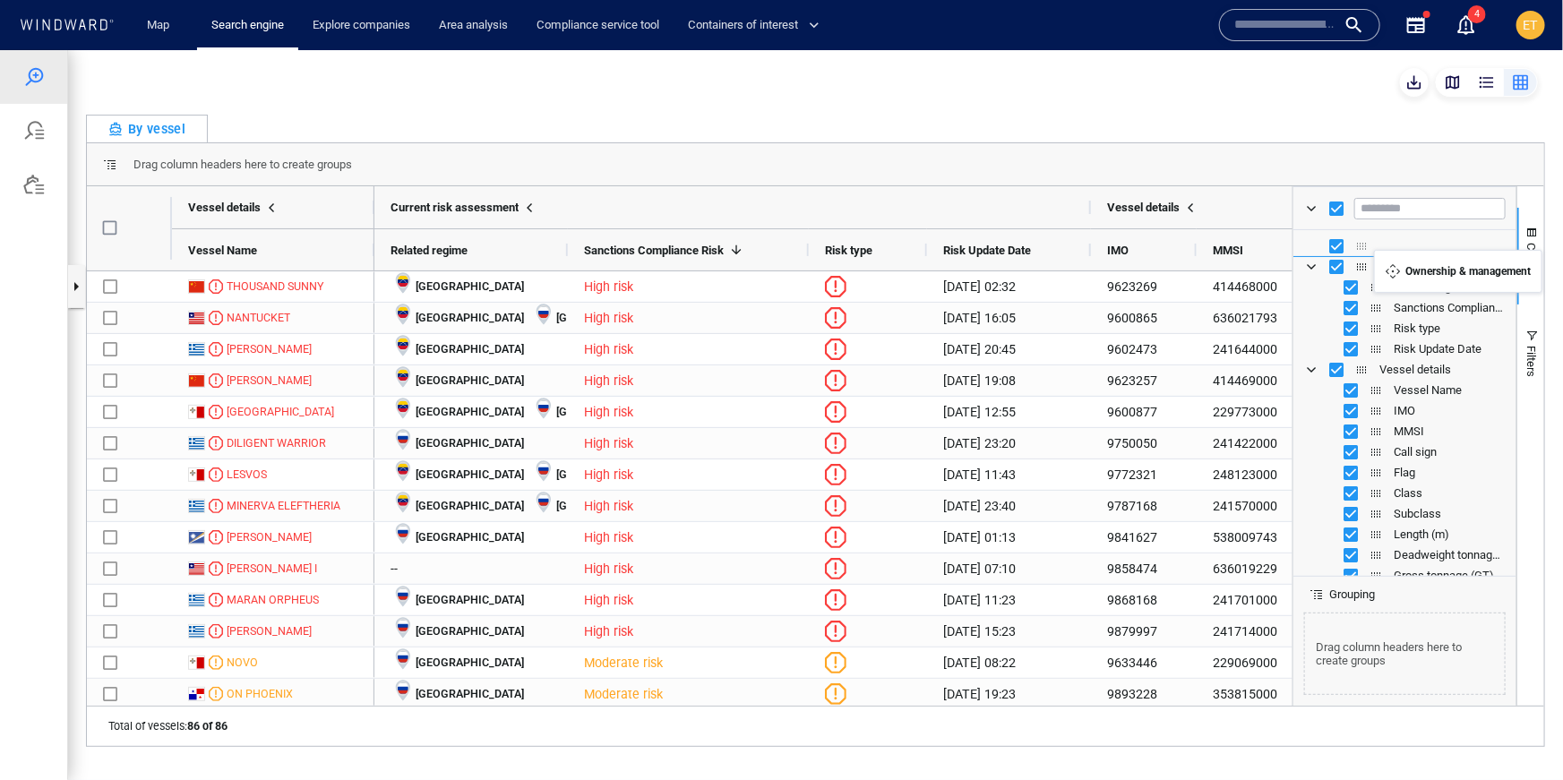
drag, startPoint x: 1359, startPoint y: 372, endPoint x: 1383, endPoint y: 260, distance: 114.5
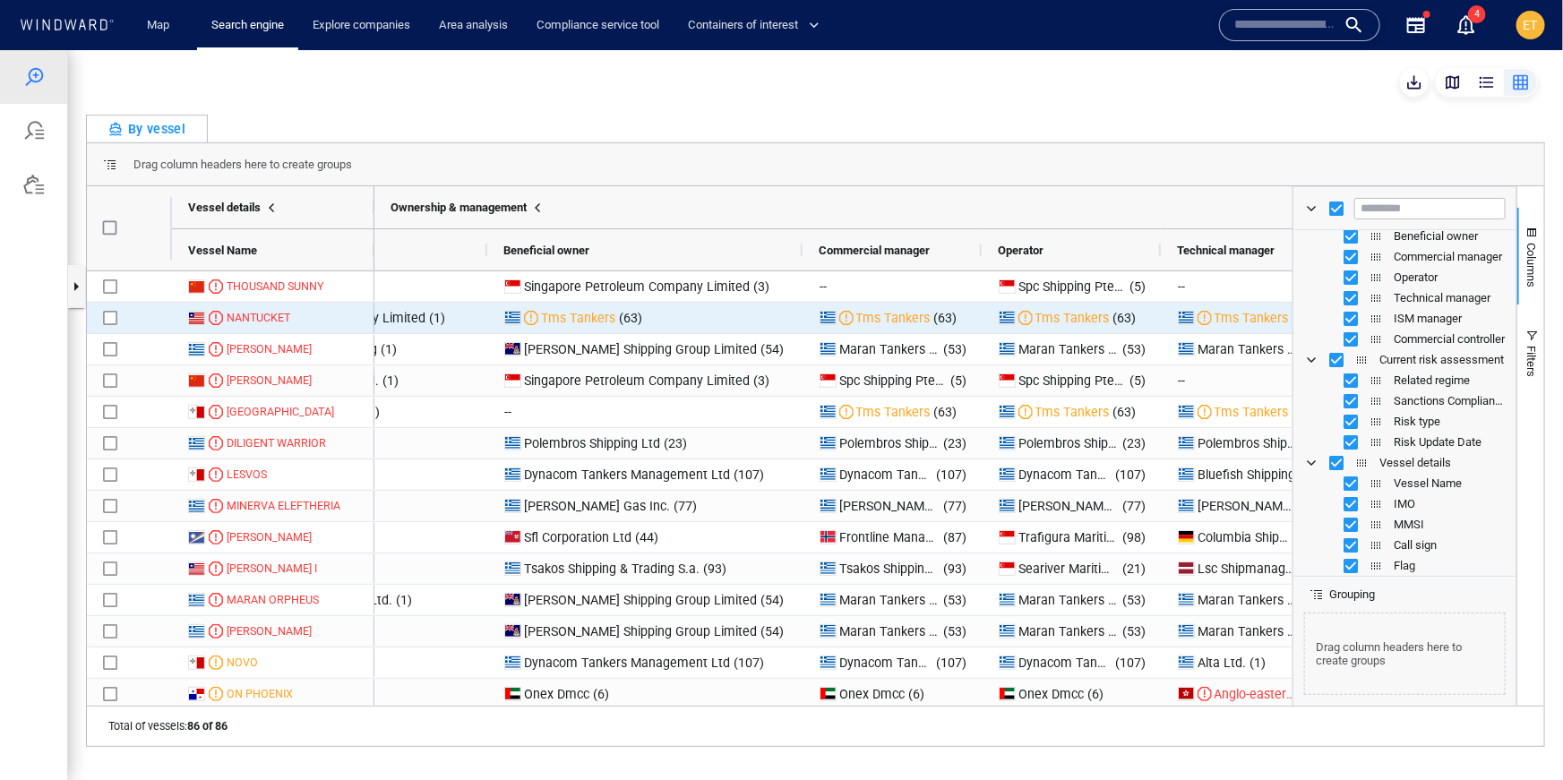
scroll to position [0, 208]
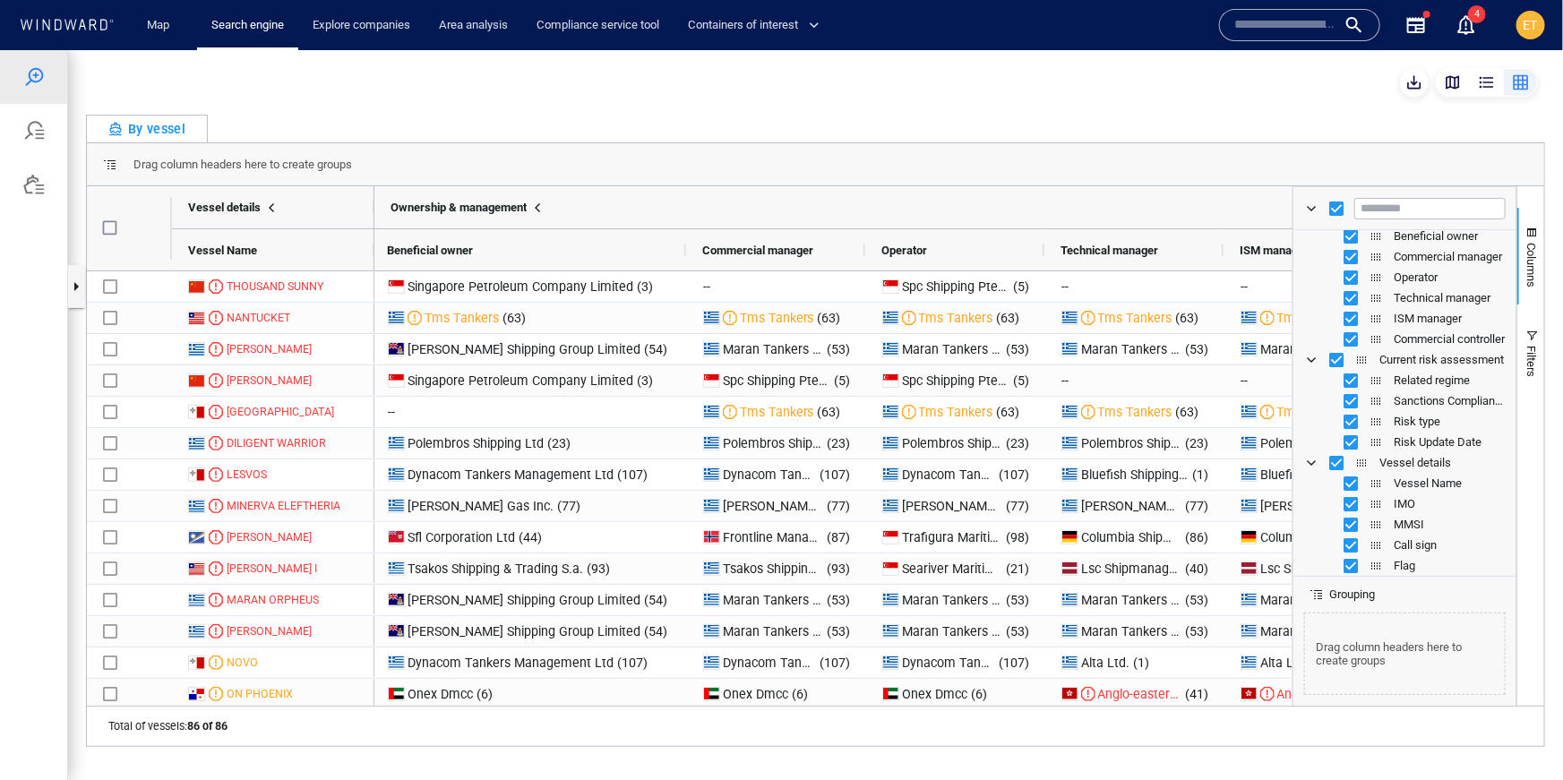
click at [1451, 89] on div "button" at bounding box center [1453, 82] width 18 height 18
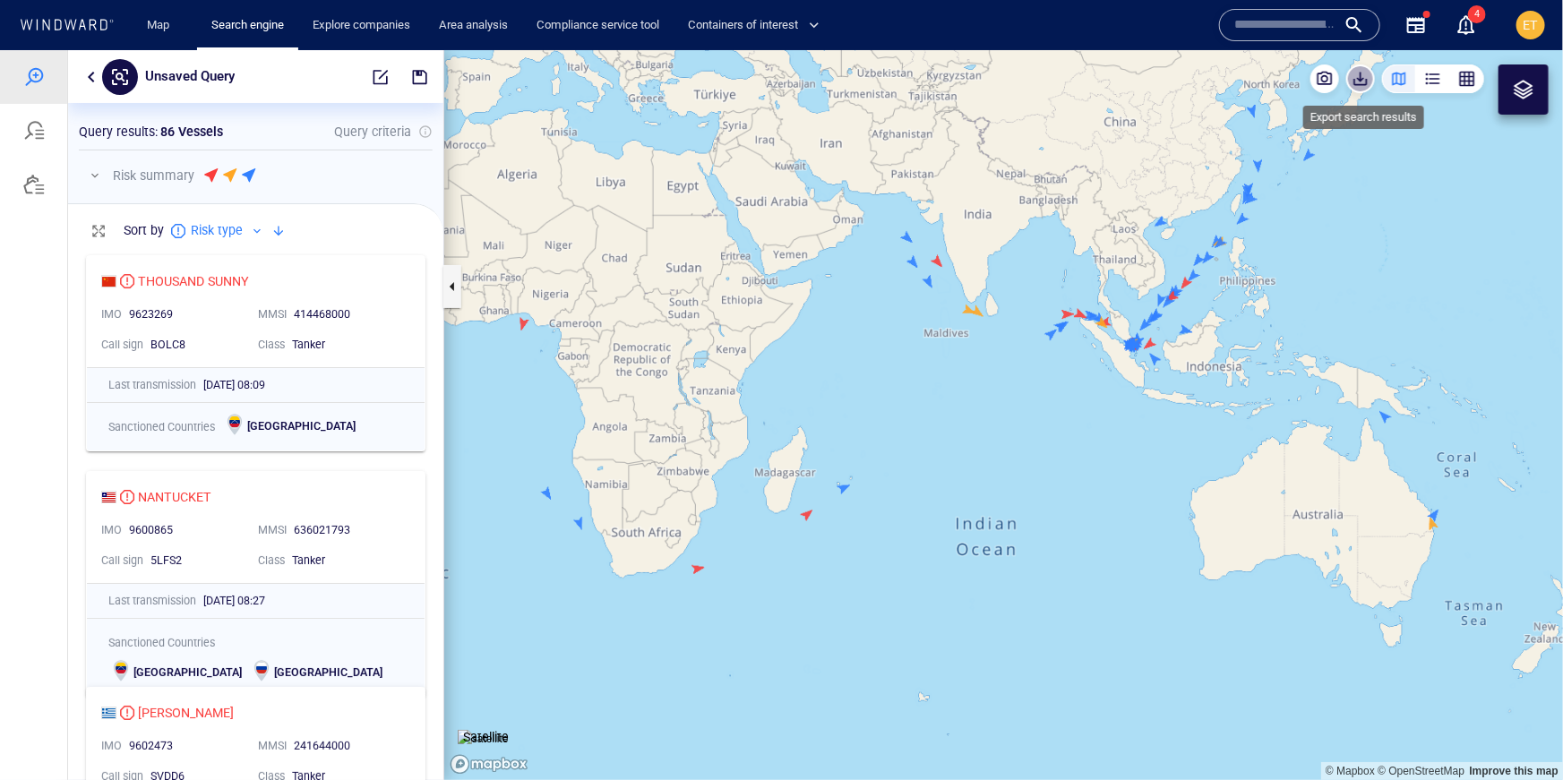
click at [1364, 82] on span "button" at bounding box center [1361, 78] width 18 height 18
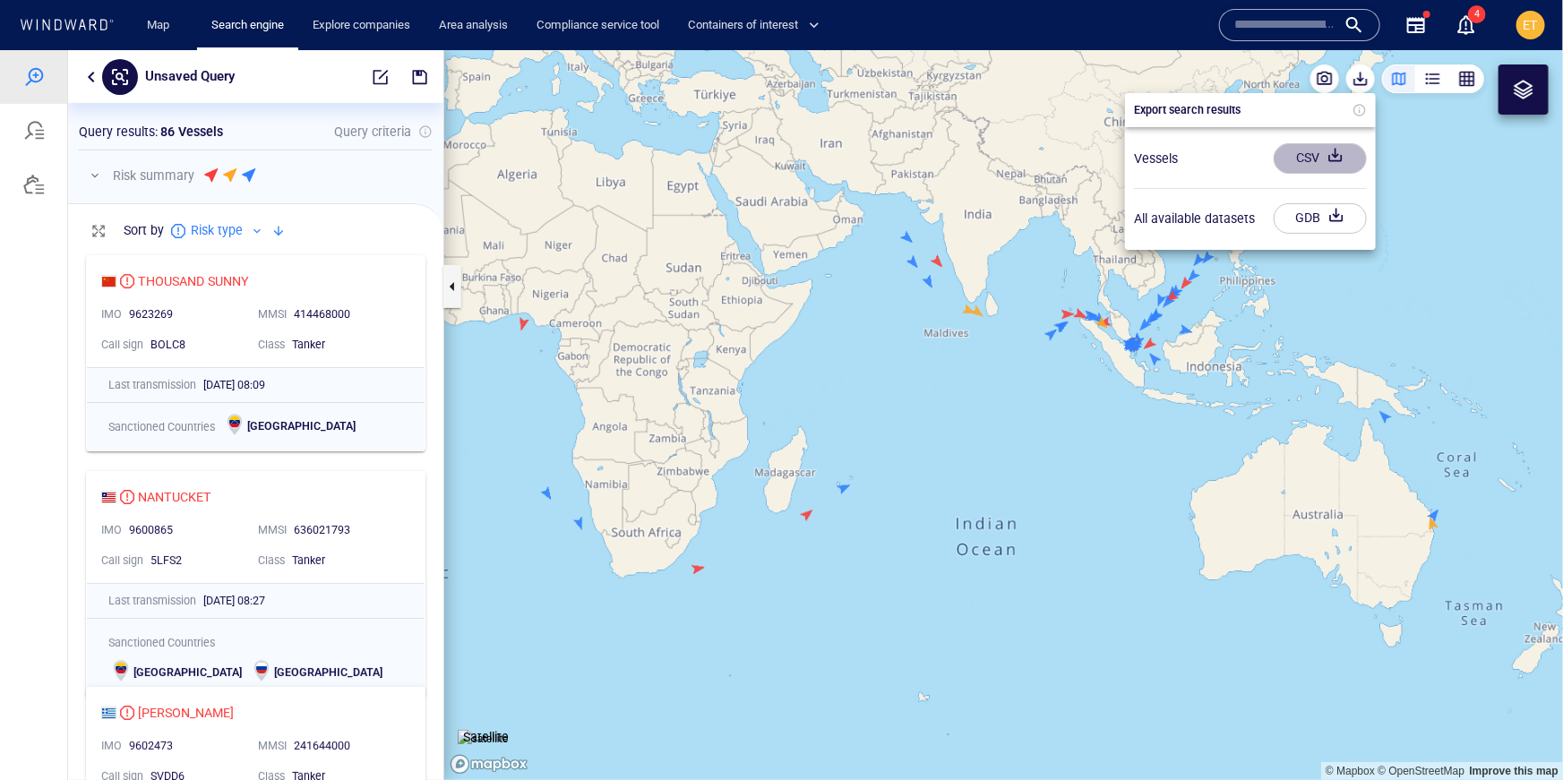
click at [1318, 159] on div "CSV" at bounding box center [1307, 157] width 30 height 30
drag, startPoint x: 1061, startPoint y: 150, endPoint x: 1012, endPoint y: 196, distance: 67.2
click at [1012, 196] on div at bounding box center [781, 414] width 1563 height 730
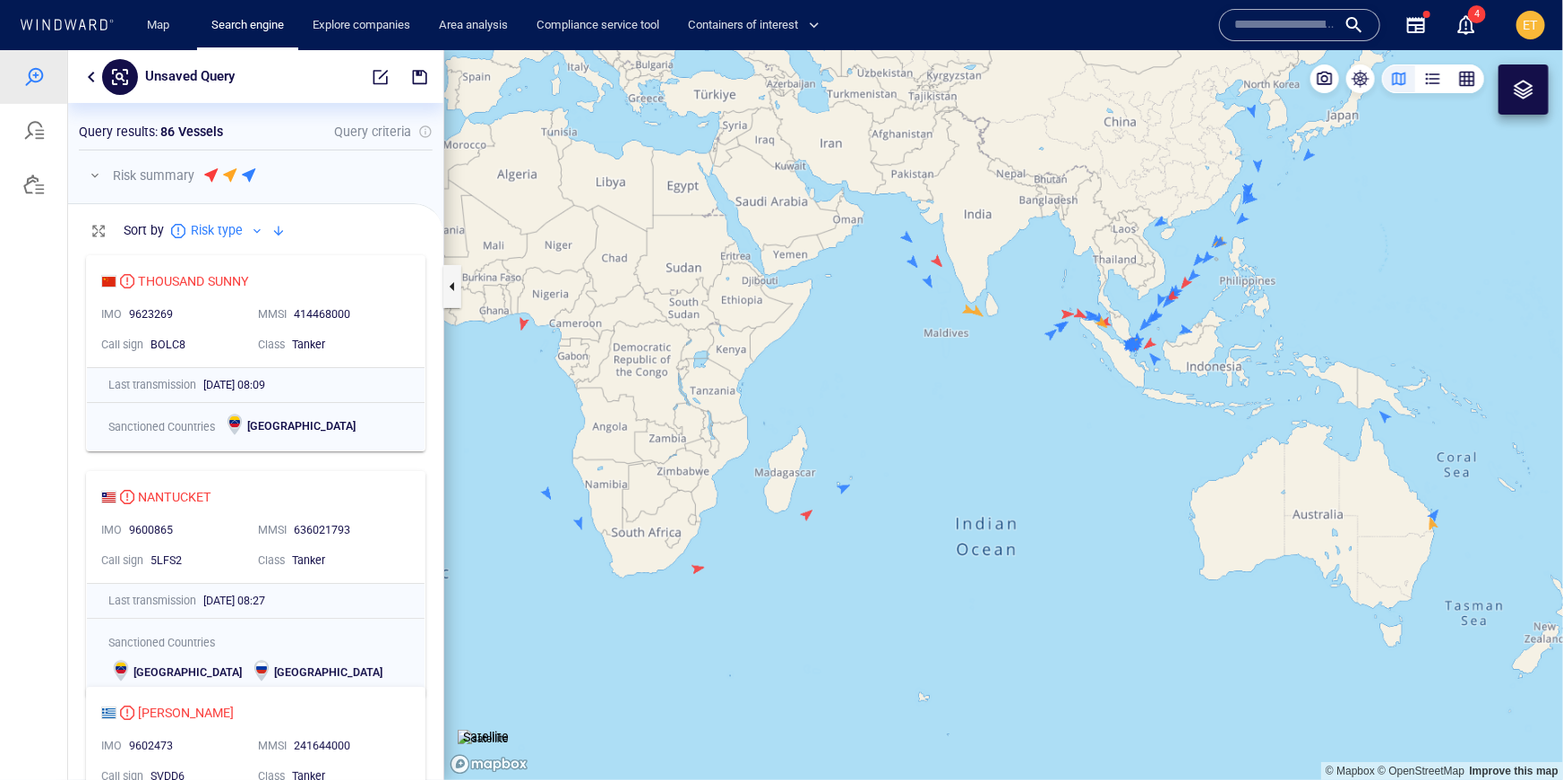
click at [1023, 191] on canvas "Map" at bounding box center [1003, 414] width 1119 height 730
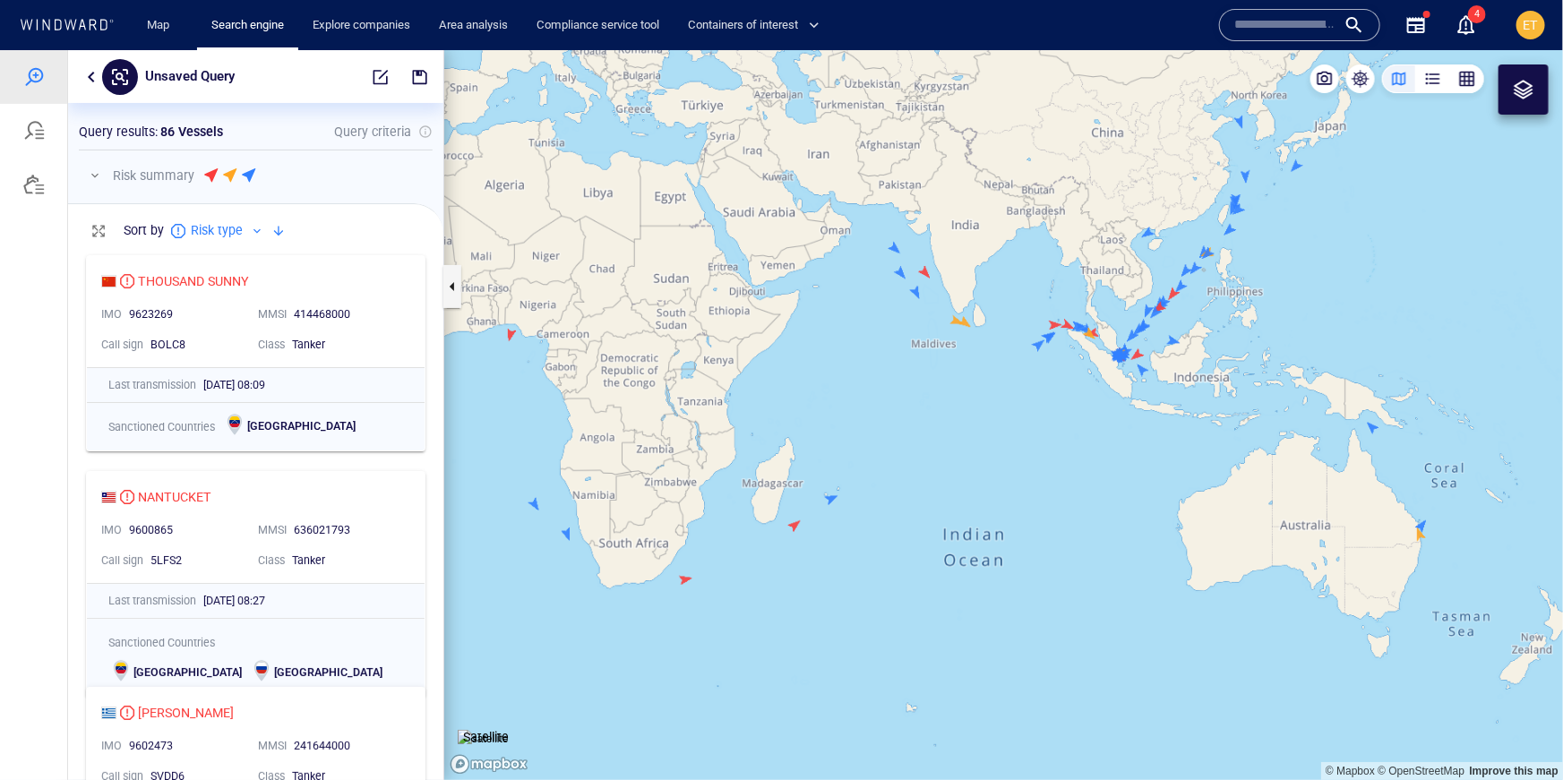
drag, startPoint x: 1188, startPoint y: 173, endPoint x: 1160, endPoint y: 219, distance: 53.5
click at [1160, 219] on canvas "Map" at bounding box center [1003, 414] width 1119 height 730
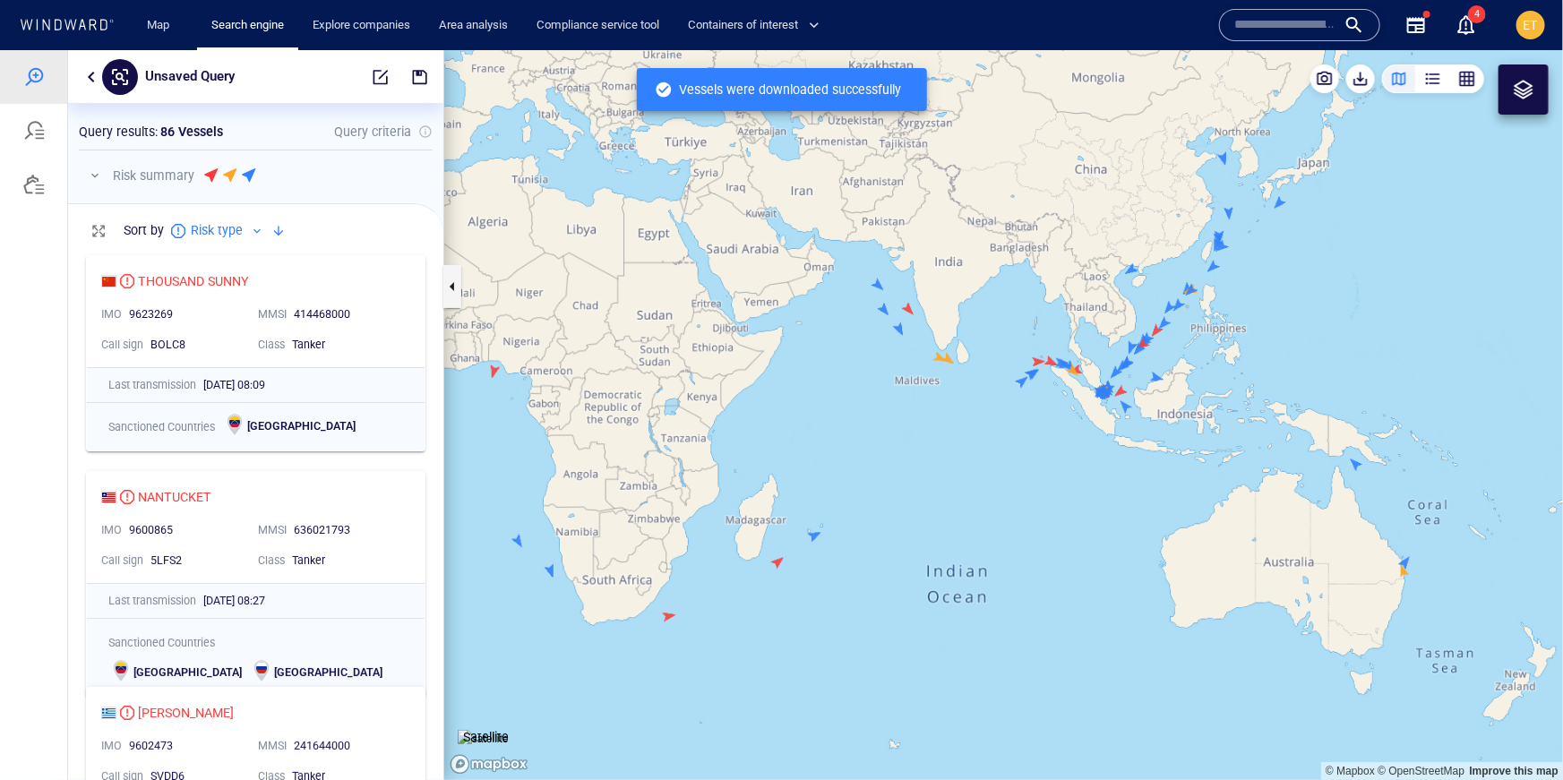
click at [1155, 273] on canvas "Map" at bounding box center [1003, 414] width 1119 height 730
click at [1276, 19] on input "text" at bounding box center [1285, 25] width 102 height 27
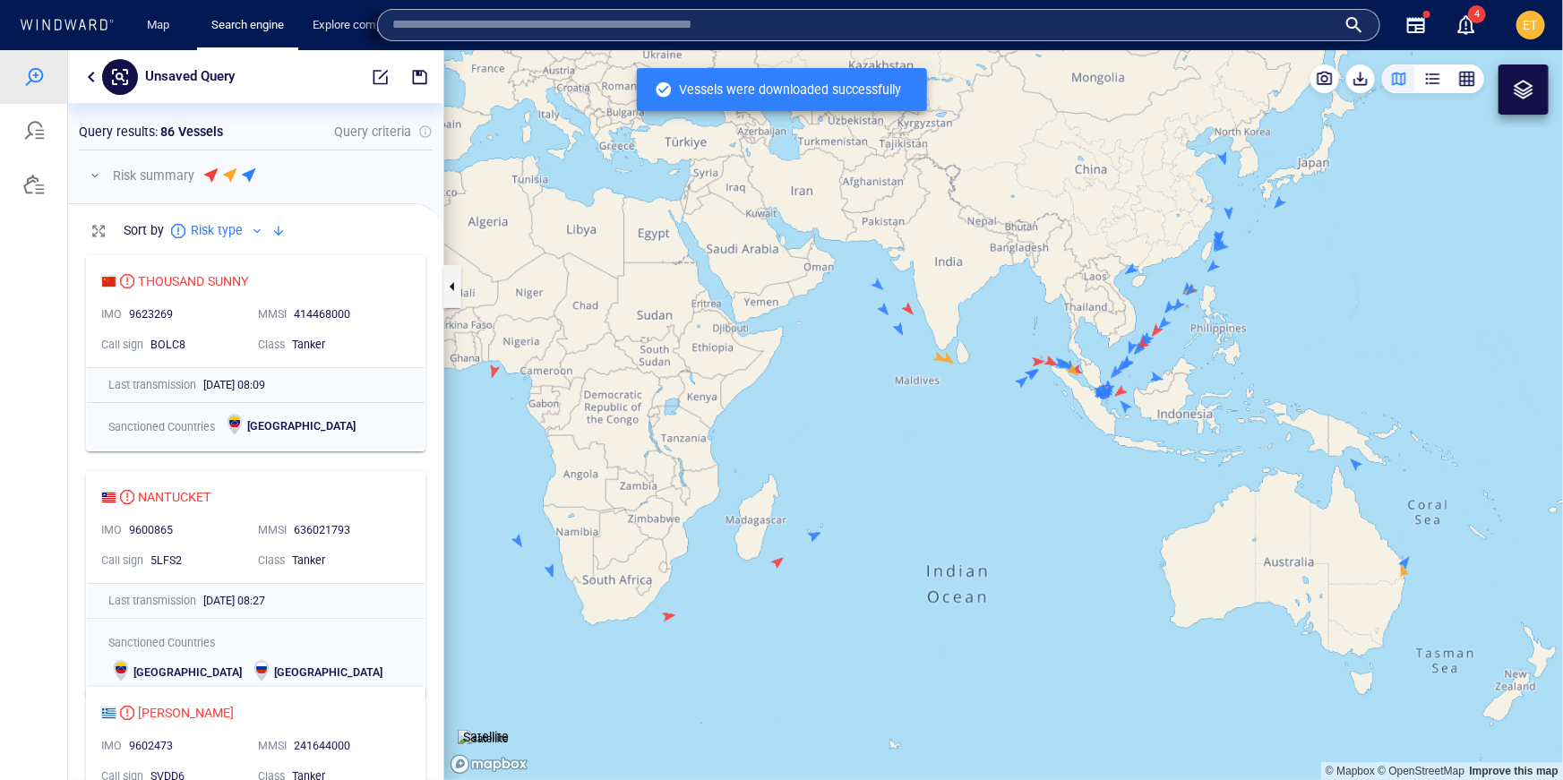
click at [458, 26] on input "text" at bounding box center [864, 25] width 944 height 27
paste input "**********"
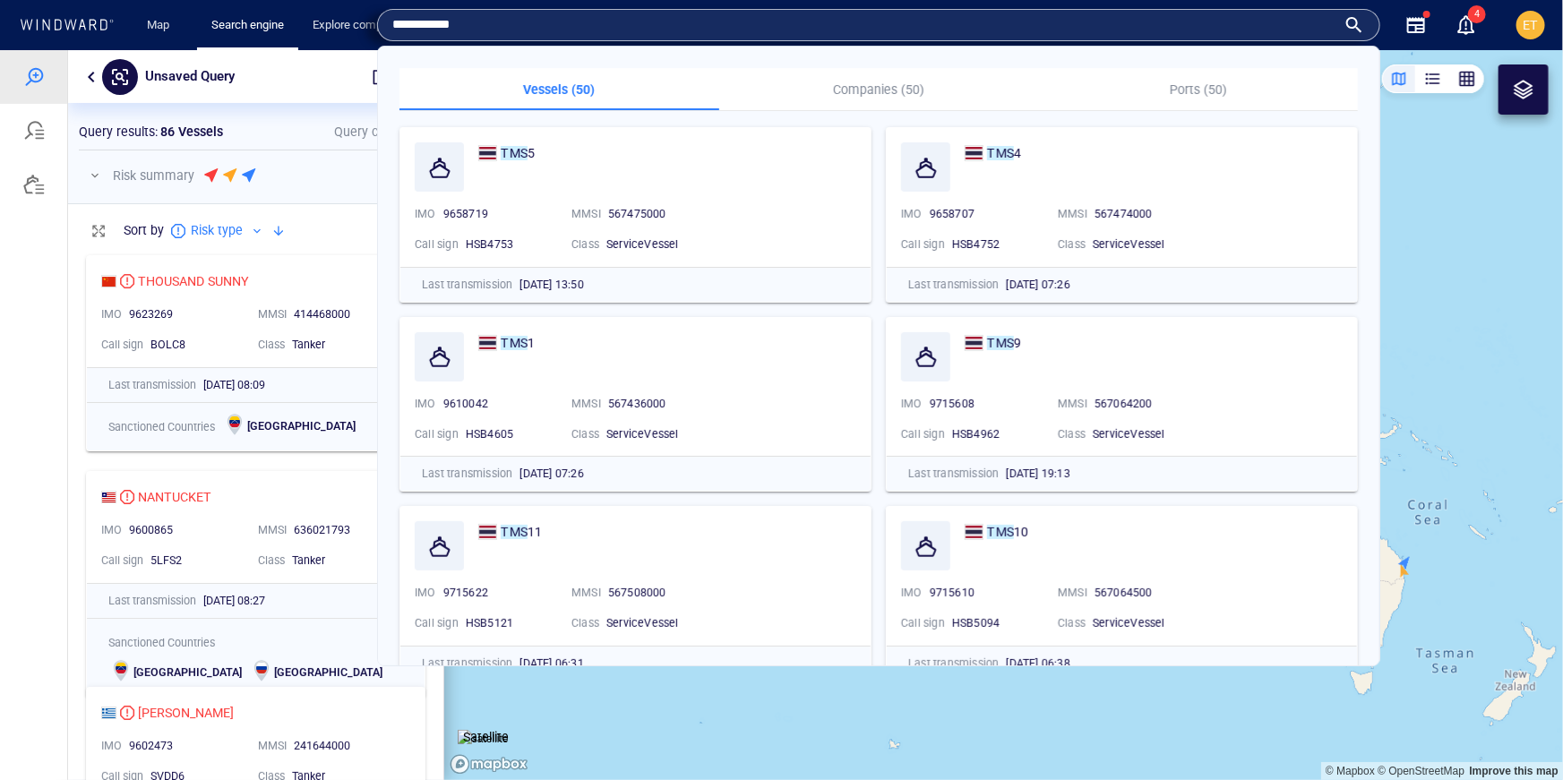
type input "**********"
click at [879, 71] on button "Companies (50)" at bounding box center [879, 89] width 320 height 43
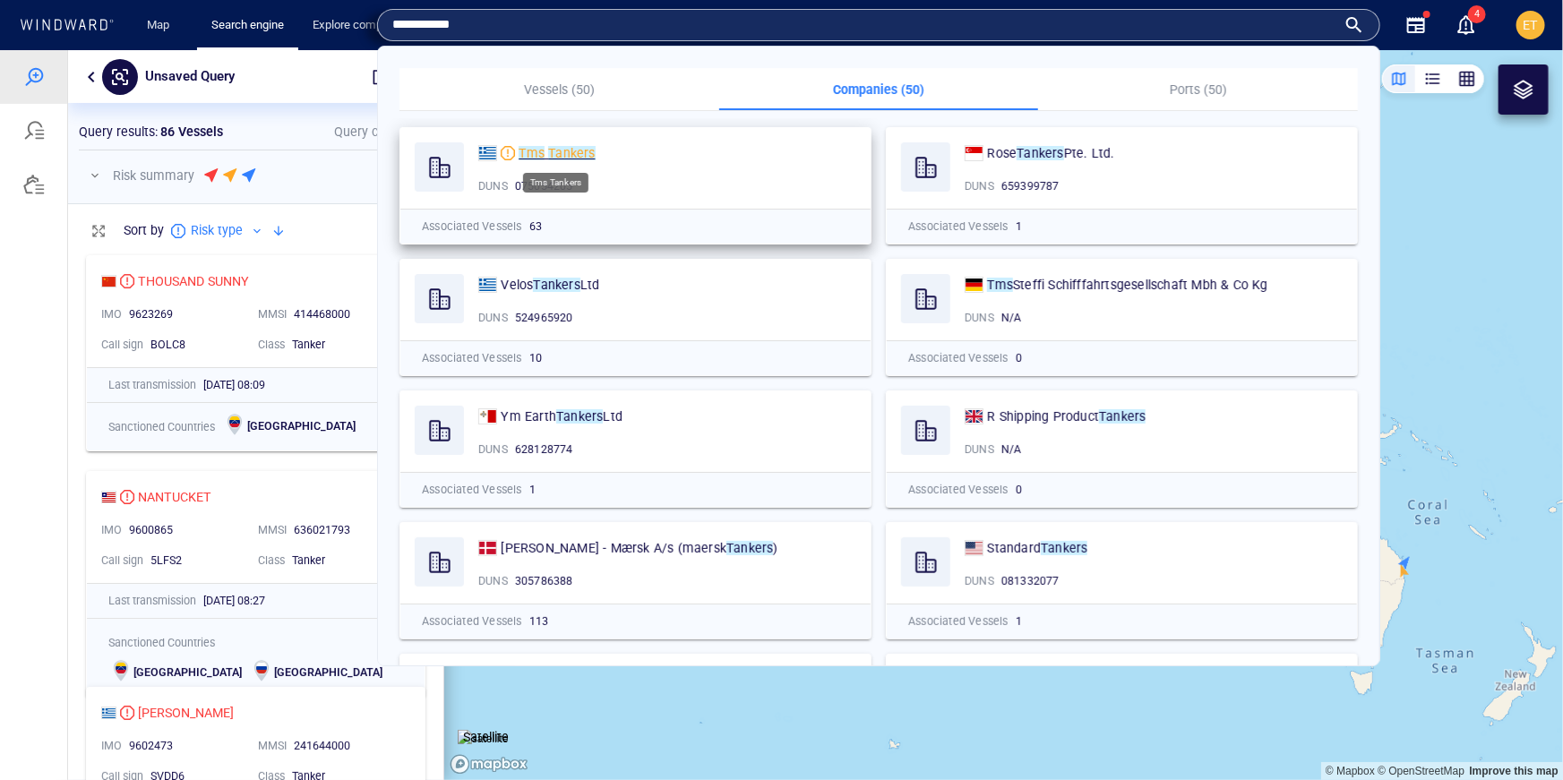
click at [553, 150] on mark "Tankers" at bounding box center [571, 153] width 47 height 14
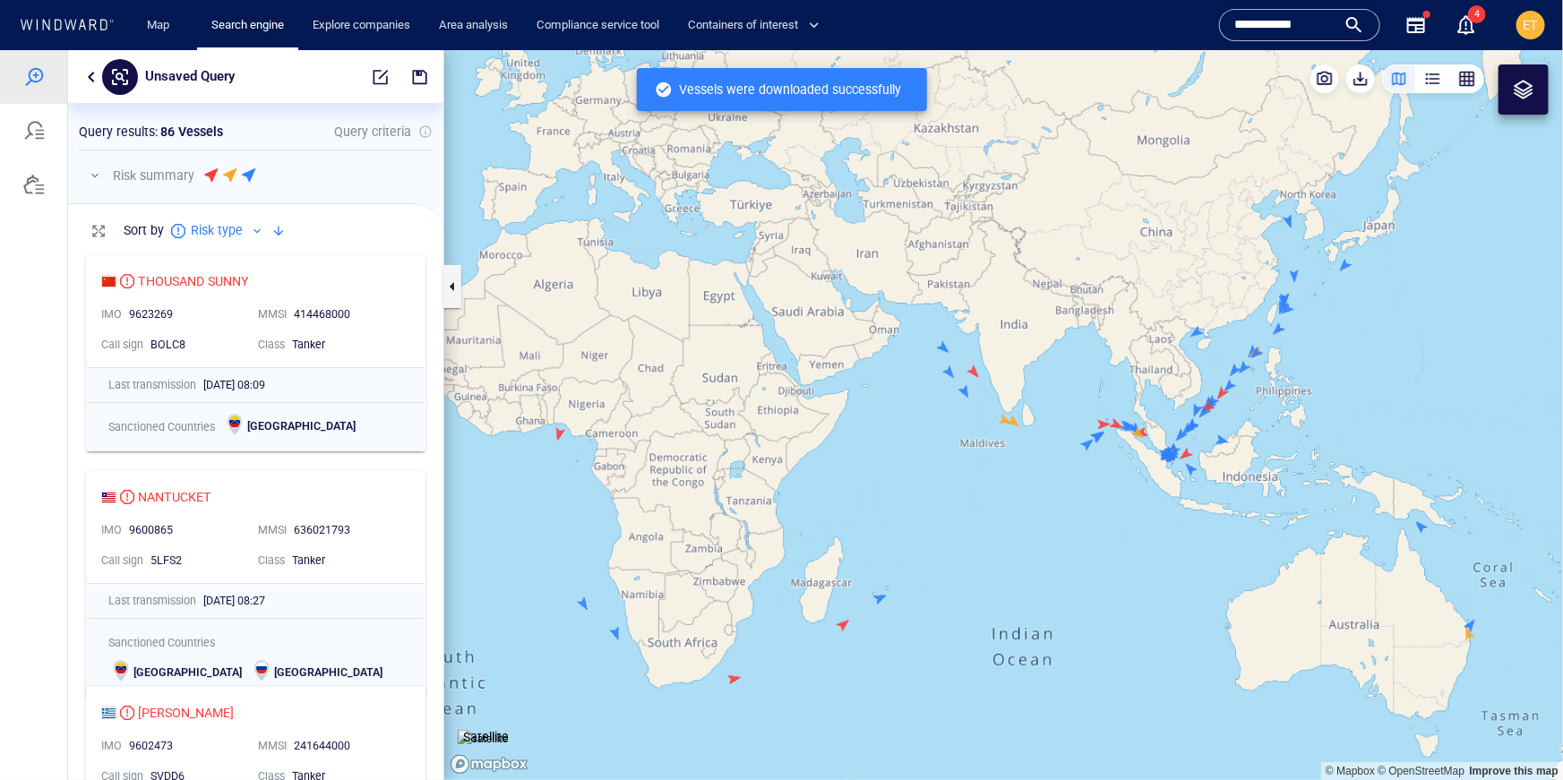
drag, startPoint x: 672, startPoint y: 327, endPoint x: 737, endPoint y: 390, distance: 90.6
click at [737, 390] on canvas "Map" at bounding box center [1003, 414] width 1119 height 730
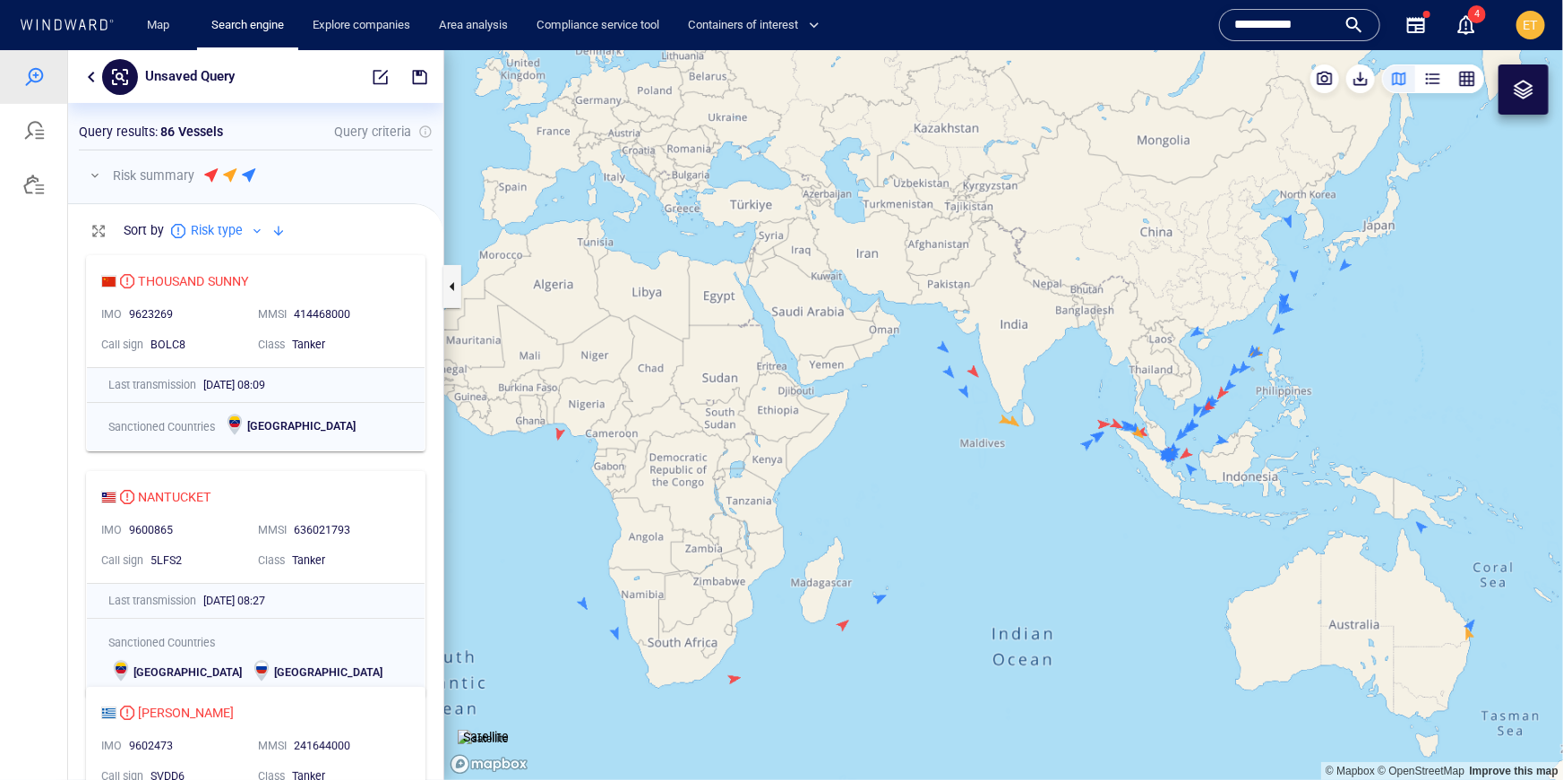
click at [31, 189] on div at bounding box center [33, 183] width 21 height 21
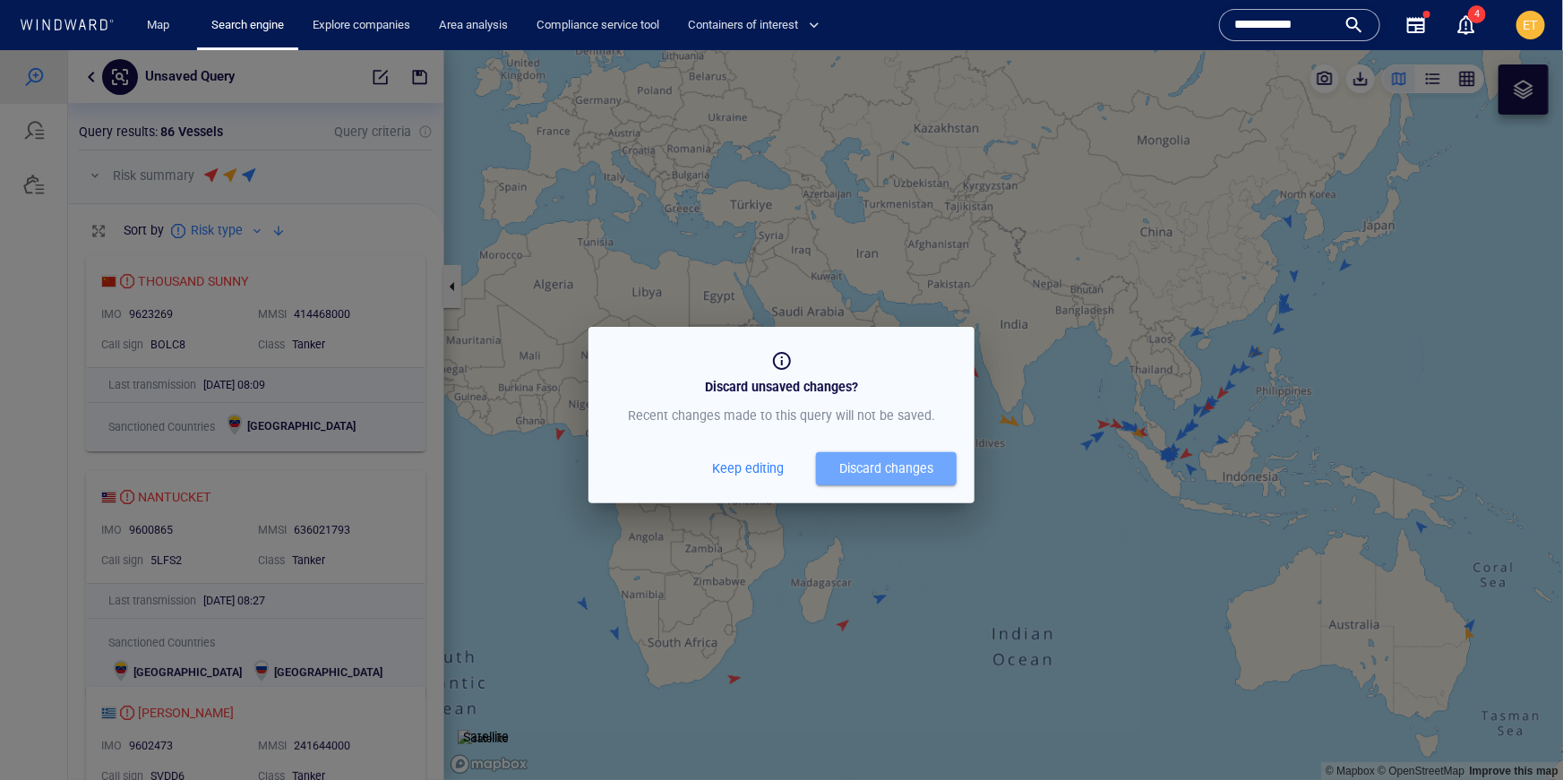
click at [842, 474] on div "Discard changes" at bounding box center [886, 468] width 94 height 22
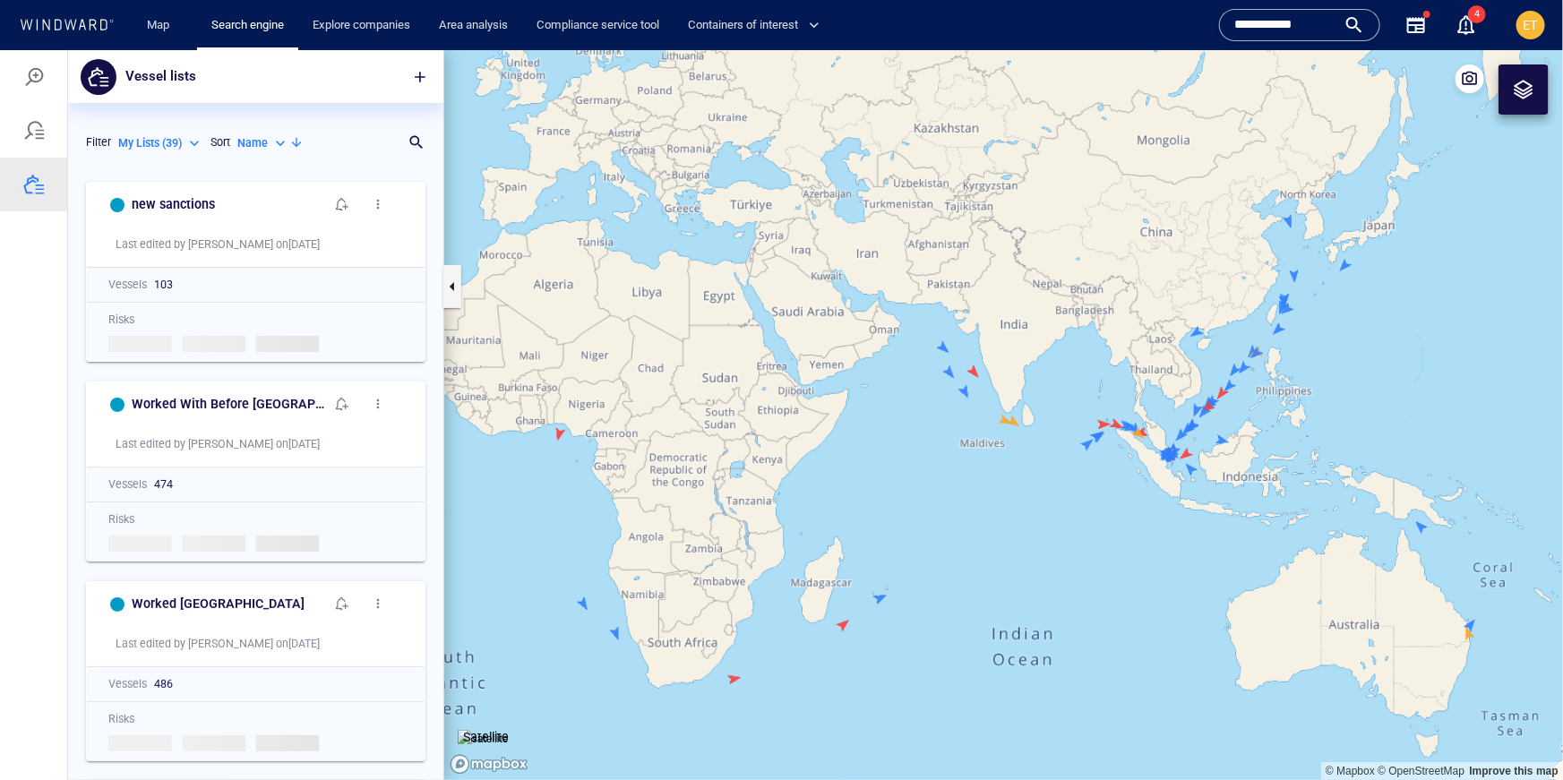
scroll to position [607, 375]
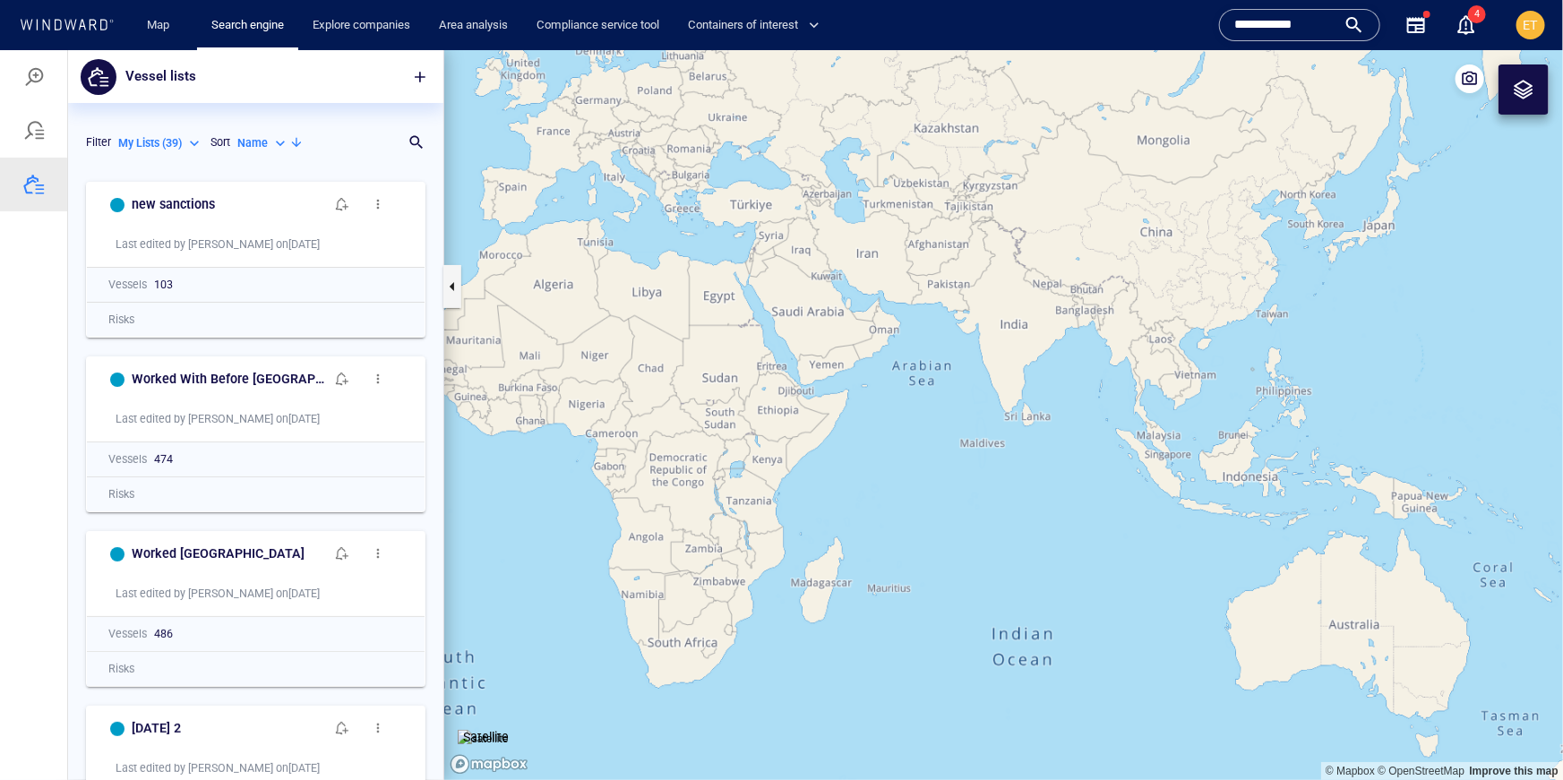
click at [194, 134] on div "My Lists ( 39 )" at bounding box center [160, 142] width 85 height 16
click at [202, 251] on p "System Lists ( 29 )" at bounding box center [175, 251] width 85 height 16
type input "**********"
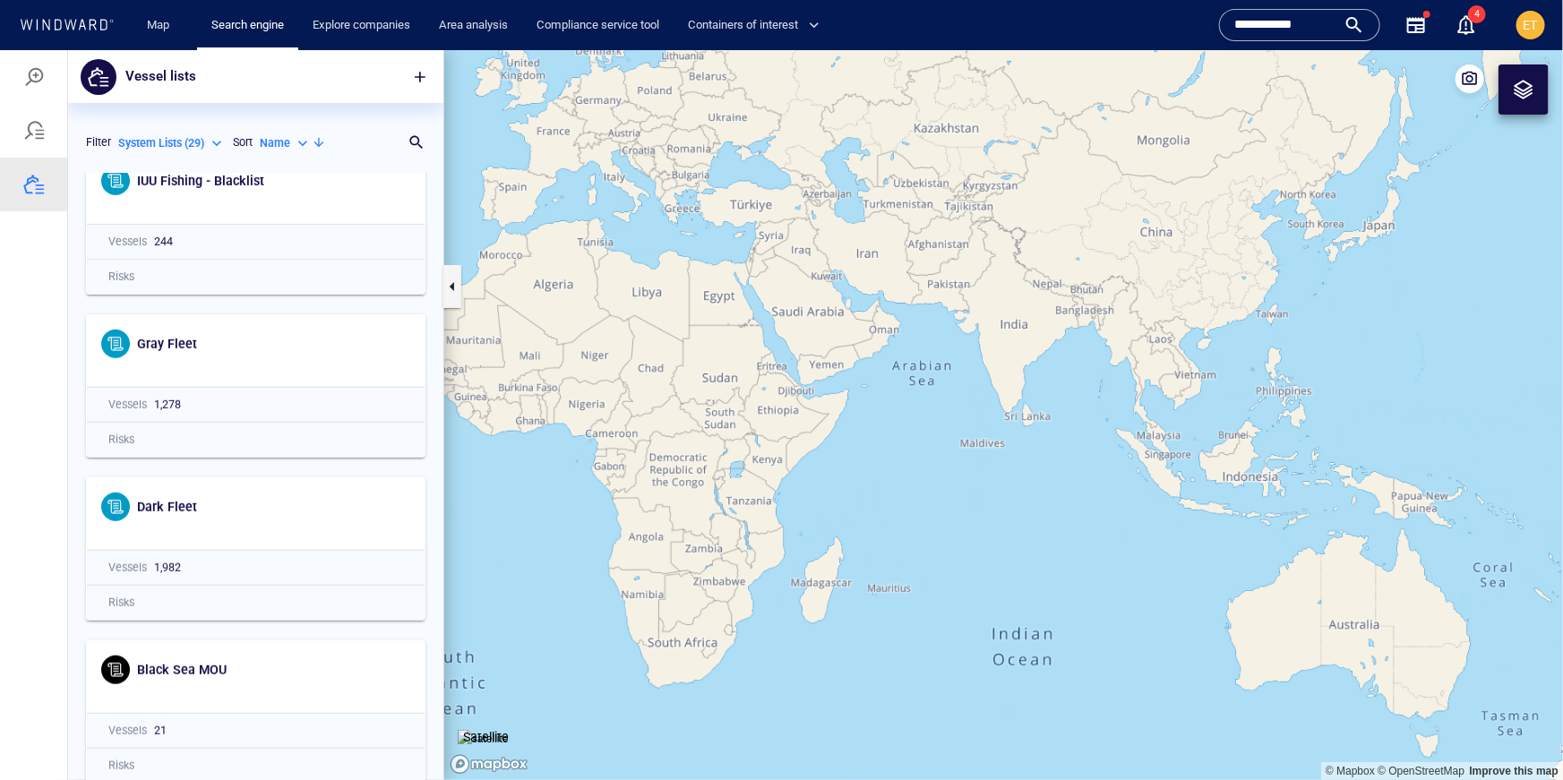
scroll to position [4020, 0]
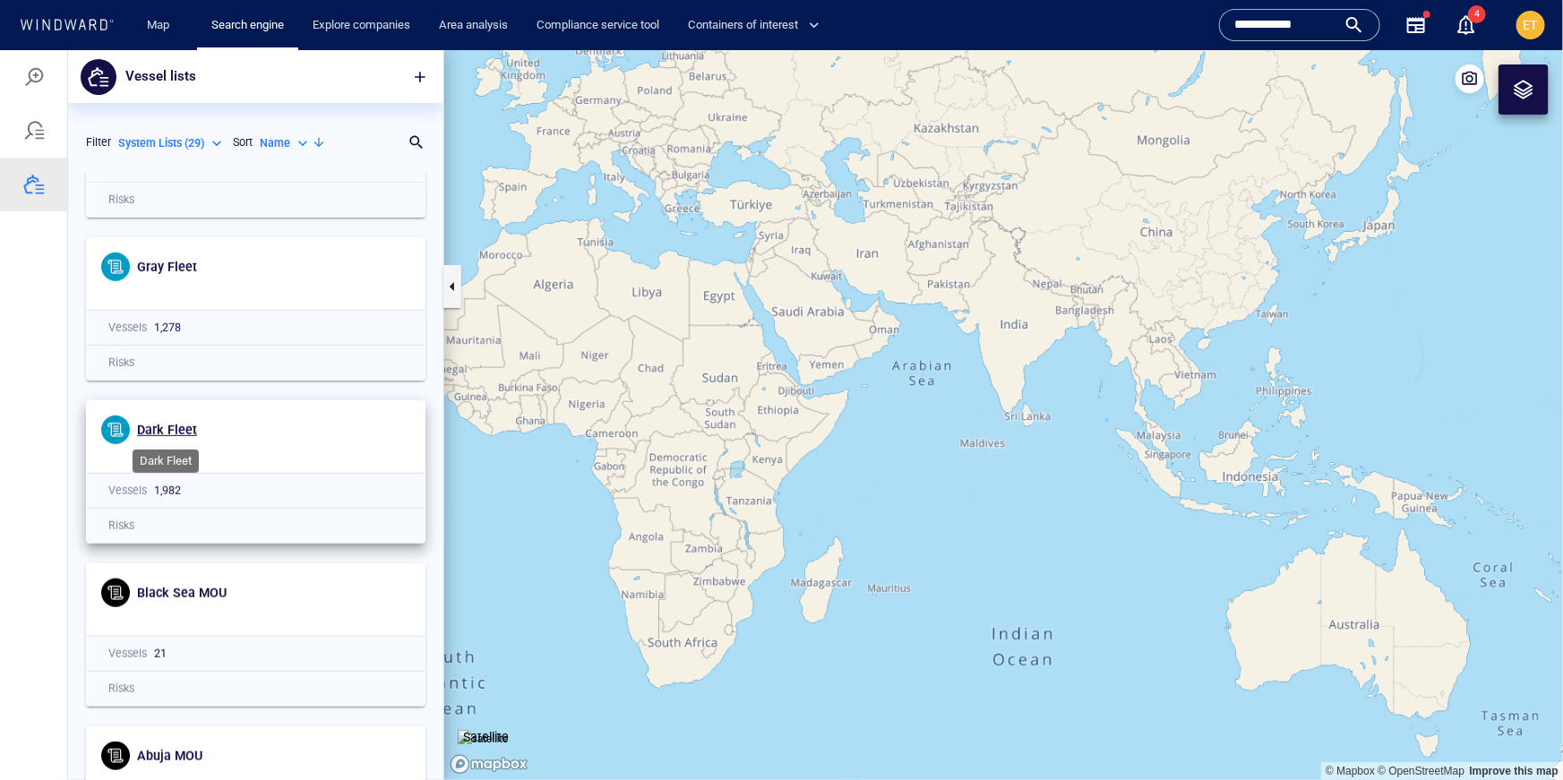
click at [170, 428] on span "Dark Fleet" at bounding box center [167, 429] width 60 height 14
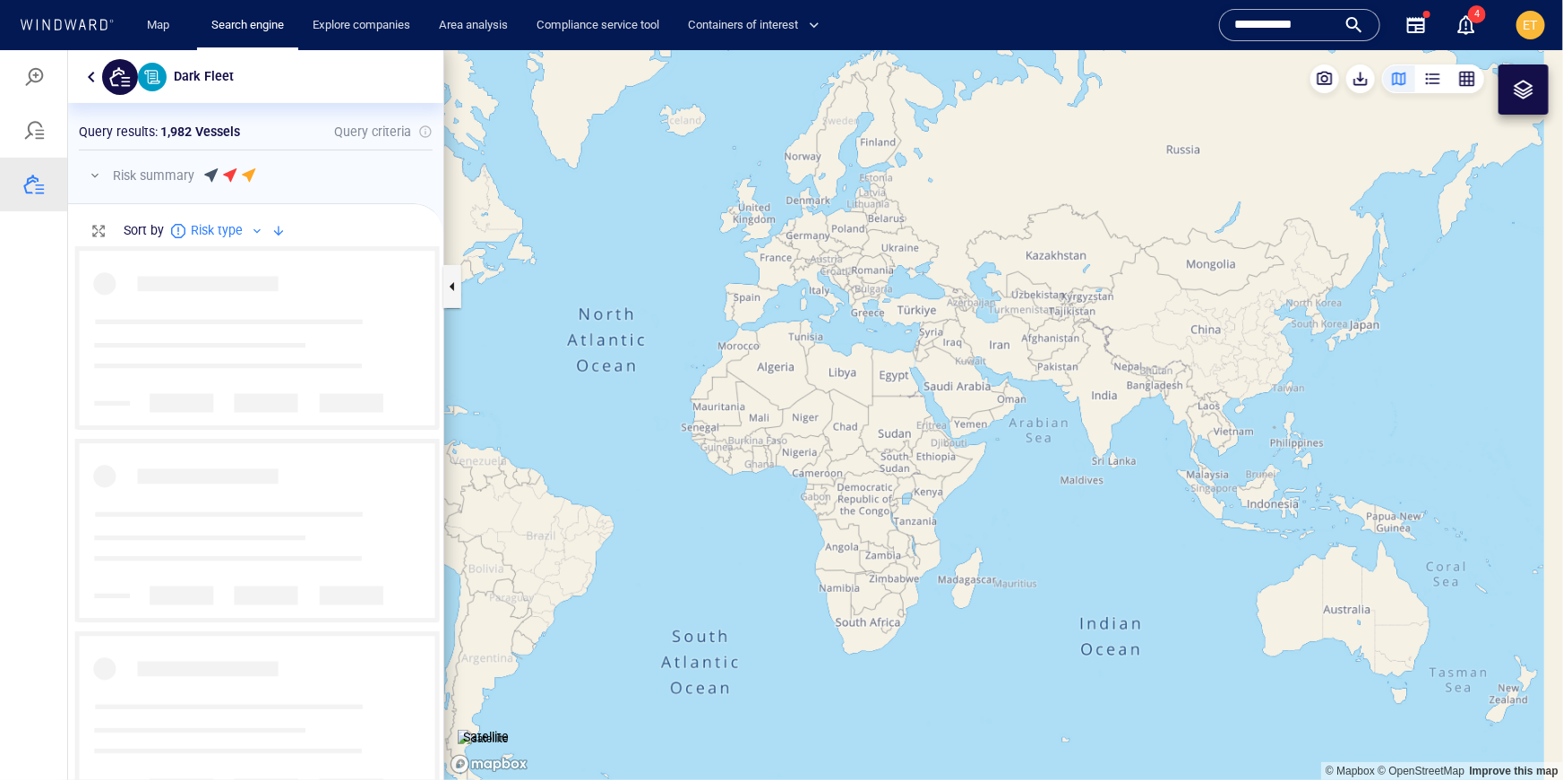
scroll to position [533, 375]
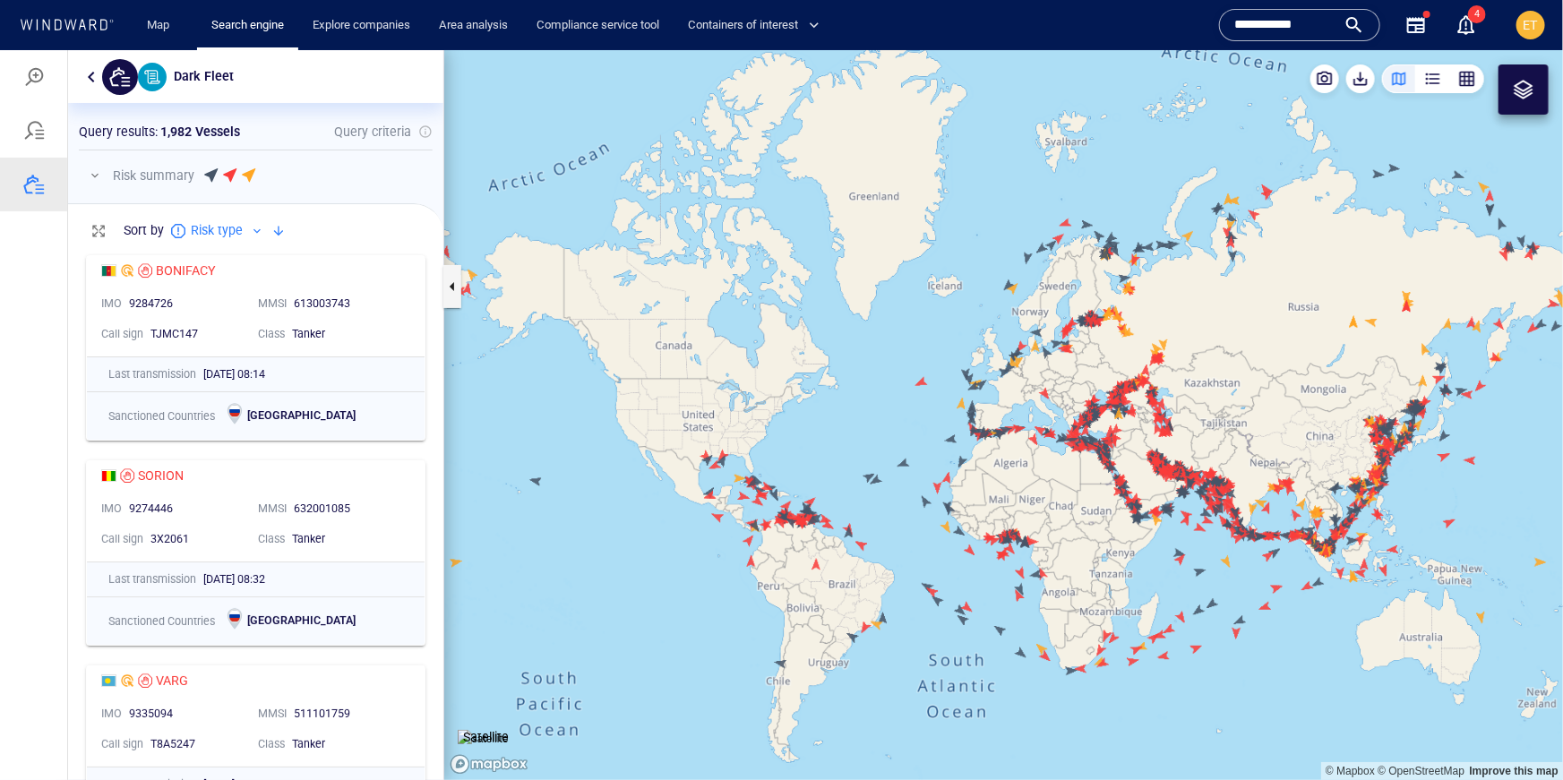
click at [29, 79] on div at bounding box center [33, 75] width 21 height 21
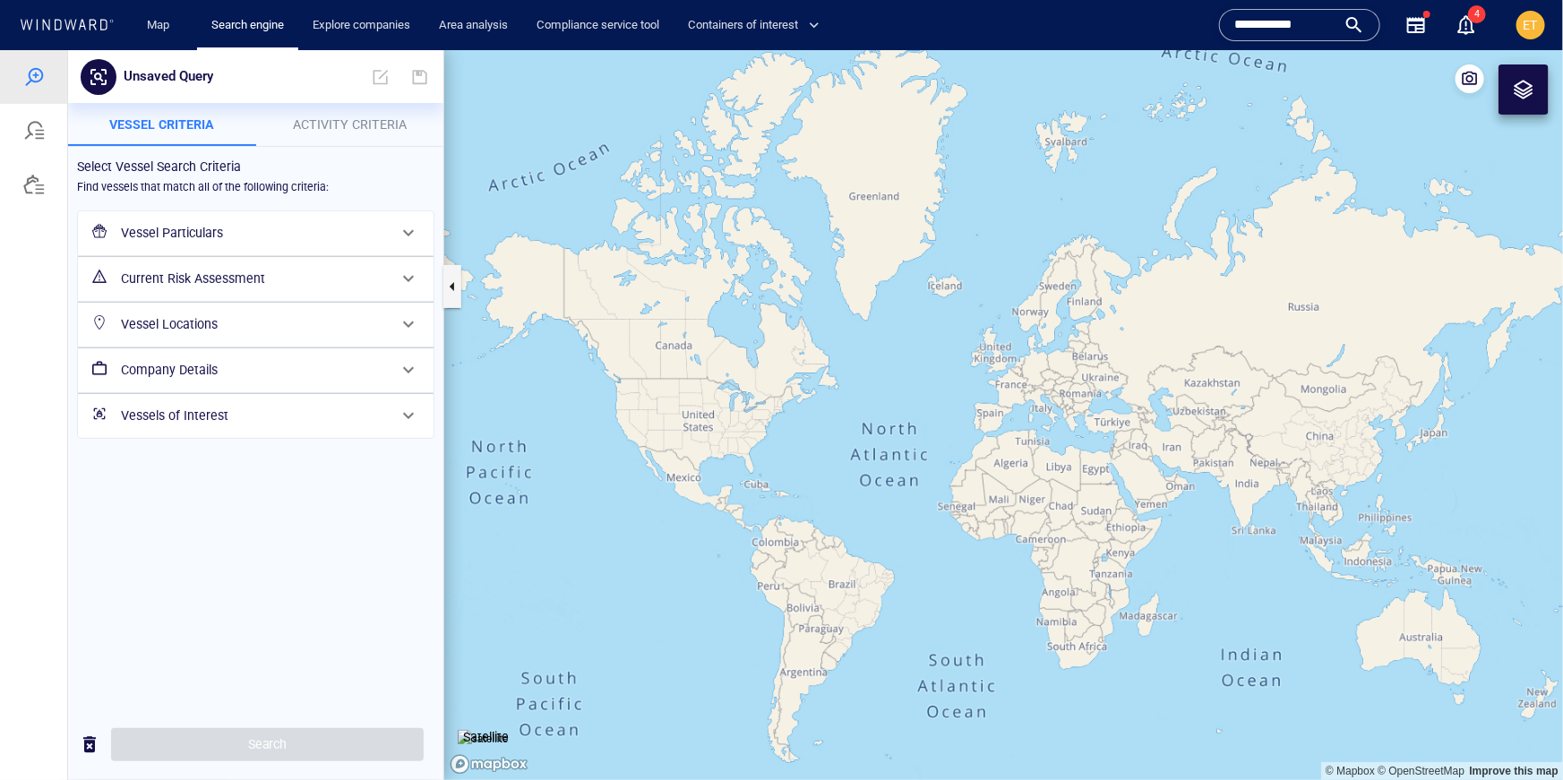
click at [210, 241] on h6 "Vessel Particulars" at bounding box center [254, 232] width 266 height 22
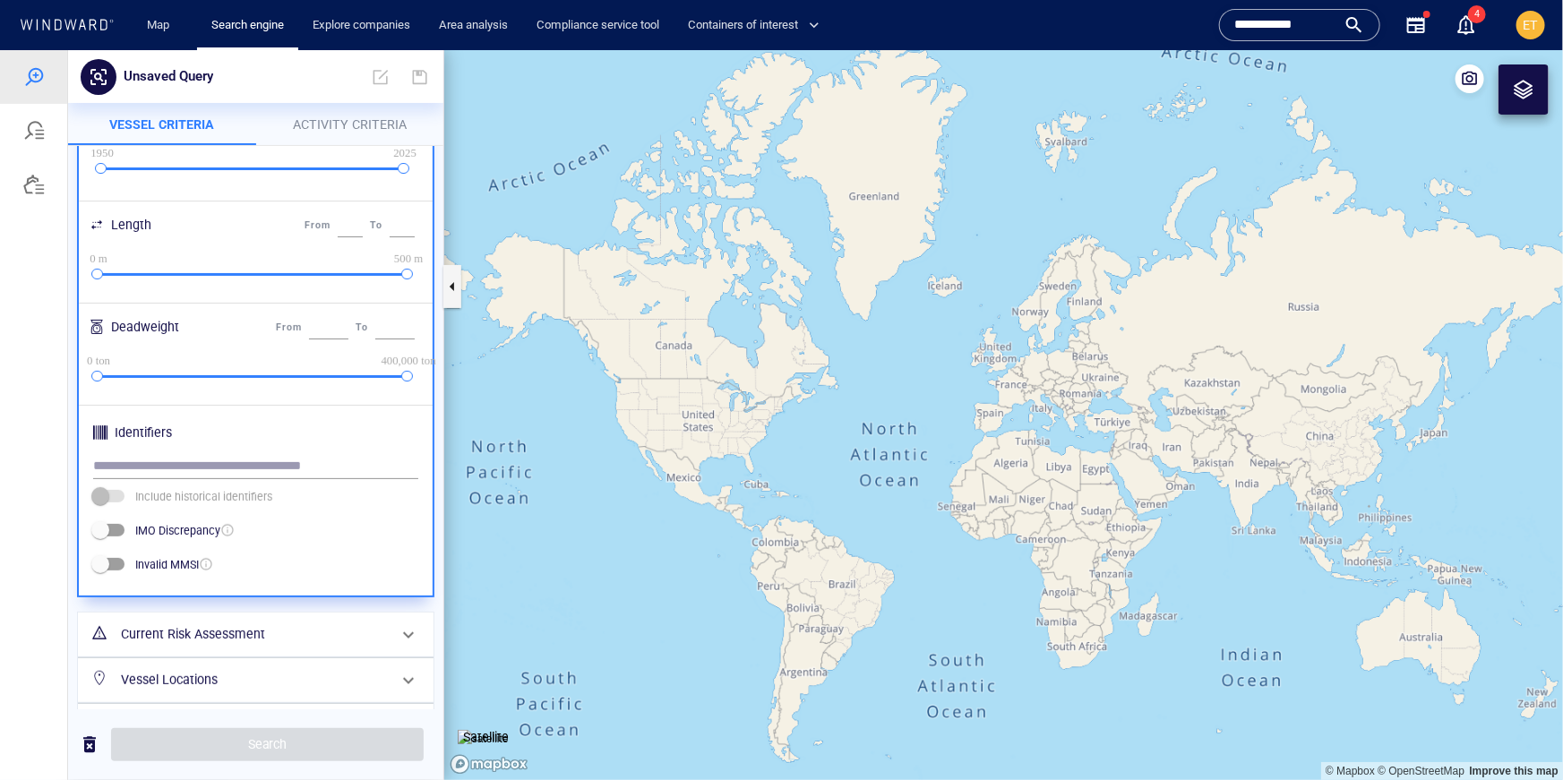
scroll to position [417, 0]
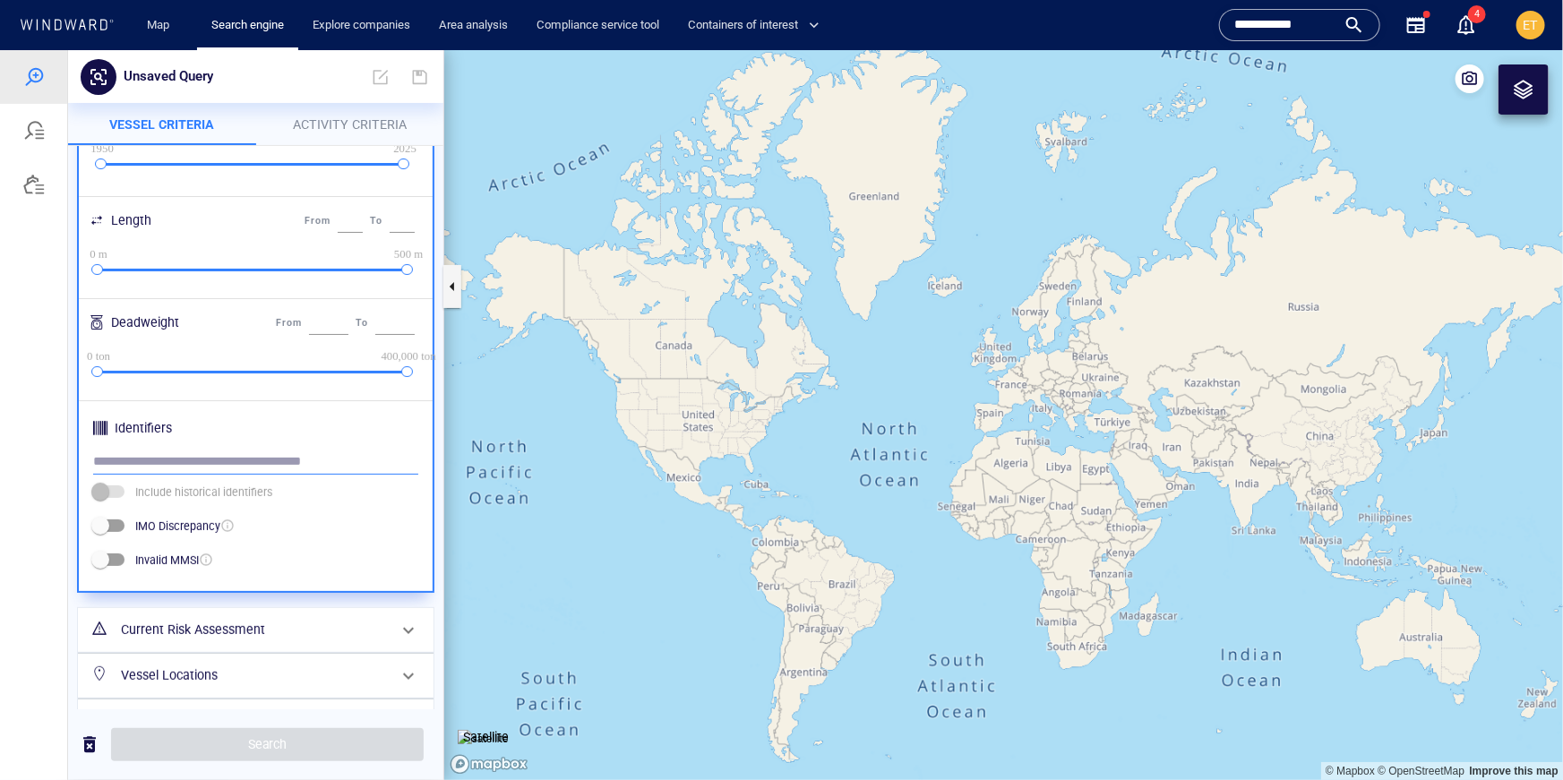
click at [250, 460] on input "text" at bounding box center [255, 461] width 325 height 27
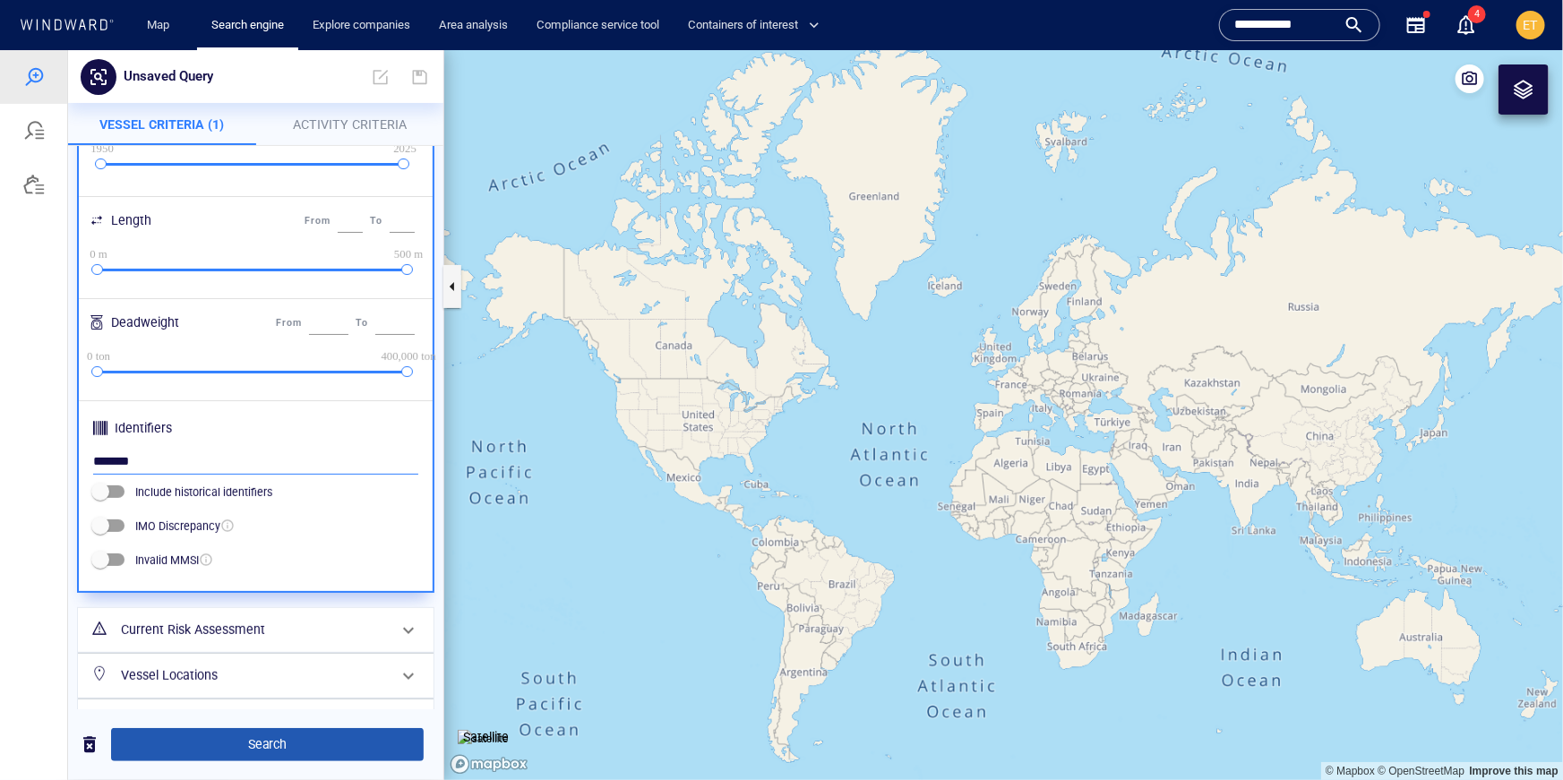
type input "*******"
click at [278, 752] on span "Search" at bounding box center [267, 744] width 284 height 22
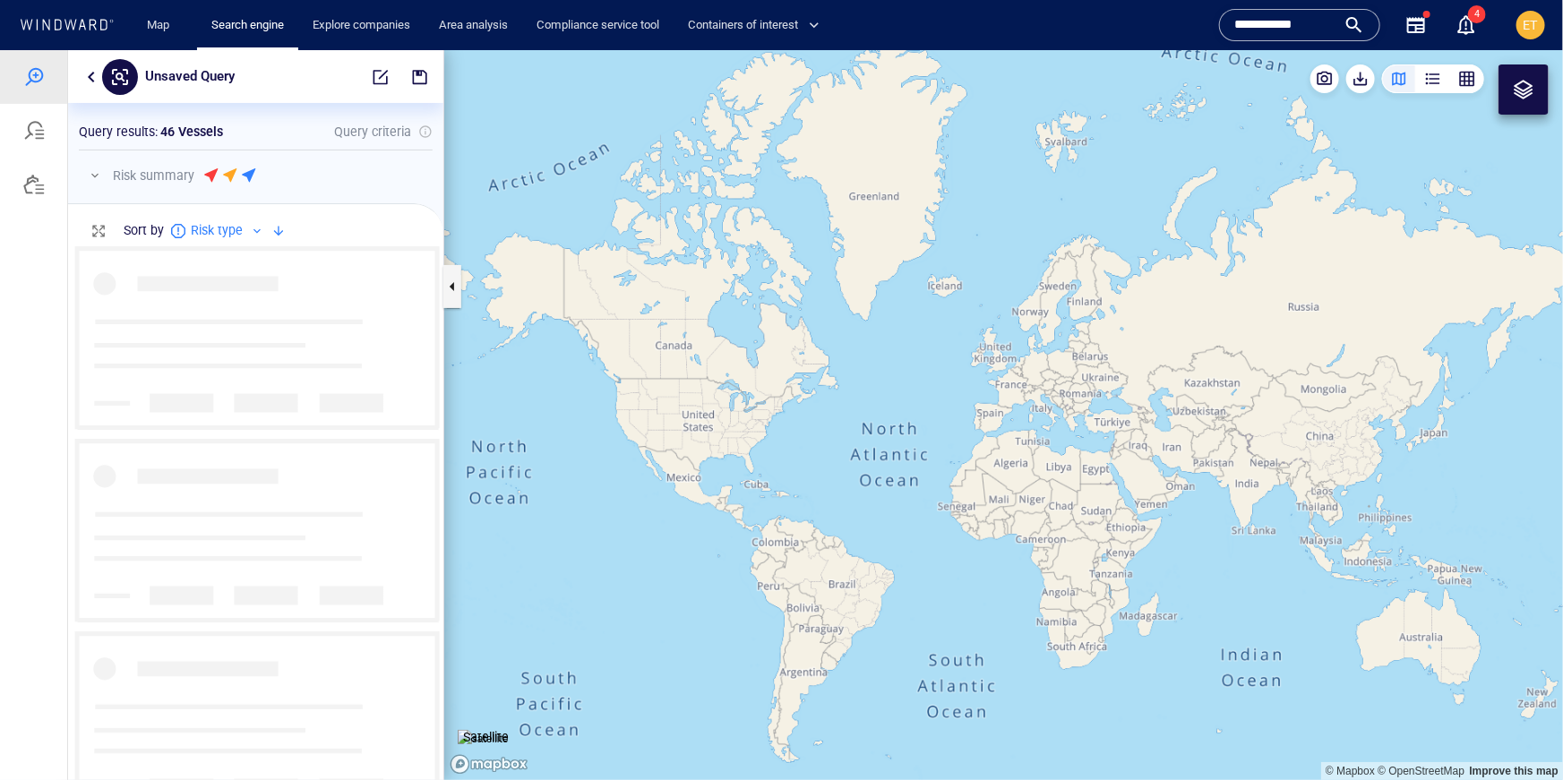
scroll to position [533, 375]
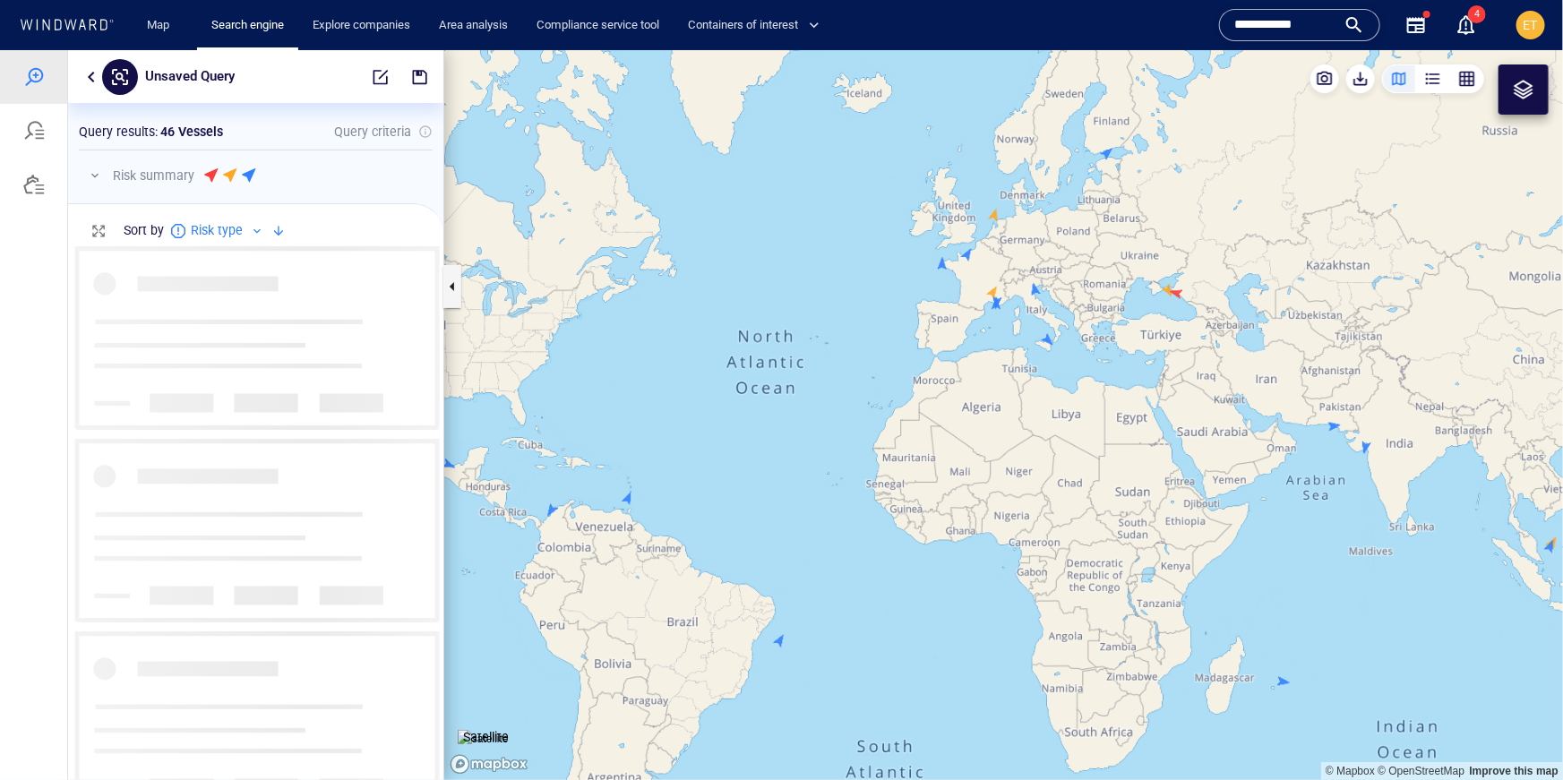
click at [376, 77] on span "button" at bounding box center [381, 76] width 18 height 18
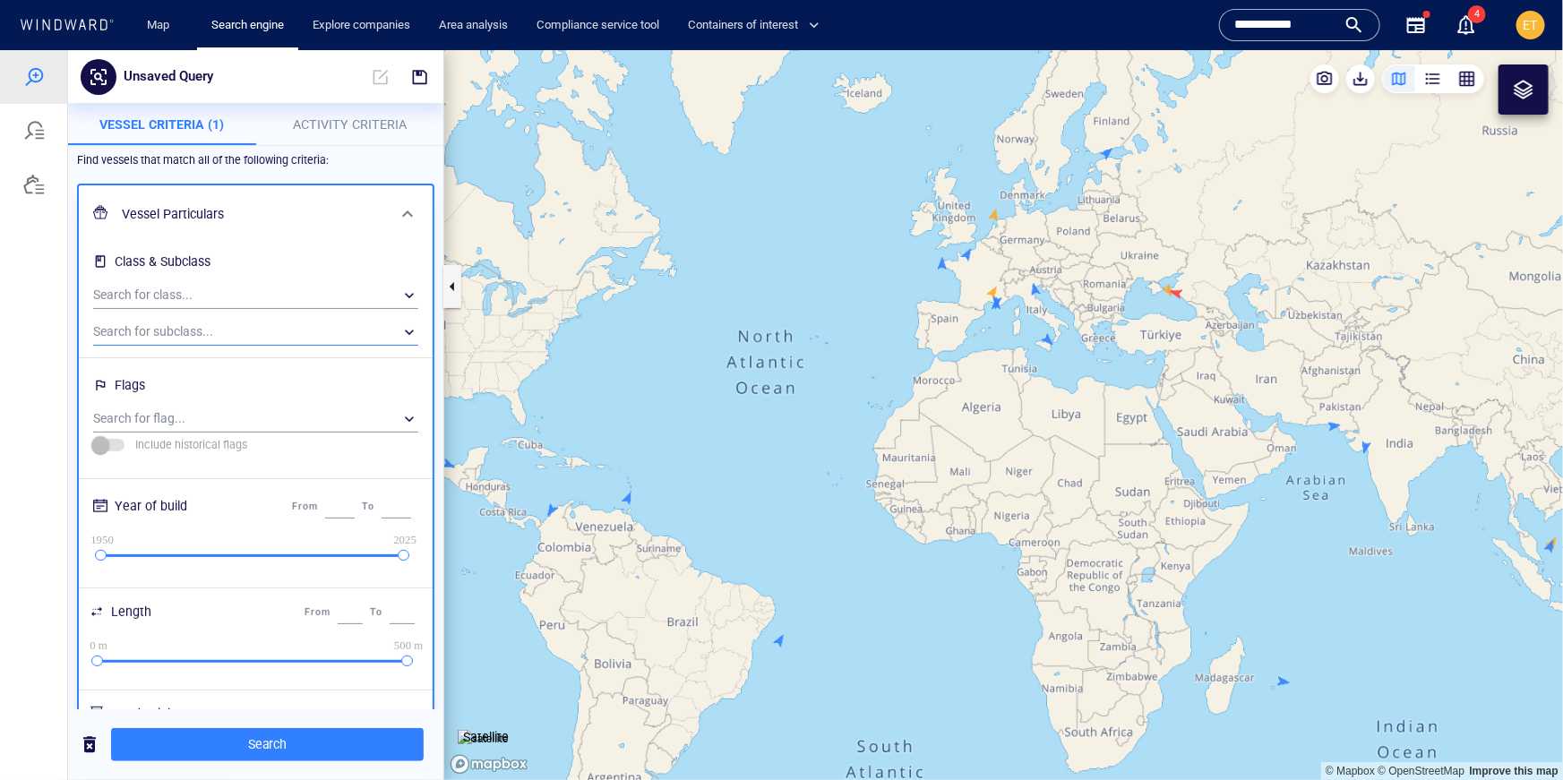
scroll to position [28, 0]
click at [159, 294] on div "​" at bounding box center [255, 292] width 325 height 27
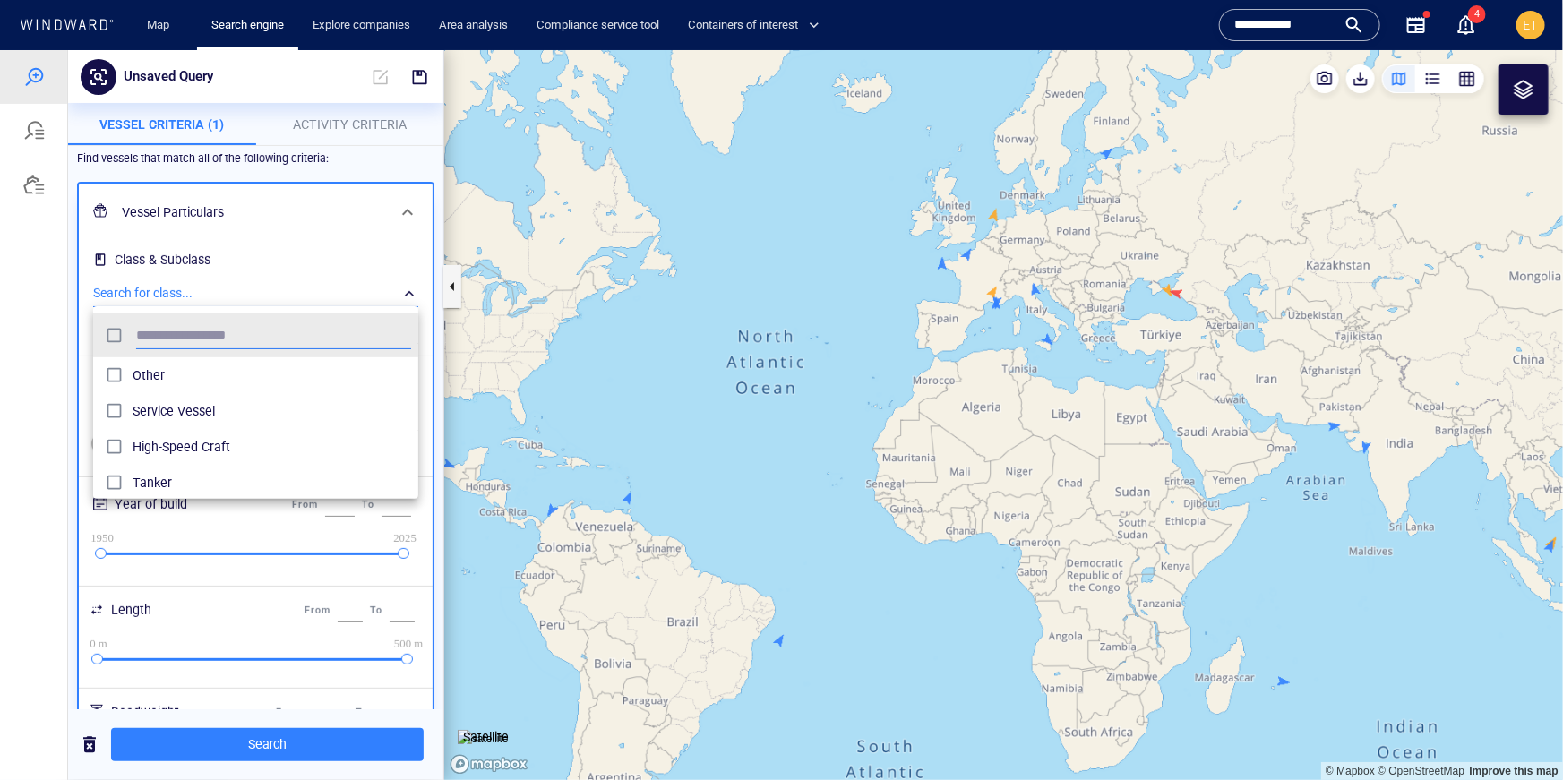
scroll to position [179, 325]
type input "******"
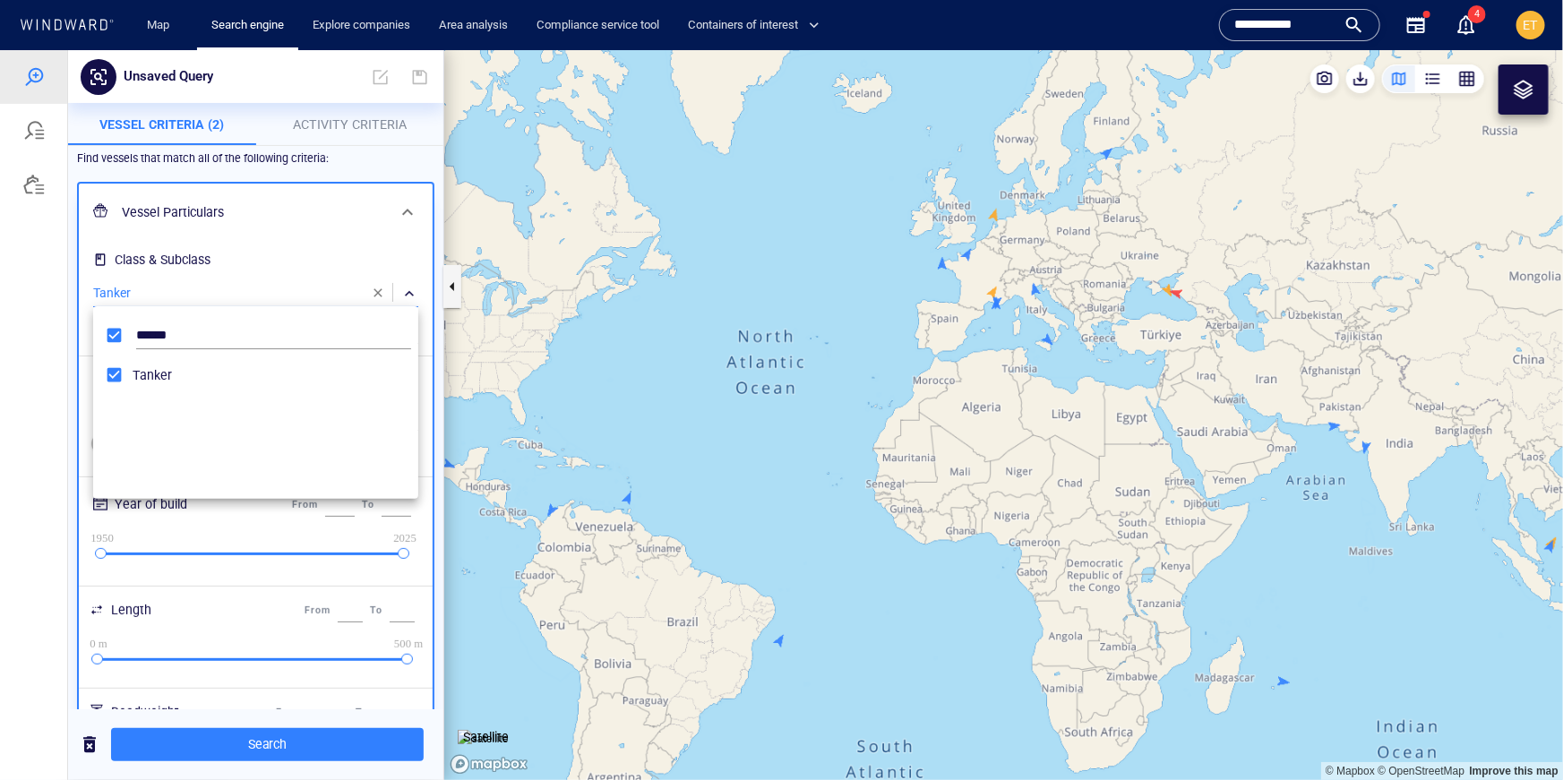
click at [24, 384] on div at bounding box center [781, 414] width 1563 height 730
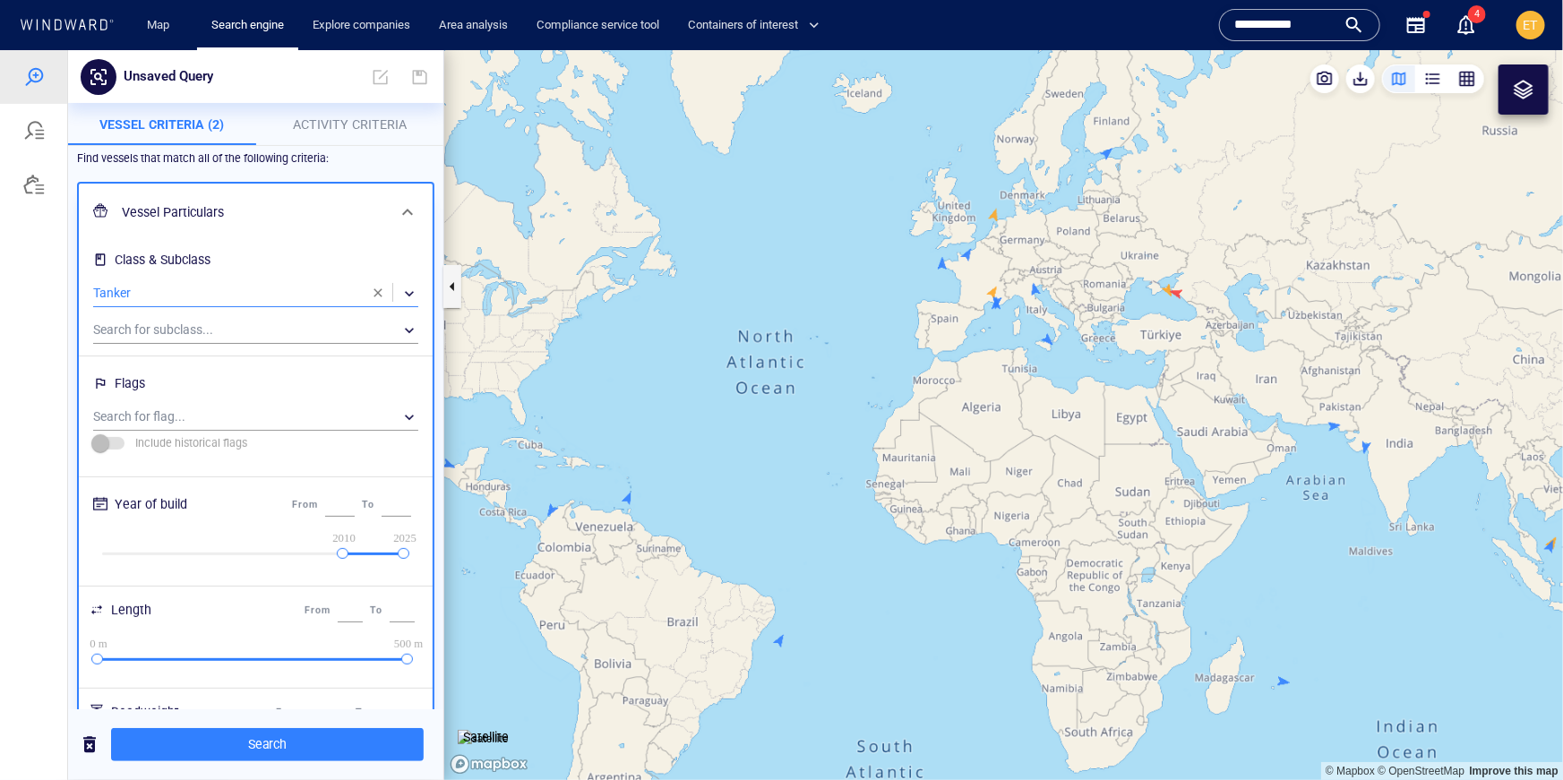
drag, startPoint x: 100, startPoint y: 550, endPoint x: 345, endPoint y: 557, distance: 244.6
click at [345, 557] on div at bounding box center [343, 553] width 12 height 12
type input "****"
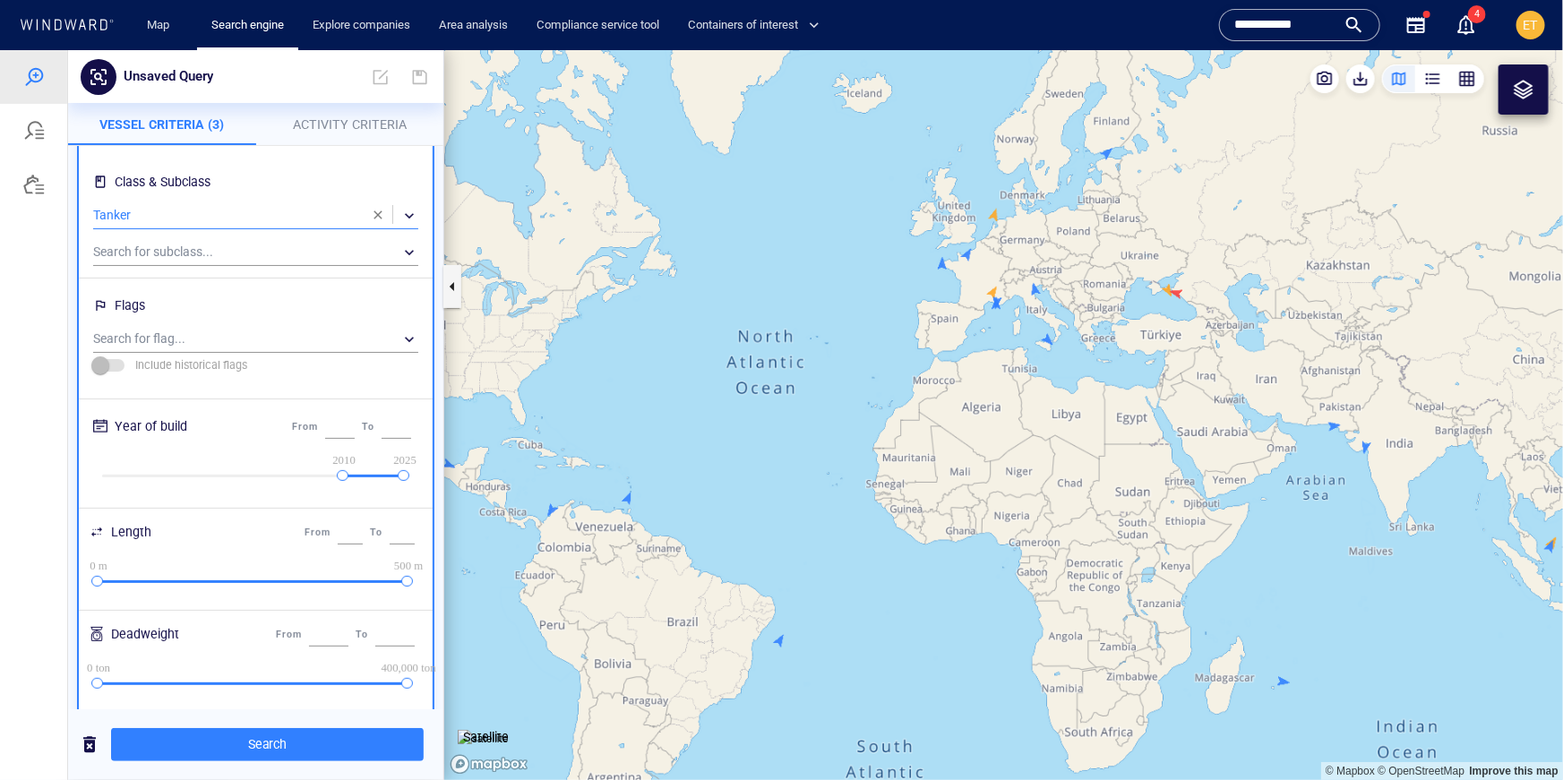
scroll to position [107, 0]
drag, startPoint x: 94, startPoint y: 581, endPoint x: 217, endPoint y: 581, distance: 122.7
click at [217, 581] on div at bounding box center [216, 580] width 12 height 12
type input "***"
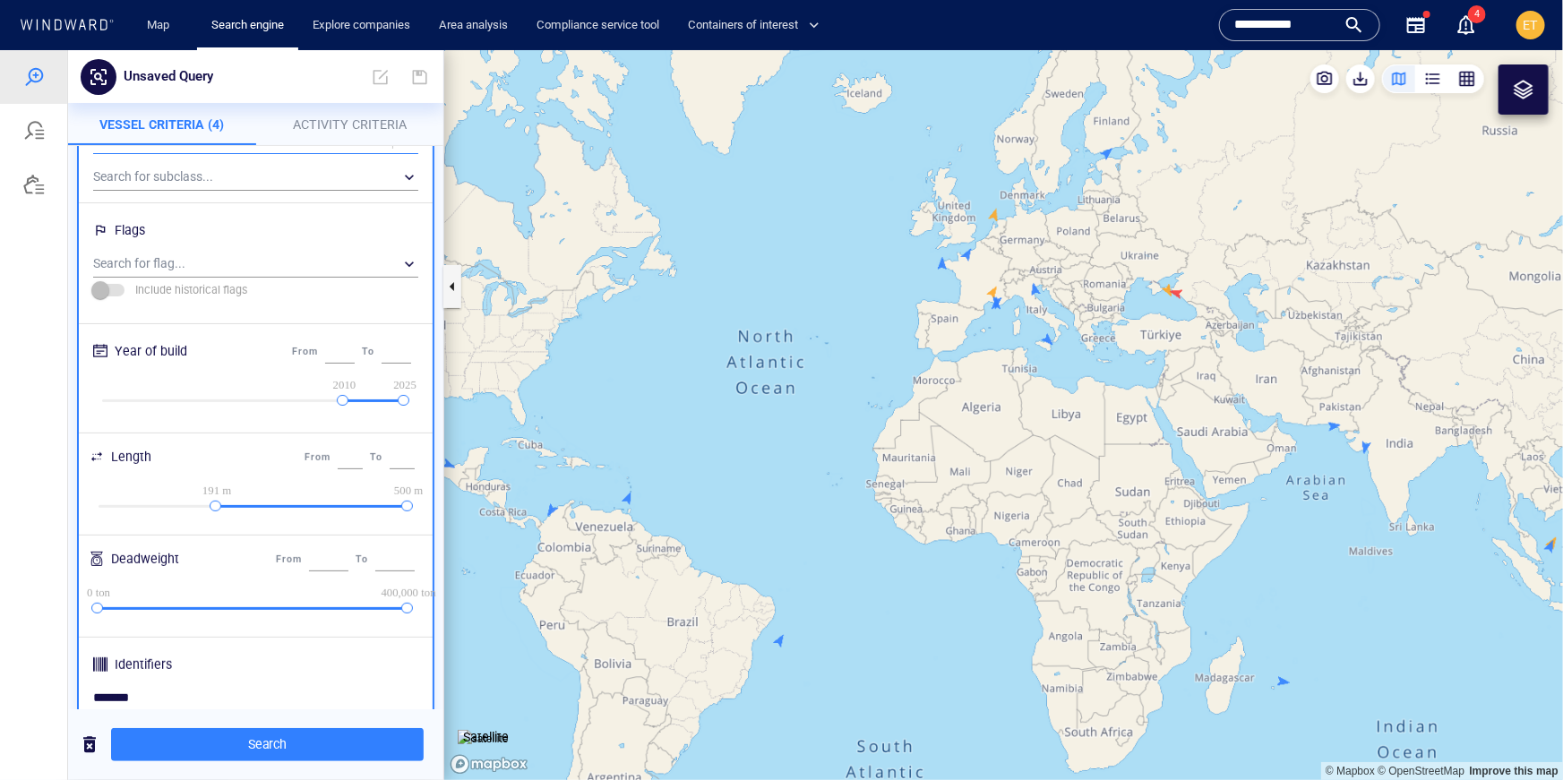
scroll to position [220, 0]
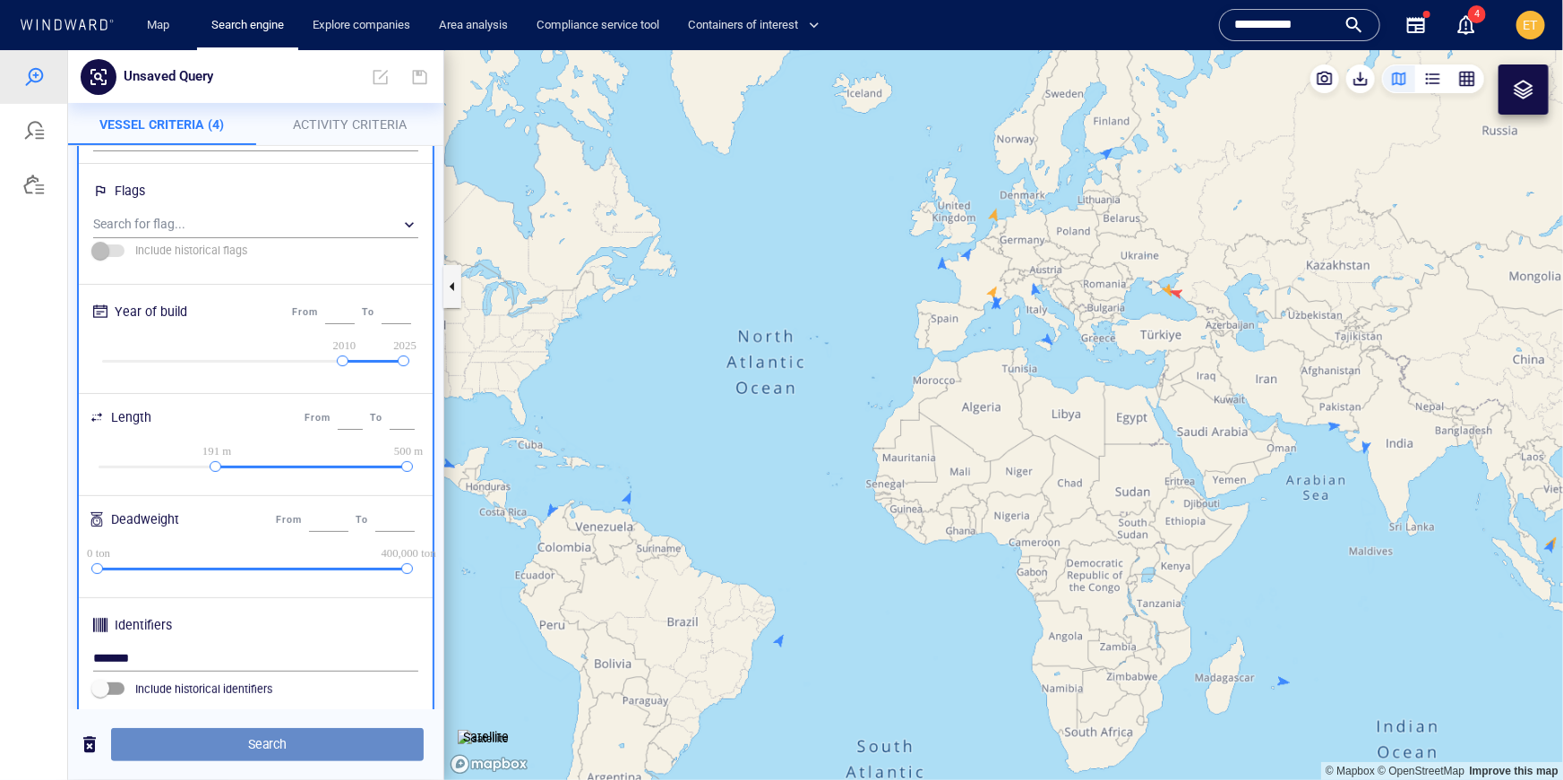
click at [230, 747] on span "Search" at bounding box center [267, 744] width 284 height 22
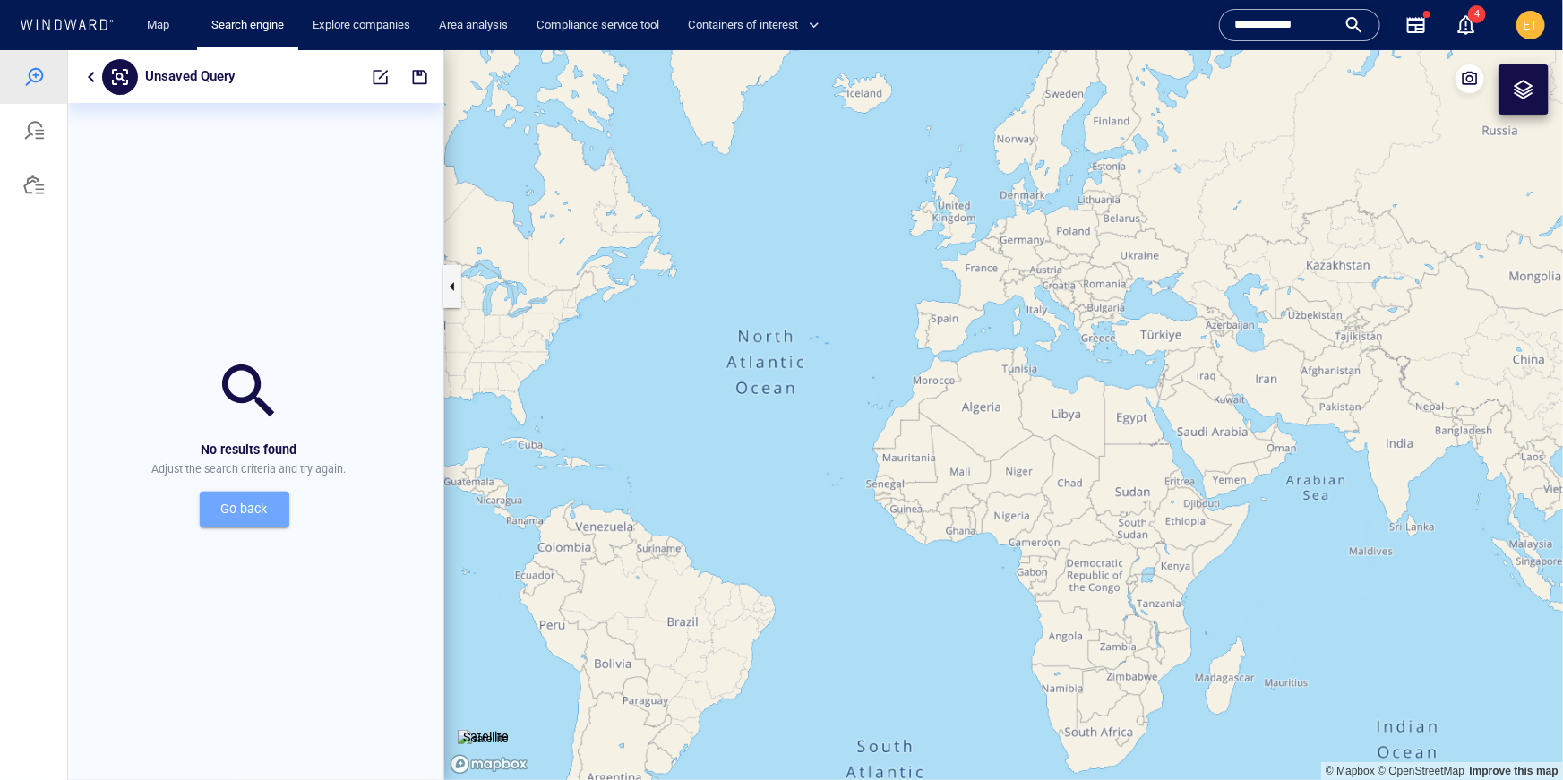
click at [262, 511] on span "Go back" at bounding box center [244, 508] width 61 height 22
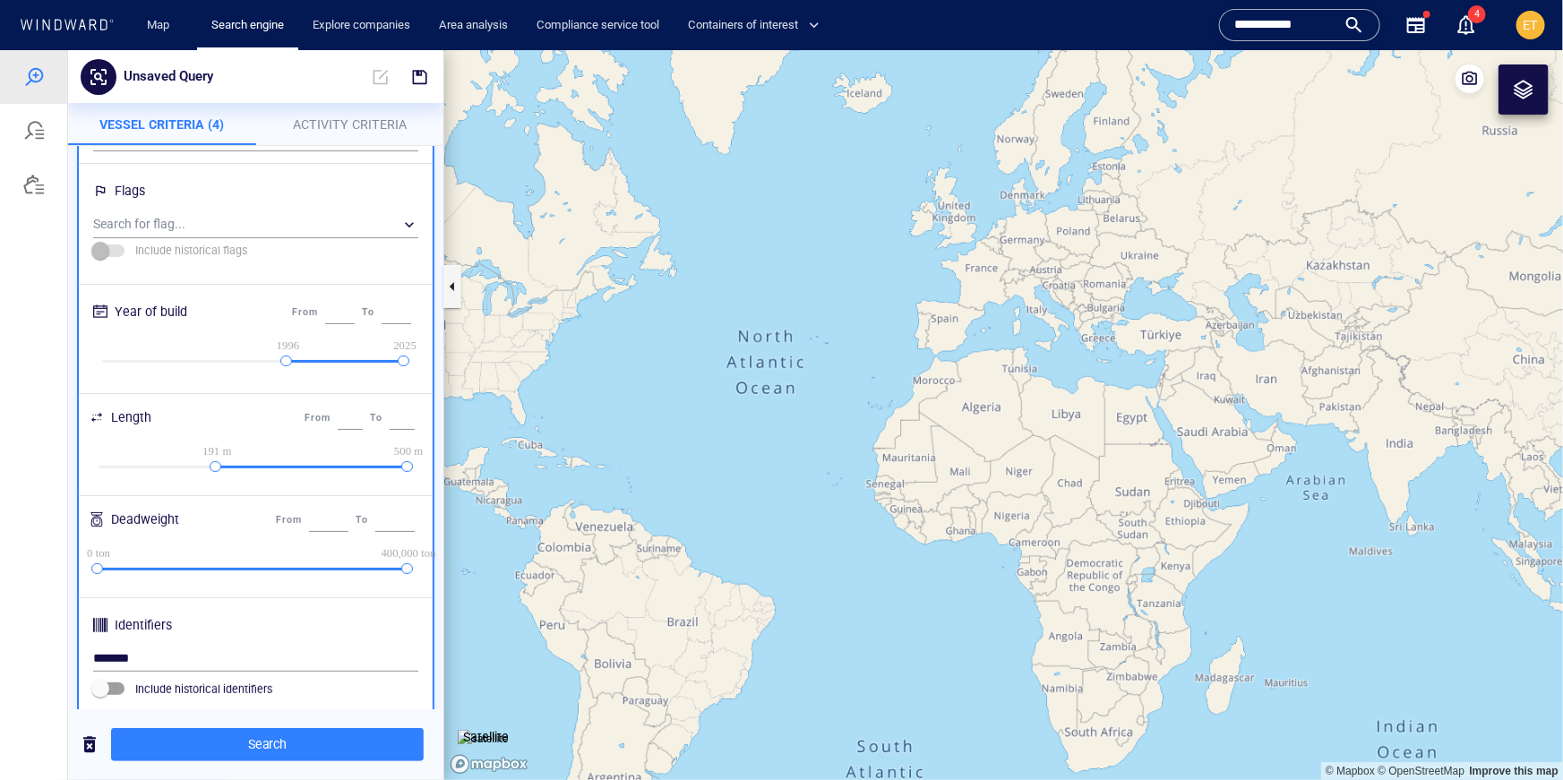
drag, startPoint x: 346, startPoint y: 361, endPoint x: 289, endPoint y: 367, distance: 56.8
click at [289, 367] on div "1950 1996 2025 2025" at bounding box center [253, 362] width 303 height 14
type input "****"
drag, startPoint x: 218, startPoint y: 466, endPoint x: 182, endPoint y: 466, distance: 35.8
click at [182, 466] on div at bounding box center [179, 466] width 12 height 12
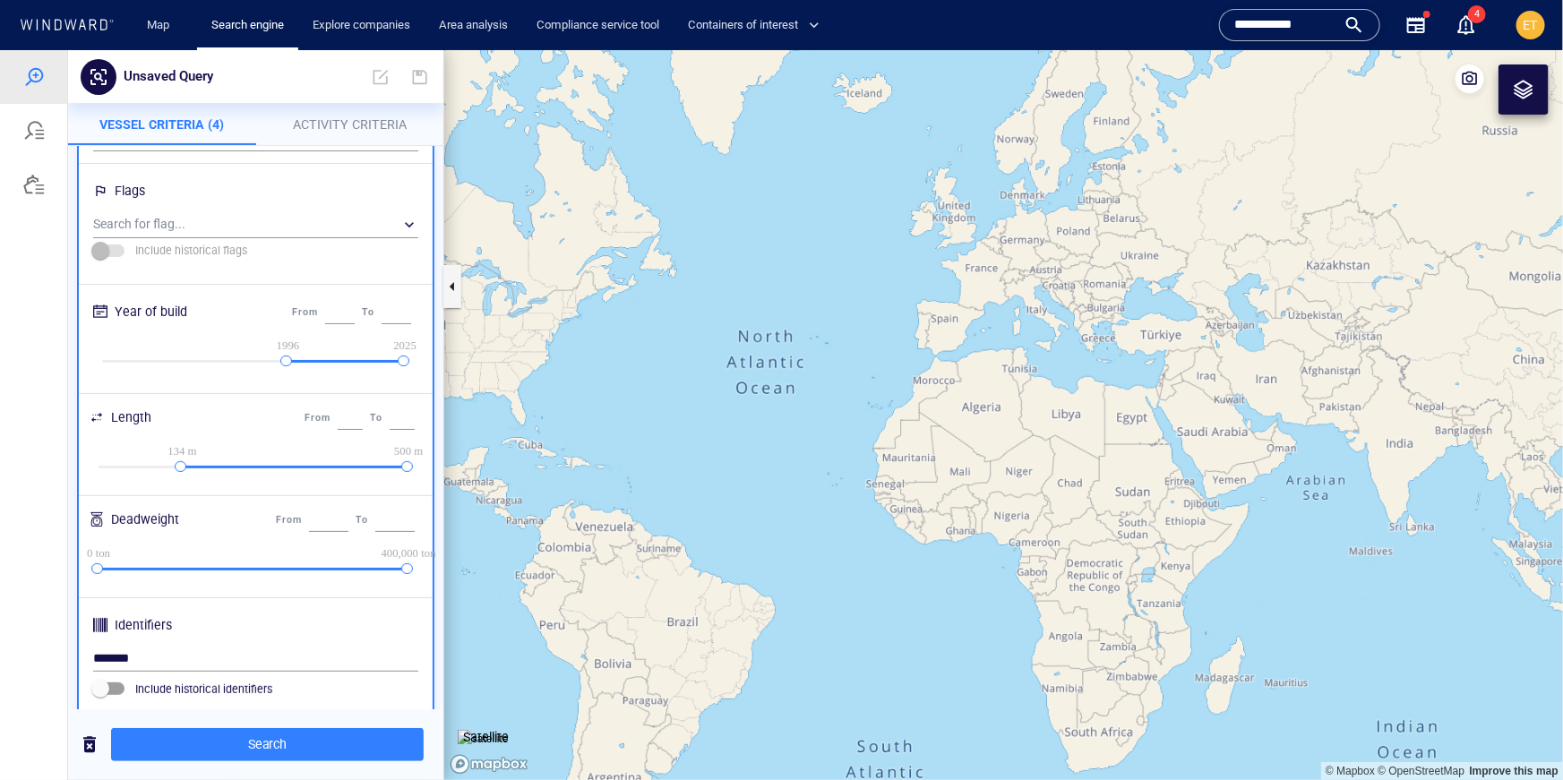
type input "***"
click at [339, 750] on span "Search" at bounding box center [267, 744] width 284 height 22
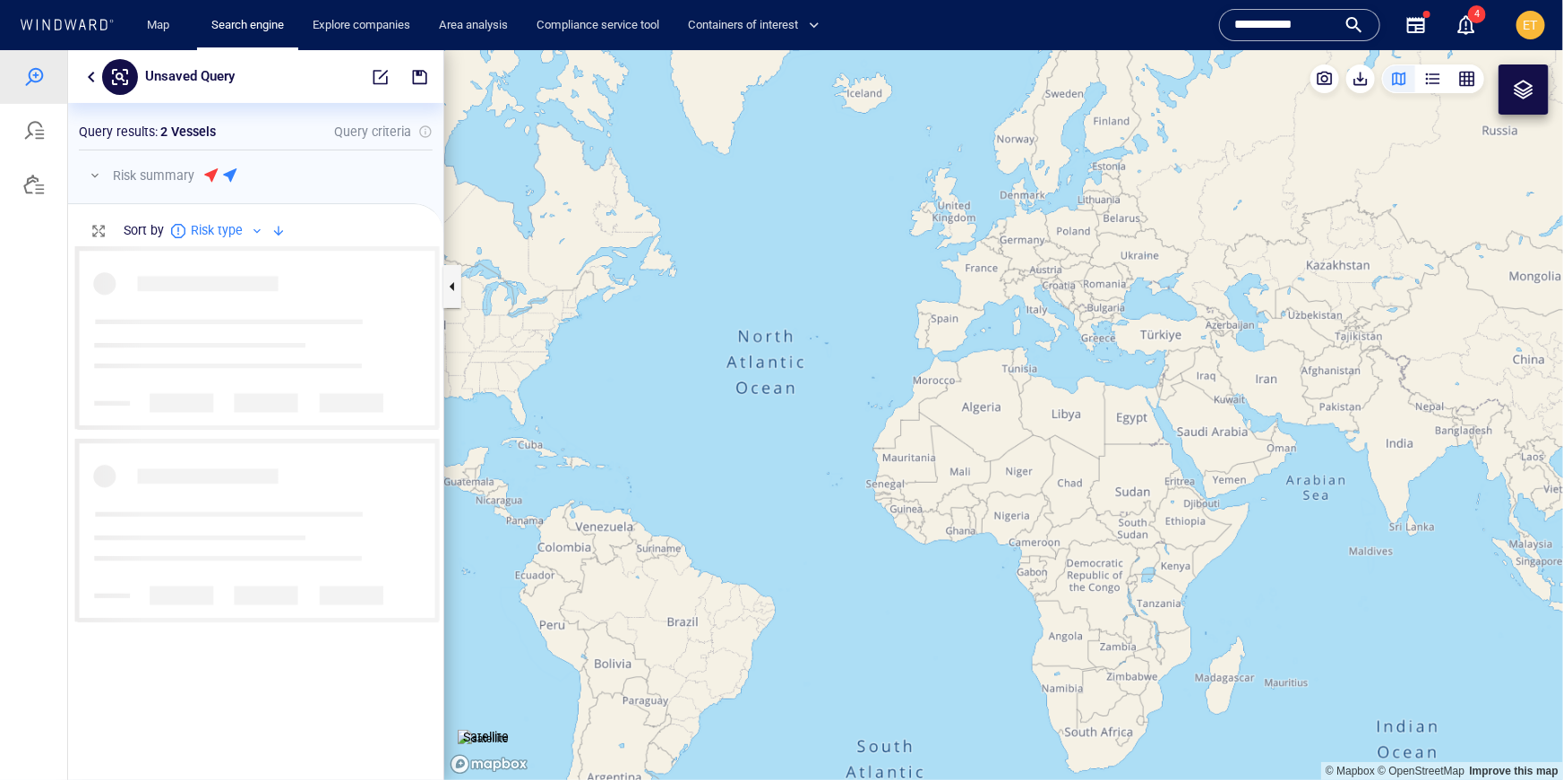
scroll to position [533, 375]
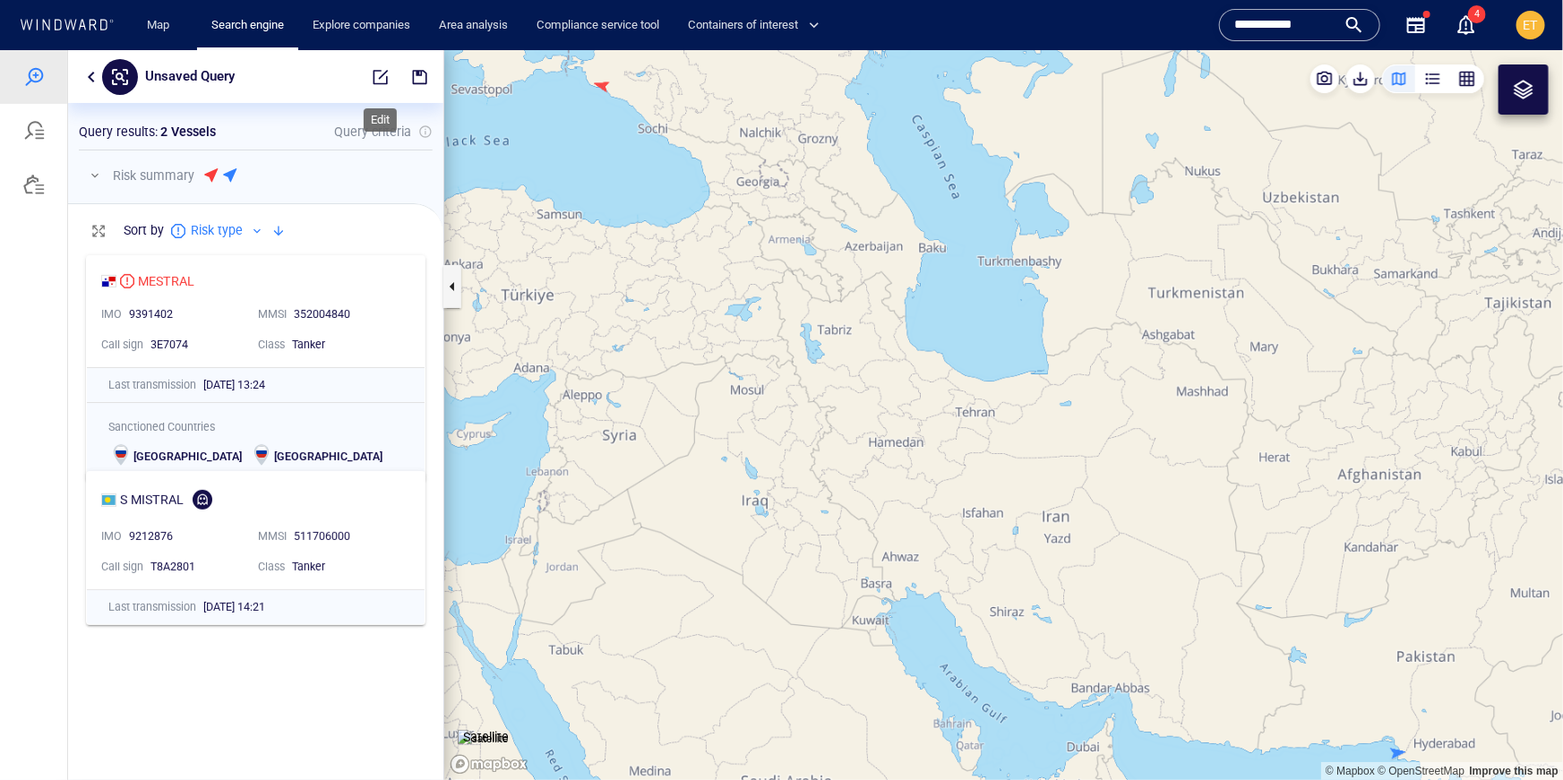
click at [378, 82] on span "button" at bounding box center [381, 76] width 18 height 18
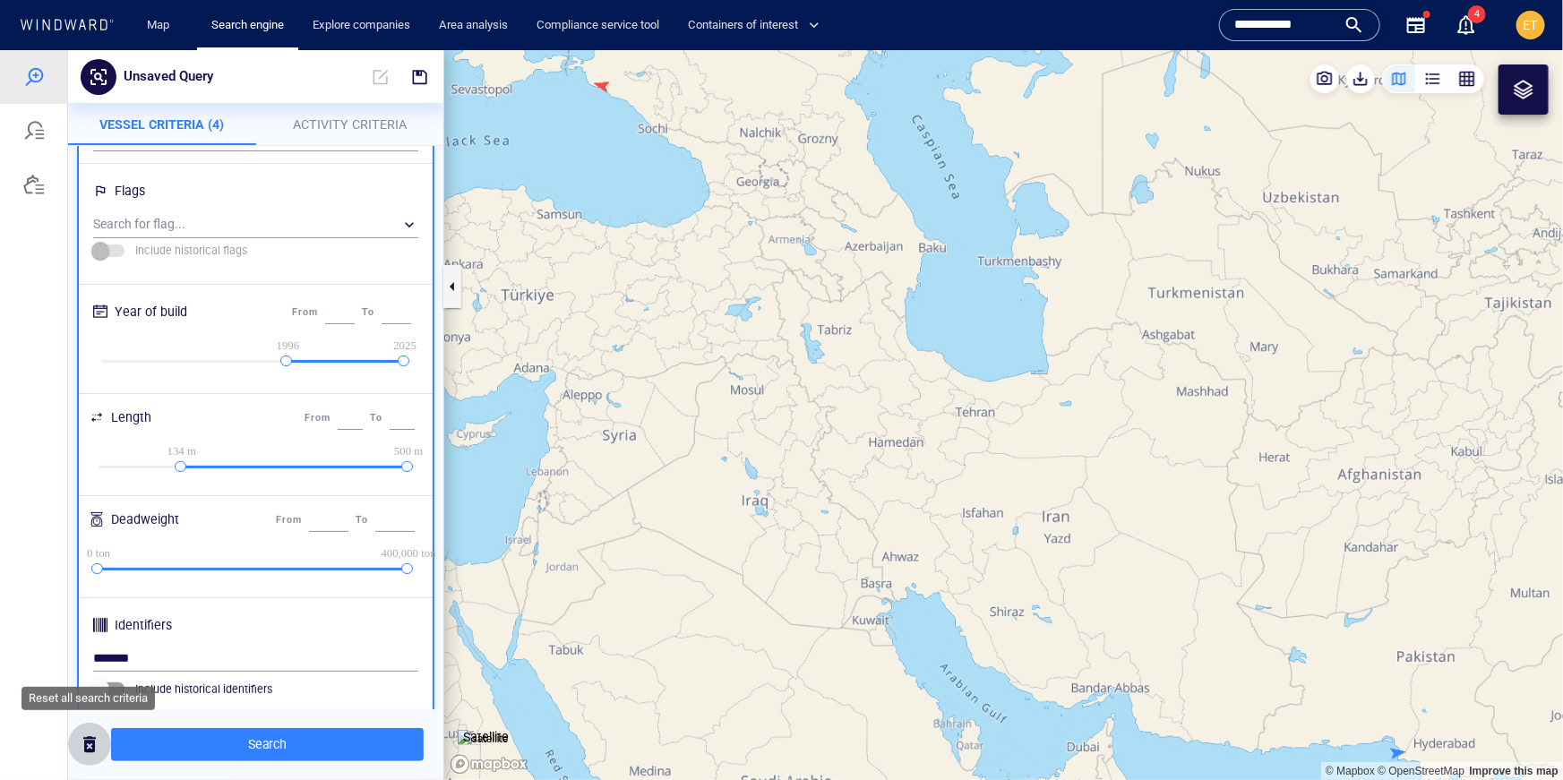
click at [87, 742] on span "button" at bounding box center [89, 744] width 21 height 22
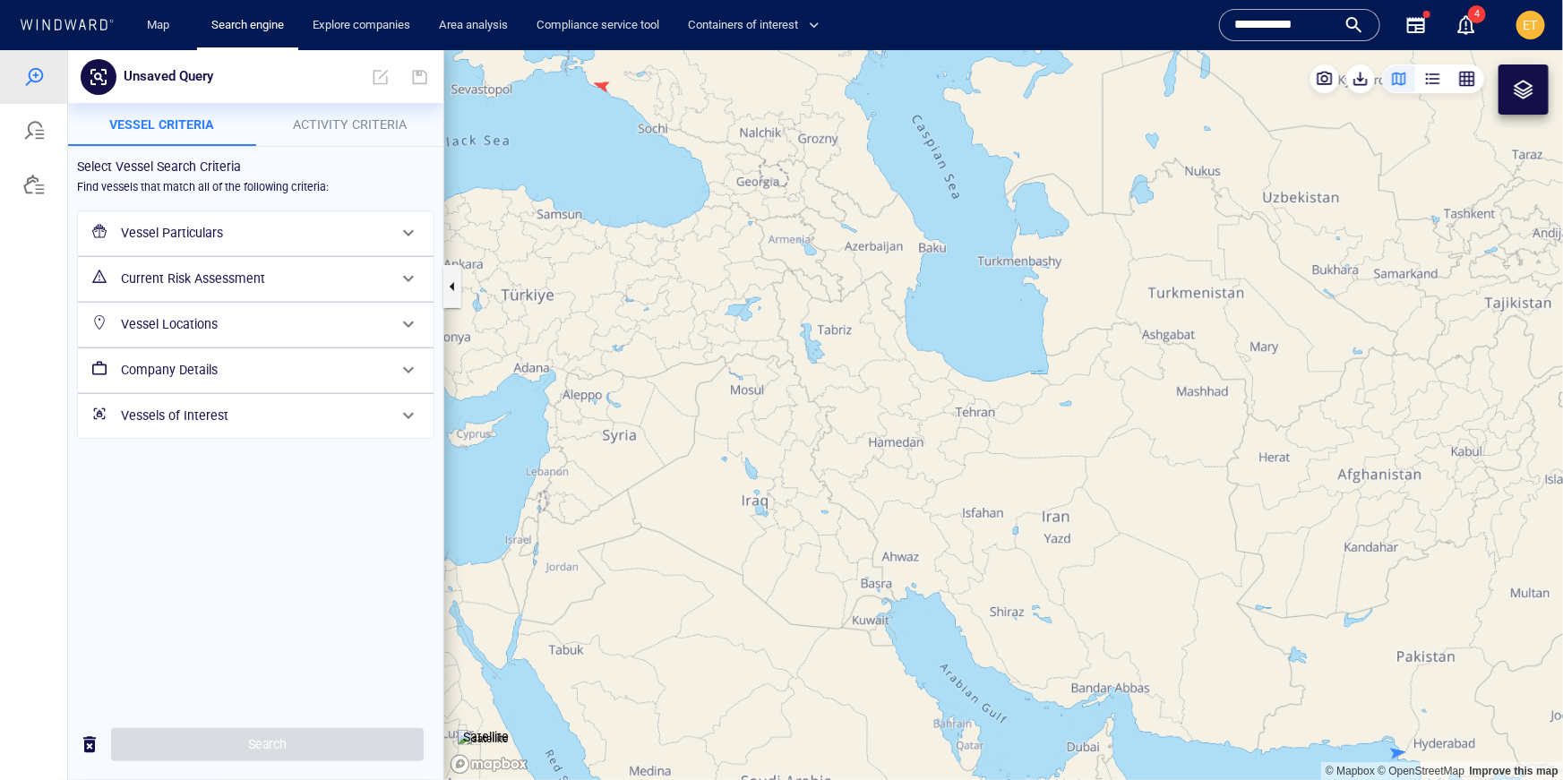
click at [259, 236] on h6 "Vessel Particulars" at bounding box center [254, 232] width 266 height 22
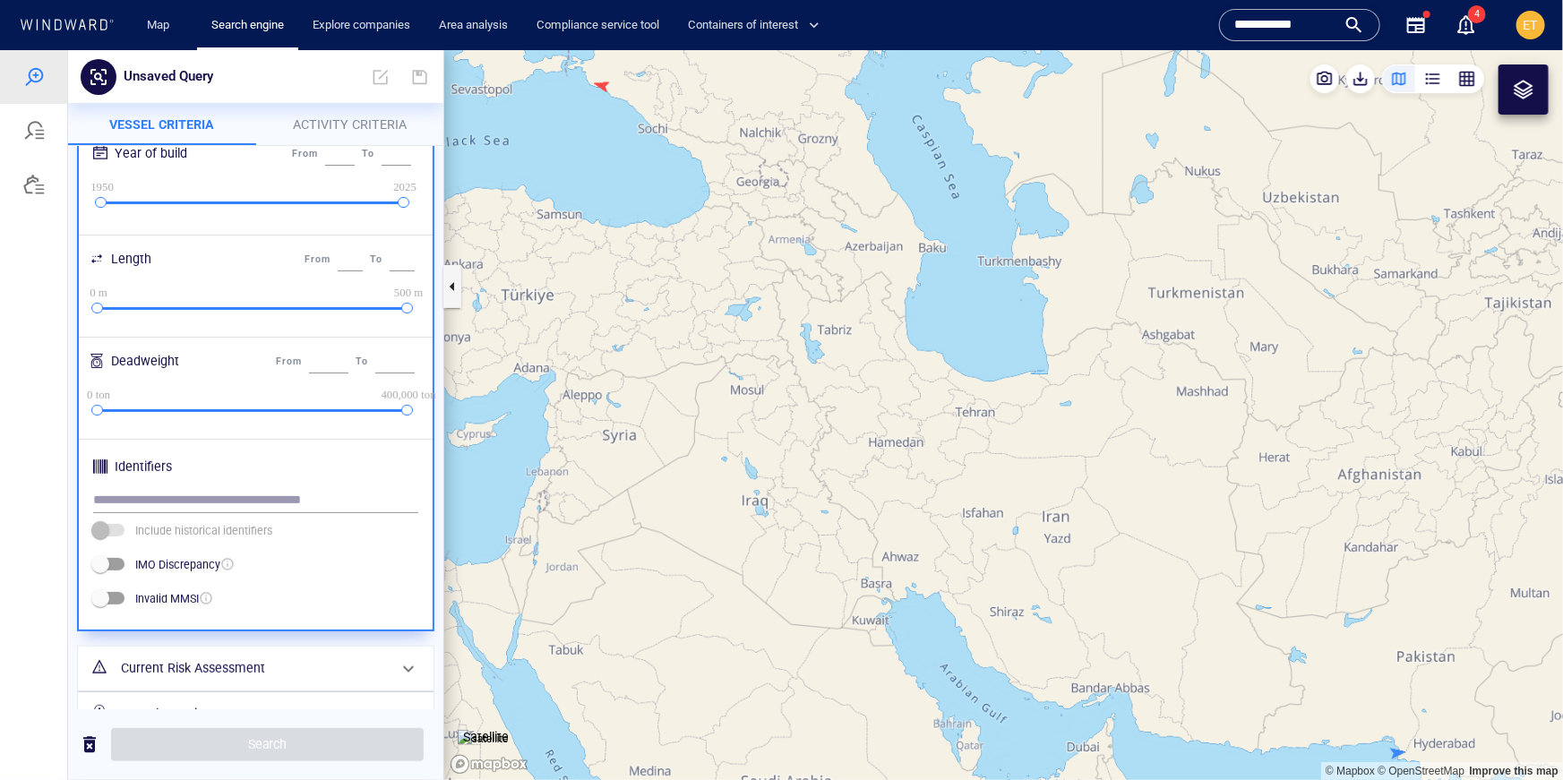
scroll to position [384, 0]
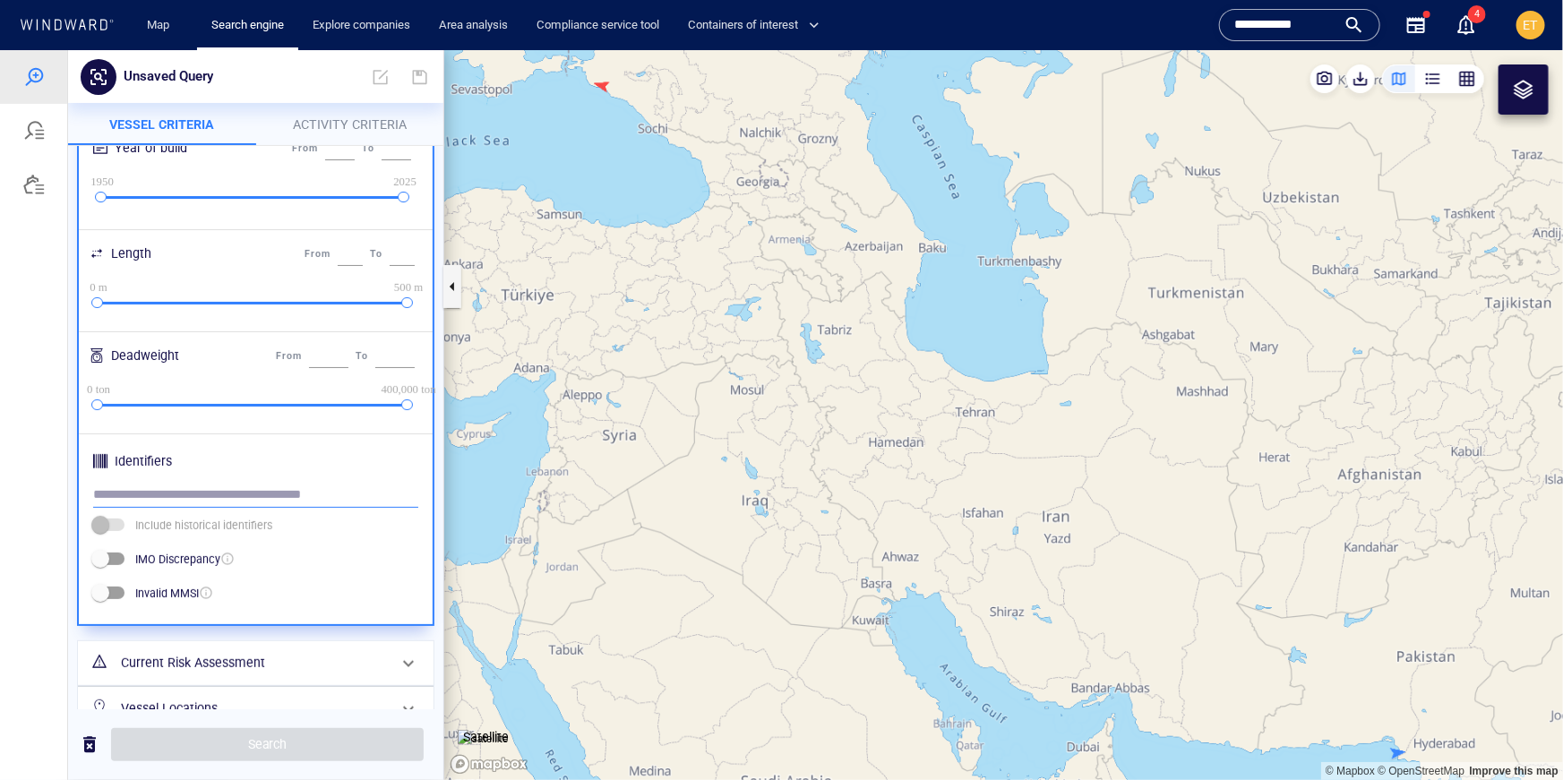
click at [179, 497] on input "text" at bounding box center [255, 494] width 325 height 27
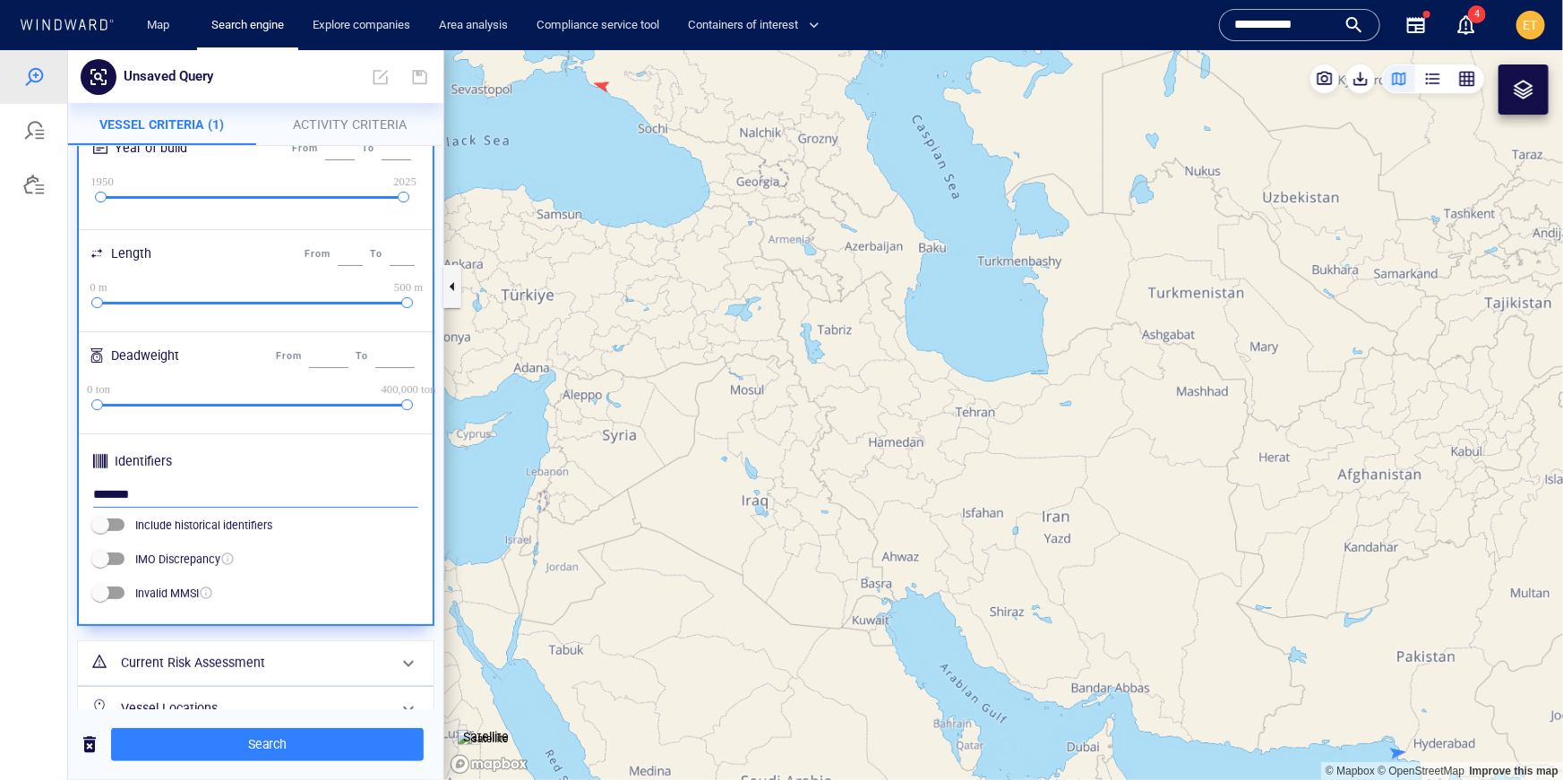
type input "*******"
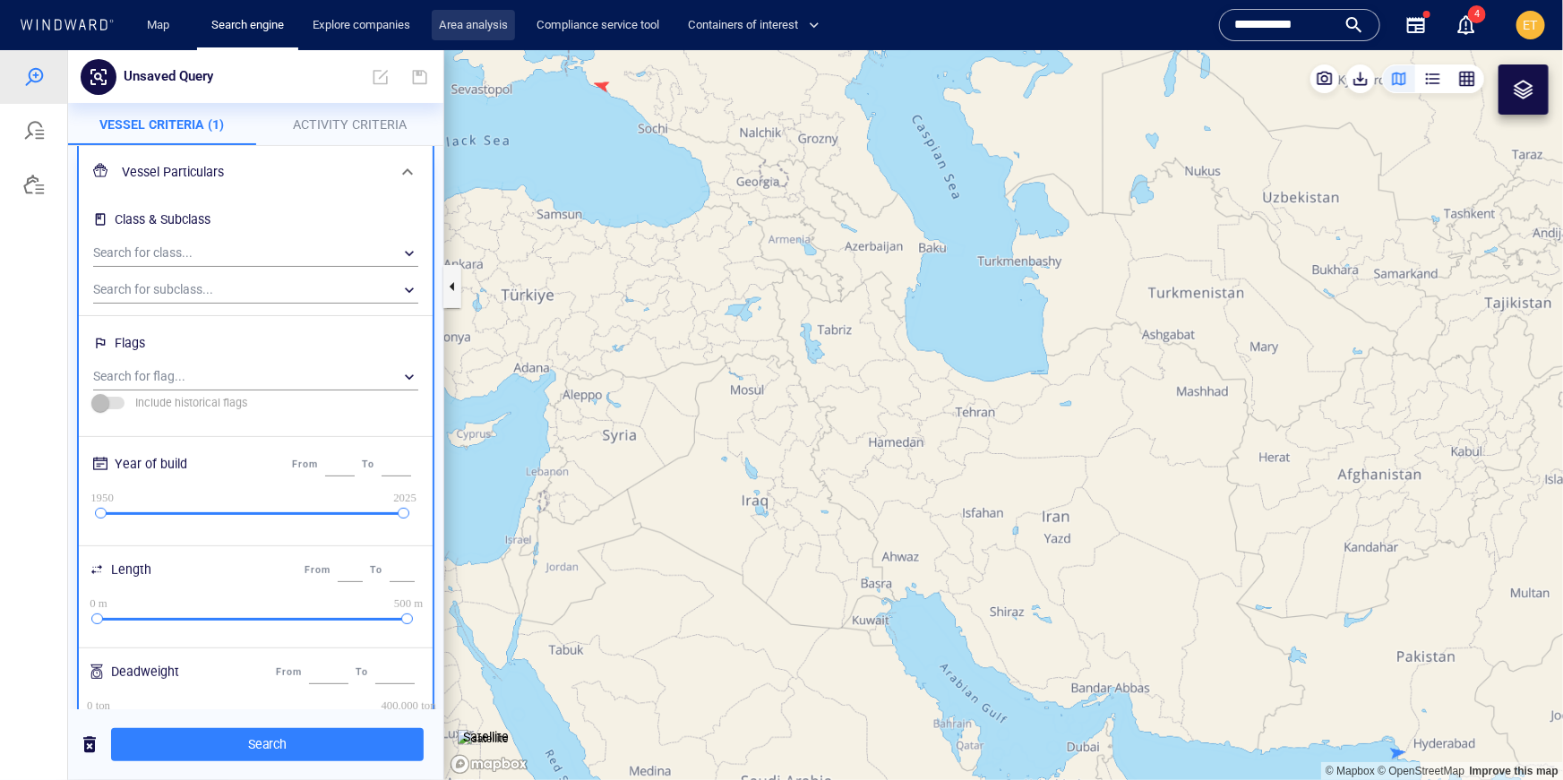
scroll to position [451, 0]
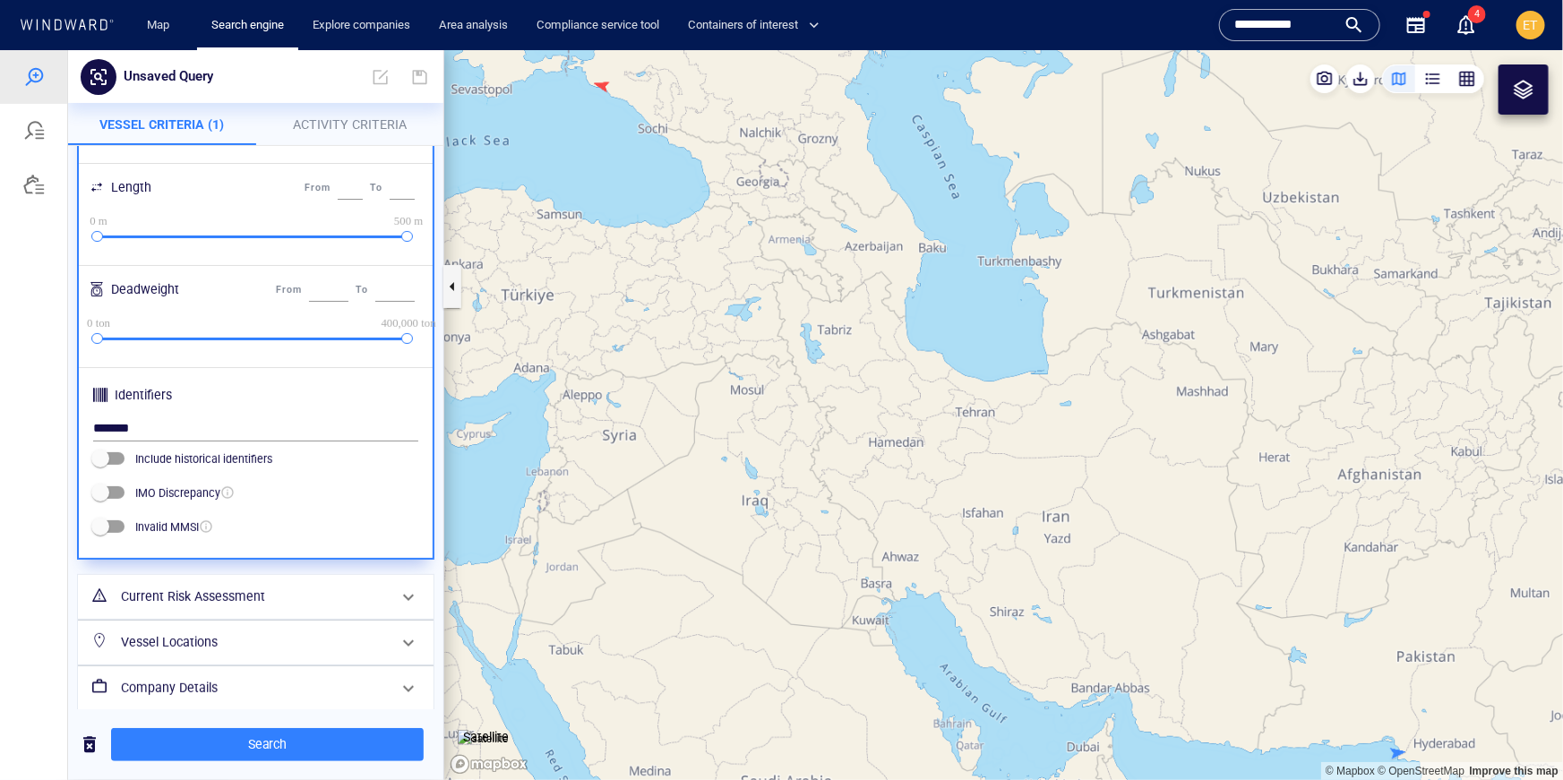
click at [253, 638] on h6 "Vessel Locations" at bounding box center [254, 642] width 266 height 22
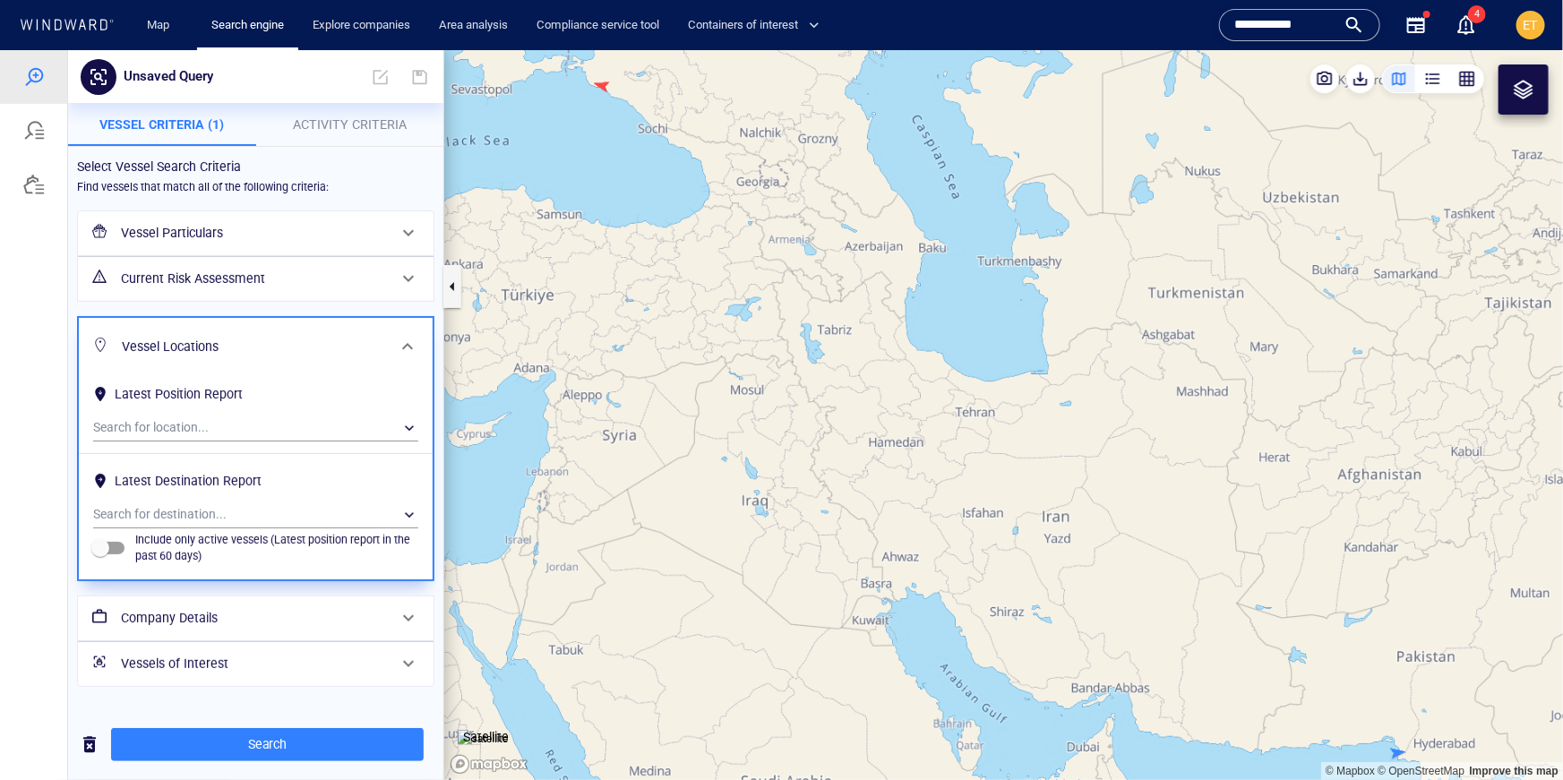
scroll to position [0, 0]
click at [224, 519] on div "​" at bounding box center [255, 514] width 325 height 27
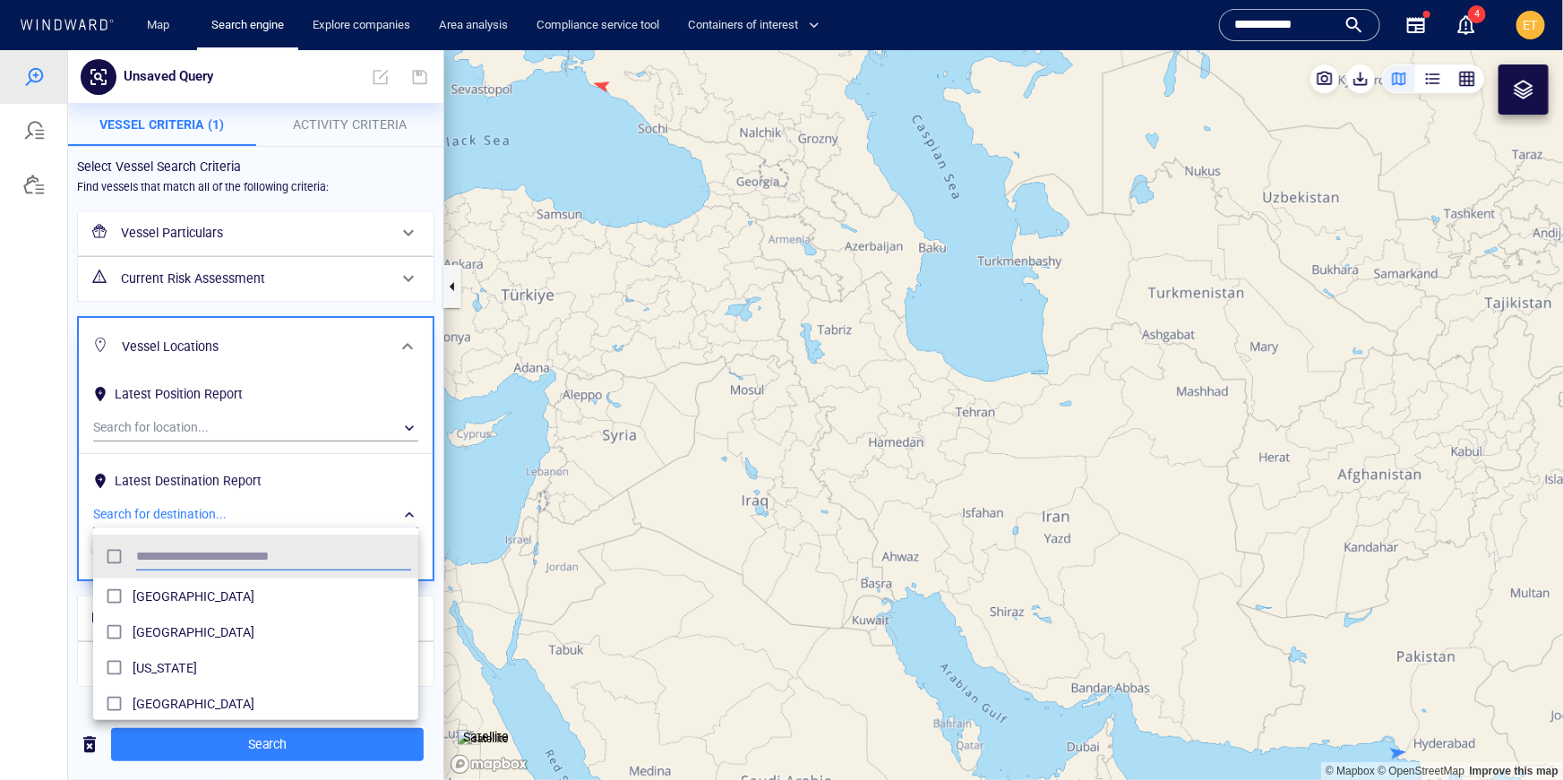
scroll to position [179, 325]
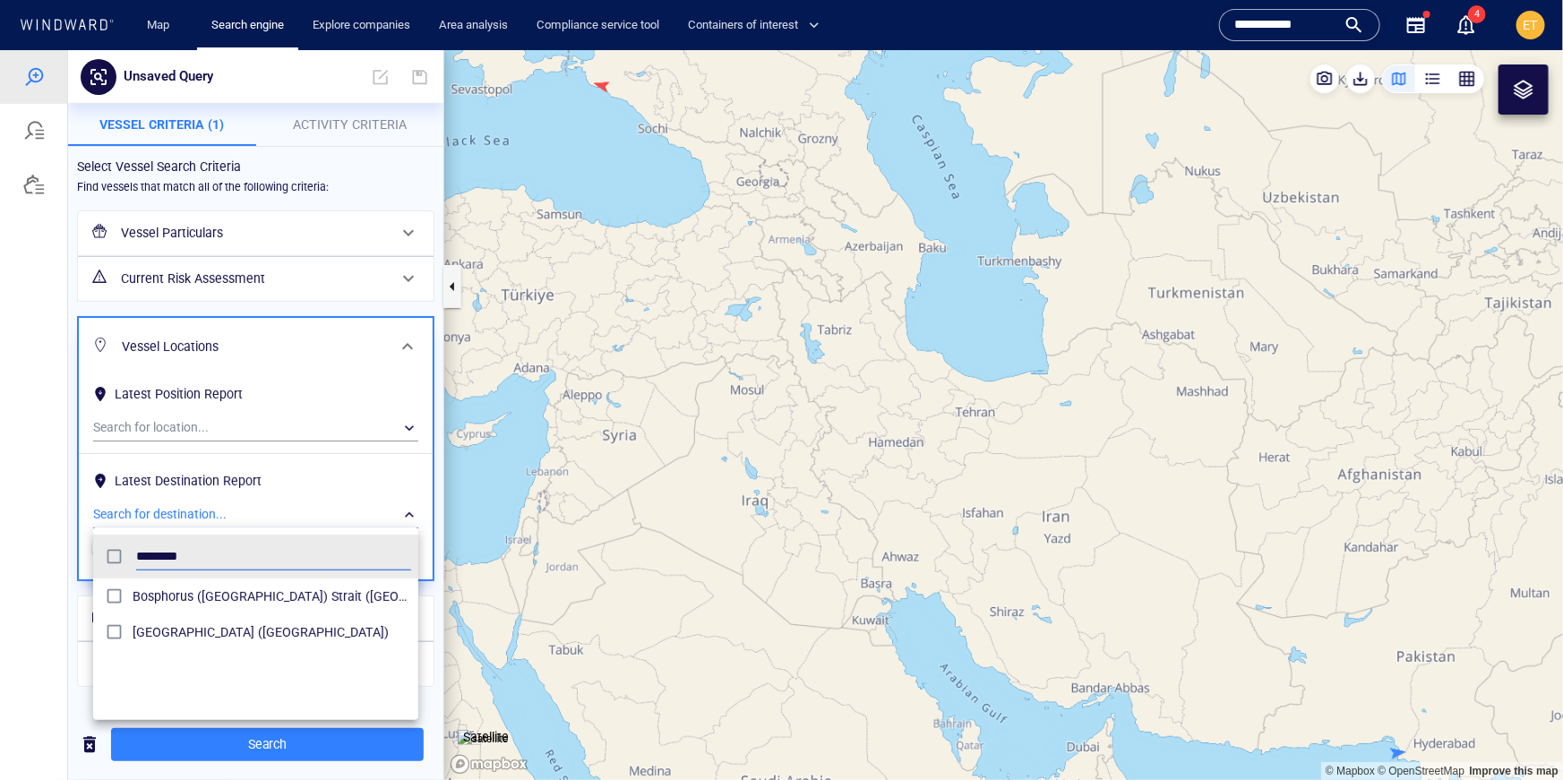
type input "********"
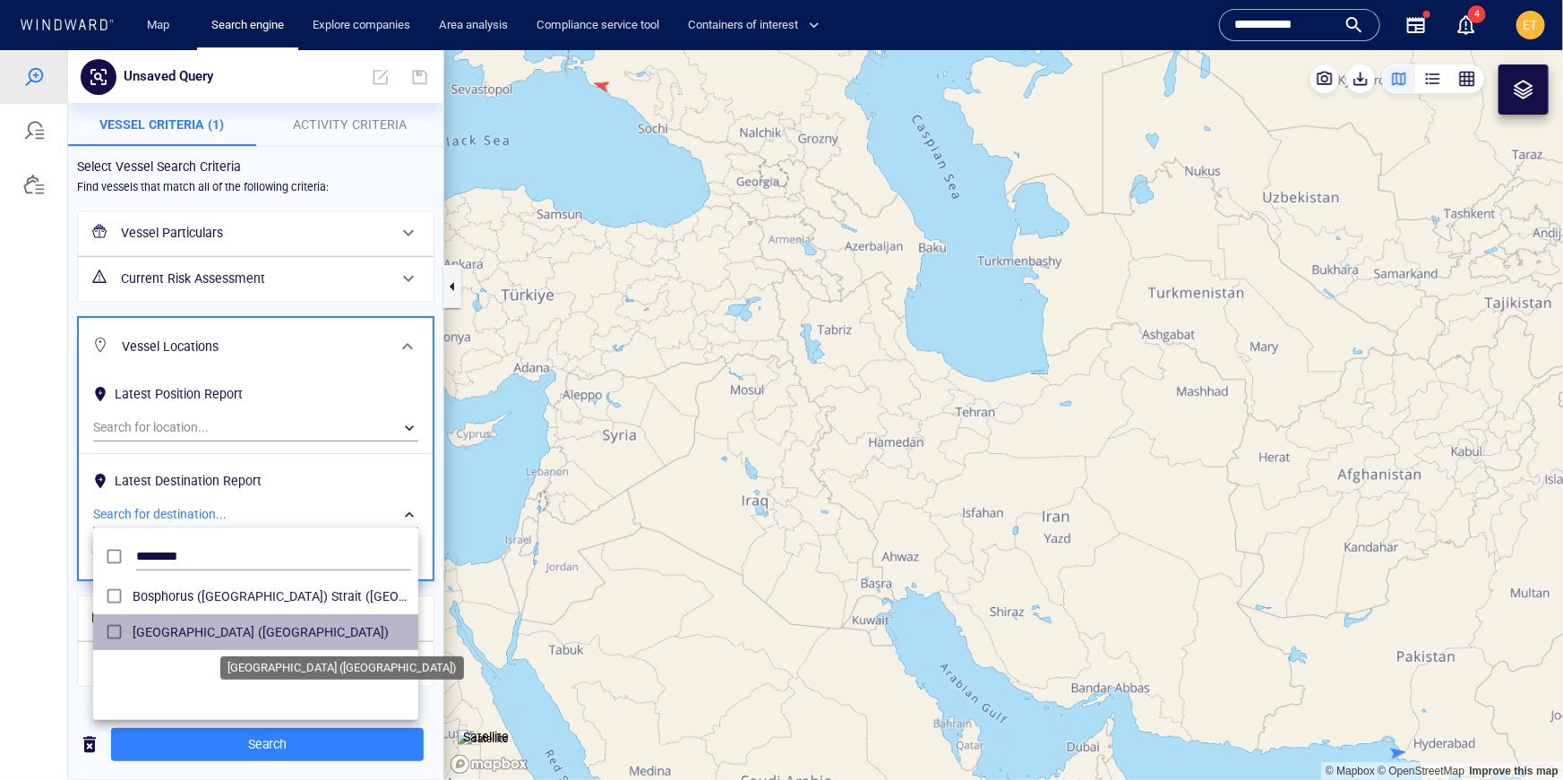
click at [164, 631] on span "Istanbul (Turkey)" at bounding box center [272, 631] width 279 height 21
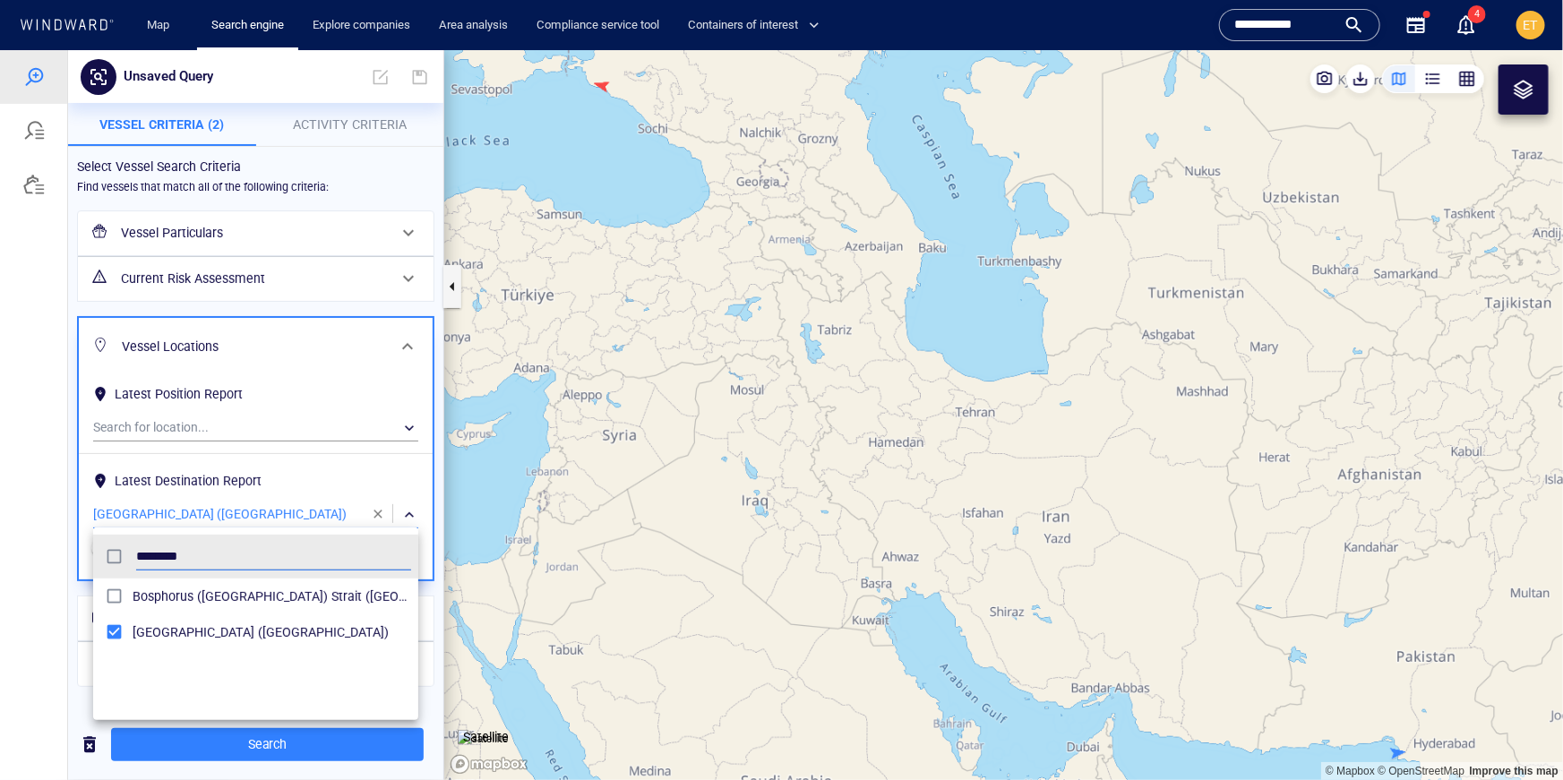
click at [200, 753] on div at bounding box center [781, 414] width 1563 height 730
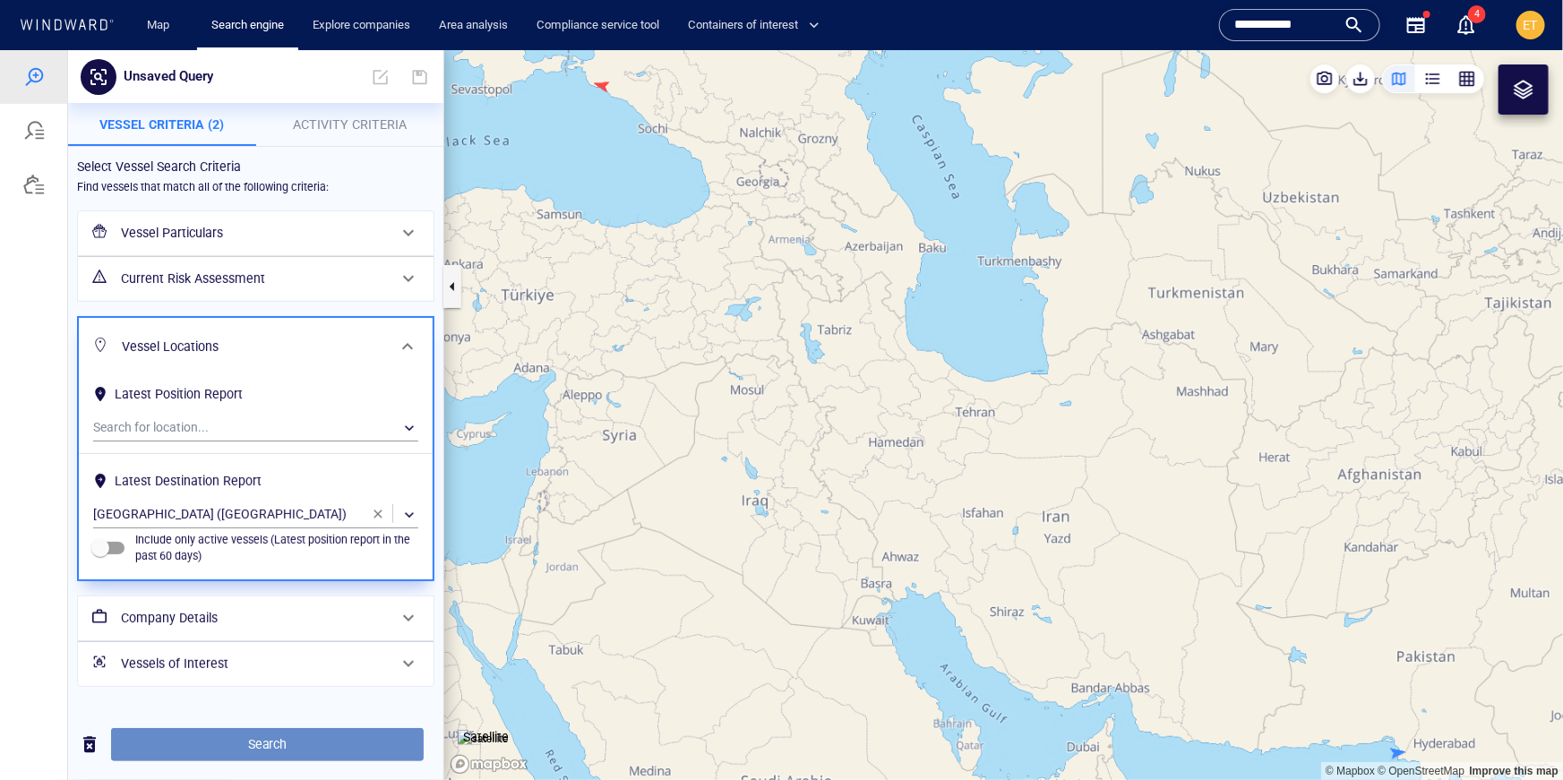
click at [234, 744] on span "Search" at bounding box center [267, 744] width 284 height 22
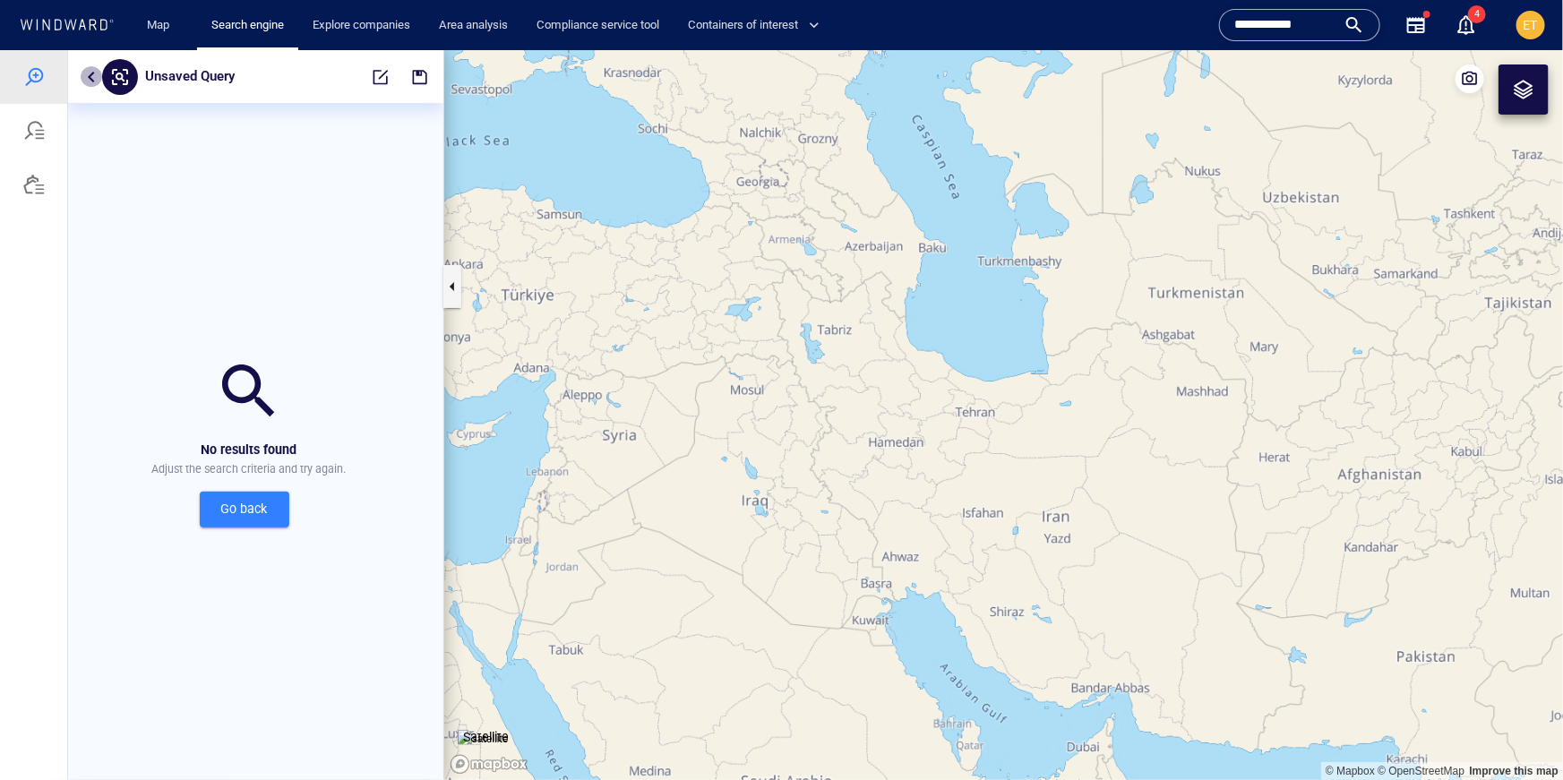
click at [91, 74] on button "button" at bounding box center [91, 75] width 21 height 21
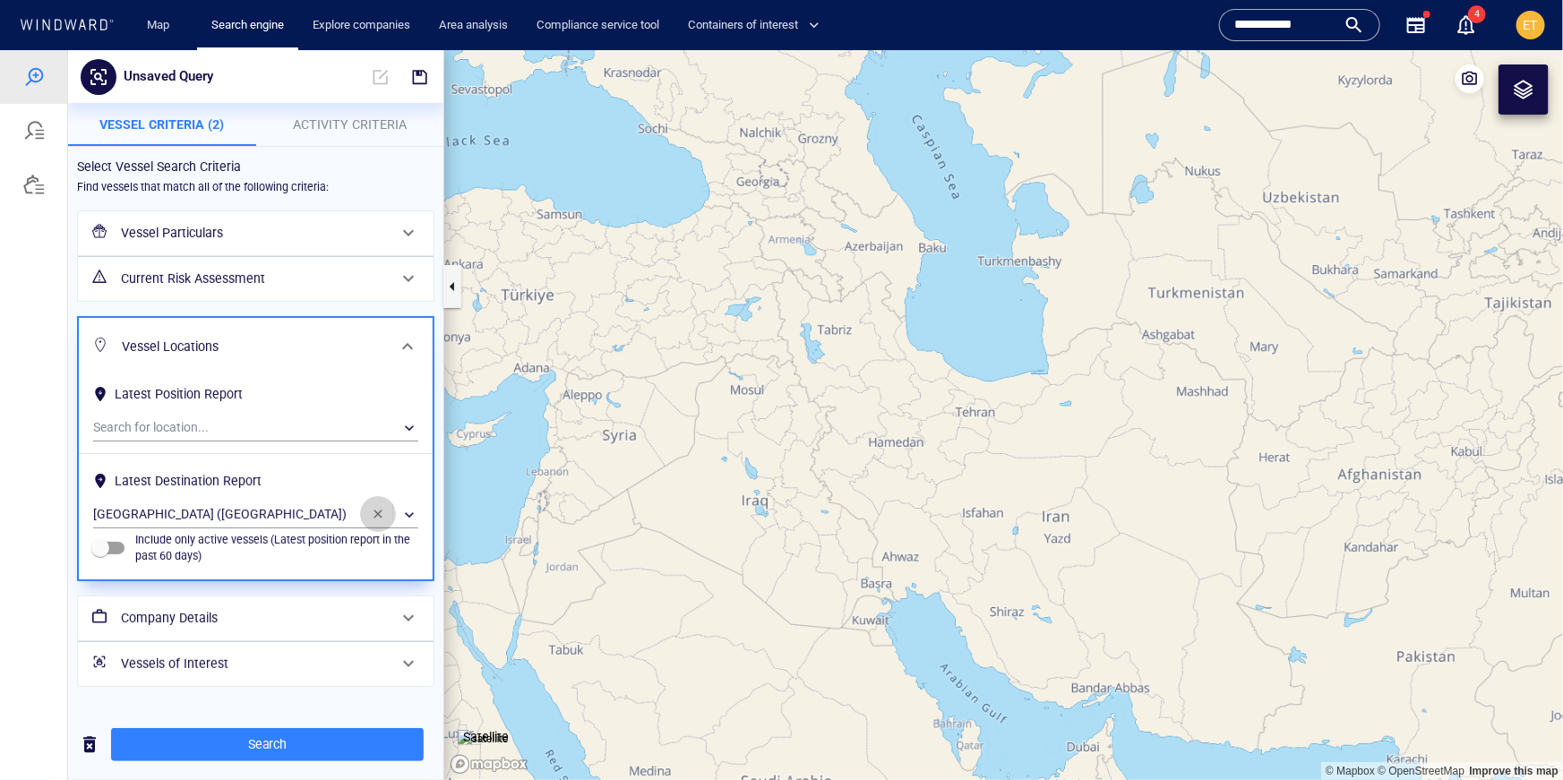
click at [375, 513] on span "button" at bounding box center [378, 513] width 14 height 14
click at [246, 224] on h6 "Vessel Particulars" at bounding box center [254, 232] width 266 height 22
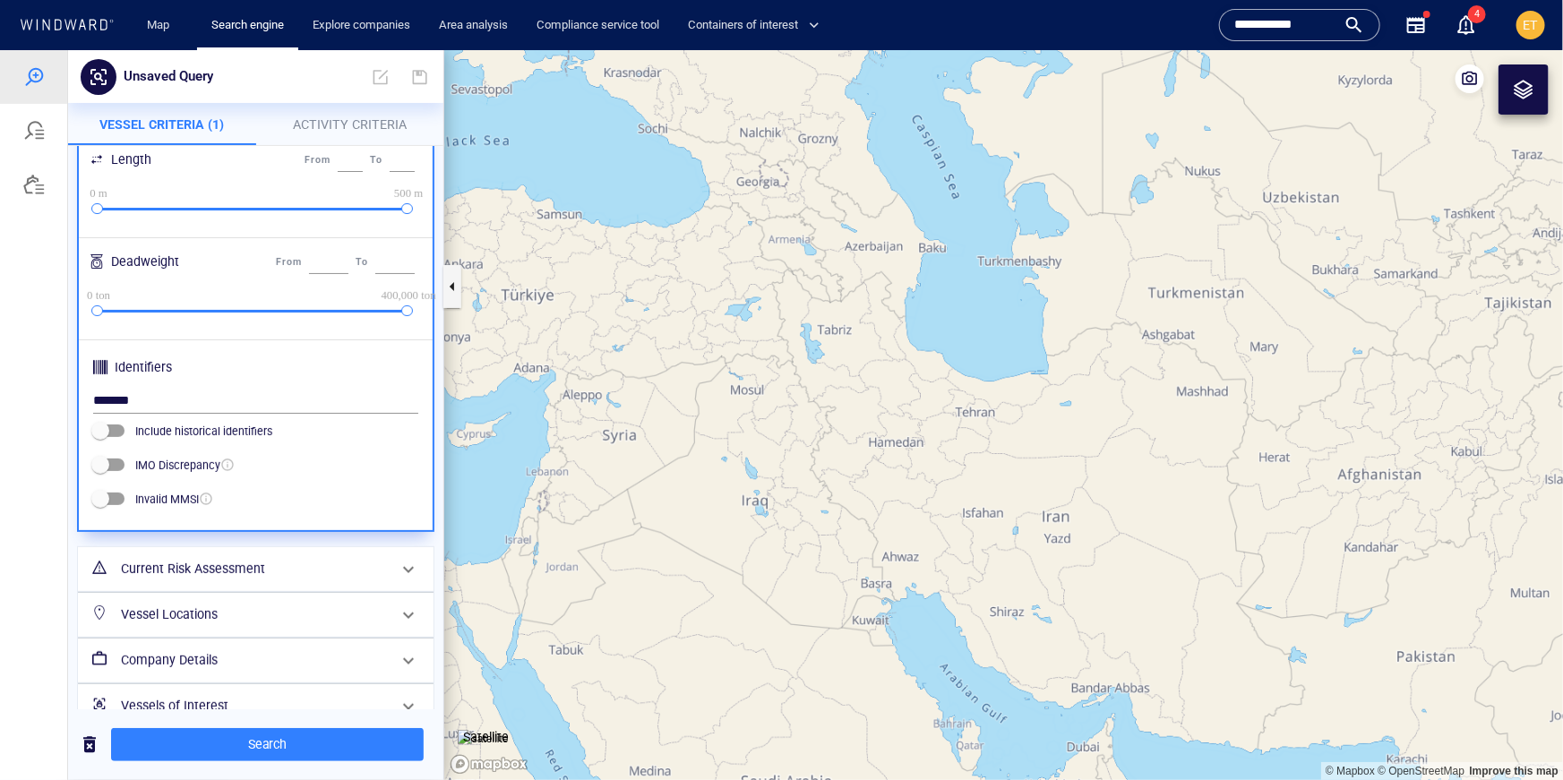
scroll to position [482, 0]
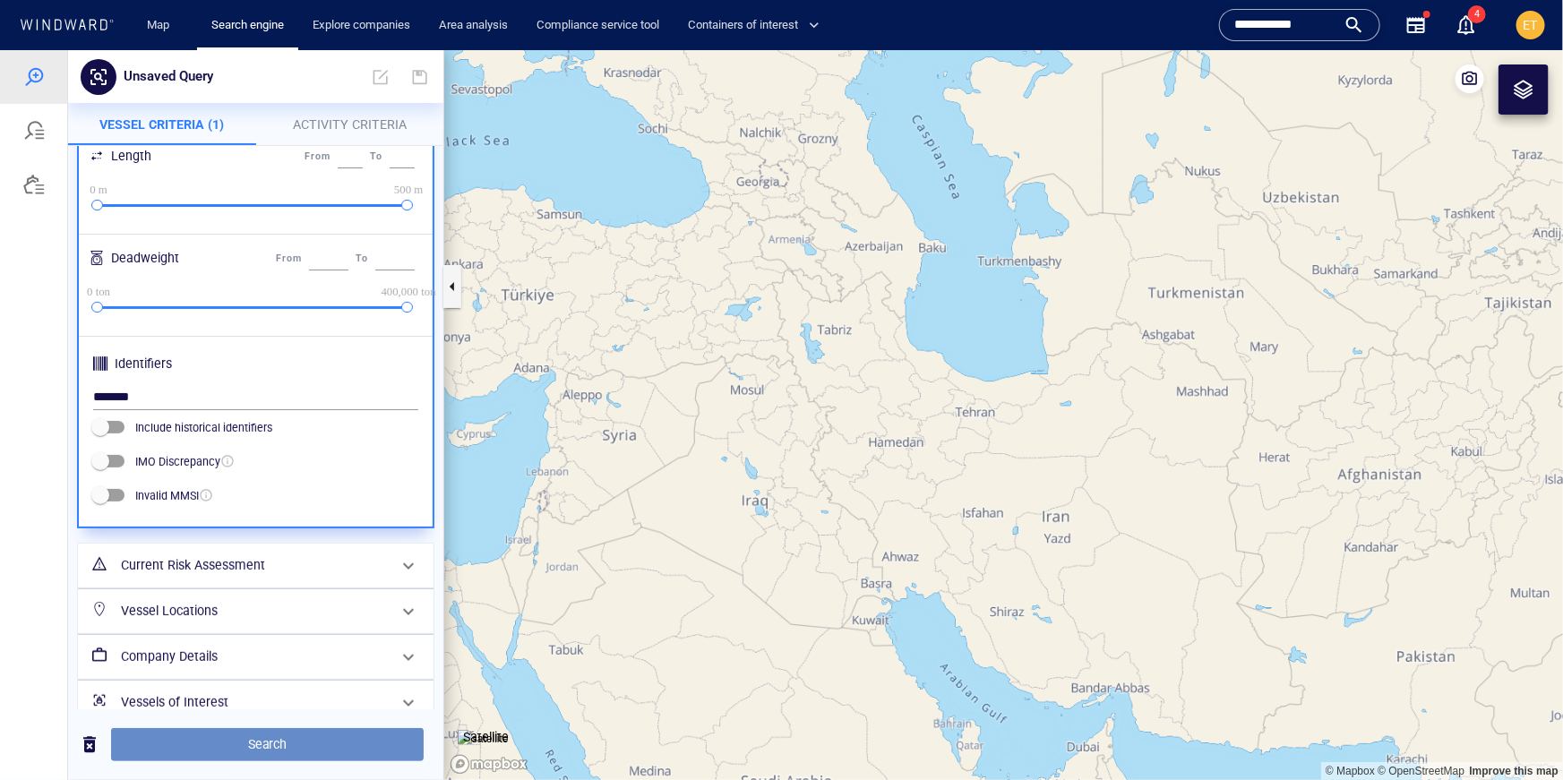
click at [296, 737] on span "Search" at bounding box center [267, 744] width 284 height 22
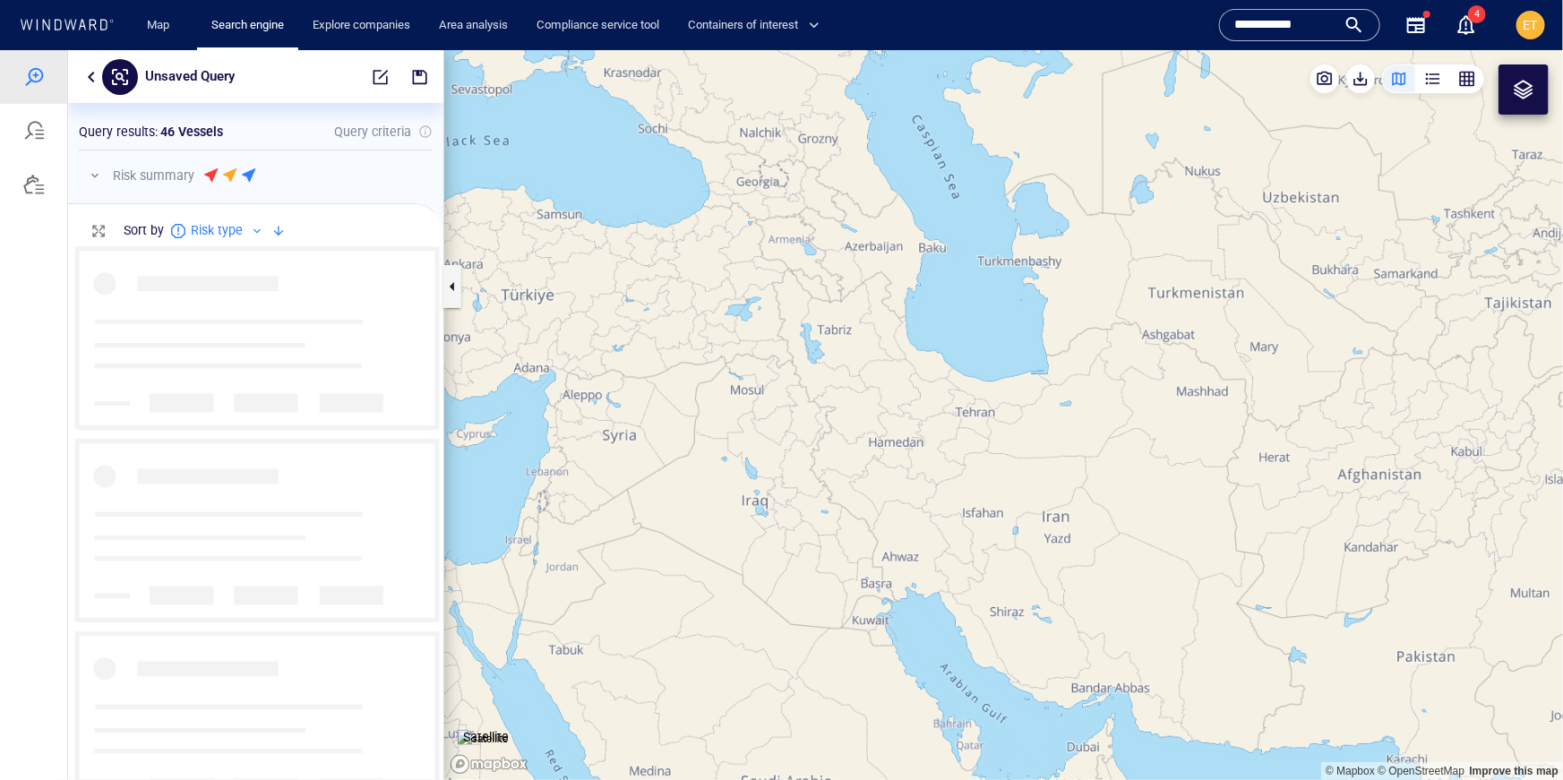
scroll to position [533, 375]
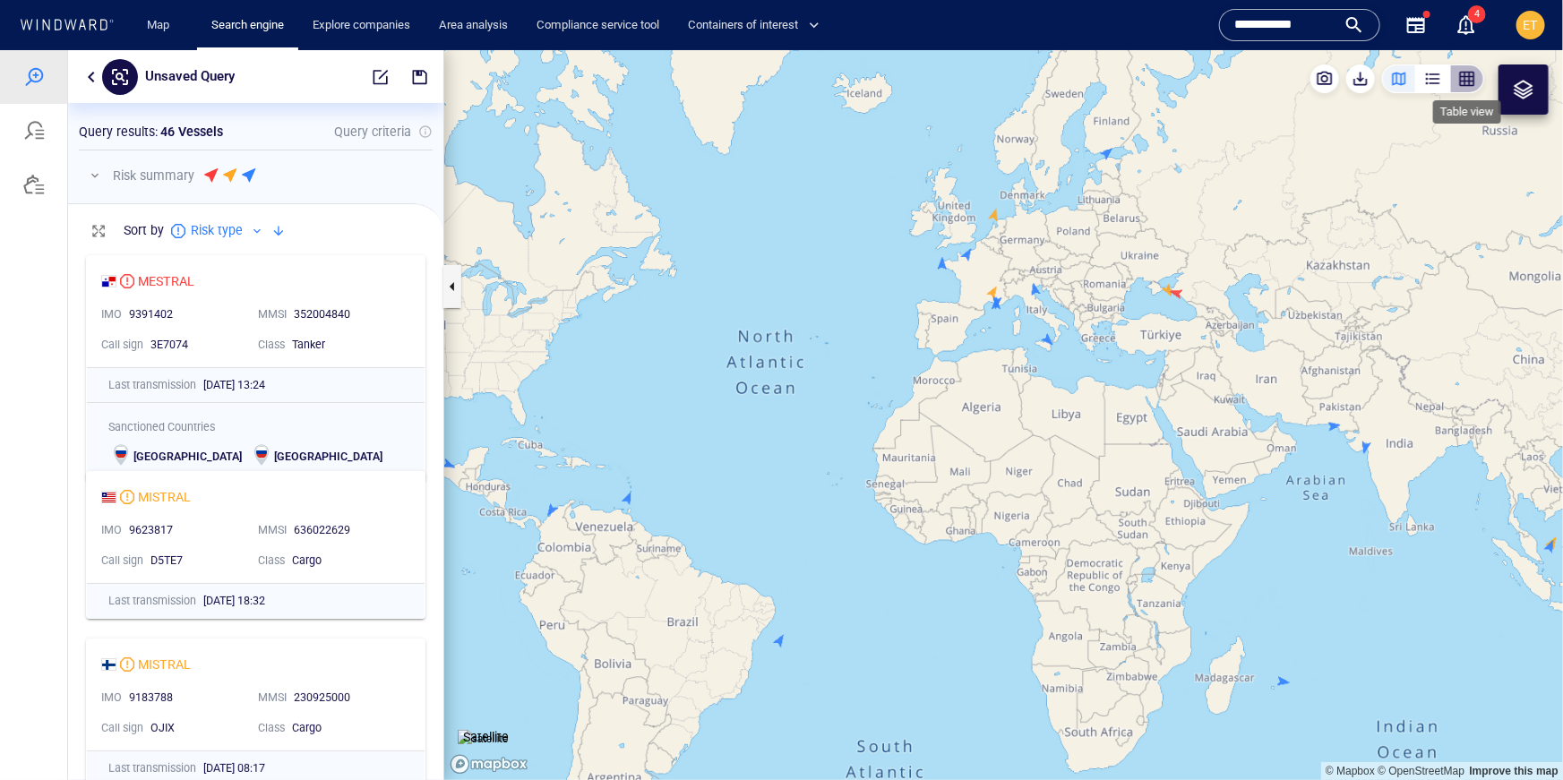
click at [1471, 82] on div "button" at bounding box center [1467, 78] width 18 height 18
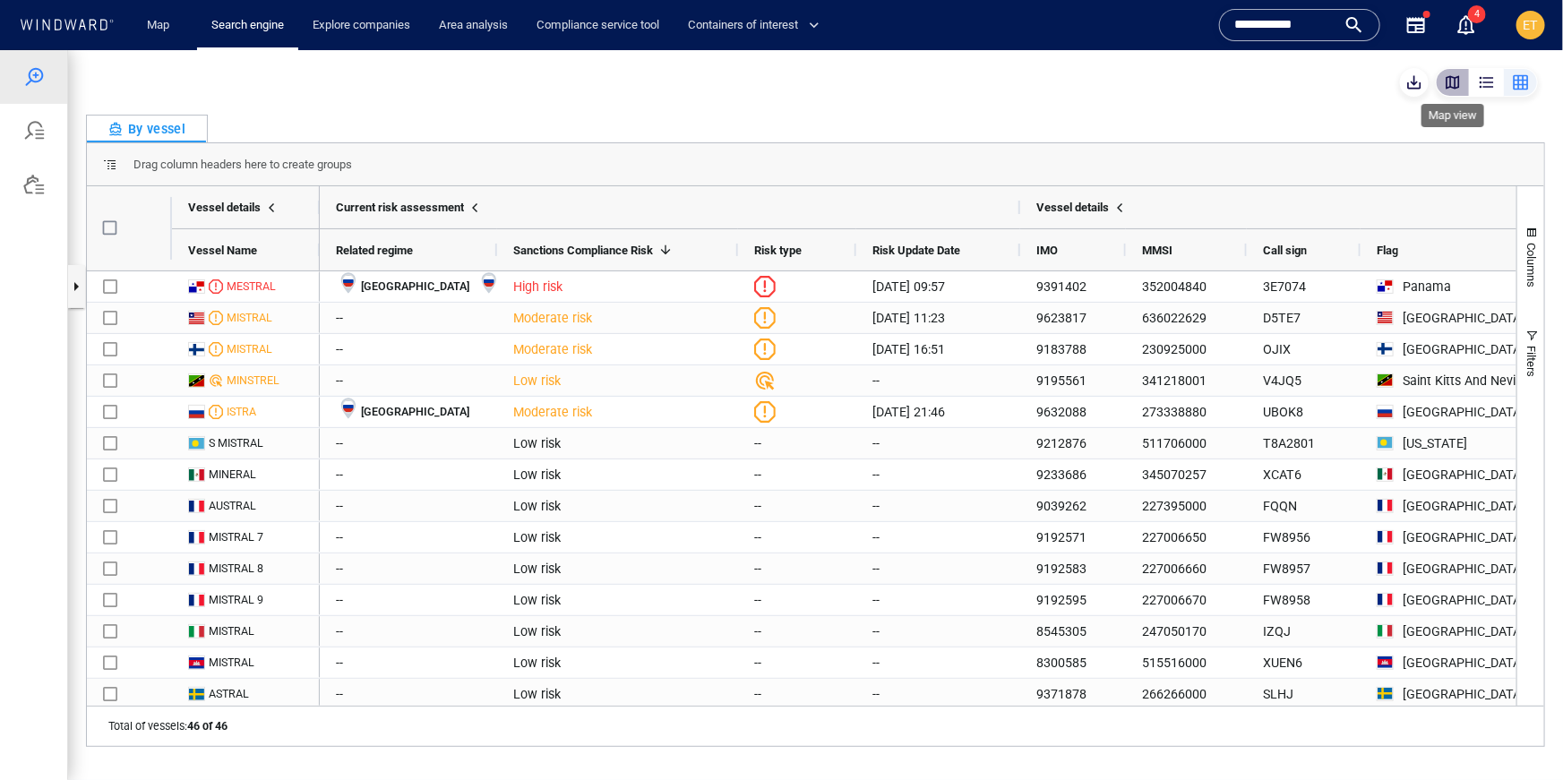
click at [1449, 85] on div "button" at bounding box center [1453, 82] width 18 height 18
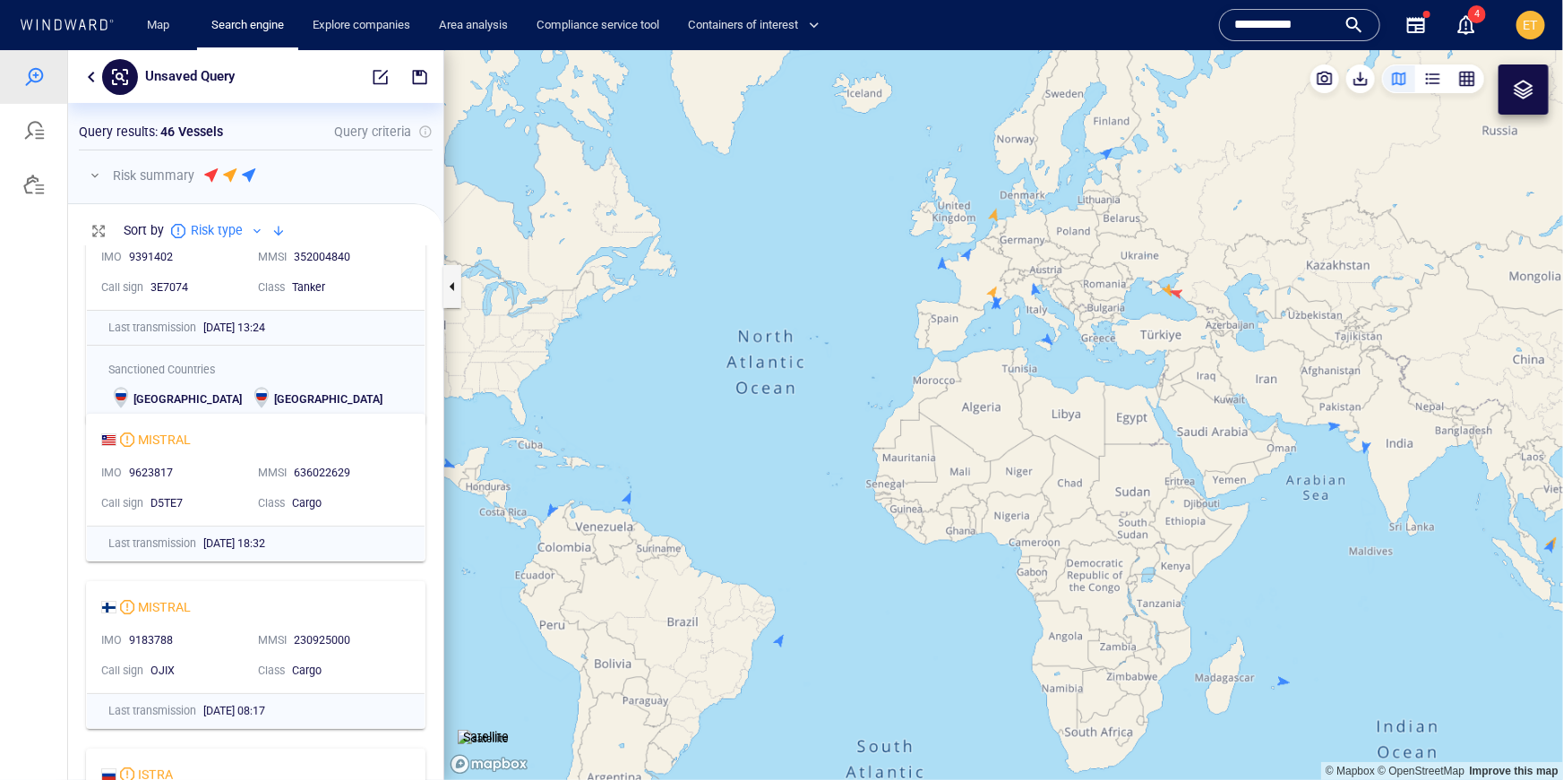
scroll to position [0, 0]
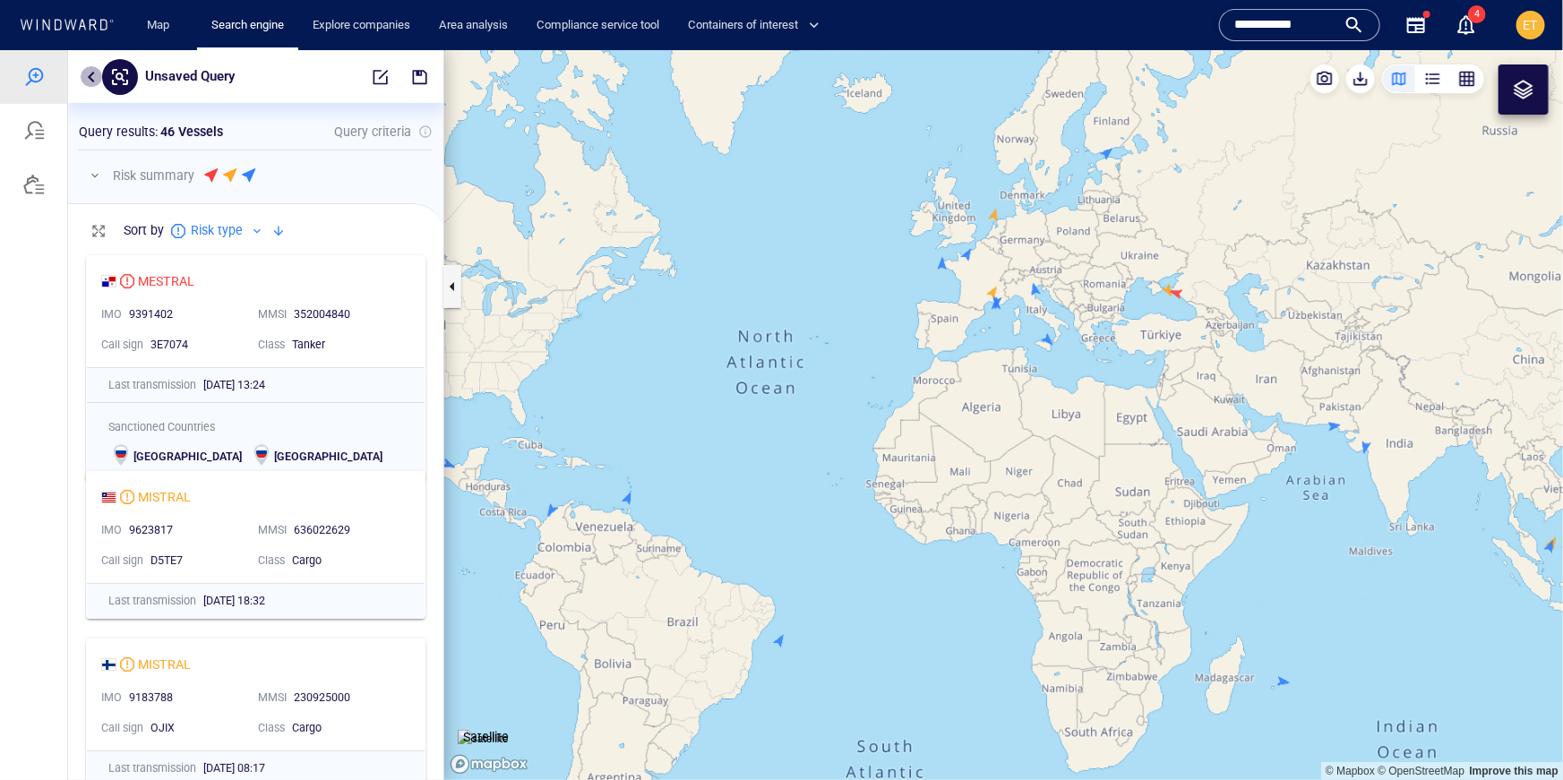
click at [94, 83] on button "button" at bounding box center [91, 75] width 21 height 21
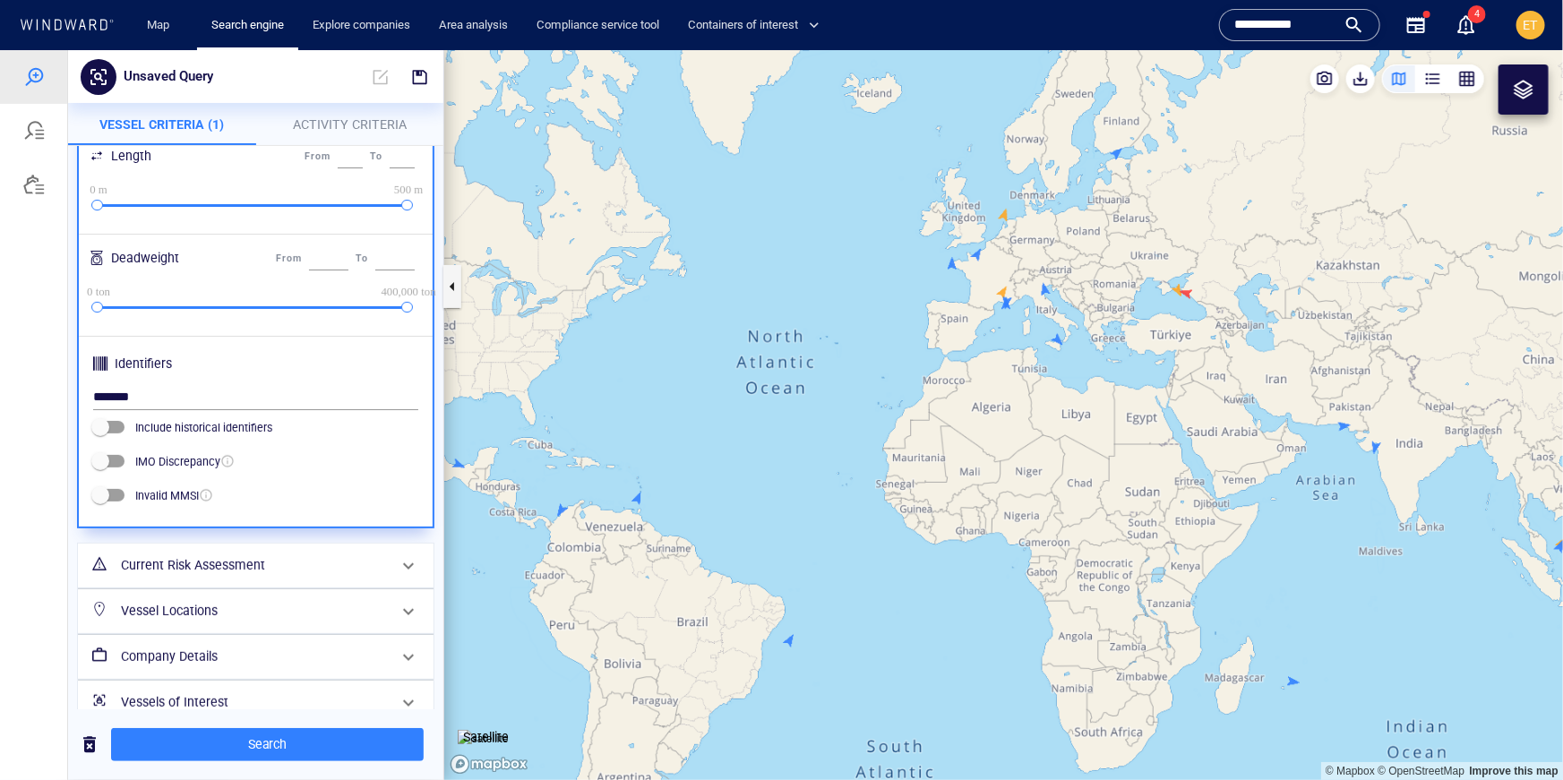
drag, startPoint x: 869, startPoint y: 442, endPoint x: 922, endPoint y: 442, distance: 52.8
click at [897, 442] on canvas "Map" at bounding box center [1003, 414] width 1119 height 730
click at [948, 442] on canvas "Map" at bounding box center [1003, 414] width 1119 height 730
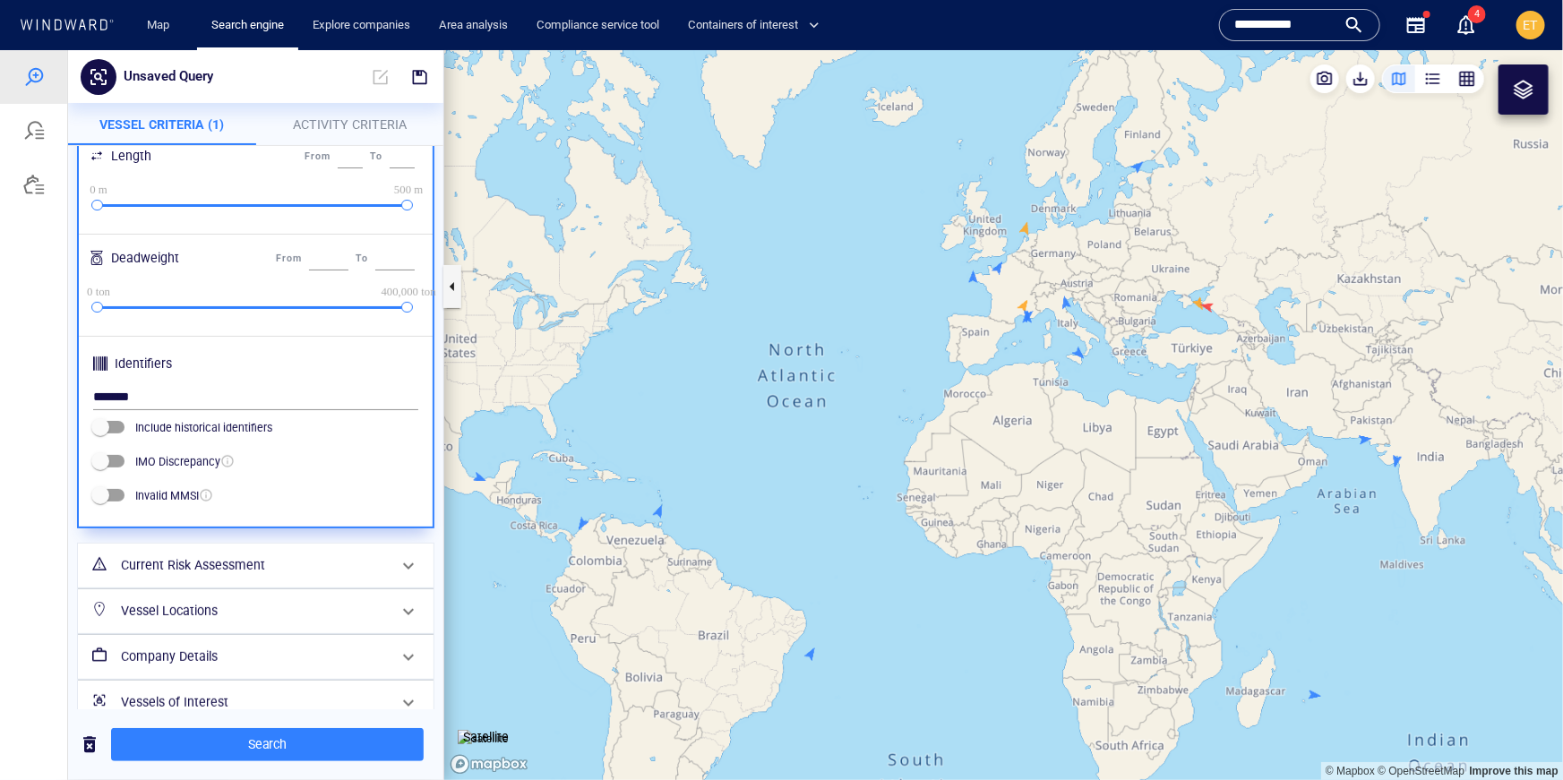
drag, startPoint x: 948, startPoint y: 442, endPoint x: 935, endPoint y: 428, distance: 18.4
click at [935, 428] on canvas "Map" at bounding box center [1003, 414] width 1119 height 730
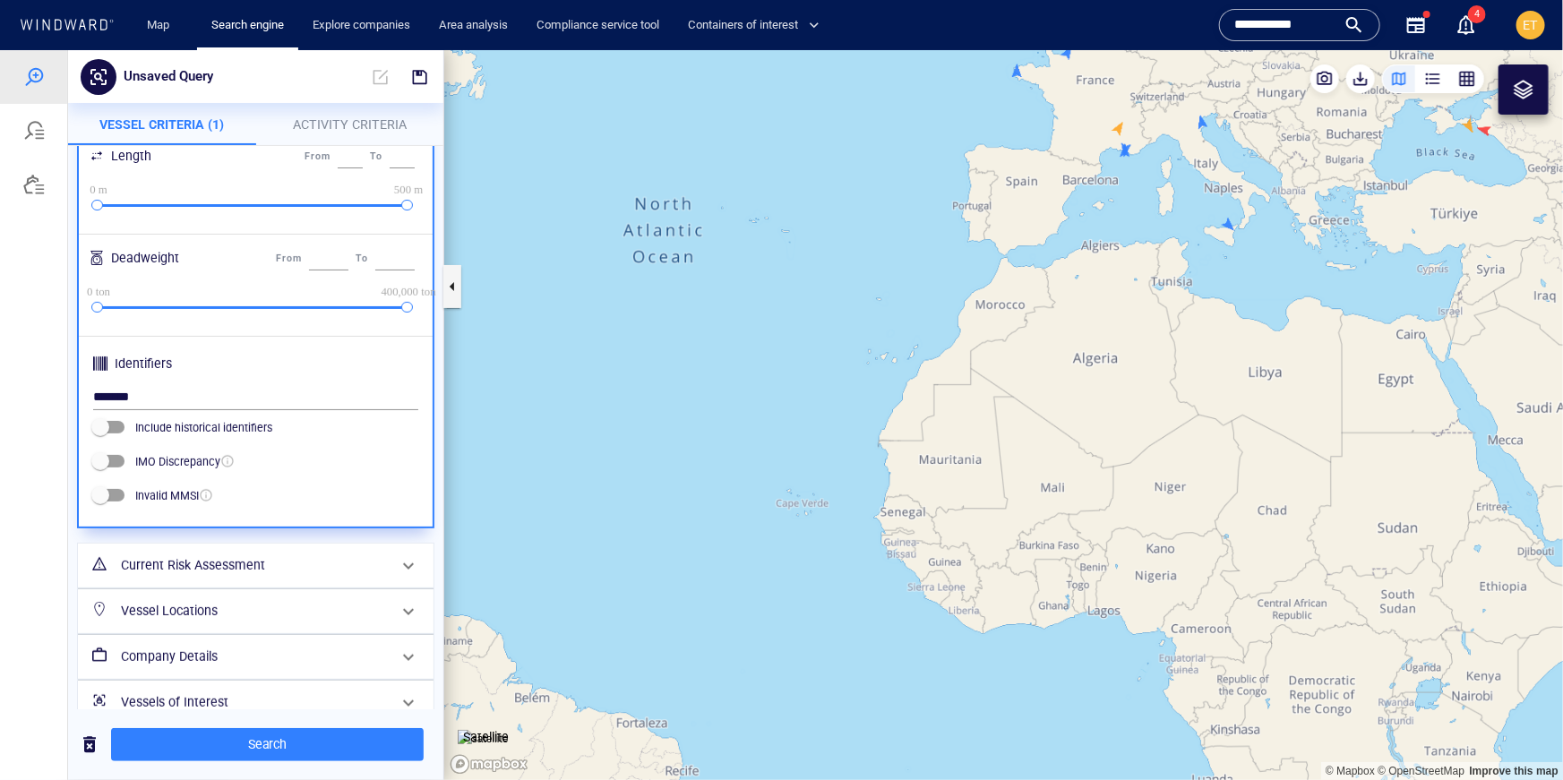
drag, startPoint x: 967, startPoint y: 470, endPoint x: 977, endPoint y: 504, distance: 35.4
click at [977, 504] on canvas "Map" at bounding box center [1003, 414] width 1119 height 730
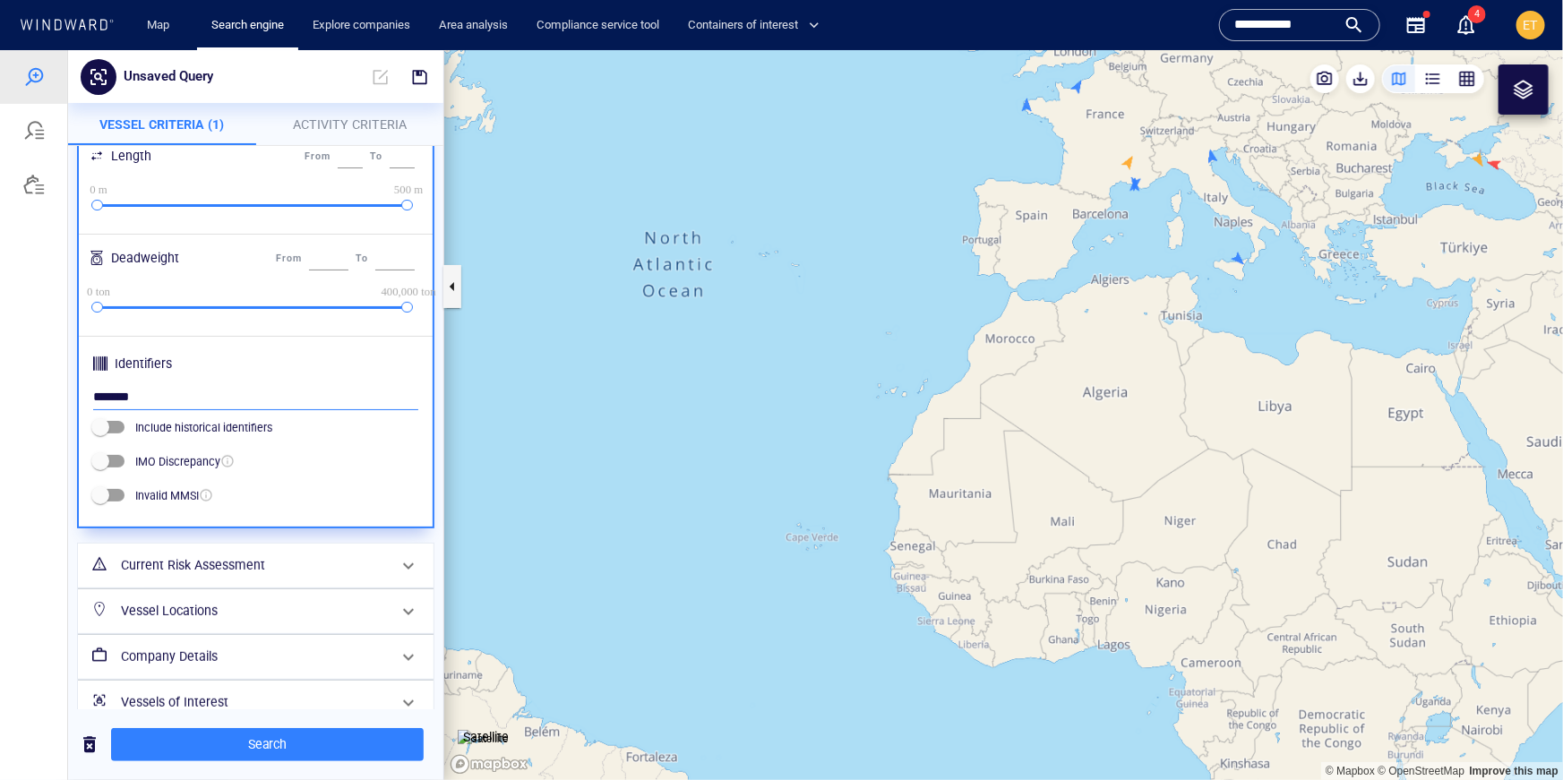
drag, startPoint x: 157, startPoint y: 403, endPoint x: 85, endPoint y: 399, distance: 71.8
click at [85, 399] on div "Class & Subclass Search for class... ​ Search for subclass... ​ Flags Search fo…" at bounding box center [256, 157] width 354 height 740
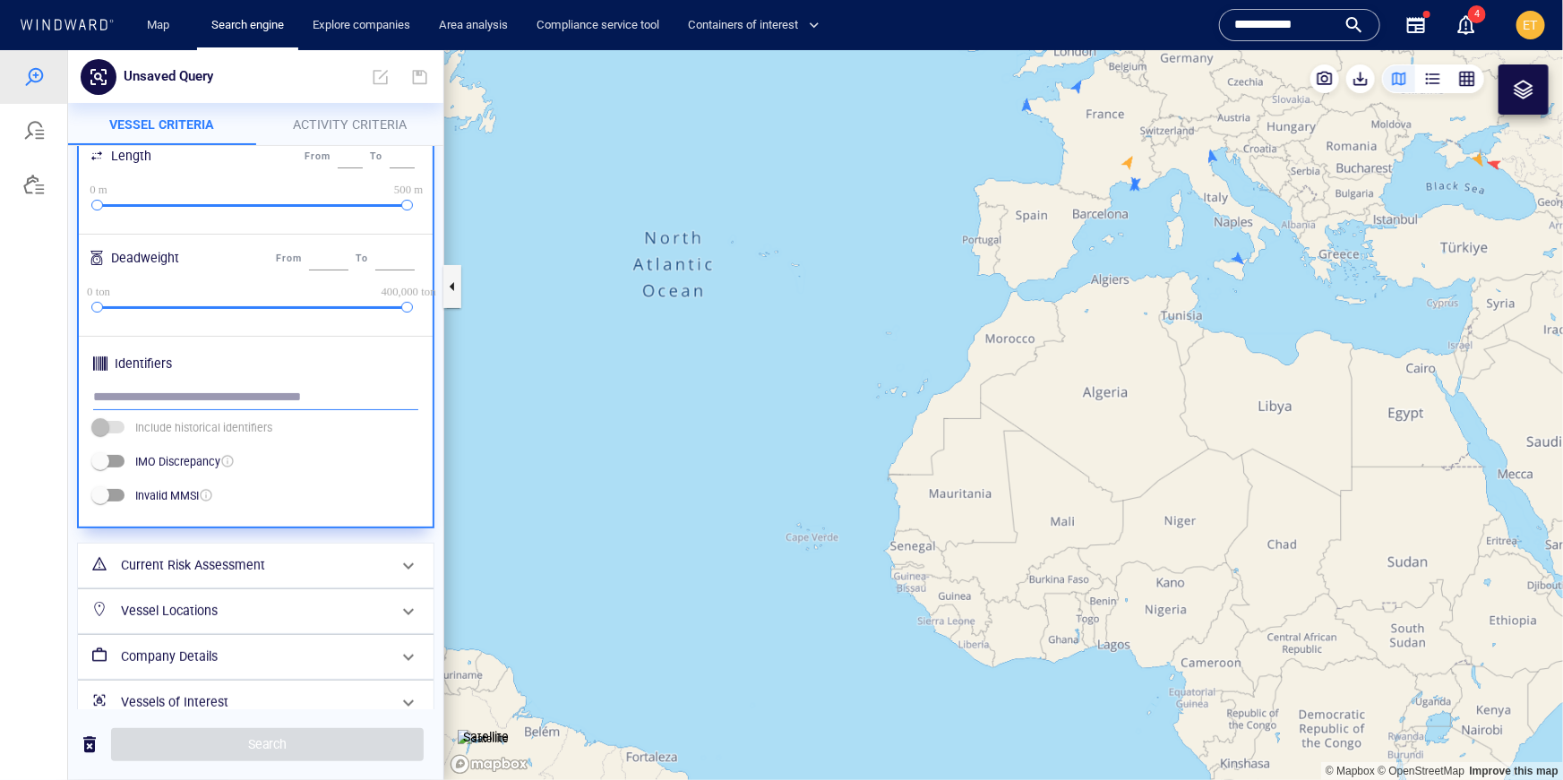
click at [190, 398] on input "text" at bounding box center [255, 396] width 325 height 27
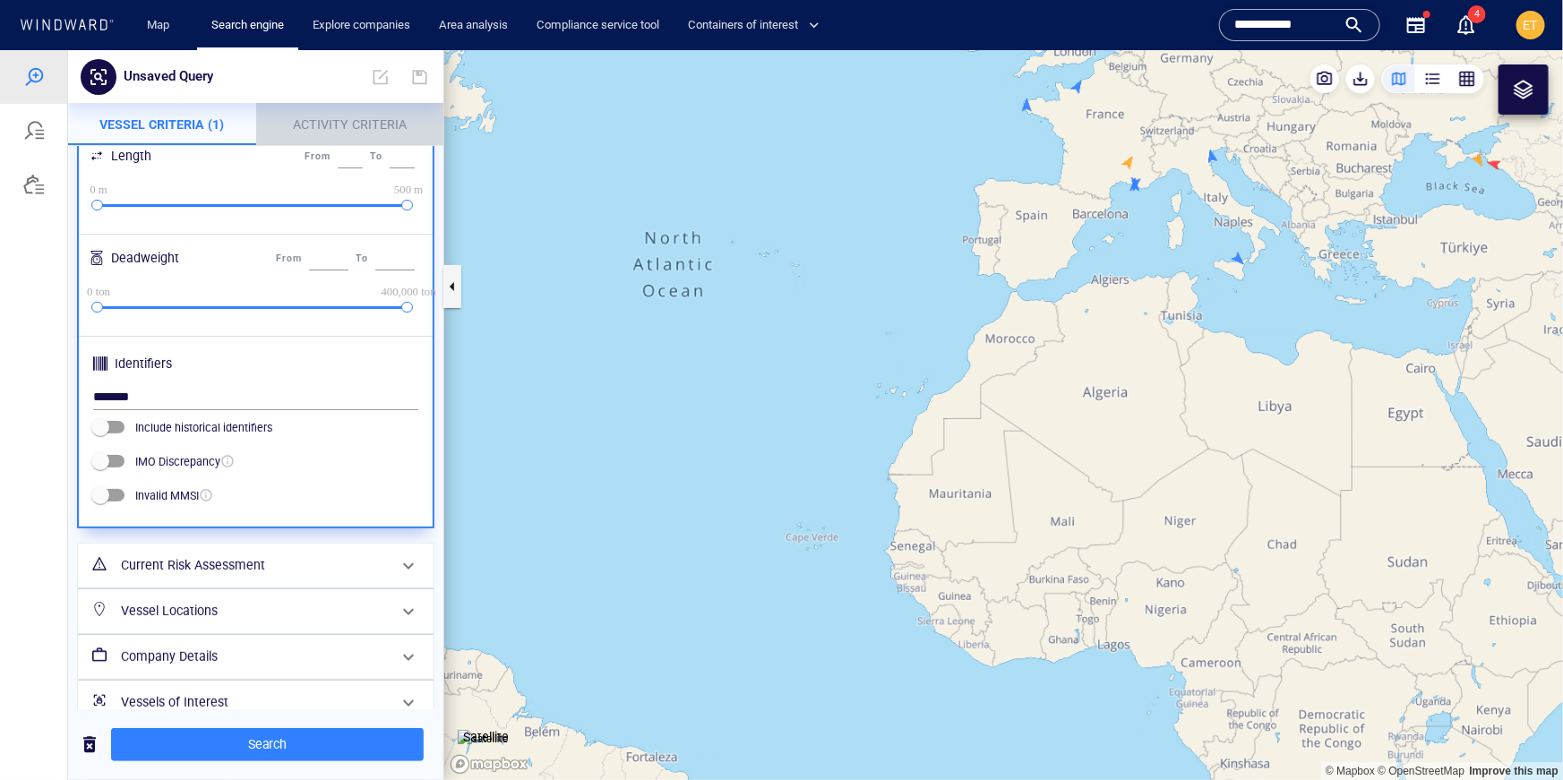
click at [339, 127] on span "Activity Criteria" at bounding box center [350, 123] width 114 height 14
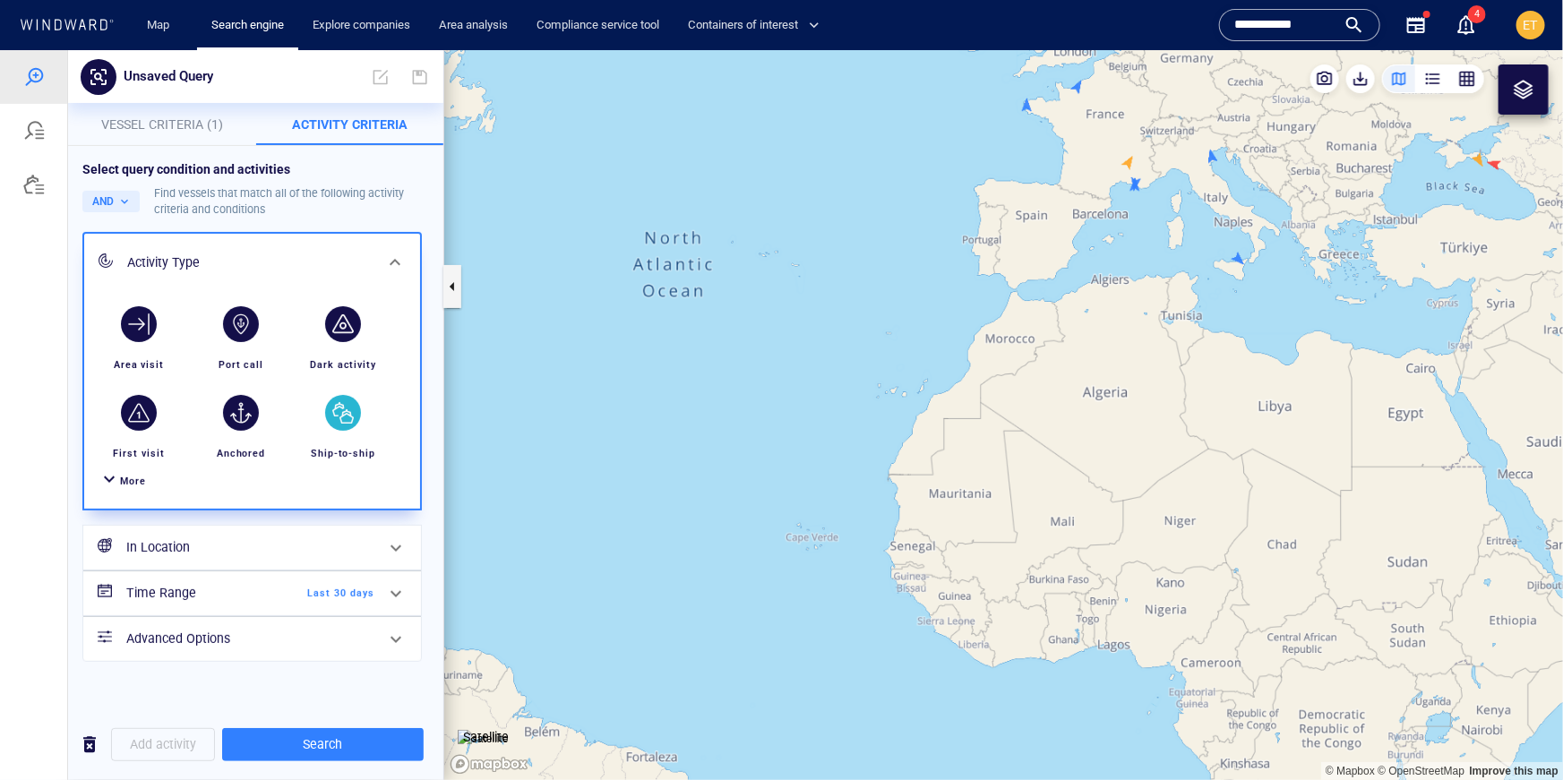
click at [332, 416] on div "button" at bounding box center [343, 412] width 36 height 36
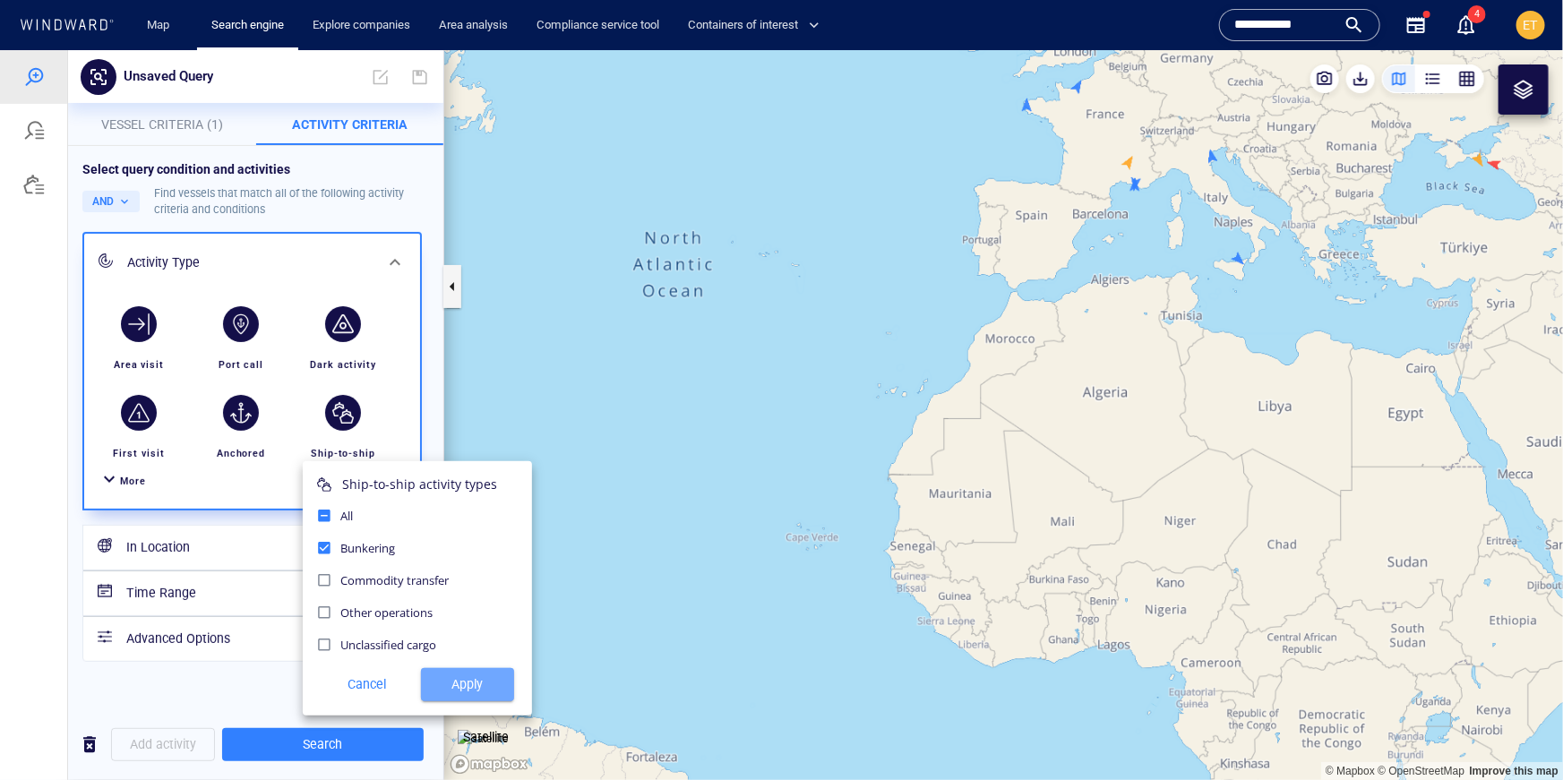
click at [468, 676] on span "Apply" at bounding box center [467, 684] width 64 height 22
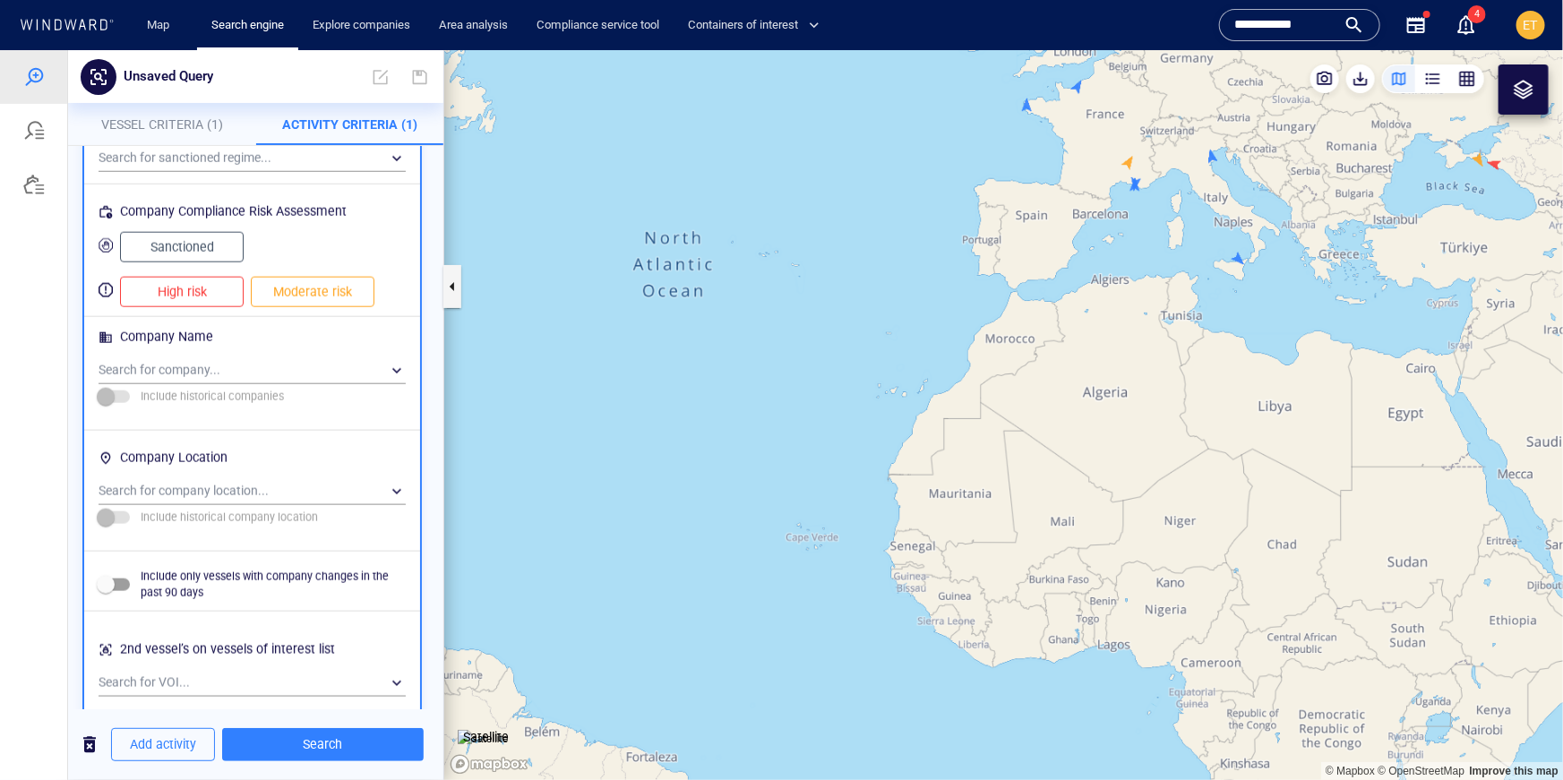
scroll to position [1249, 0]
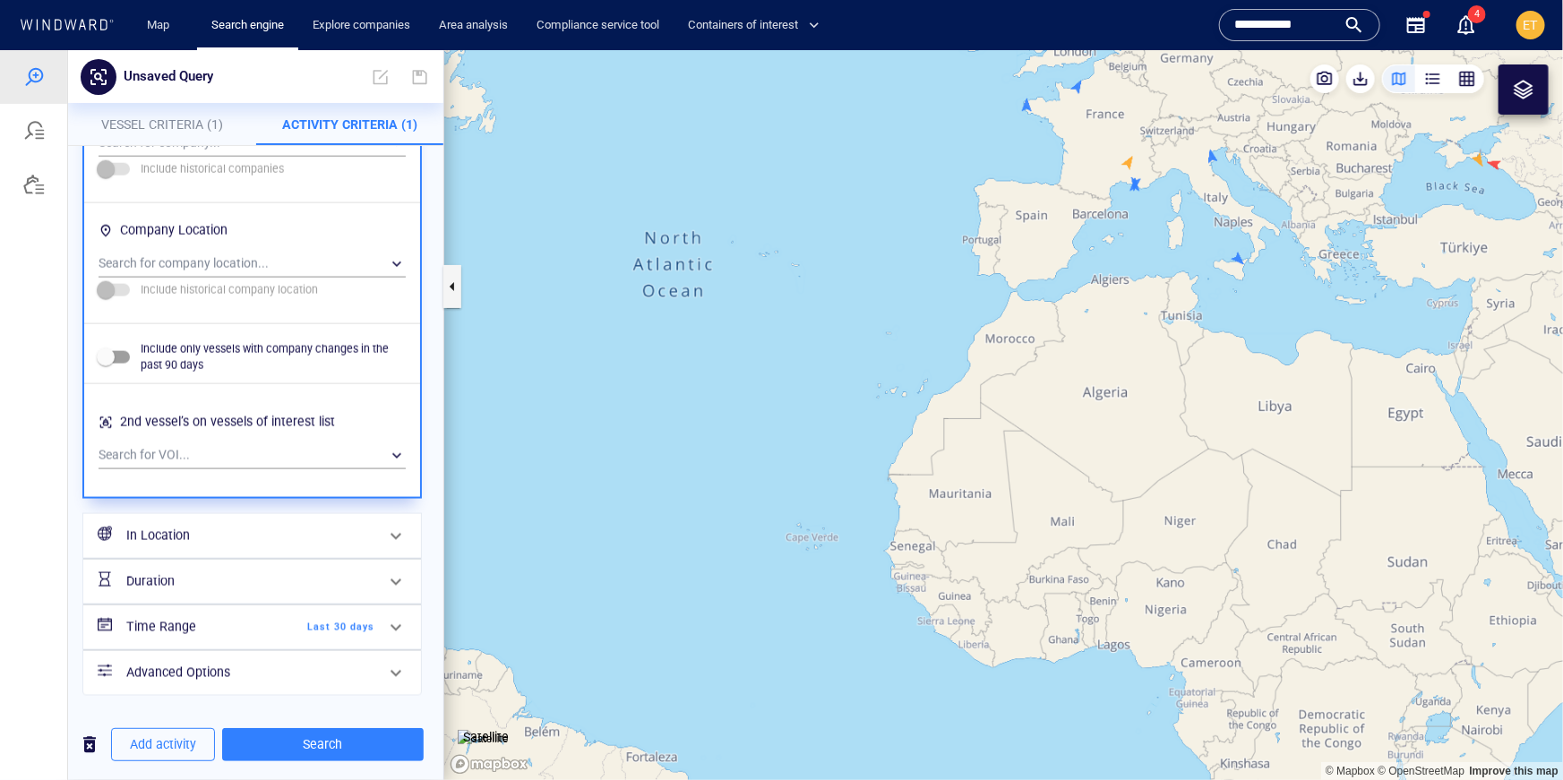
click at [359, 619] on span "Last 30 days" at bounding box center [322, 627] width 103 height 16
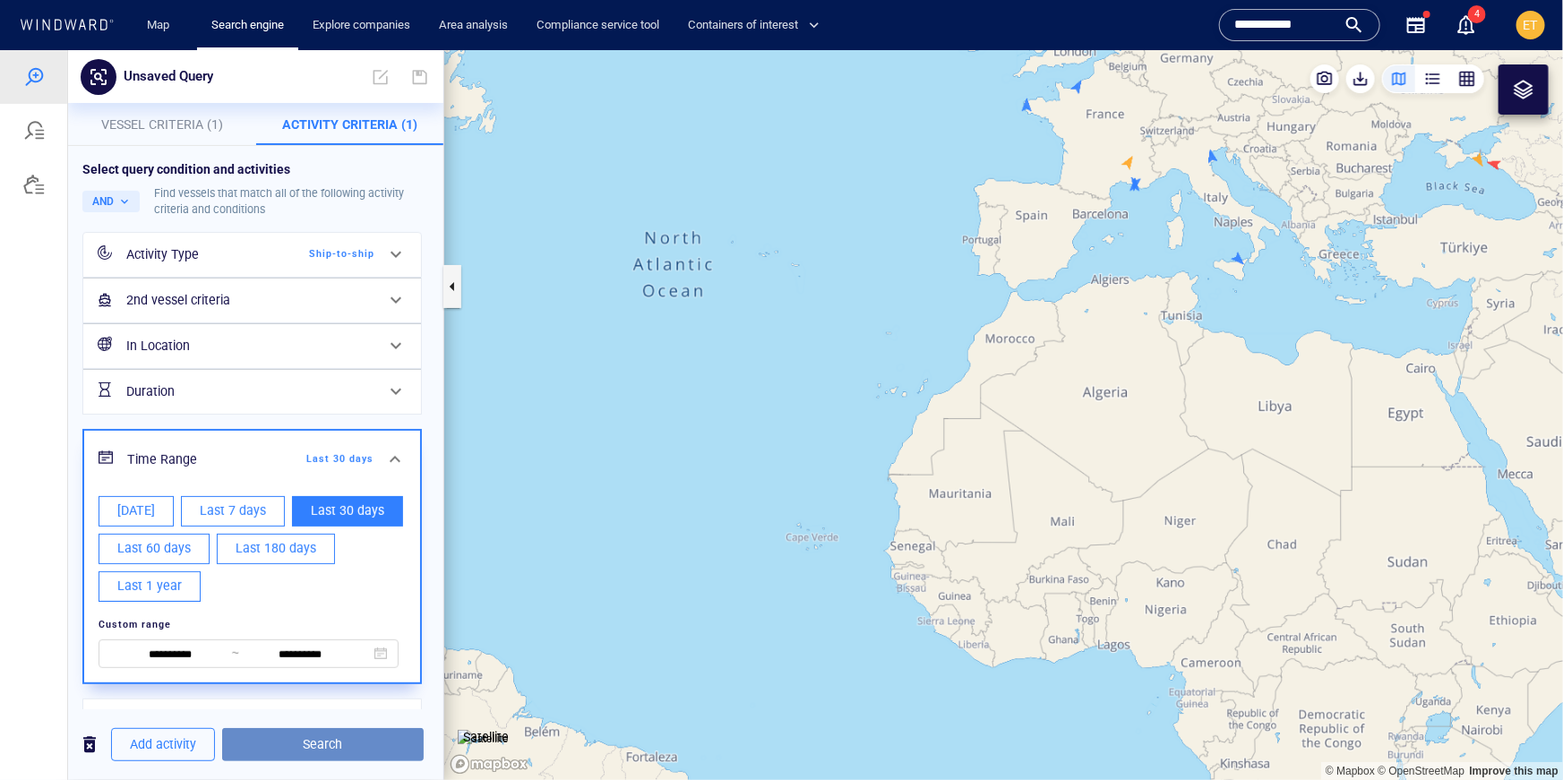
click at [290, 748] on span "Search" at bounding box center [322, 744] width 173 height 22
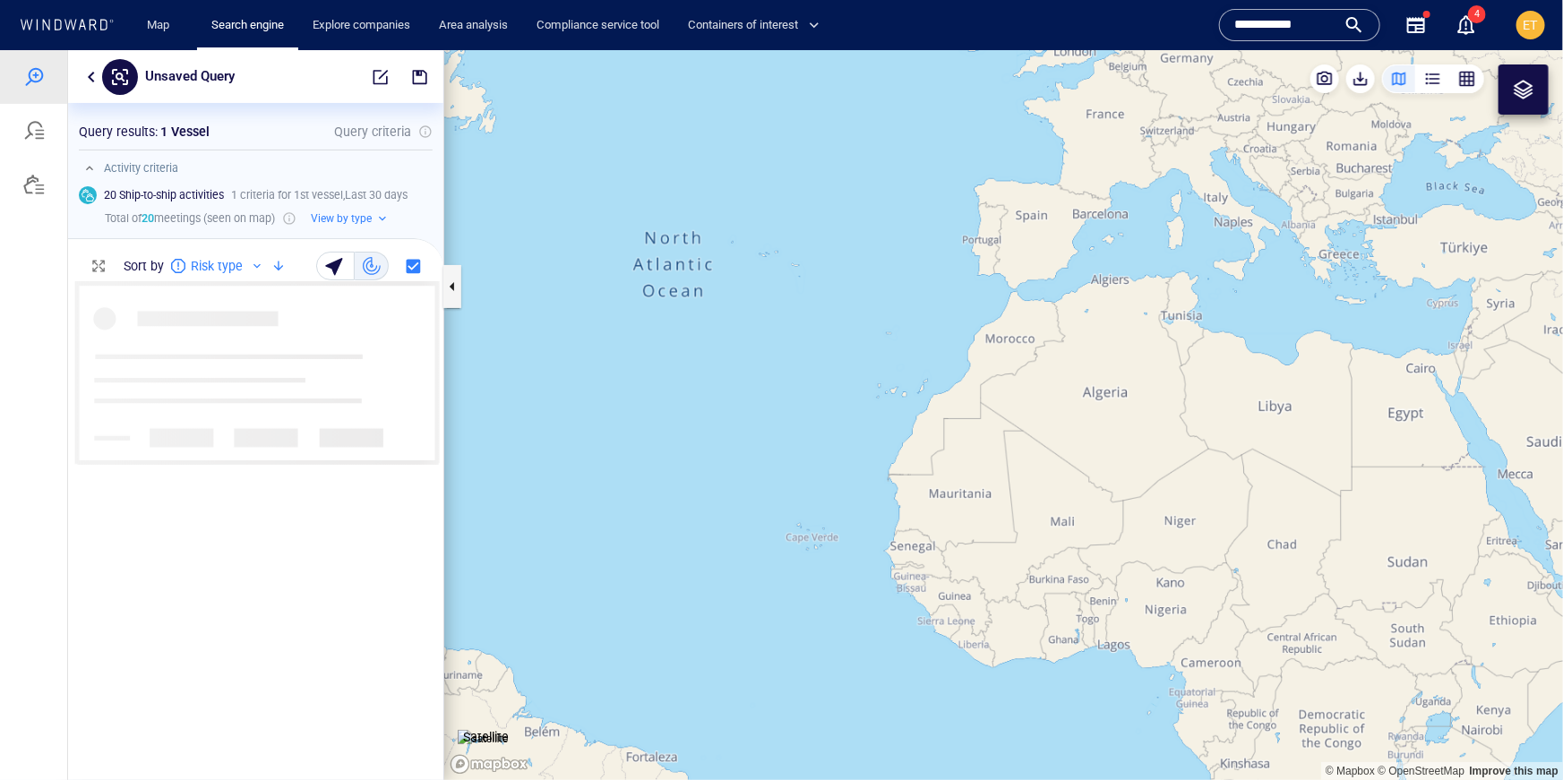
scroll to position [498, 375]
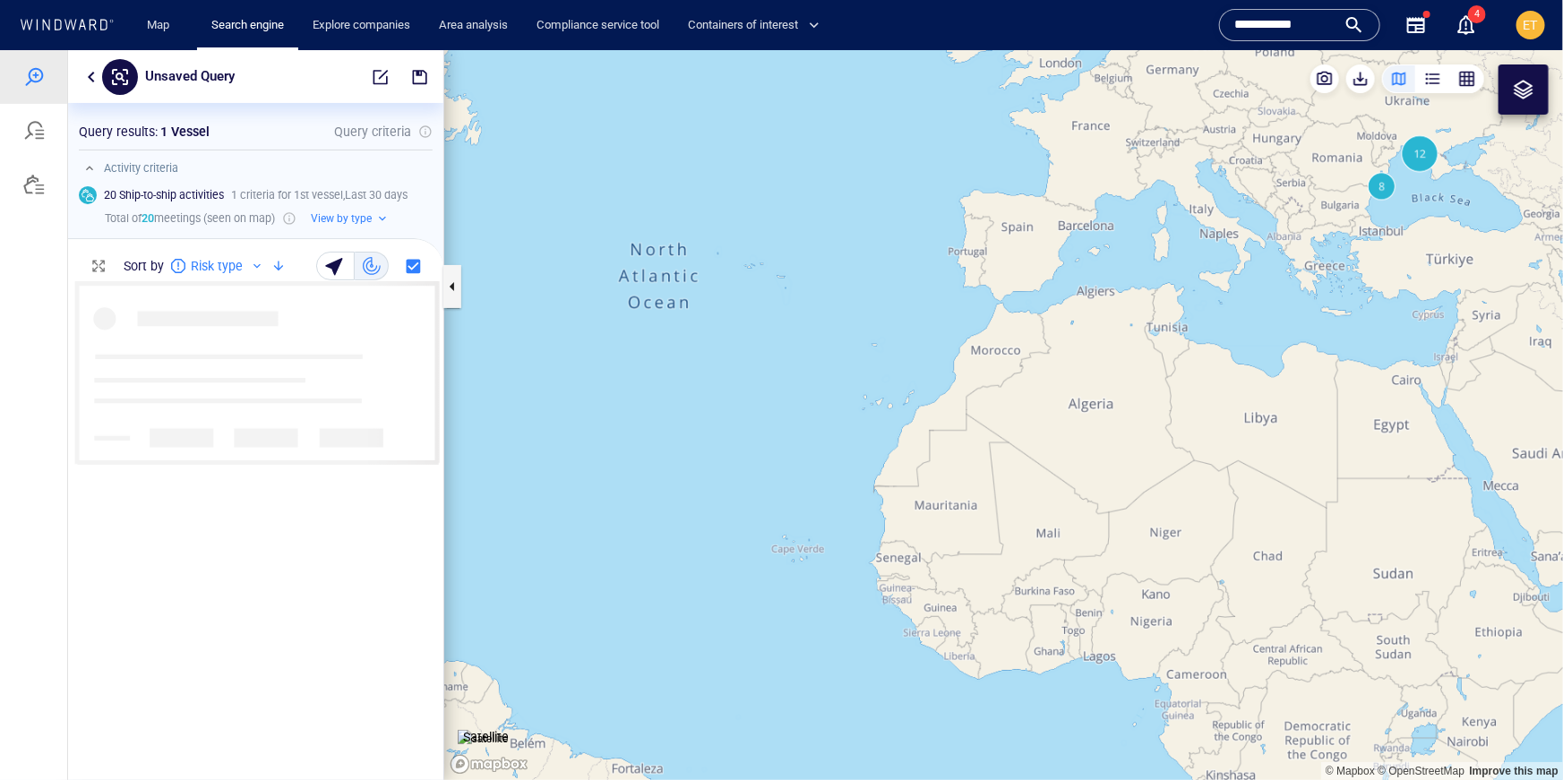
drag, startPoint x: 1255, startPoint y: 373, endPoint x: 1040, endPoint y: 497, distance: 248.4
click at [1040, 497] on canvas "Map" at bounding box center [1003, 414] width 1119 height 730
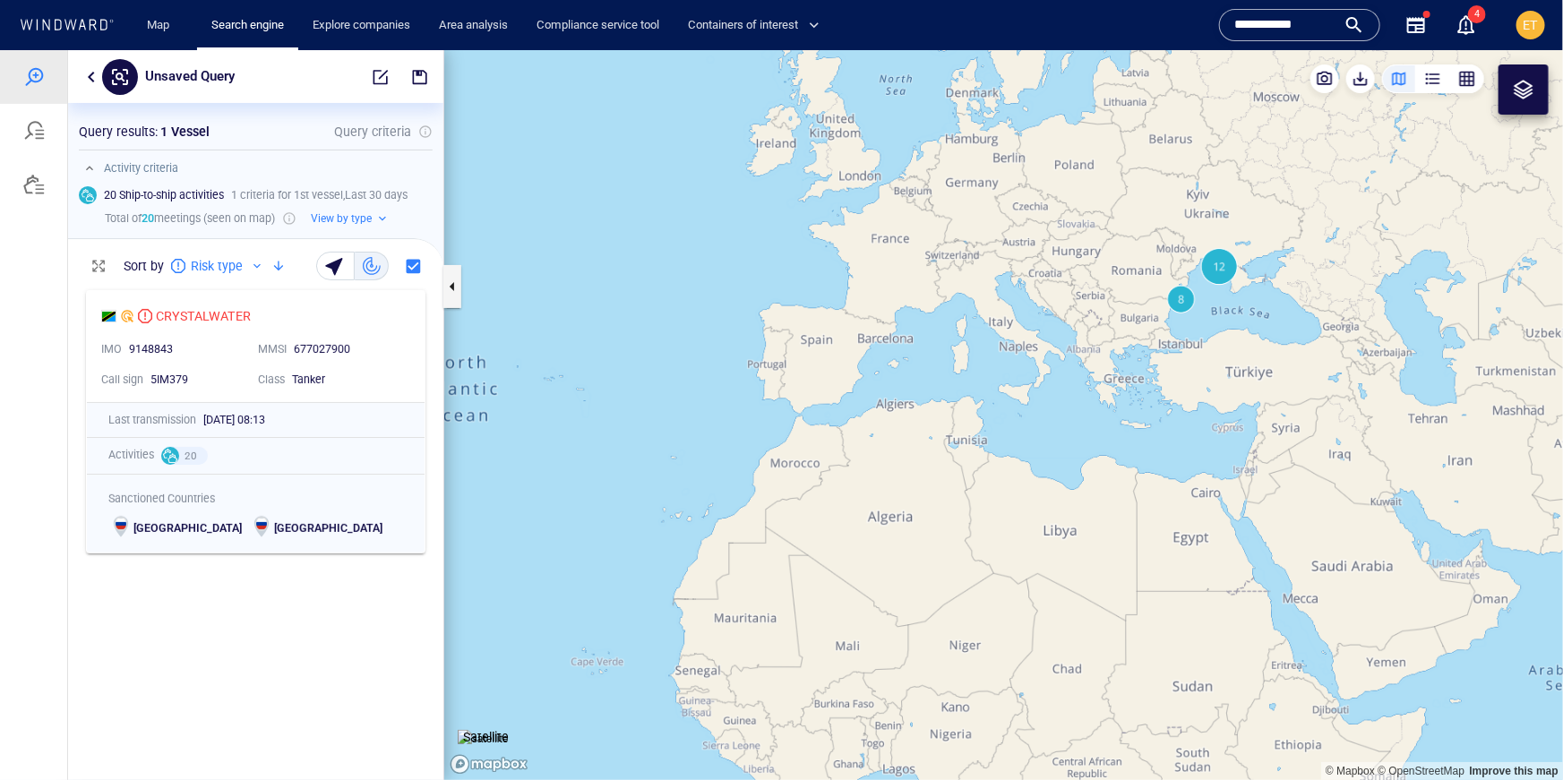
drag, startPoint x: 1109, startPoint y: 456, endPoint x: 957, endPoint y: 493, distance: 156.6
click at [957, 493] on canvas "Map" at bounding box center [1003, 414] width 1119 height 730
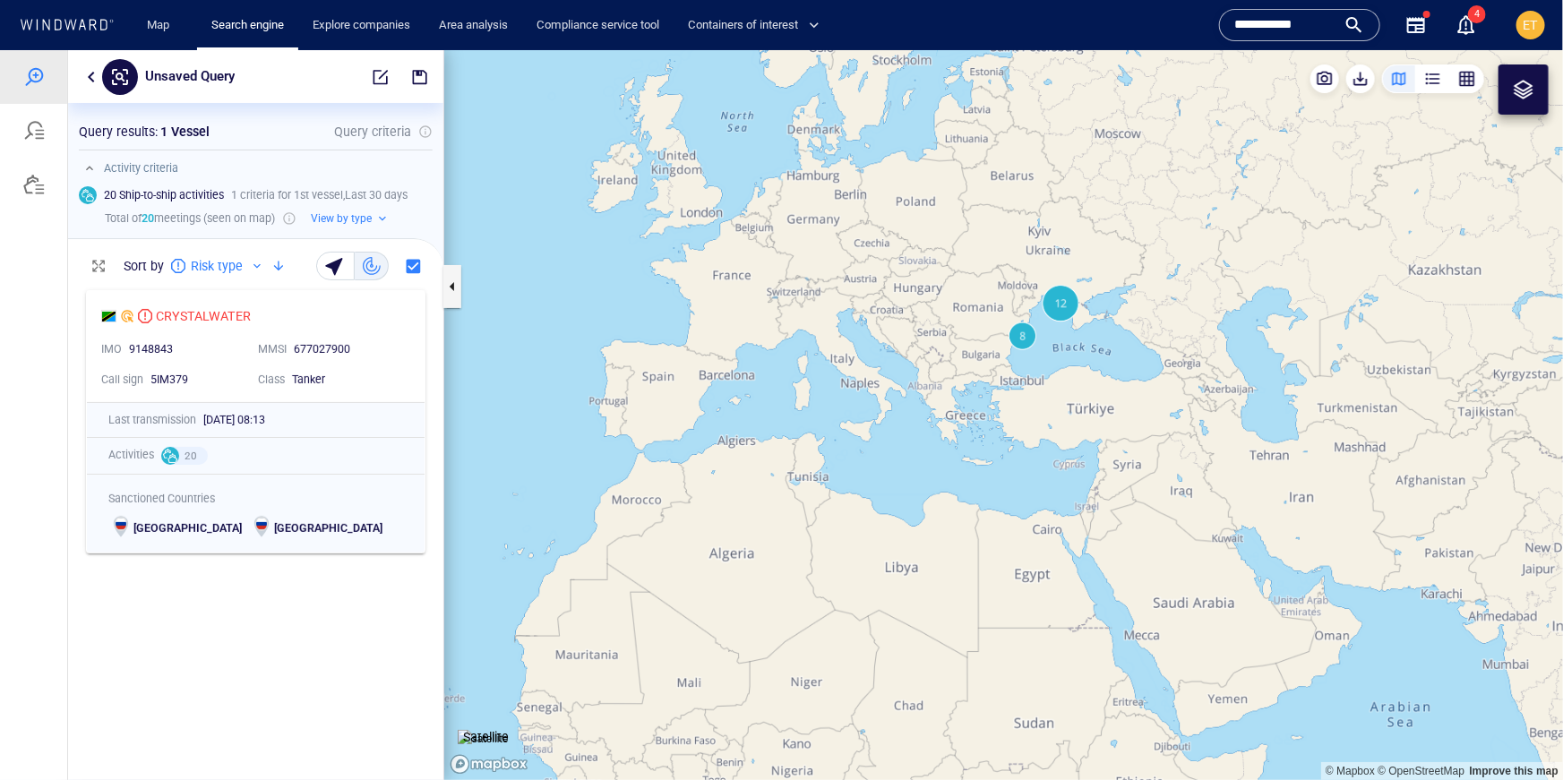
click at [1066, 354] on canvas "Map" at bounding box center [1003, 414] width 1119 height 730
click at [1036, 333] on canvas "Map" at bounding box center [1003, 414] width 1119 height 730
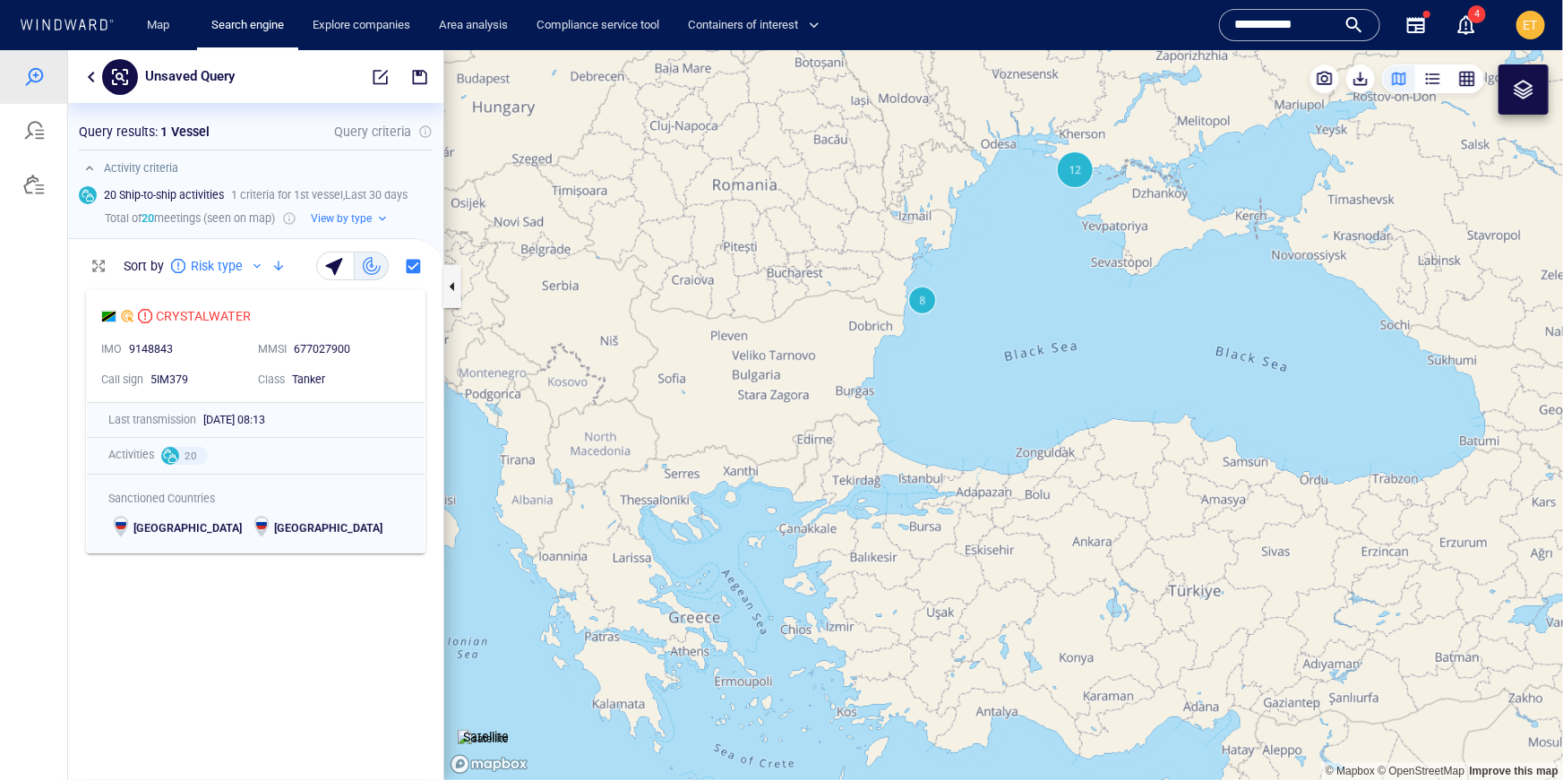
click at [969, 258] on canvas "Map" at bounding box center [1003, 414] width 1119 height 730
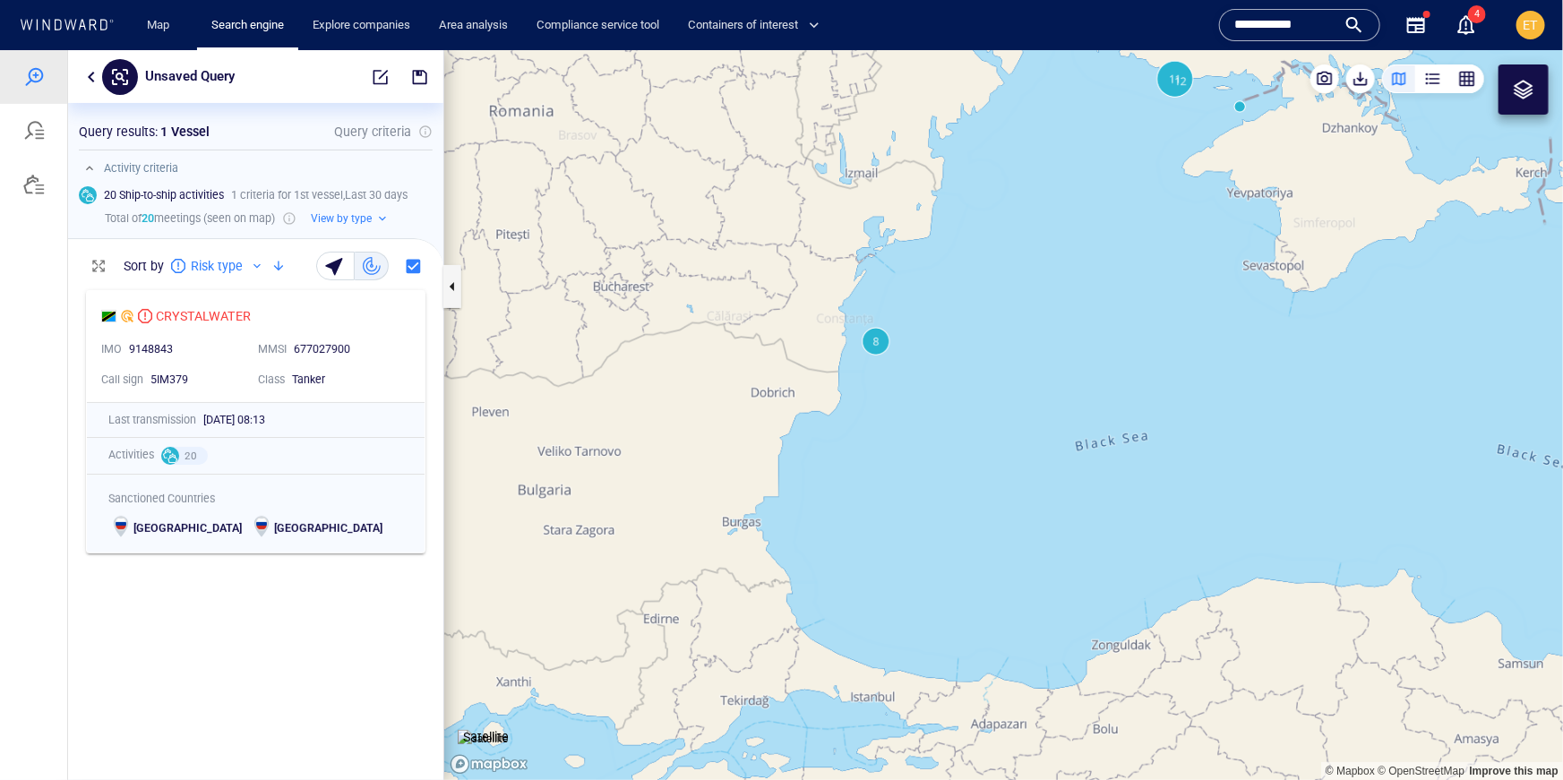
click at [933, 296] on canvas "Map" at bounding box center [1003, 414] width 1119 height 730
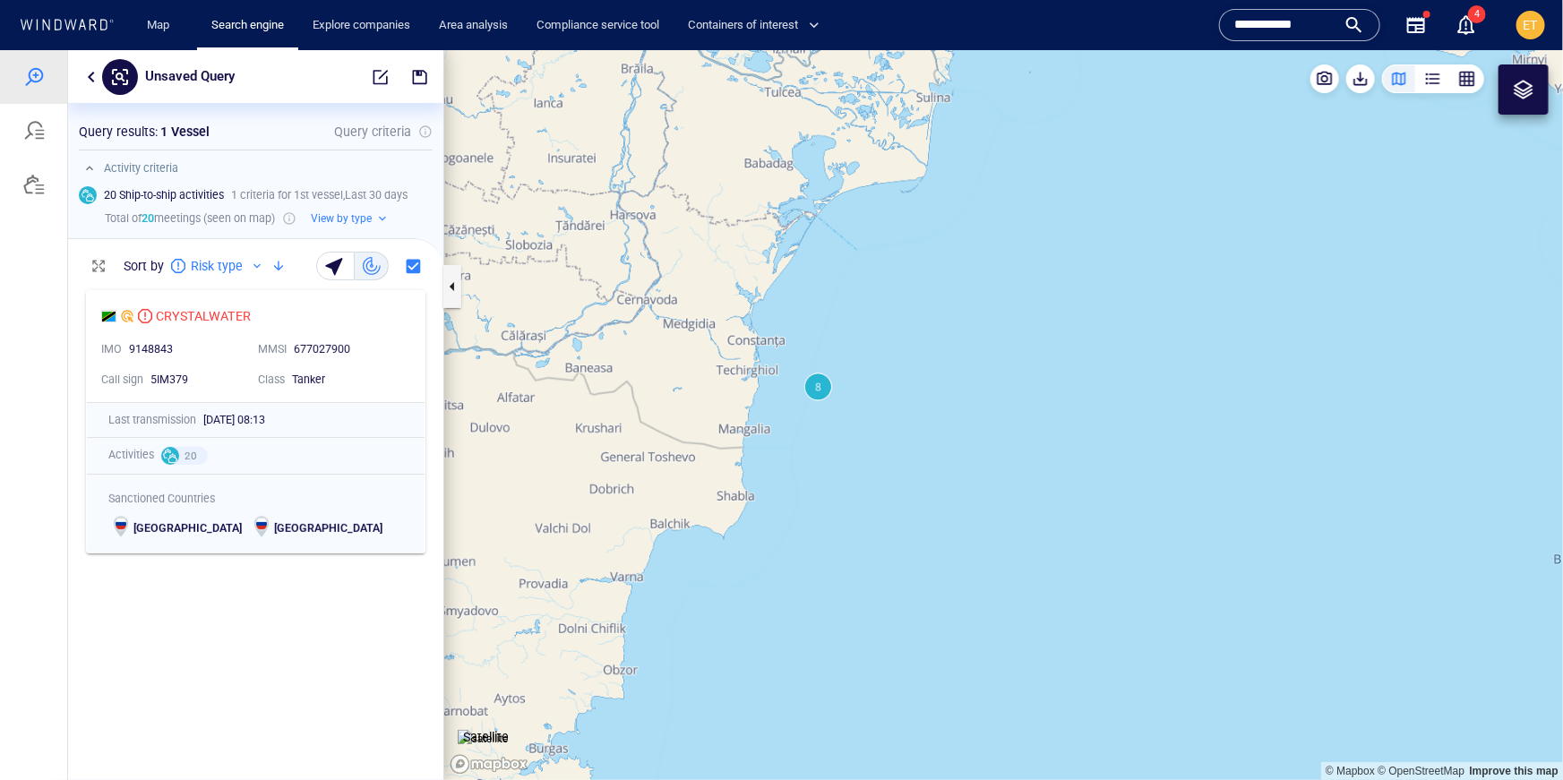
click at [819, 386] on canvas "Map" at bounding box center [1003, 414] width 1119 height 730
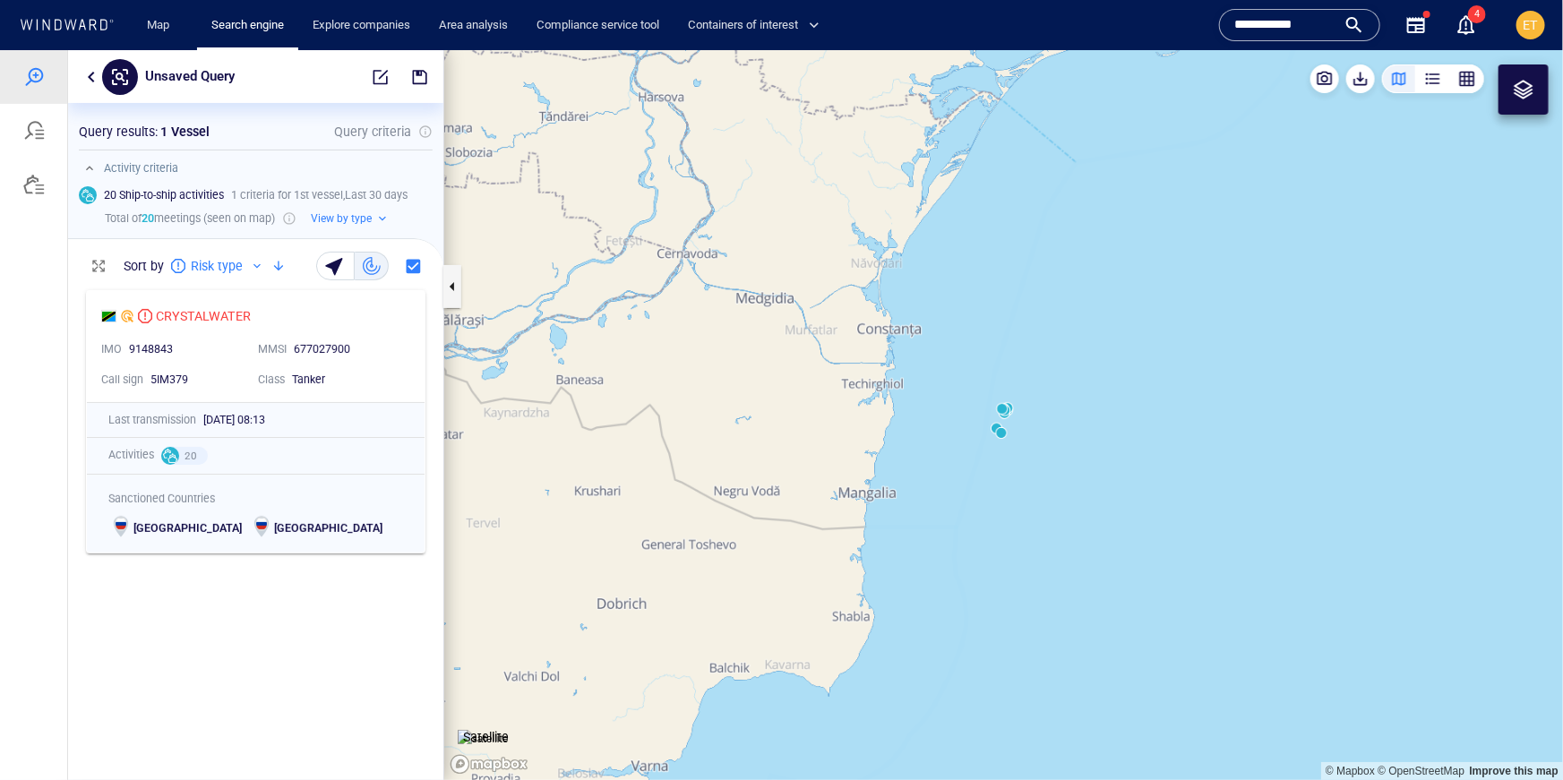
click at [1001, 431] on canvas "Map" at bounding box center [1003, 414] width 1119 height 730
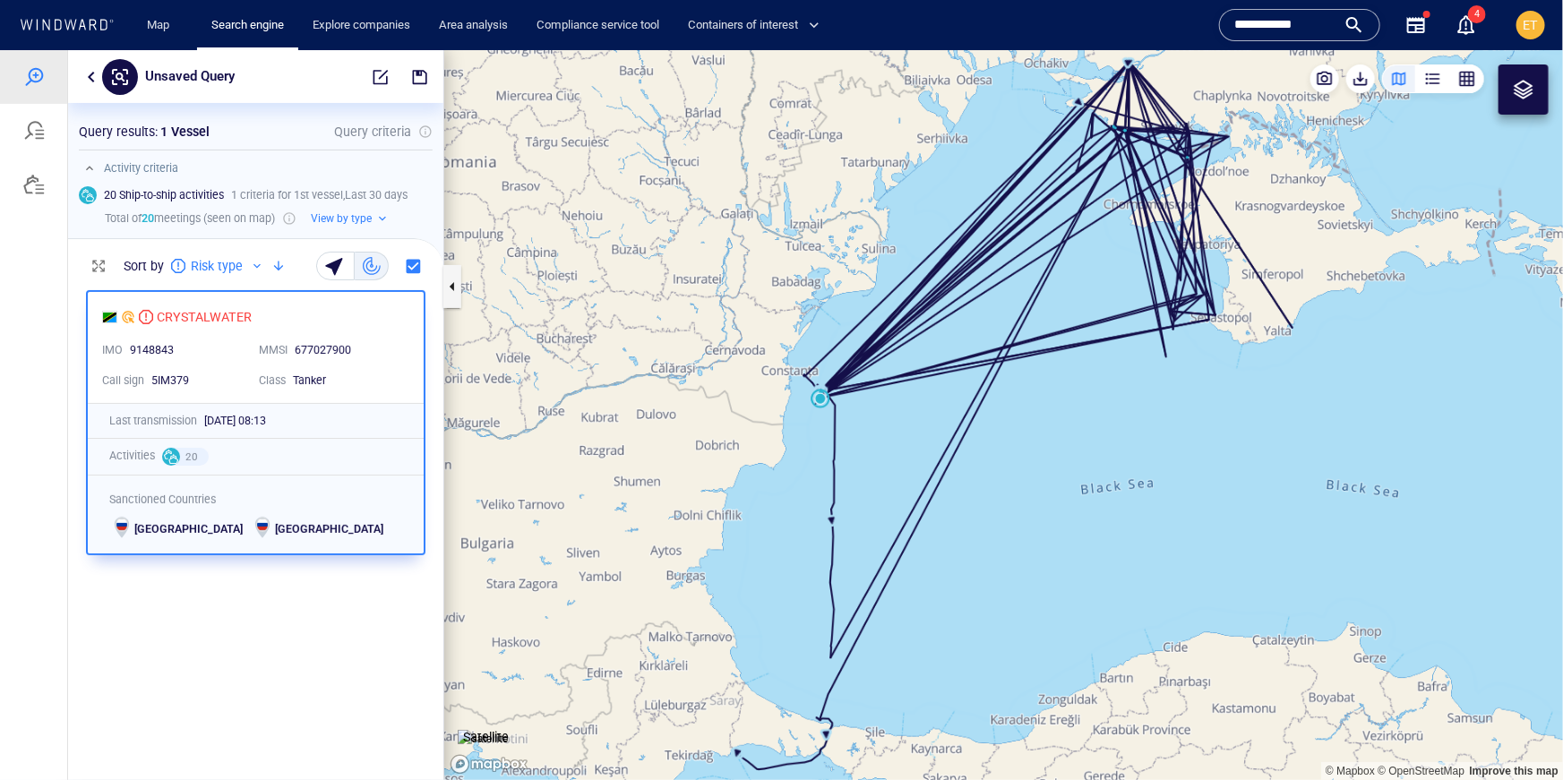
drag, startPoint x: 994, startPoint y: 476, endPoint x: 1006, endPoint y: 476, distance: 11.6
click at [1006, 476] on canvas "Map" at bounding box center [1003, 414] width 1119 height 730
click at [988, 416] on canvas "Map" at bounding box center [1003, 414] width 1119 height 730
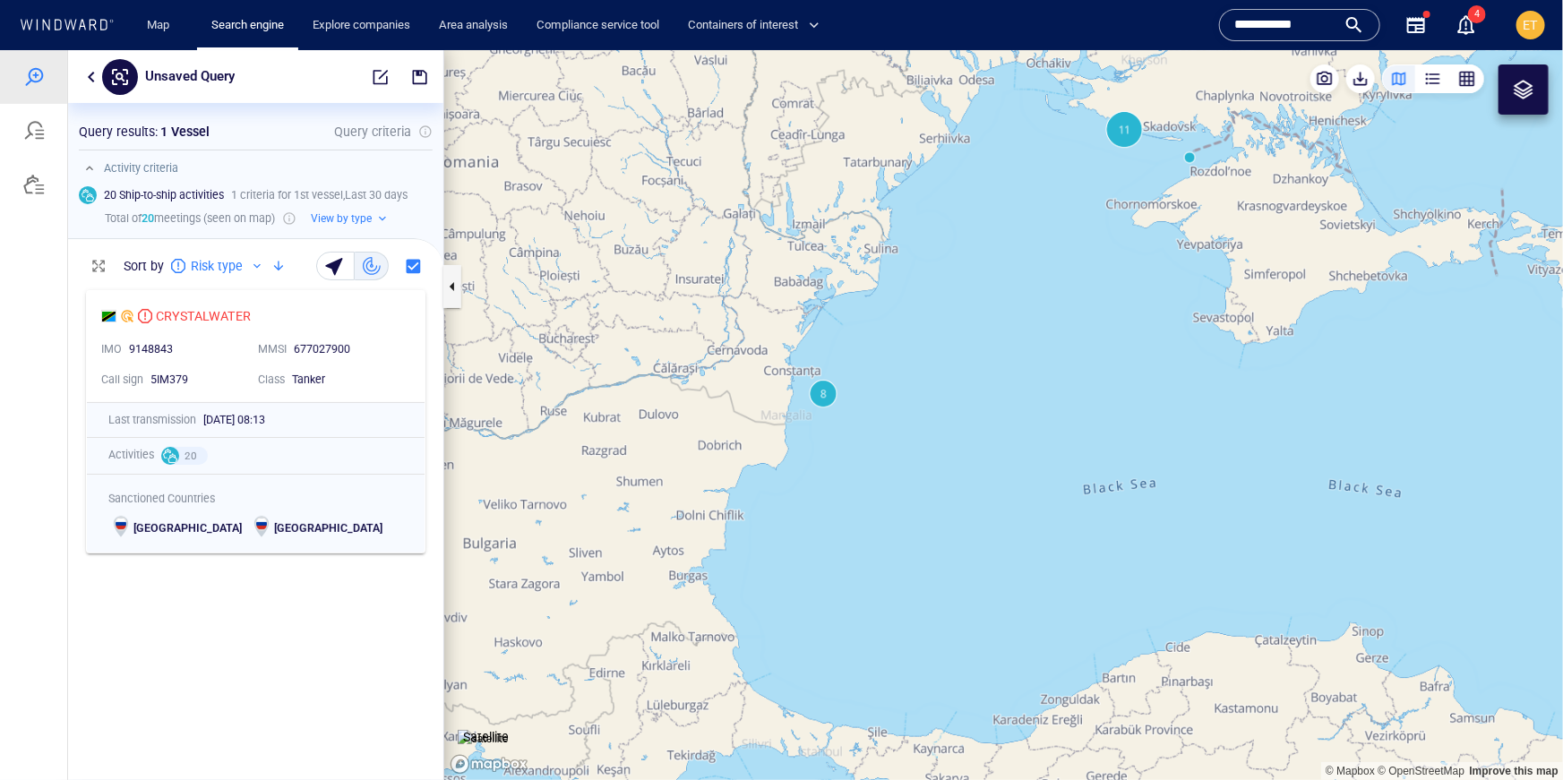
click at [1132, 134] on canvas "Map" at bounding box center [1003, 414] width 1119 height 730
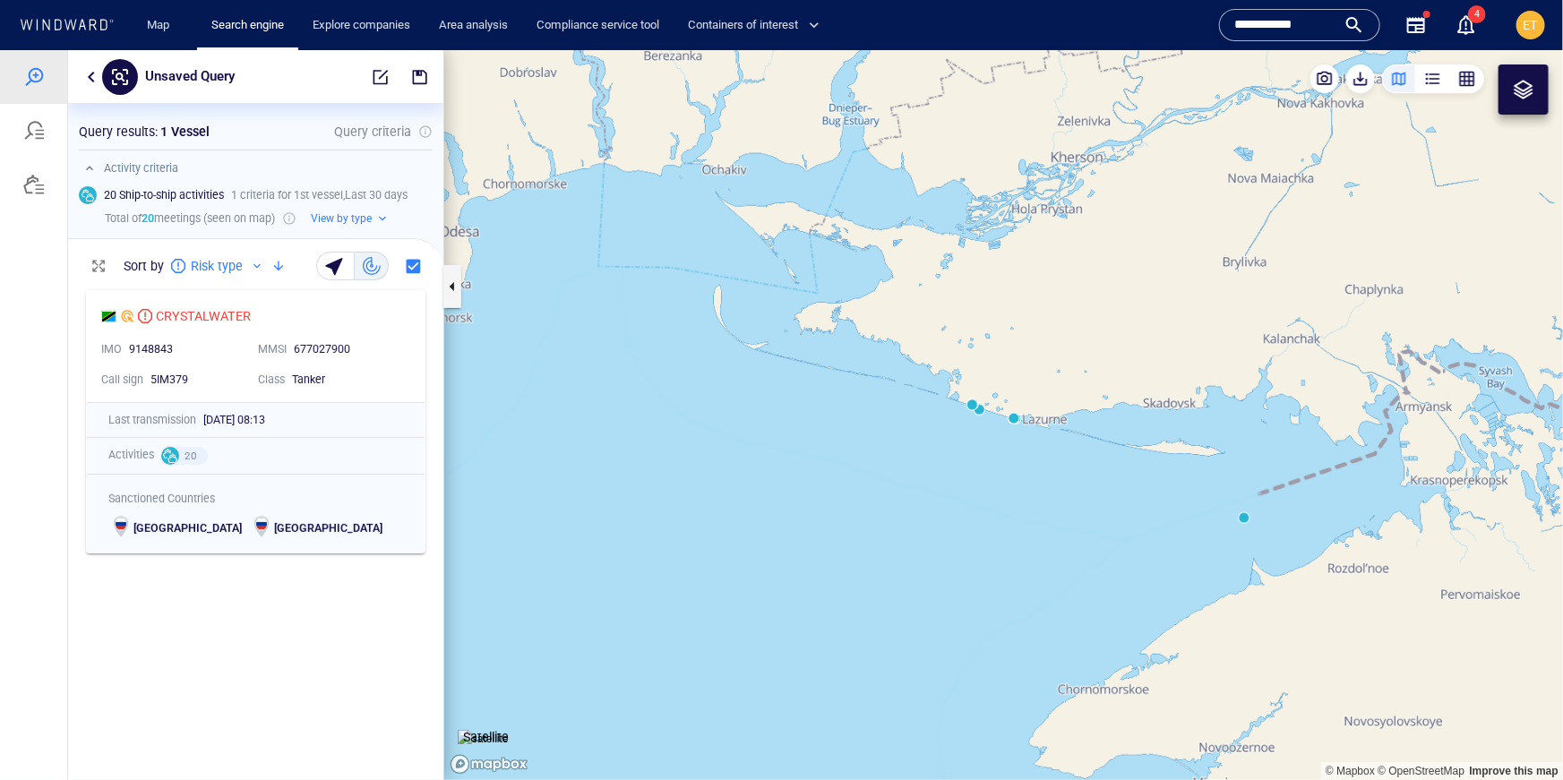
click at [1015, 421] on canvas "Map" at bounding box center [1003, 414] width 1119 height 730
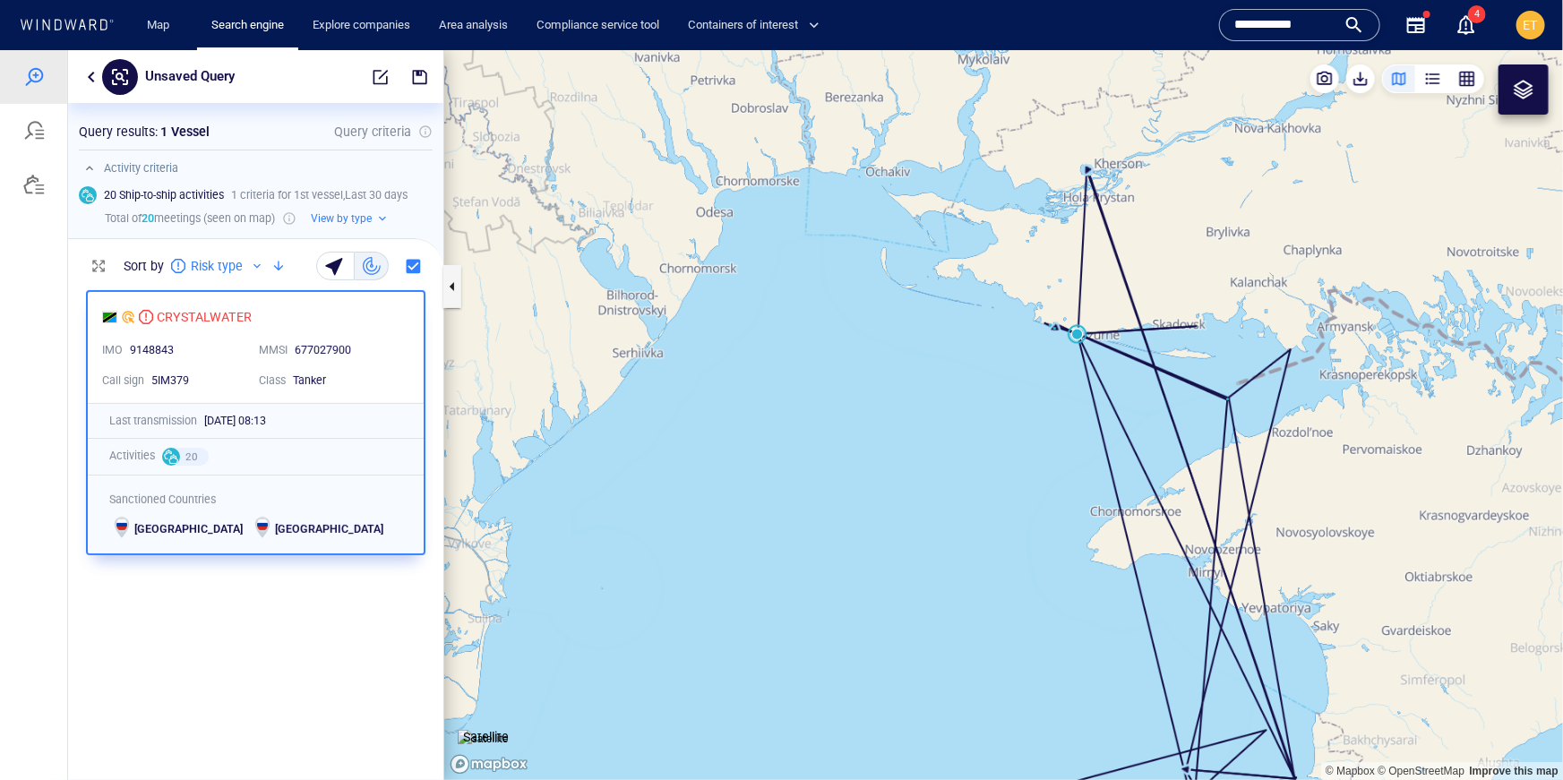
drag, startPoint x: 993, startPoint y: 418, endPoint x: 978, endPoint y: 430, distance: 19.2
click at [978, 430] on canvas "Map" at bounding box center [1003, 414] width 1119 height 730
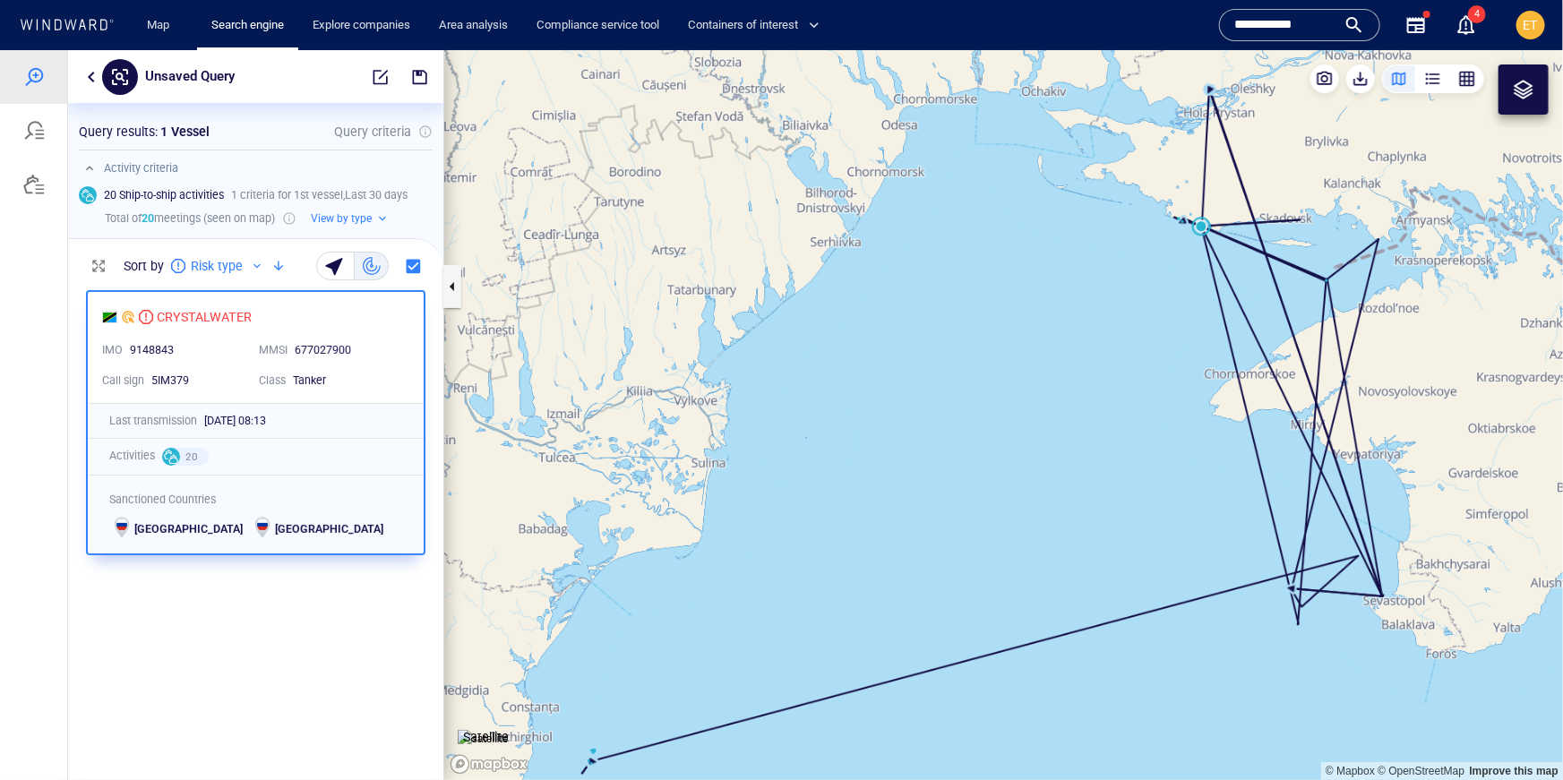
click at [1198, 227] on canvas "Map" at bounding box center [1003, 414] width 1119 height 730
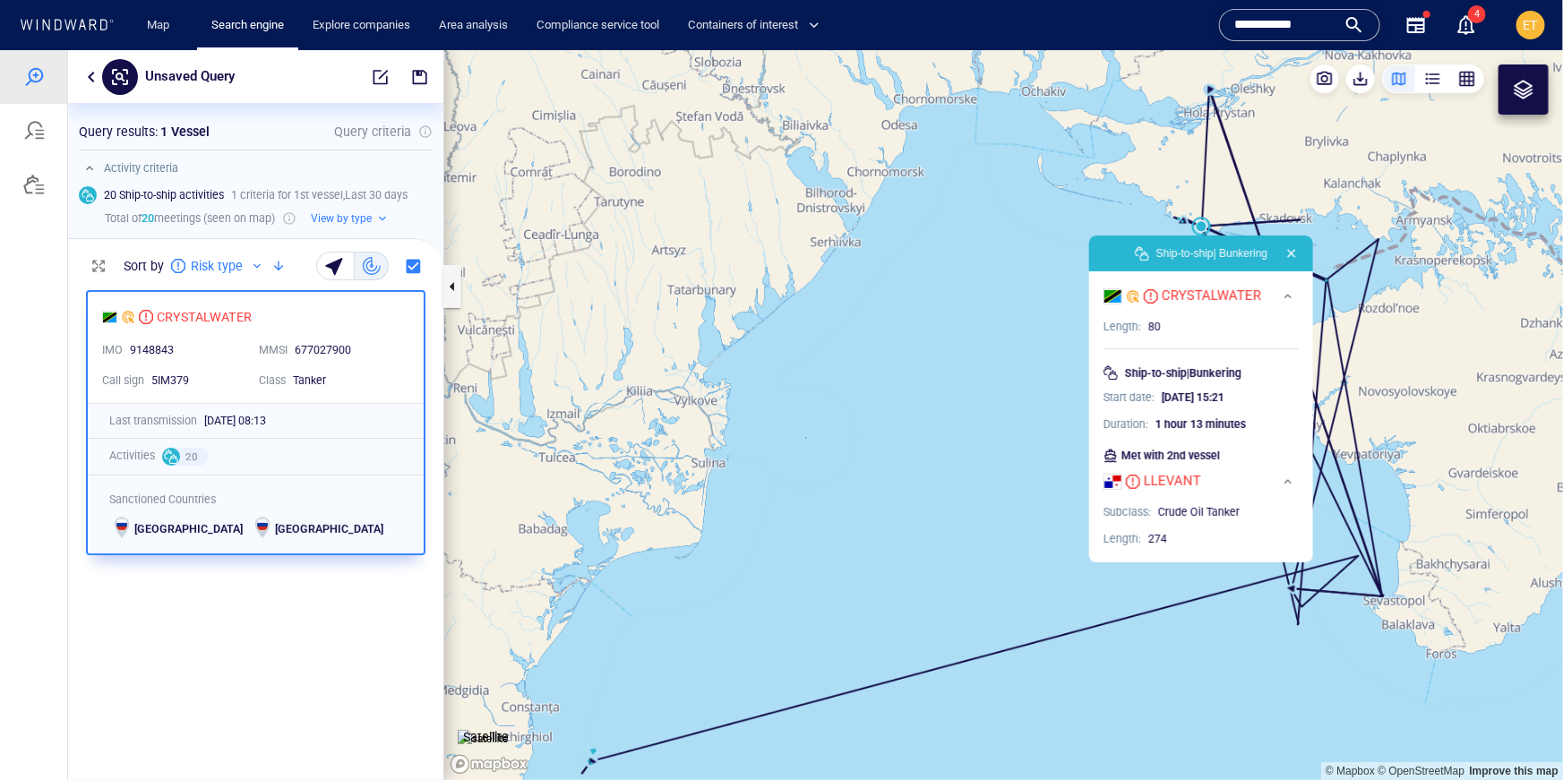
drag, startPoint x: 1189, startPoint y: 188, endPoint x: 1179, endPoint y: 188, distance: 9.9
click at [1179, 188] on canvas "Map" at bounding box center [1003, 414] width 1119 height 730
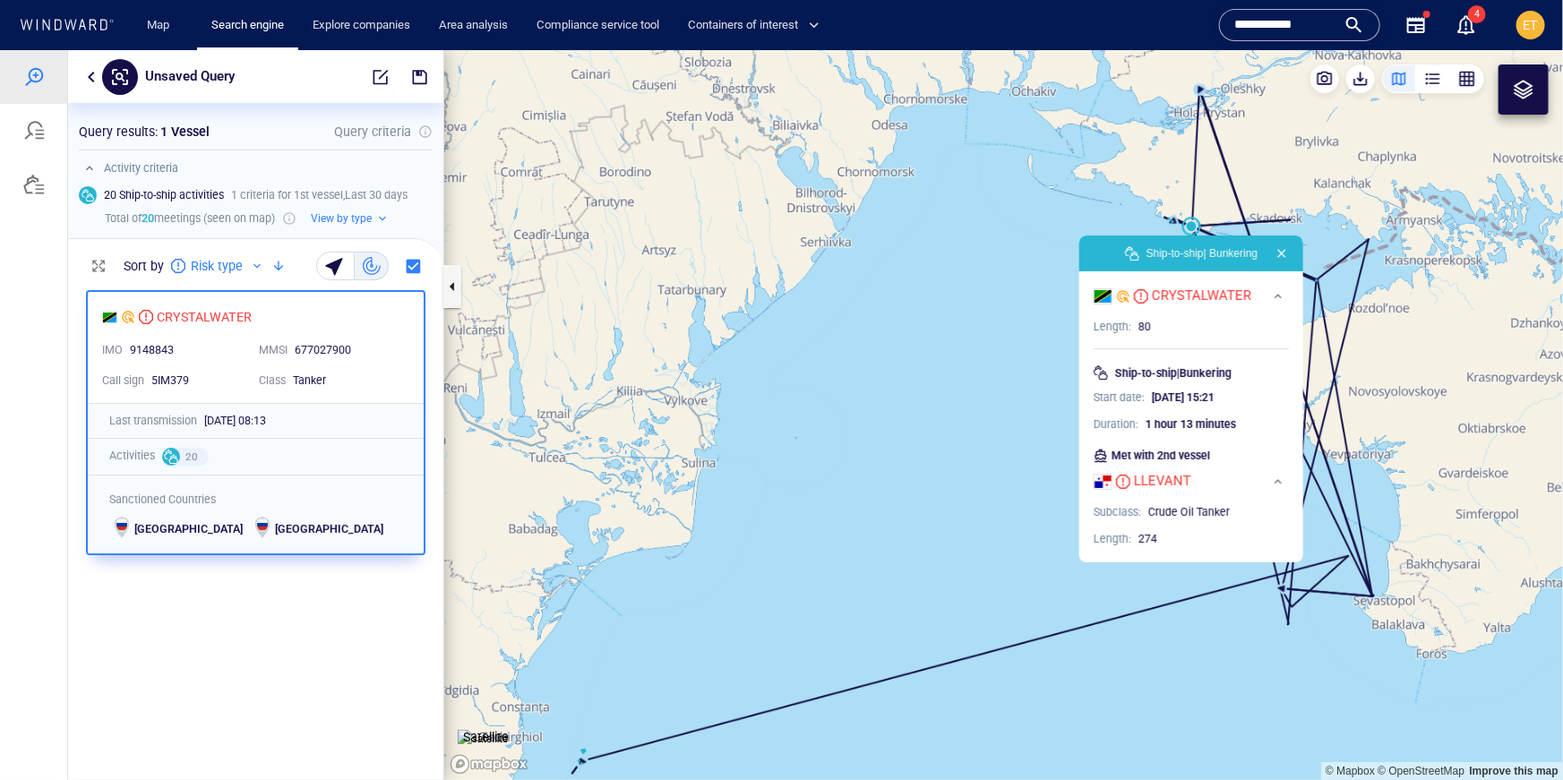
click at [1160, 171] on canvas "Map" at bounding box center [1003, 414] width 1119 height 730
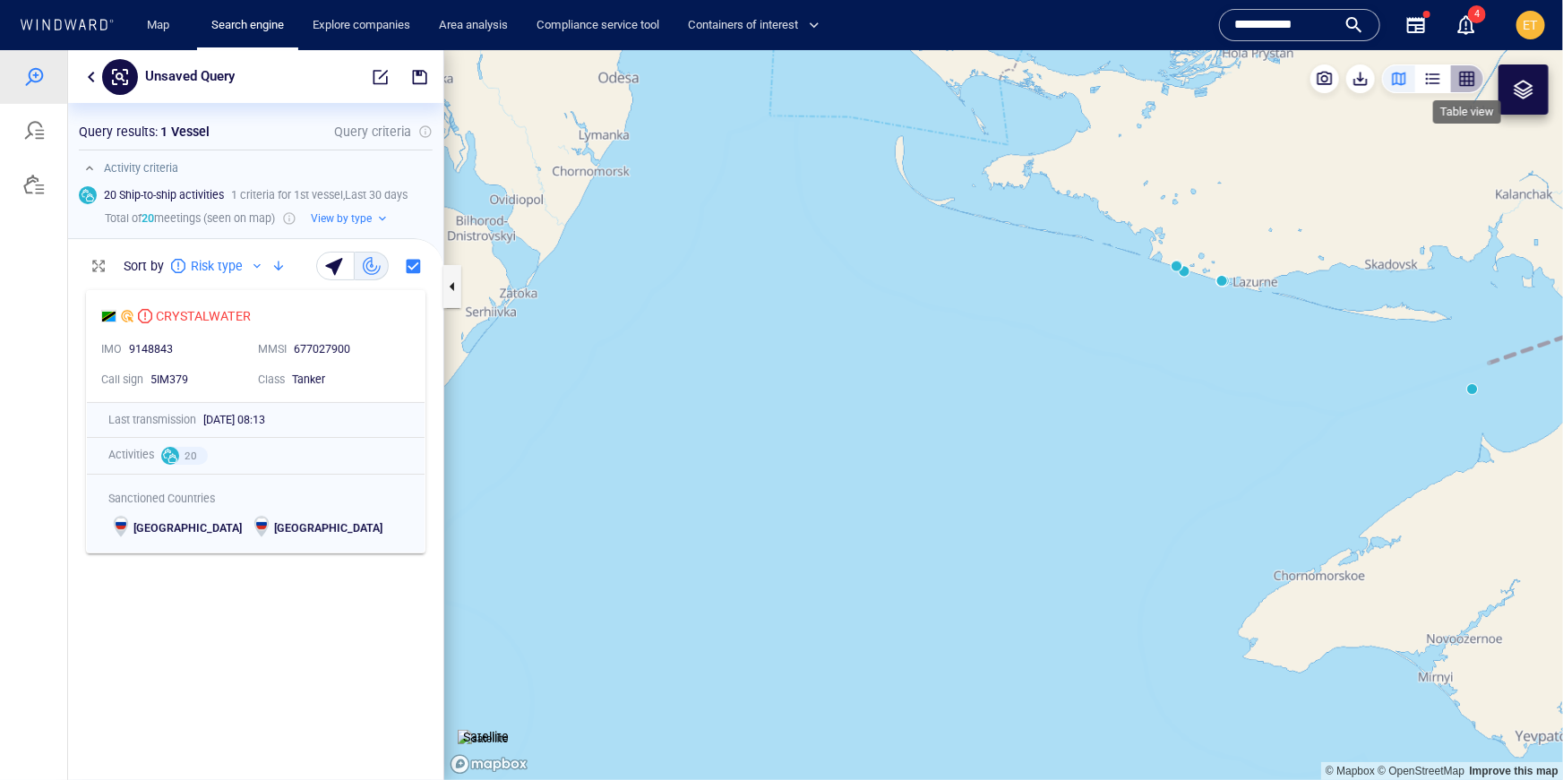
click at [1466, 79] on div "button" at bounding box center [1467, 78] width 18 height 18
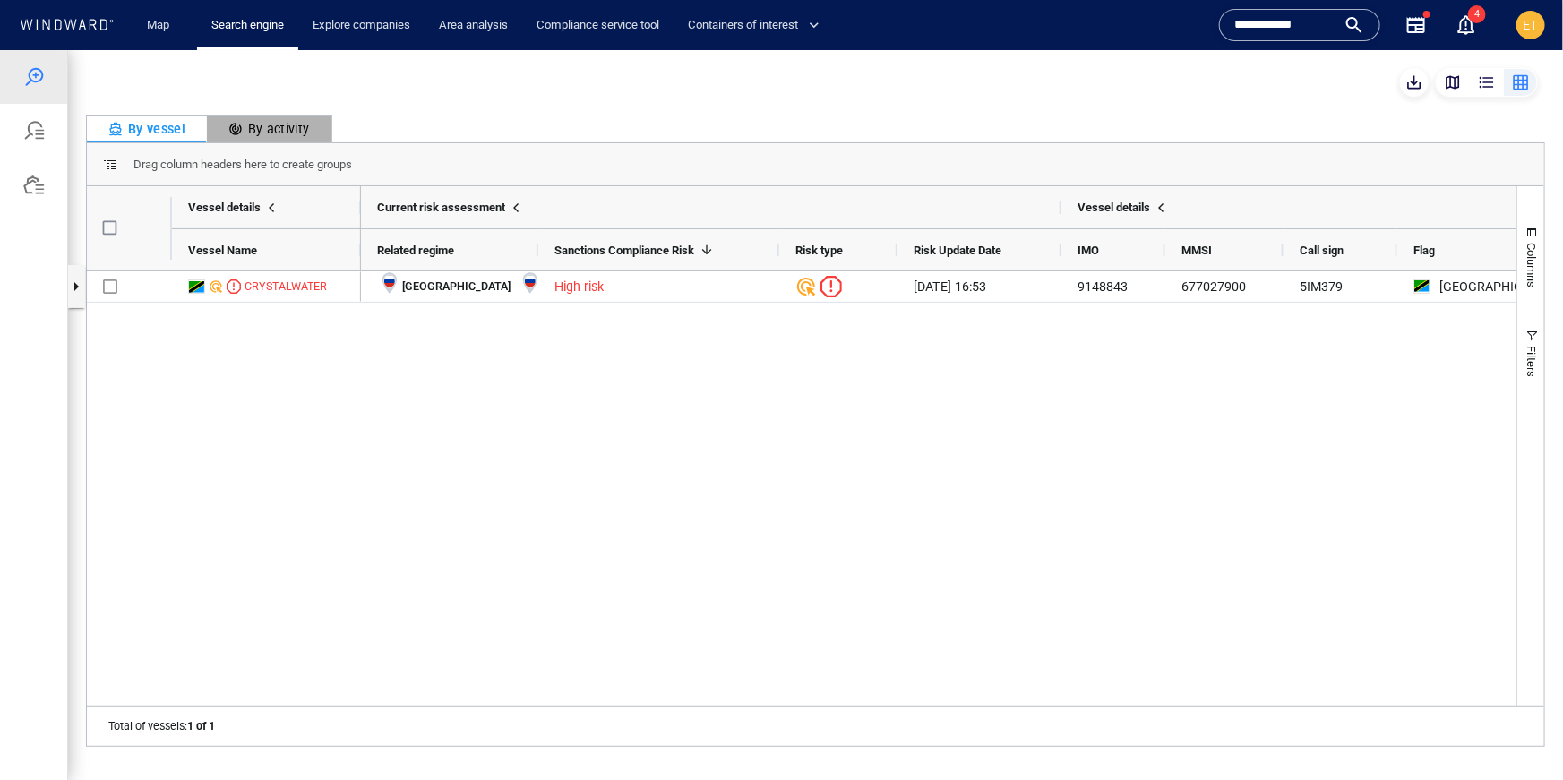
click at [270, 128] on div "By activity" at bounding box center [269, 127] width 82 height 21
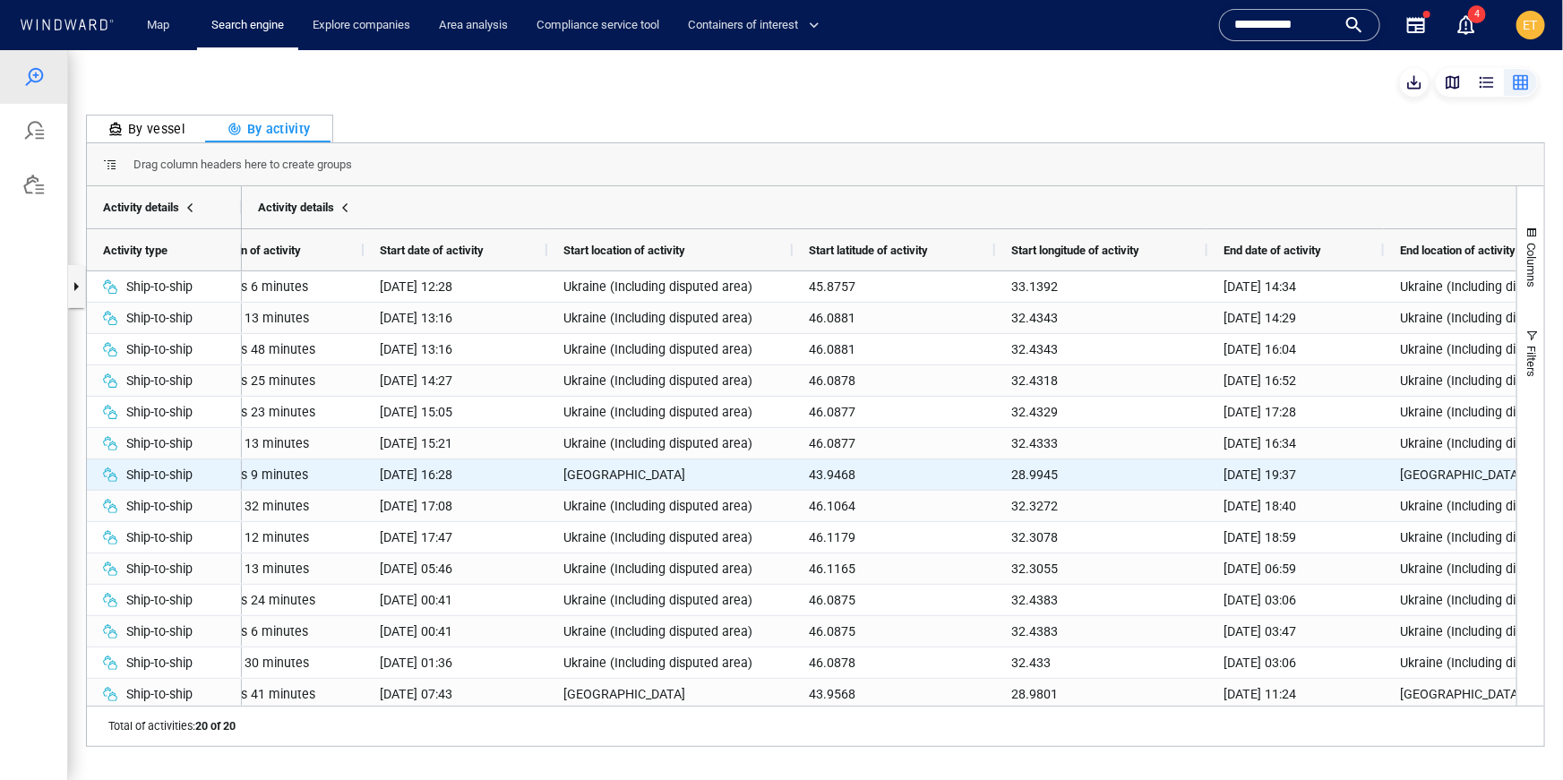
scroll to position [0, 88]
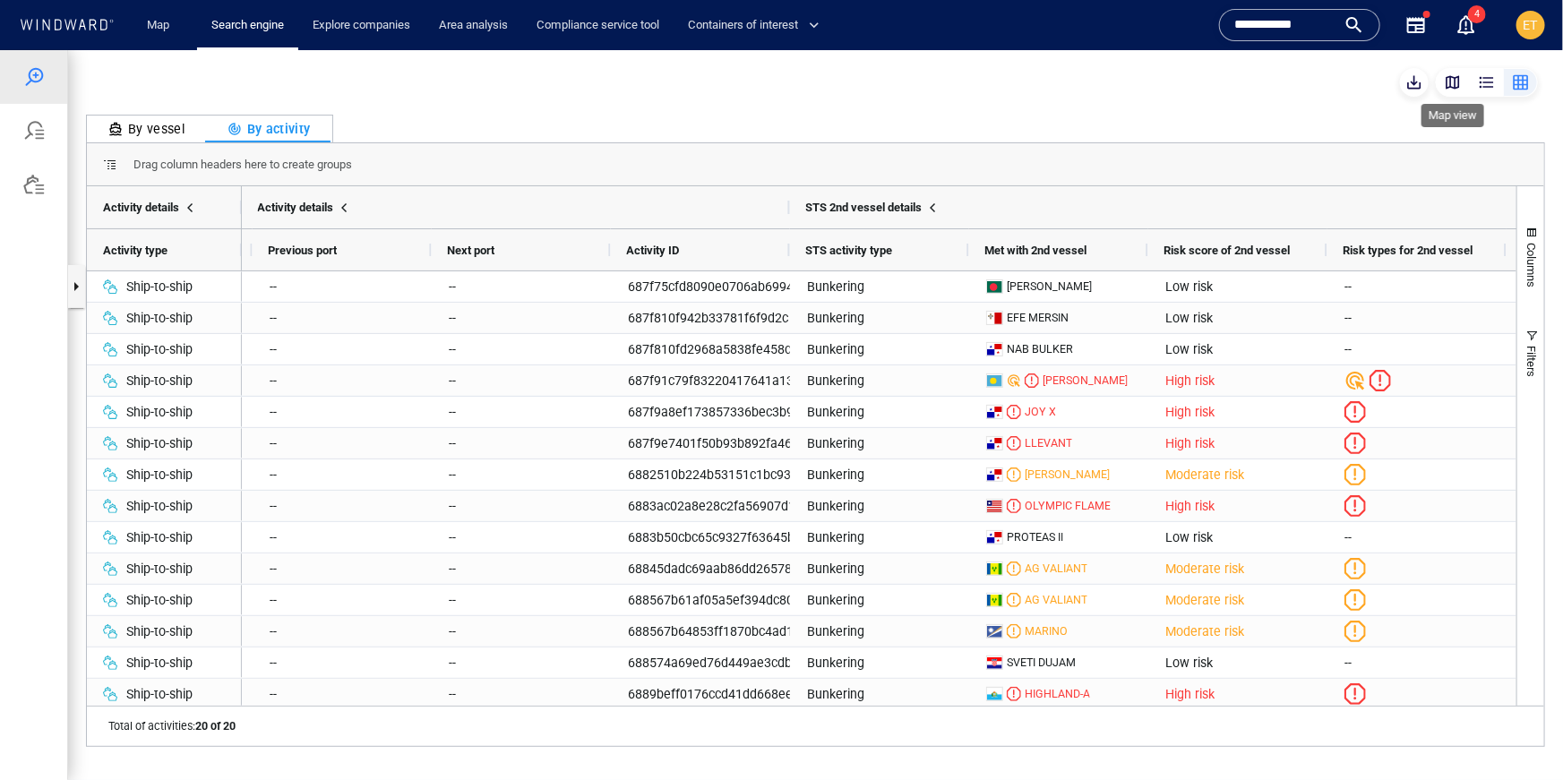
click at [1451, 87] on div "button" at bounding box center [1453, 82] width 18 height 18
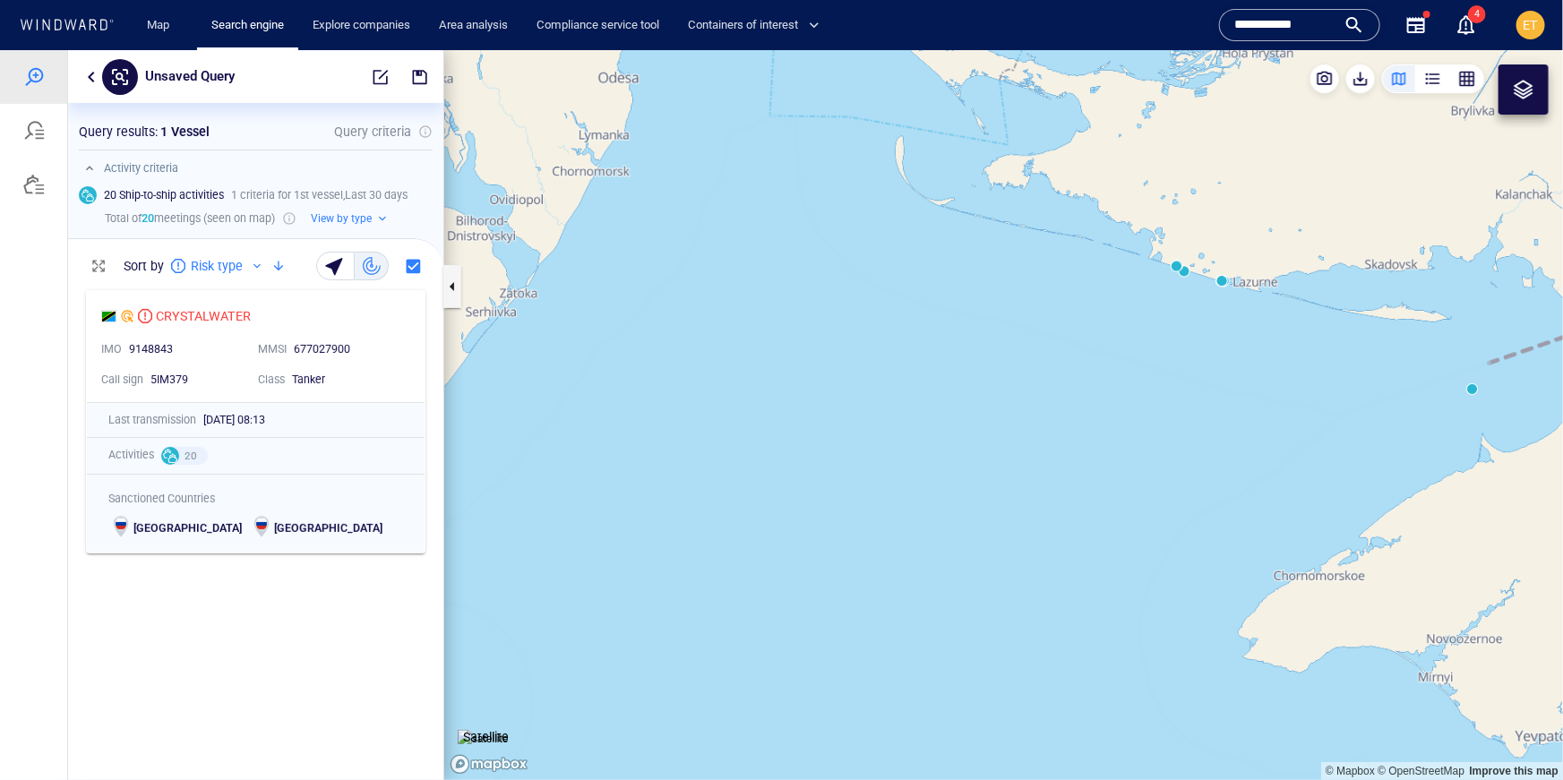
click at [86, 78] on button "button" at bounding box center [91, 75] width 21 height 21
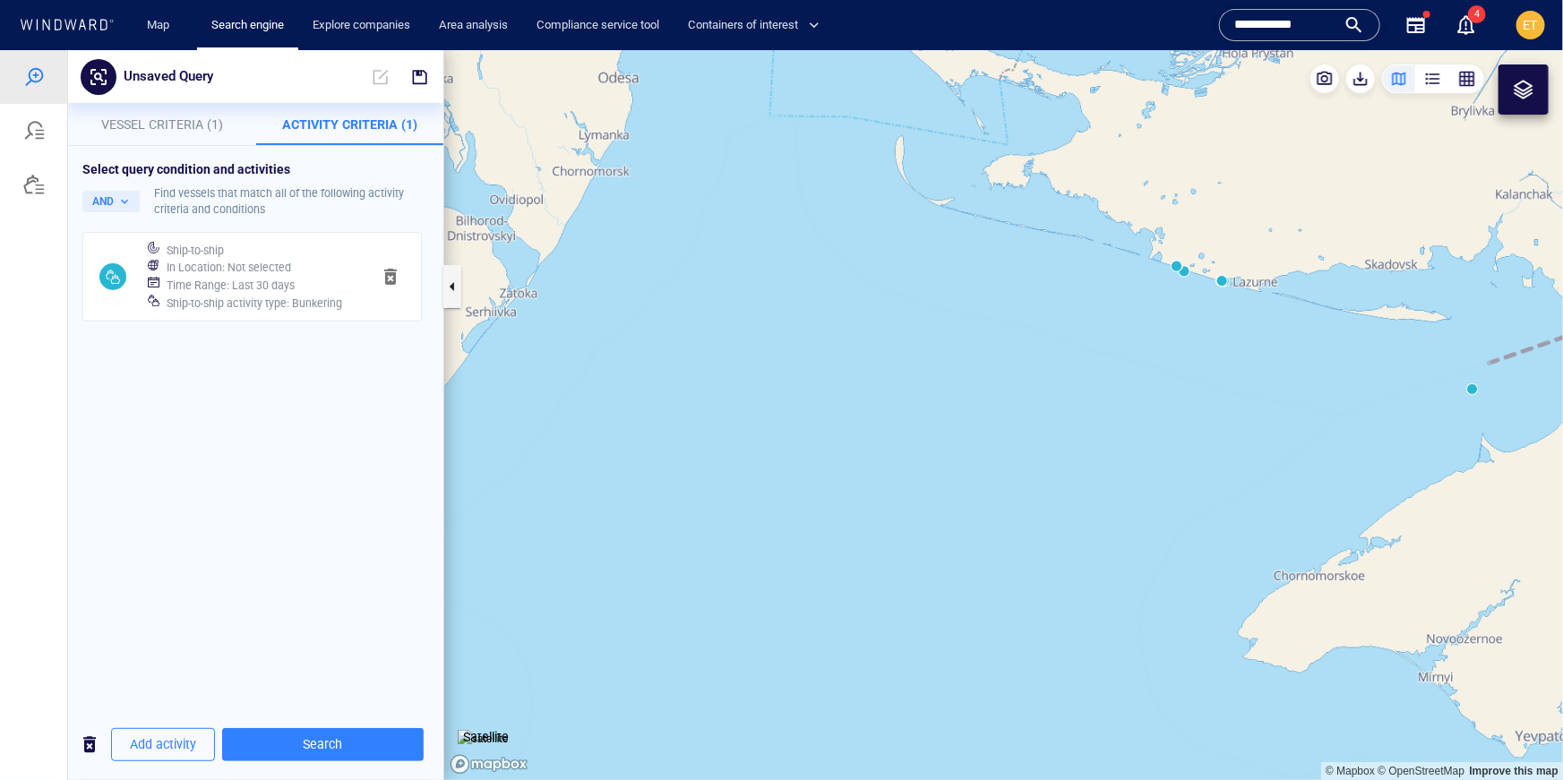
click at [397, 274] on span "button" at bounding box center [390, 275] width 21 height 21
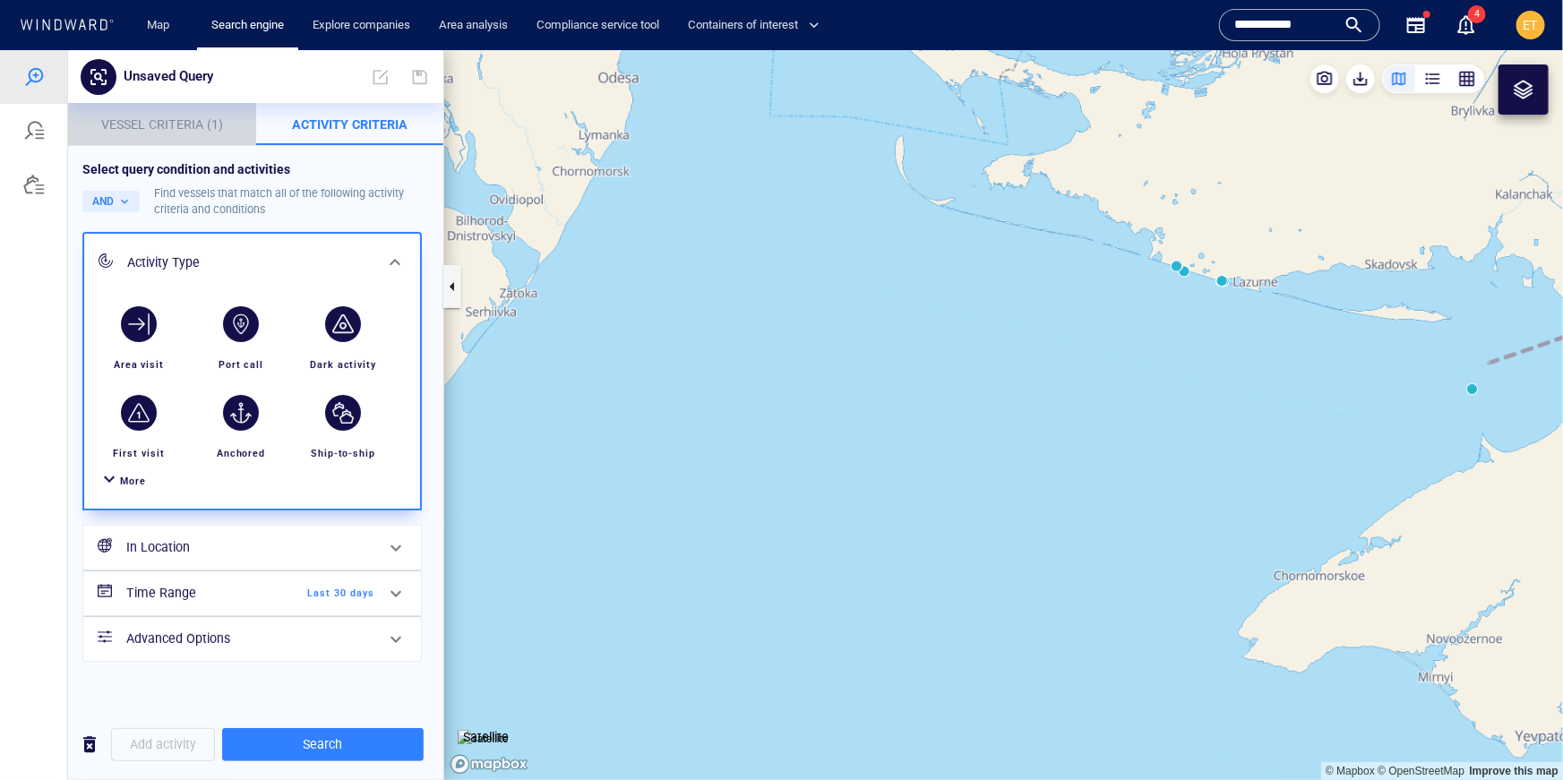
click at [184, 120] on span "Vessel Criteria (1)" at bounding box center [162, 123] width 122 height 14
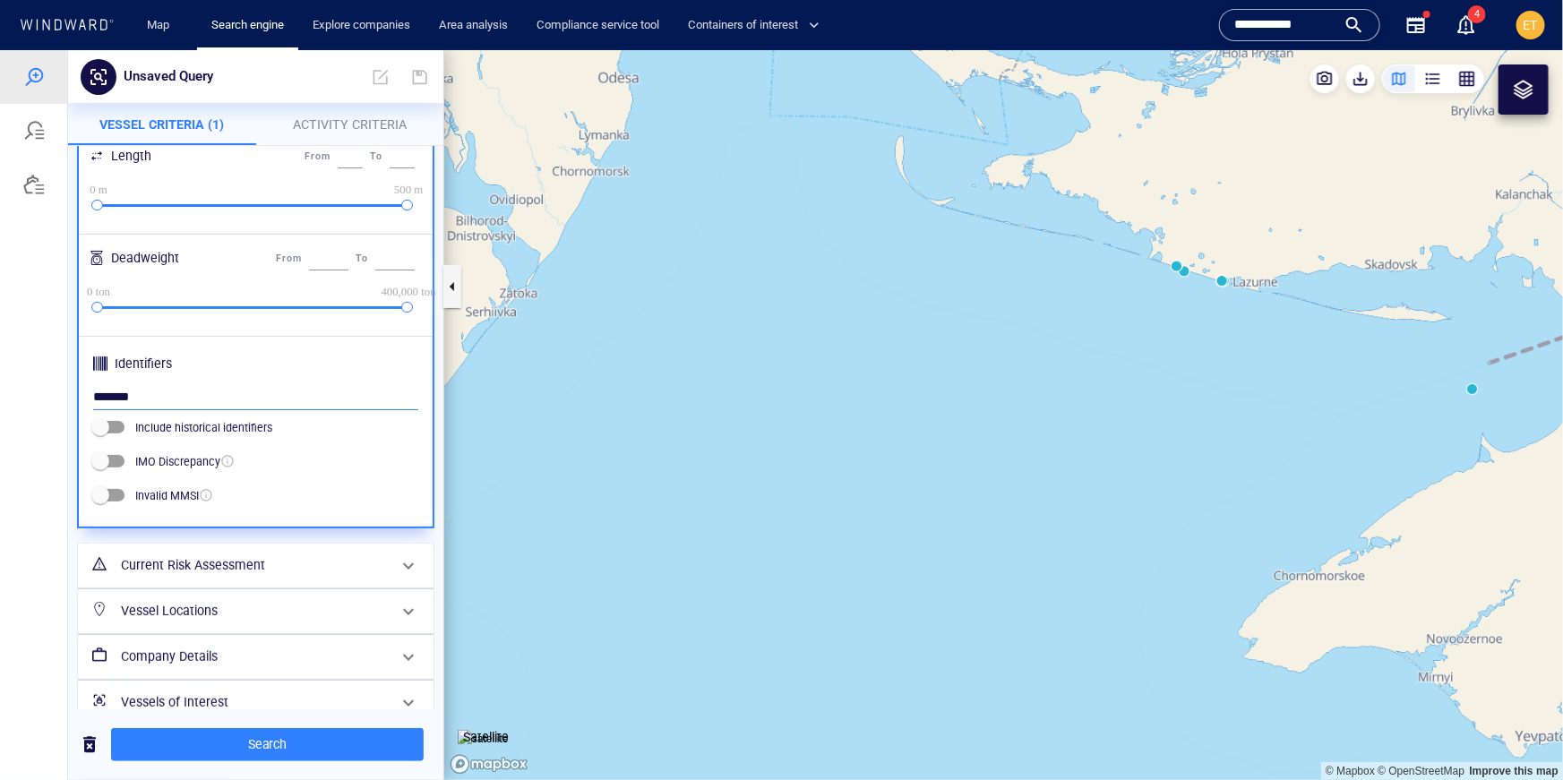
drag, startPoint x: 195, startPoint y: 400, endPoint x: 102, endPoint y: 396, distance: 93.3
click at [102, 396] on input "*******" at bounding box center [255, 396] width 325 height 27
click at [370, 120] on span "Activity Criteria" at bounding box center [350, 123] width 114 height 14
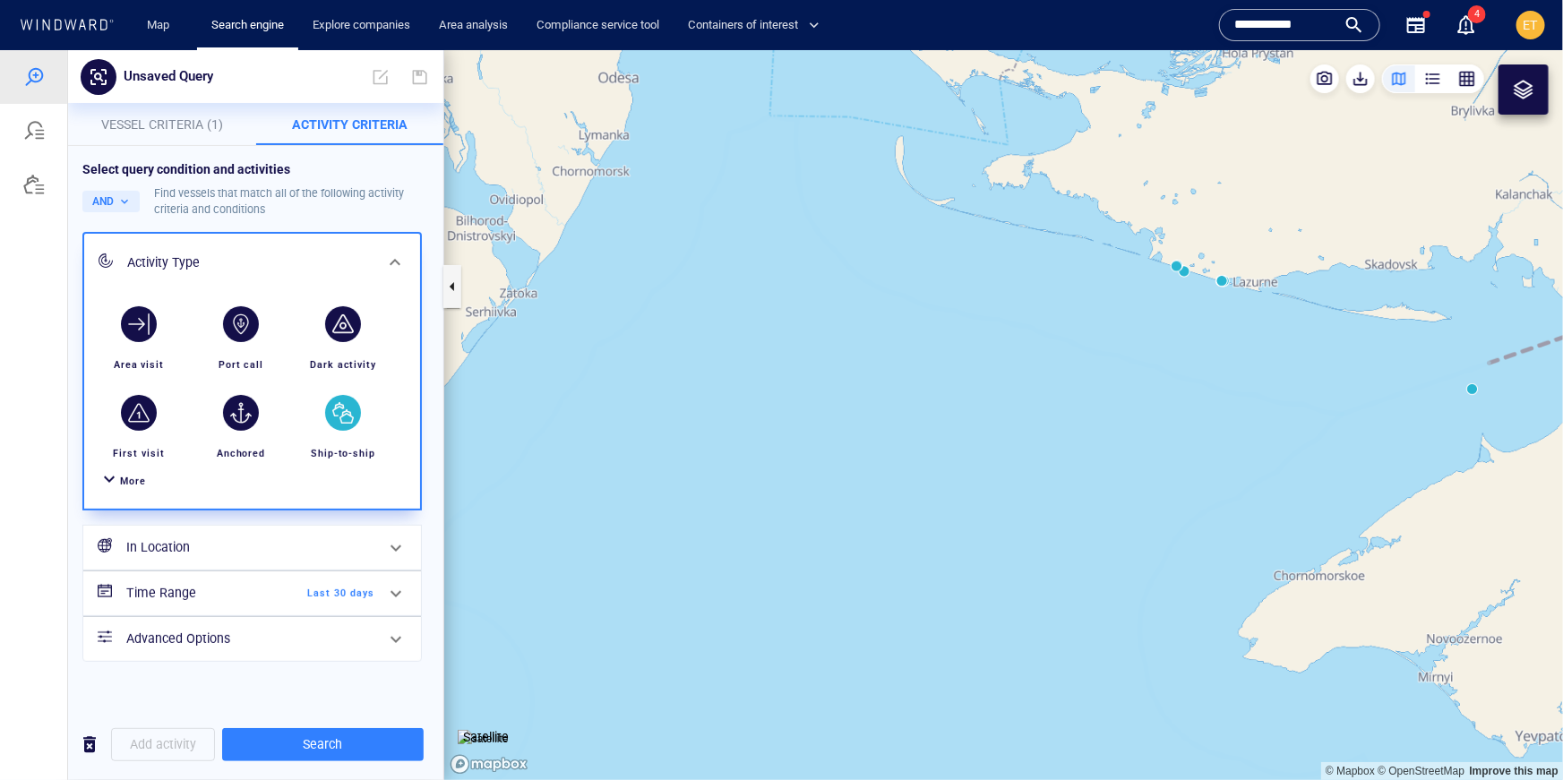
click at [343, 405] on div "button" at bounding box center [343, 412] width 36 height 36
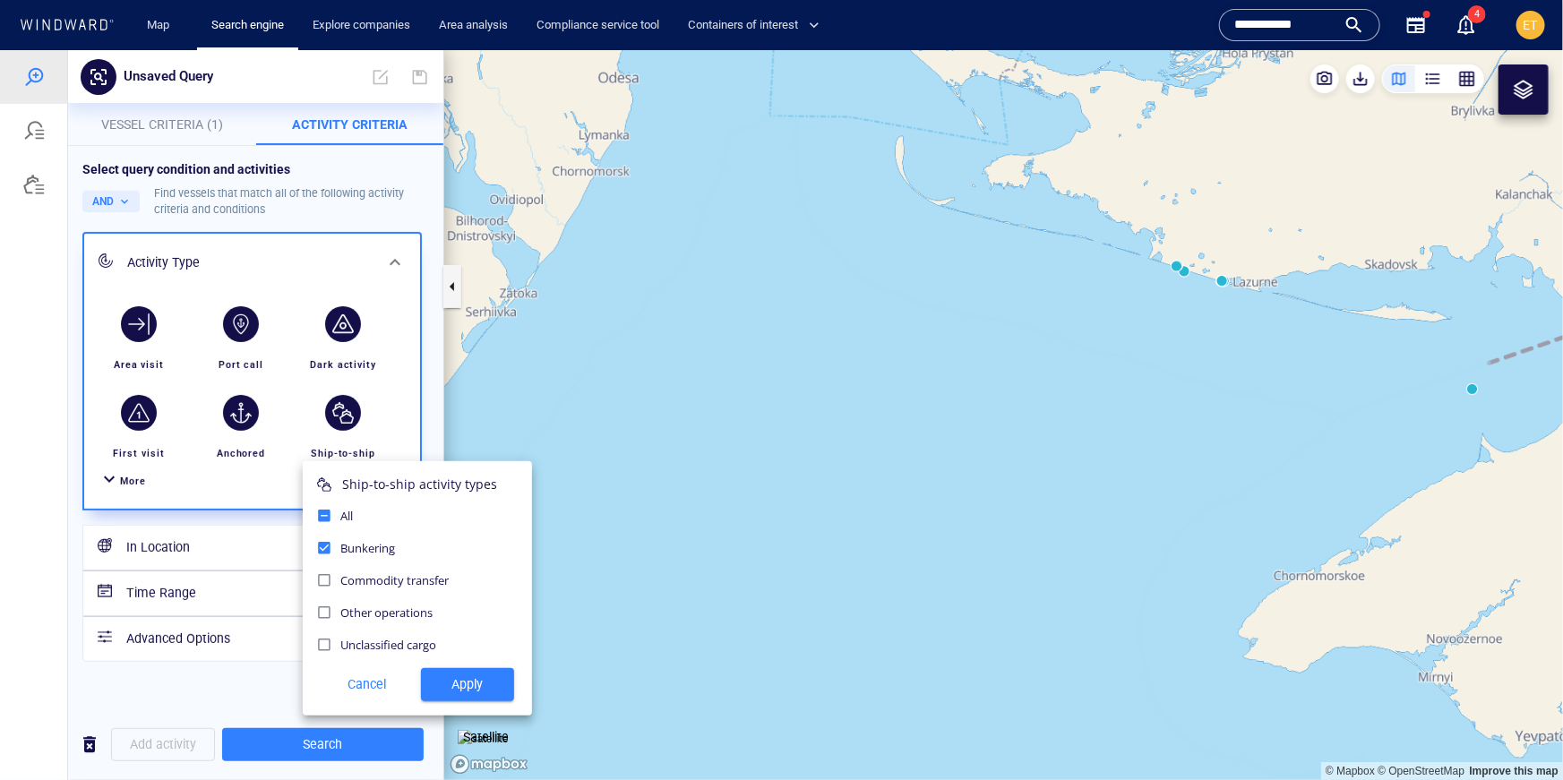
click at [468, 700] on div "Ship-to-ship activity types All Bunkering Commodity transfer Other operations U…" at bounding box center [417, 587] width 229 height 254
click at [458, 685] on span "Apply" at bounding box center [467, 684] width 64 height 22
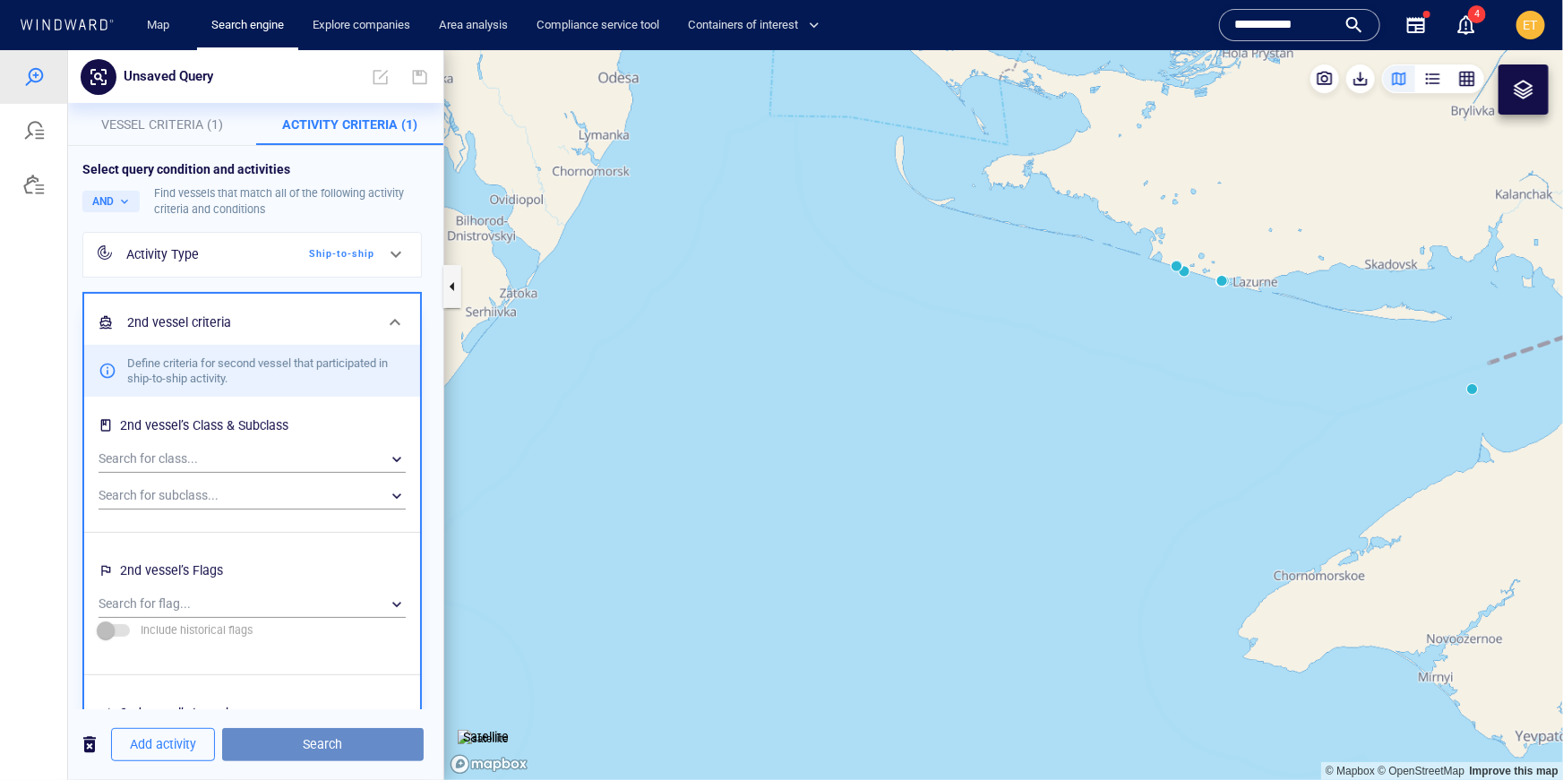
click at [339, 751] on span "Search" at bounding box center [322, 744] width 173 height 22
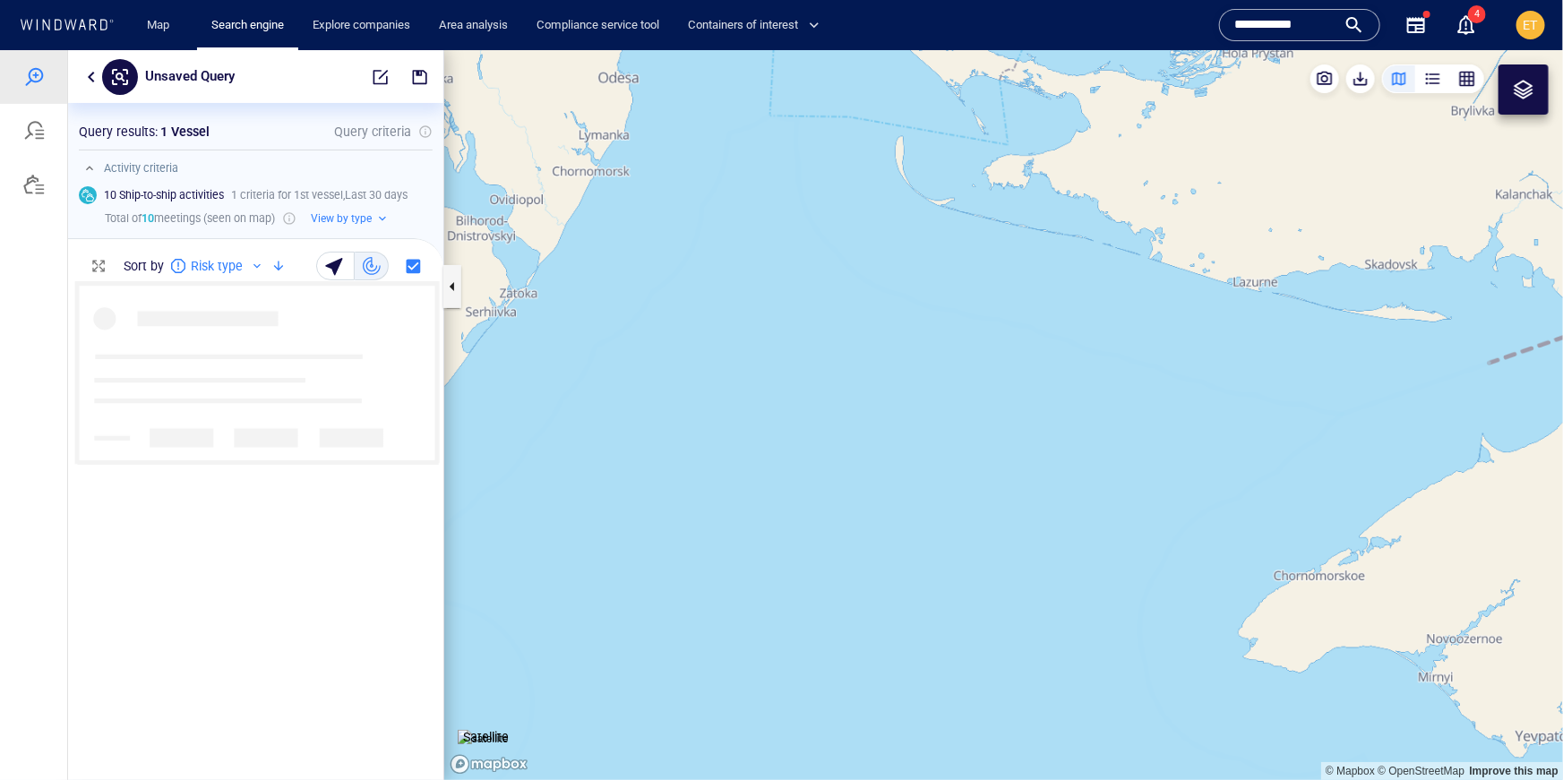
drag, startPoint x: 526, startPoint y: 474, endPoint x: 795, endPoint y: 558, distance: 282.4
click at [795, 558] on canvas "Map" at bounding box center [1003, 414] width 1119 height 730
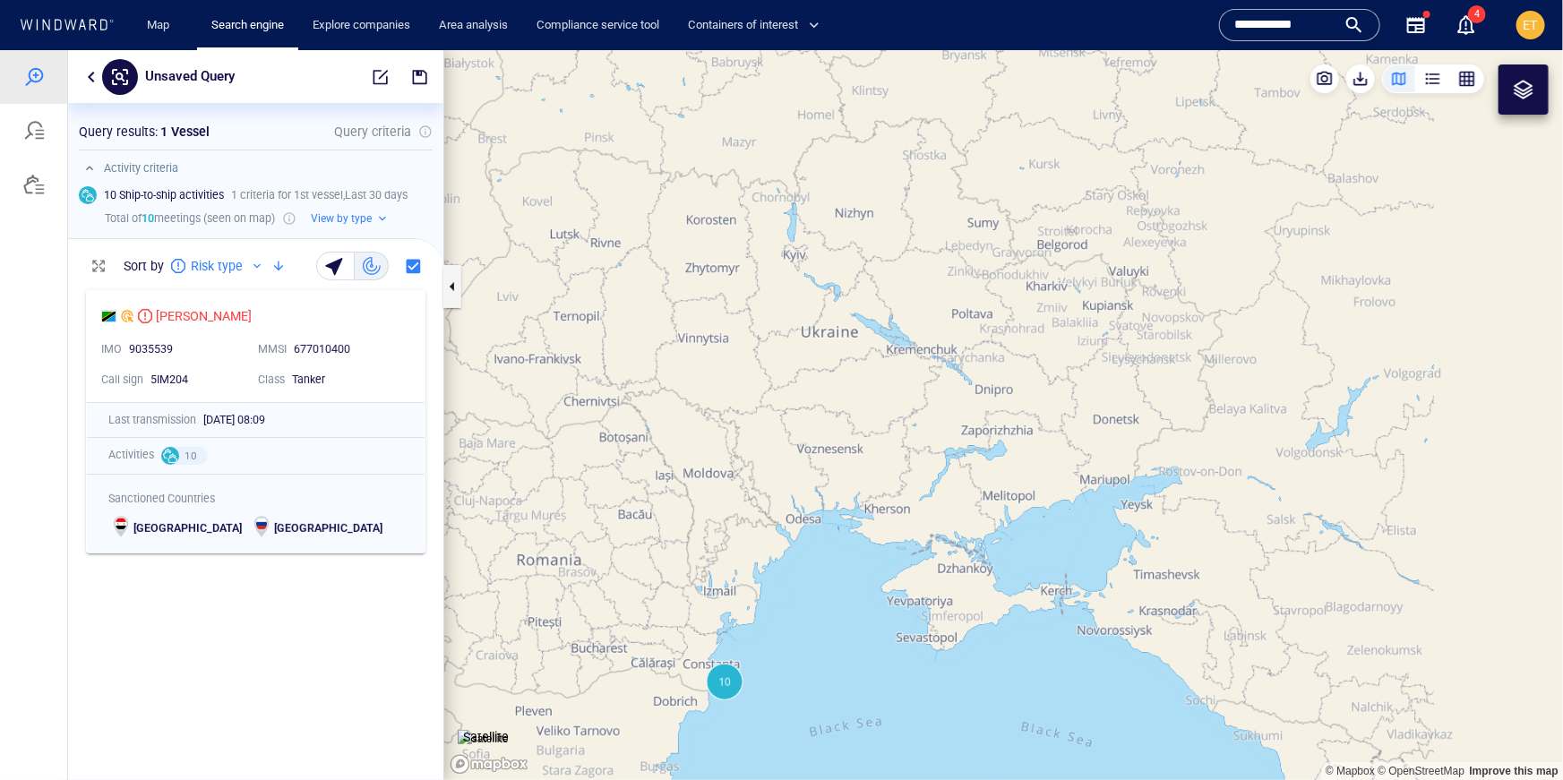
drag, startPoint x: 755, startPoint y: 626, endPoint x: 820, endPoint y: 410, distance: 225.5
click at [820, 410] on canvas "Map" at bounding box center [1003, 414] width 1119 height 730
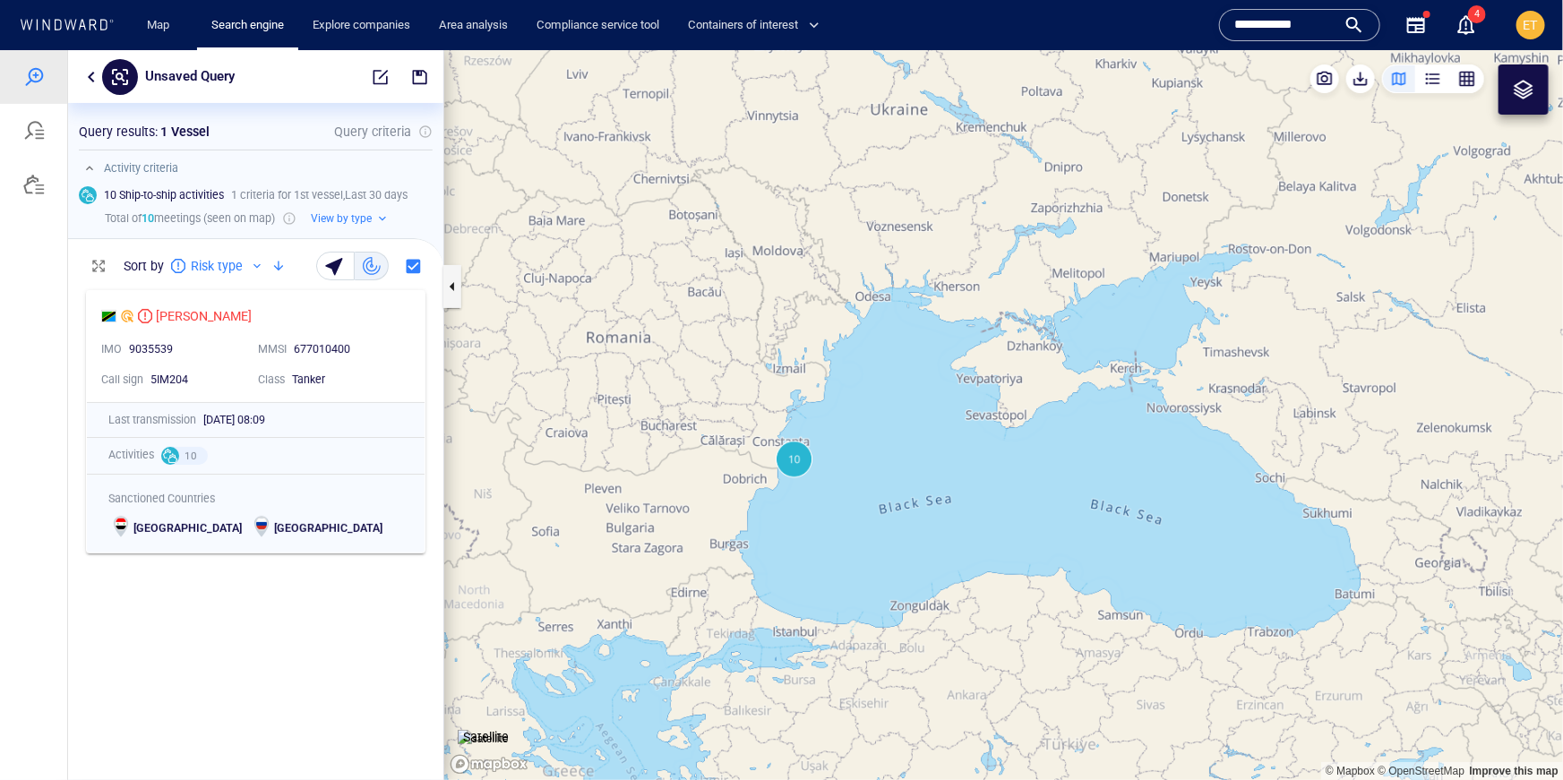
click at [841, 456] on canvas "Map" at bounding box center [1003, 414] width 1119 height 730
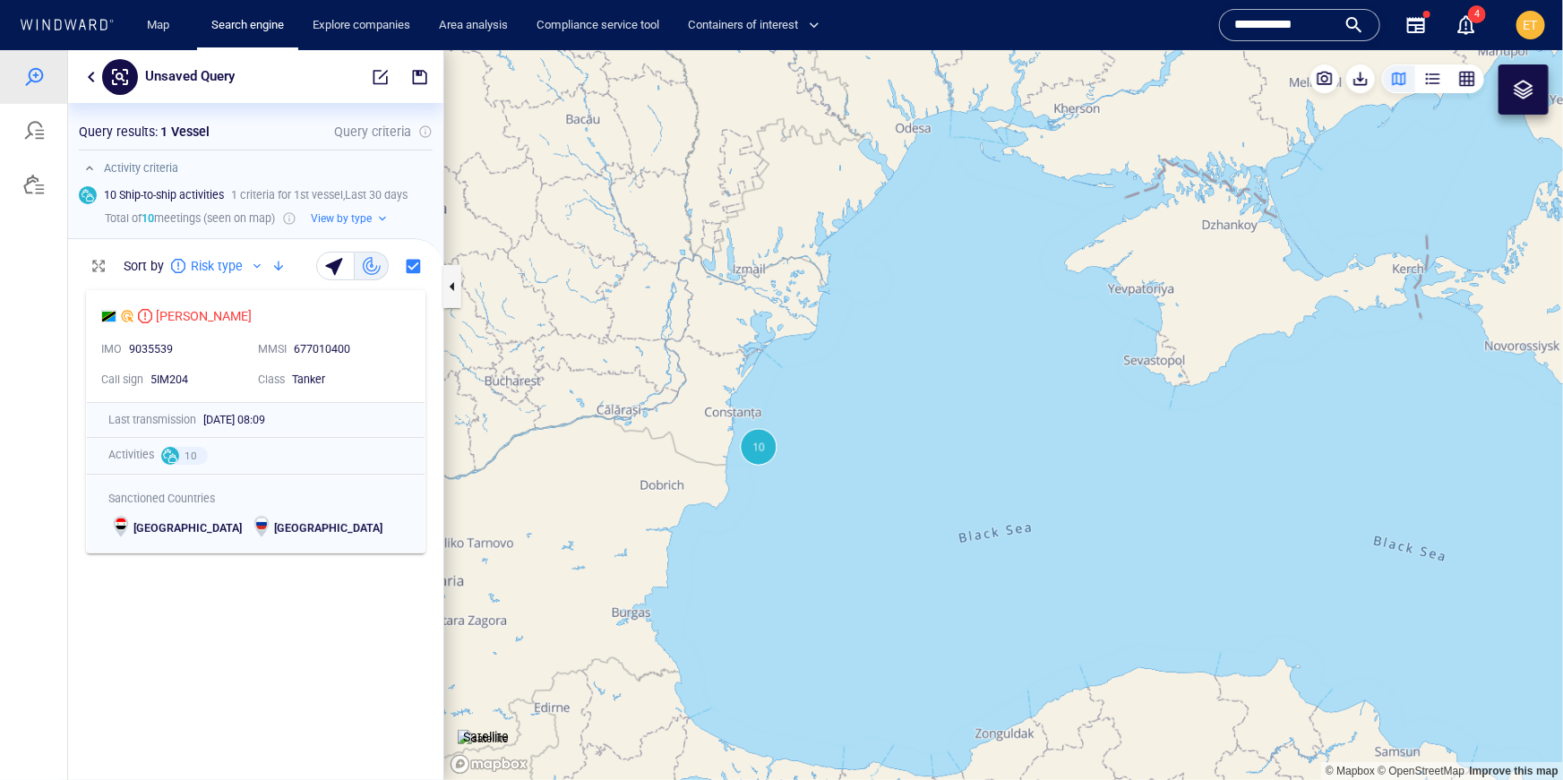
click at [801, 469] on canvas "Map" at bounding box center [1003, 414] width 1119 height 730
click at [754, 448] on canvas "Map" at bounding box center [1003, 414] width 1119 height 730
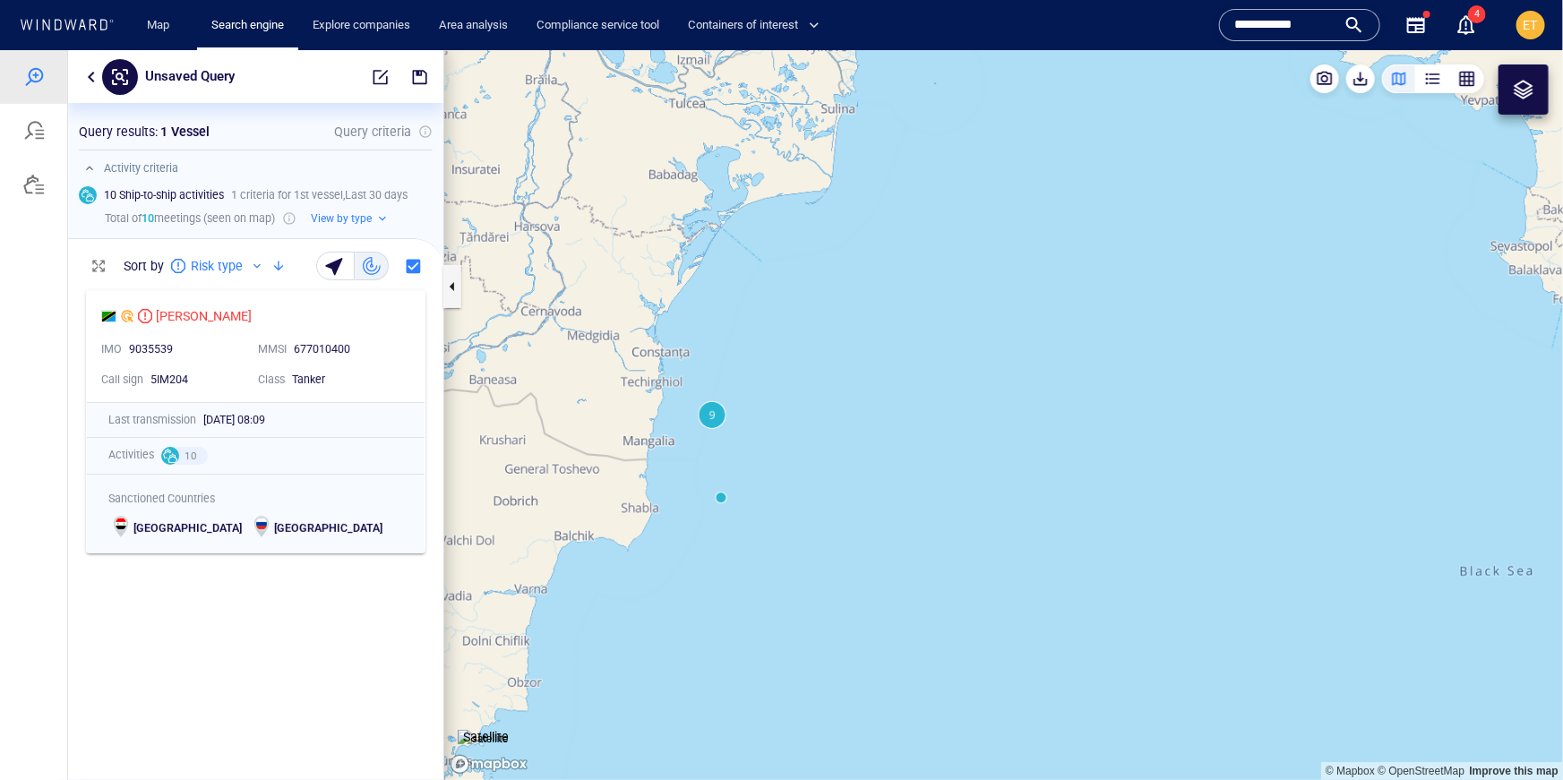
click at [711, 409] on canvas "Map" at bounding box center [1003, 414] width 1119 height 730
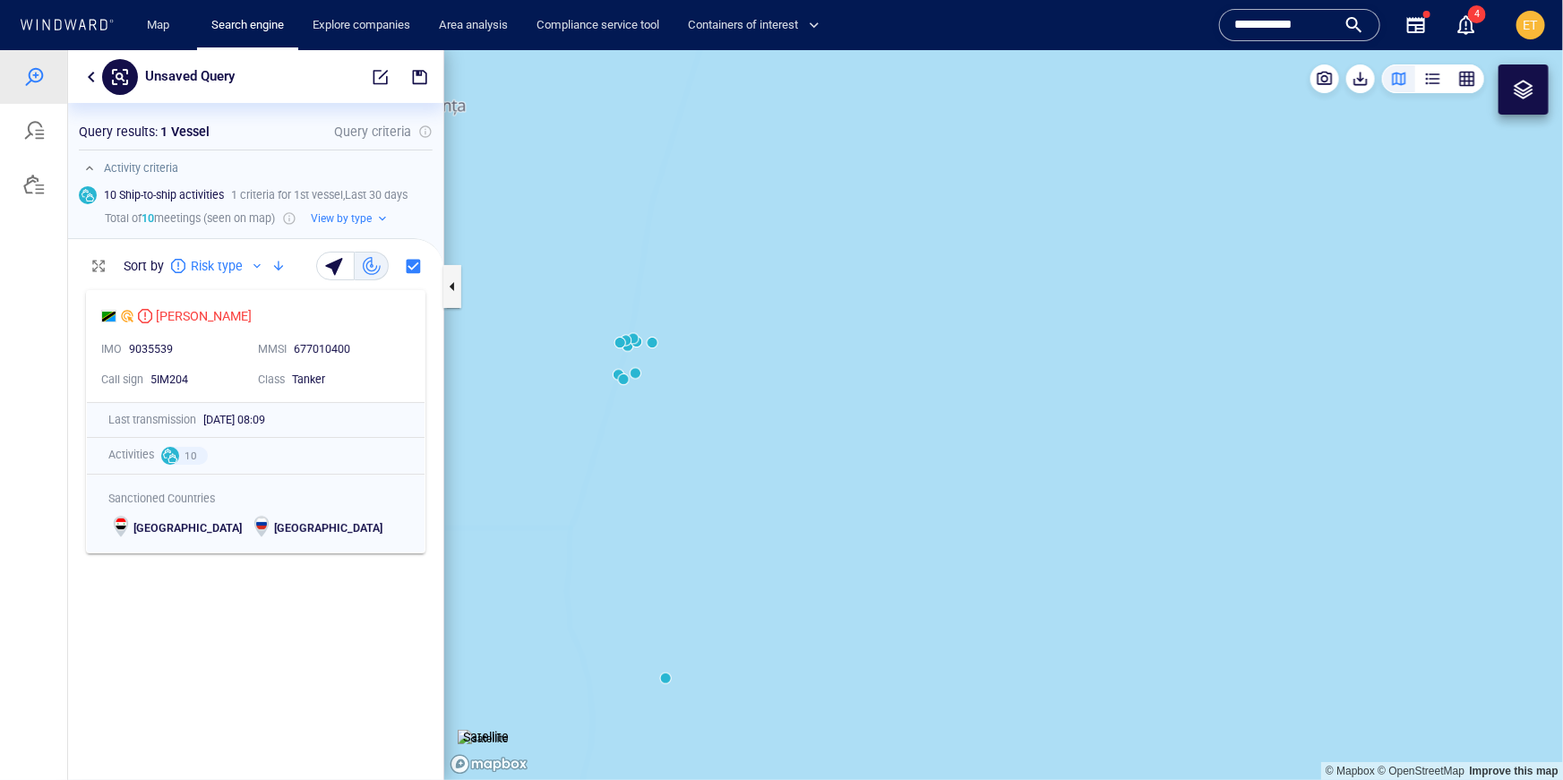
drag, startPoint x: 777, startPoint y: 443, endPoint x: 863, endPoint y: 491, distance: 99.0
click at [863, 491] on canvas "Map" at bounding box center [1003, 414] width 1119 height 730
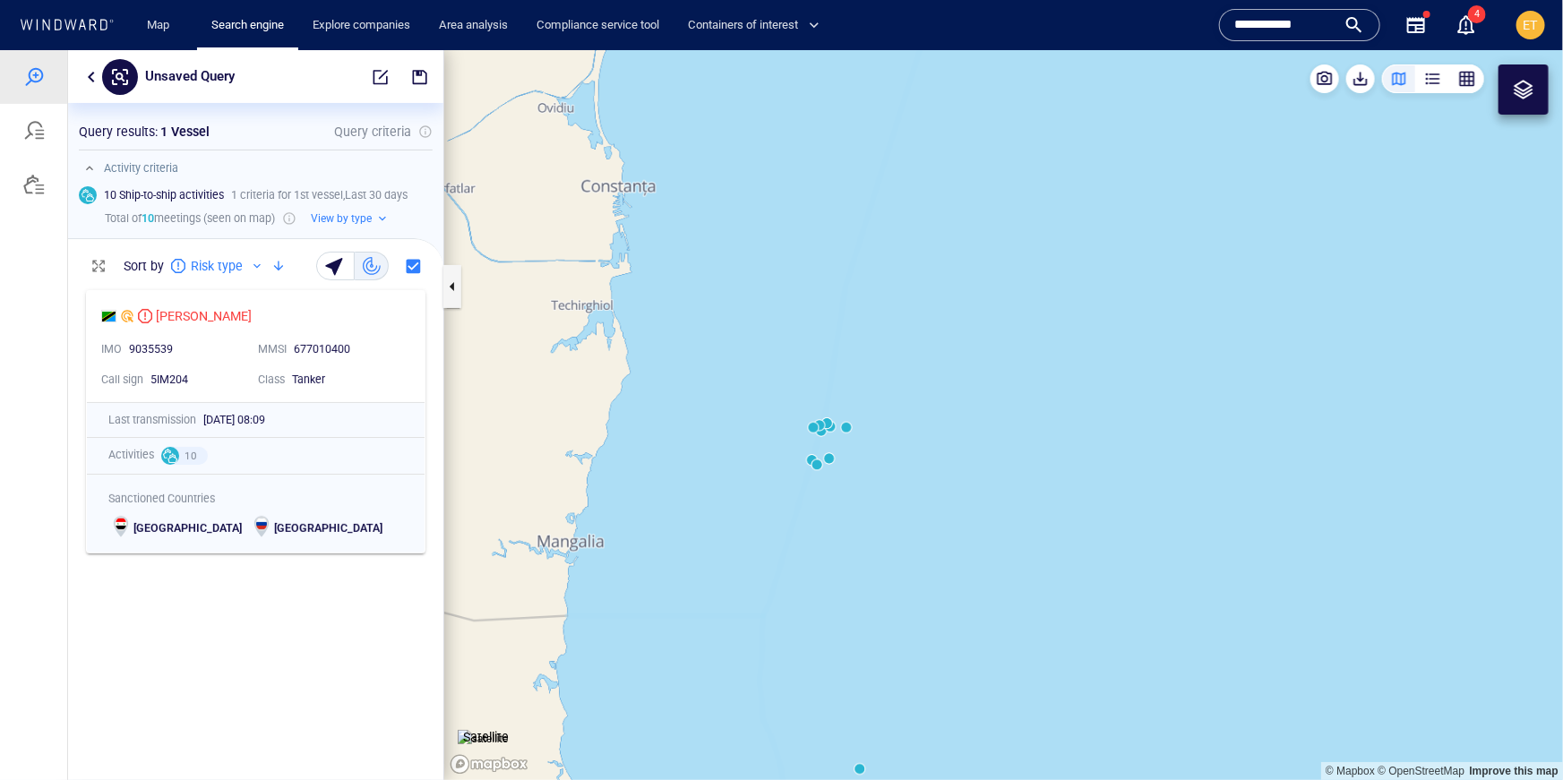
drag, startPoint x: 729, startPoint y: 472, endPoint x: 935, endPoint y: 476, distance: 206.0
click at [935, 476] on canvas "Map" at bounding box center [1003, 414] width 1119 height 730
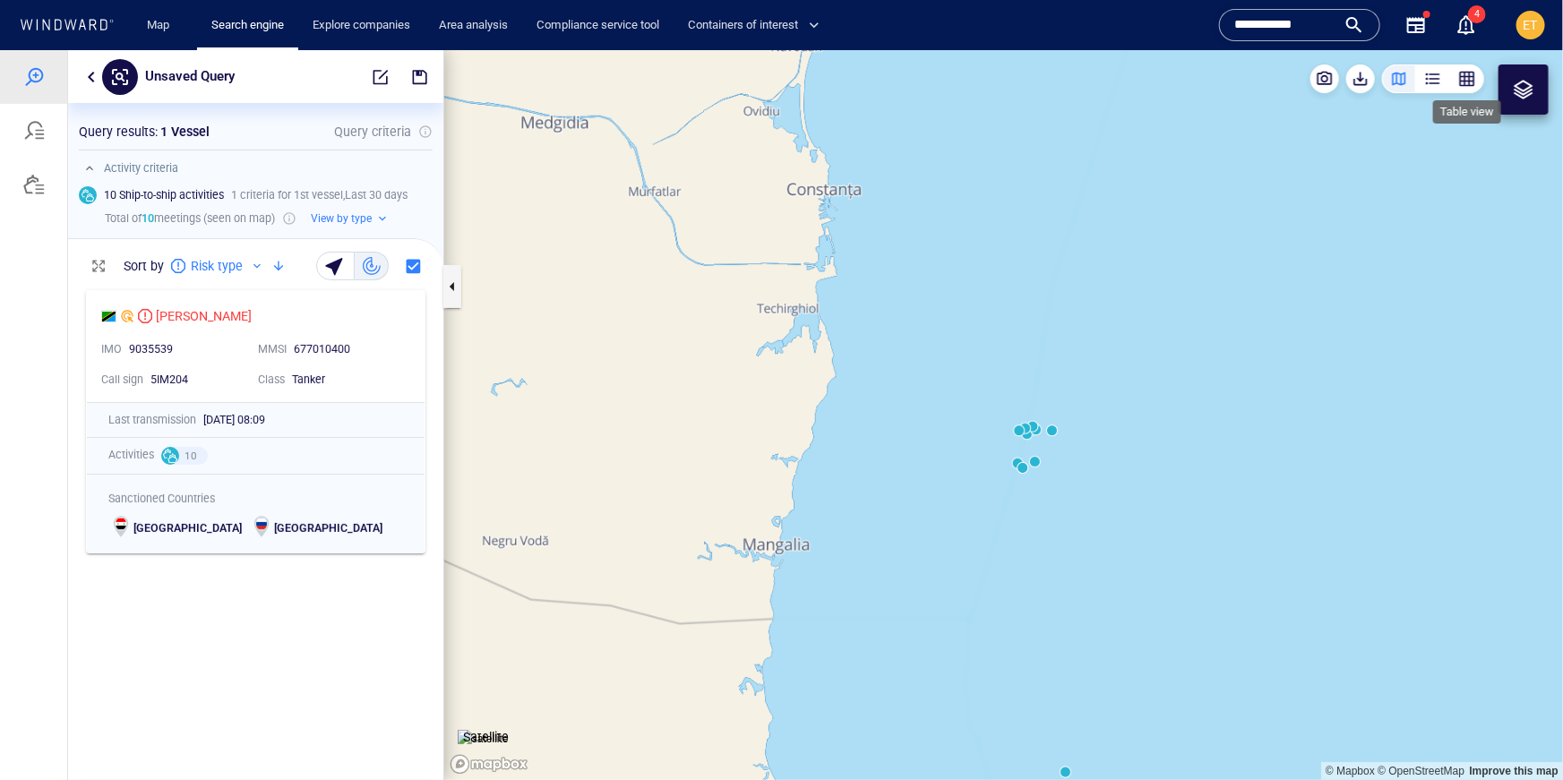
click at [1476, 82] on div "button" at bounding box center [1467, 78] width 18 height 18
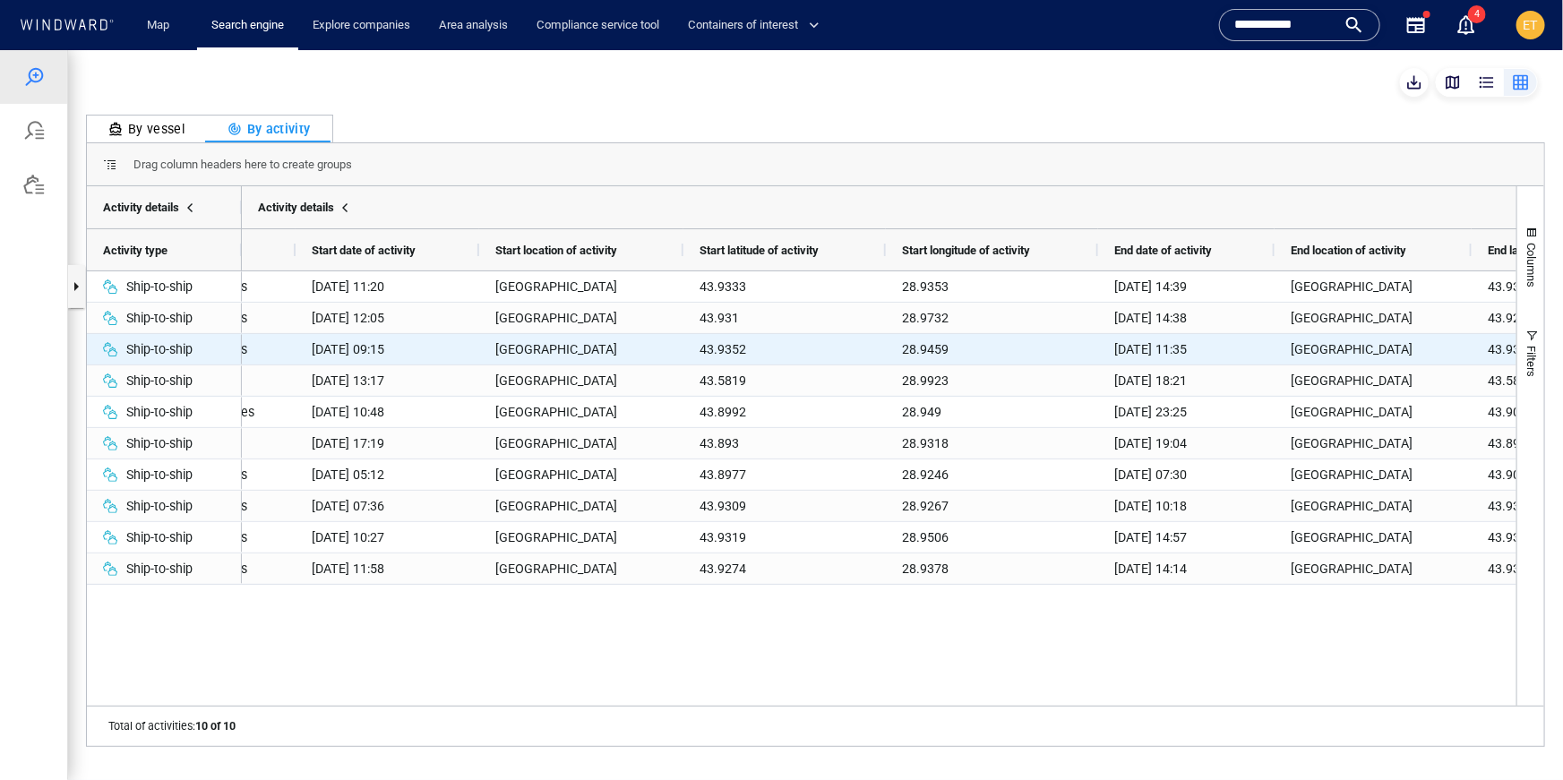
scroll to position [0, 240]
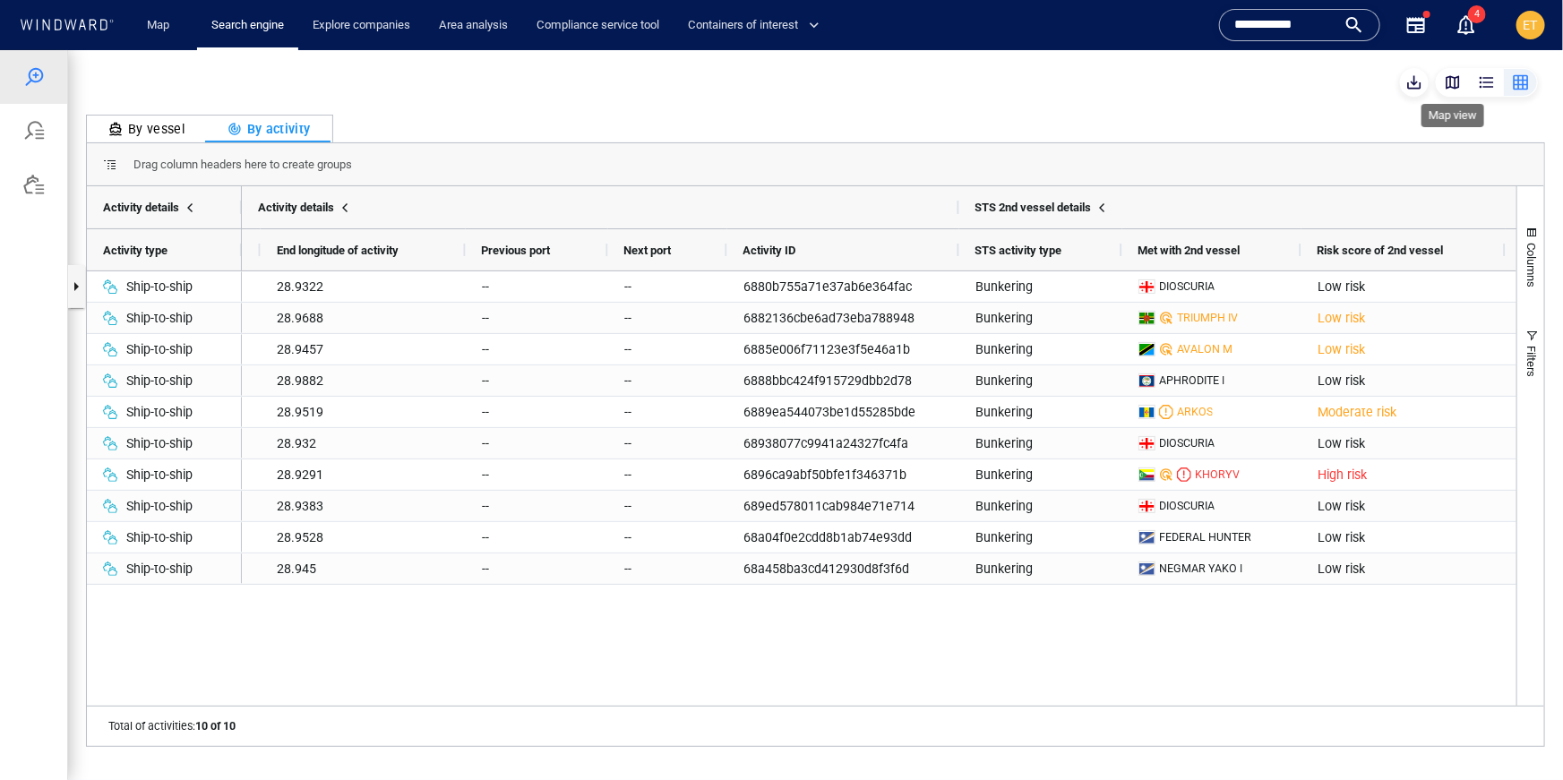
click at [1446, 80] on div "button" at bounding box center [1453, 82] width 18 height 18
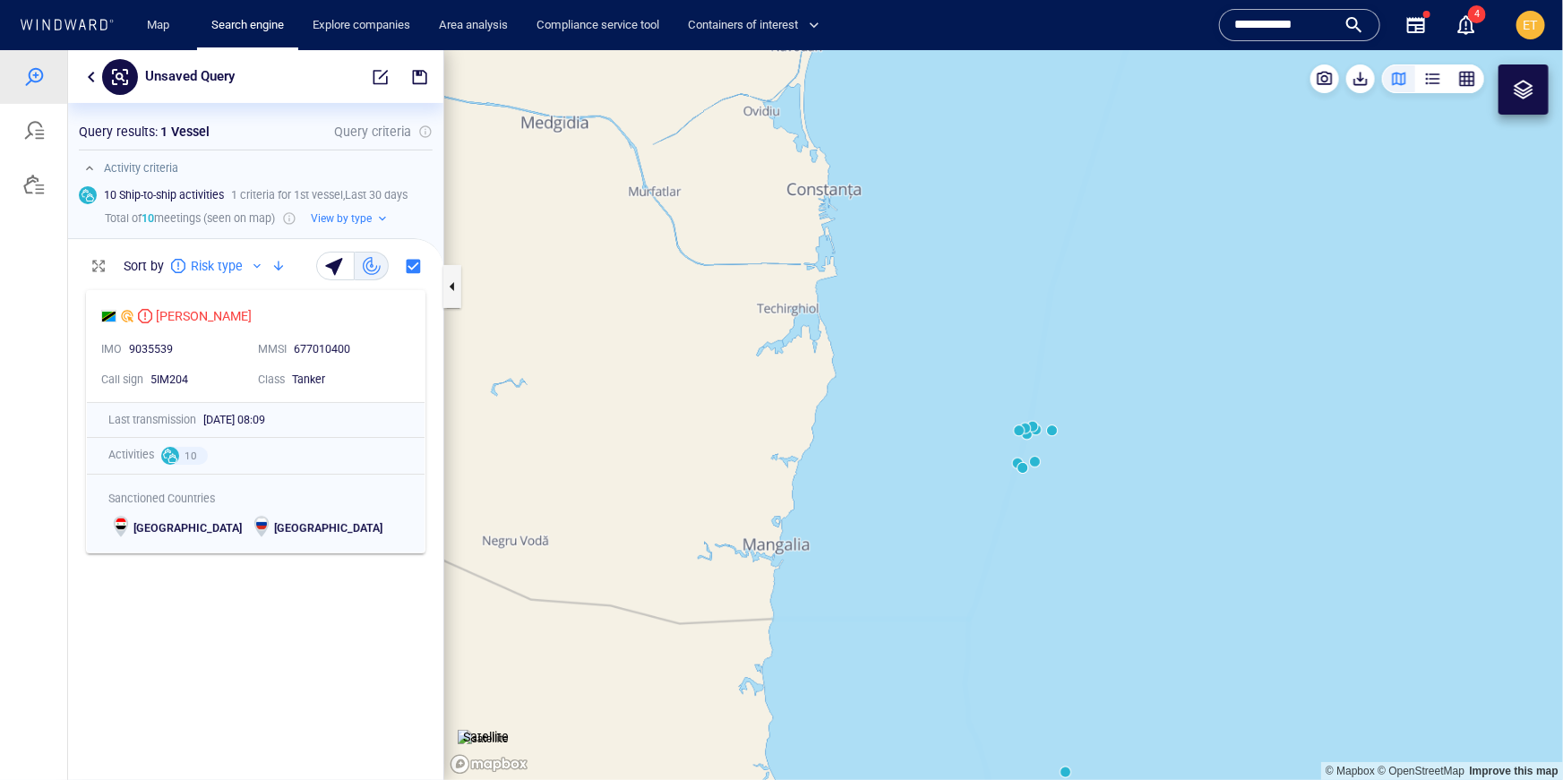
drag, startPoint x: 1103, startPoint y: 377, endPoint x: 1125, endPoint y: 347, distance: 37.3
click at [1125, 347] on canvas "Map" at bounding box center [1003, 414] width 1119 height 730
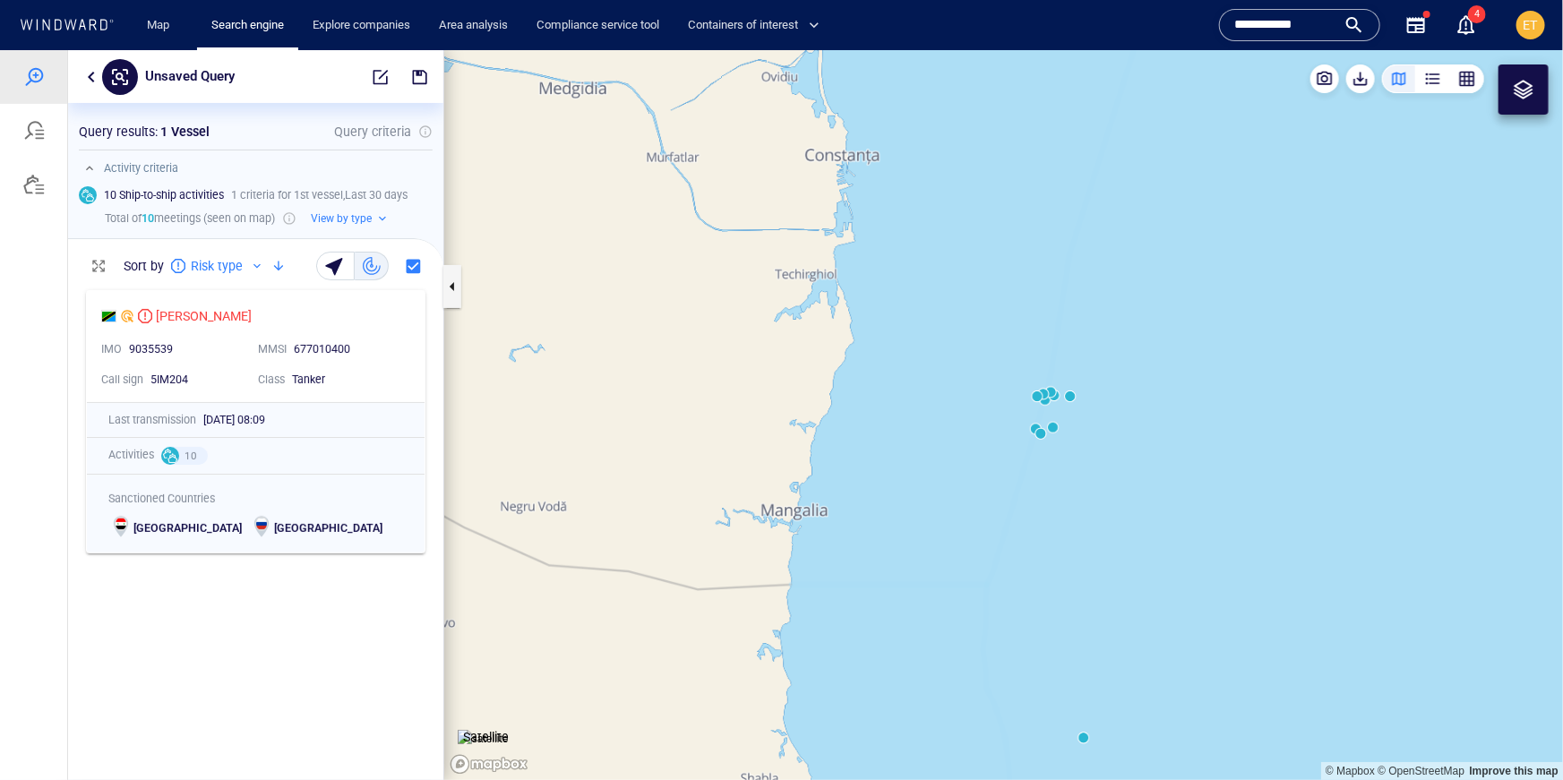
click at [1528, 92] on div at bounding box center [1523, 88] width 21 height 21
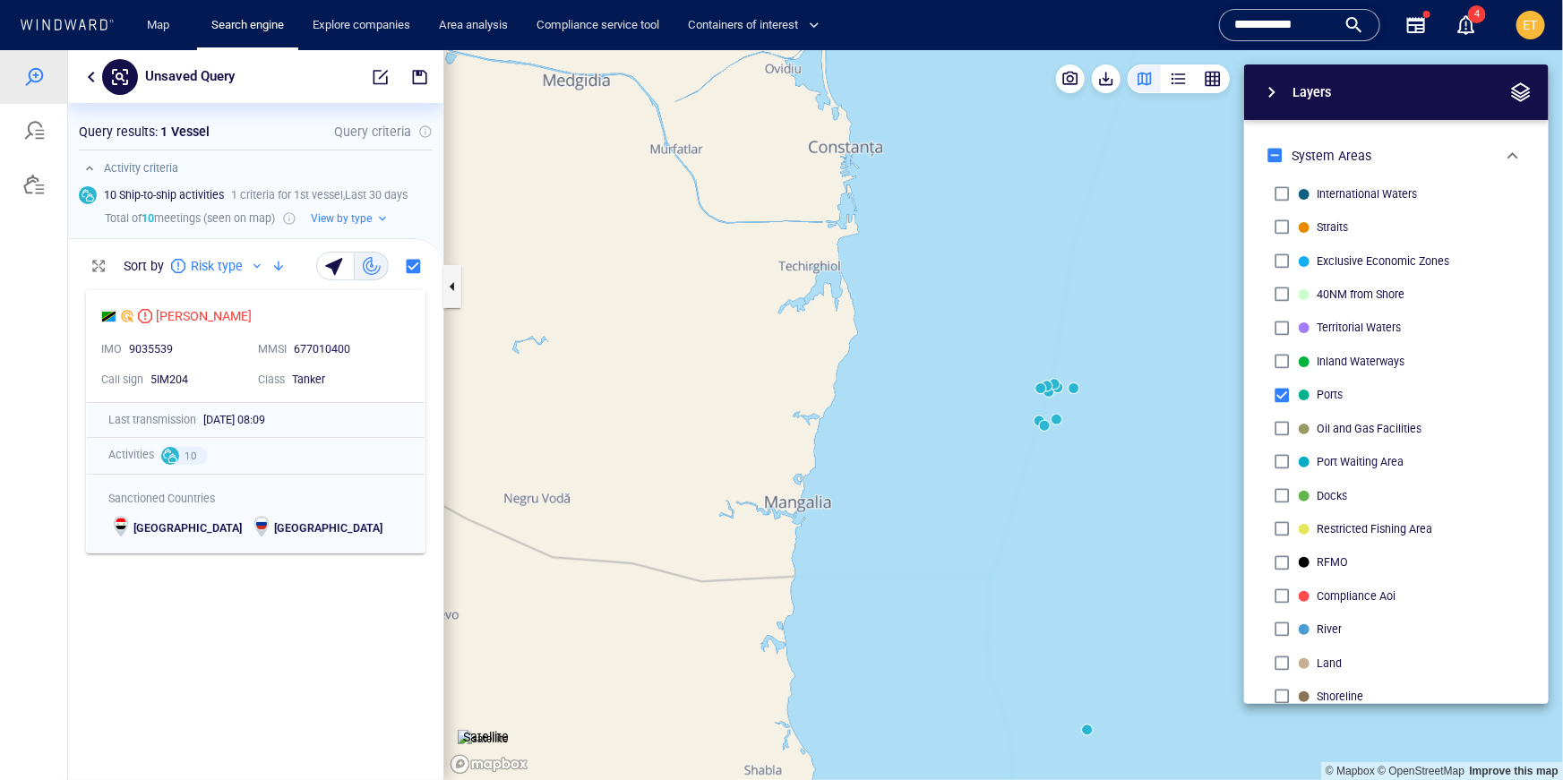
drag, startPoint x: 794, startPoint y: 459, endPoint x: 842, endPoint y: 395, distance: 79.9
click at [842, 395] on canvas "Map" at bounding box center [1003, 414] width 1119 height 730
click at [832, 434] on canvas "Map" at bounding box center [1003, 414] width 1119 height 730
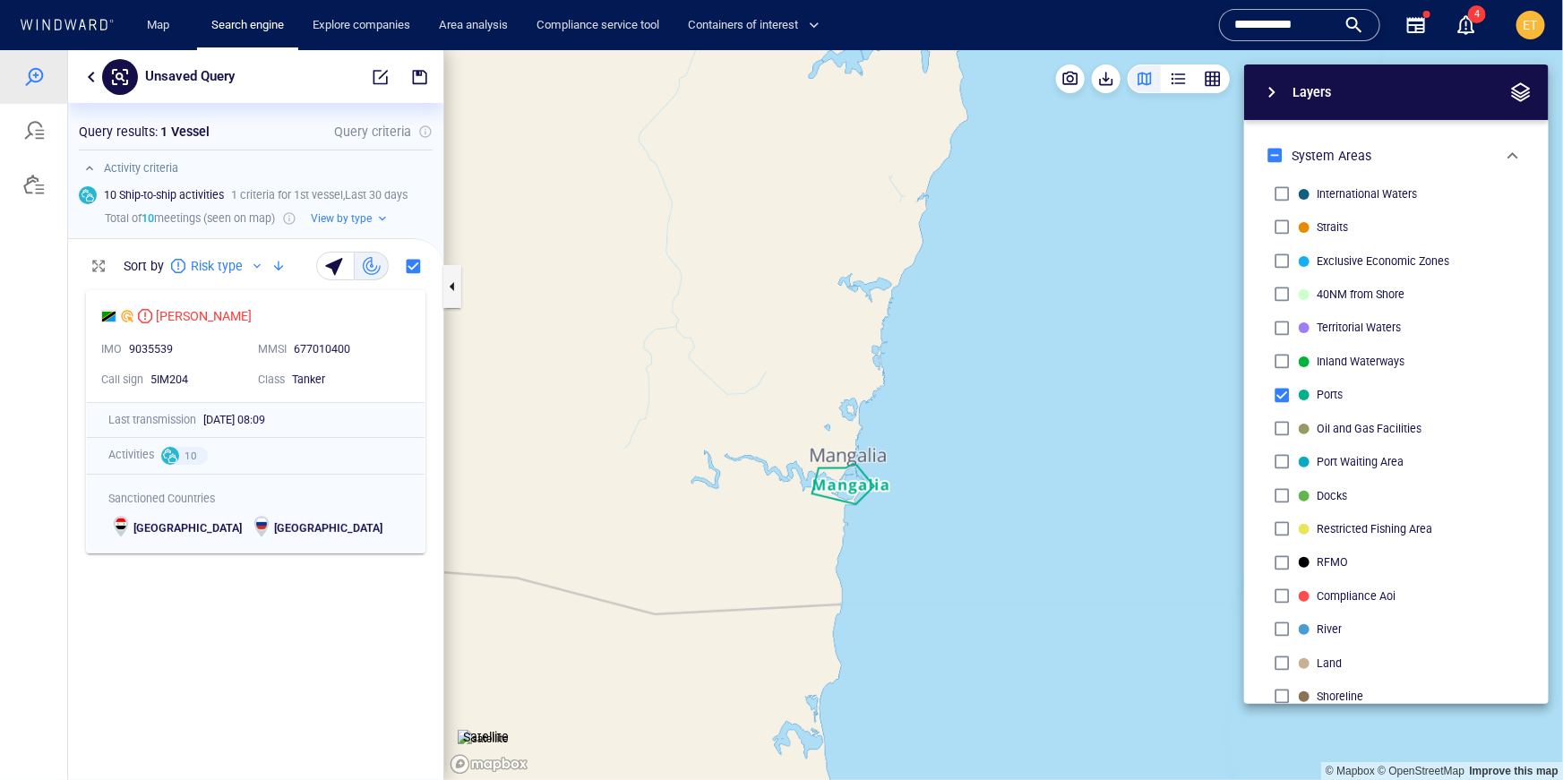
drag, startPoint x: 931, startPoint y: 408, endPoint x: 857, endPoint y: 416, distance: 74.0
click at [857, 416] on canvas "Map" at bounding box center [1003, 414] width 1119 height 730
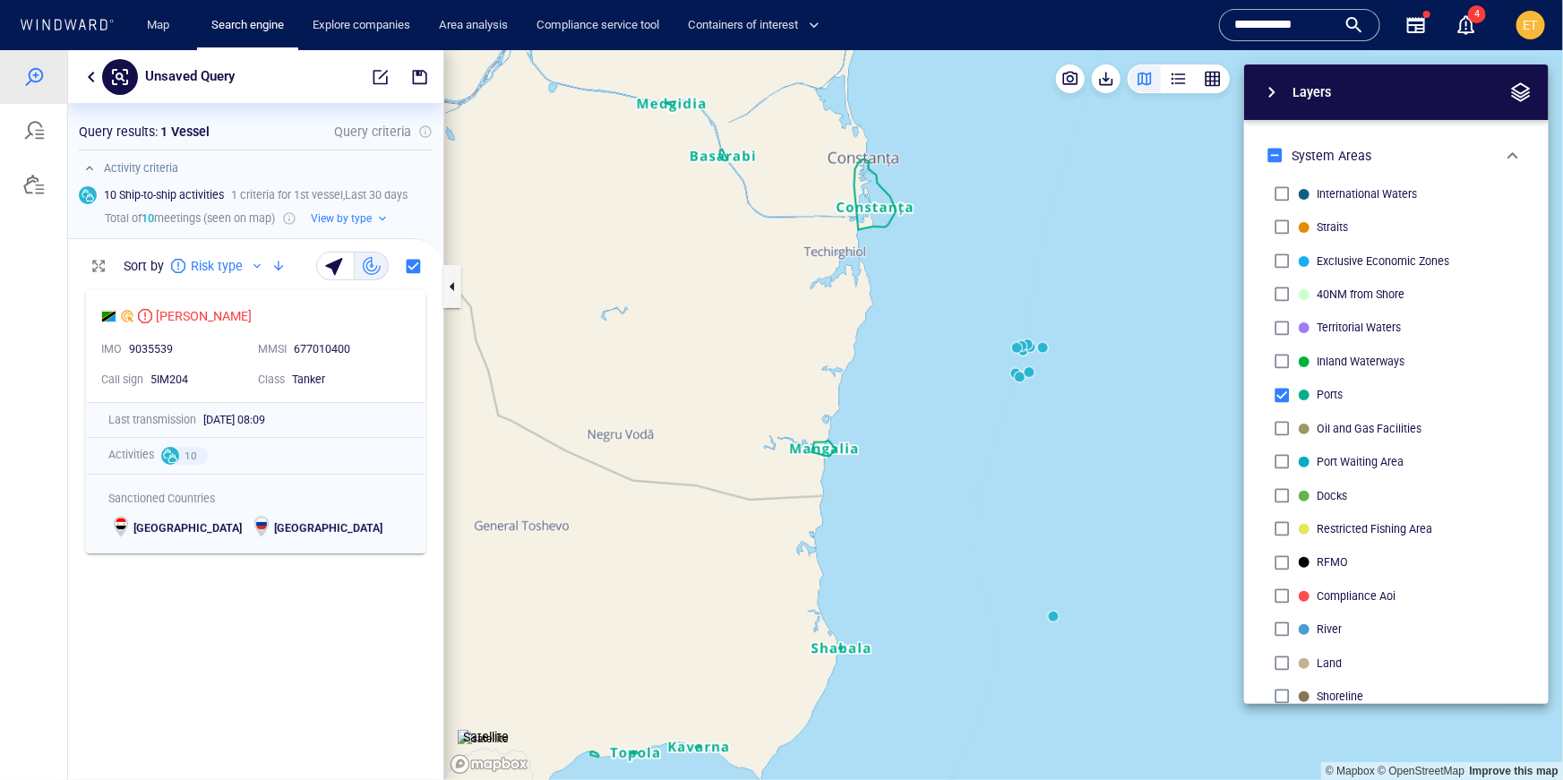
drag, startPoint x: 980, startPoint y: 411, endPoint x: 926, endPoint y: 440, distance: 60.9
click at [926, 440] on canvas "Map" at bounding box center [1003, 414] width 1119 height 730
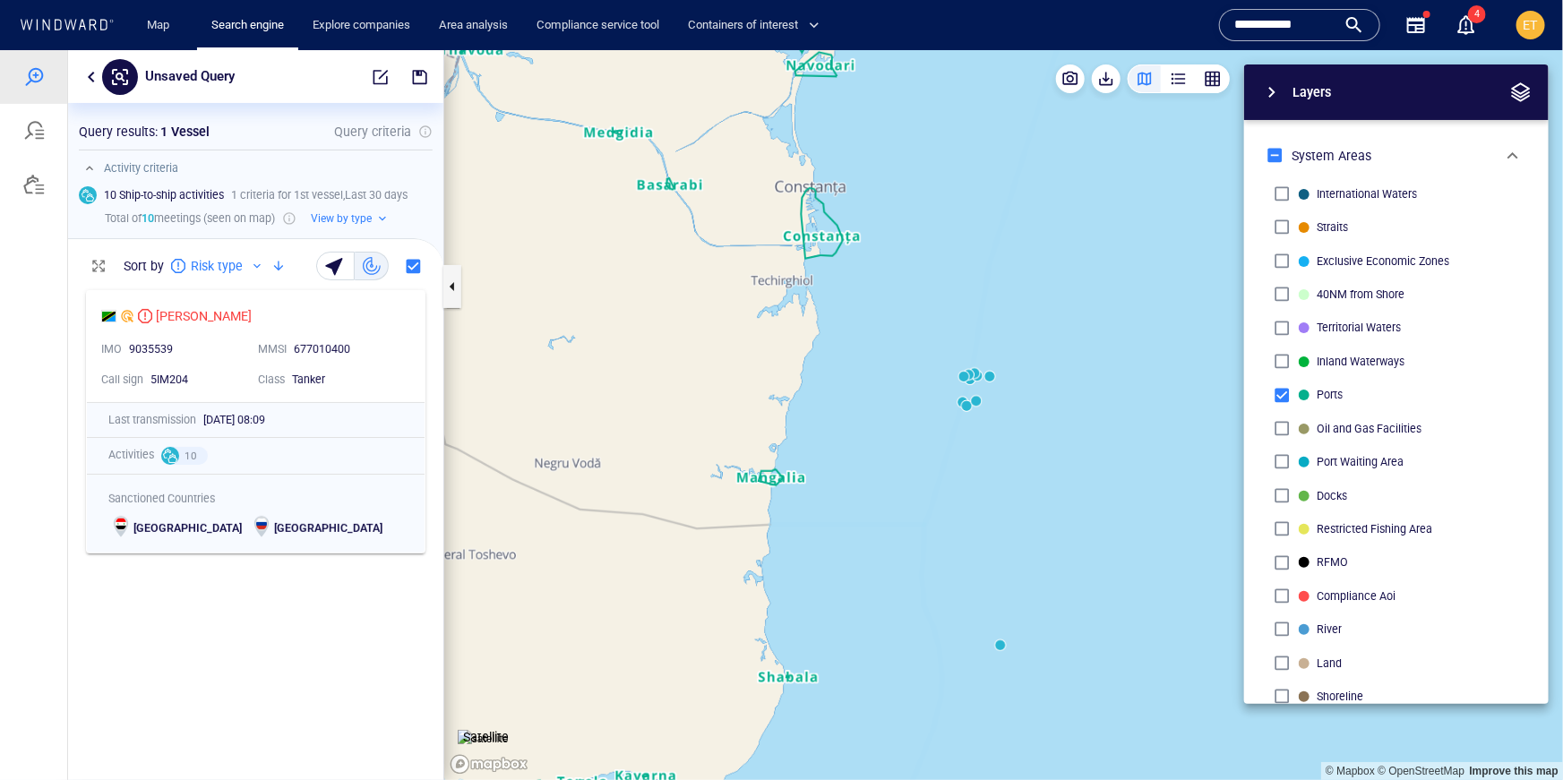
drag, startPoint x: 897, startPoint y: 519, endPoint x: 908, endPoint y: 557, distance: 39.4
click at [908, 557] on canvas "Map" at bounding box center [1003, 414] width 1119 height 730
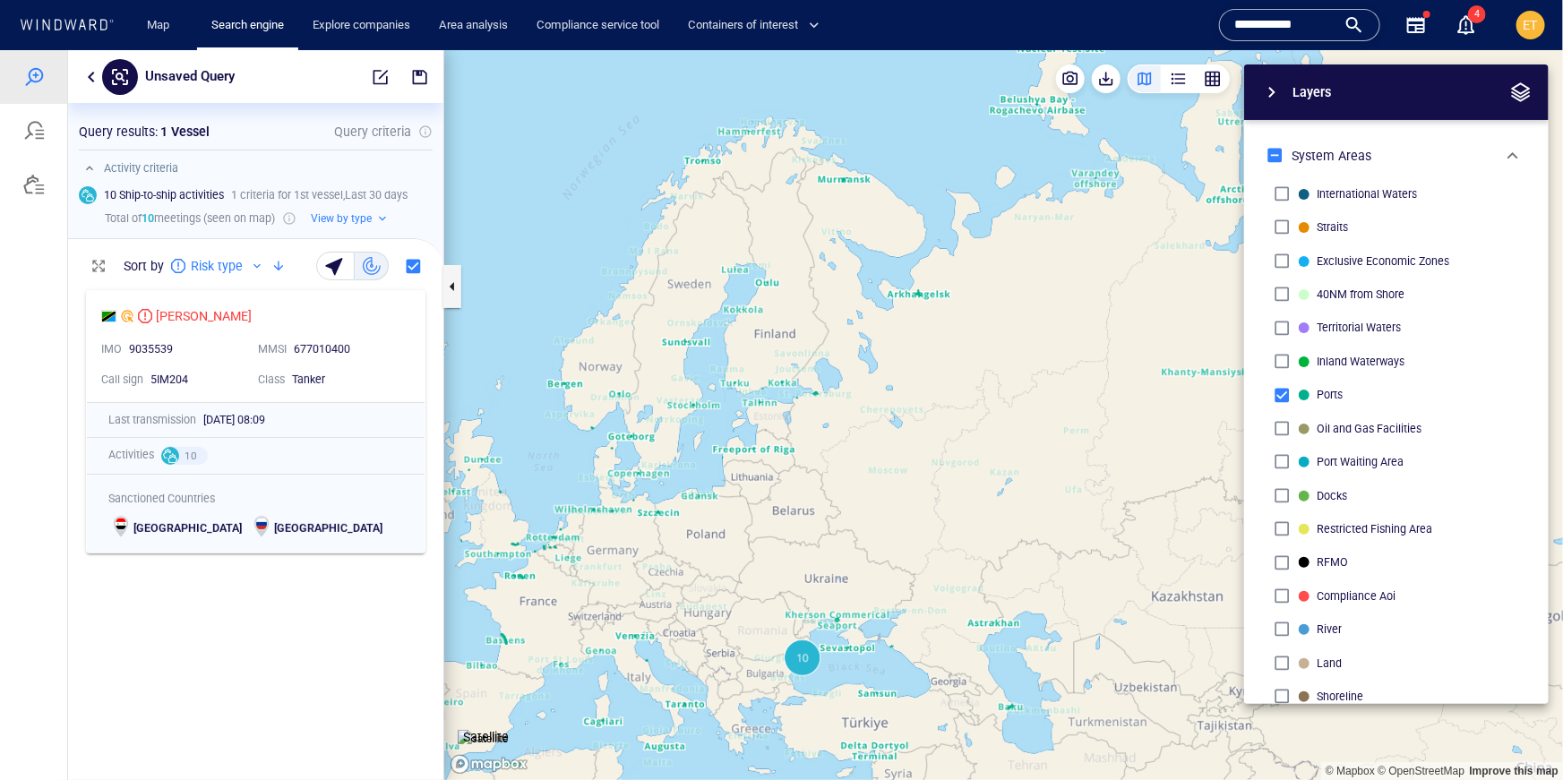
drag, startPoint x: 763, startPoint y: 518, endPoint x: 874, endPoint y: 477, distance: 118.1
click at [874, 477] on canvas "Map" at bounding box center [1003, 414] width 1119 height 730
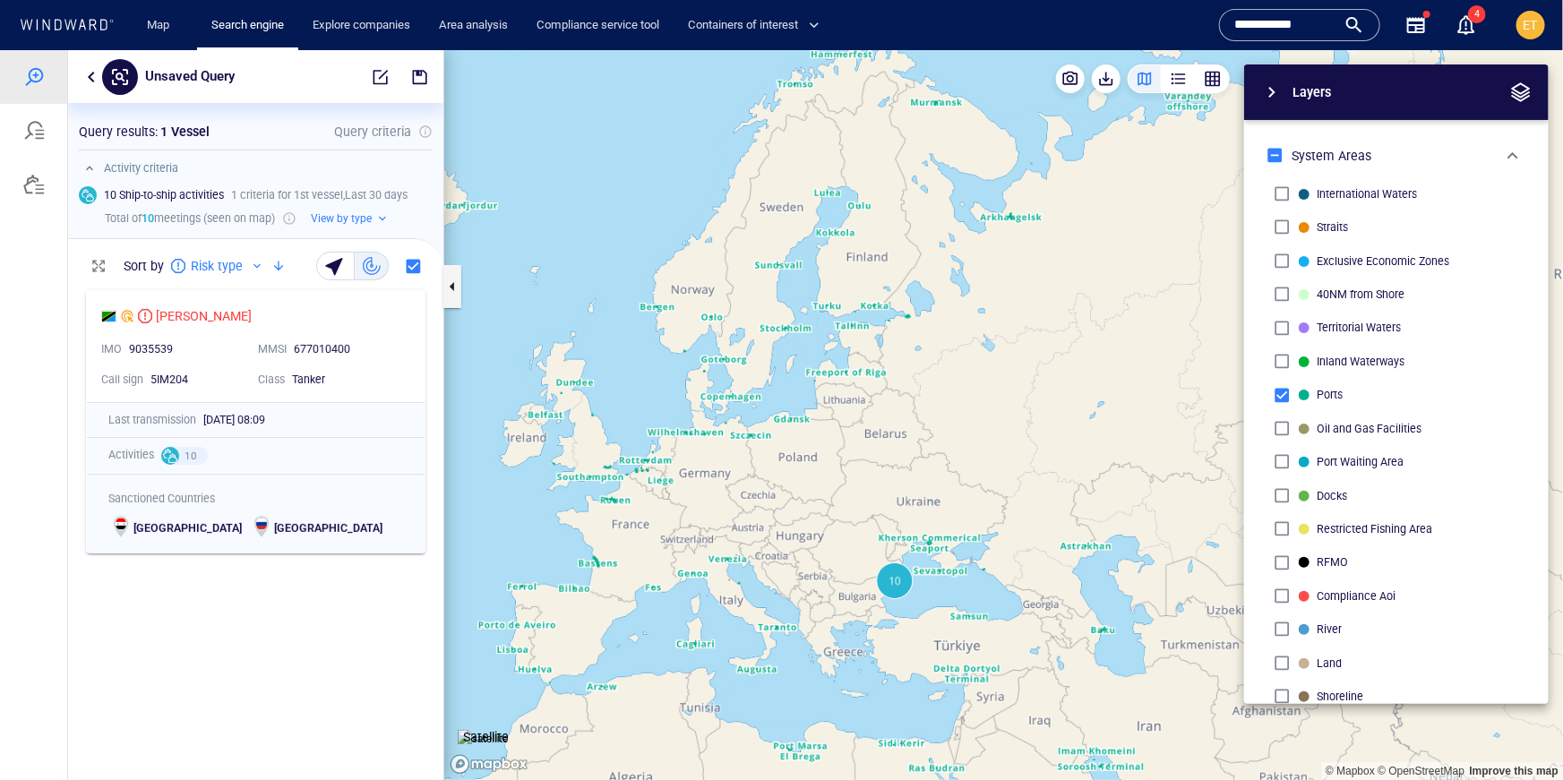
drag, startPoint x: 874, startPoint y: 477, endPoint x: 828, endPoint y: 385, distance: 103.3
click at [828, 385] on canvas "Map" at bounding box center [1003, 414] width 1119 height 730
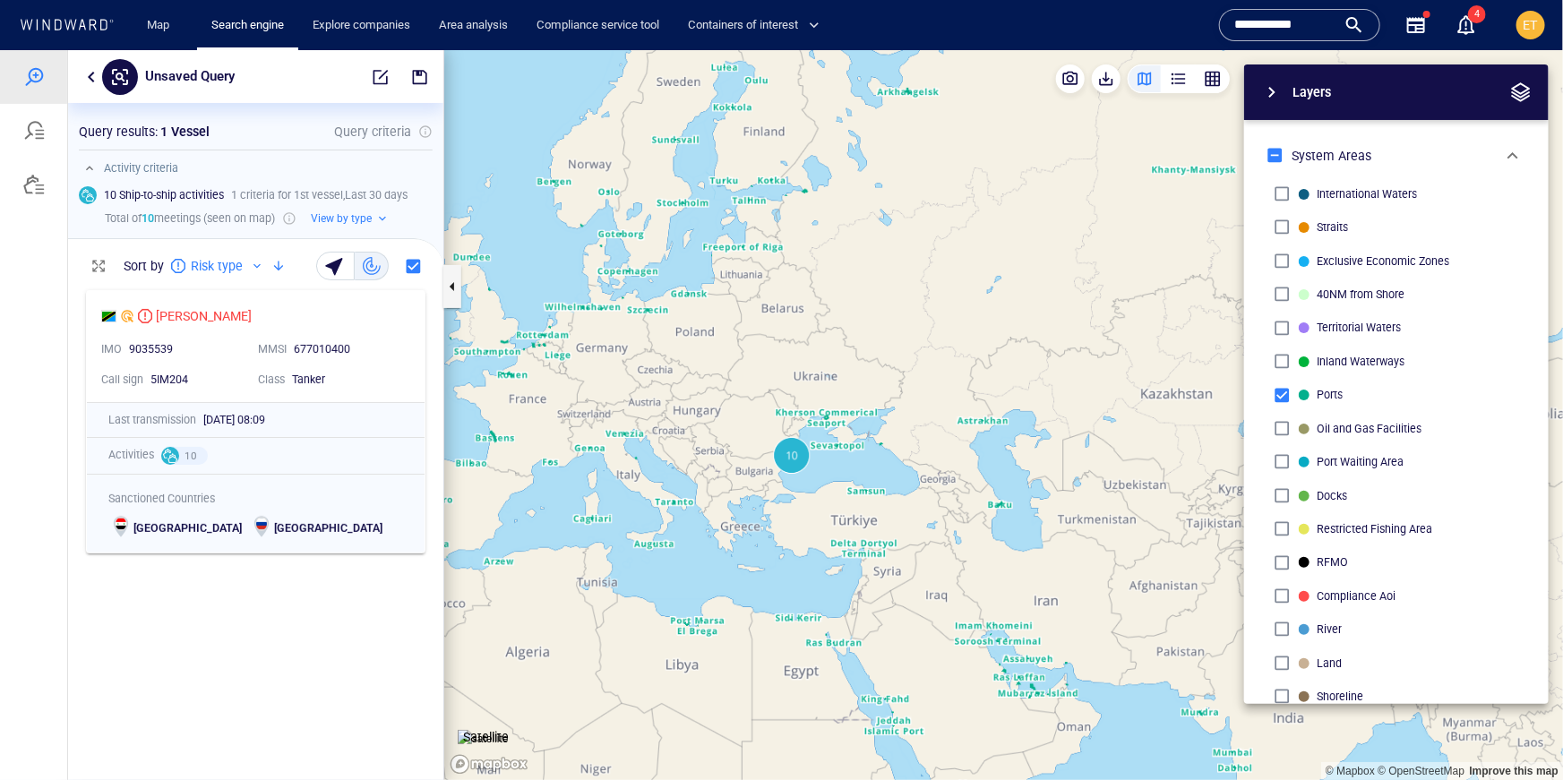
drag, startPoint x: 911, startPoint y: 614, endPoint x: 830, endPoint y: 536, distance: 112.1
click at [830, 536] on canvas "Map" at bounding box center [1003, 414] width 1119 height 730
drag, startPoint x: 856, startPoint y: 550, endPoint x: 767, endPoint y: 471, distance: 119.3
click at [767, 471] on canvas "Map" at bounding box center [1003, 414] width 1119 height 730
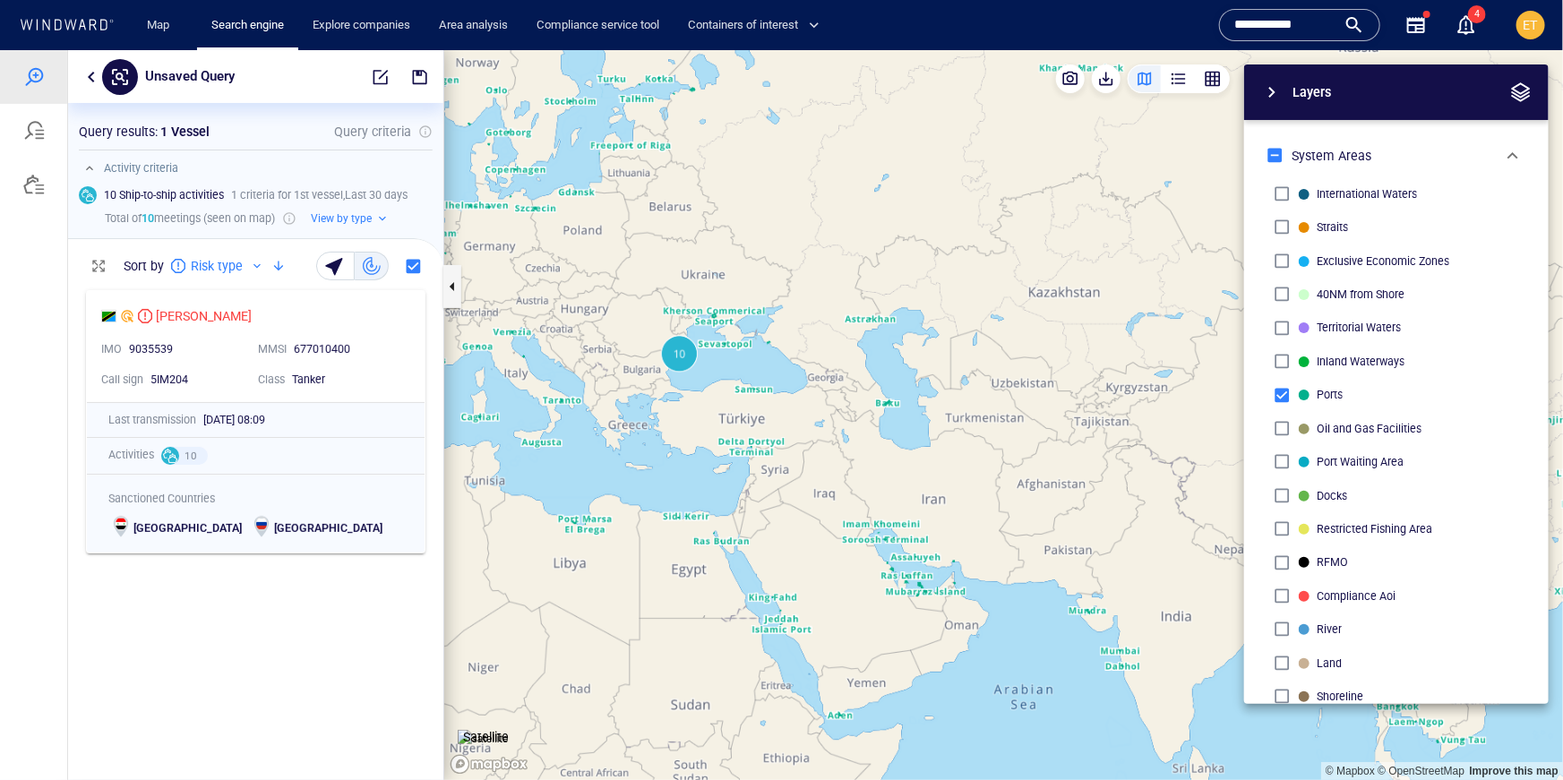
drag, startPoint x: 767, startPoint y: 471, endPoint x: 759, endPoint y: 459, distance: 14.4
click at [759, 459] on canvas "Map" at bounding box center [1003, 414] width 1119 height 730
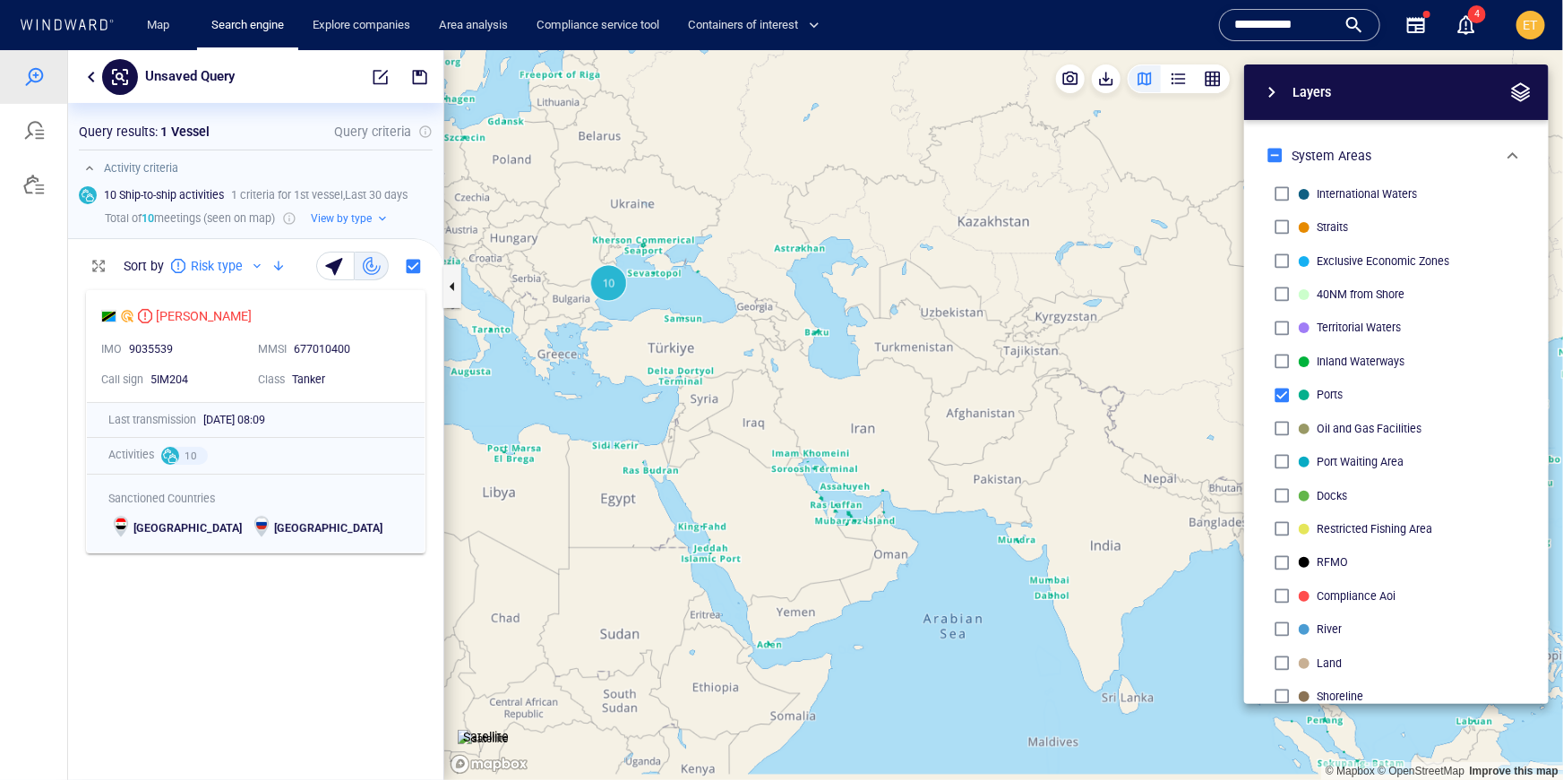
drag, startPoint x: 840, startPoint y: 531, endPoint x: 768, endPoint y: 464, distance: 98.9
click at [768, 464] on canvas "Map" at bounding box center [1003, 414] width 1119 height 730
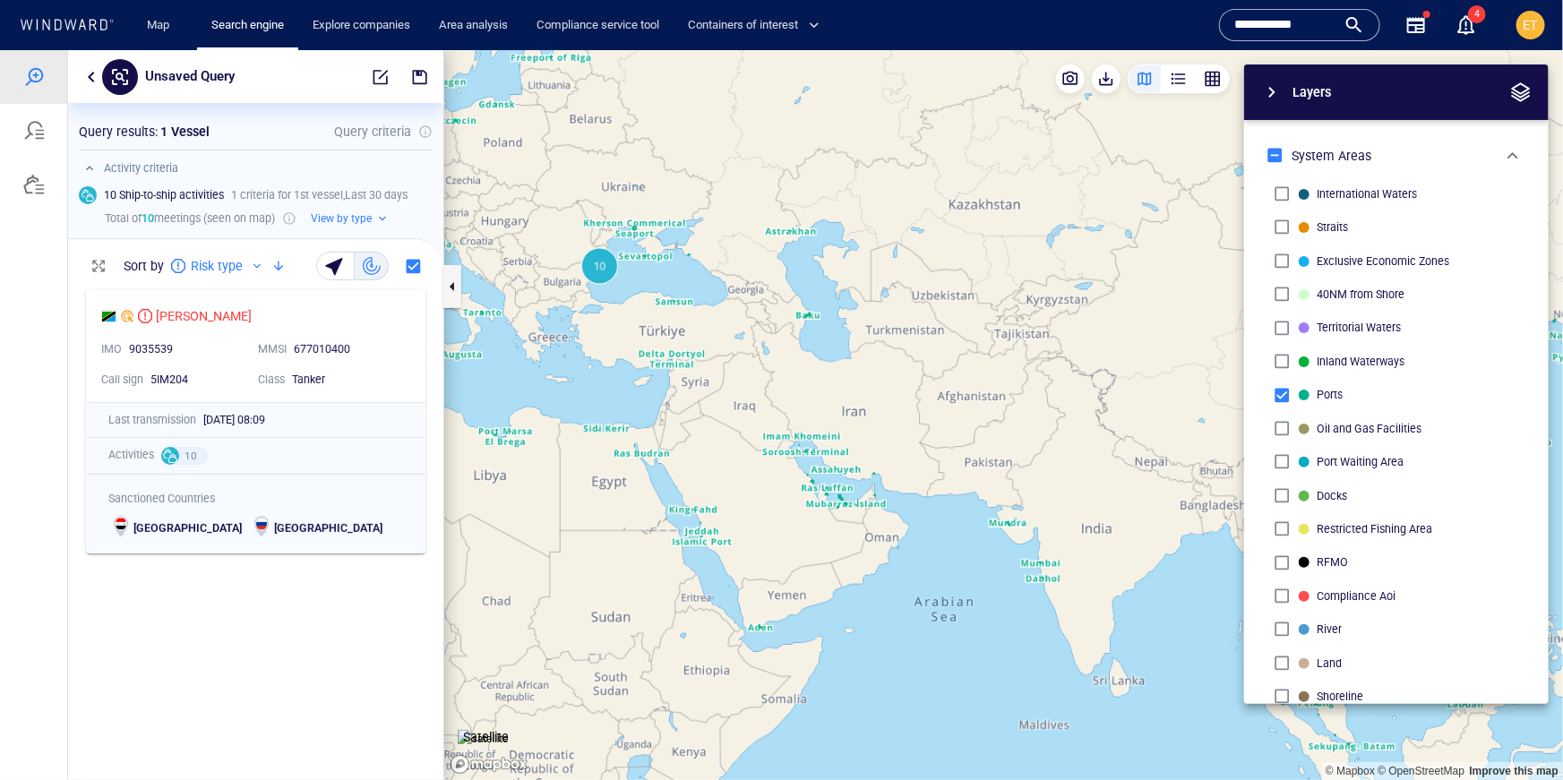
drag, startPoint x: 802, startPoint y: 496, endPoint x: 807, endPoint y: 474, distance: 23.0
click at [807, 474] on canvas "Map" at bounding box center [1003, 414] width 1119 height 730
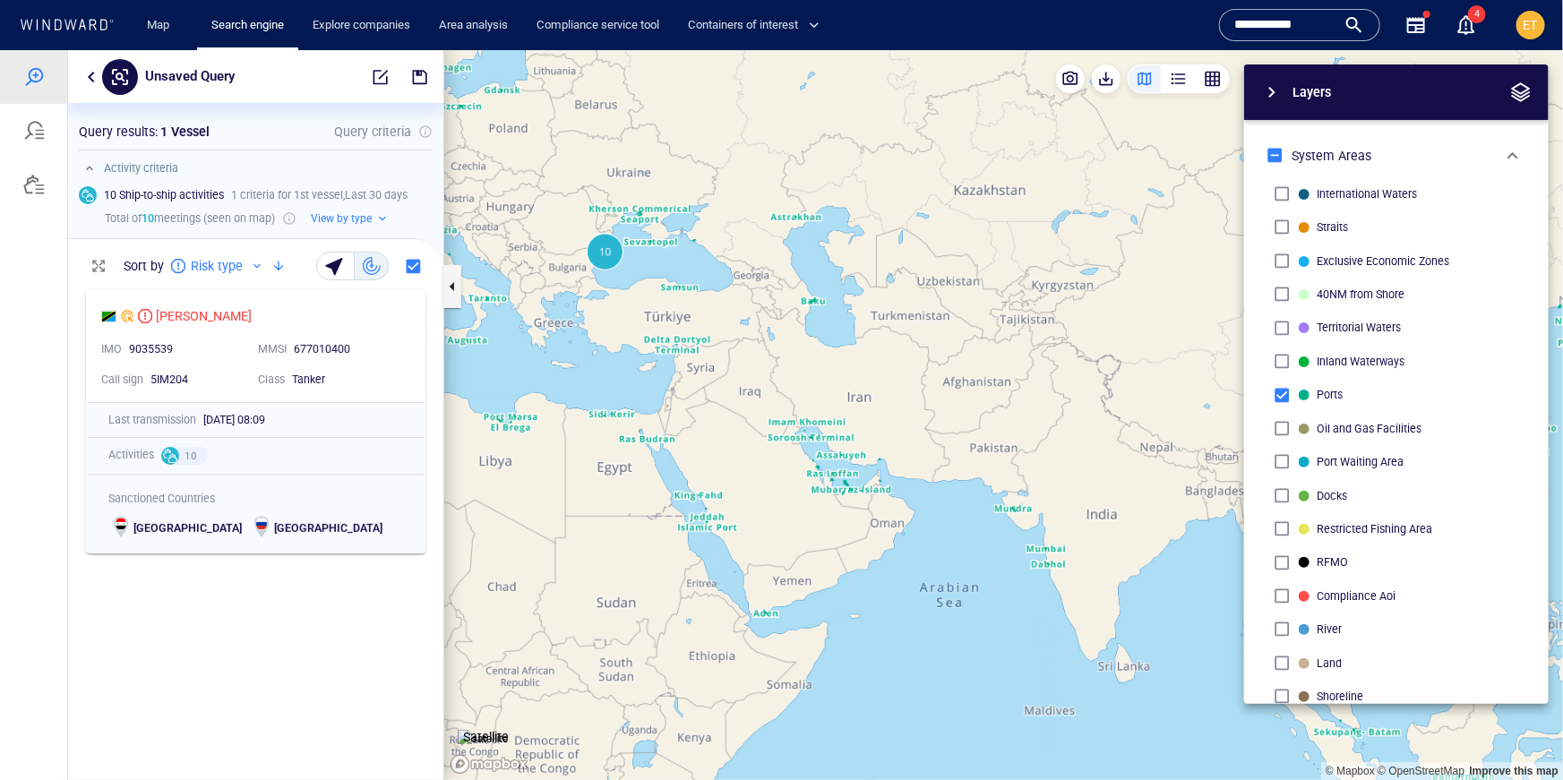
click at [784, 559] on canvas "Map" at bounding box center [1003, 414] width 1119 height 730
click at [373, 82] on span "button" at bounding box center [381, 76] width 18 height 18
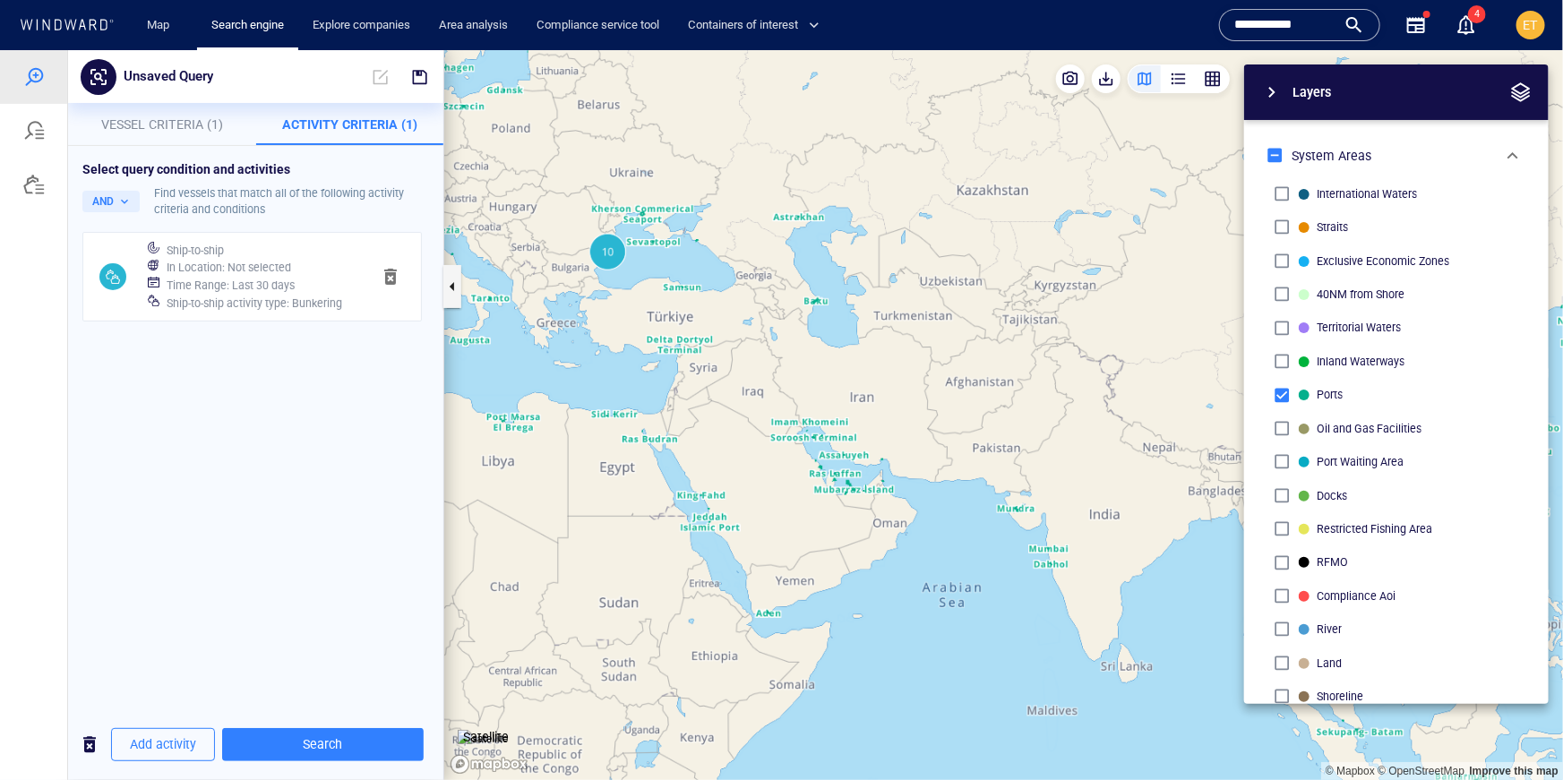
click at [135, 120] on span "Vessel Criteria (1)" at bounding box center [162, 123] width 122 height 14
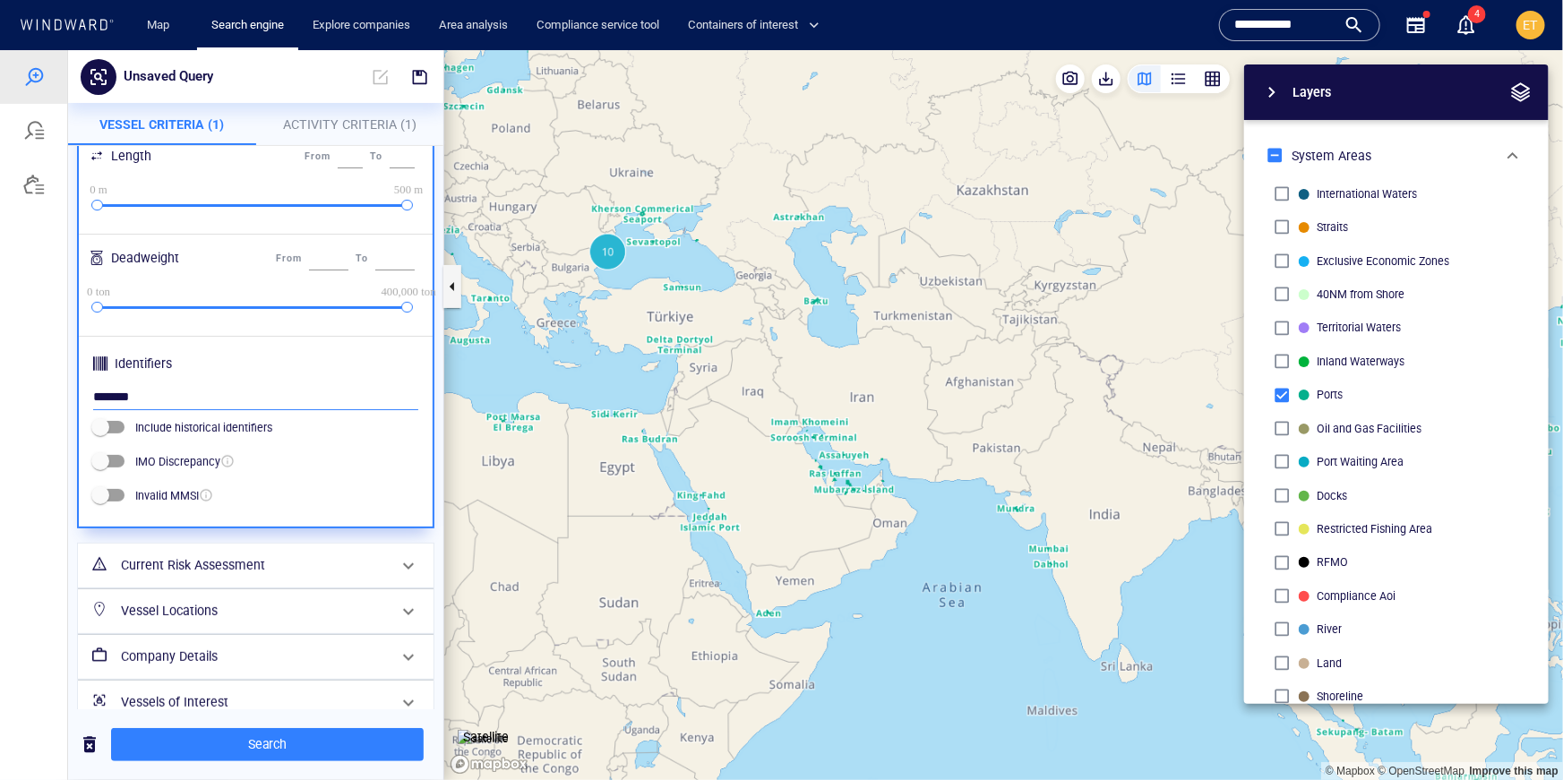
drag, startPoint x: 167, startPoint y: 396, endPoint x: 101, endPoint y: 399, distance: 65.4
click at [101, 399] on input "*******" at bounding box center [255, 396] width 325 height 27
type input "*******"
click at [214, 737] on span "Search" at bounding box center [267, 744] width 284 height 22
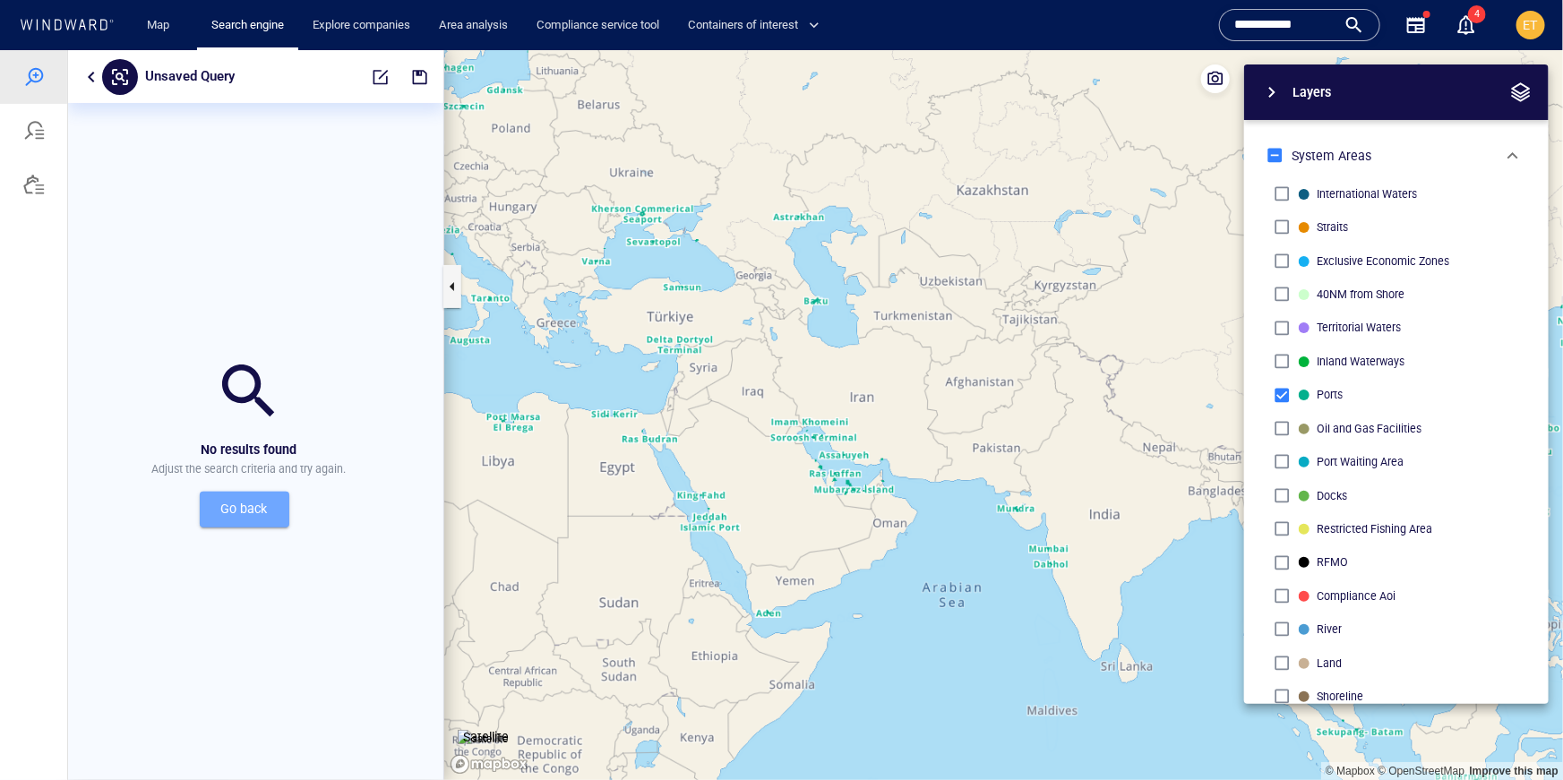
click at [262, 519] on button "Go back" at bounding box center [245, 509] width 90 height 36
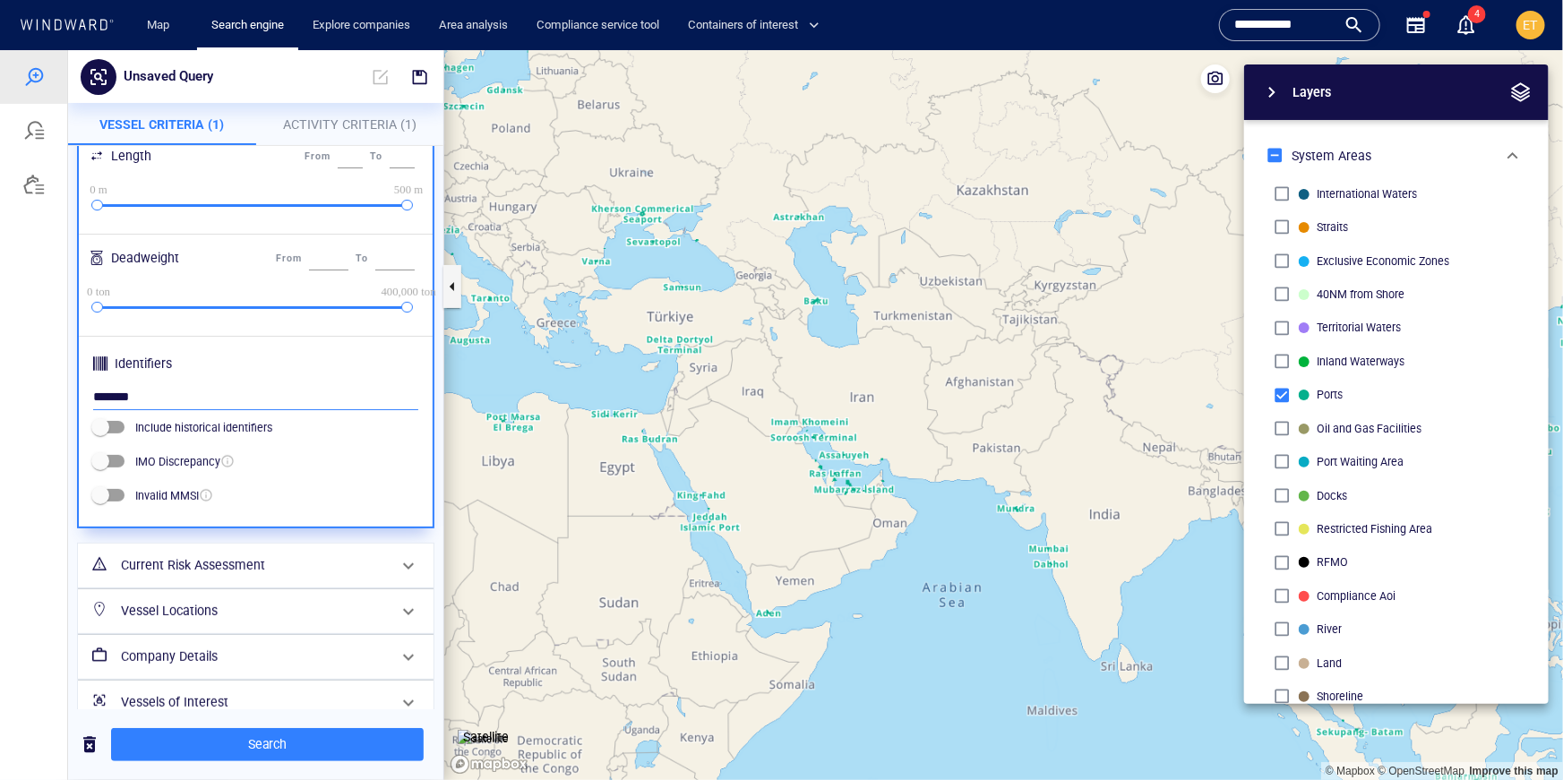
drag, startPoint x: 151, startPoint y: 400, endPoint x: 77, endPoint y: 398, distance: 74.4
click at [77, 398] on div "Vessel Particulars Class & Subclass Search for class... ​ Search for subclass..…" at bounding box center [255, 128] width 357 height 802
click at [1304, 34] on input "**********" at bounding box center [1285, 25] width 102 height 27
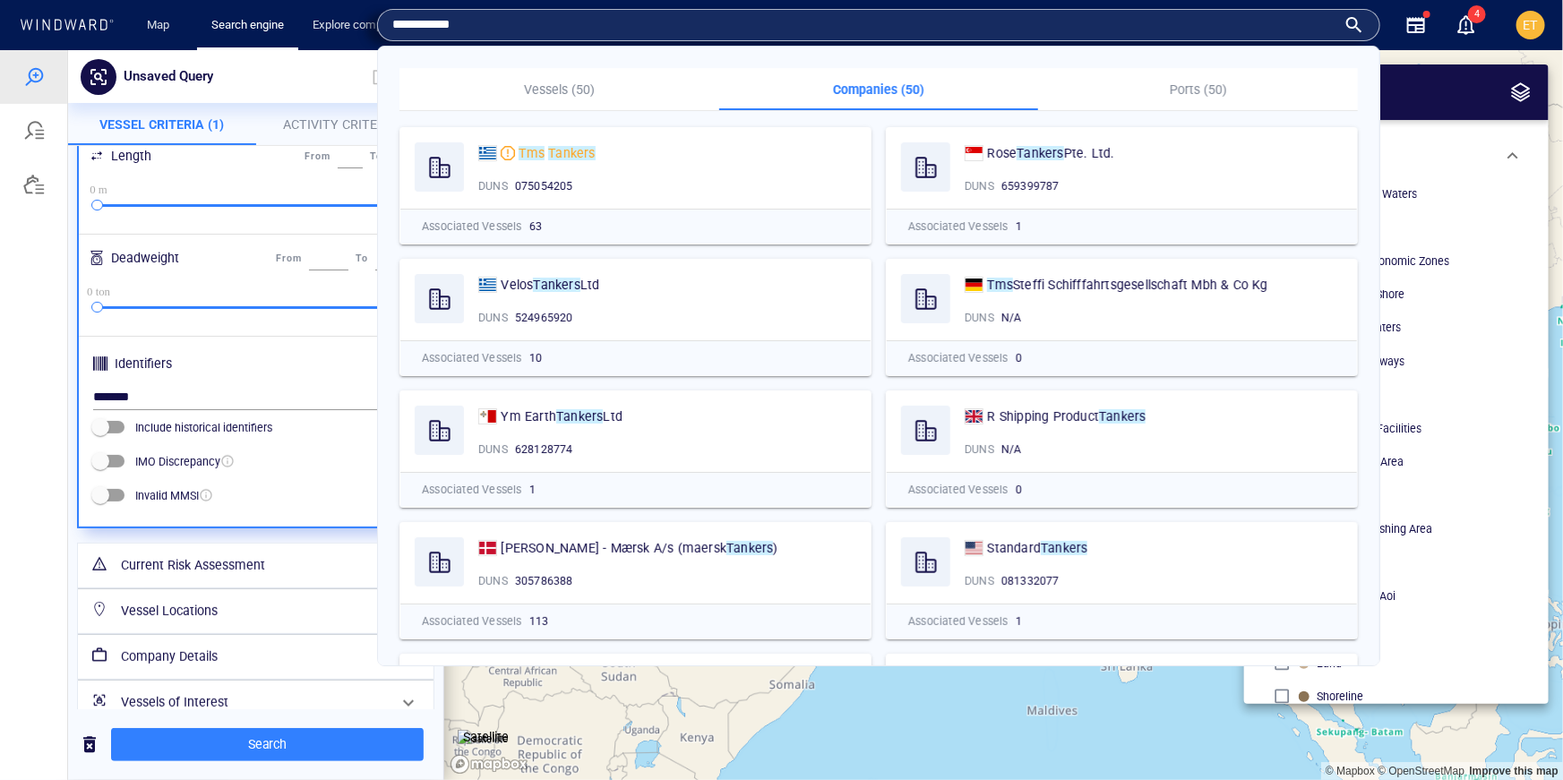
drag, startPoint x: 538, startPoint y: 25, endPoint x: 391, endPoint y: 24, distance: 146.9
click at [391, 24] on div "**********" at bounding box center [878, 25] width 1003 height 32
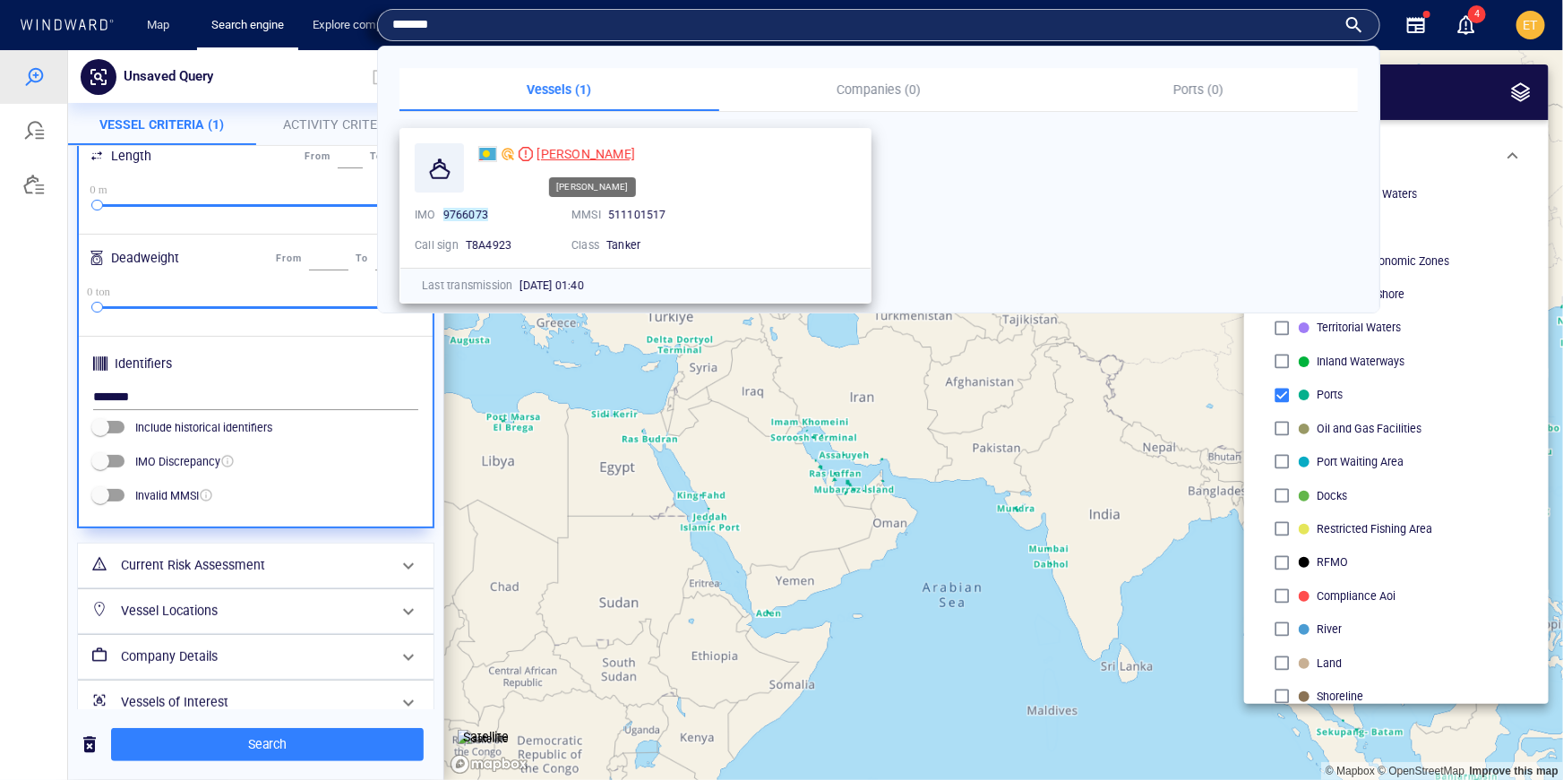
type input "*******"
click at [628, 155] on span "NIKOLAY GAMAYUNOV" at bounding box center [585, 154] width 99 height 14
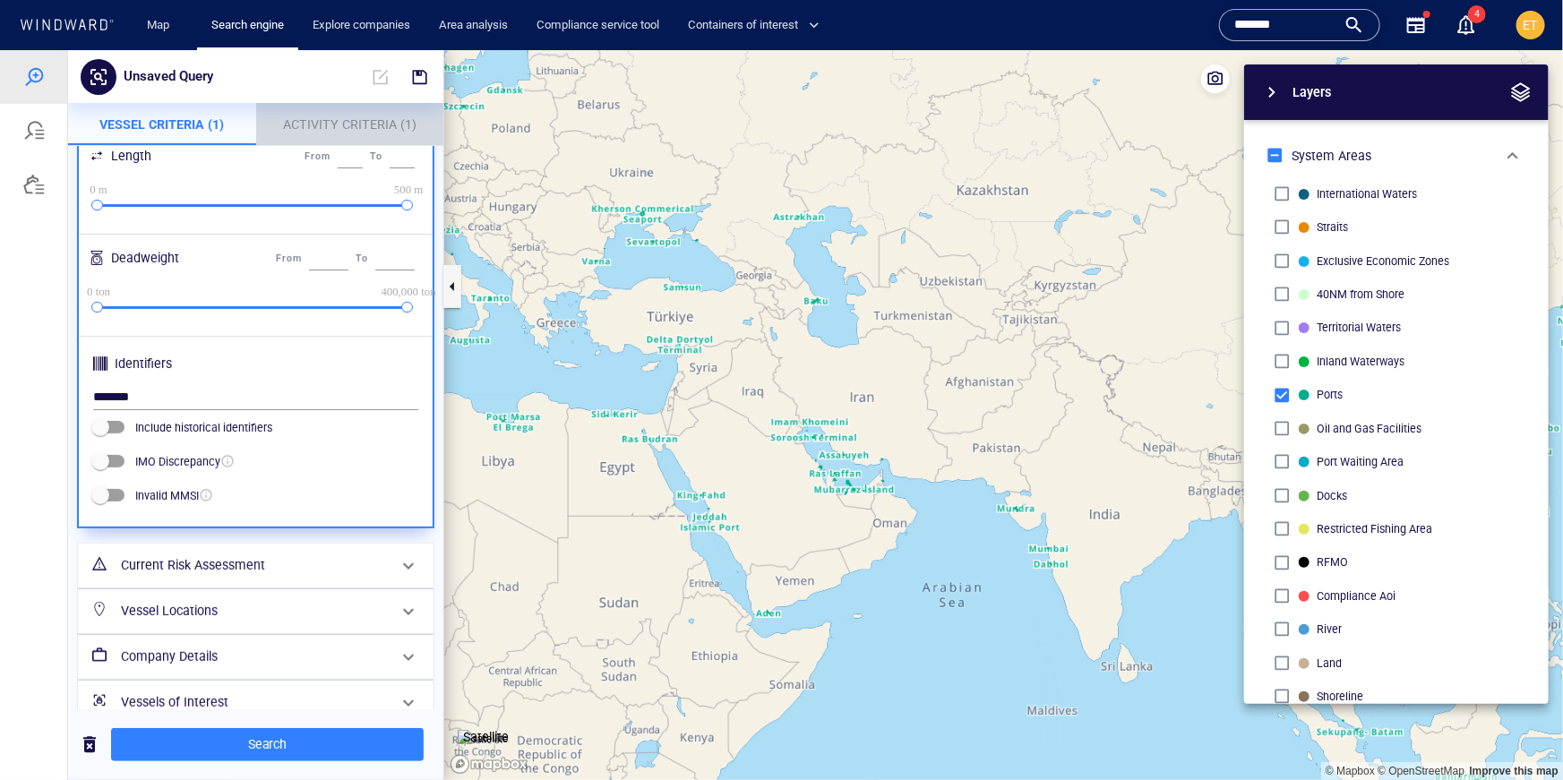
click at [363, 133] on p "Activity Criteria (1)" at bounding box center [350, 123] width 167 height 21
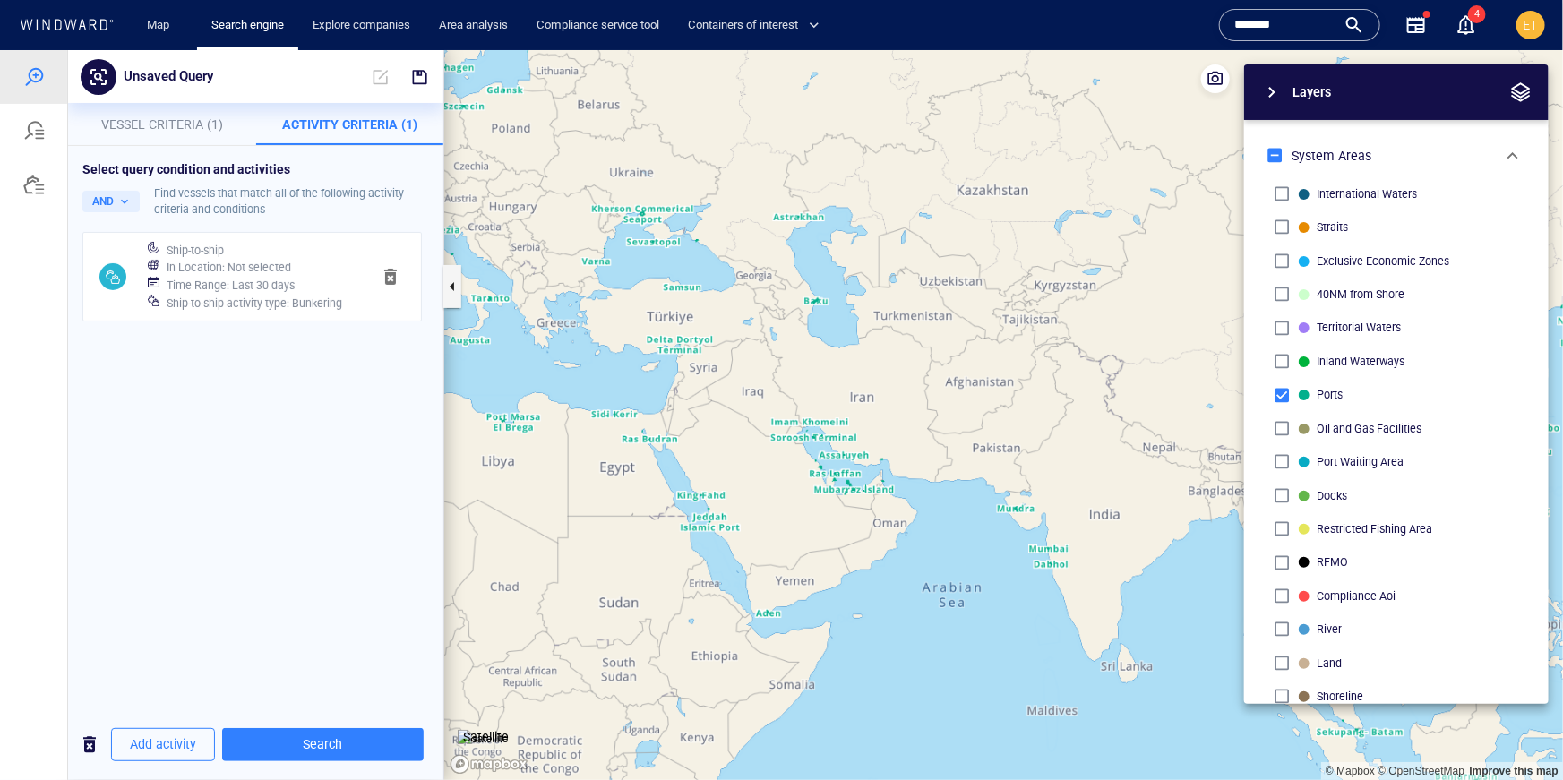
click at [315, 294] on h6 "Ship-to-ship activity type : Bunkering" at bounding box center [255, 303] width 176 height 18
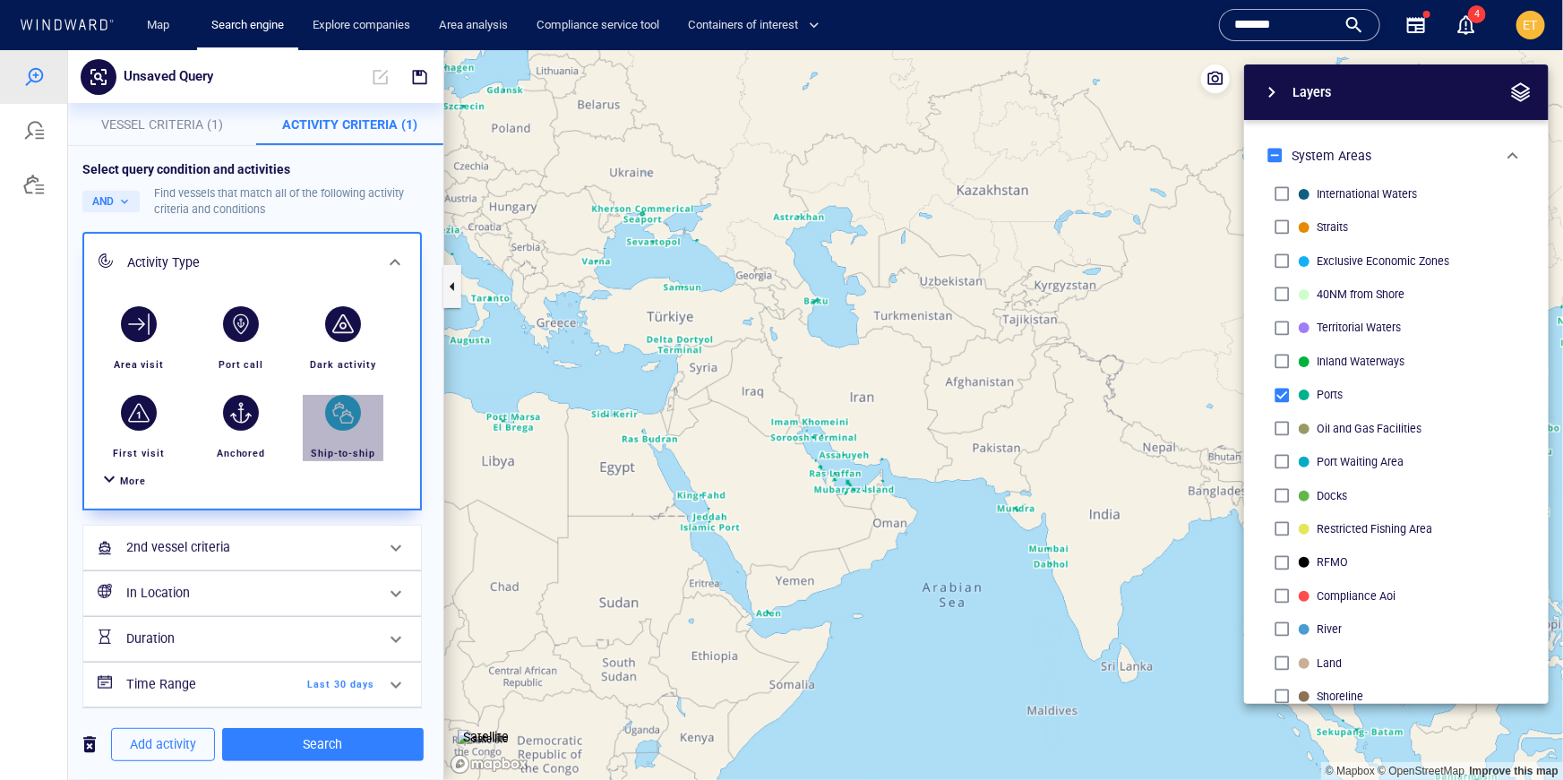
click at [351, 410] on div "button" at bounding box center [343, 412] width 36 height 36
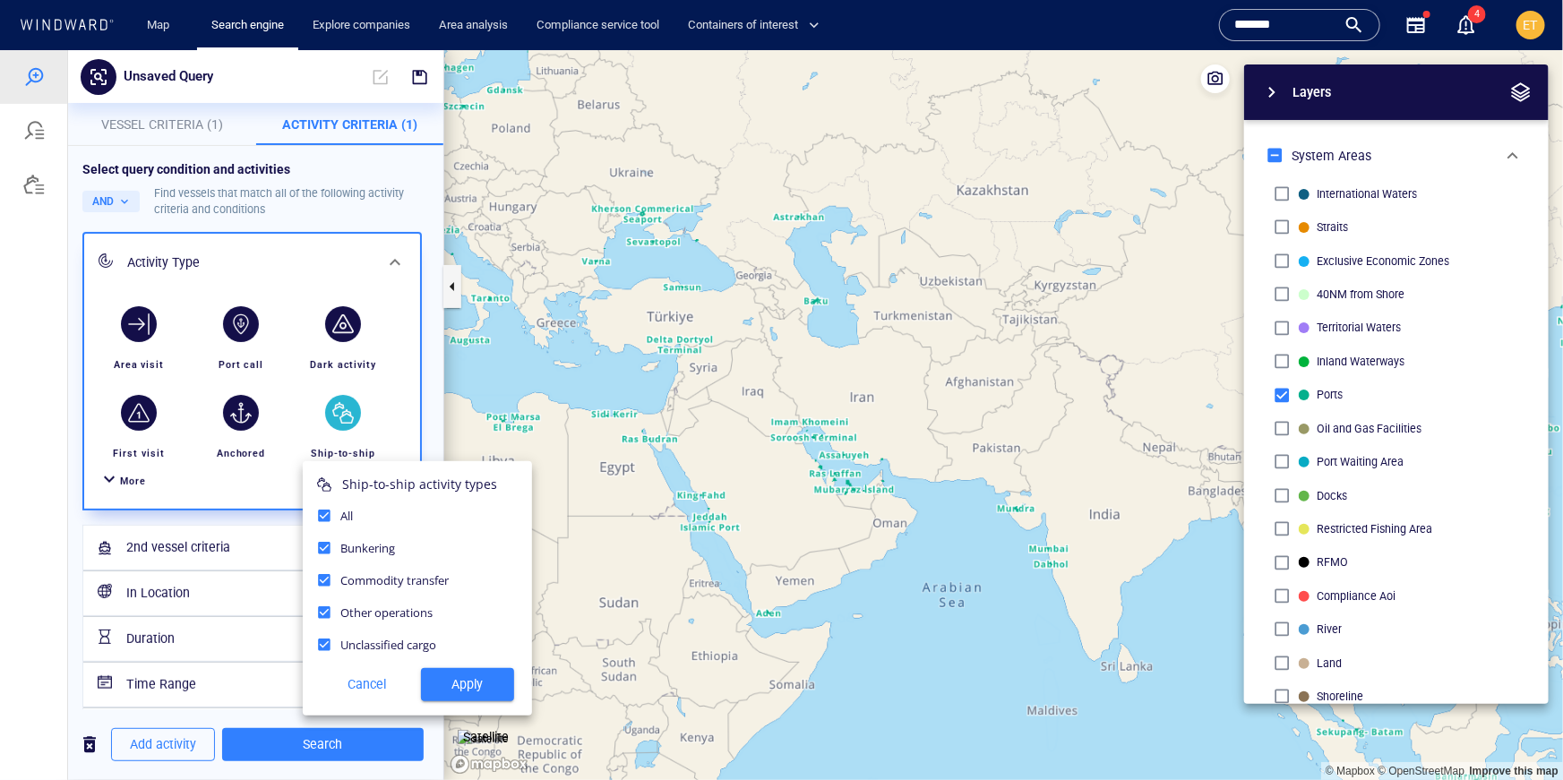
click at [455, 687] on span "Apply" at bounding box center [467, 684] width 64 height 22
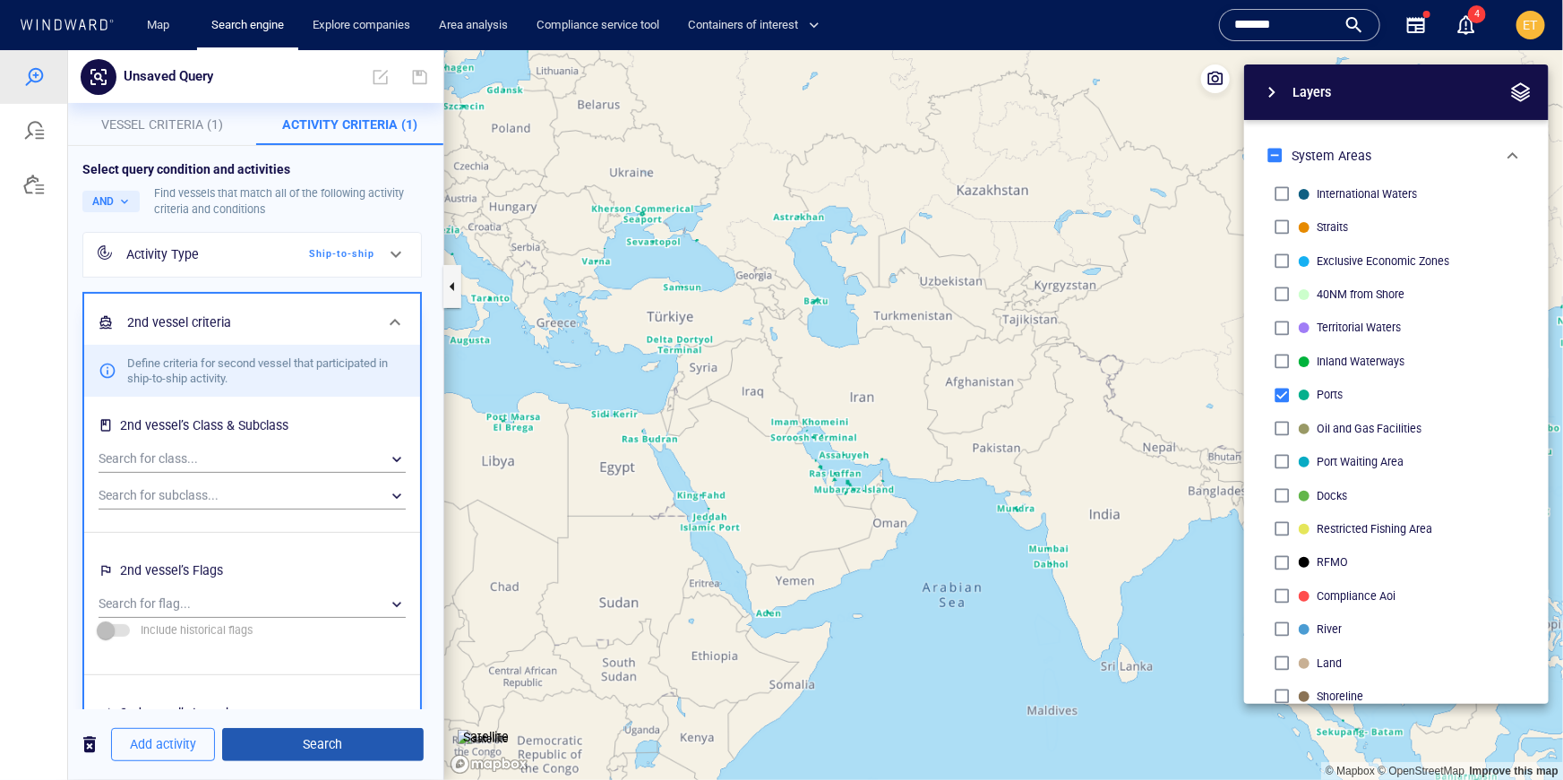
click at [353, 746] on span "Search" at bounding box center [322, 744] width 173 height 22
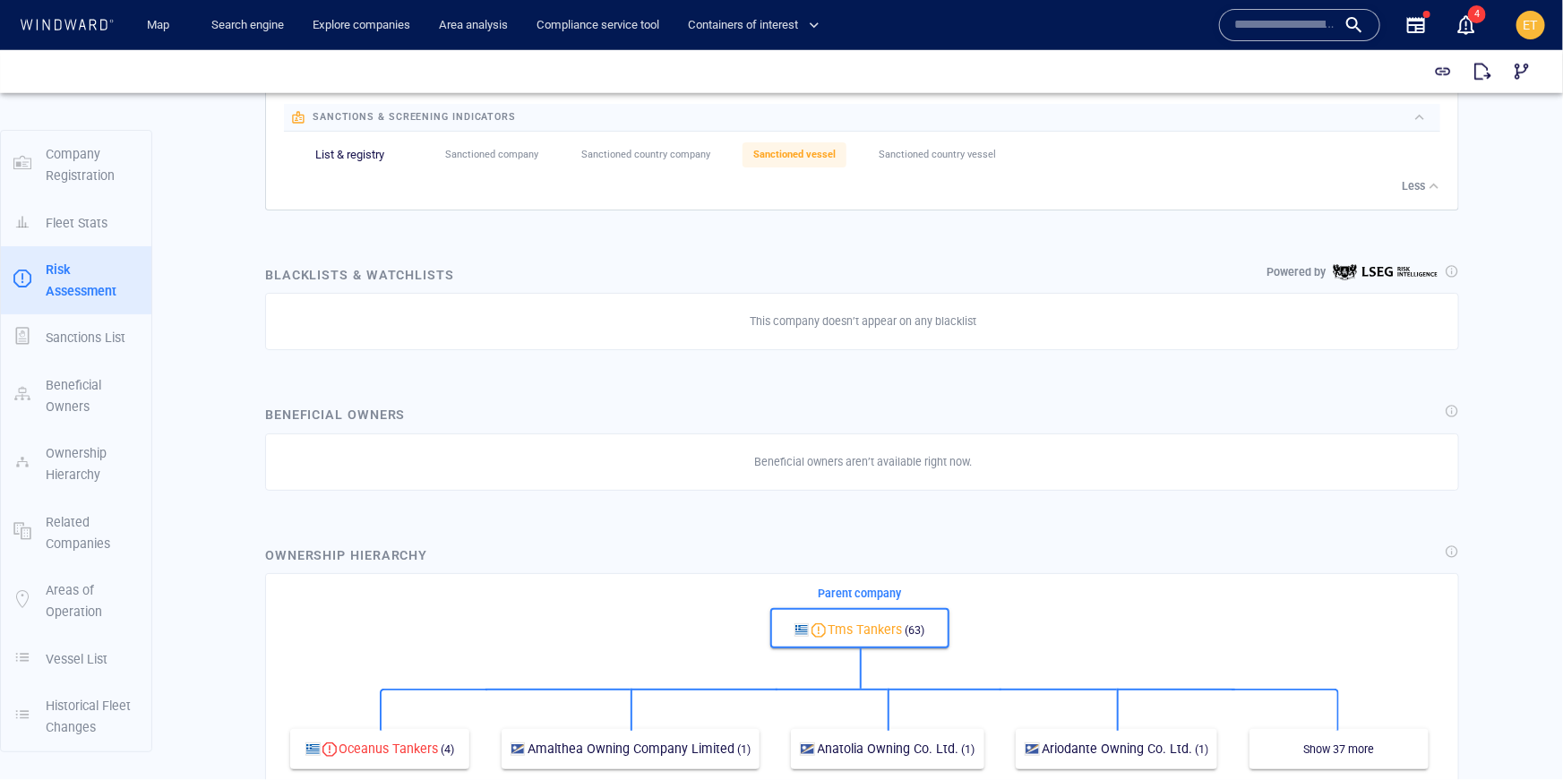
scroll to position [1155, 0]
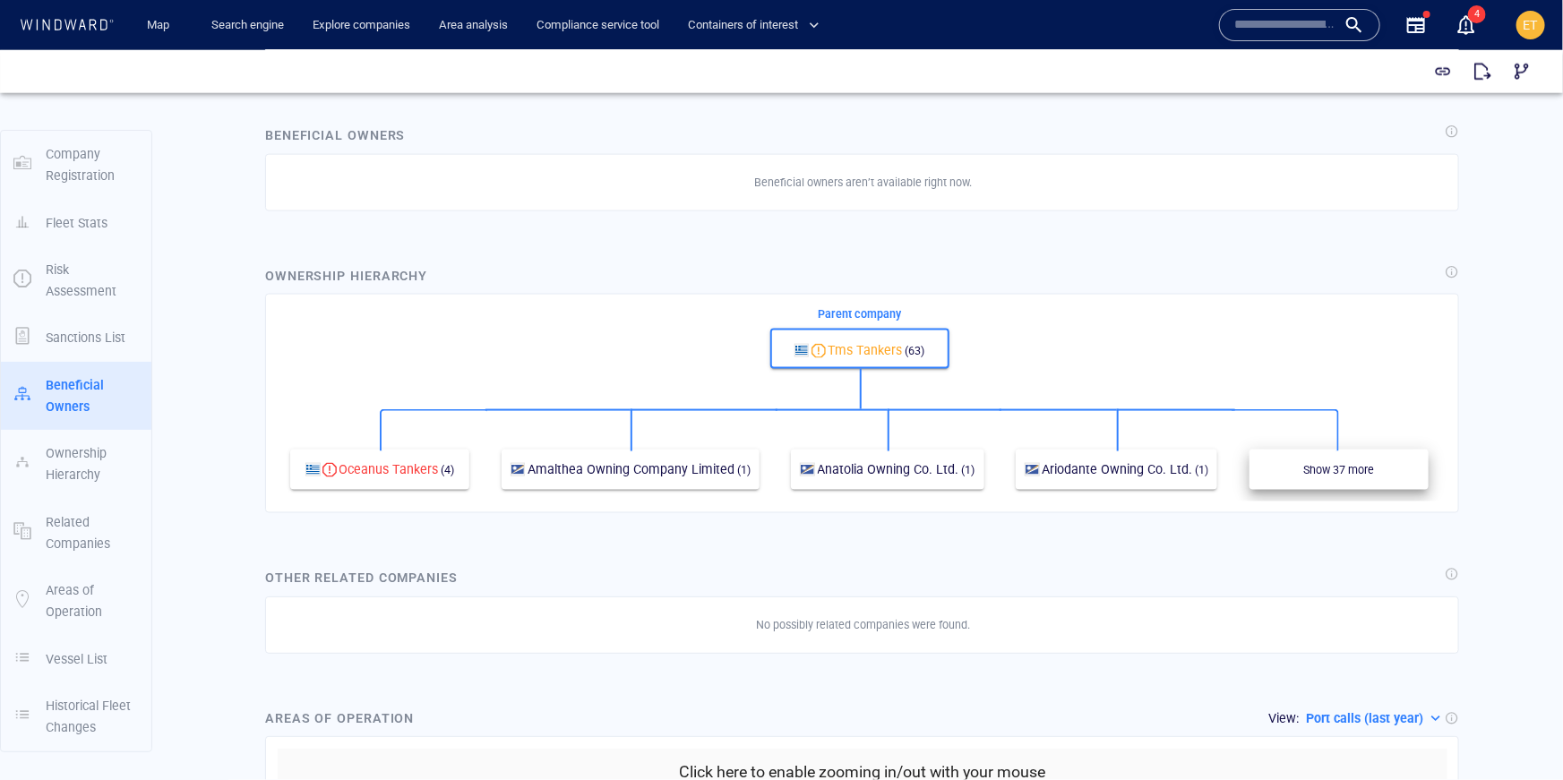
click at [1351, 464] on p "Show 37 more" at bounding box center [1338, 469] width 71 height 16
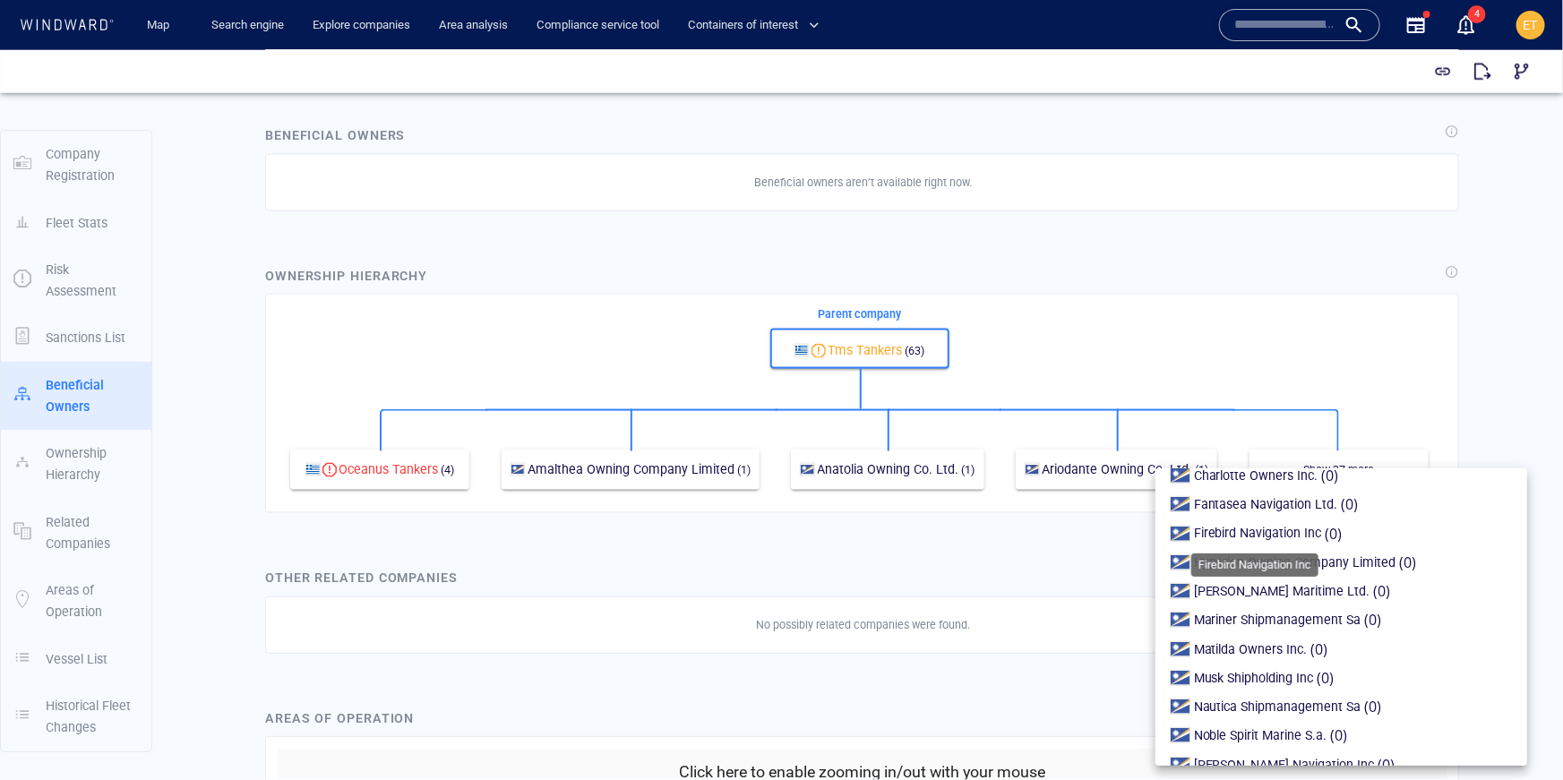
scroll to position [782, 0]
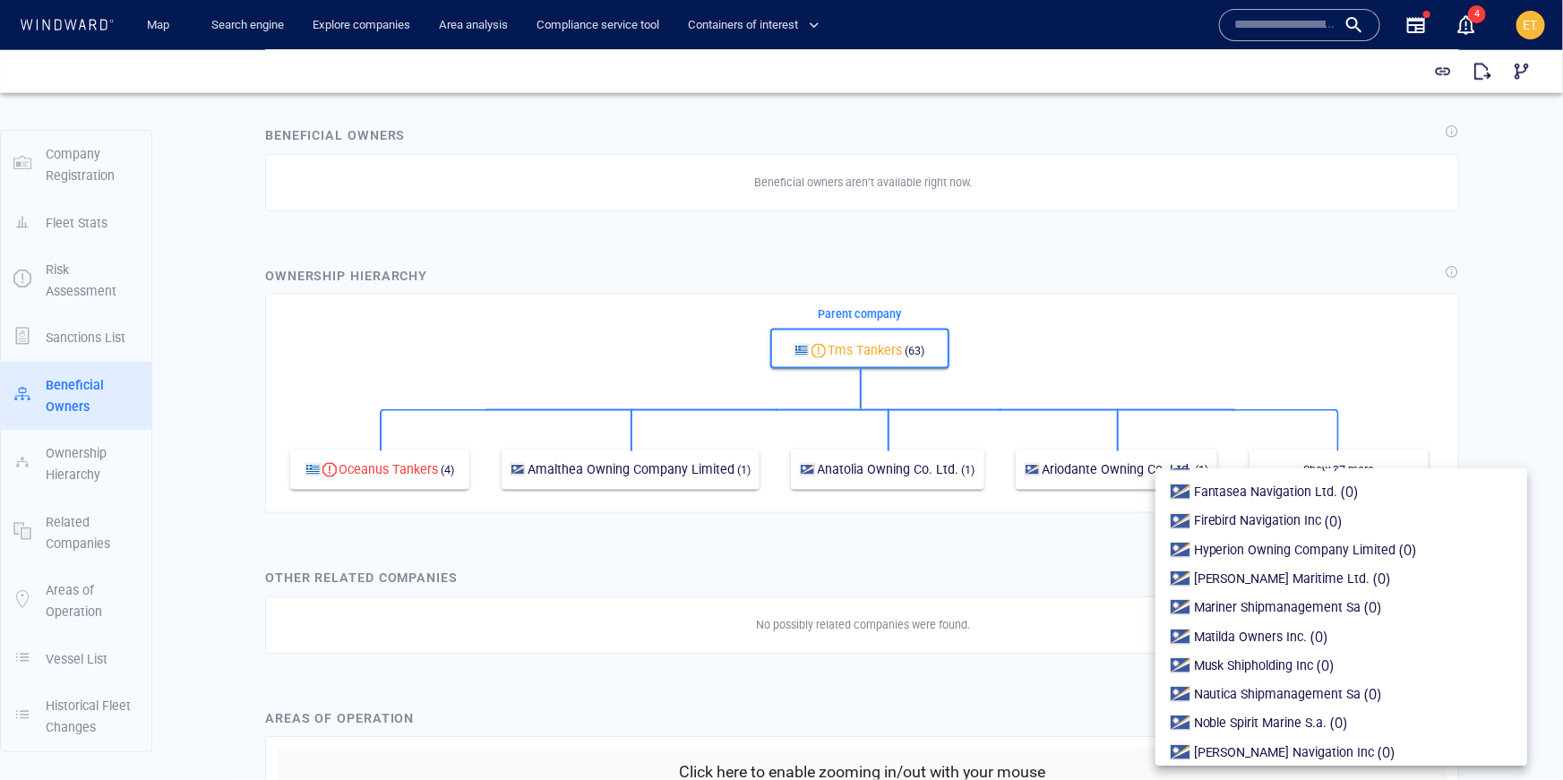
click at [1072, 572] on div at bounding box center [781, 414] width 1563 height 730
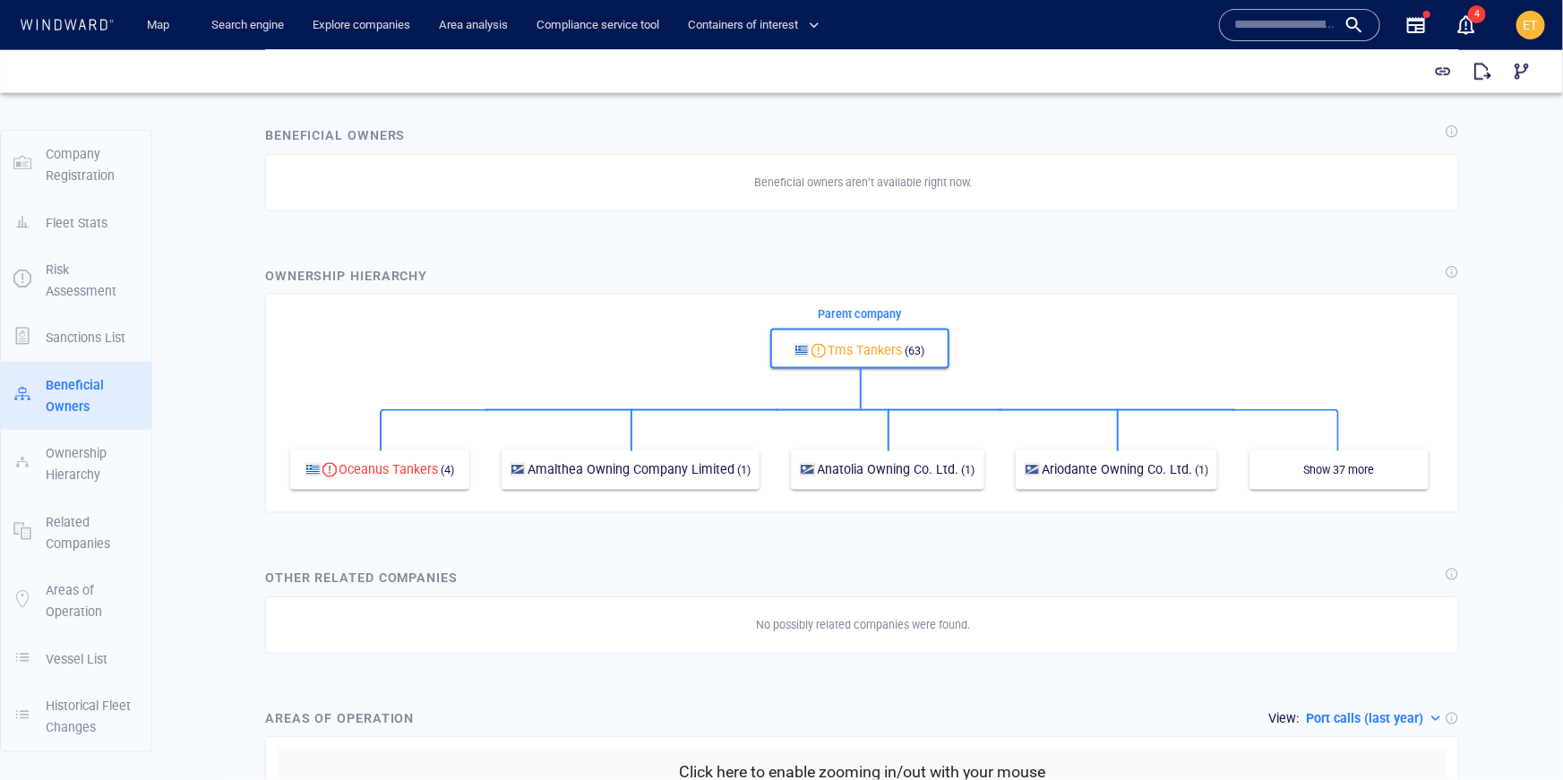
click at [97, 24] on icon at bounding box center [67, 25] width 96 height 12
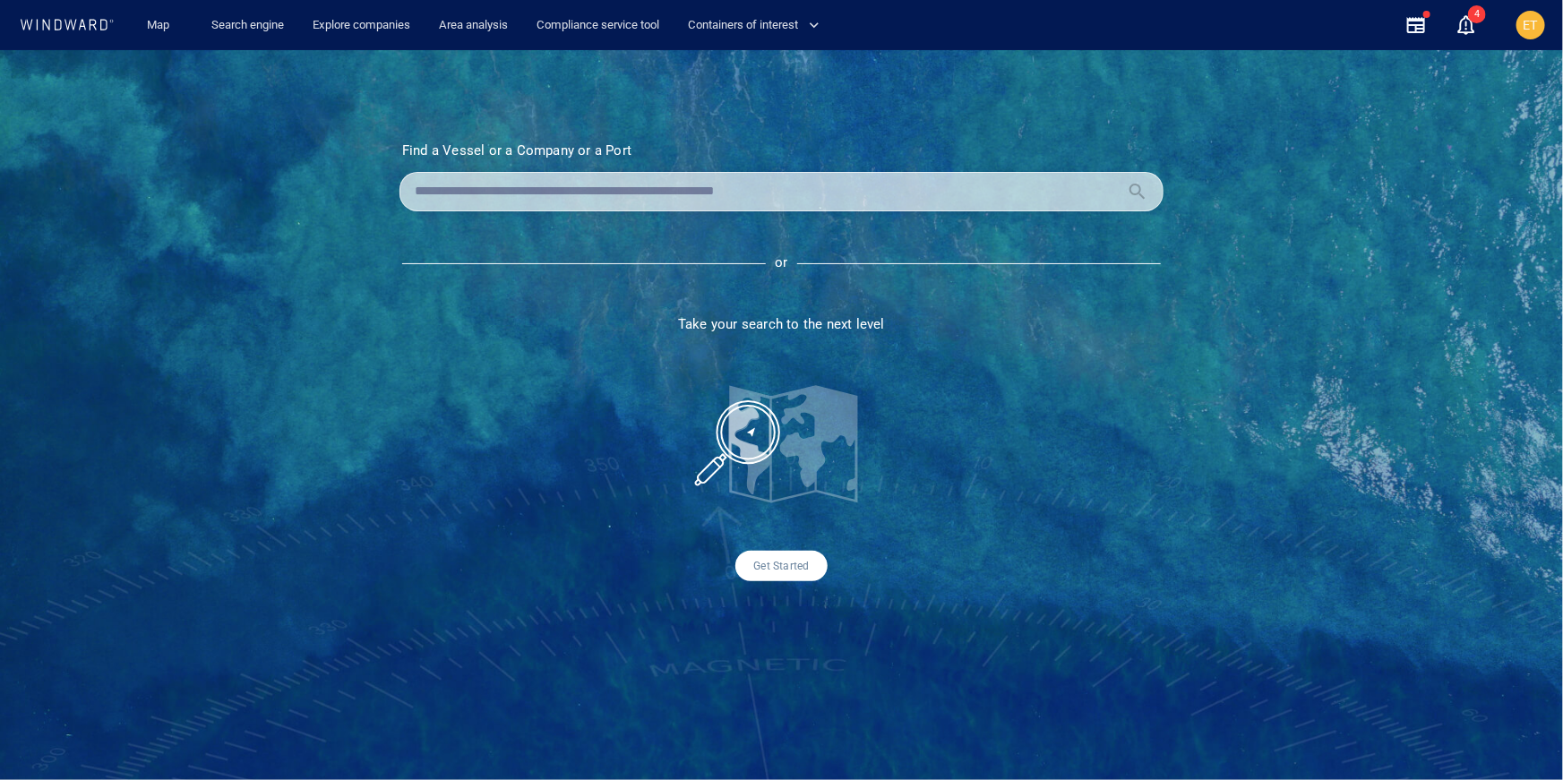
click at [536, 181] on input "text" at bounding box center [767, 191] width 705 height 27
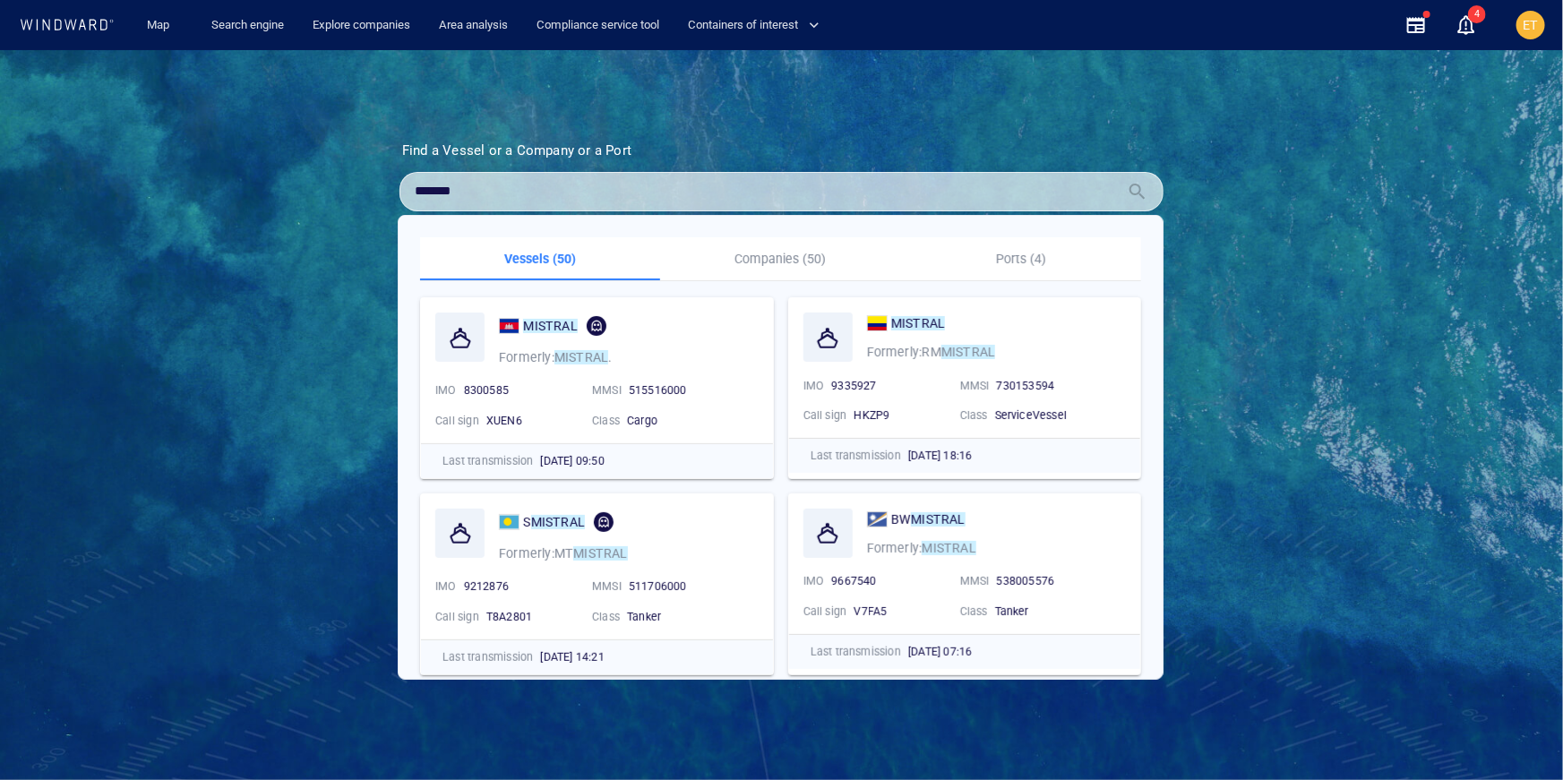
click at [510, 200] on input "*******" at bounding box center [767, 191] width 705 height 27
type input "*******"
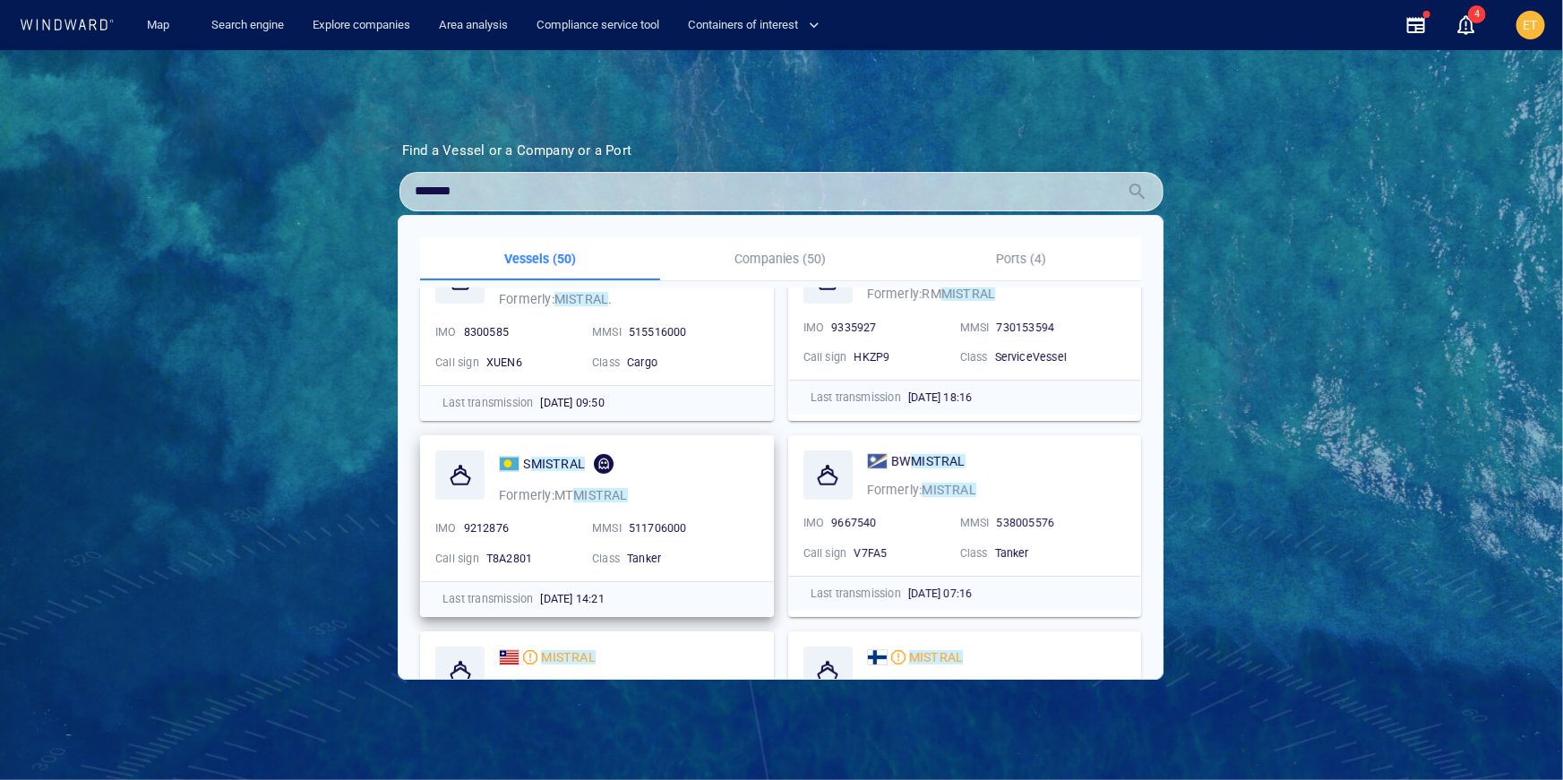
scroll to position [68, 0]
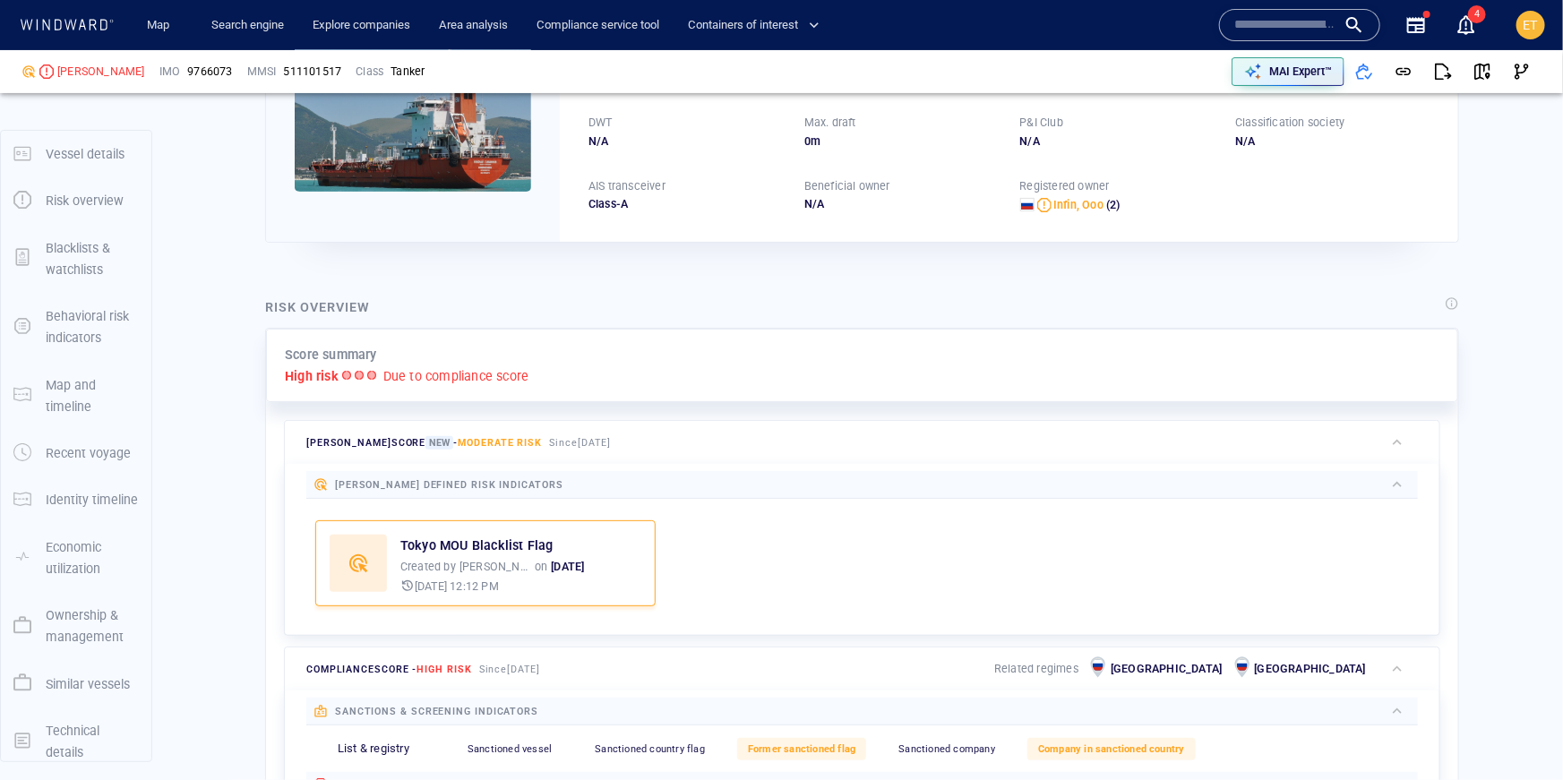
scroll to position [47, 0]
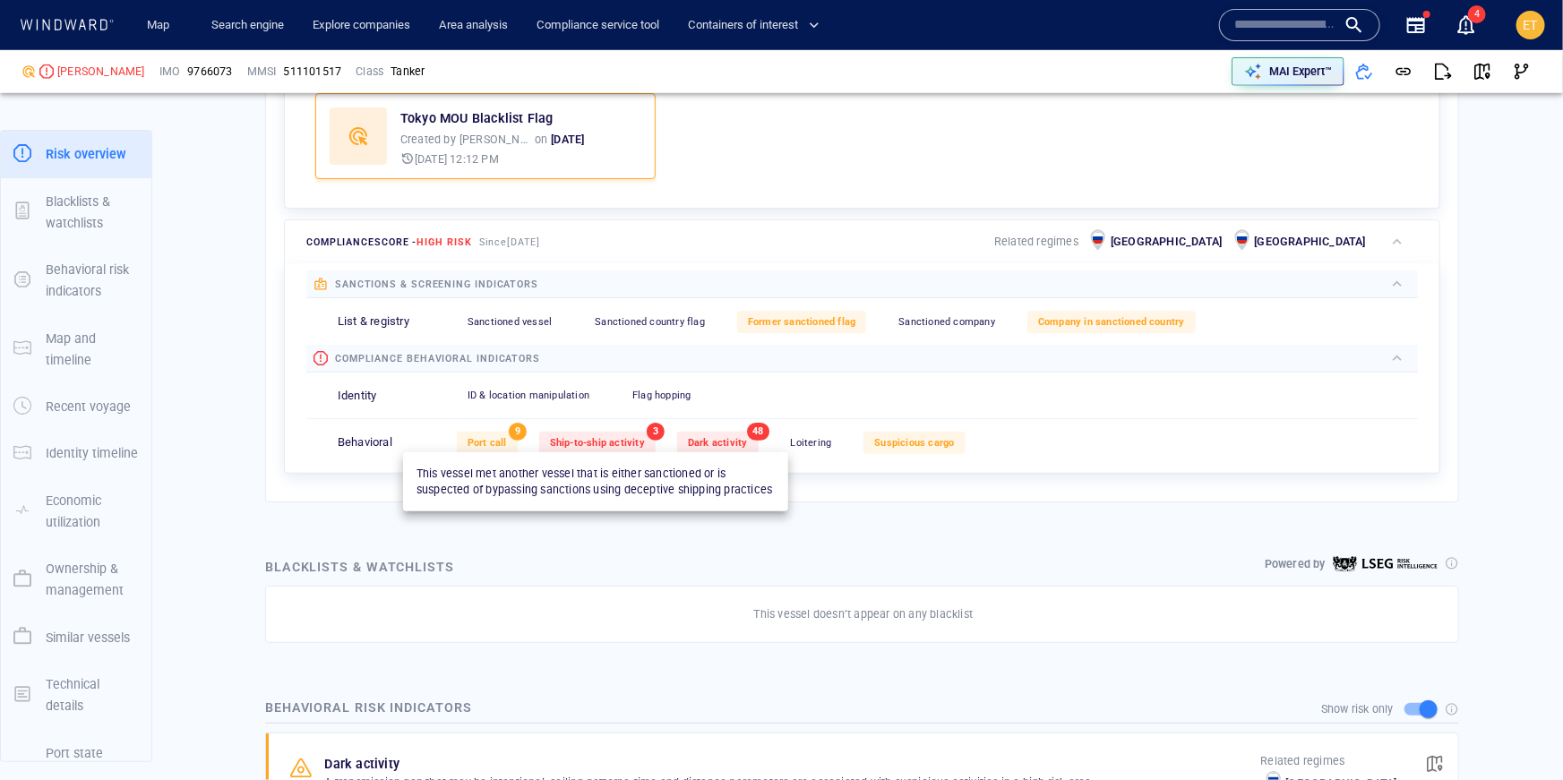
click at [605, 437] on span "Ship-to-ship activity" at bounding box center [597, 443] width 95 height 12
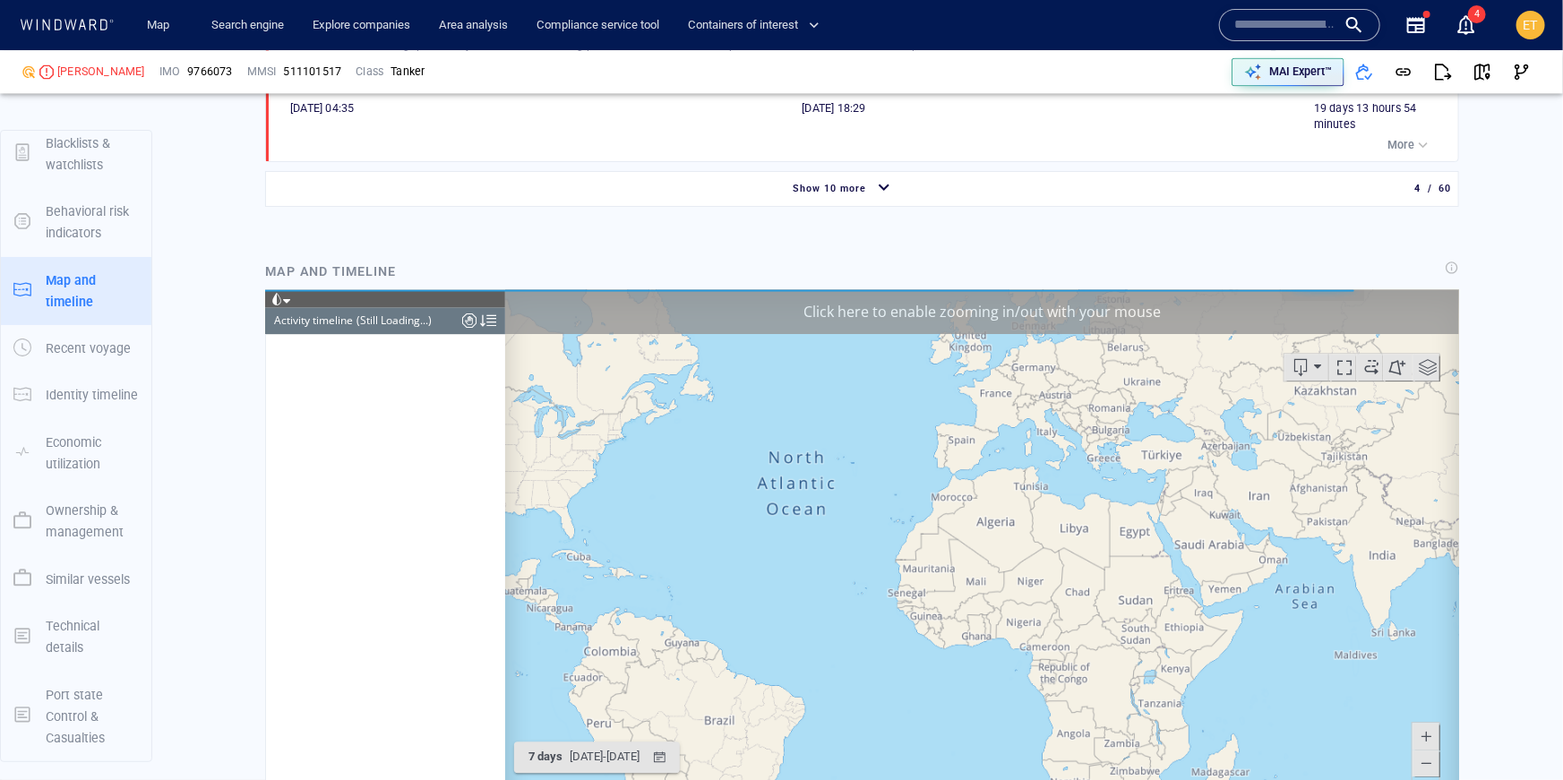
scroll to position [1912, 0]
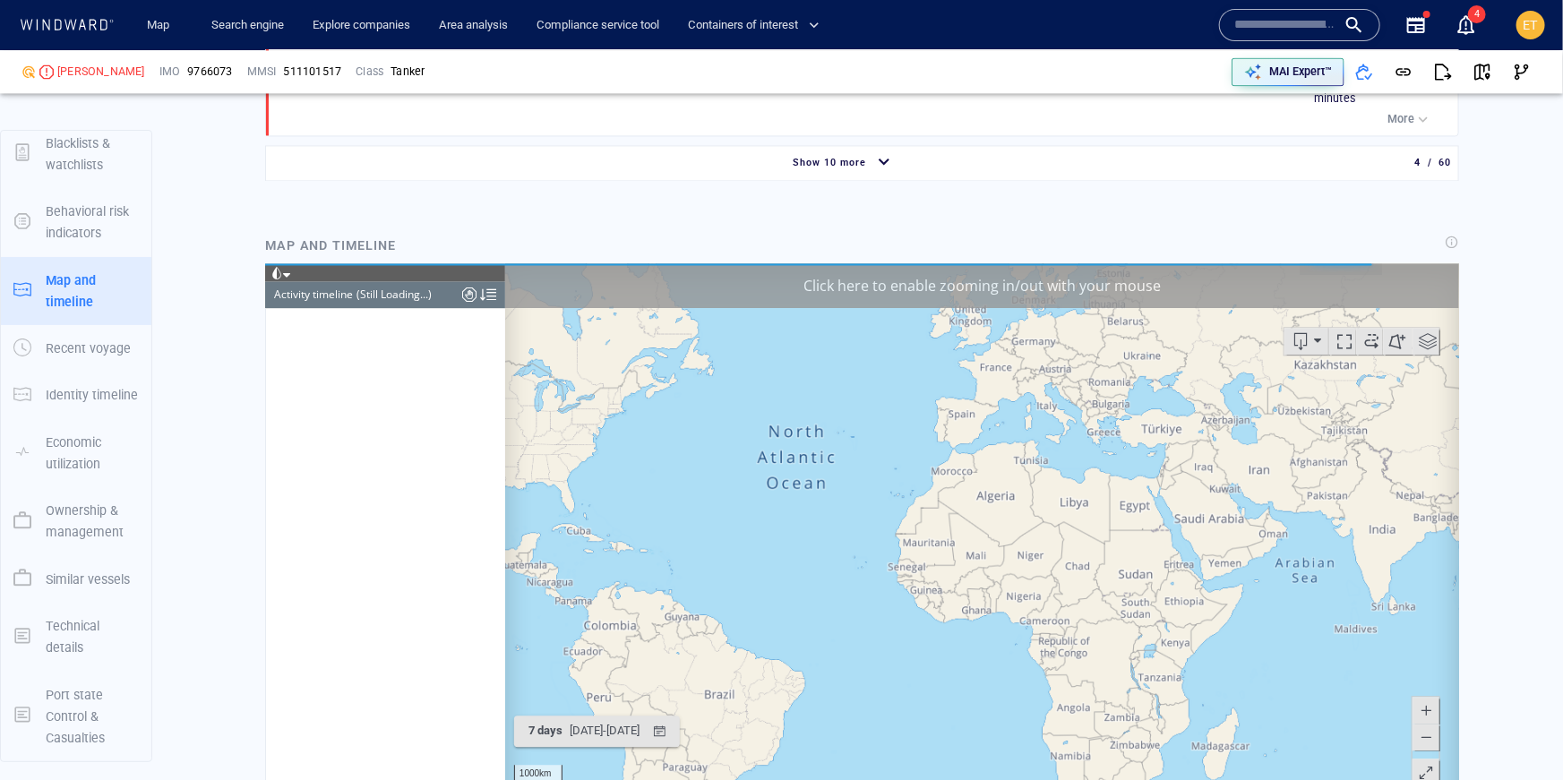
click at [681, 279] on div "Click here to enable zooming in/out with your mouse" at bounding box center [981, 285] width 954 height 45
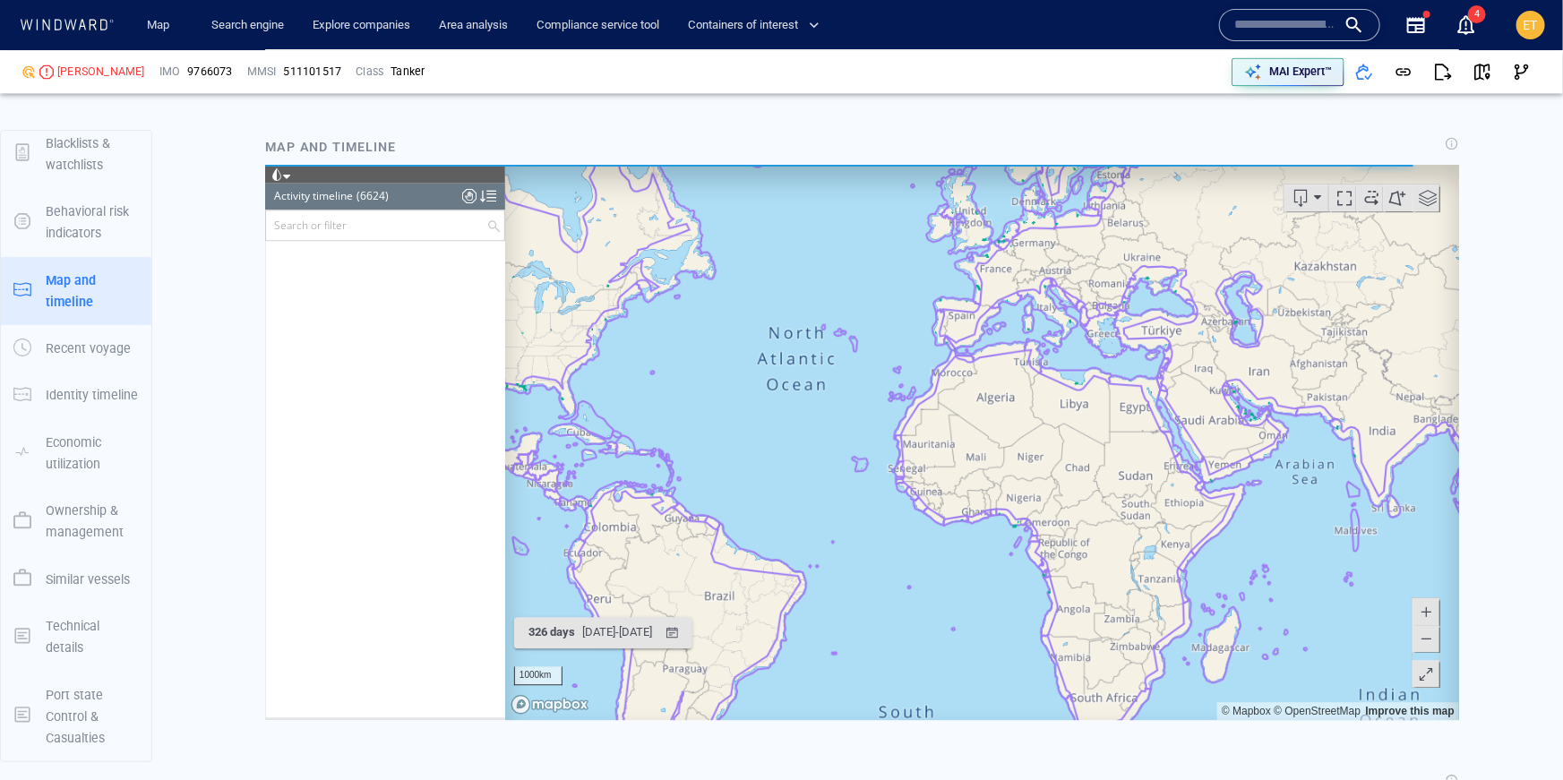
scroll to position [2026, 0]
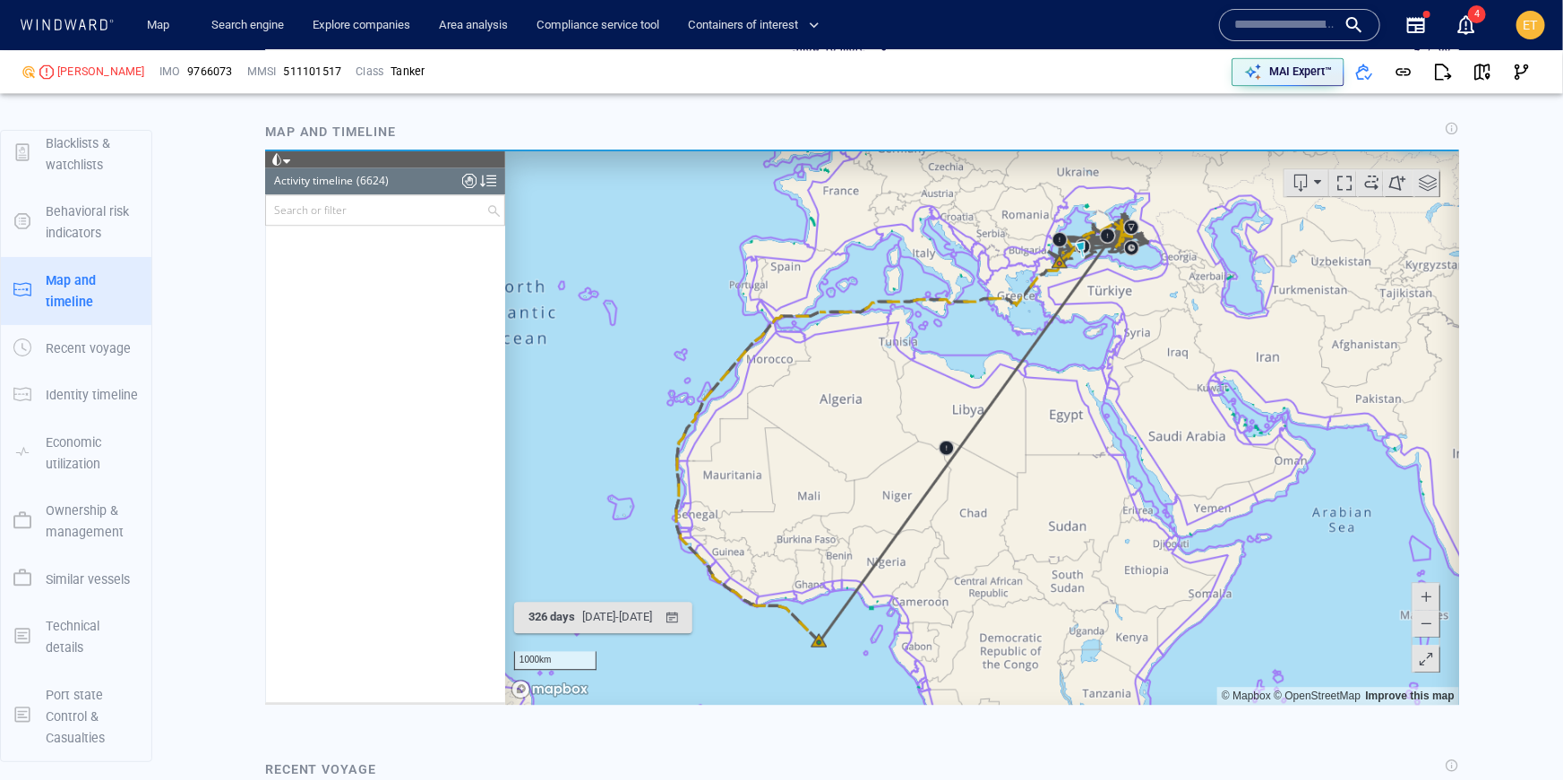
click at [1424, 631] on span at bounding box center [1425, 623] width 18 height 27
click at [1420, 622] on span at bounding box center [1425, 623] width 18 height 27
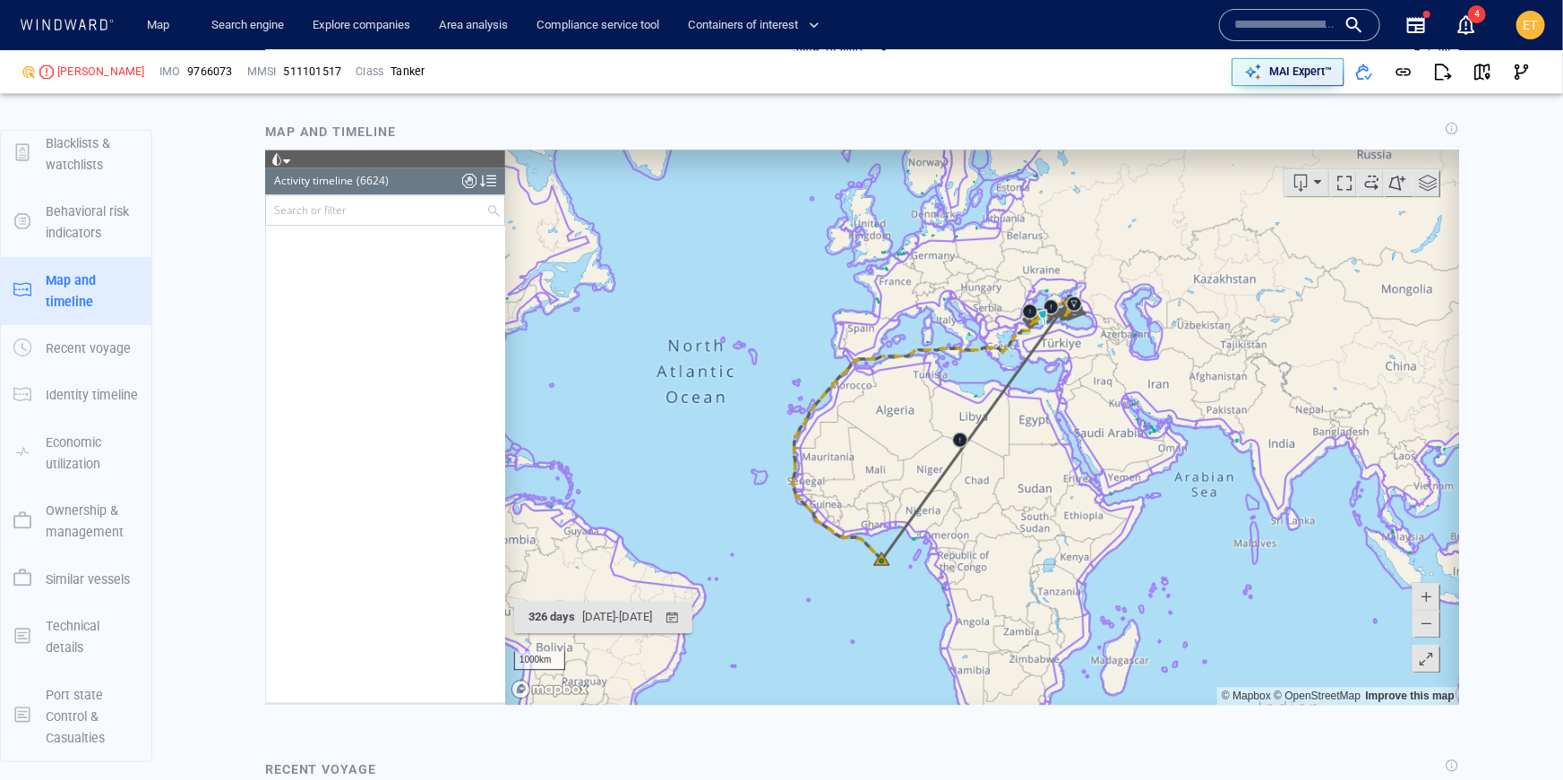
click at [1420, 601] on span at bounding box center [1425, 596] width 18 height 27
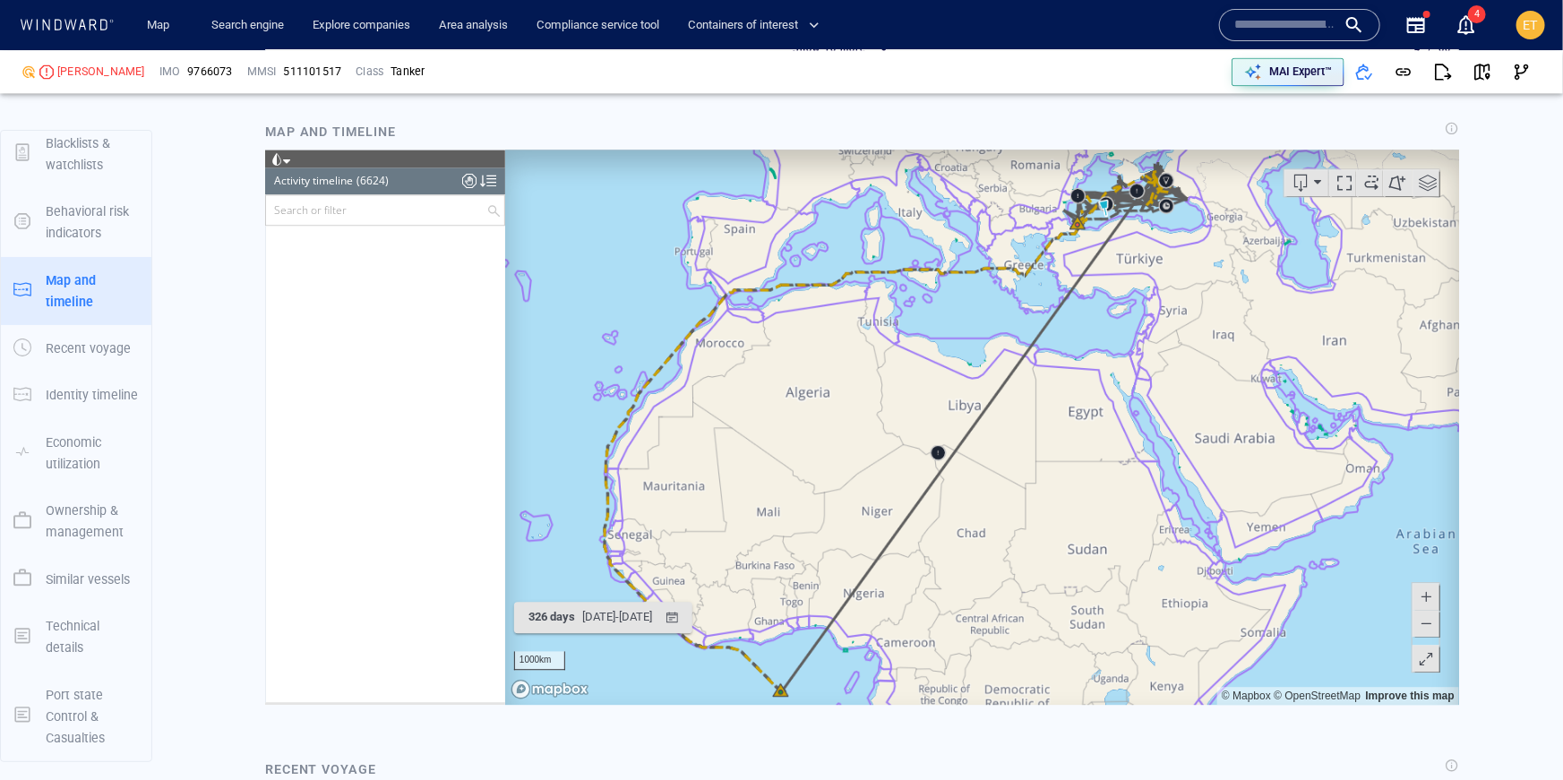
click at [1420, 601] on span at bounding box center [1425, 596] width 18 height 27
drag, startPoint x: 1227, startPoint y: 447, endPoint x: 1194, endPoint y: 811, distance: 365.1
click at [1194, 705] on html "Loading vessel activities... Activity timeline (6624) (Still Loading...) Search…" at bounding box center [861, 427] width 1194 height 555
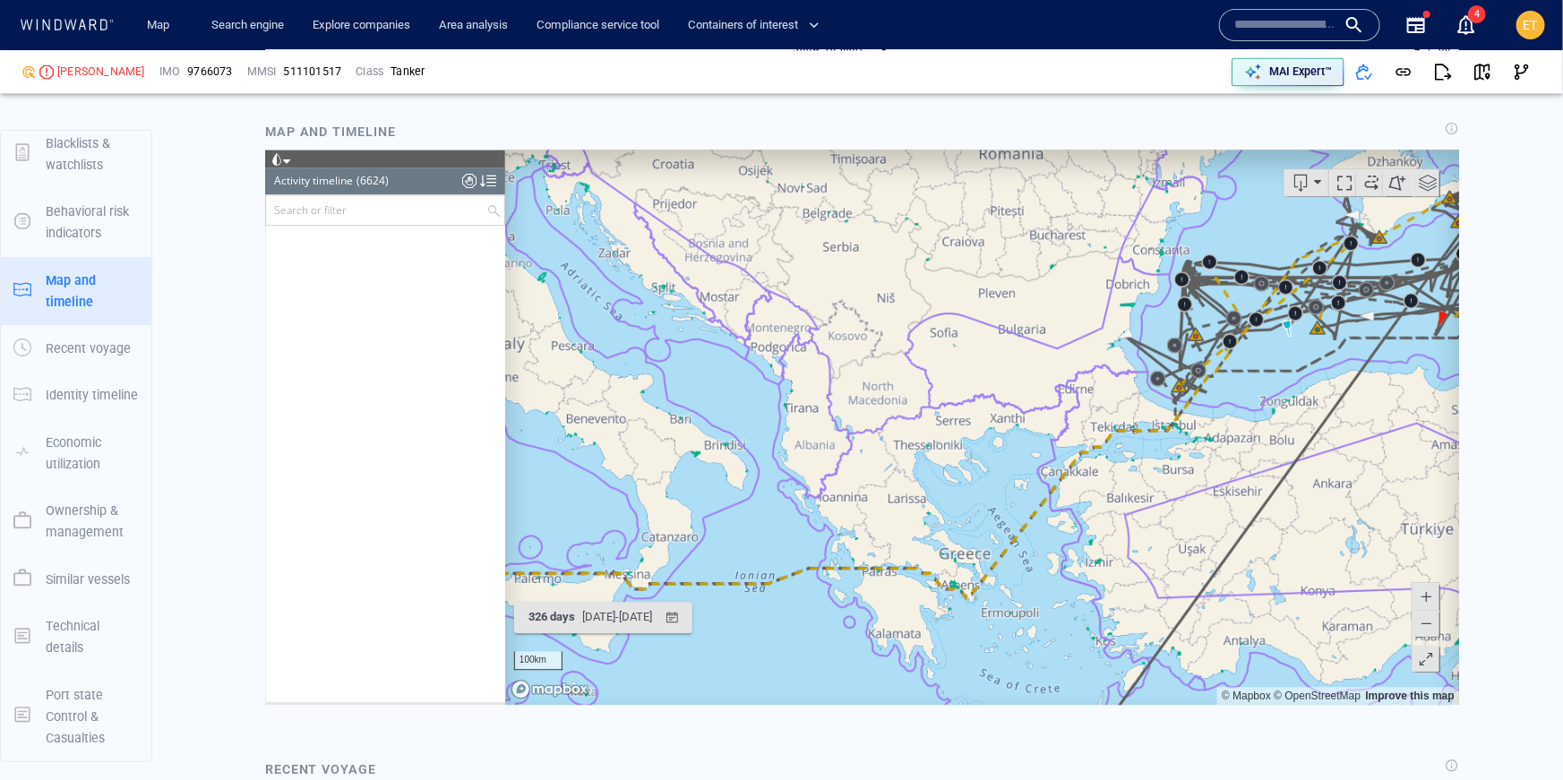
drag, startPoint x: 1106, startPoint y: 551, endPoint x: 985, endPoint y: 675, distance: 173.5
click at [985, 675] on canvas "Map" at bounding box center [981, 427] width 955 height 555
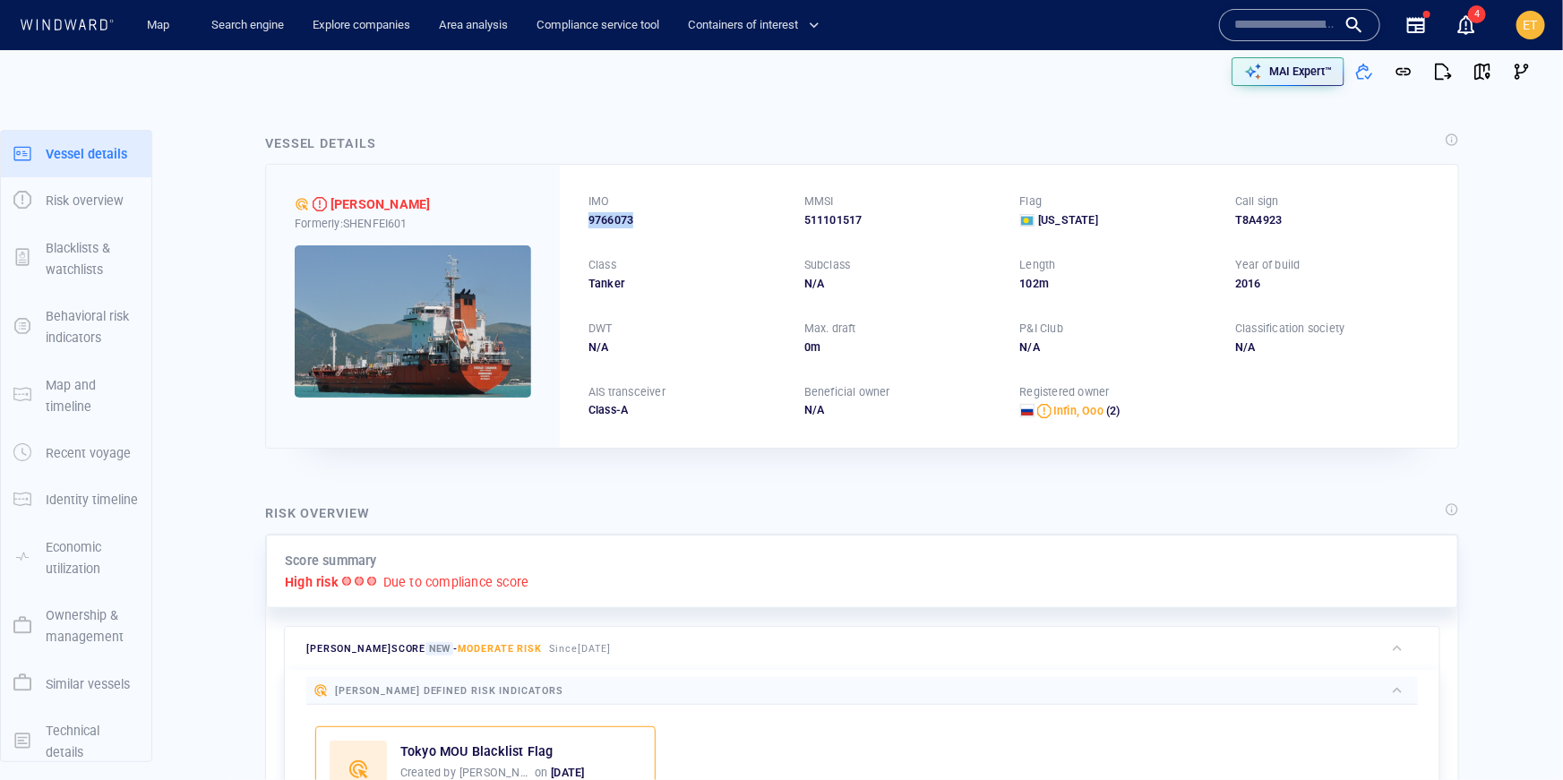
drag, startPoint x: 644, startPoint y: 227, endPoint x: 580, endPoint y: 221, distance: 63.8
click div "IMO 9766073 MMSI 511101517 Flag Palau Call sign T8A4923 Class Tanker Subclass N…"
click input "text"
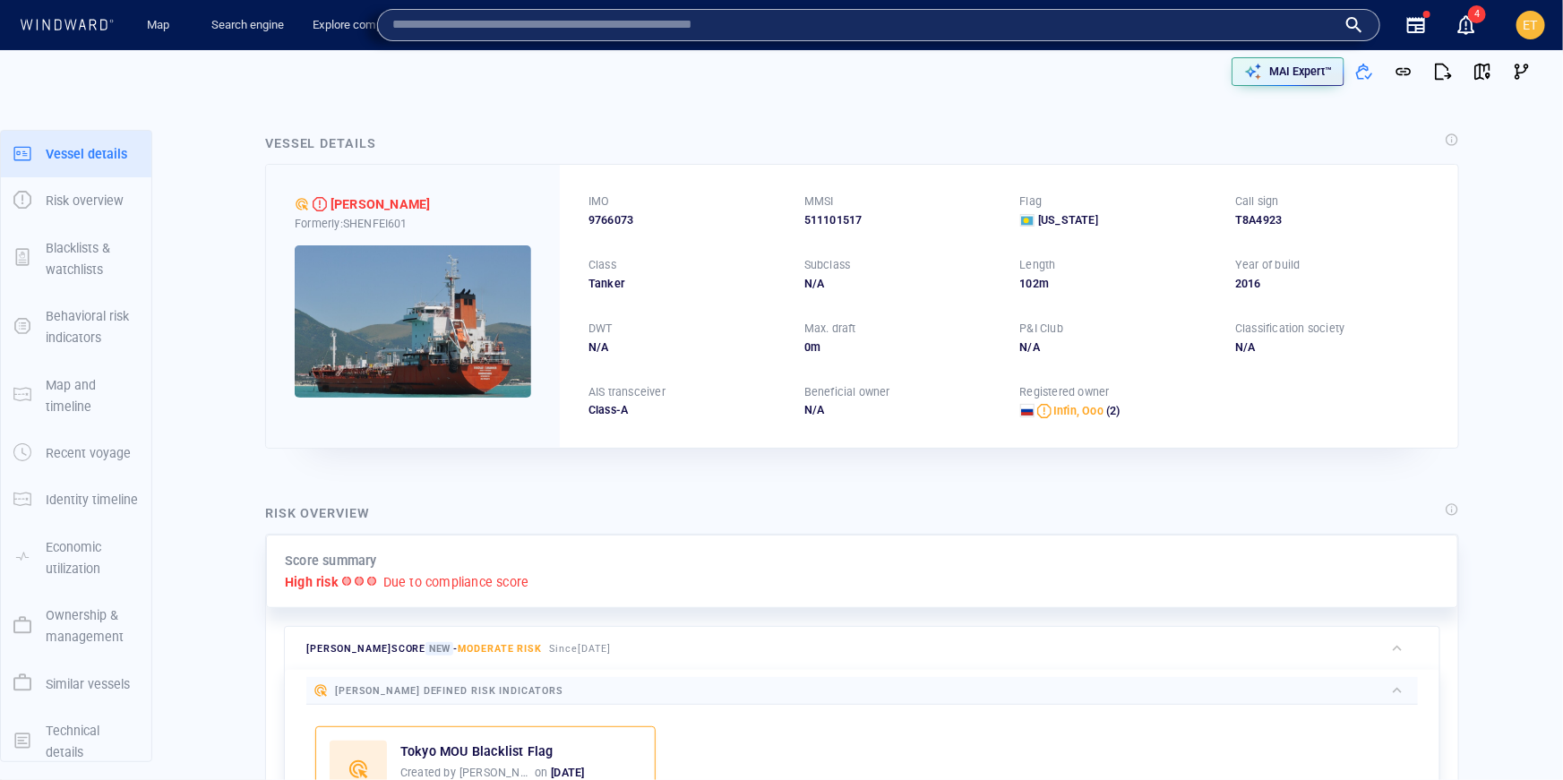
paste input "*******"
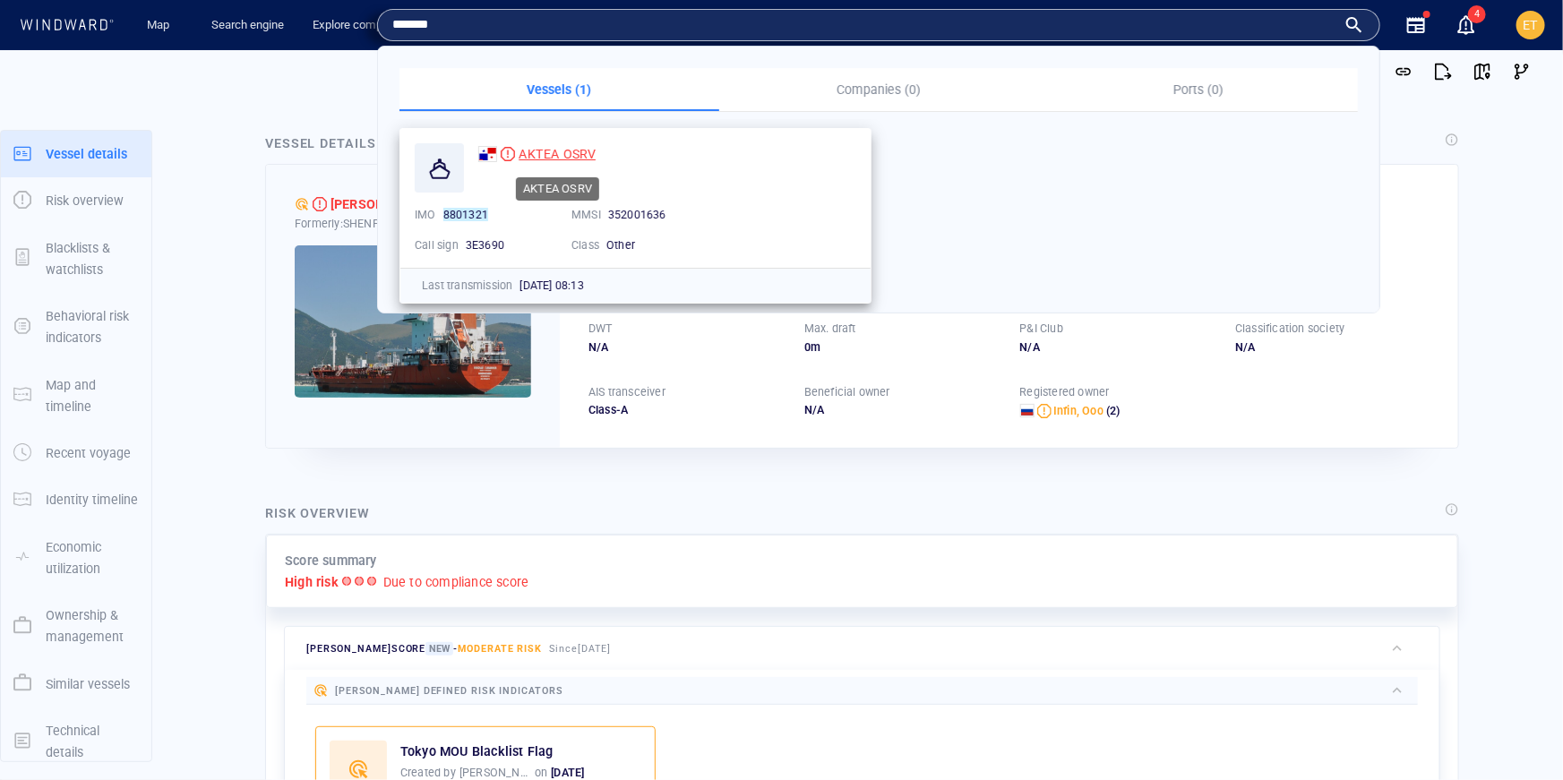
type input "*******"
click span "AKTEA OSRV"
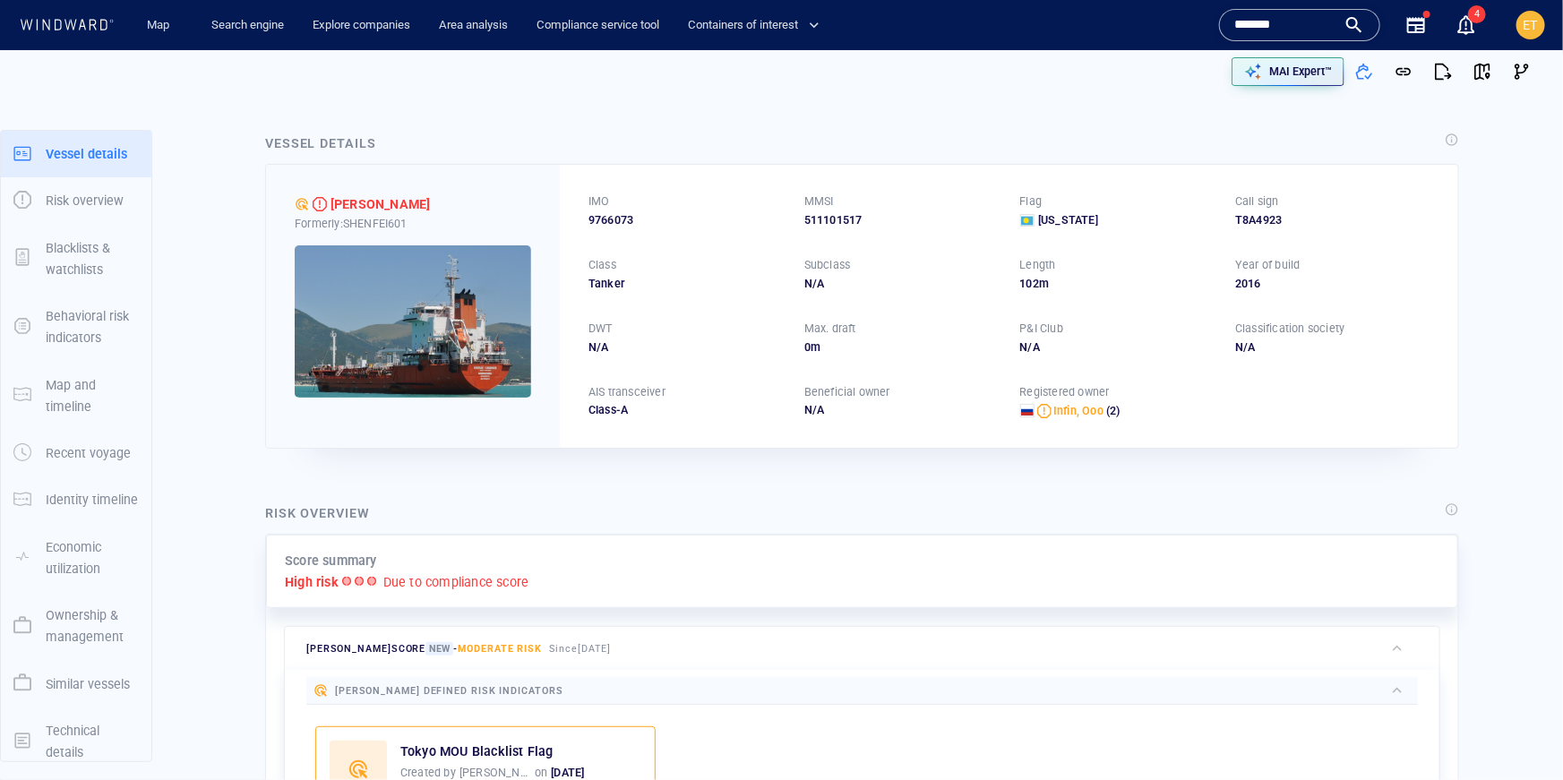
click div "IMO 9766073 MMSI 511101517 Flag Palau Call sign T8A4923 Class Tanker Subclass N…"
click link "Search engine"
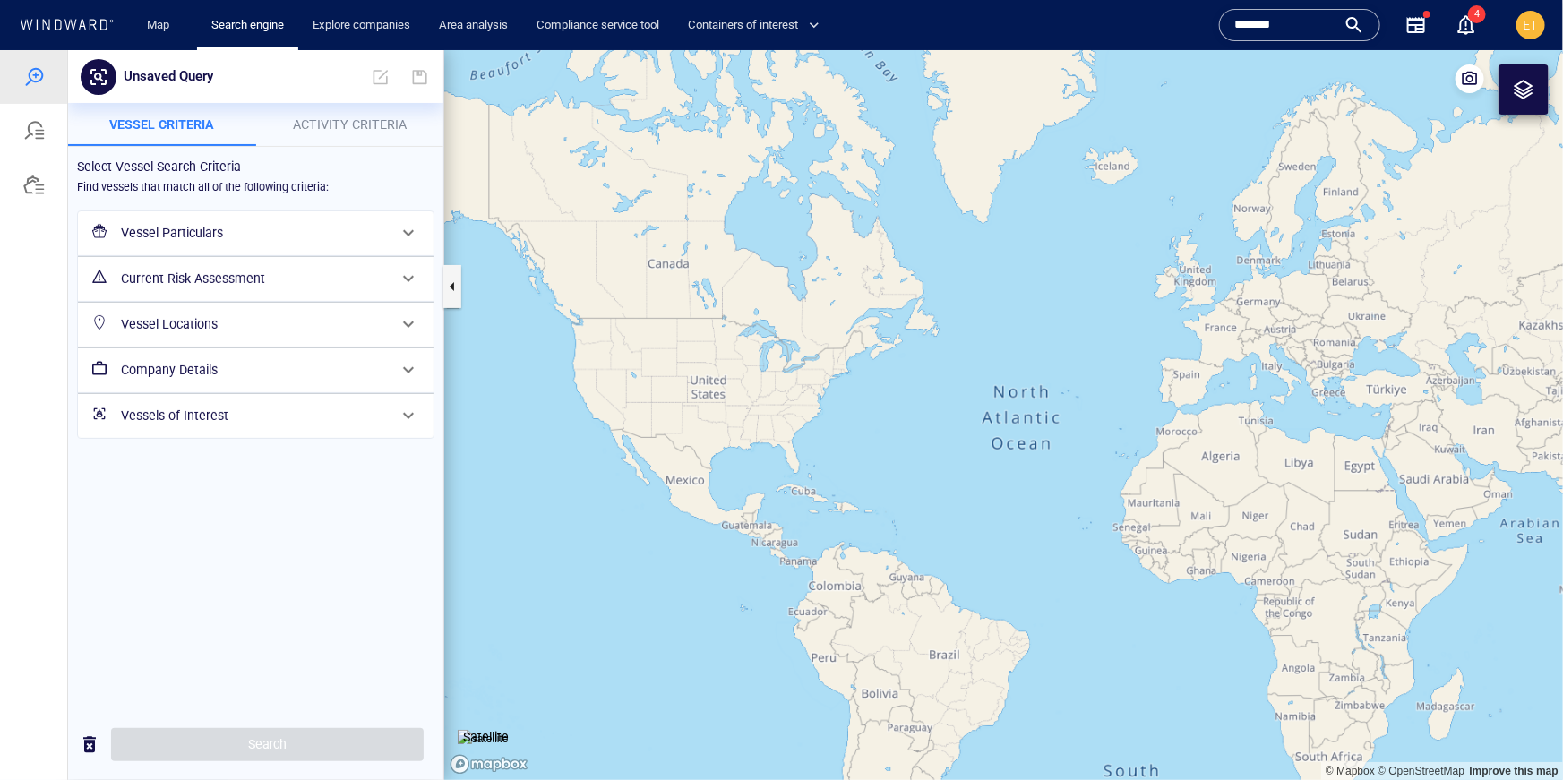
click div "Select Vessel Search Criteria Find vessels that match all of the following crit…"
click div "Vessel Particulars"
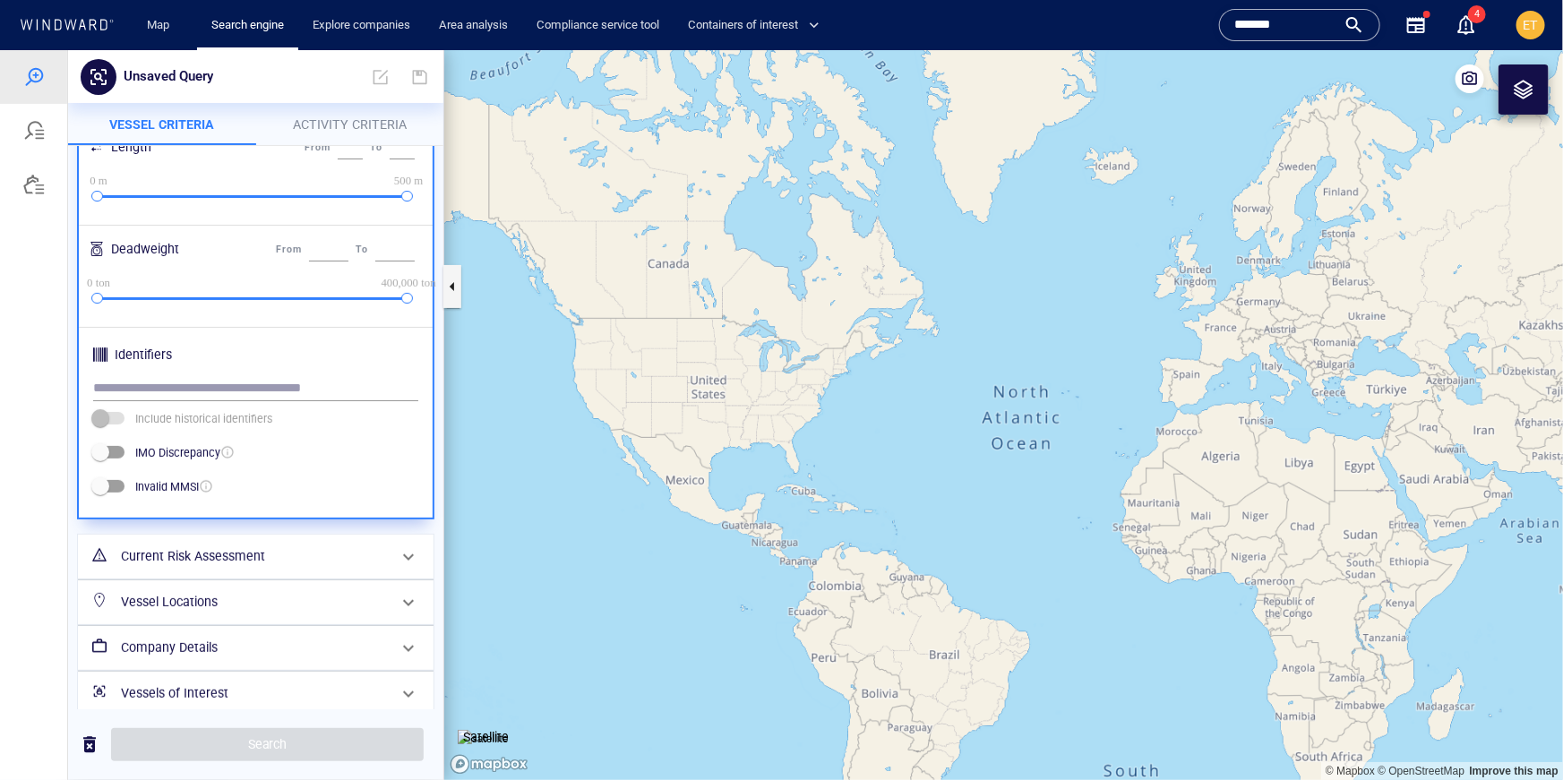
scroll to position [507, 0]
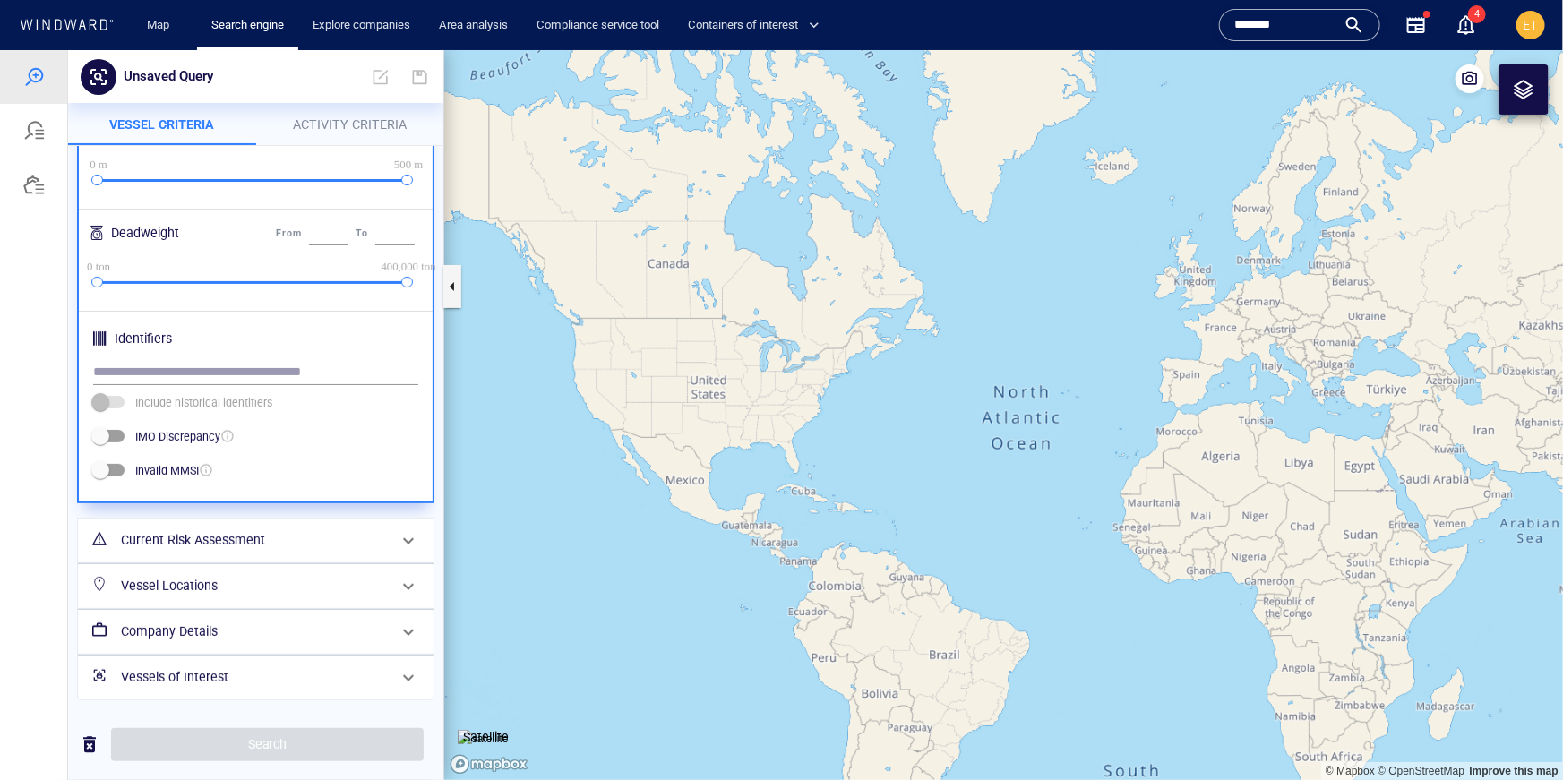
drag, startPoint x: 1144, startPoint y: 443, endPoint x: 926, endPoint y: 502, distance: 225.3
click canvas "Map"
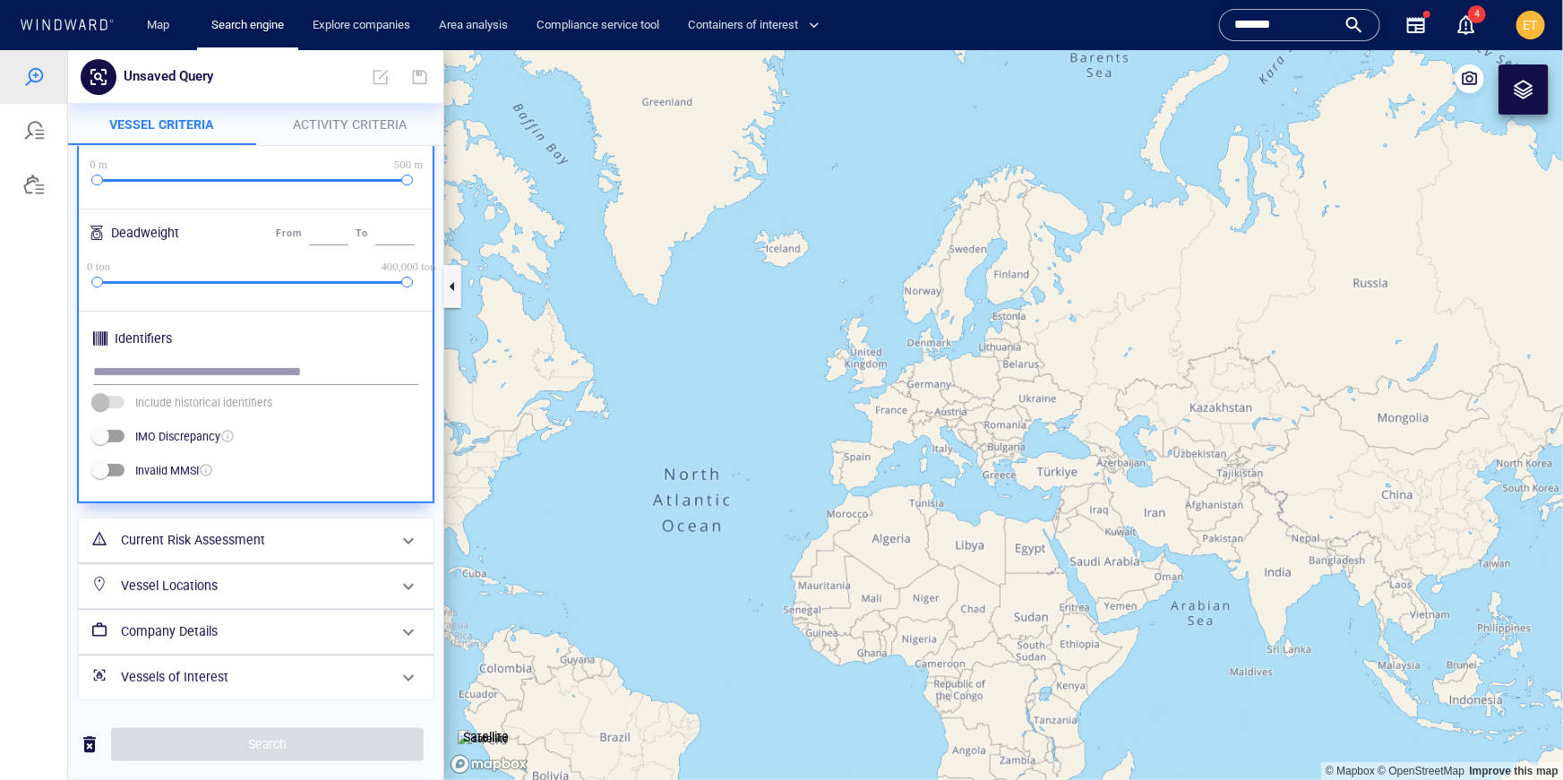
click canvas "Map"
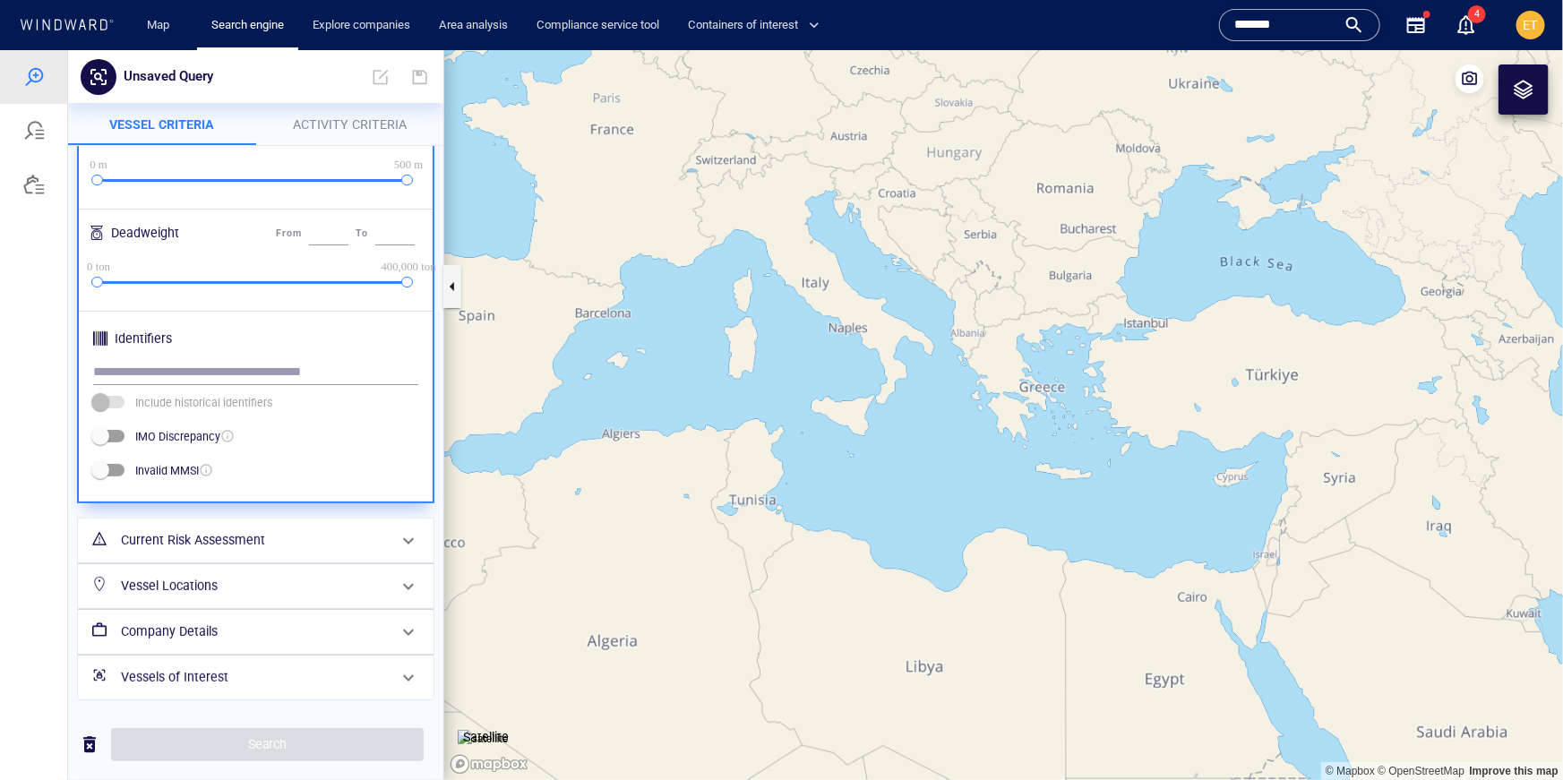
click div
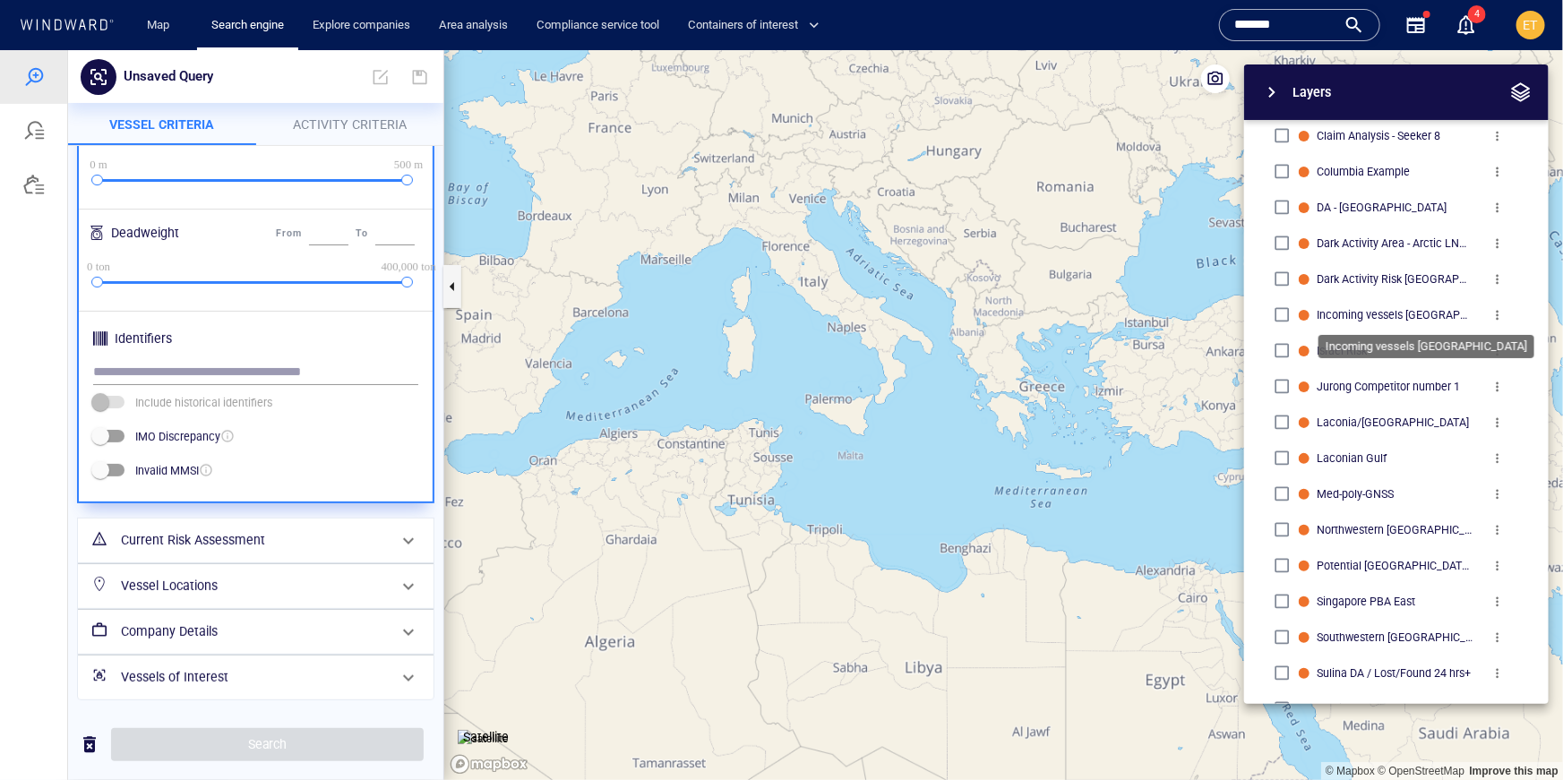
scroll to position [732, 0]
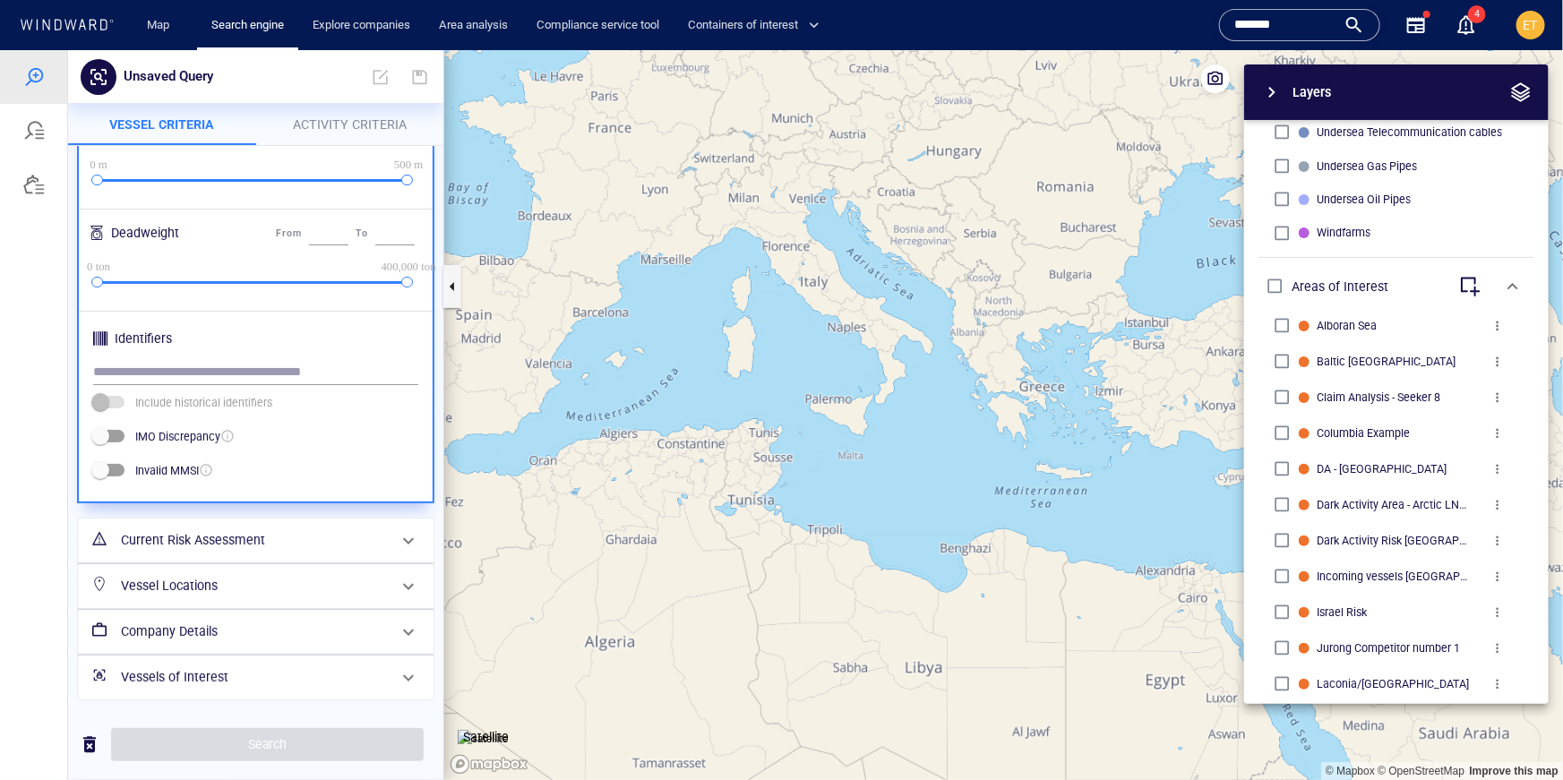
drag, startPoint x: 1154, startPoint y: 252, endPoint x: 1103, endPoint y: 285, distance: 61.6
click canvas "Map"
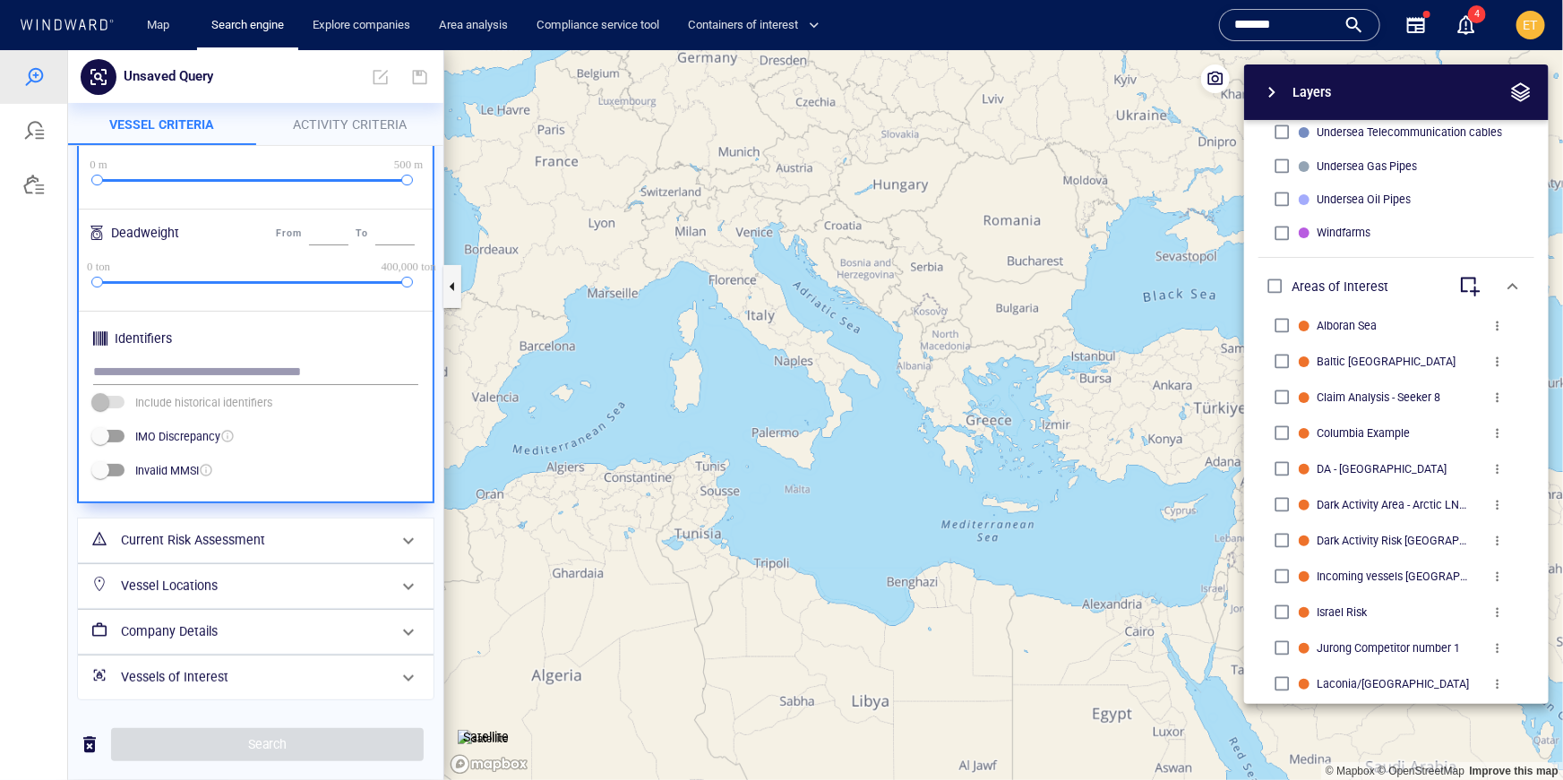
click span "button"
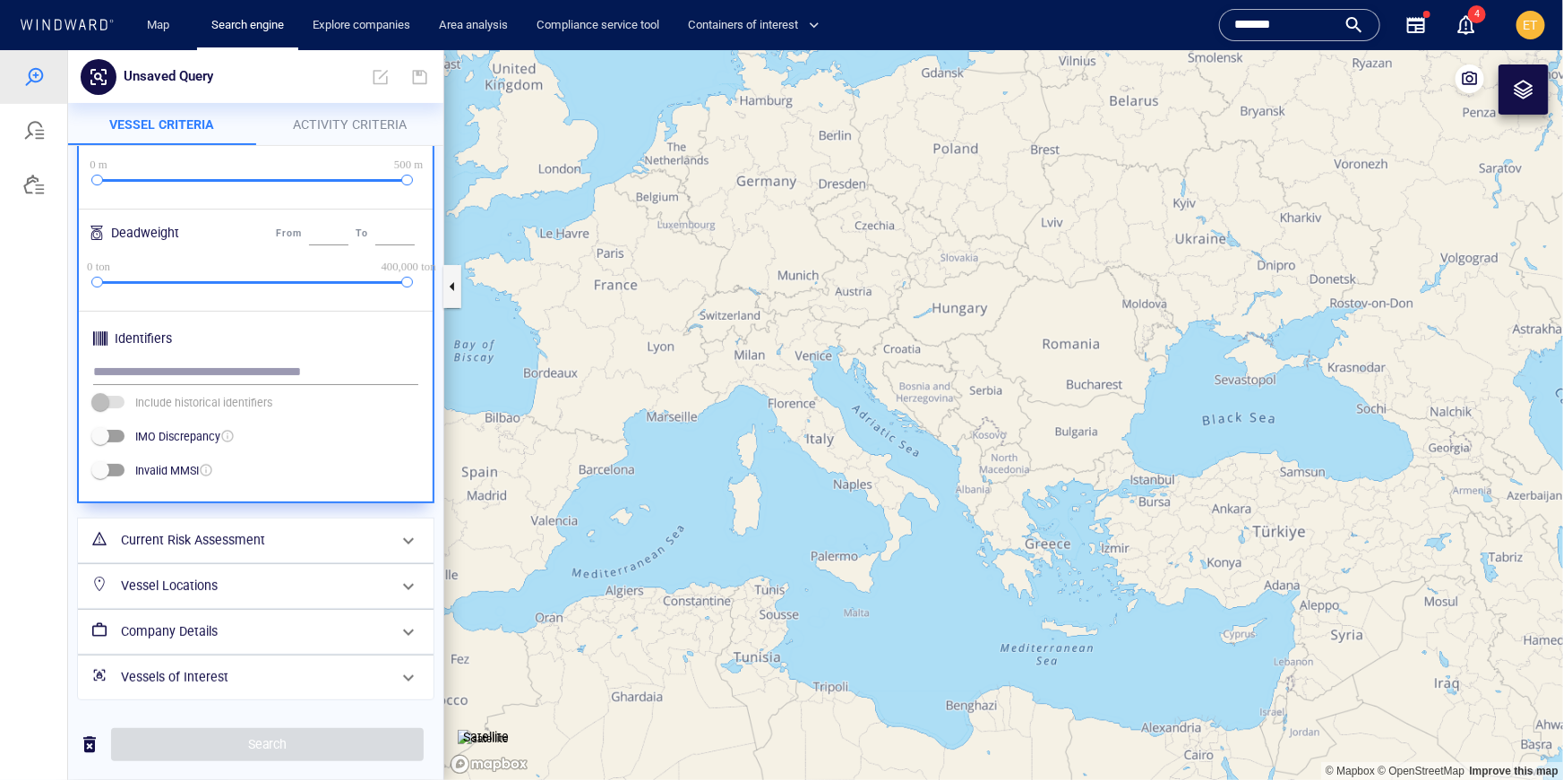
drag, startPoint x: 652, startPoint y: 231, endPoint x: 817, endPoint y: 387, distance: 226.8
click canvas "Map"
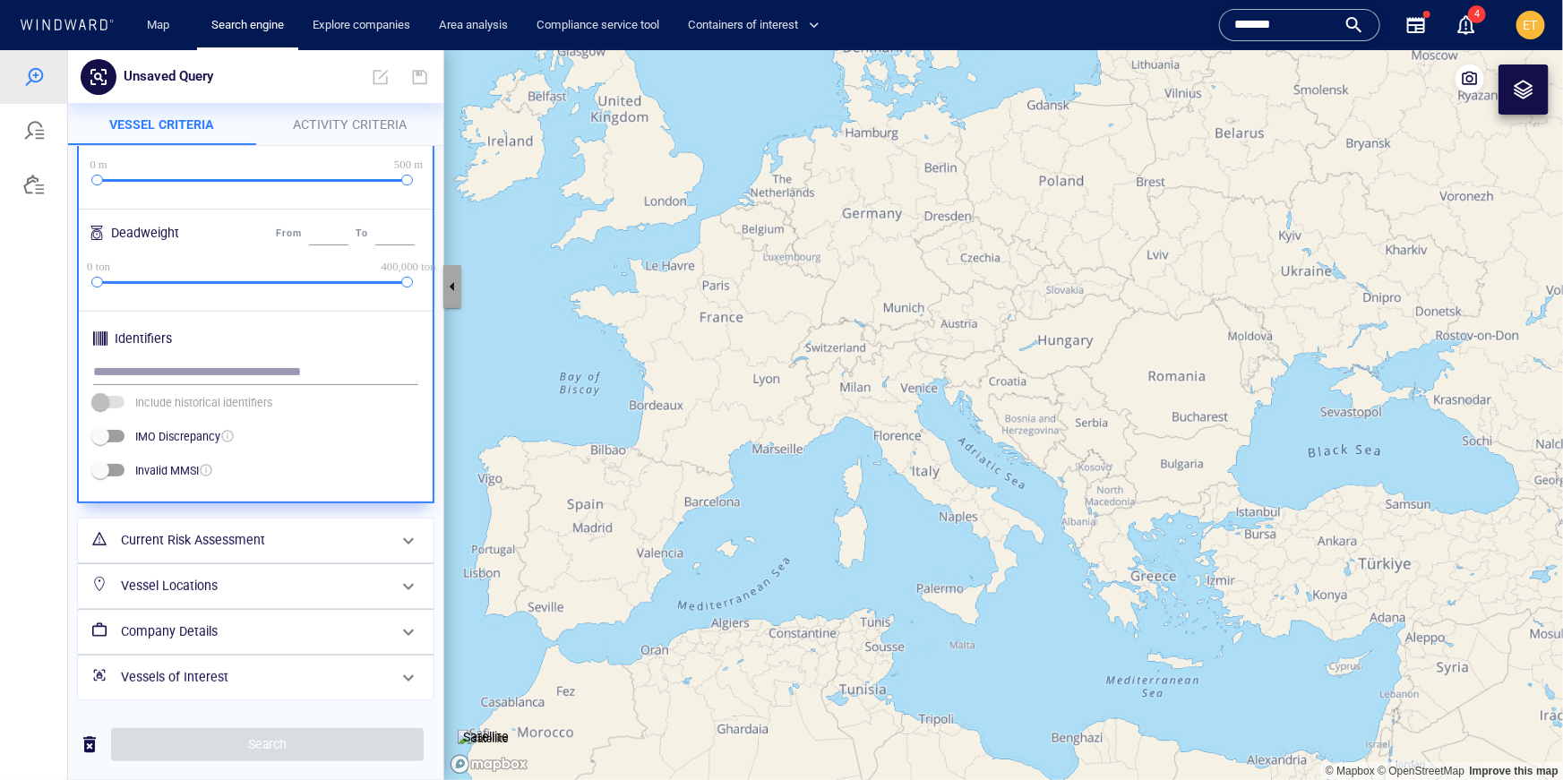
click button "button"
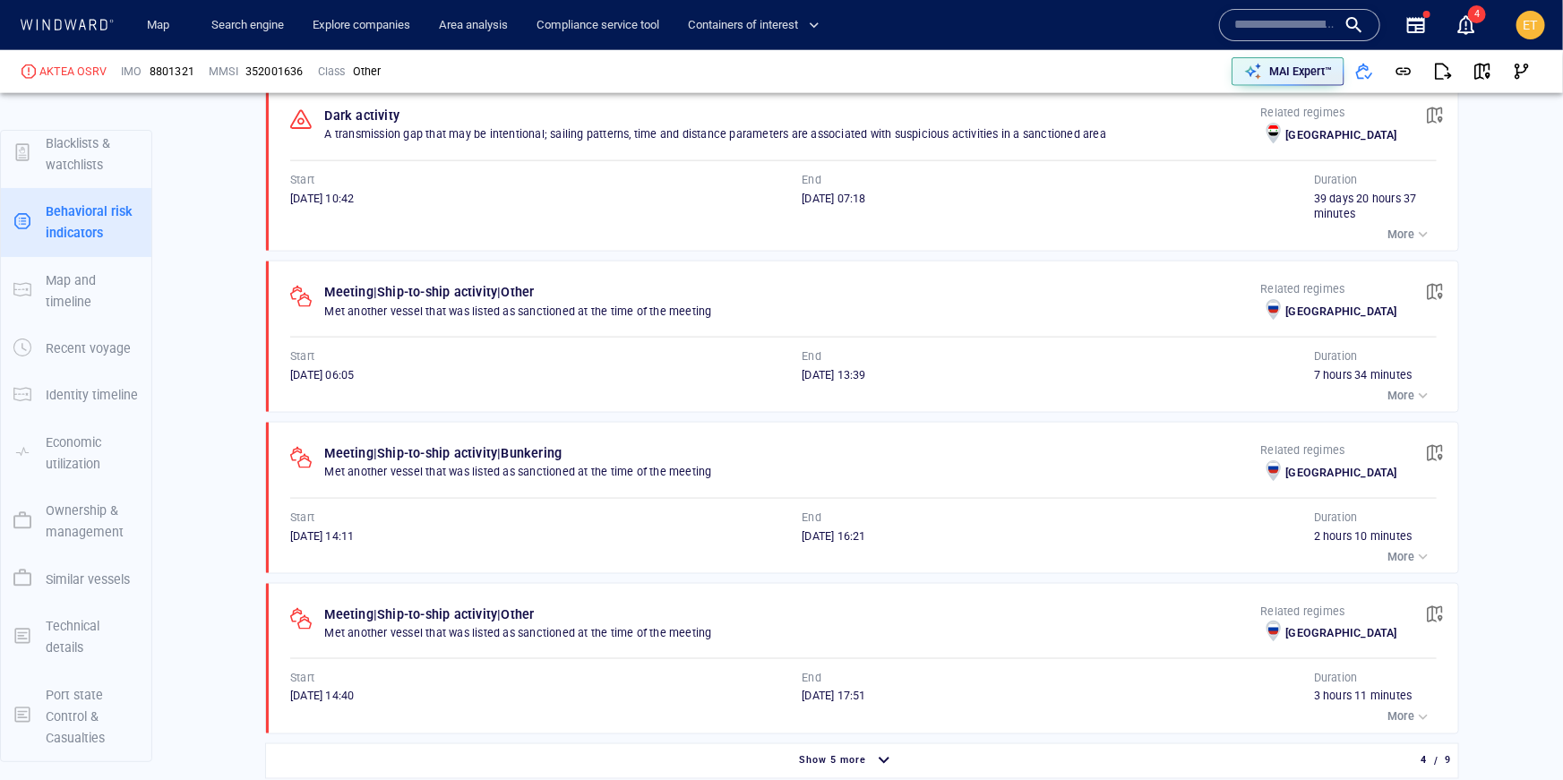
scroll to position [1080, 0]
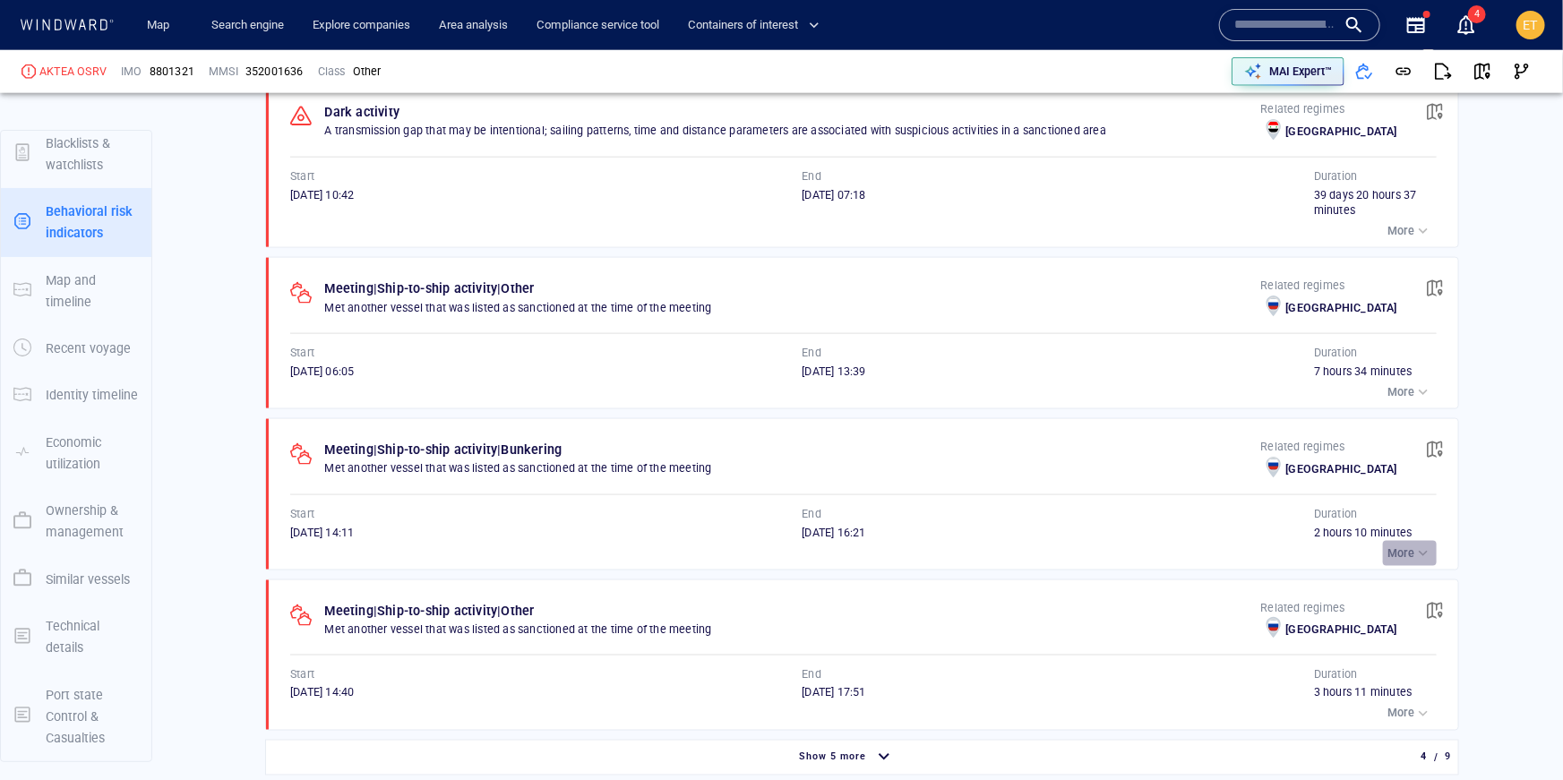
click at [1402, 555] on p "More" at bounding box center [1400, 553] width 27 height 16
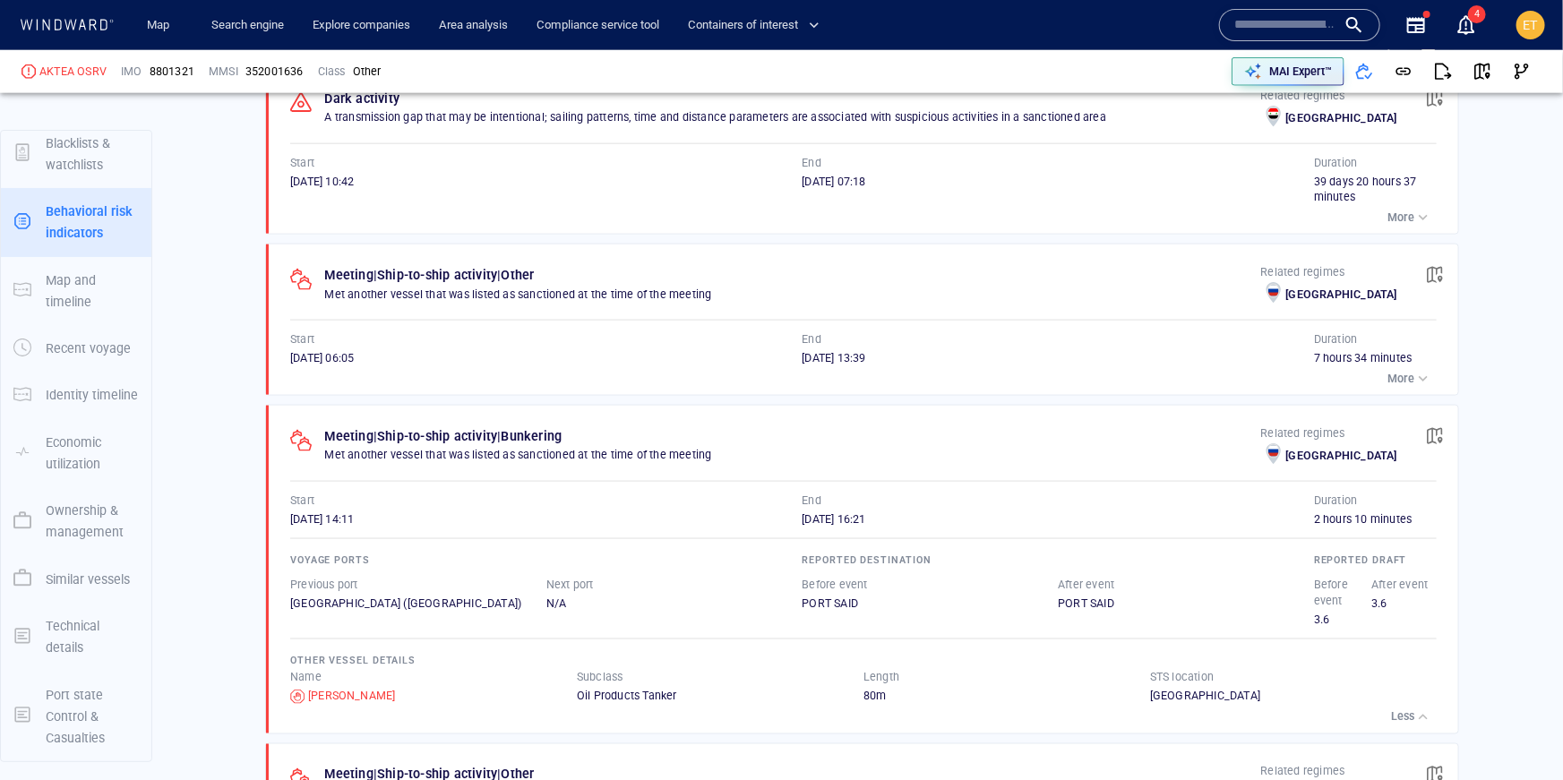
scroll to position [1100, 0]
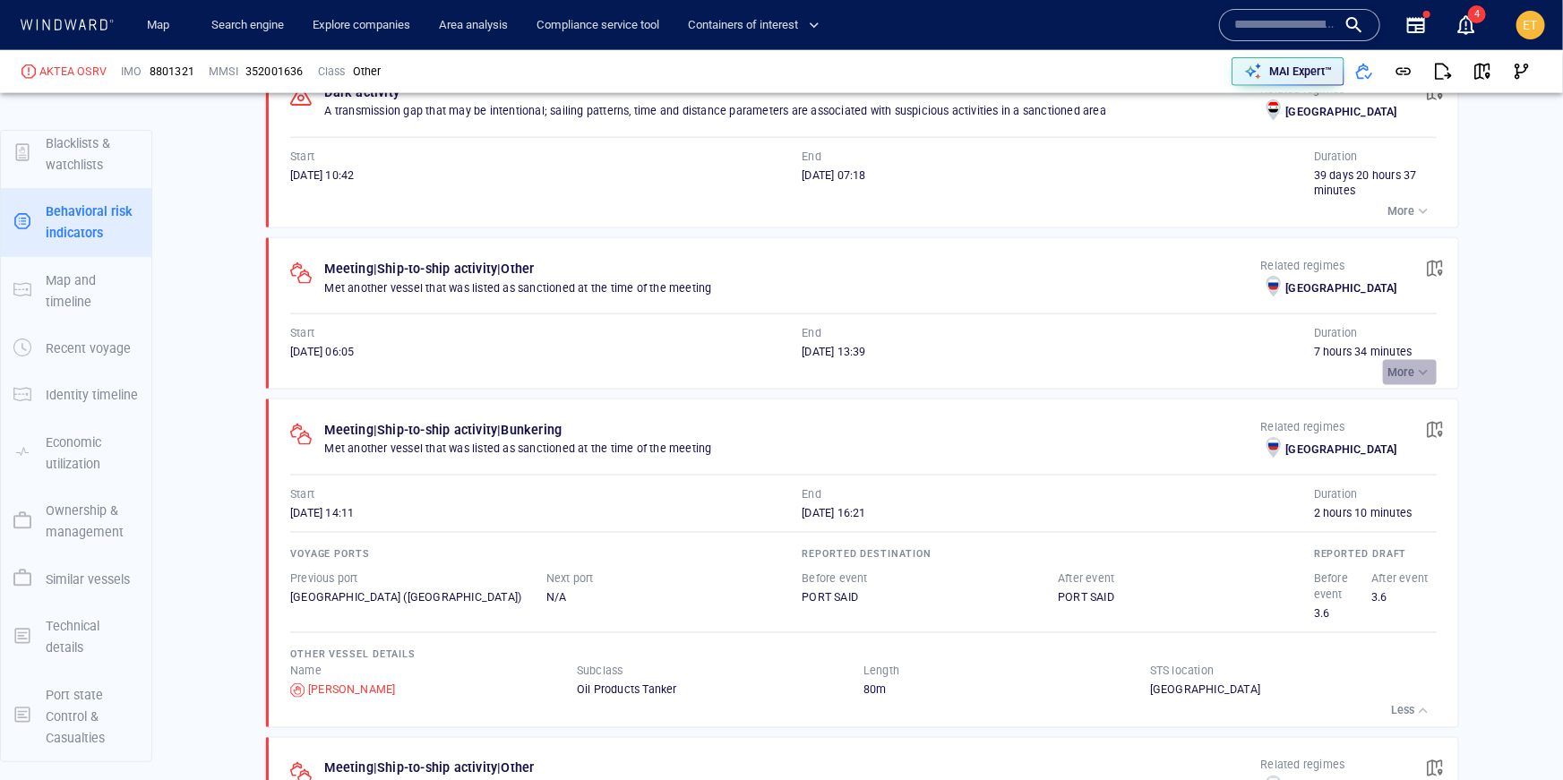
click at [1411, 370] on p "More" at bounding box center [1400, 373] width 27 height 16
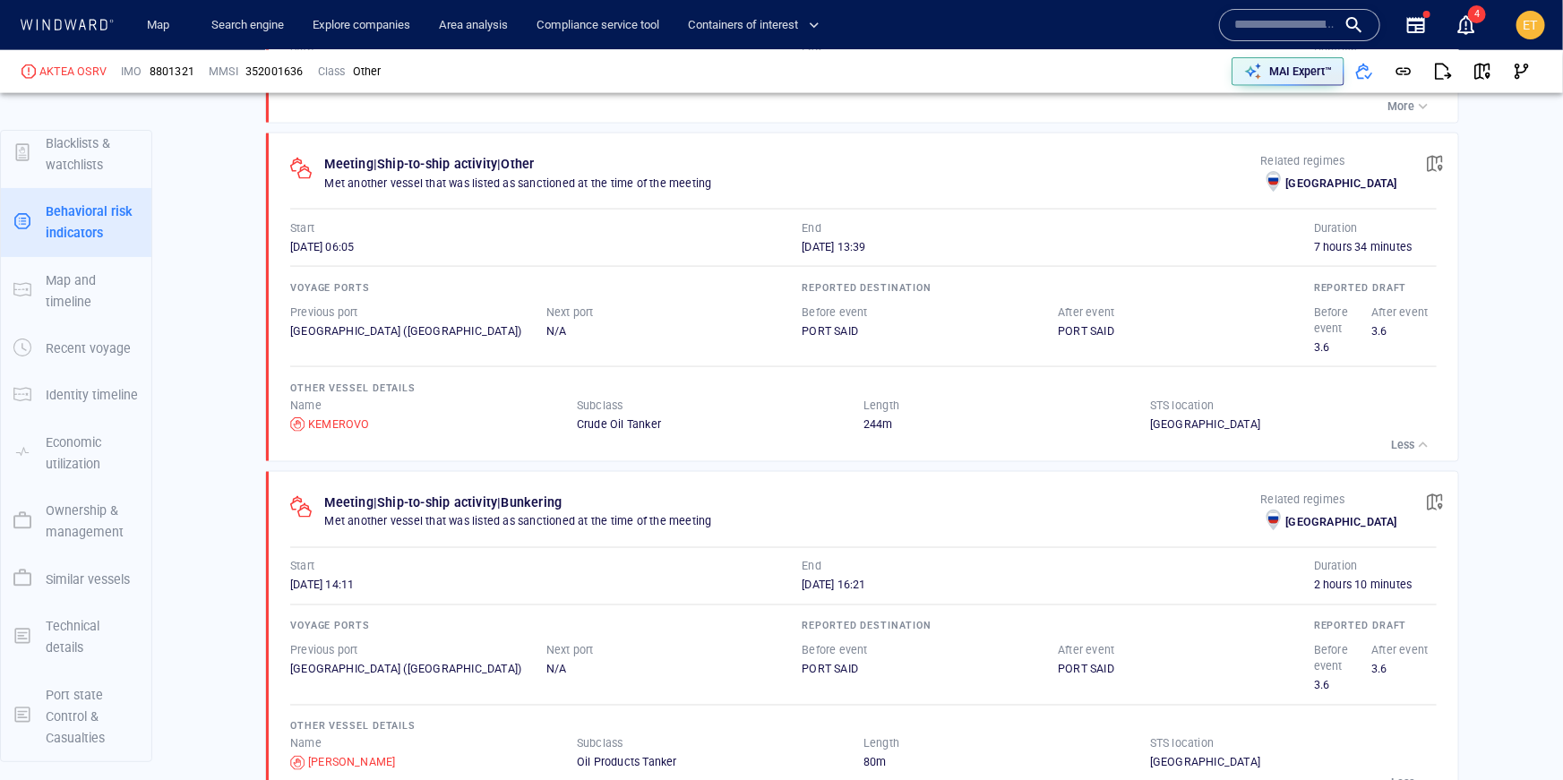
scroll to position [1201, 0]
